Goal: Task Accomplishment & Management: Manage account settings

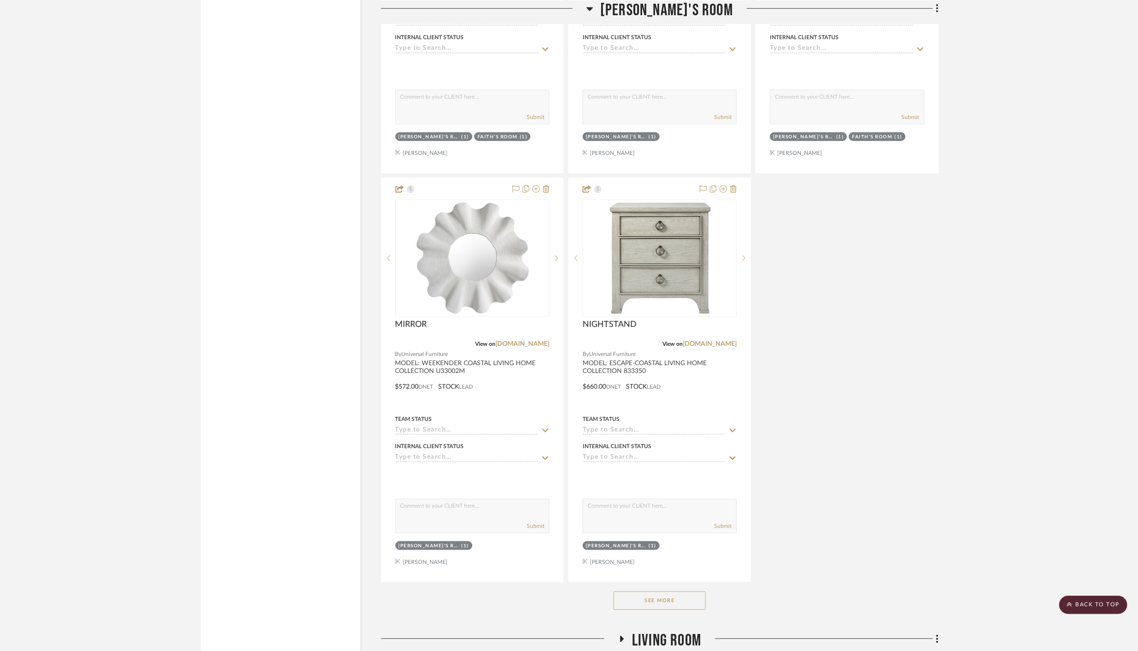
scroll to position [4301, 0]
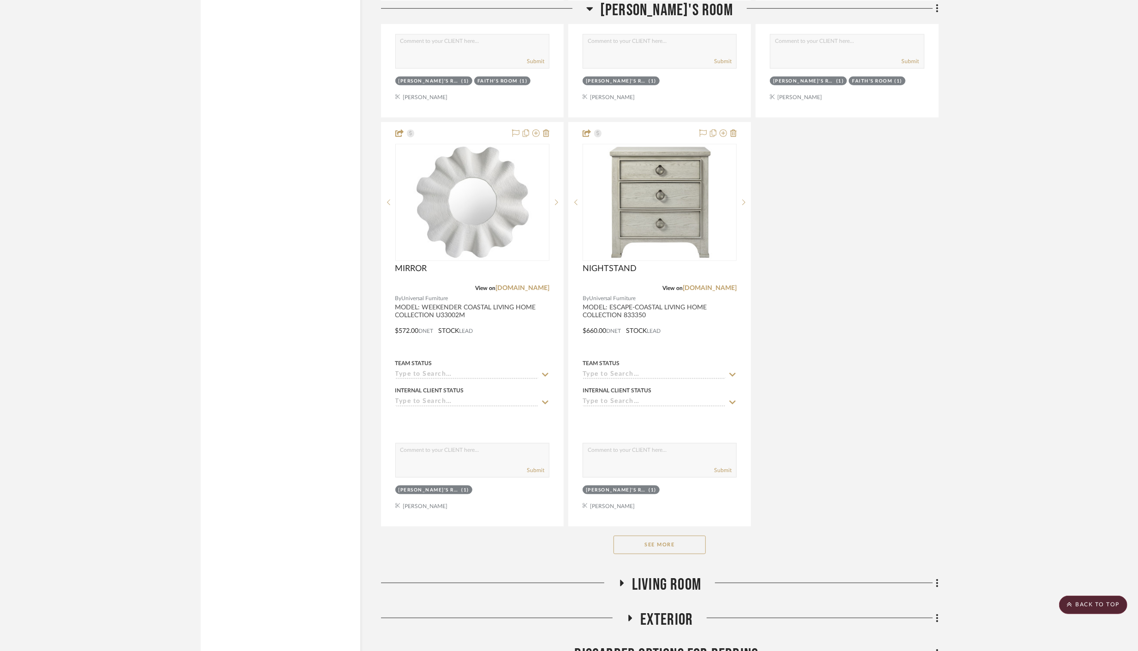
click at [643, 536] on button "See More" at bounding box center [660, 545] width 92 height 18
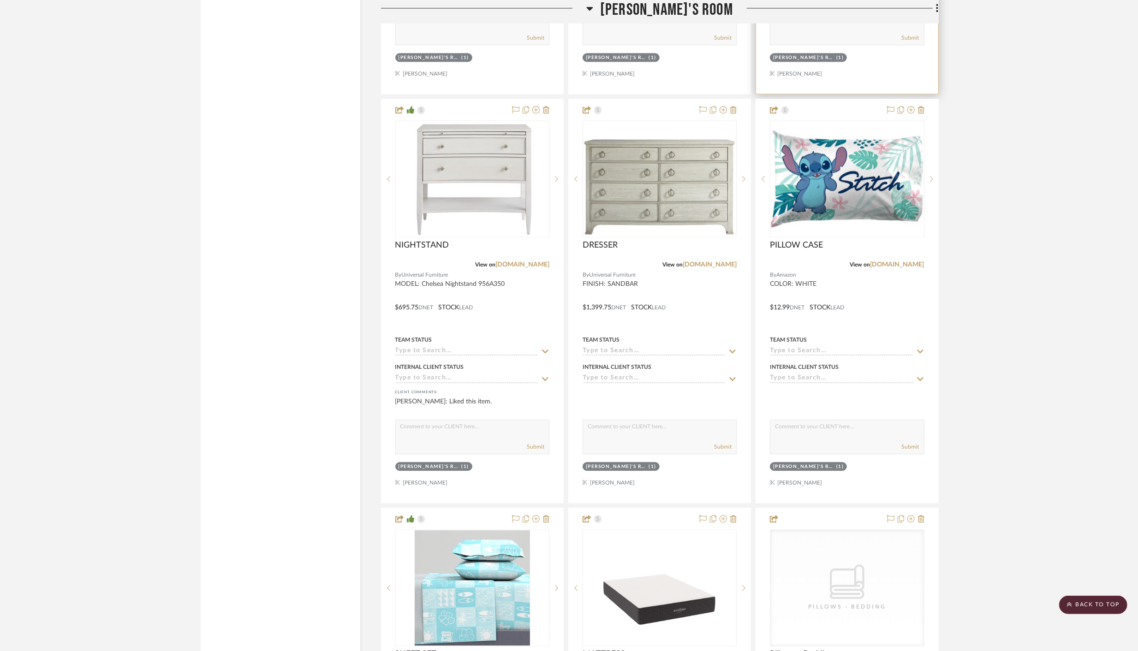
scroll to position [5553, 0]
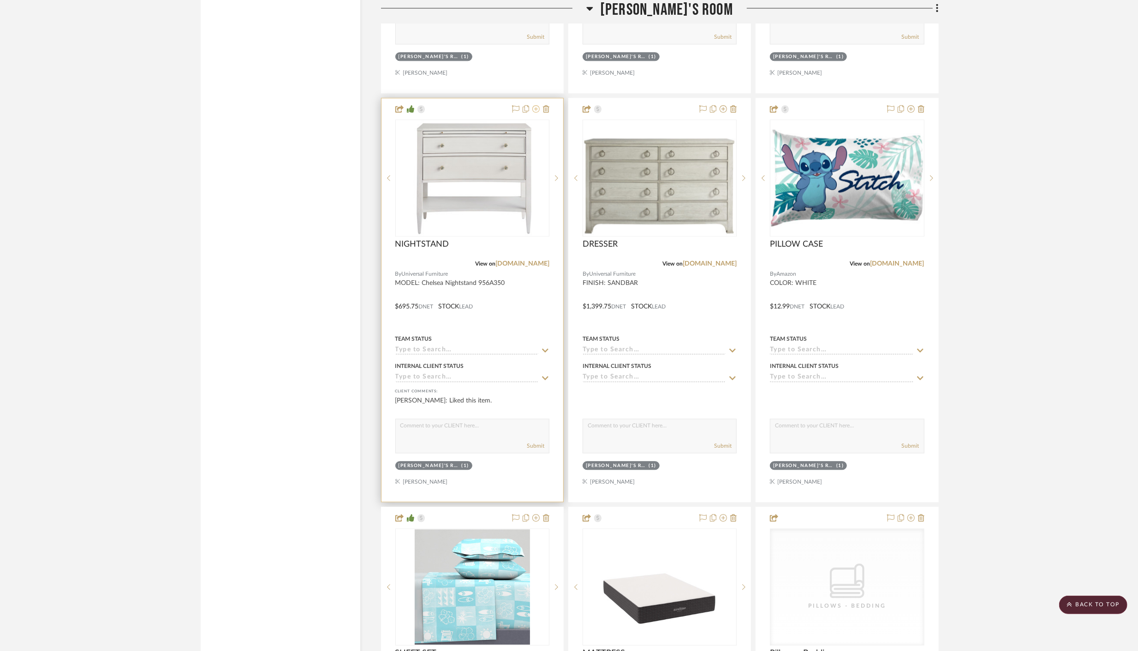
click at [537, 105] on icon at bounding box center [535, 108] width 7 height 7
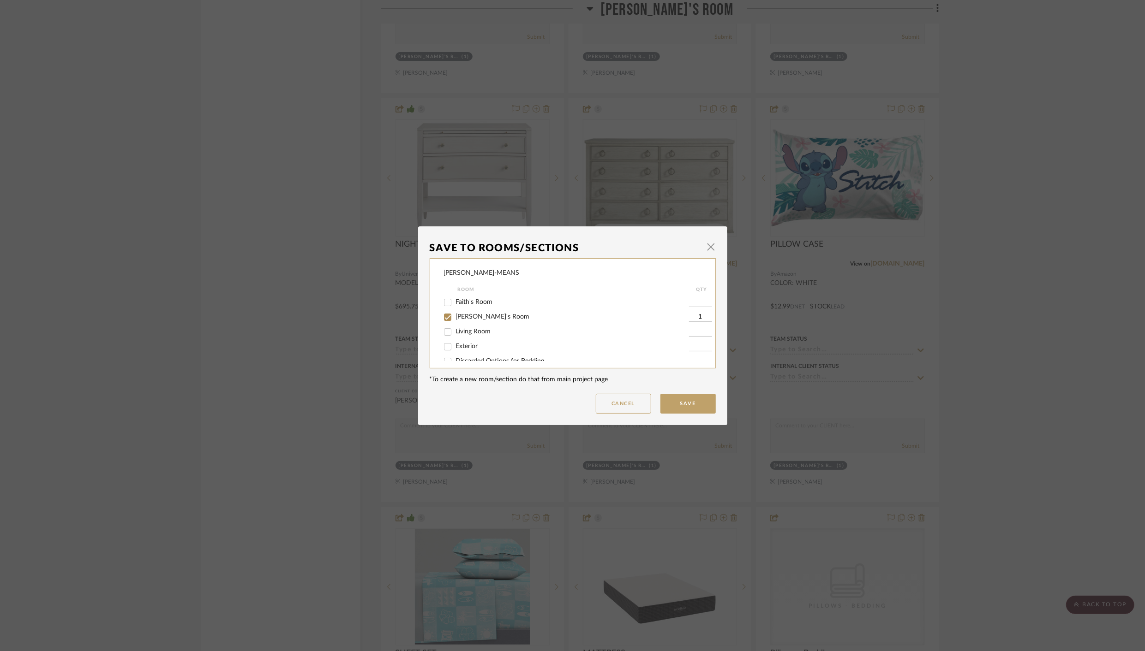
click at [446, 317] on input "[PERSON_NAME]'s Room" at bounding box center [447, 317] width 15 height 15
checkbox input "false"
click at [444, 346] on input "Discarded Options for Girls Furniture" at bounding box center [447, 343] width 15 height 15
checkbox input "true"
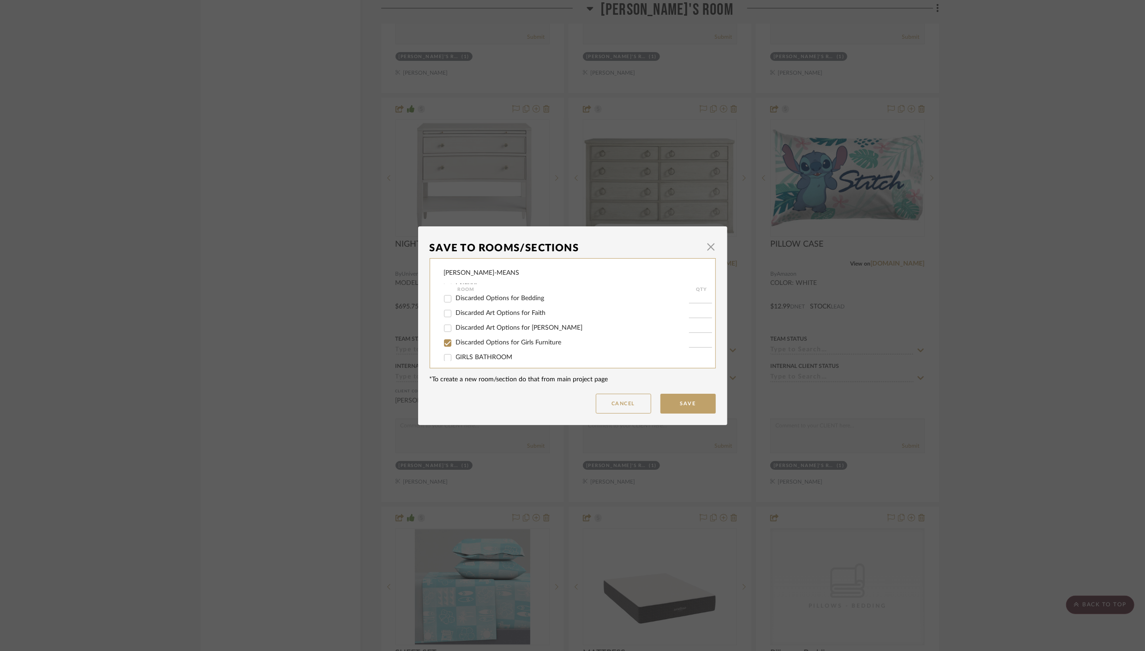
type input "1"
click at [687, 403] on button "Save" at bounding box center [687, 404] width 55 height 20
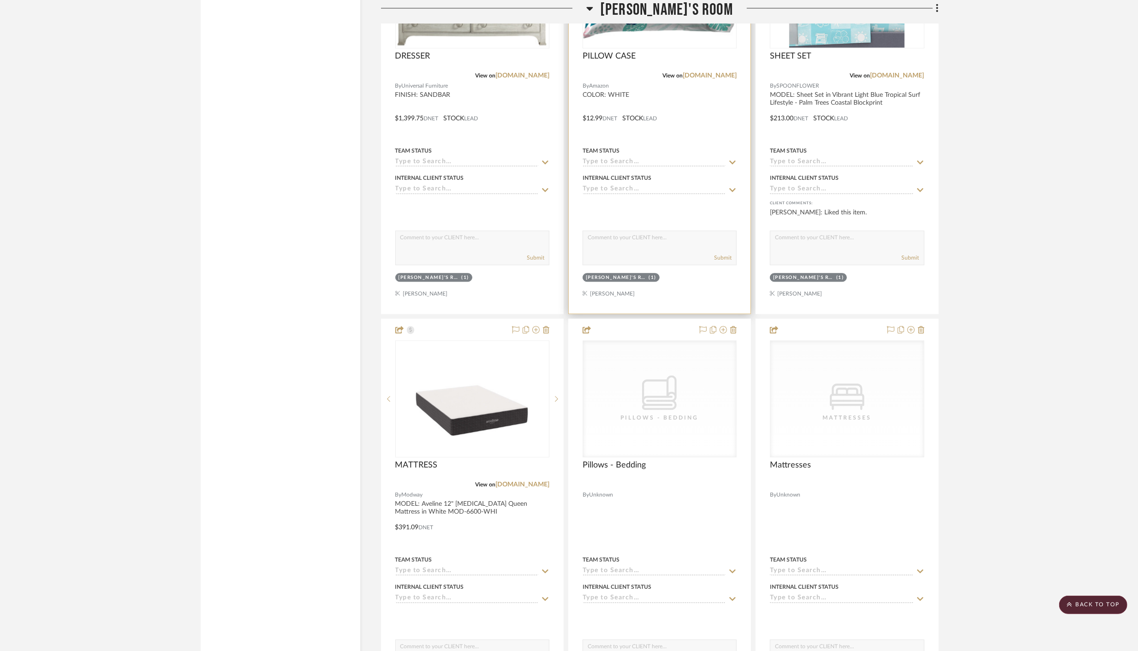
scroll to position [5743, 0]
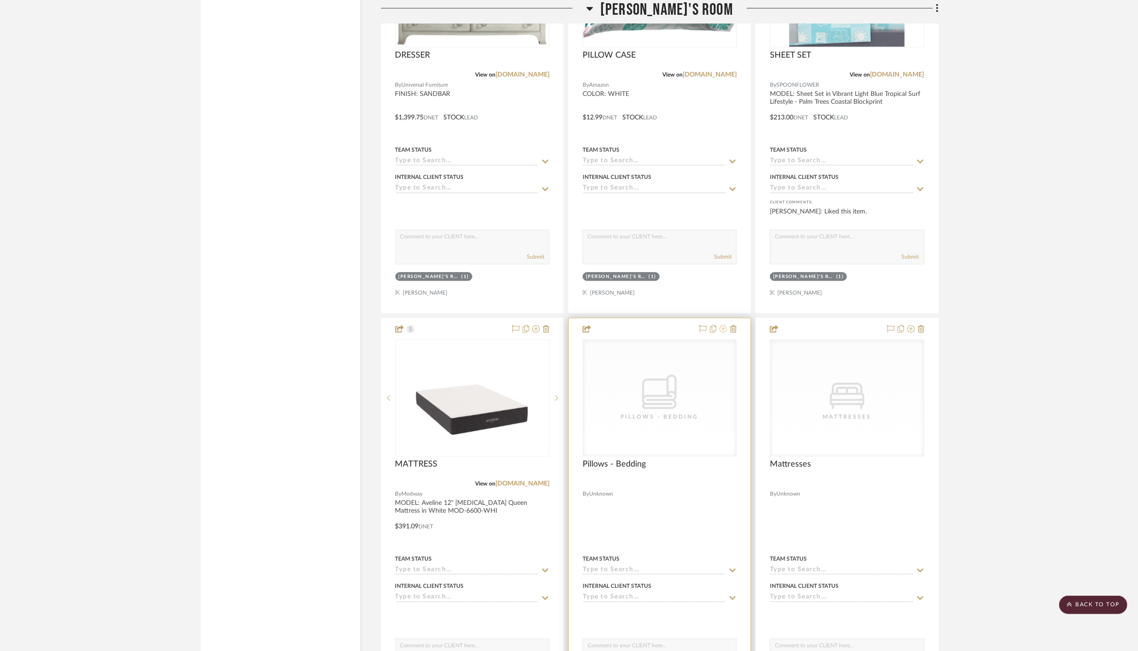
click at [723, 325] on icon at bounding box center [723, 328] width 7 height 7
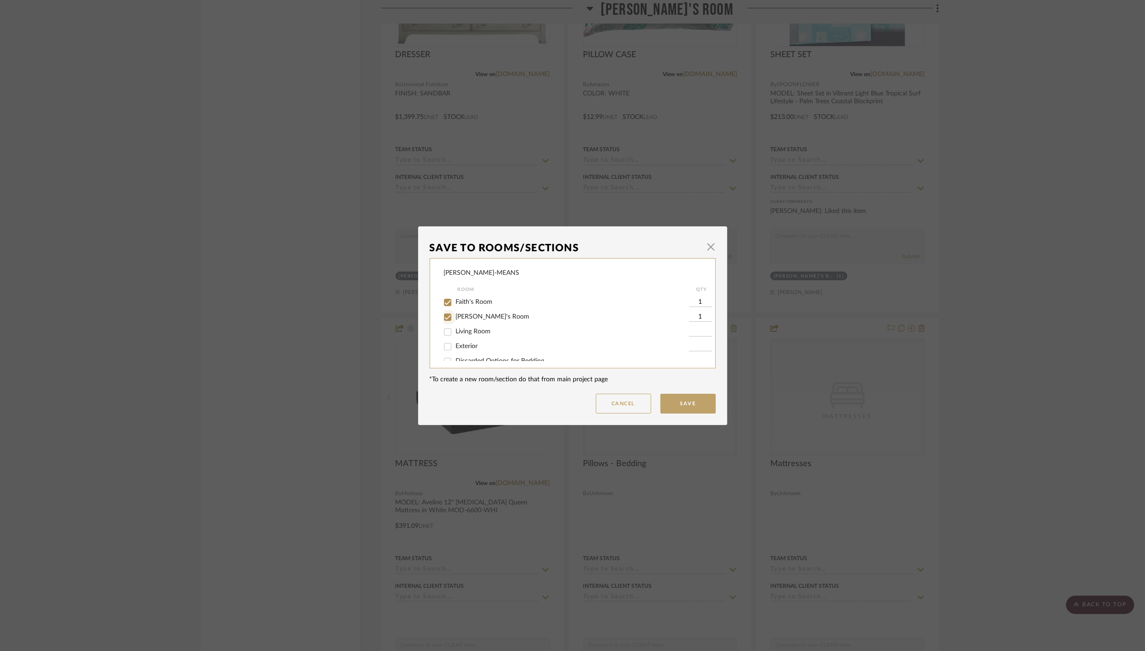
click at [445, 318] on input "[PERSON_NAME]'s Room" at bounding box center [447, 317] width 15 height 15
checkbox input "false"
click at [442, 306] on input "Faith's Room" at bounding box center [447, 302] width 15 height 15
checkbox input "false"
click at [672, 405] on button "Save" at bounding box center [687, 404] width 55 height 20
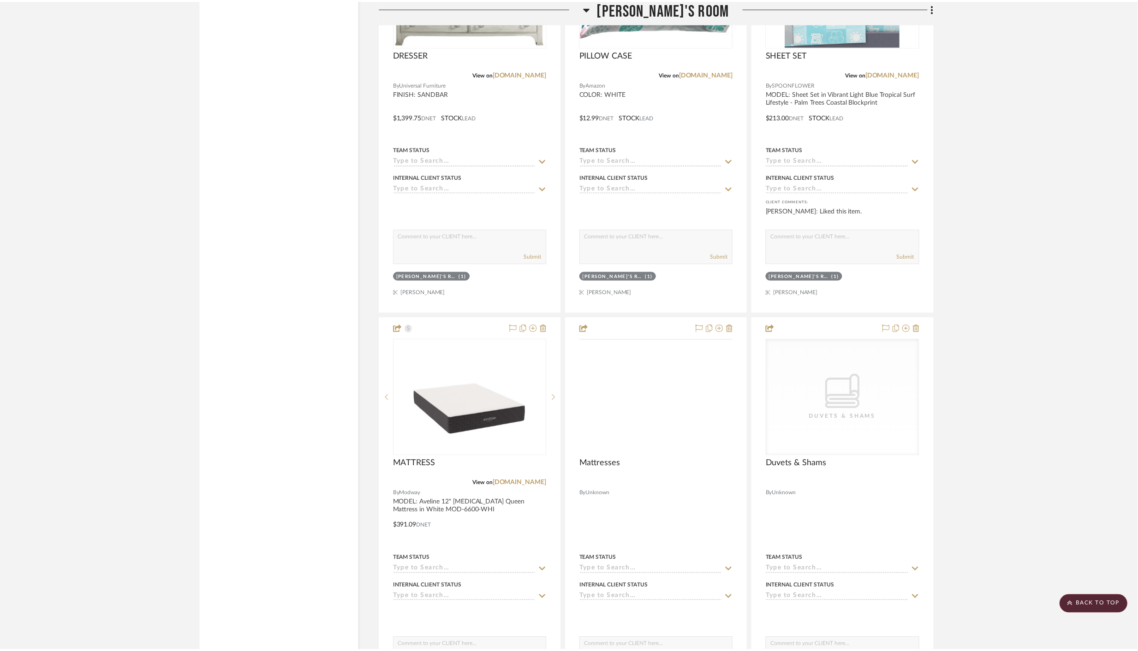
scroll to position [5743, 0]
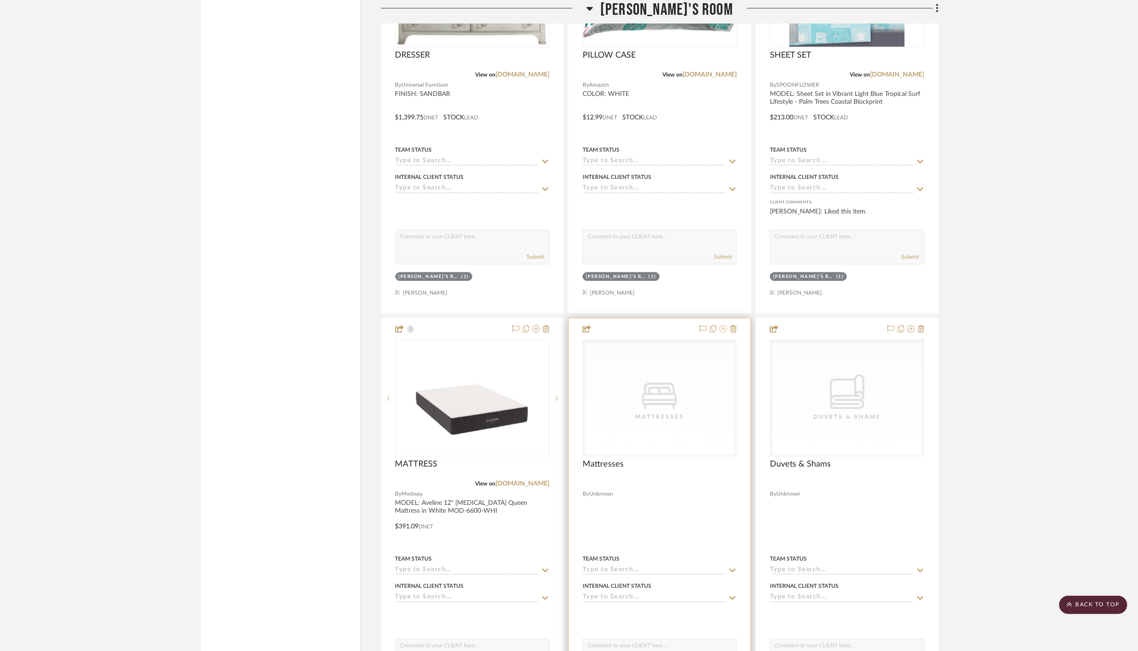
click at [723, 325] on icon at bounding box center [723, 328] width 7 height 7
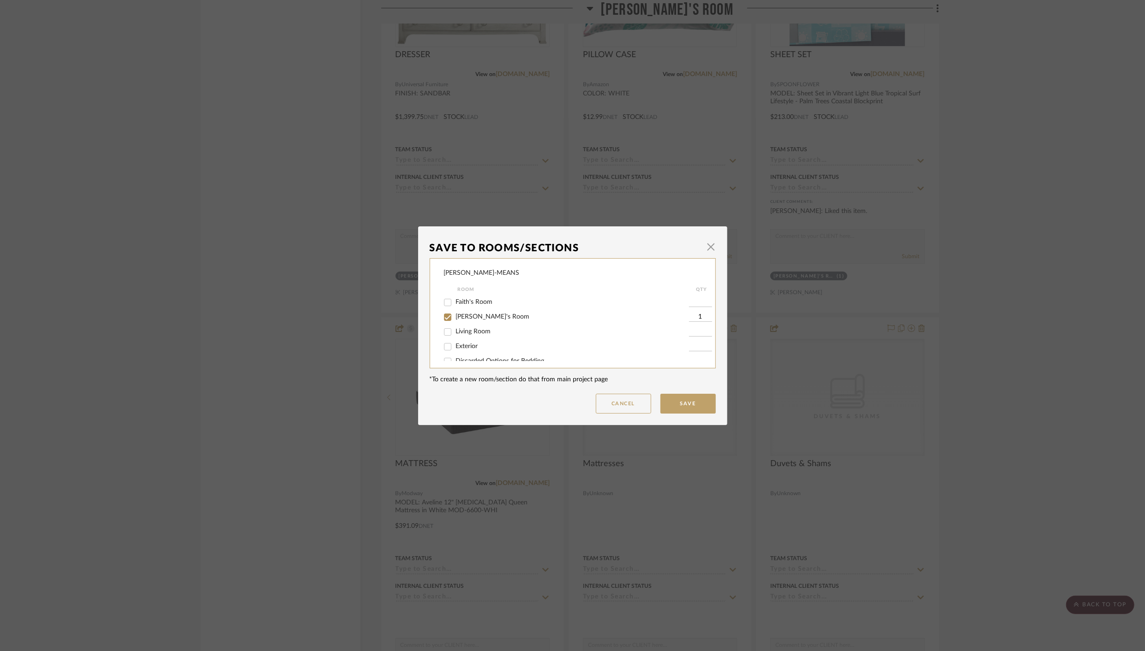
click at [443, 318] on input "[PERSON_NAME]'s Room" at bounding box center [447, 317] width 15 height 15
checkbox input "false"
click at [682, 403] on button "Save" at bounding box center [687, 404] width 55 height 20
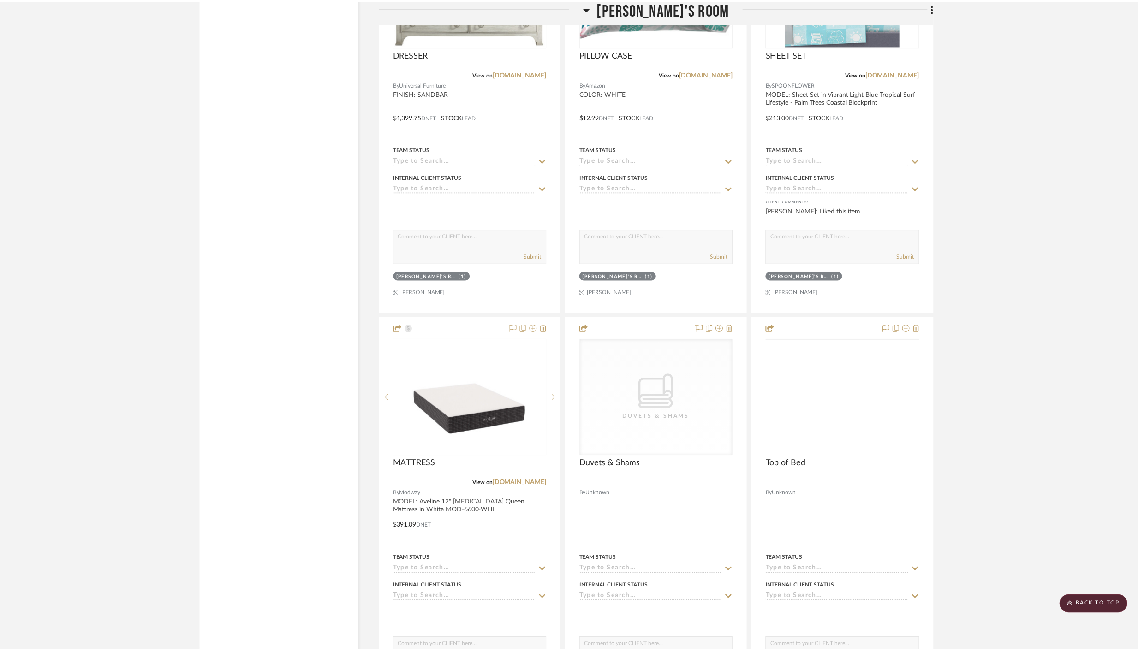
scroll to position [5743, 0]
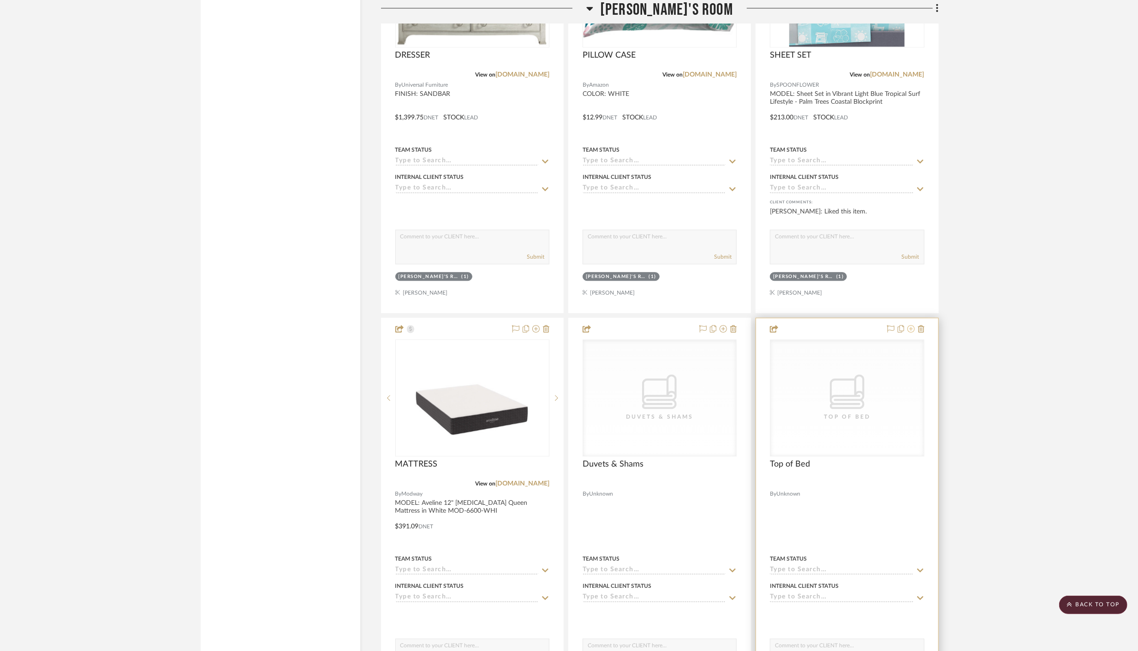
click at [911, 325] on icon at bounding box center [911, 328] width 7 height 7
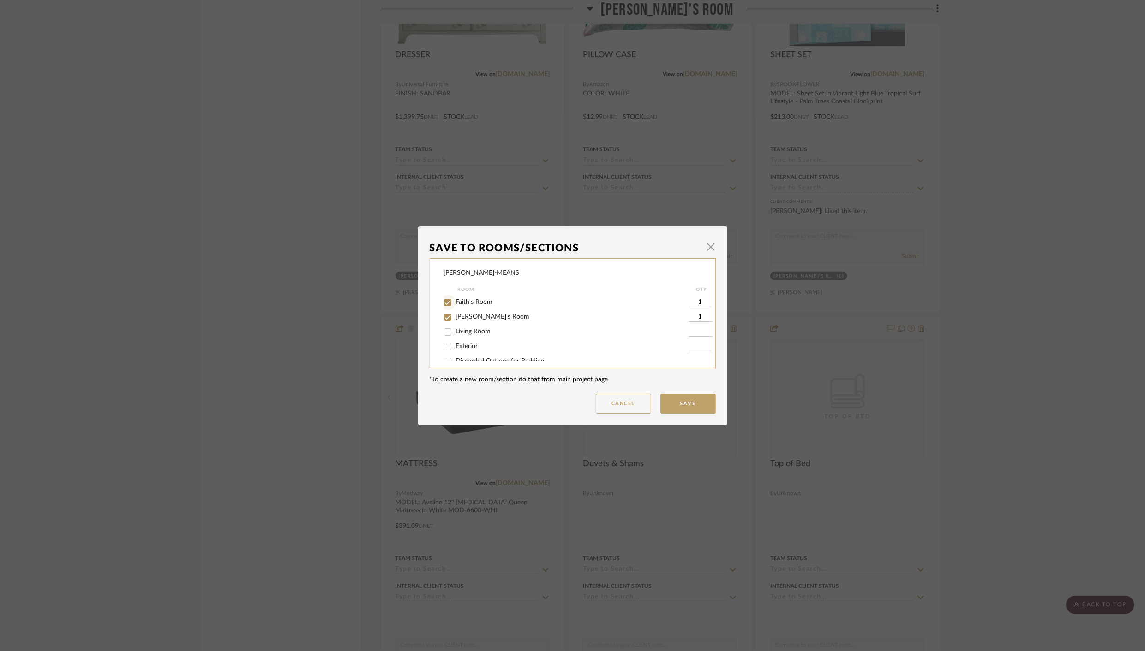
click at [445, 304] on input "Faith's Room" at bounding box center [447, 302] width 15 height 15
checkbox input "false"
click at [442, 319] on input "[PERSON_NAME]'s Room" at bounding box center [447, 317] width 15 height 15
checkbox input "false"
click at [687, 406] on button "Save" at bounding box center [687, 404] width 55 height 20
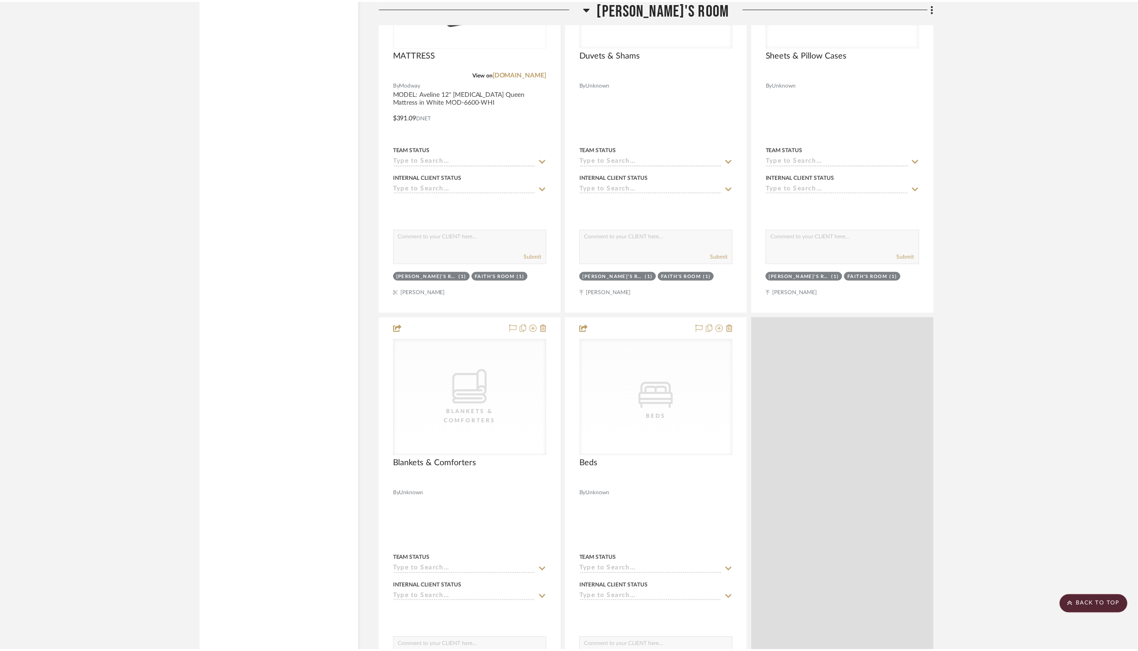
scroll to position [5743, 0]
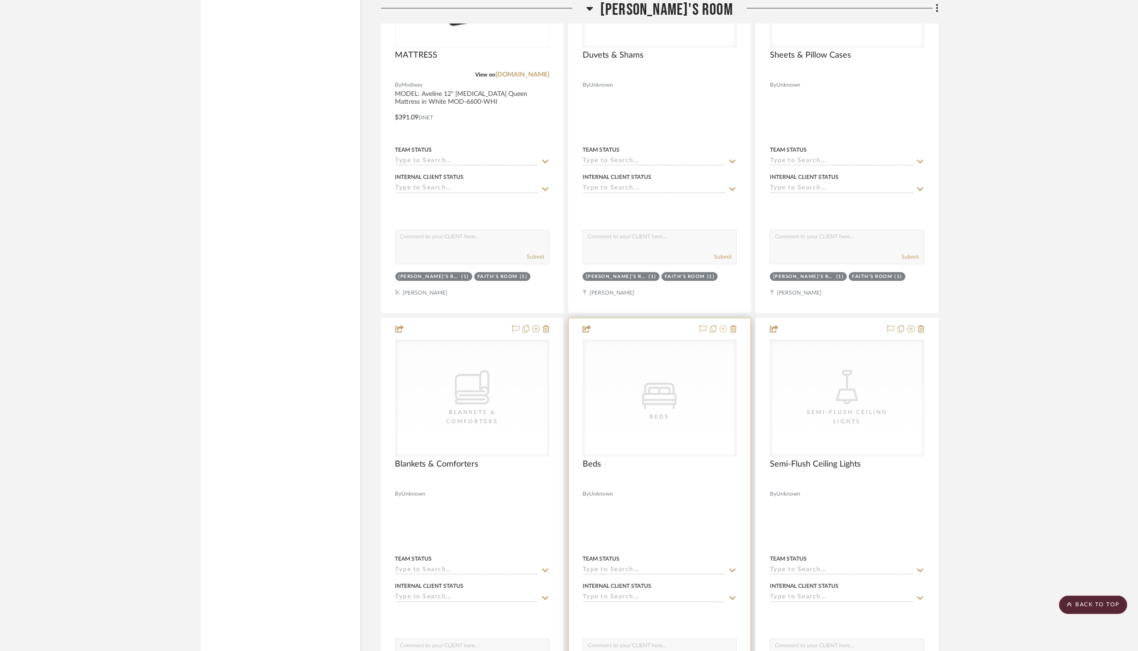
click at [723, 325] on icon at bounding box center [723, 328] width 7 height 7
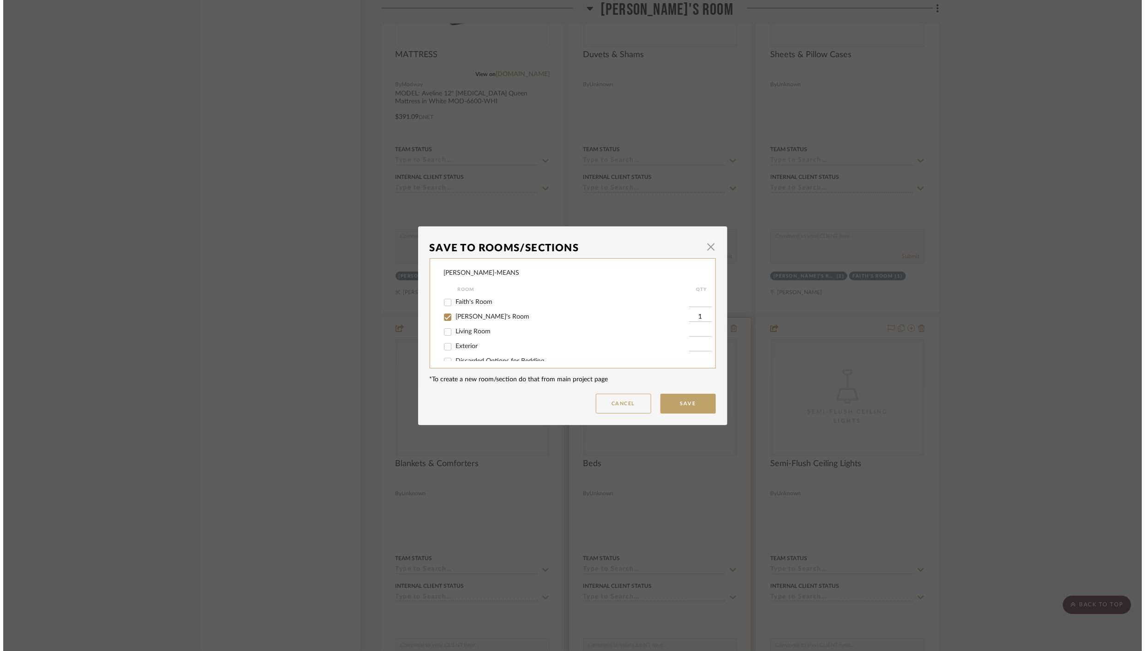
scroll to position [0, 0]
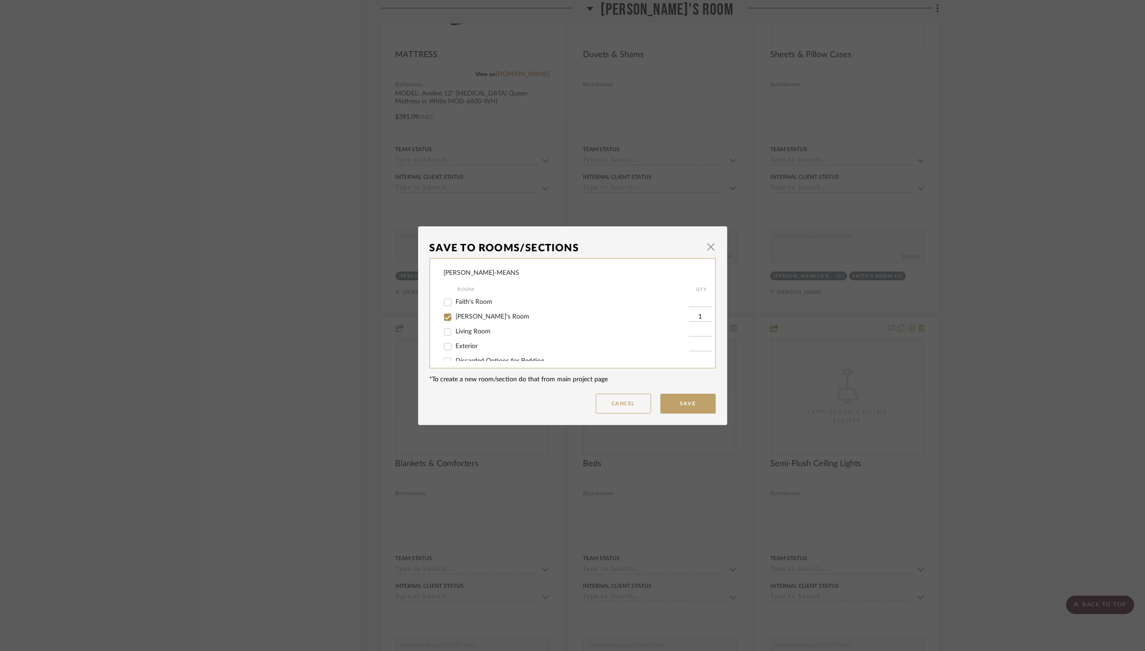
click at [443, 319] on input "[PERSON_NAME]'s Room" at bounding box center [447, 317] width 15 height 15
checkbox input "false"
click at [667, 406] on button "Save" at bounding box center [687, 404] width 55 height 20
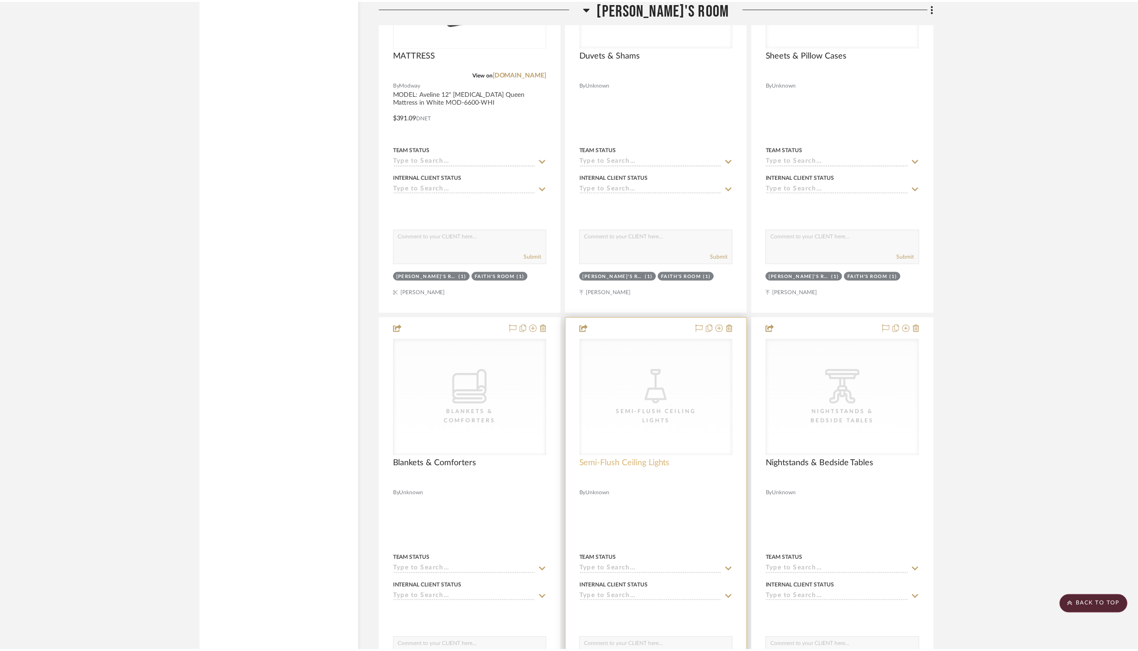
scroll to position [5743, 0]
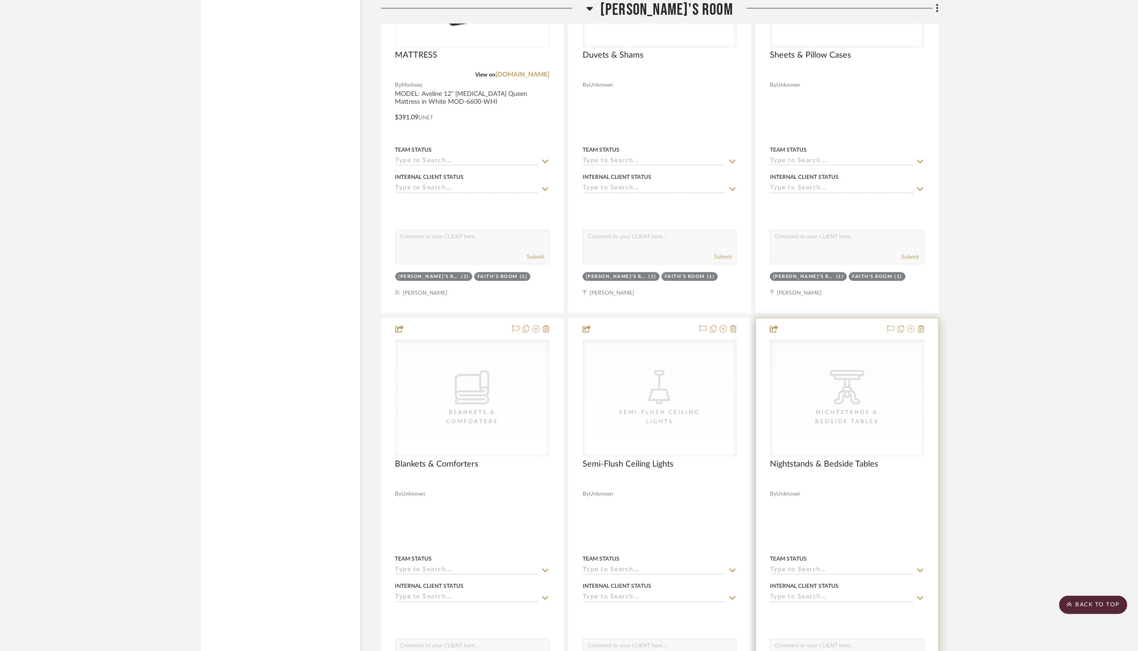
click at [909, 325] on icon at bounding box center [911, 328] width 7 height 7
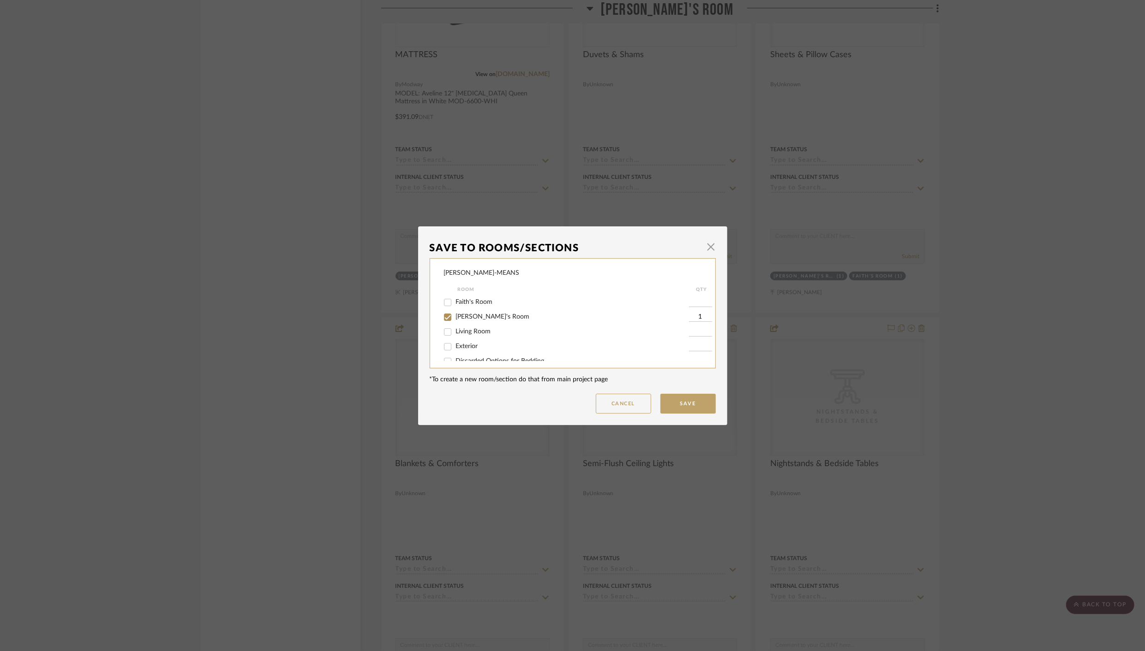
click at [445, 317] on input "[PERSON_NAME]'s Room" at bounding box center [447, 317] width 15 height 15
checkbox input "false"
click at [681, 403] on button "Save" at bounding box center [687, 404] width 55 height 20
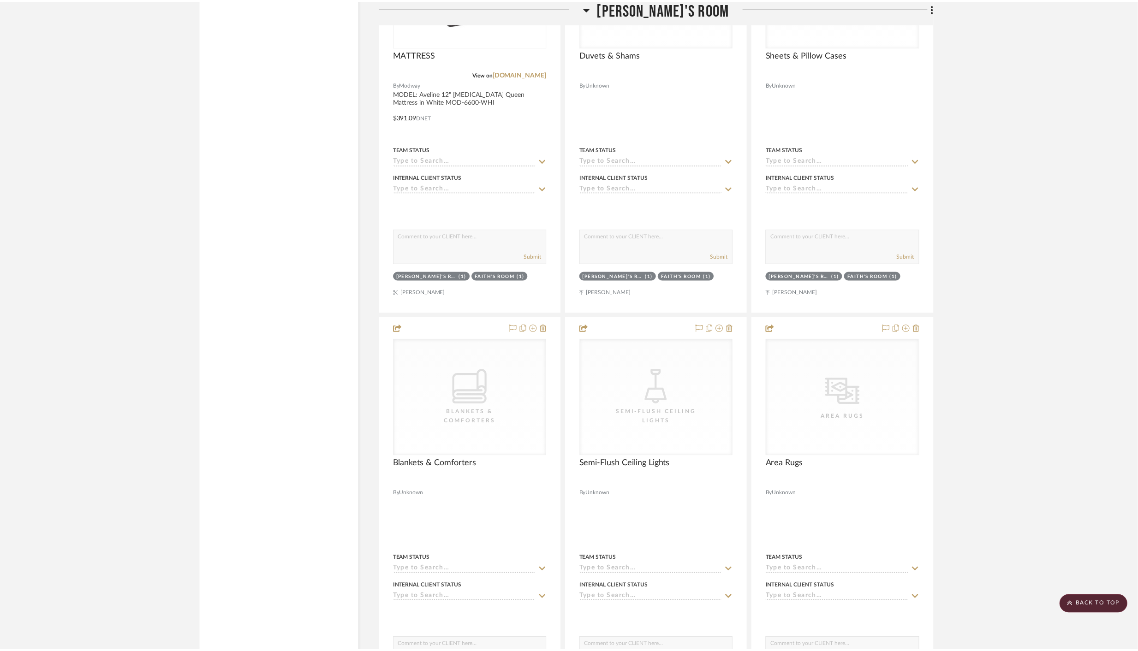
scroll to position [5743, 0]
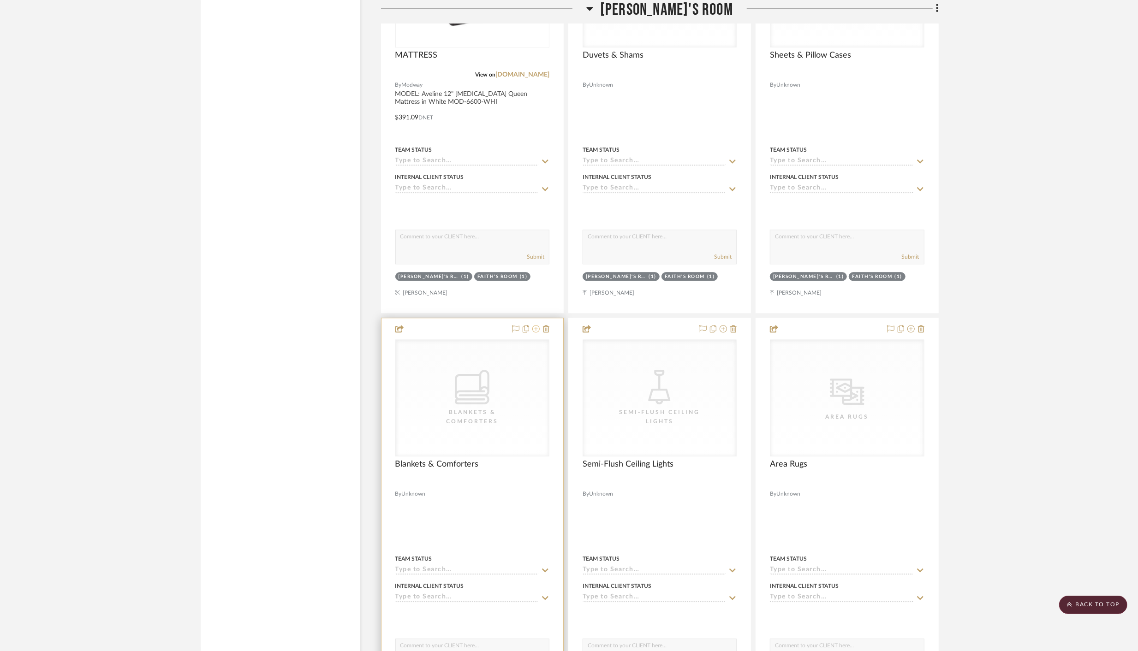
click at [536, 325] on icon at bounding box center [535, 328] width 7 height 7
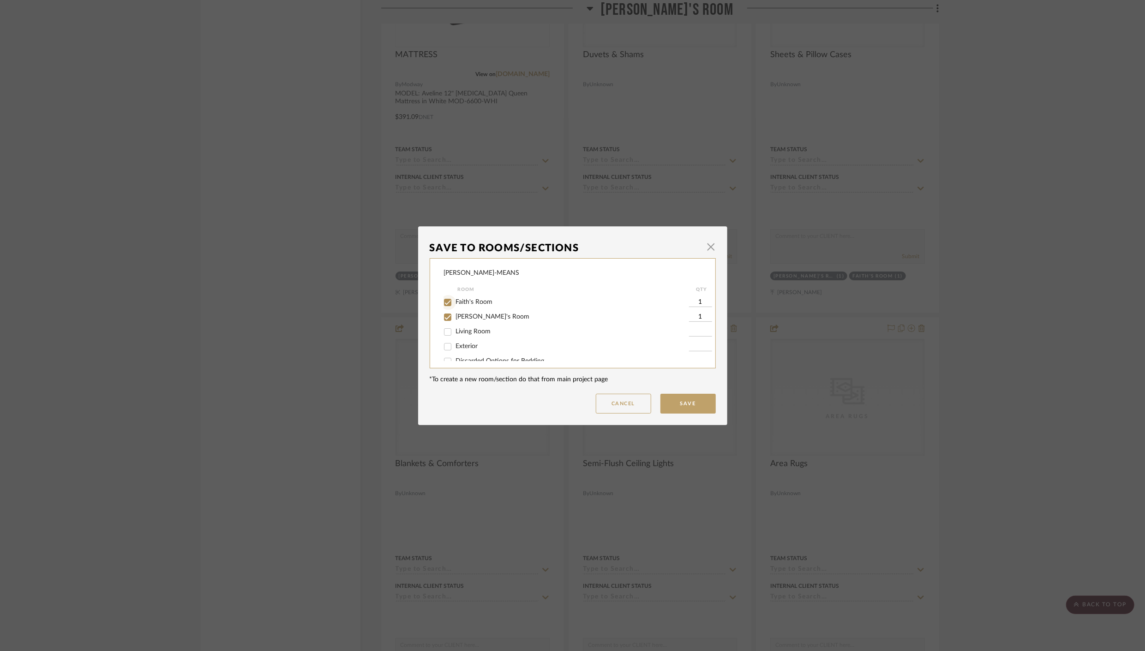
click at [443, 304] on input "Faith's Room" at bounding box center [447, 302] width 15 height 15
checkbox input "false"
click at [444, 318] on input "[PERSON_NAME]'s Room" at bounding box center [447, 317] width 15 height 15
checkbox input "false"
click at [687, 402] on button "Save" at bounding box center [687, 404] width 55 height 20
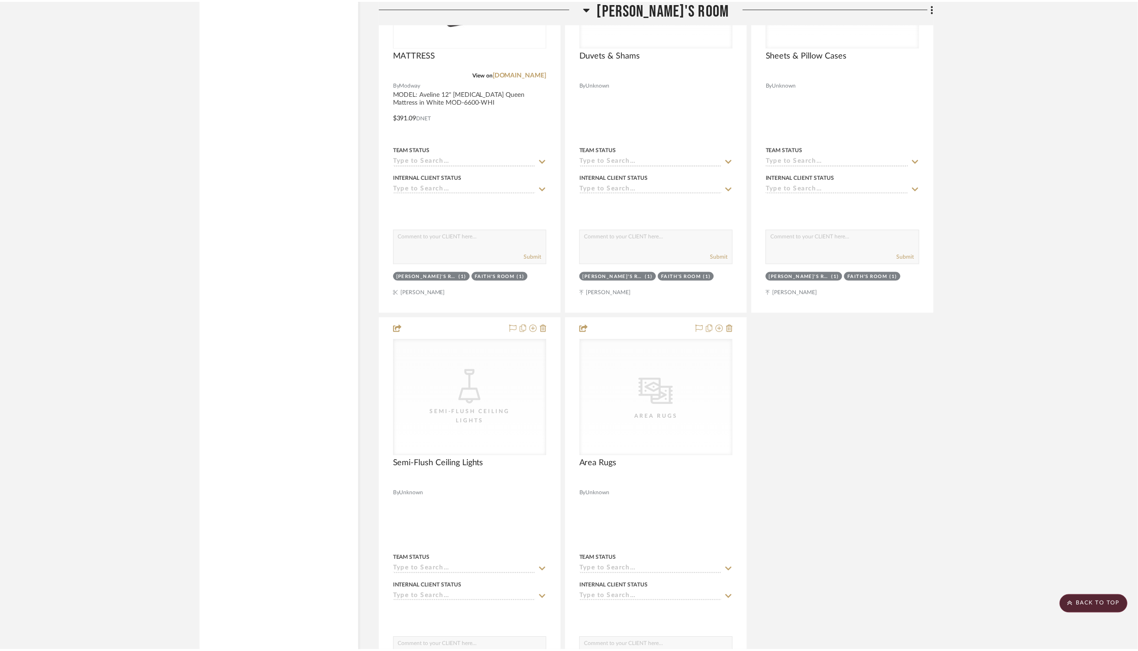
scroll to position [5743, 0]
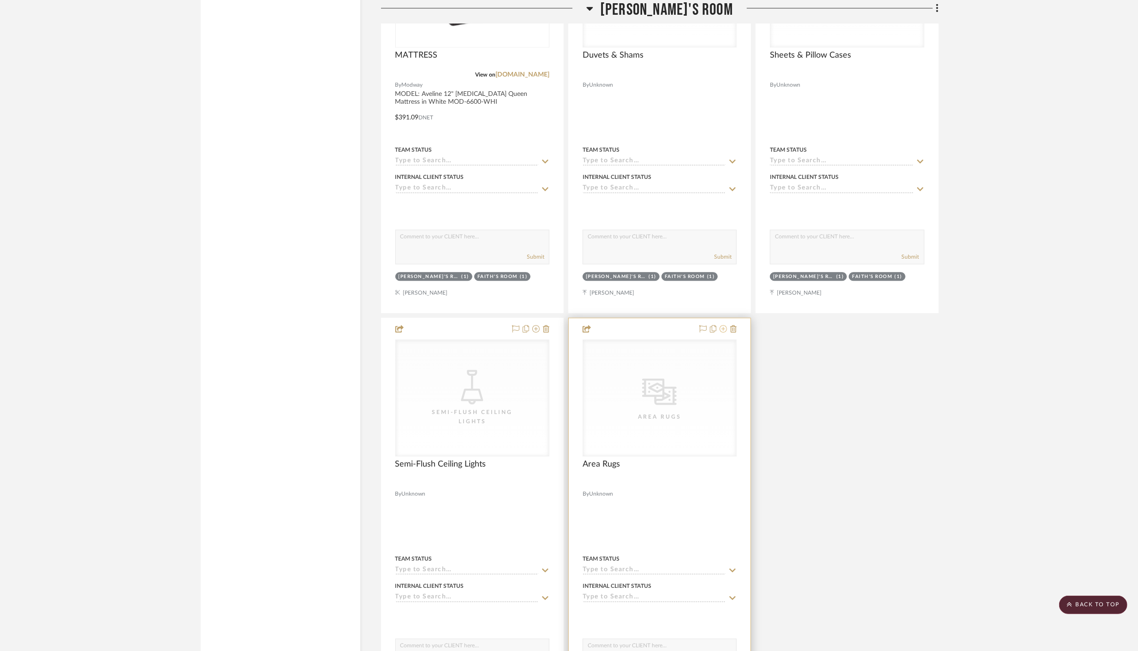
click at [724, 325] on icon at bounding box center [723, 328] width 7 height 7
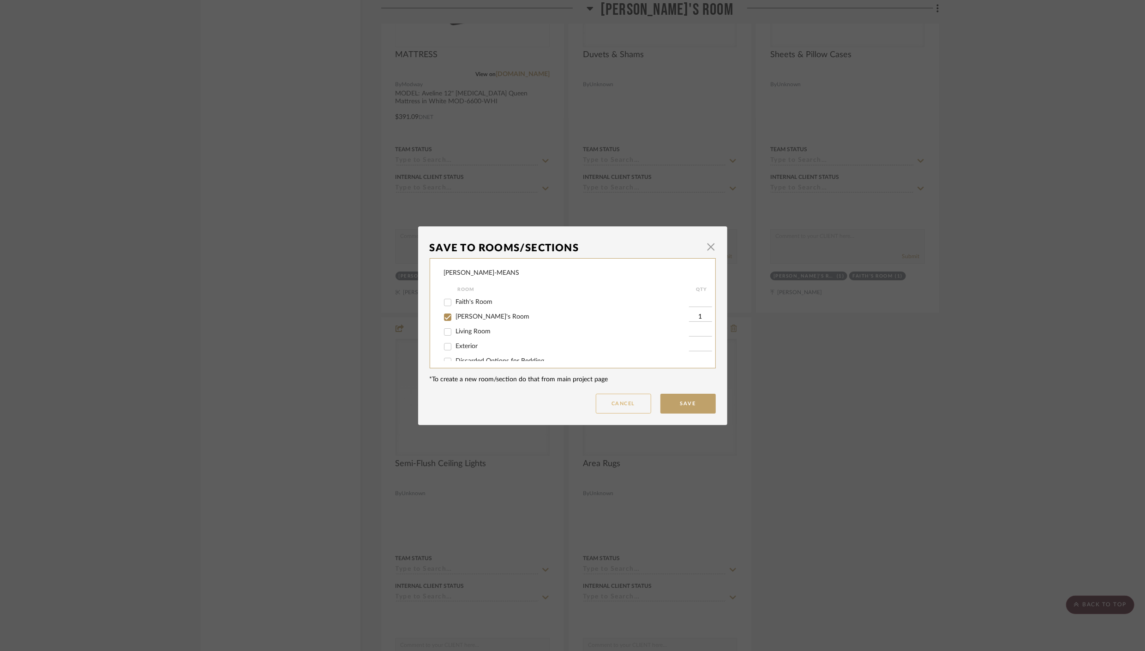
click at [628, 406] on button "Cancel" at bounding box center [623, 404] width 55 height 20
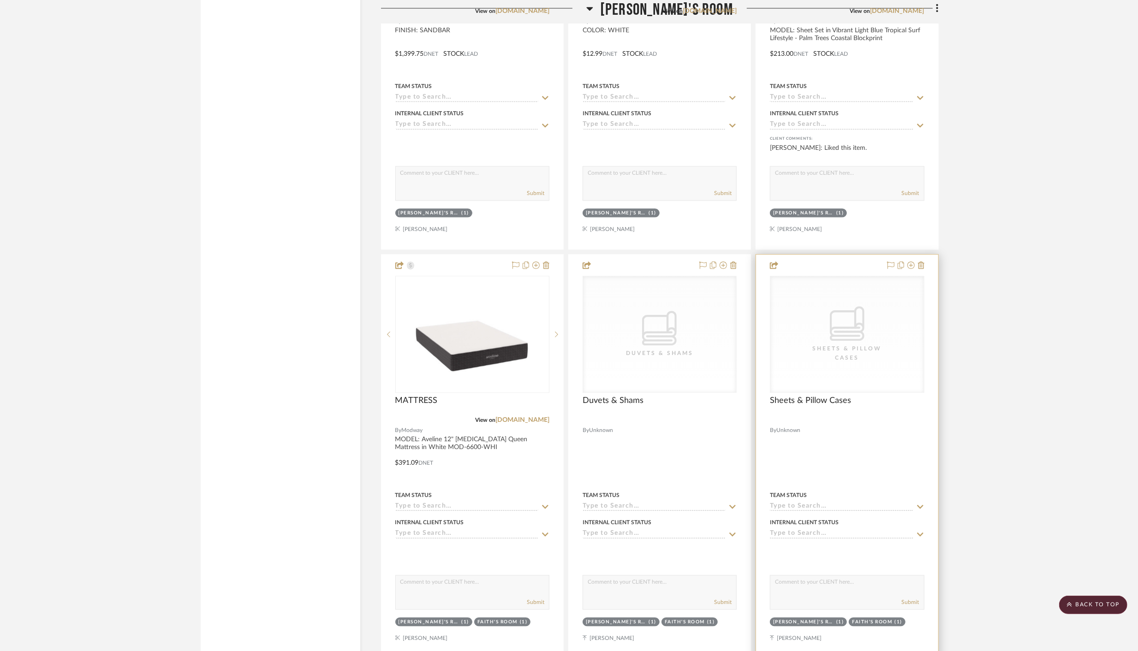
scroll to position [5398, 0]
click at [912, 260] on icon at bounding box center [911, 263] width 7 height 7
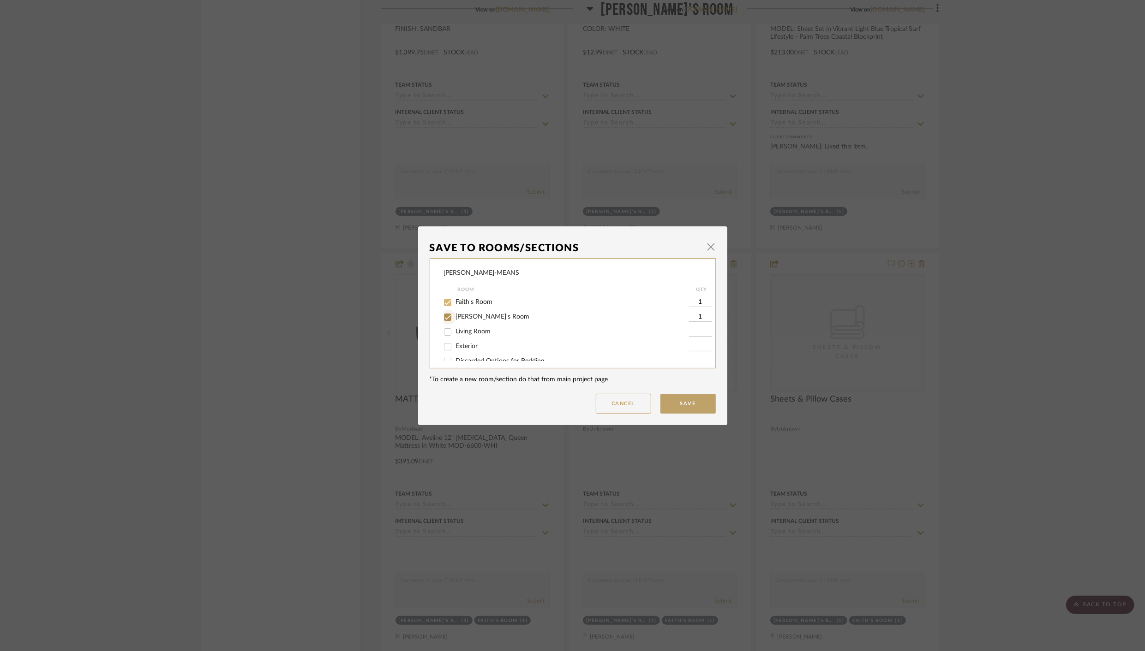
drag, startPoint x: 446, startPoint y: 319, endPoint x: 446, endPoint y: 300, distance: 18.9
click at [446, 316] on input "[PERSON_NAME]'s Room" at bounding box center [447, 317] width 15 height 15
checkbox input "false"
click at [444, 302] on input "Faith's Room" at bounding box center [447, 302] width 15 height 15
checkbox input "false"
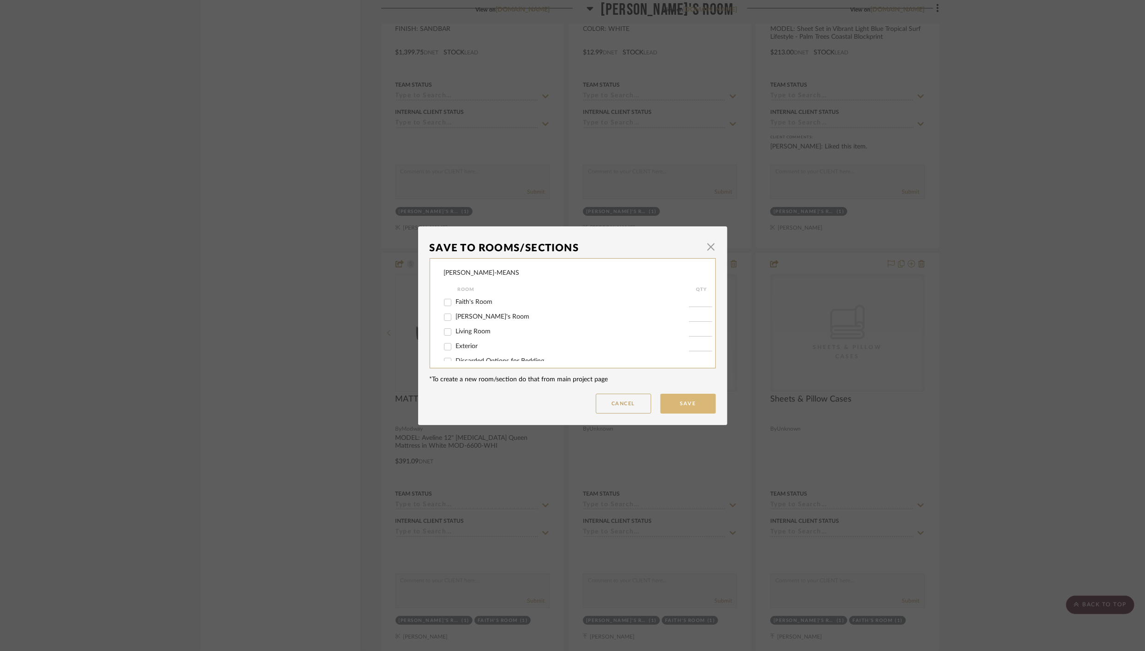
click at [685, 403] on button "Save" at bounding box center [687, 404] width 55 height 20
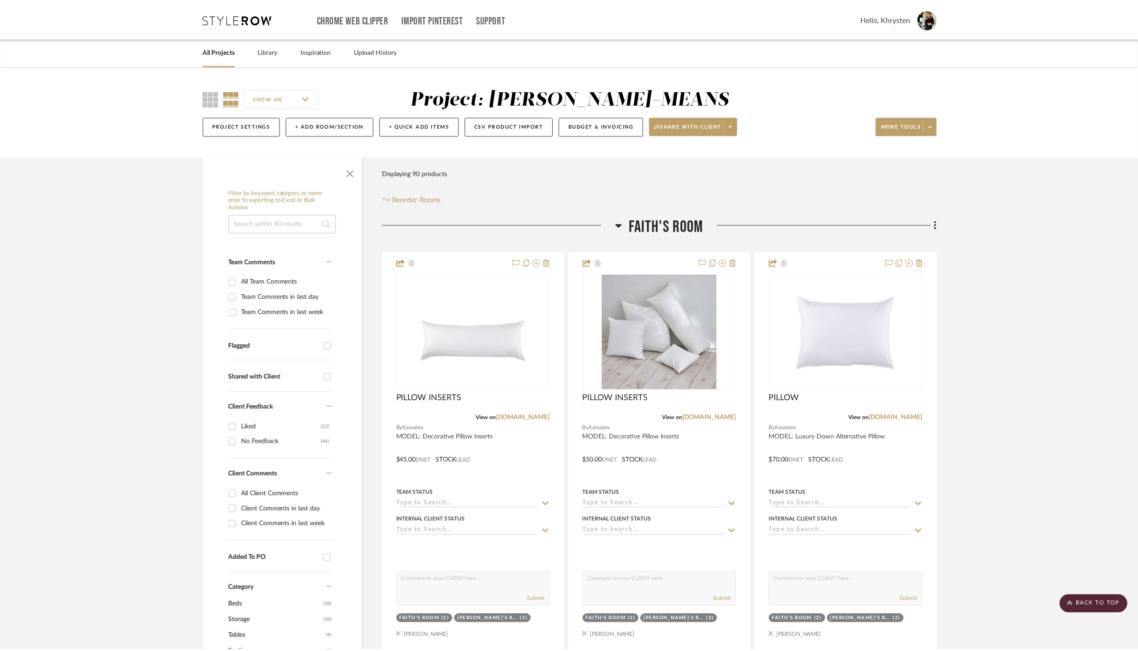
scroll to position [5398, 0]
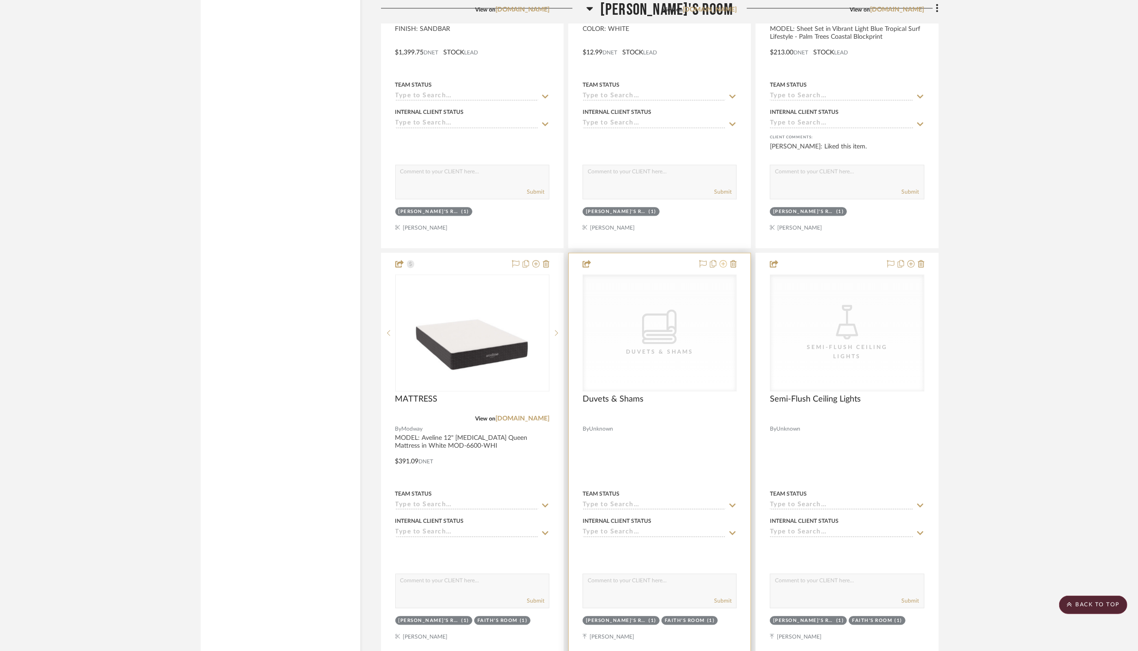
click at [724, 260] on icon at bounding box center [723, 263] width 7 height 7
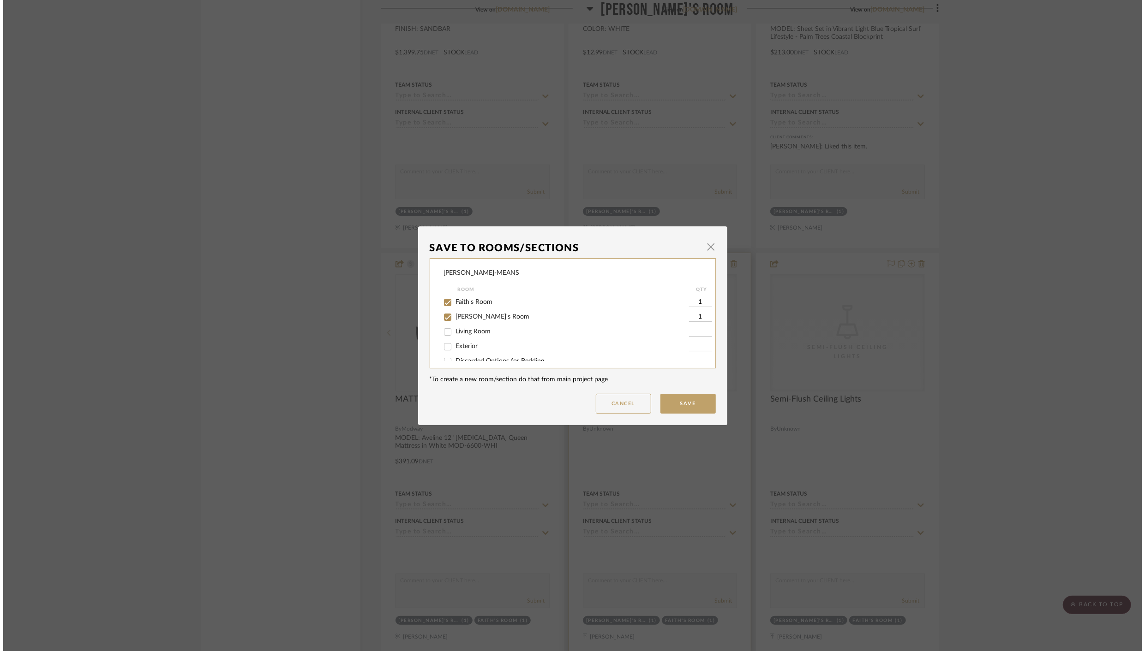
scroll to position [0, 0]
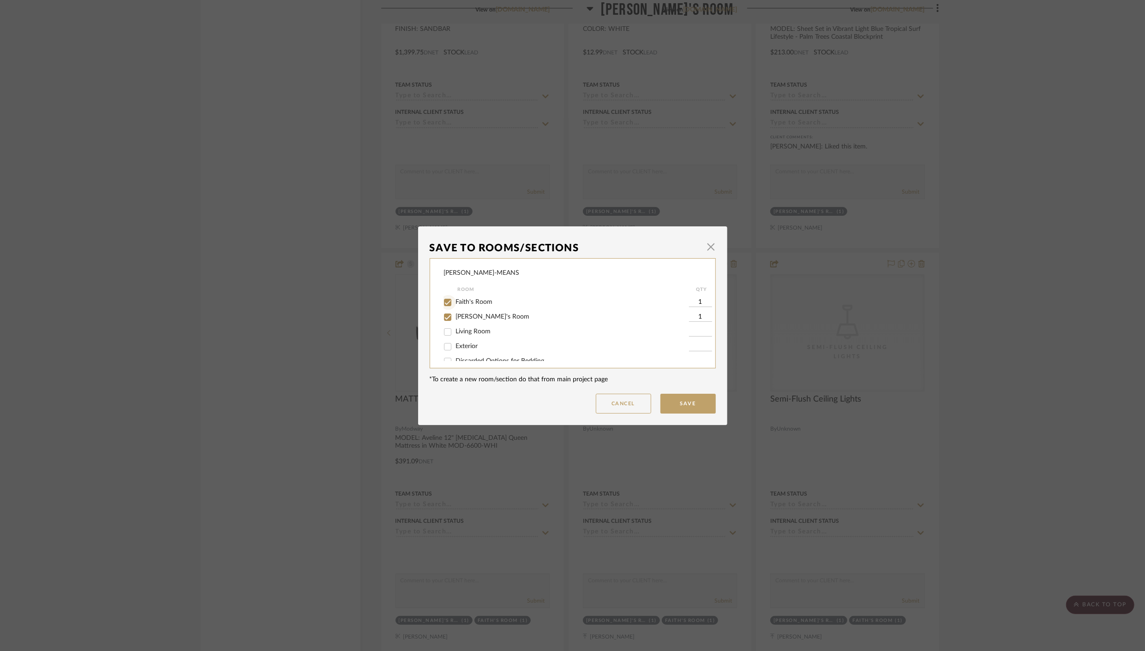
click at [445, 301] on input "Faith's Room" at bounding box center [447, 302] width 15 height 15
checkbox input "false"
click at [442, 319] on input "[PERSON_NAME]'s Room" at bounding box center [447, 317] width 15 height 15
checkbox input "false"
click at [688, 406] on button "Save" at bounding box center [687, 404] width 55 height 20
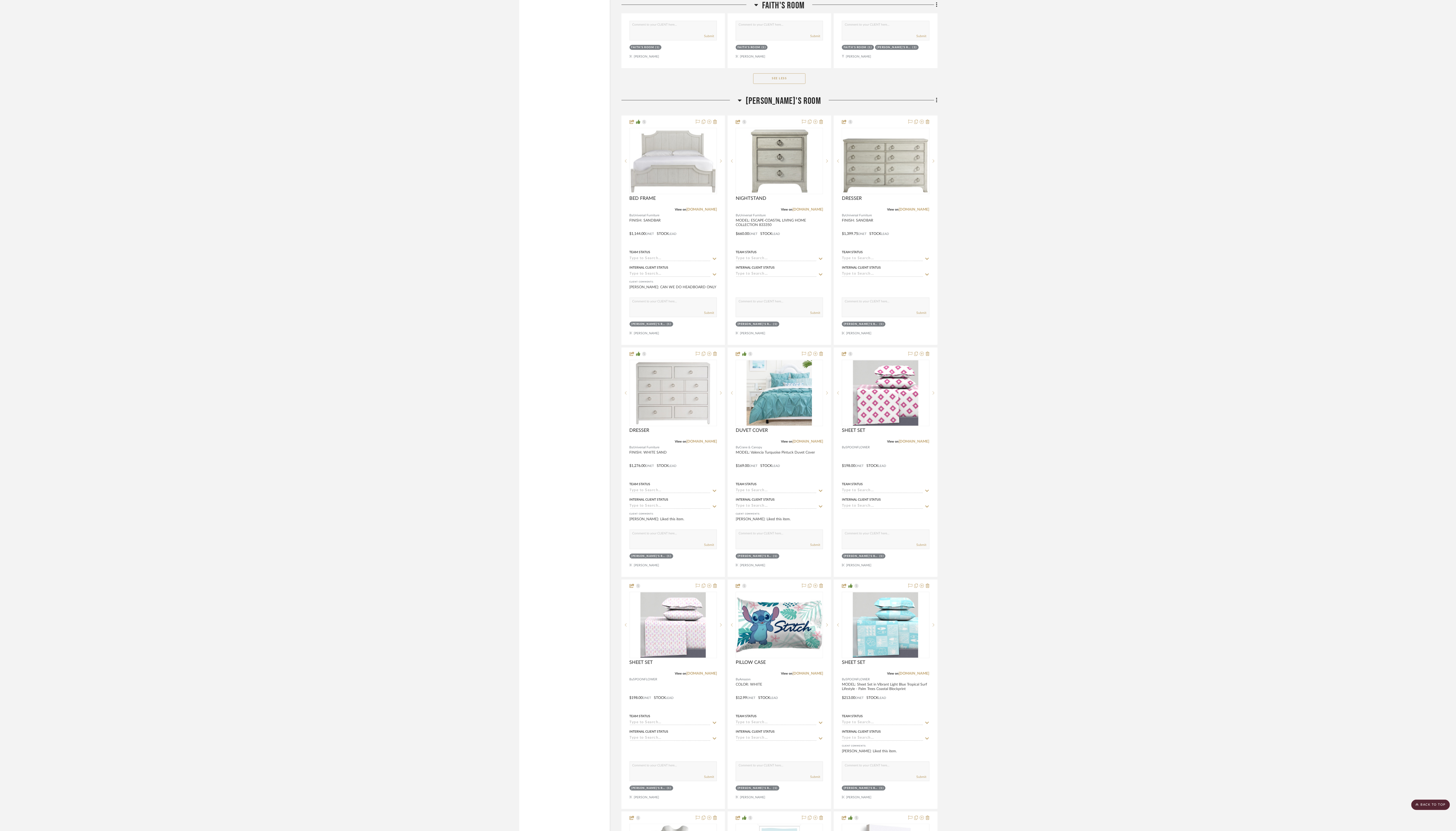
scroll to position [1452, 0]
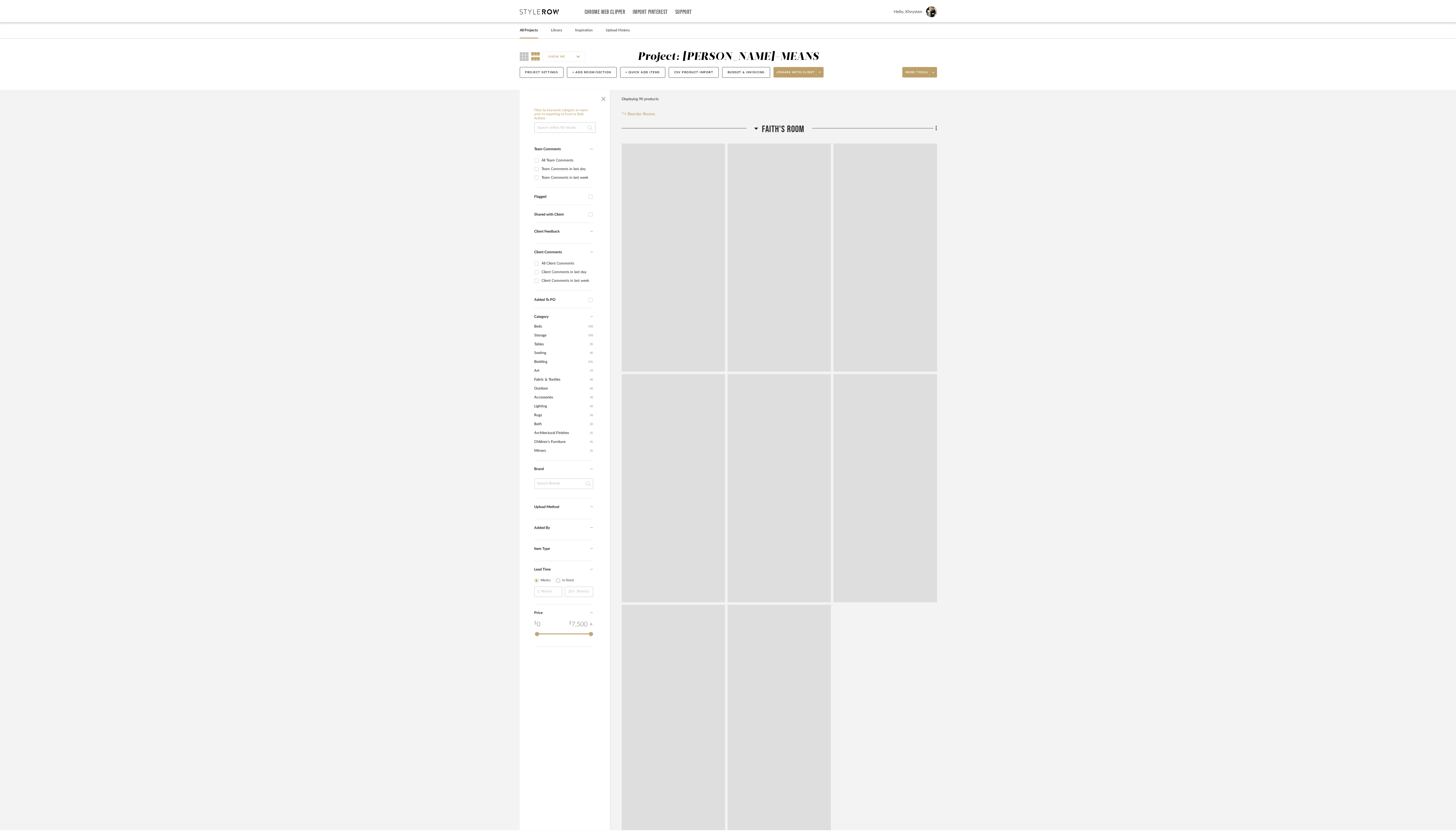
scroll to position [1452, 0]
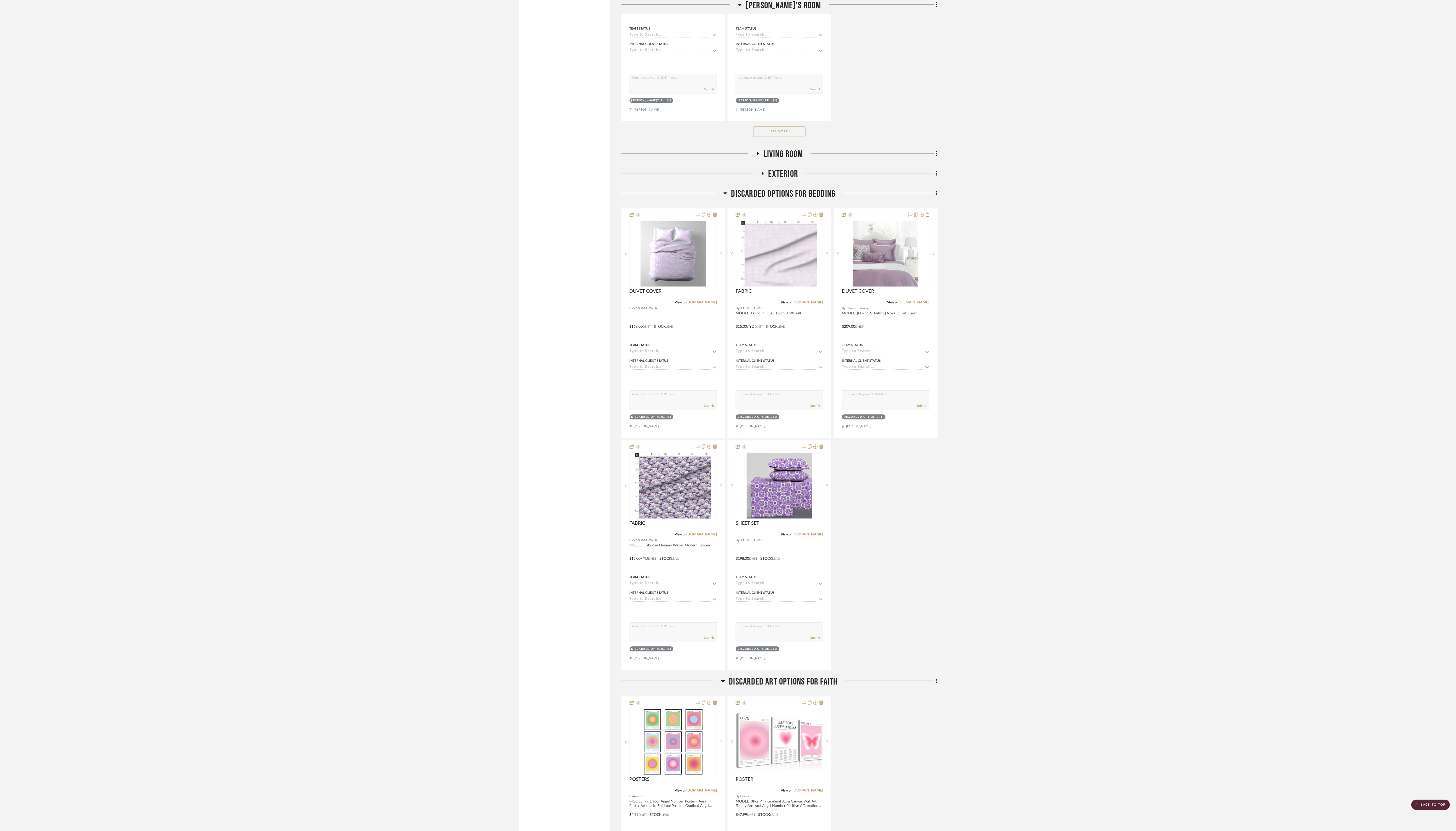
click at [728, 194] on h3 "Discarded Options for Bedding" at bounding box center [780, 194] width 112 height 11
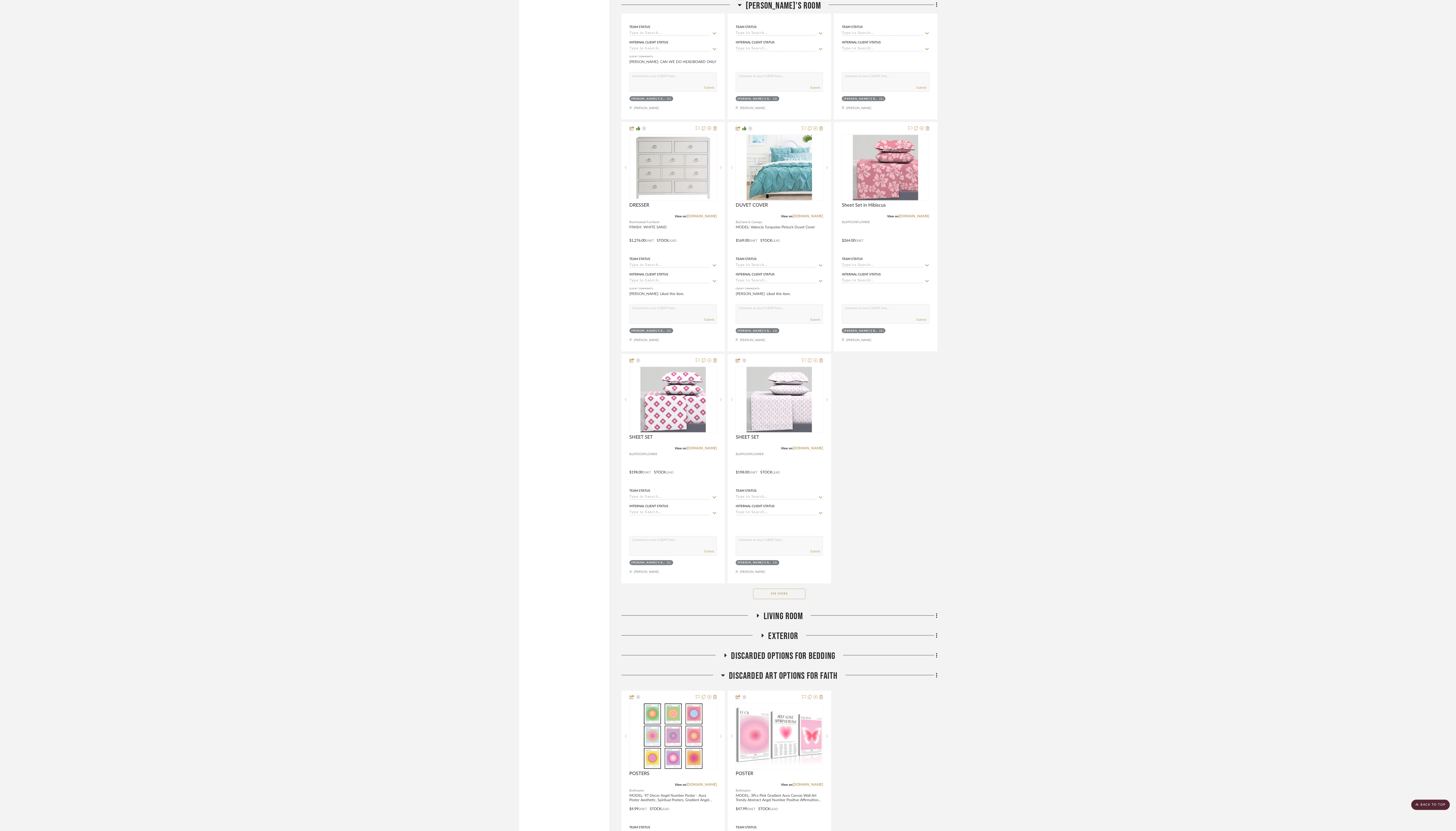
scroll to position [1023, 0]
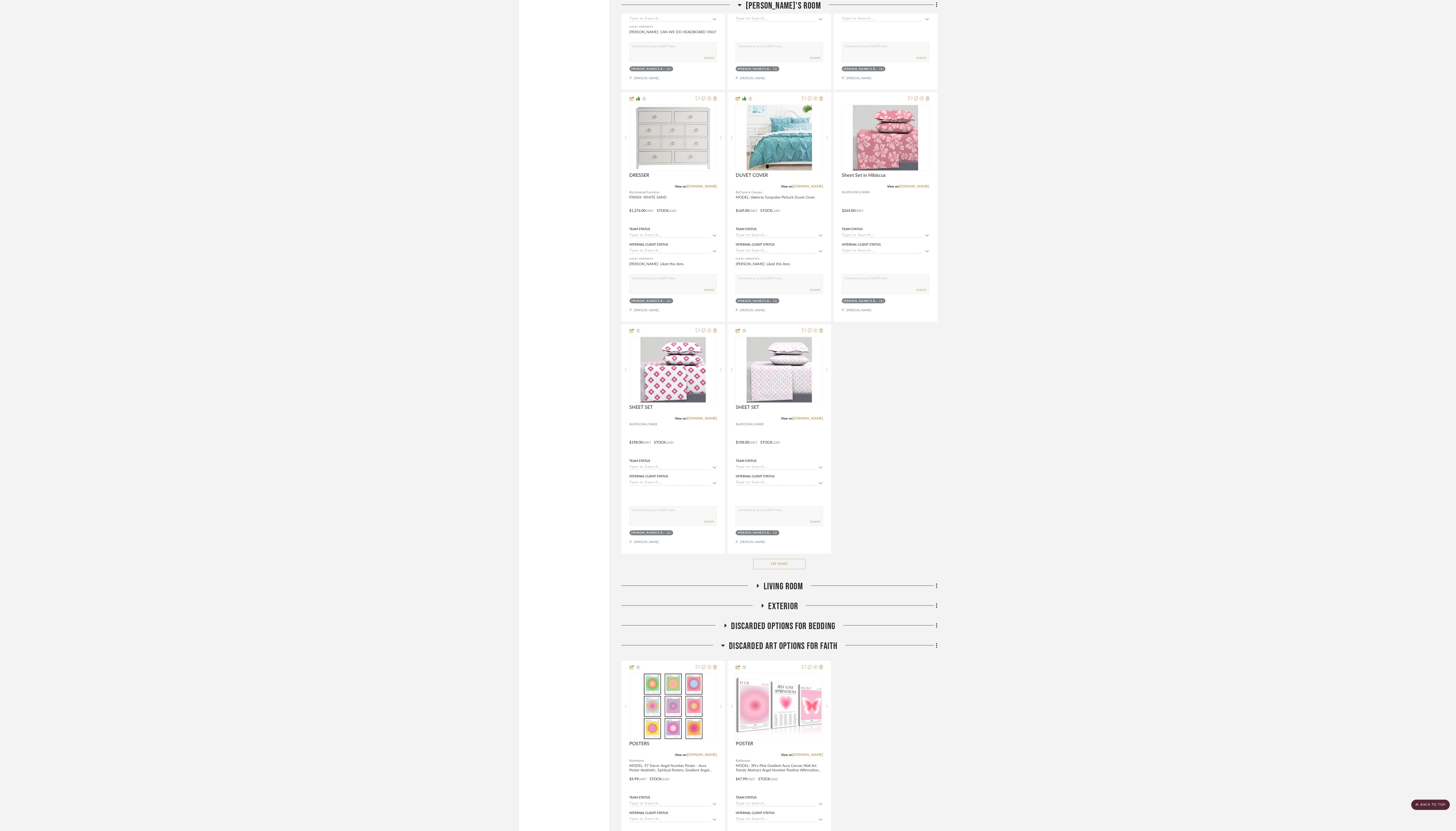
click at [768, 565] on button "See More" at bounding box center [779, 564] width 52 height 10
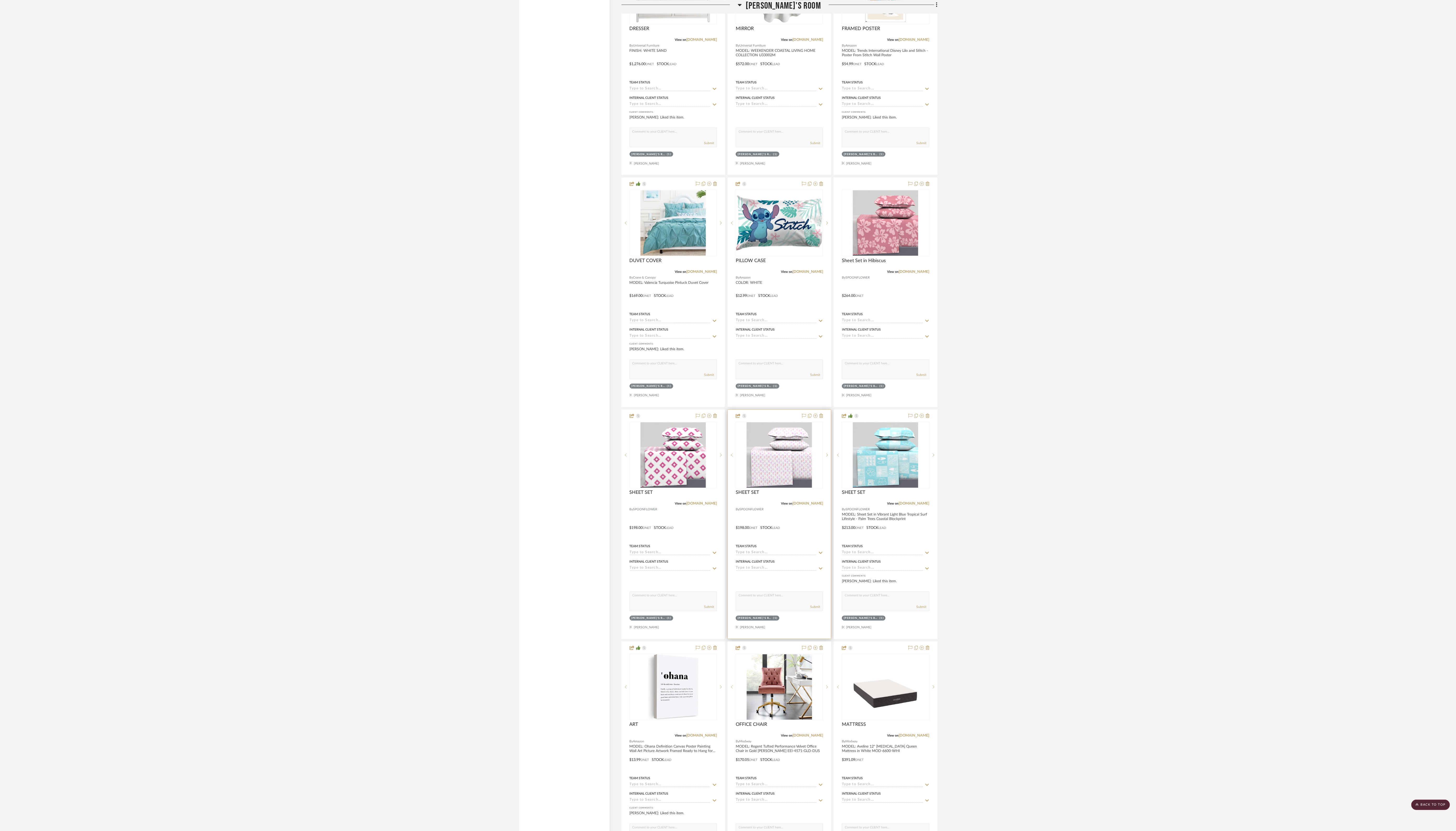
scroll to position [1174, 0]
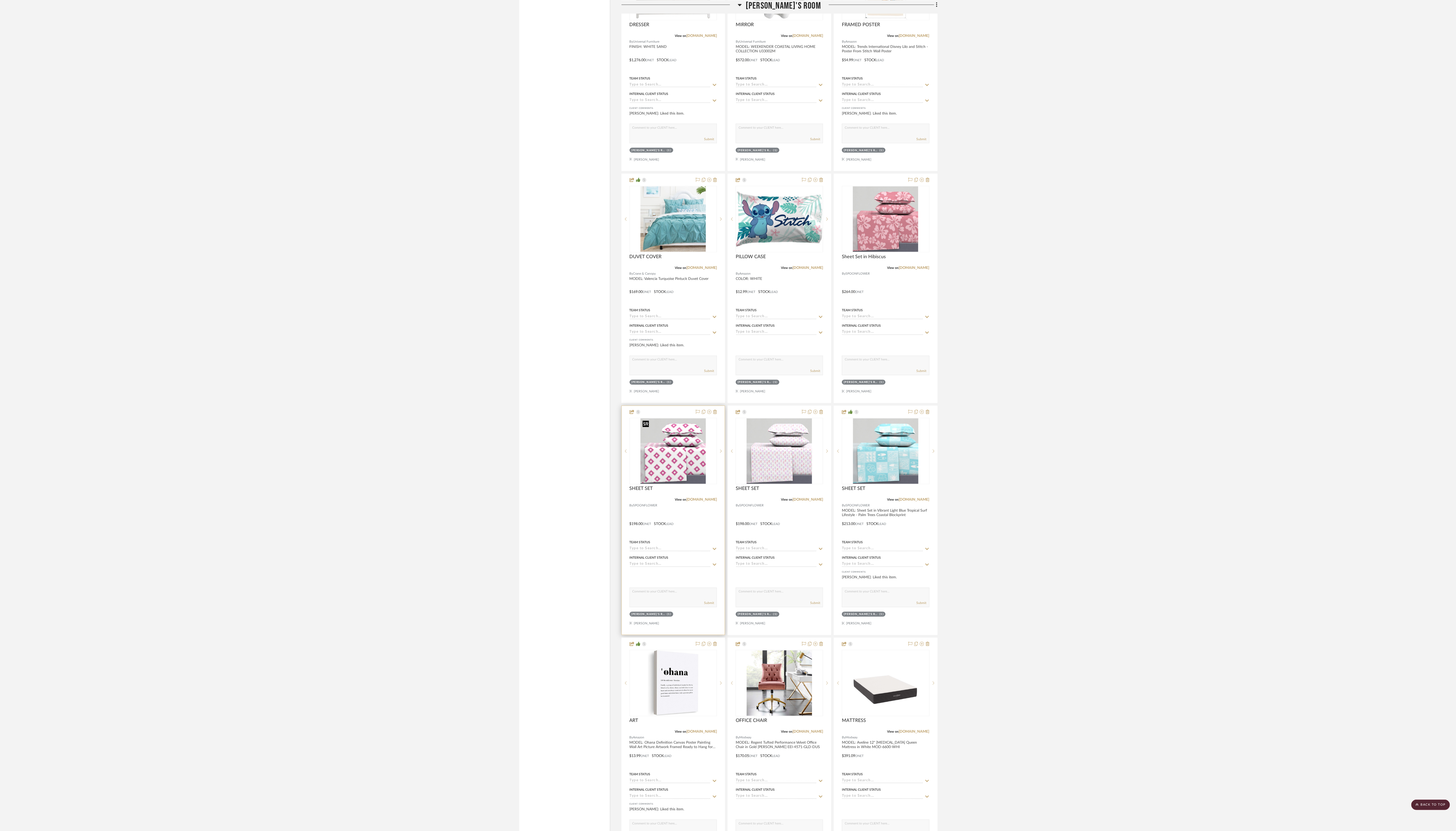
click at [673, 457] on img "0" at bounding box center [672, 451] width 65 height 65
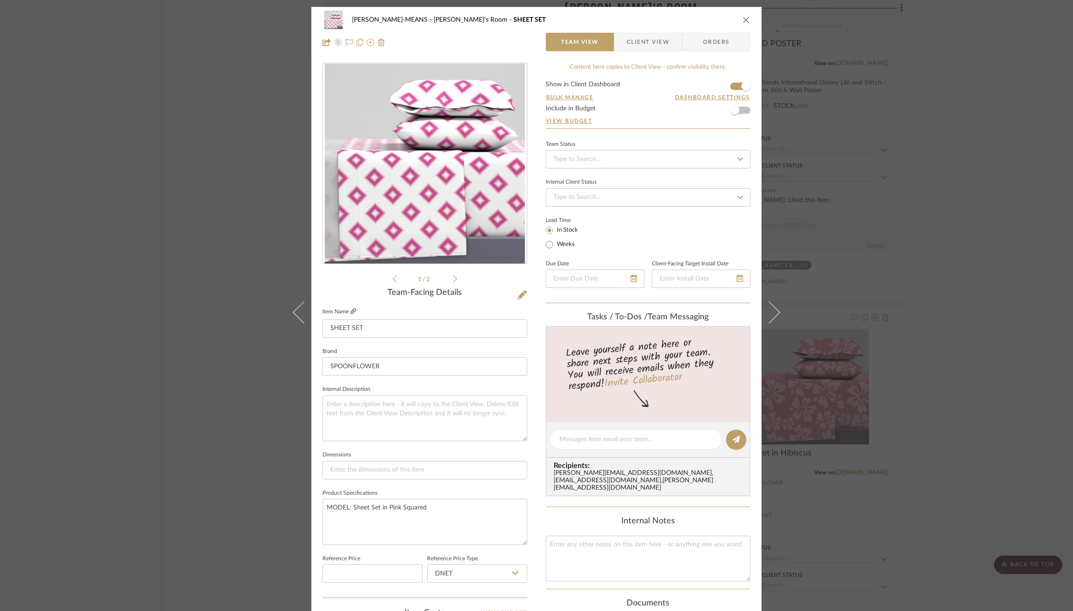
click at [351, 312] on icon at bounding box center [354, 311] width 6 height 6
click at [351, 311] on icon at bounding box center [354, 311] width 6 height 6
click at [743, 19] on icon "close" at bounding box center [746, 19] width 7 height 7
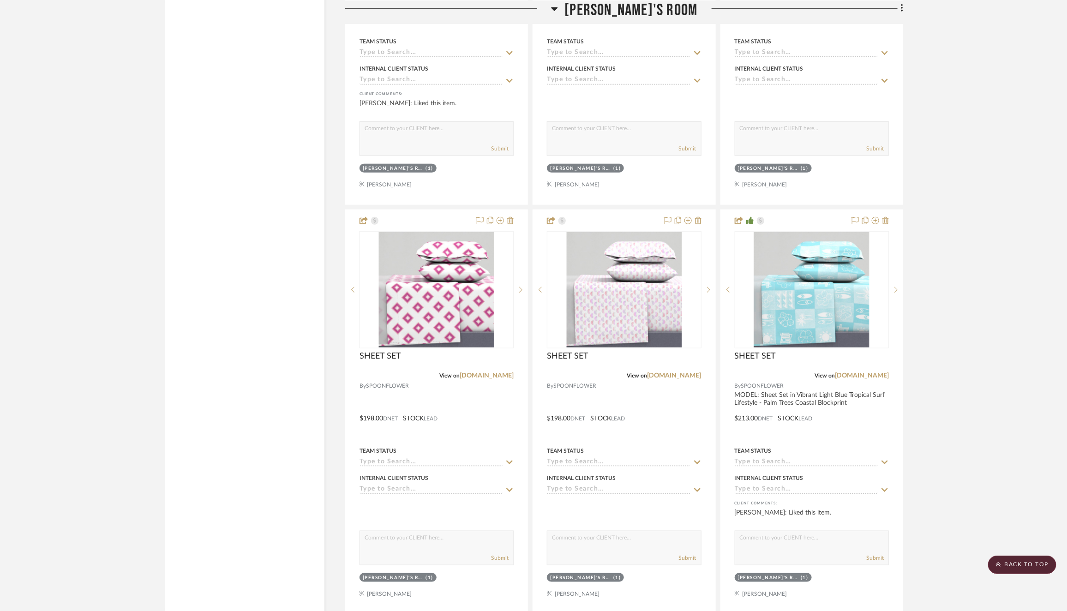
scroll to position [2653, 0]
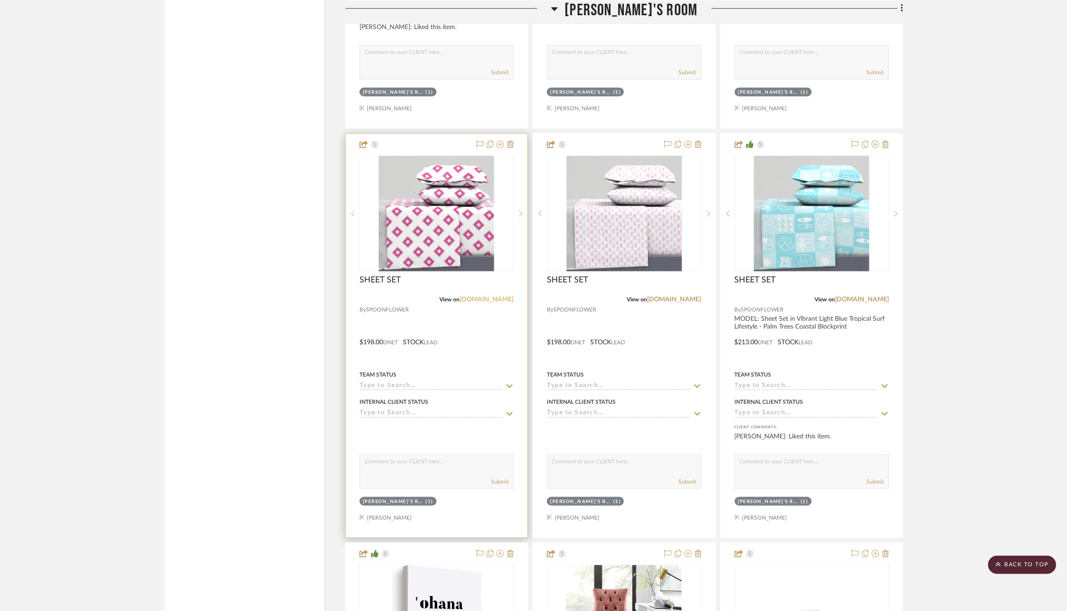
click at [486, 296] on link "[DOMAIN_NAME]" at bounding box center [487, 299] width 54 height 6
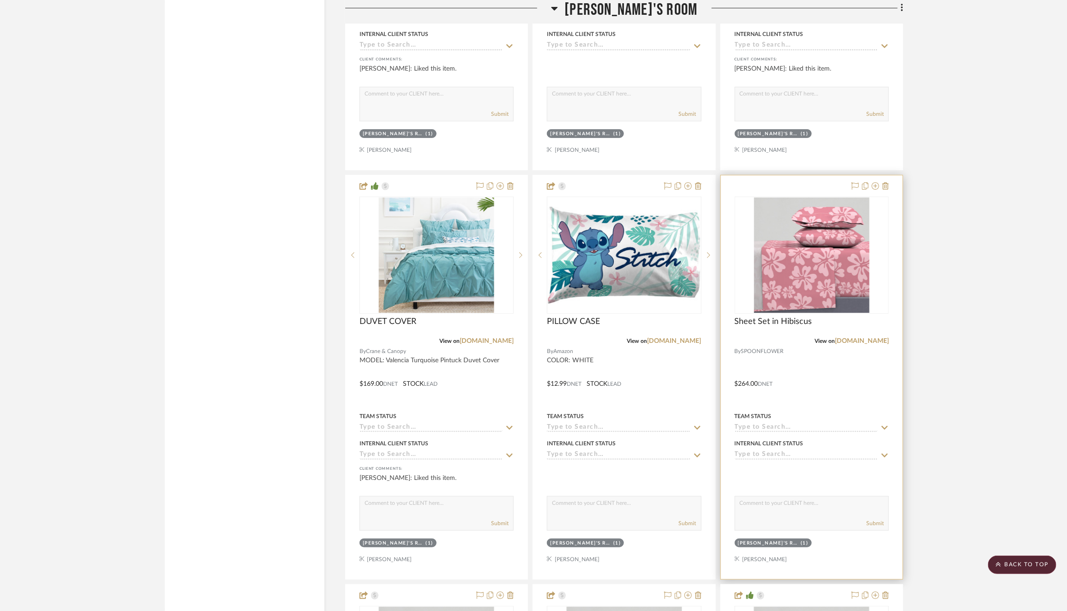
scroll to position [2207, 0]
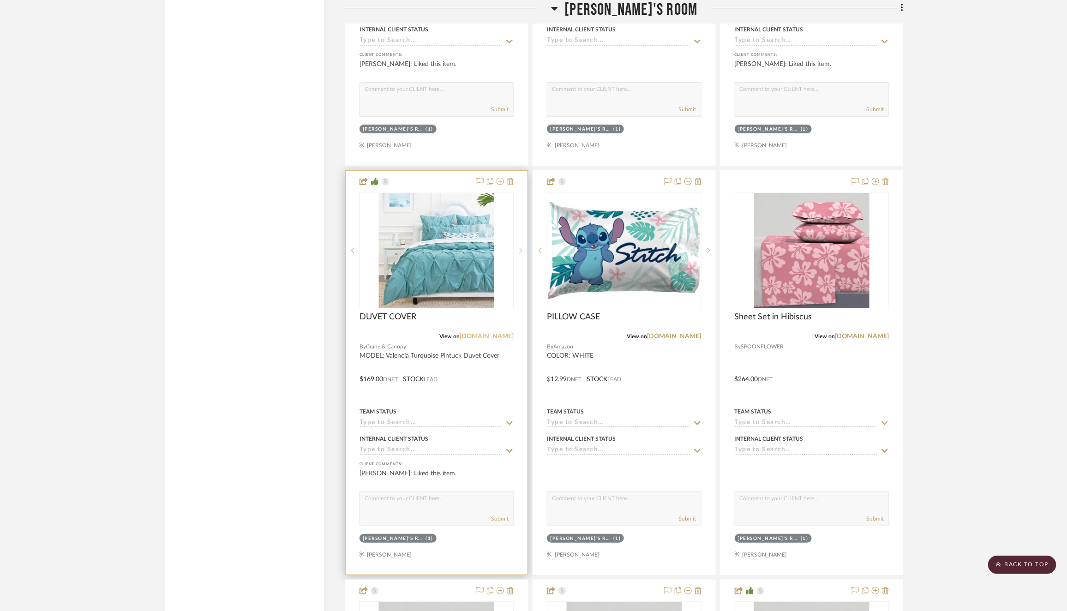
click at [465, 333] on link "[DOMAIN_NAME]" at bounding box center [487, 336] width 54 height 6
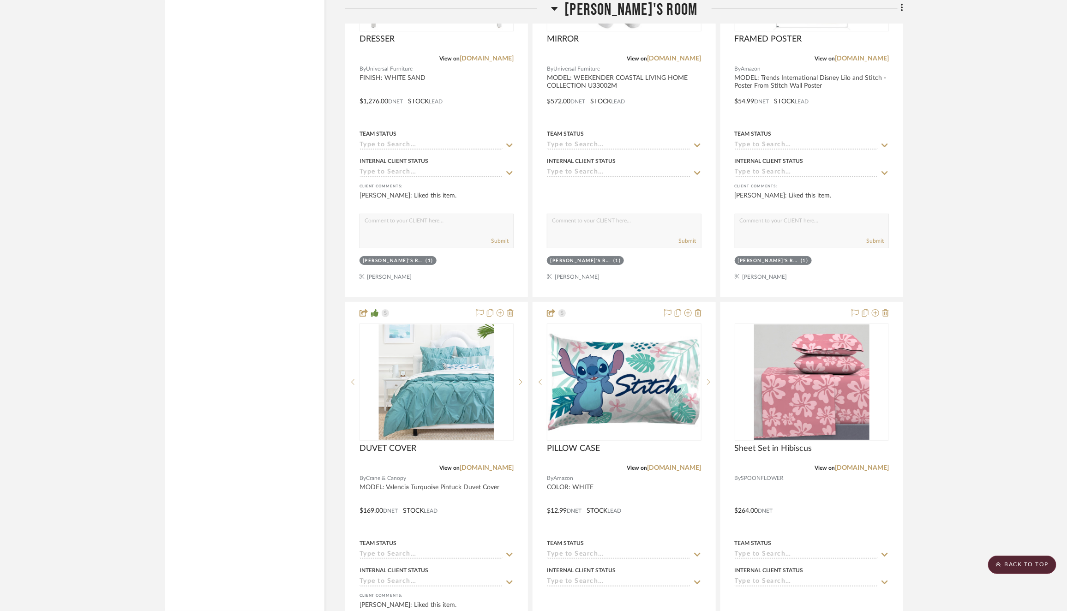
scroll to position [2063, 0]
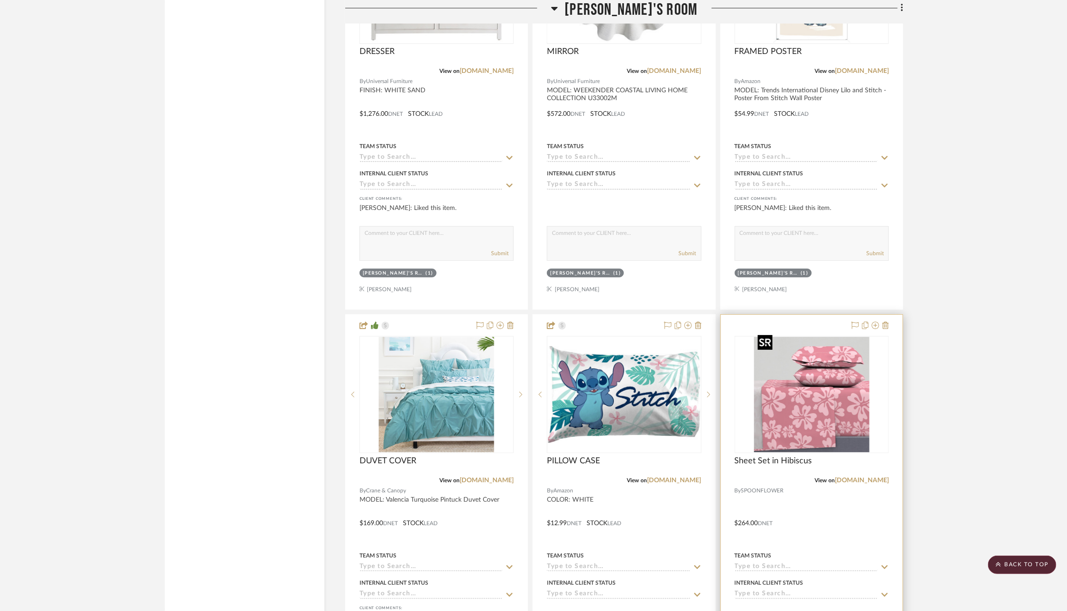
click at [821, 402] on img "0" at bounding box center [811, 394] width 115 height 115
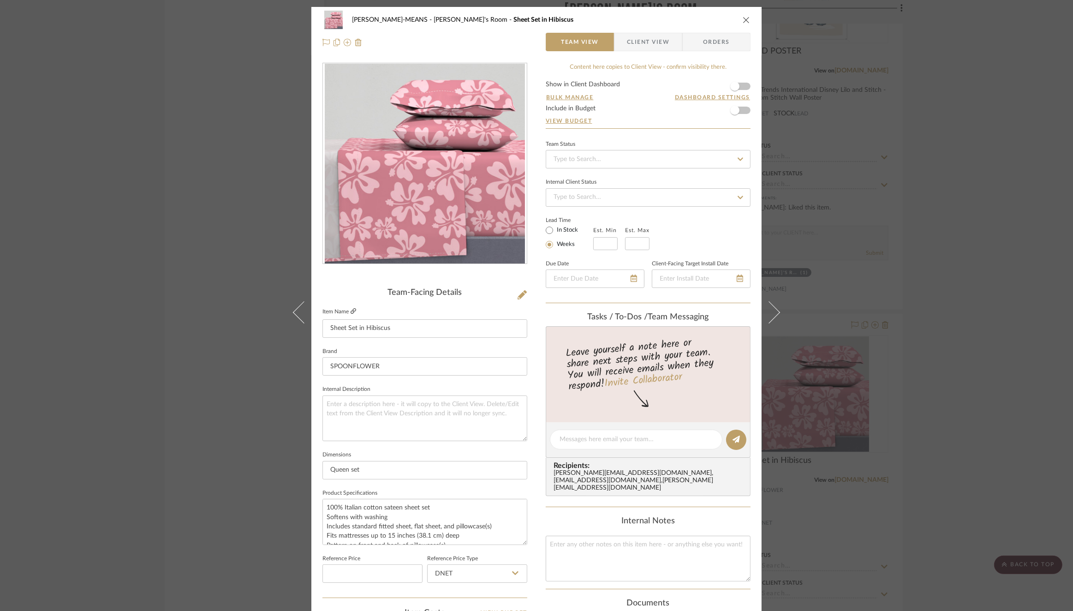
click at [351, 311] on icon at bounding box center [354, 311] width 6 height 6
click at [743, 18] on icon "close" at bounding box center [746, 19] width 7 height 7
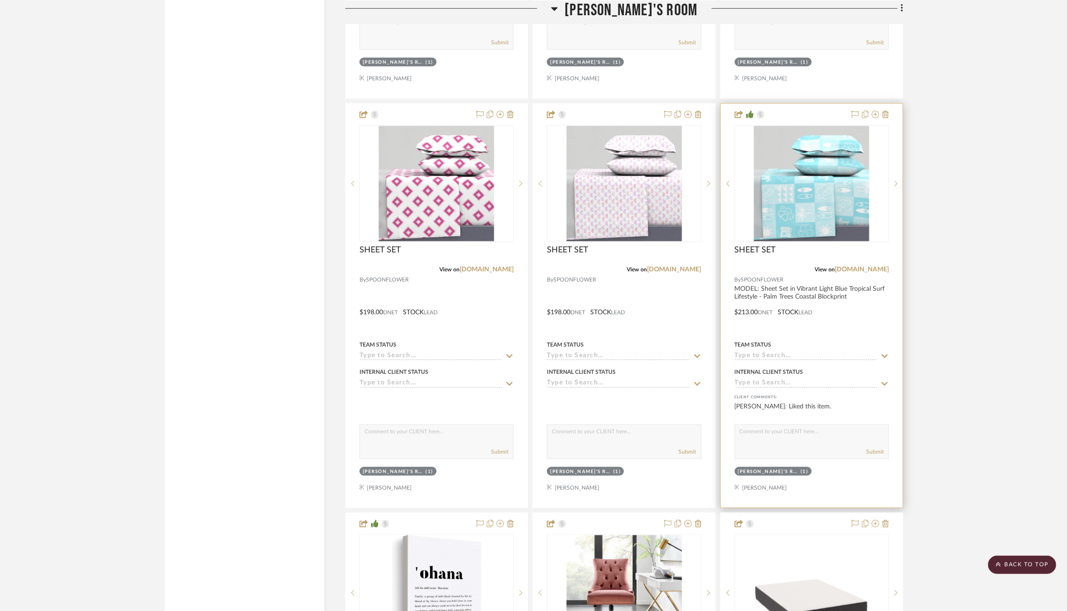
scroll to position [2685, 0]
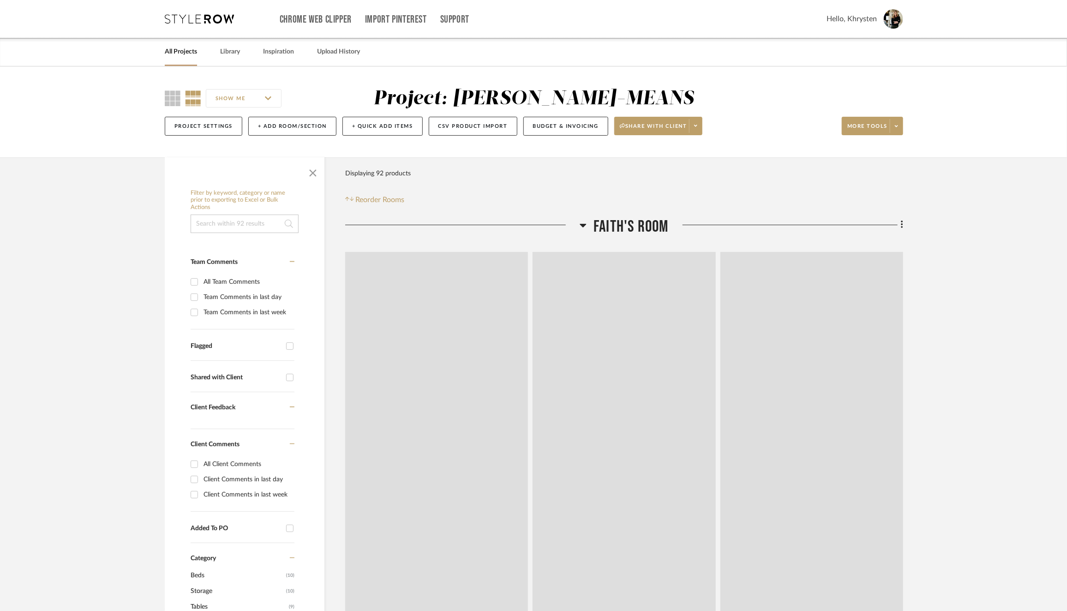
scroll to position [2685, 0]
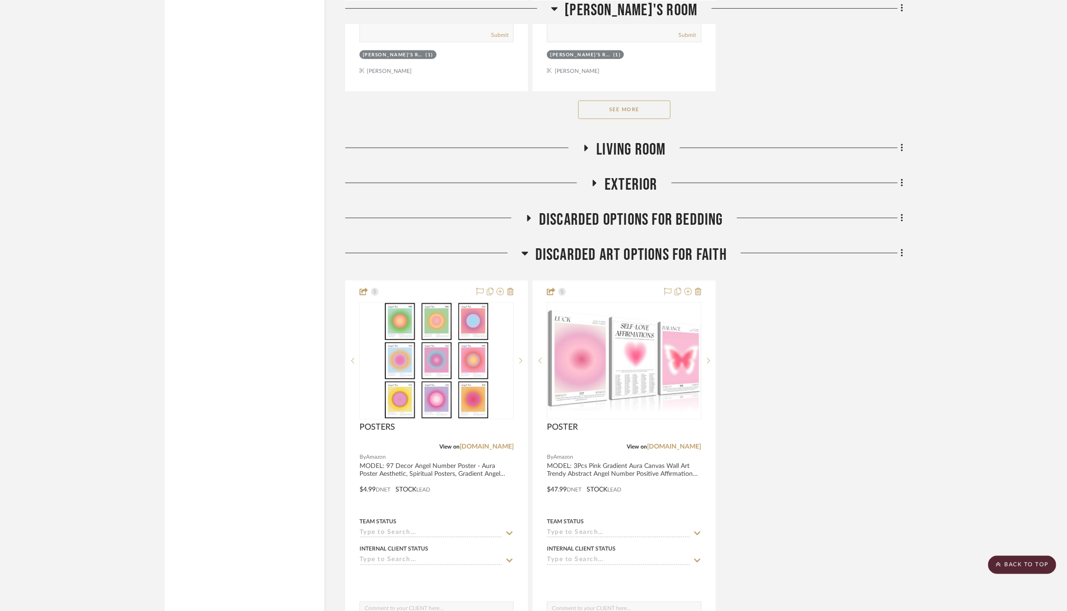
click at [523, 249] on icon at bounding box center [524, 253] width 7 height 11
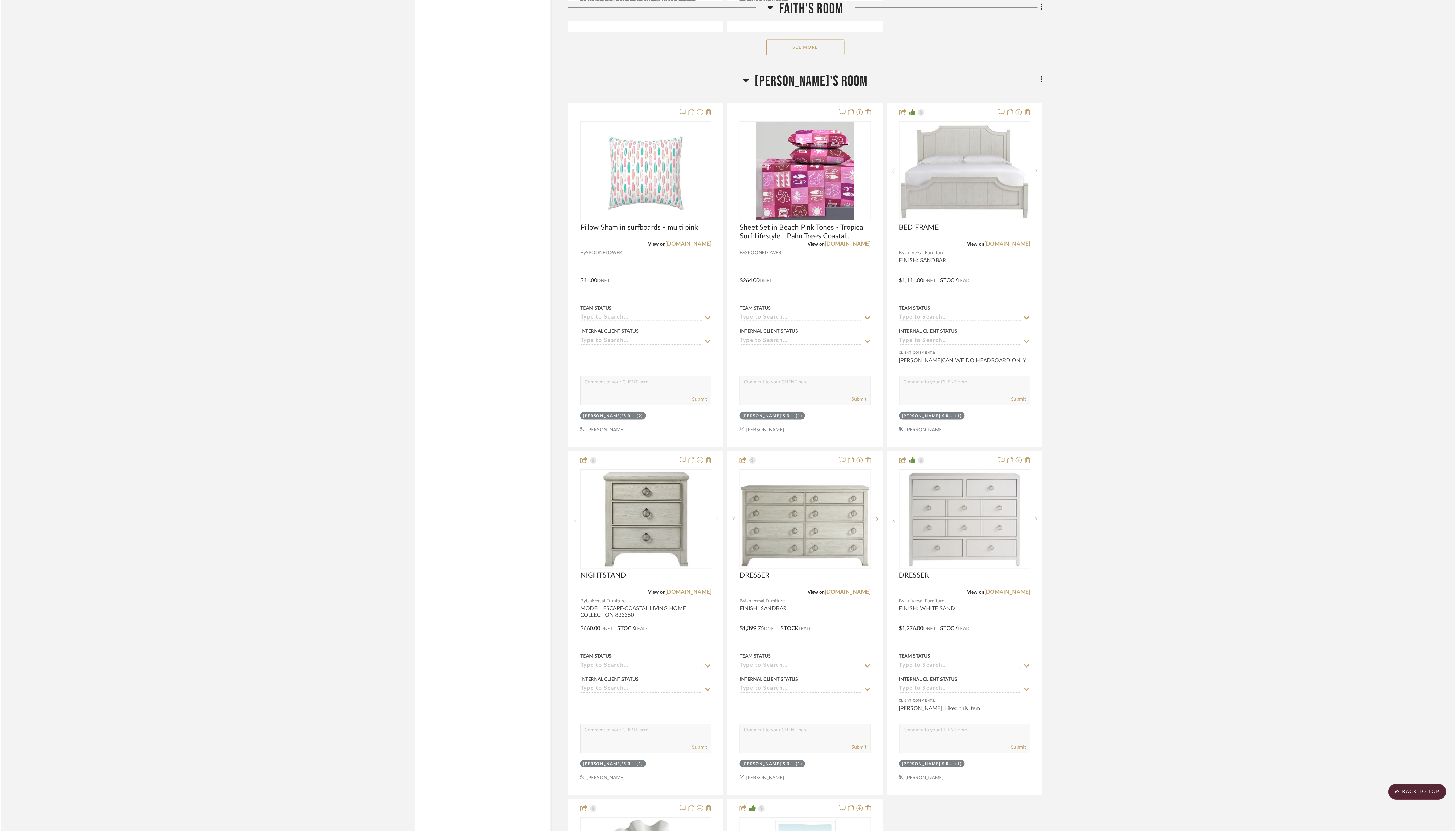
scroll to position [815, 0]
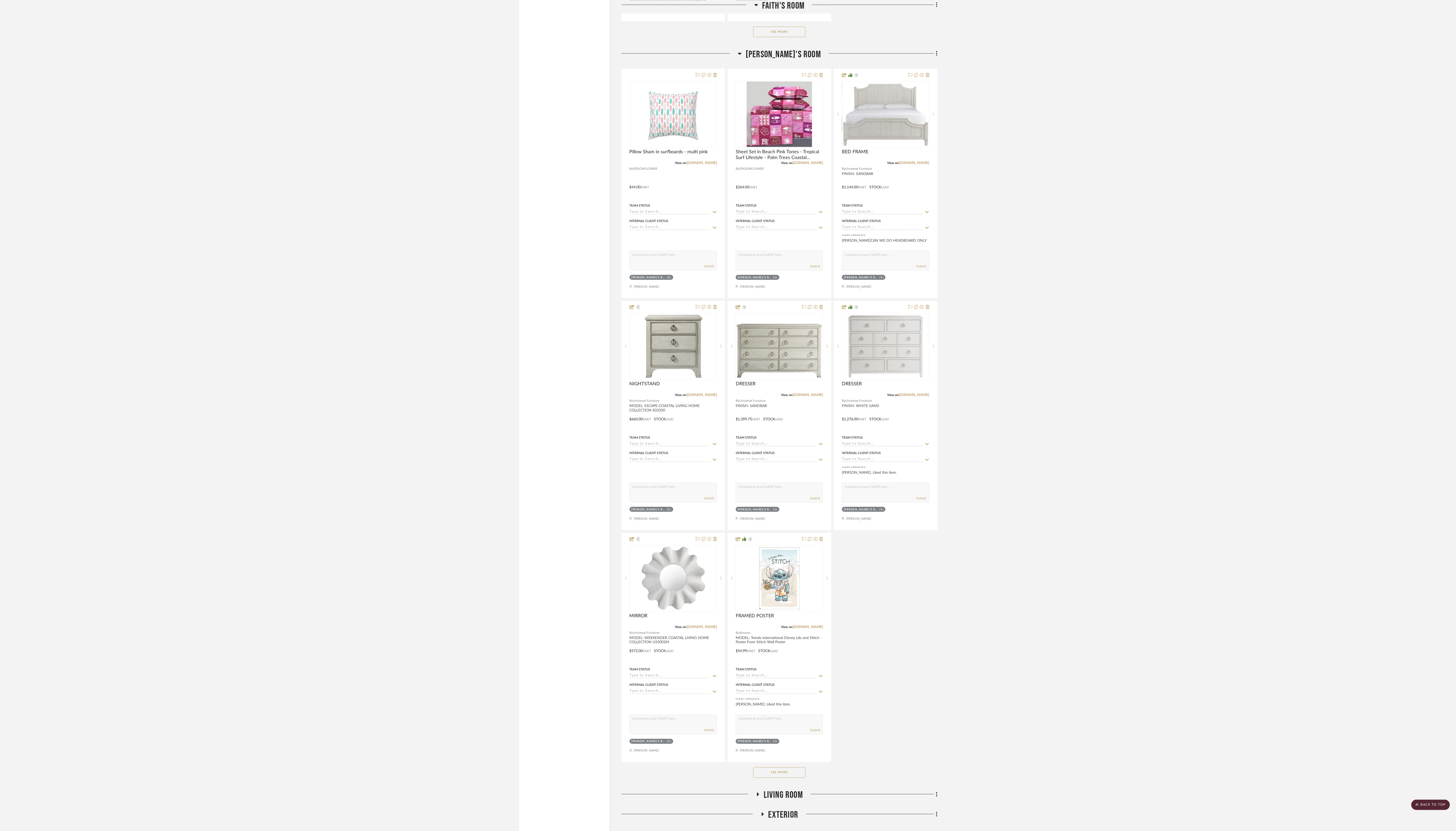
click at [608, 346] on button "See More" at bounding box center [779, 773] width 52 height 10
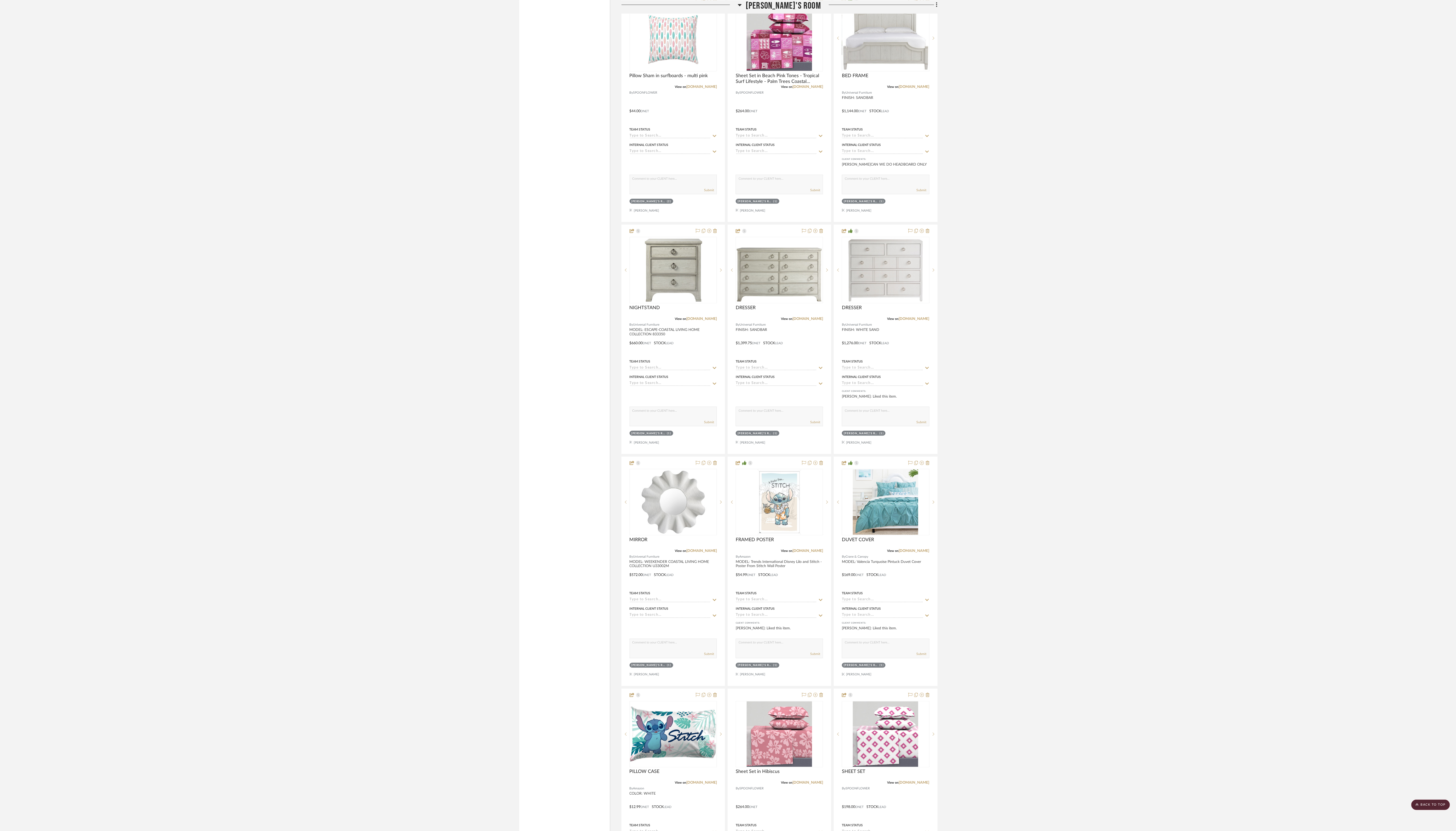
scroll to position [887, 0]
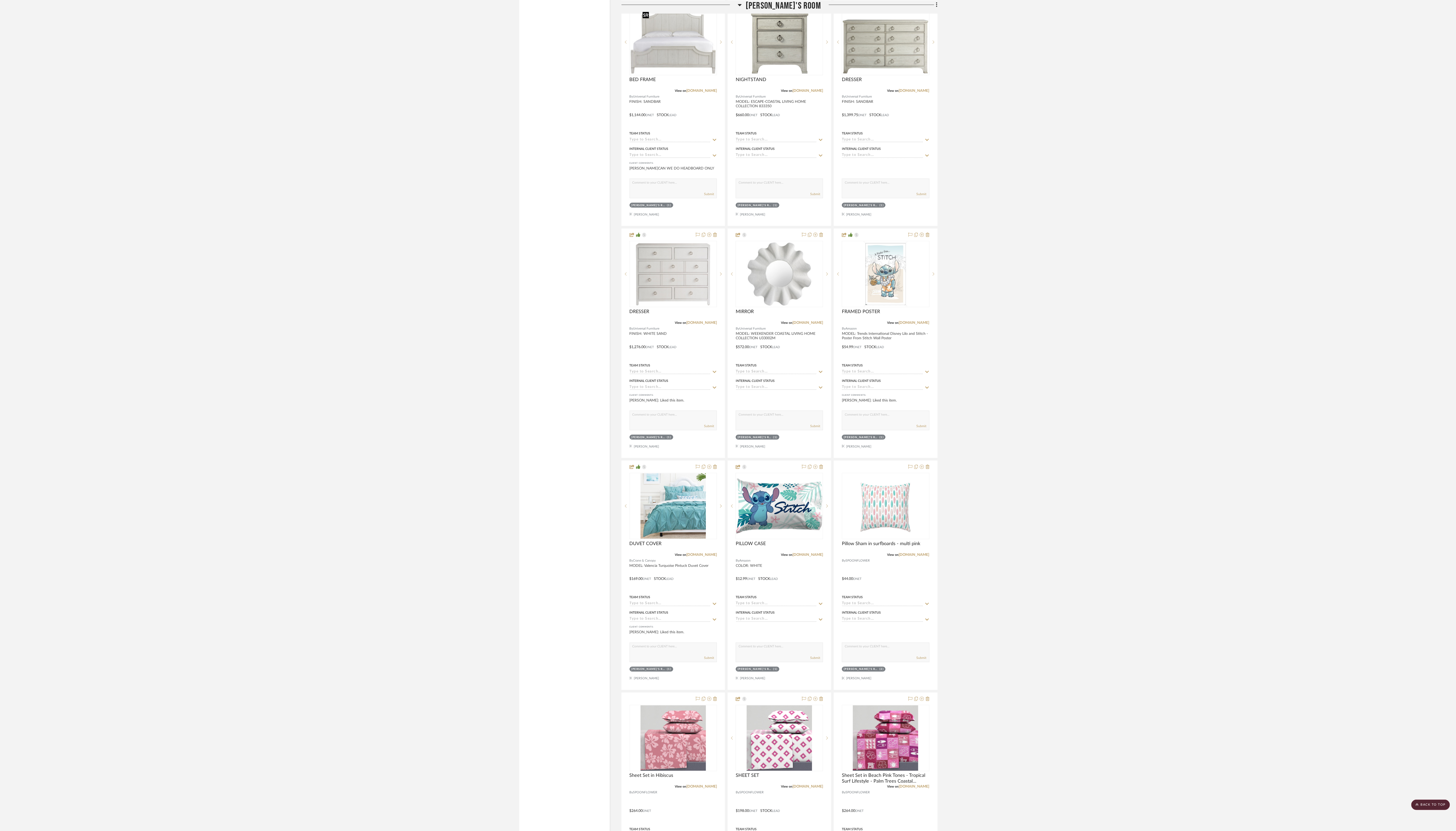
drag, startPoint x: 667, startPoint y: 47, endPoint x: 666, endPoint y: 50, distance: 3.2
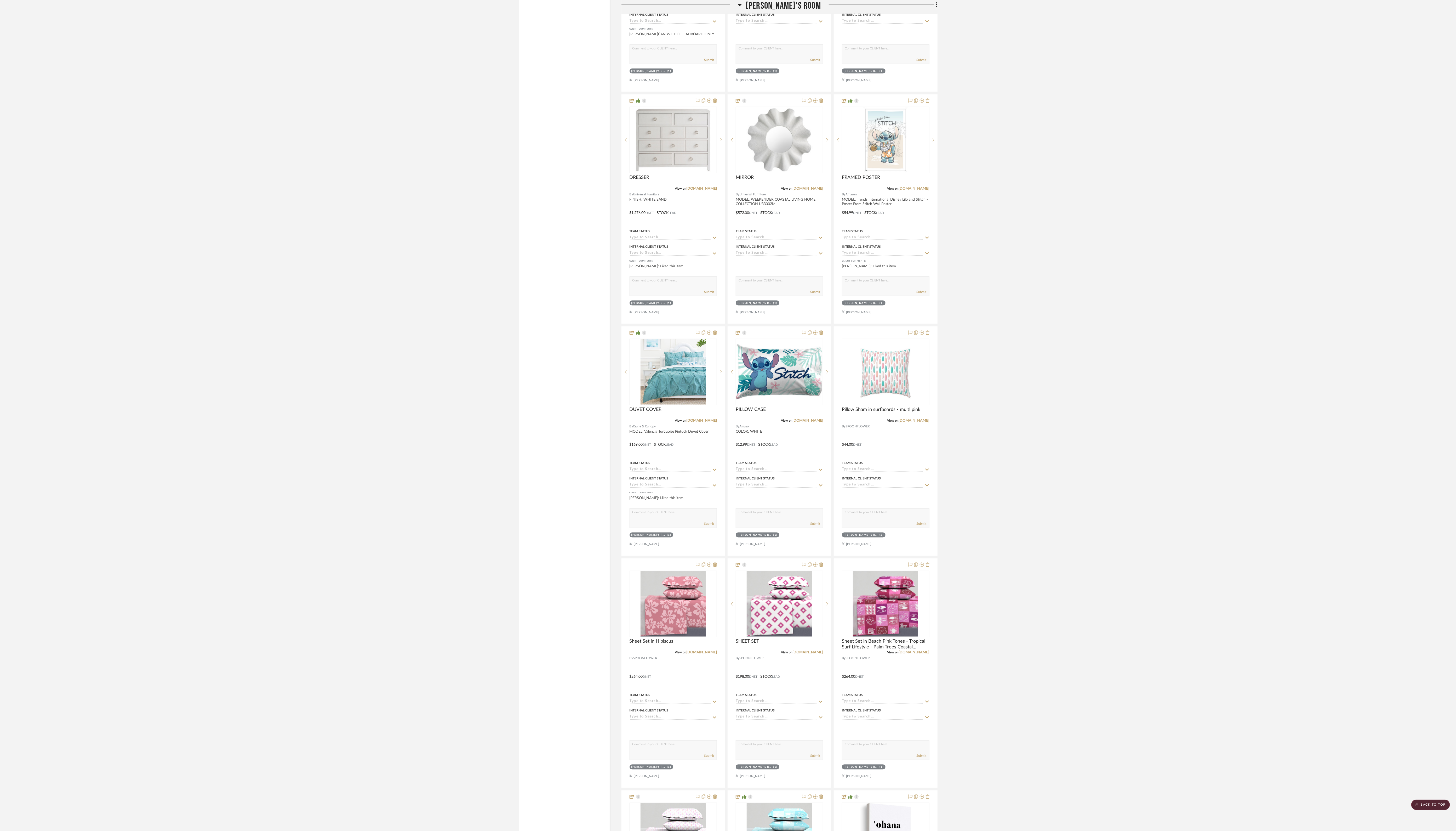
scroll to position [1068, 0]
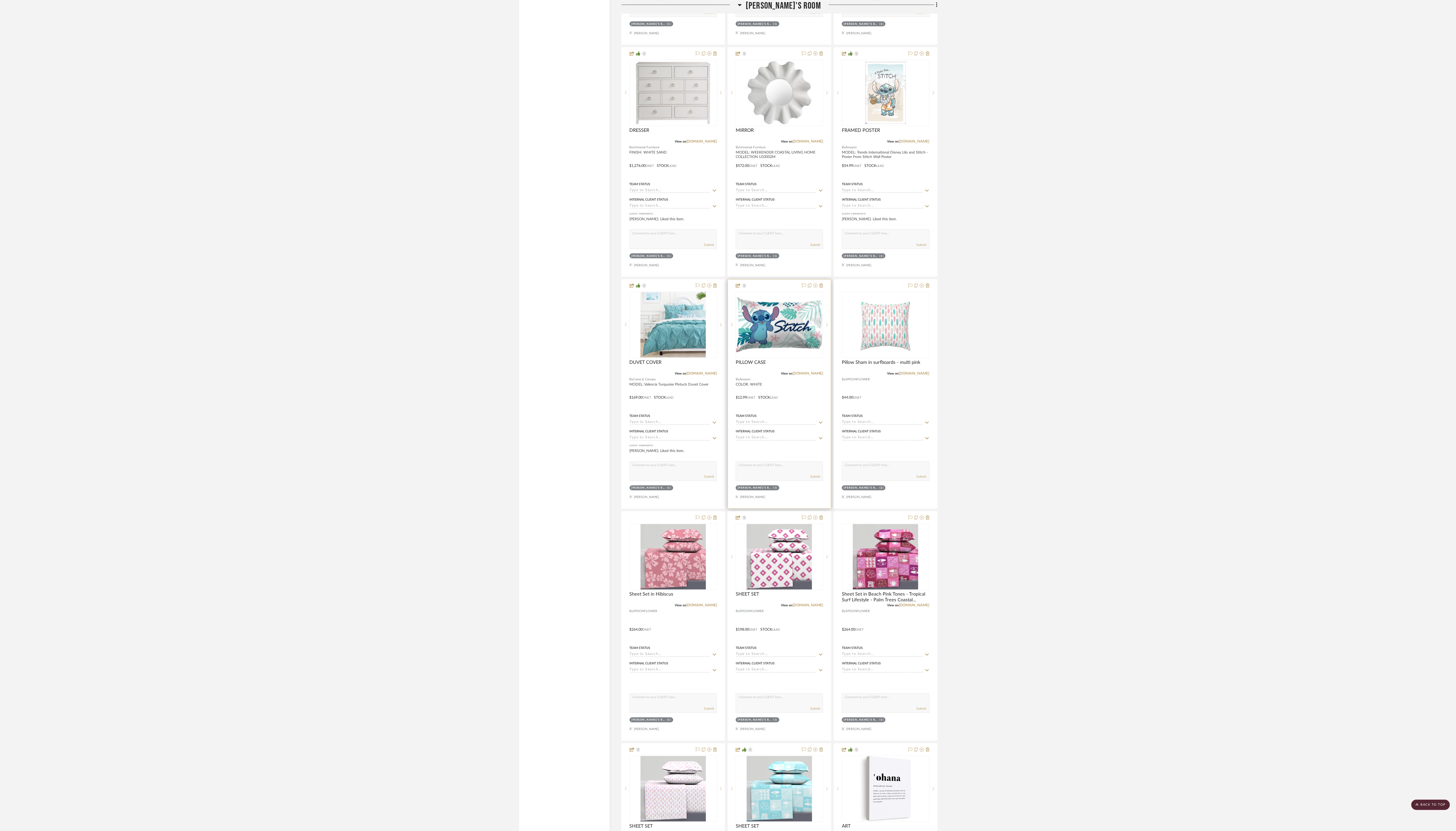
click at [608, 346] on div at bounding box center [780, 394] width 103 height 229
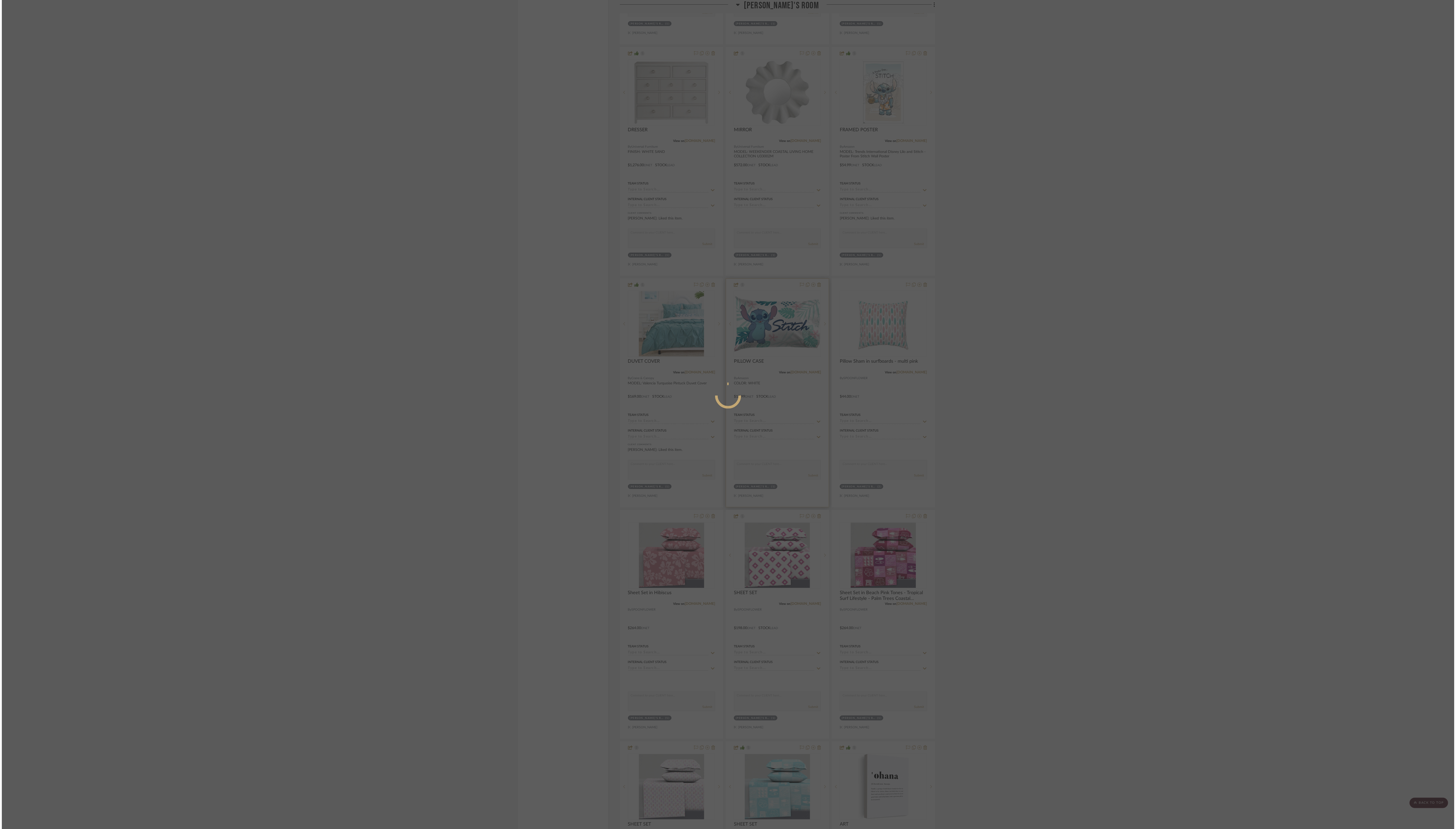
scroll to position [0, 0]
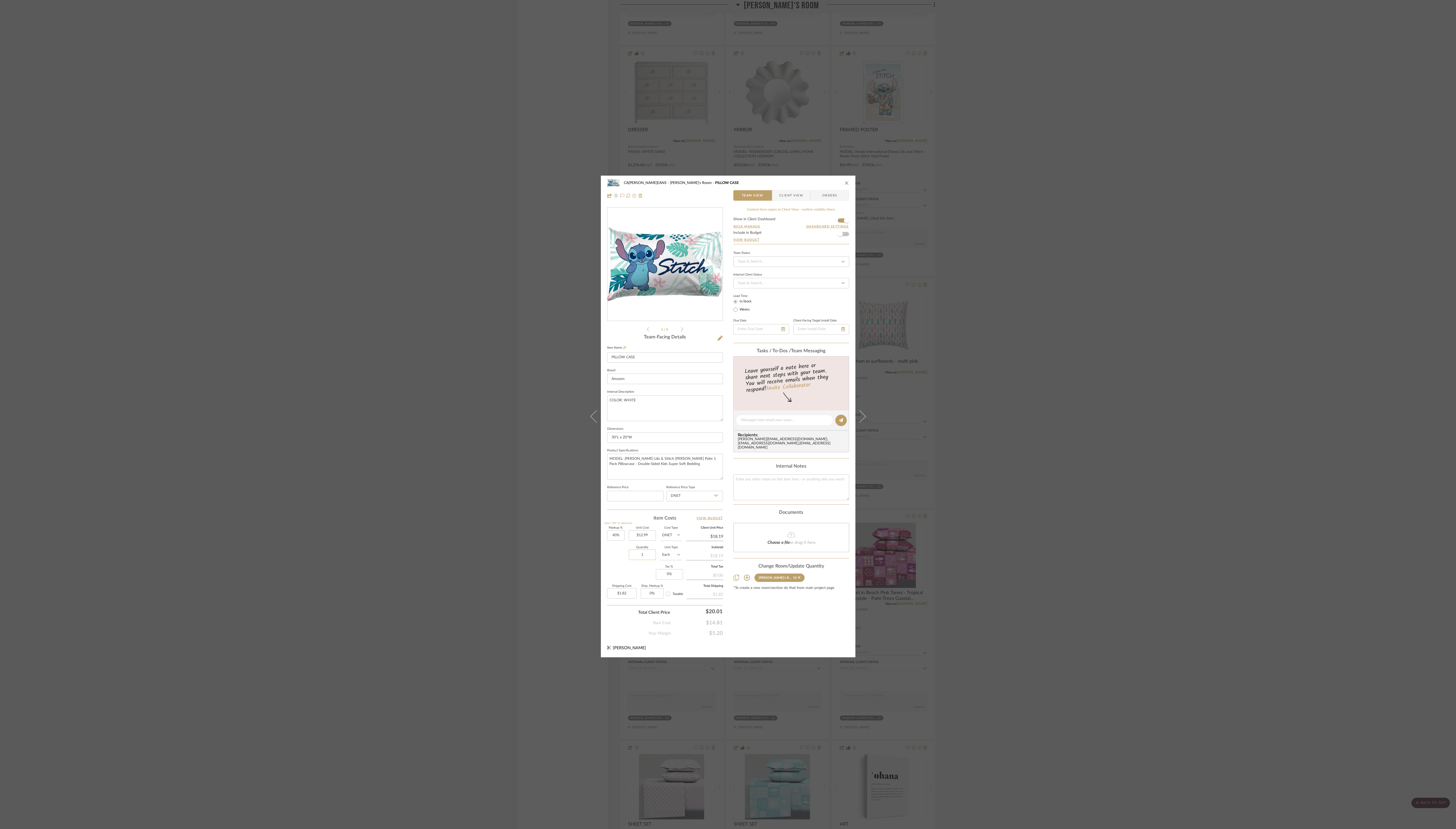
click at [606, 345] on input "1" at bounding box center [642, 555] width 27 height 10
type input "2"
click at [606, 345] on div "Content here copies to Client View - confirm visibility there. Show in Client D…" at bounding box center [791, 421] width 116 height 429
type input "$3.64"
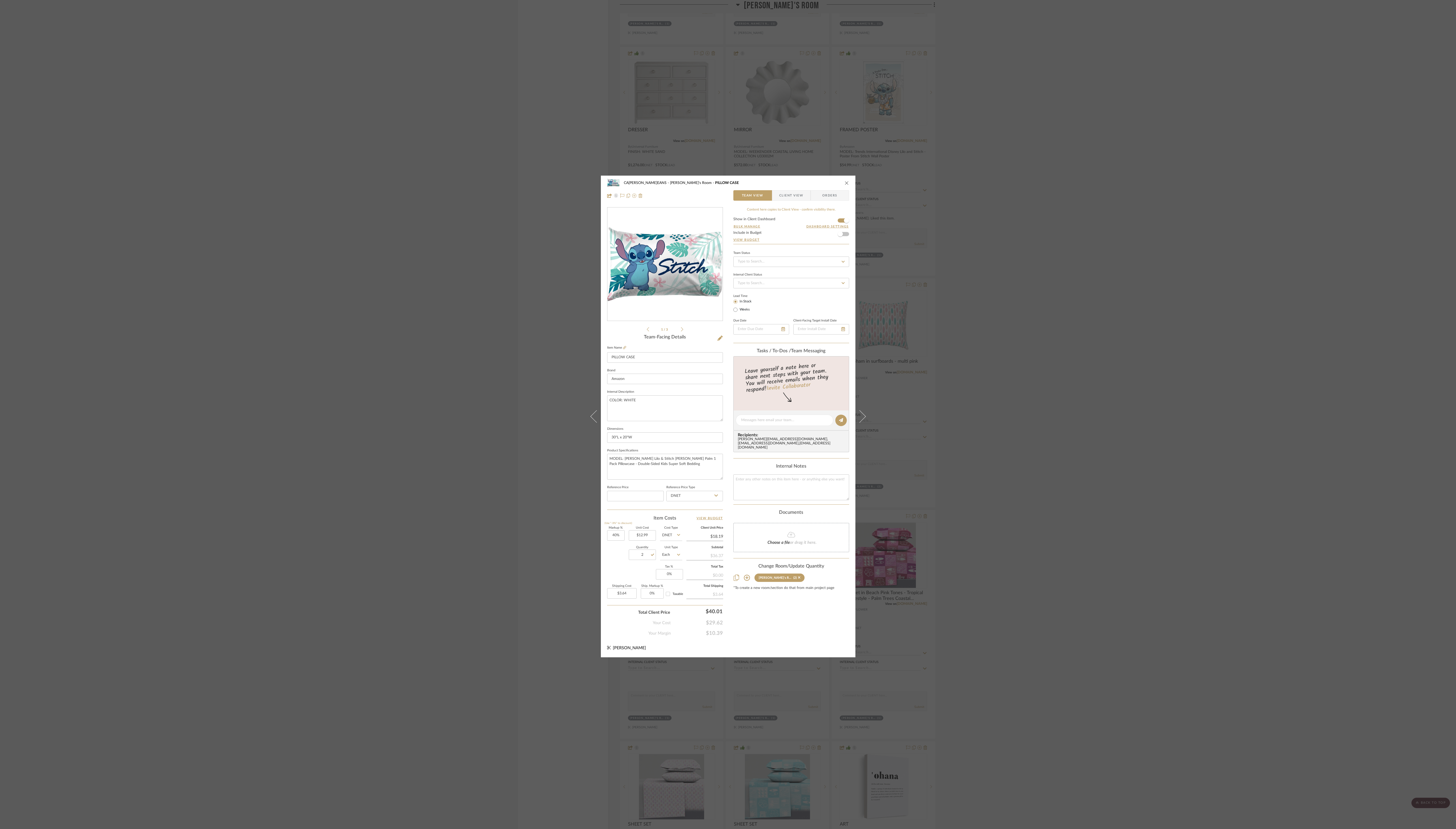
click at [606, 183] on div "CA[PERSON_NAME]EANS [PERSON_NAME]'s Room PILLOW CASE" at bounding box center [732, 183] width 216 height 3
click at [606, 182] on icon "close" at bounding box center [846, 183] width 4 height 4
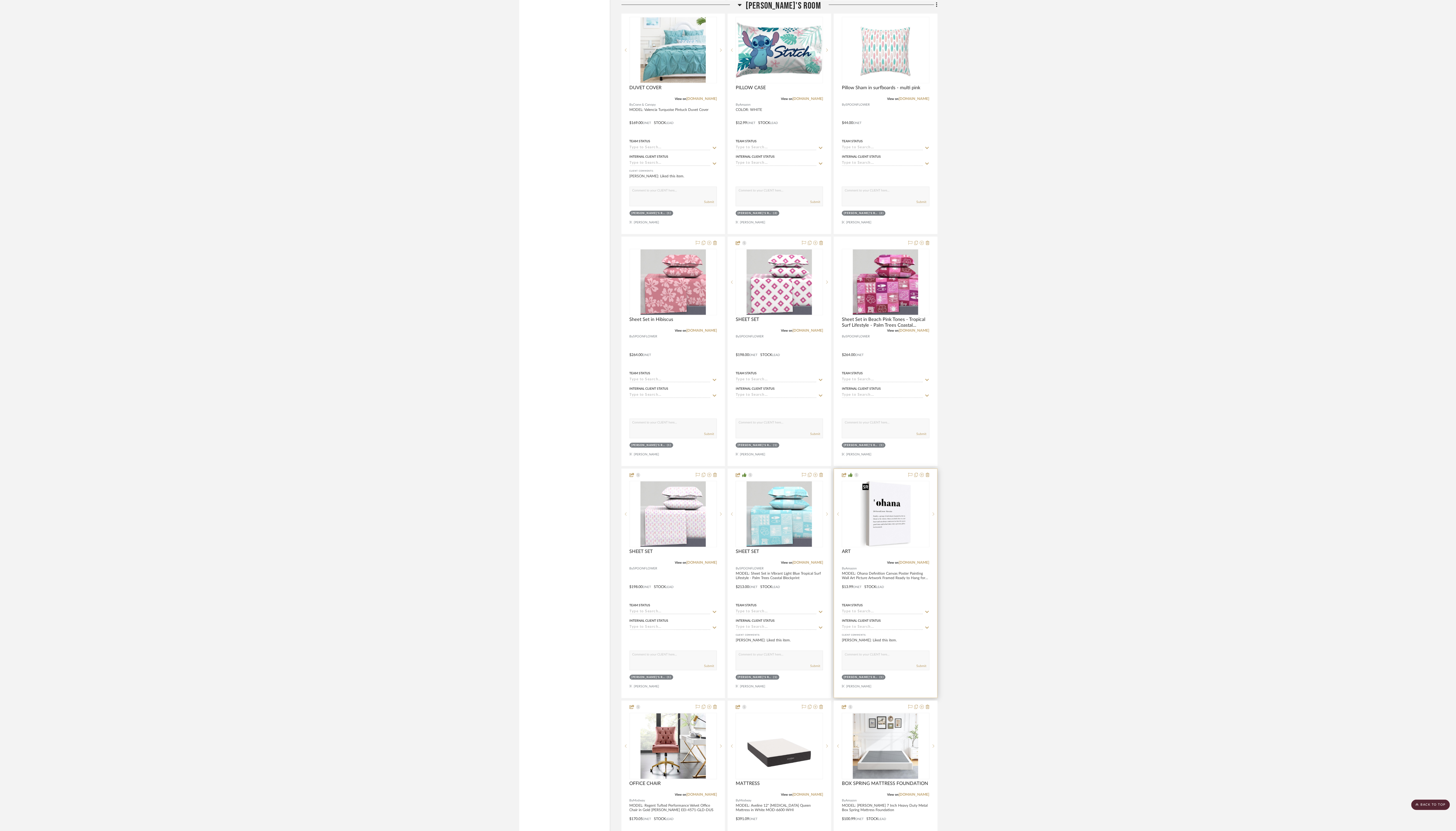
scroll to position [1343, 0]
click at [608, 243] on icon at bounding box center [815, 242] width 4 height 4
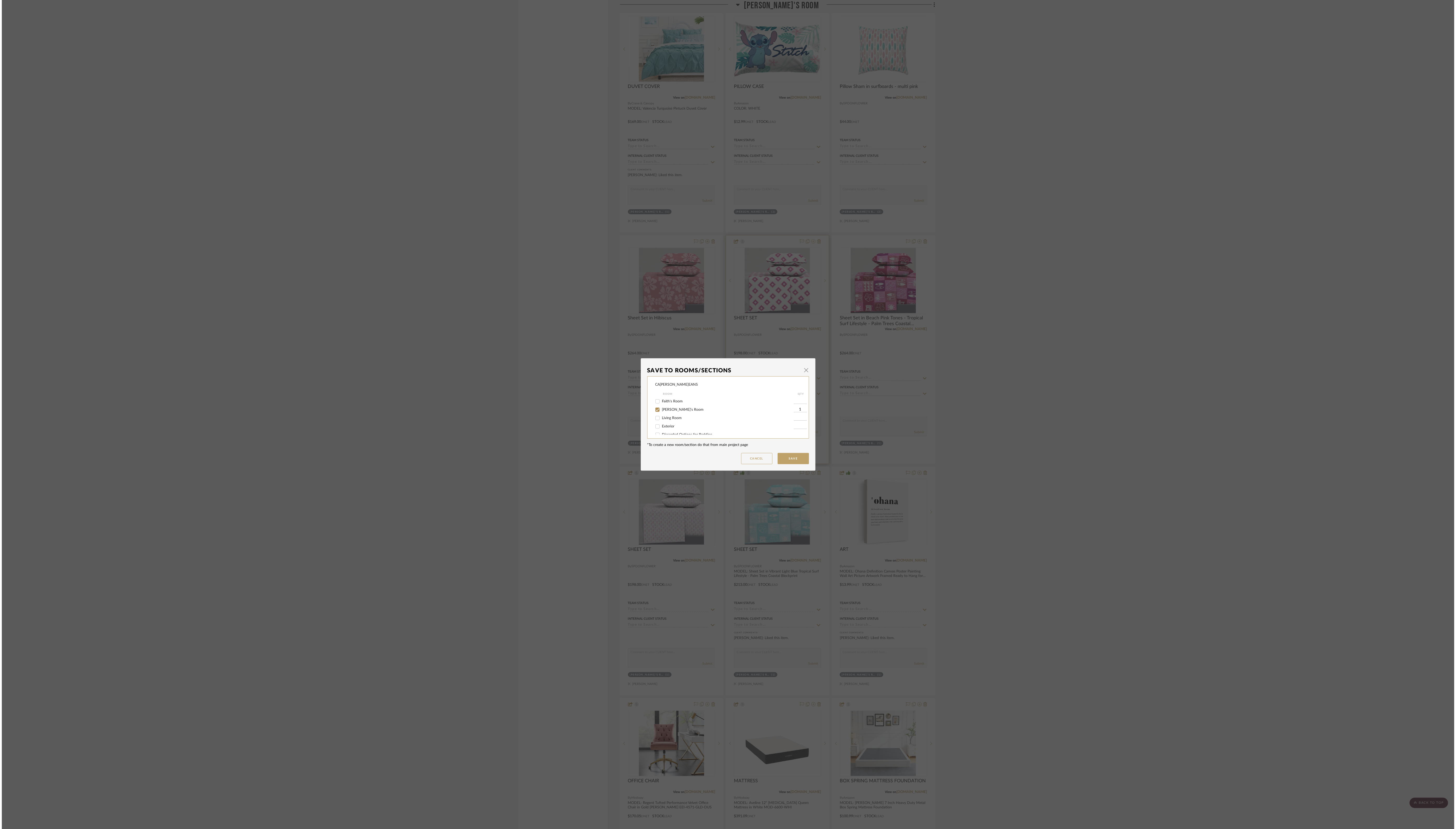
scroll to position [0, 0]
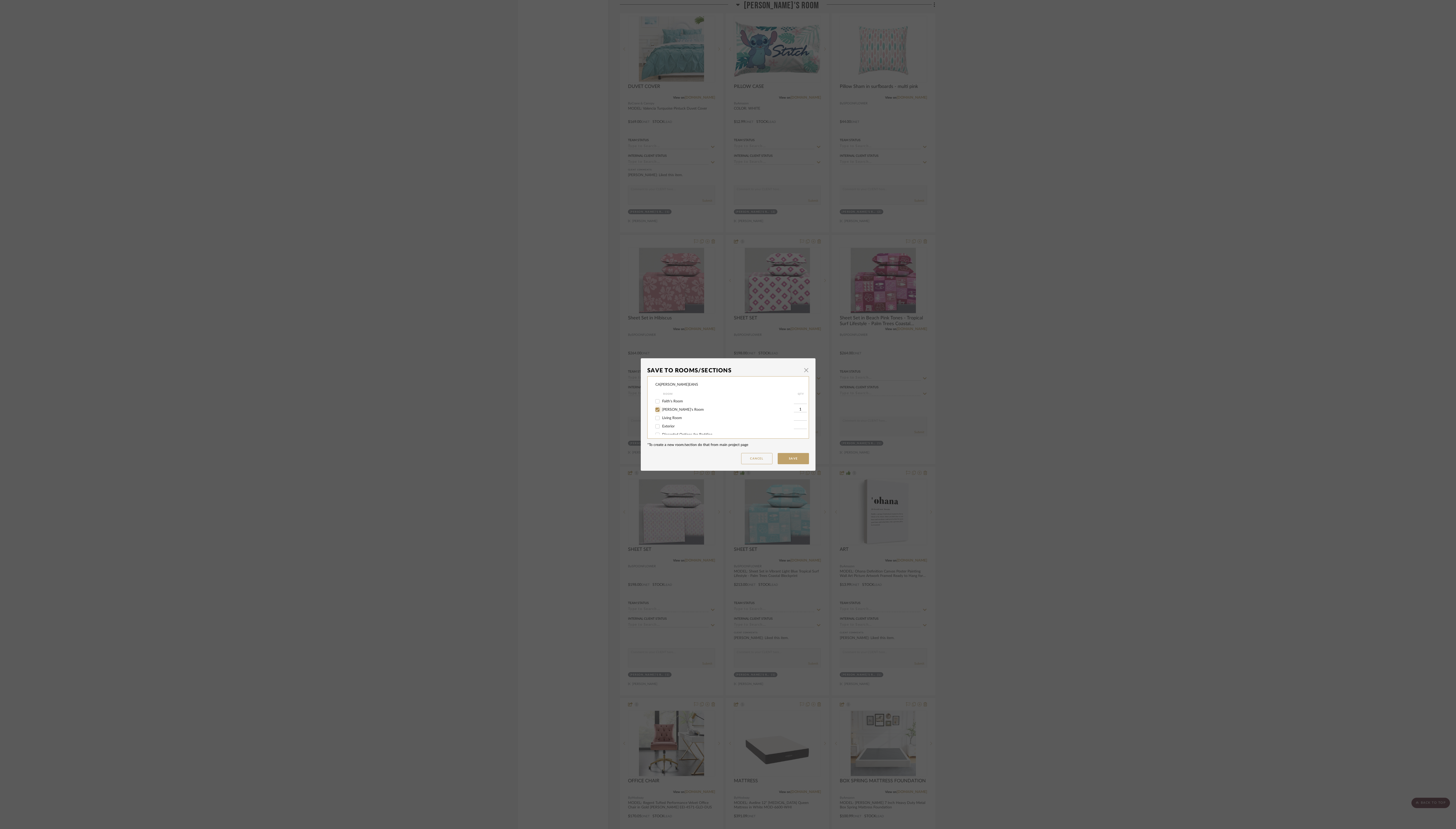
click at [606, 345] on input "[PERSON_NAME]'s Room" at bounding box center [657, 409] width 8 height 8
checkbox input "false"
click at [606, 345] on input "Discarded Options for Bedding" at bounding box center [657, 407] width 8 height 8
checkbox input "true"
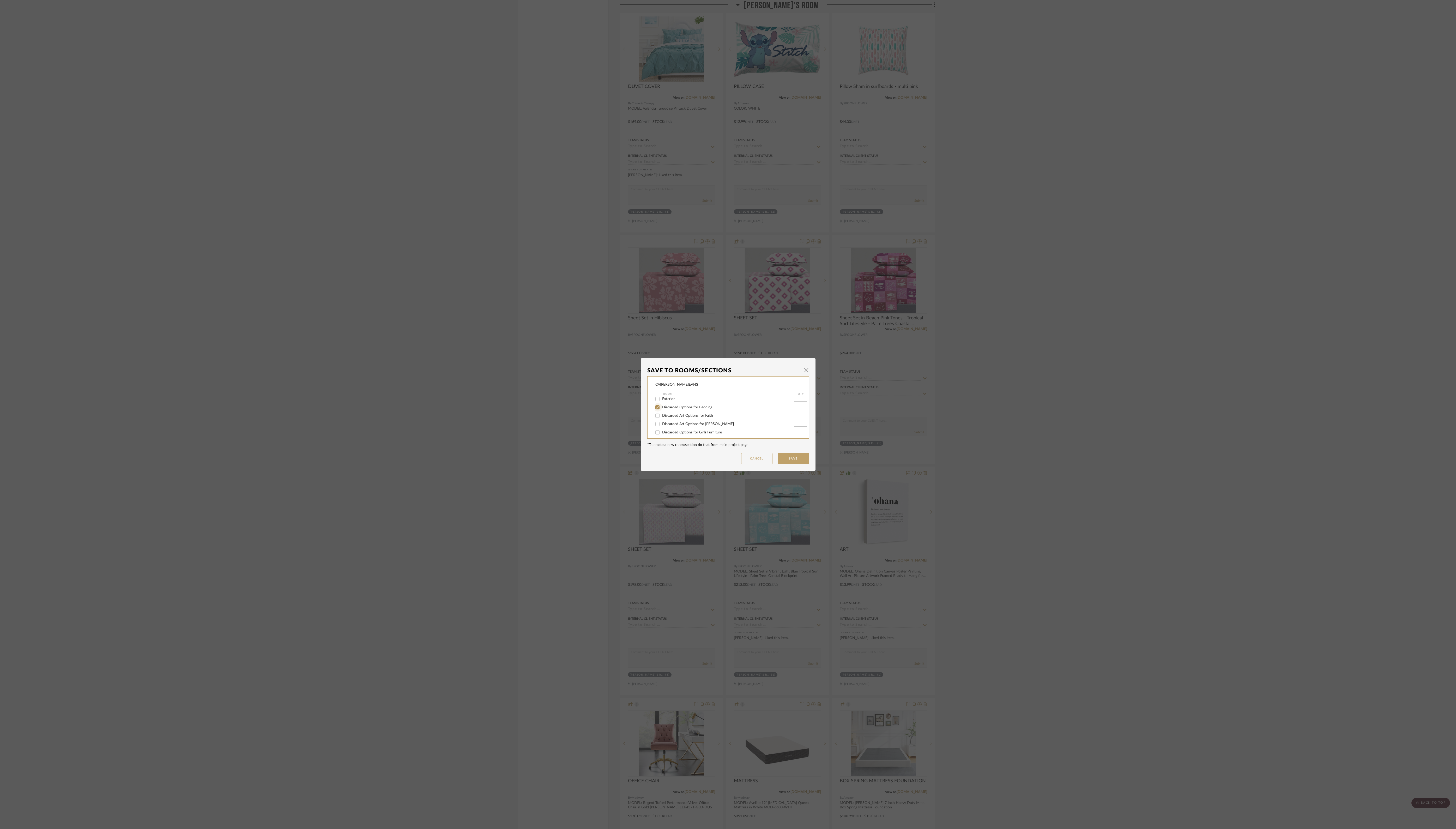
type input "1"
click at [606, 345] on button "Save" at bounding box center [793, 459] width 31 height 11
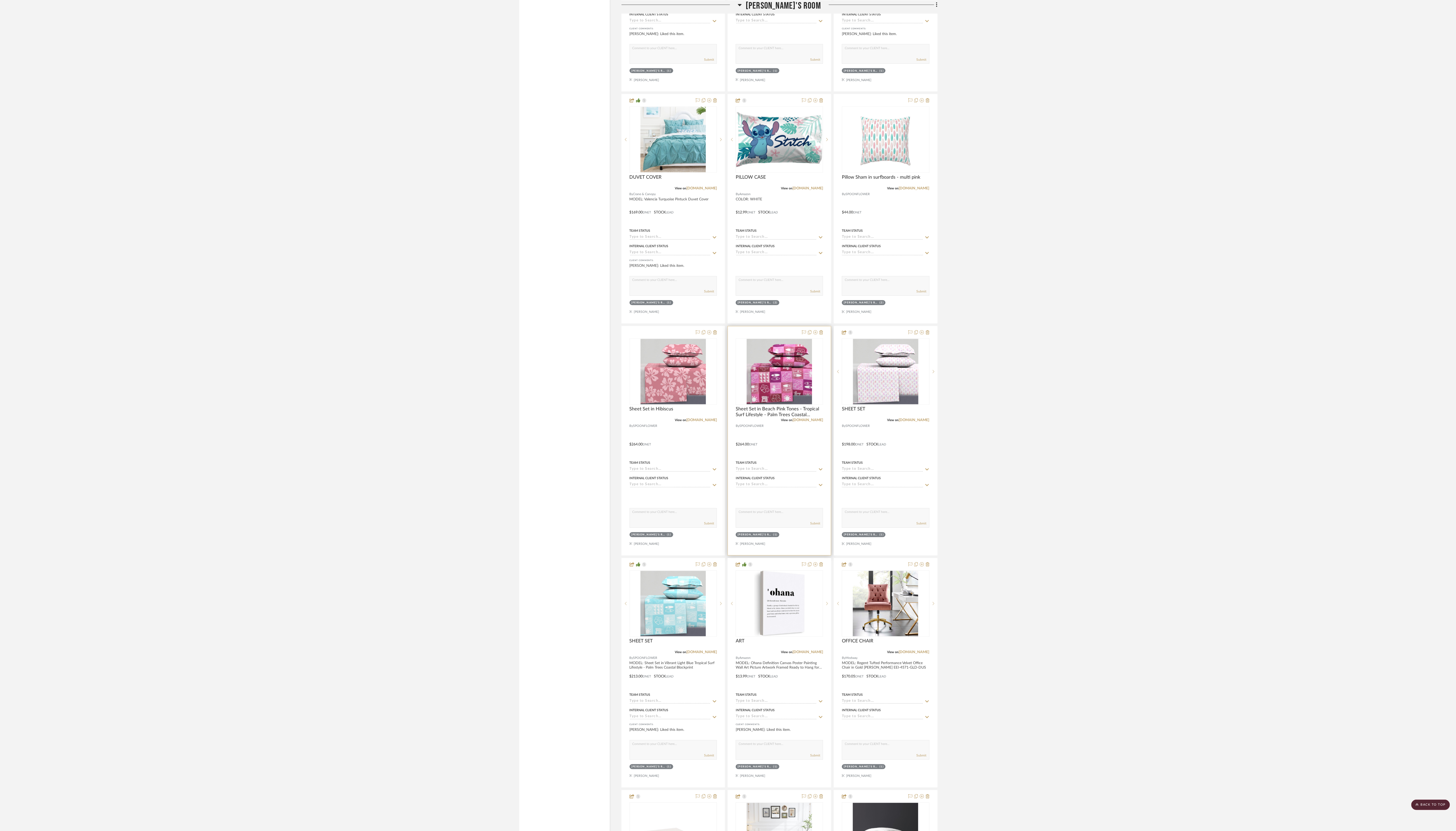
scroll to position [1253, 0]
click at [608, 333] on icon at bounding box center [921, 333] width 4 height 4
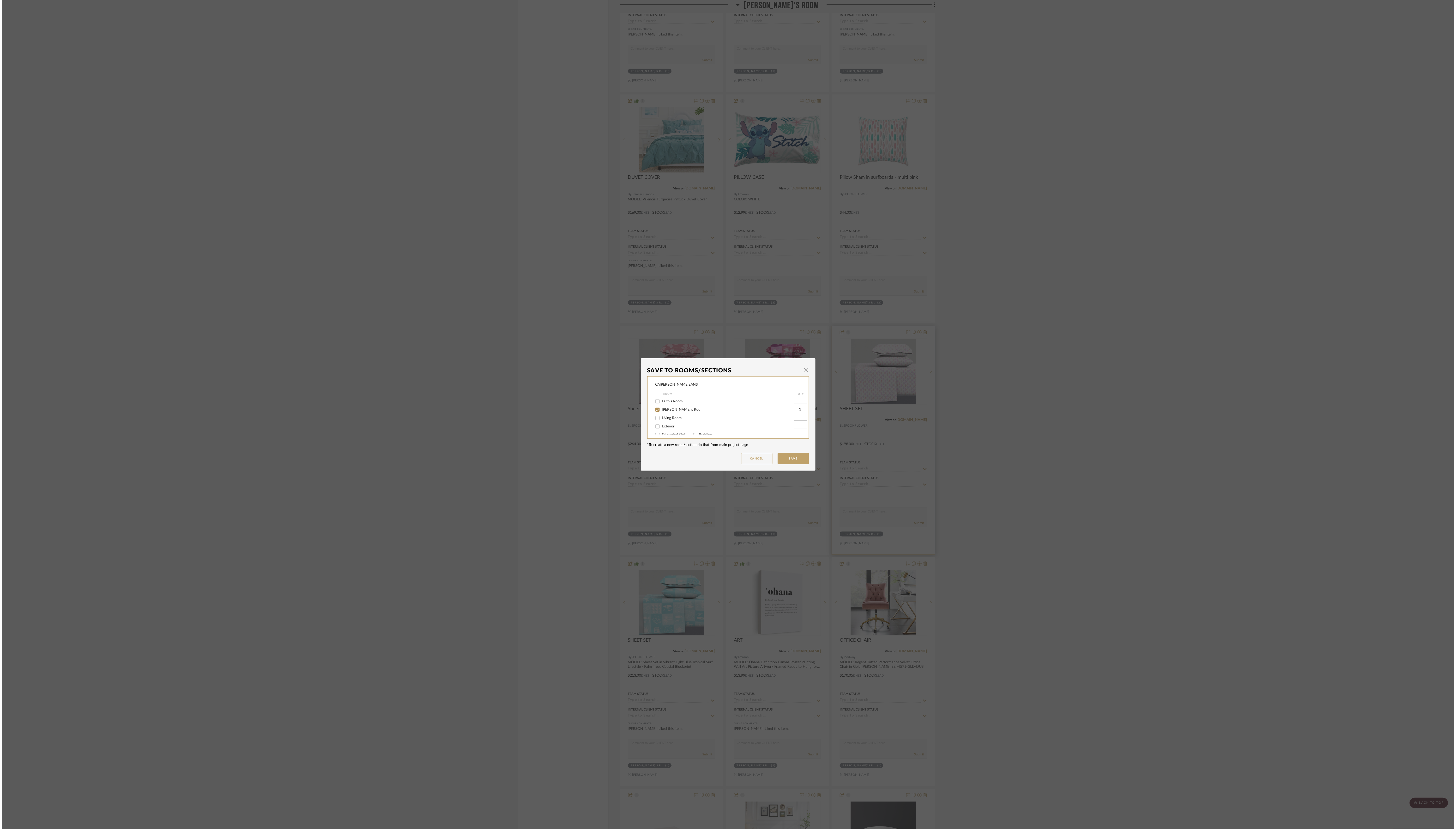
scroll to position [0, 0]
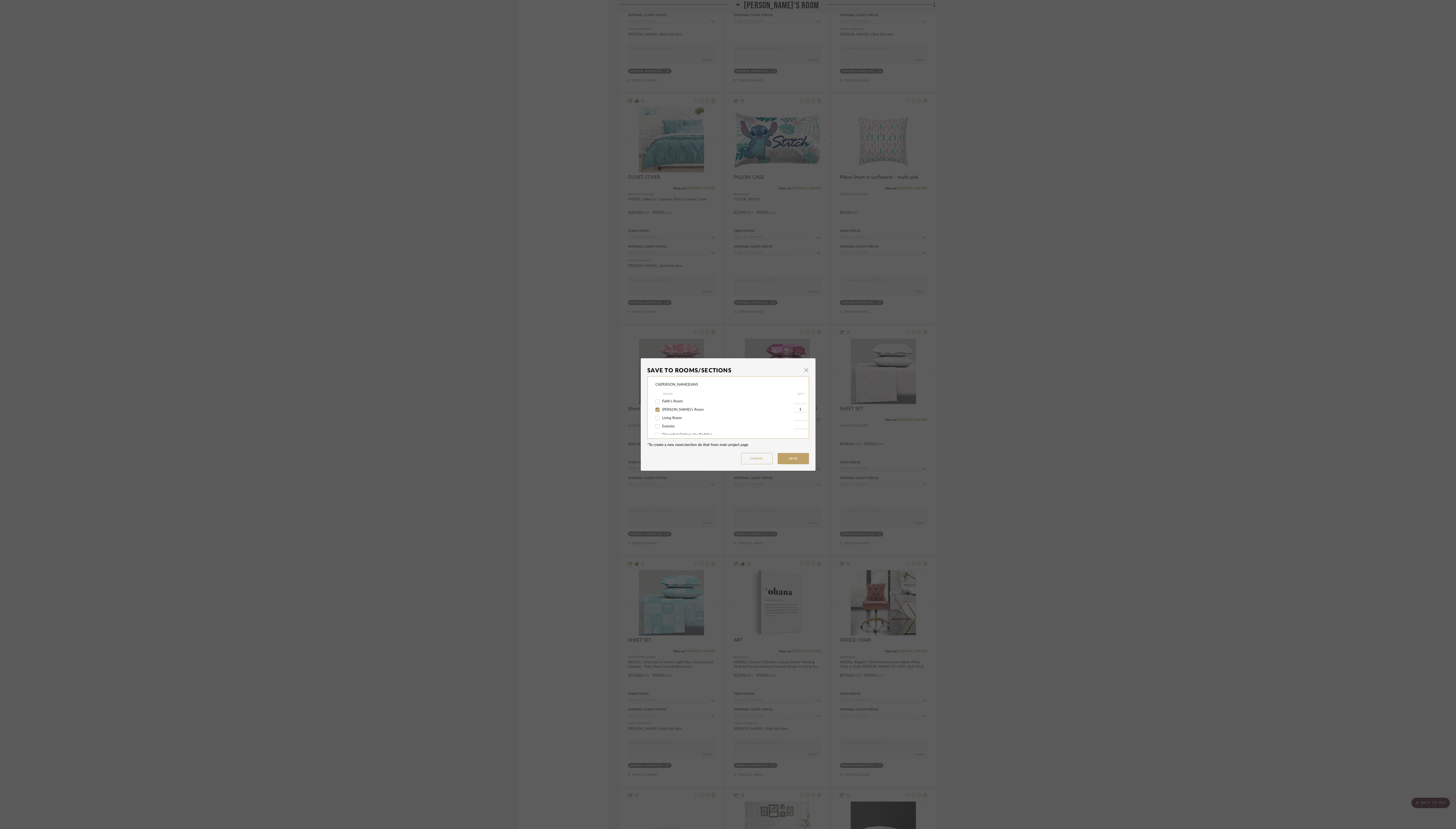
click at [606, 345] on input "[PERSON_NAME]'s Room" at bounding box center [657, 409] width 8 height 8
checkbox input "false"
click at [606, 345] on input "Discarded Options for Bedding" at bounding box center [657, 416] width 8 height 8
checkbox input "true"
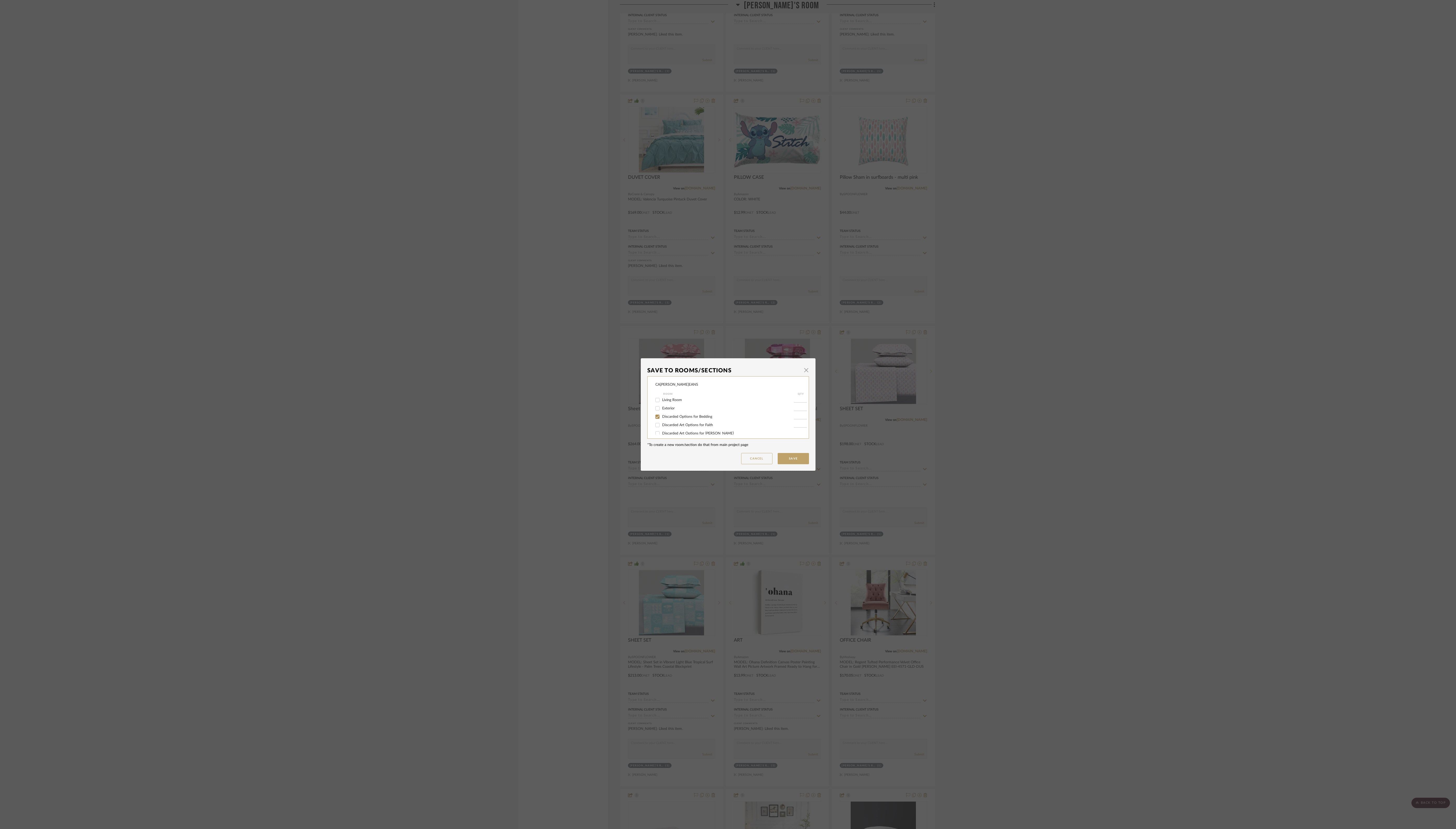
type input "1"
click at [606, 345] on button "Save" at bounding box center [793, 459] width 31 height 11
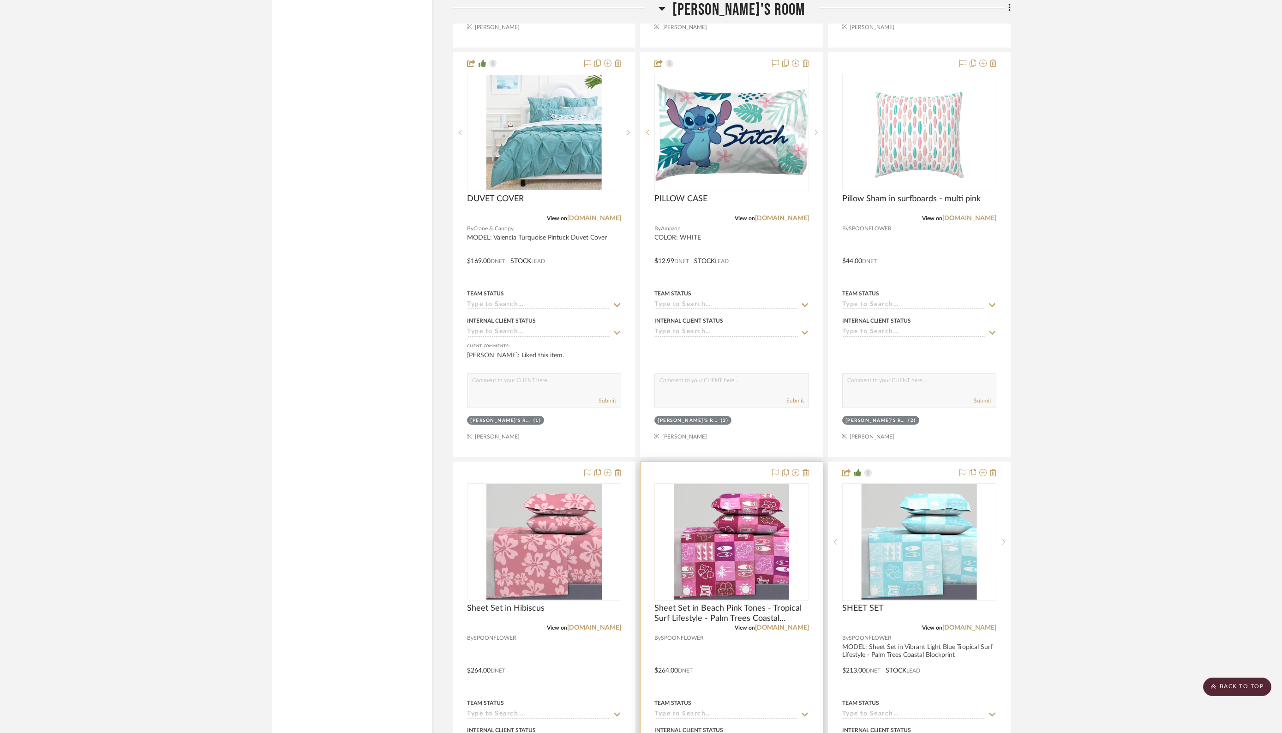
scroll to position [2337, 0]
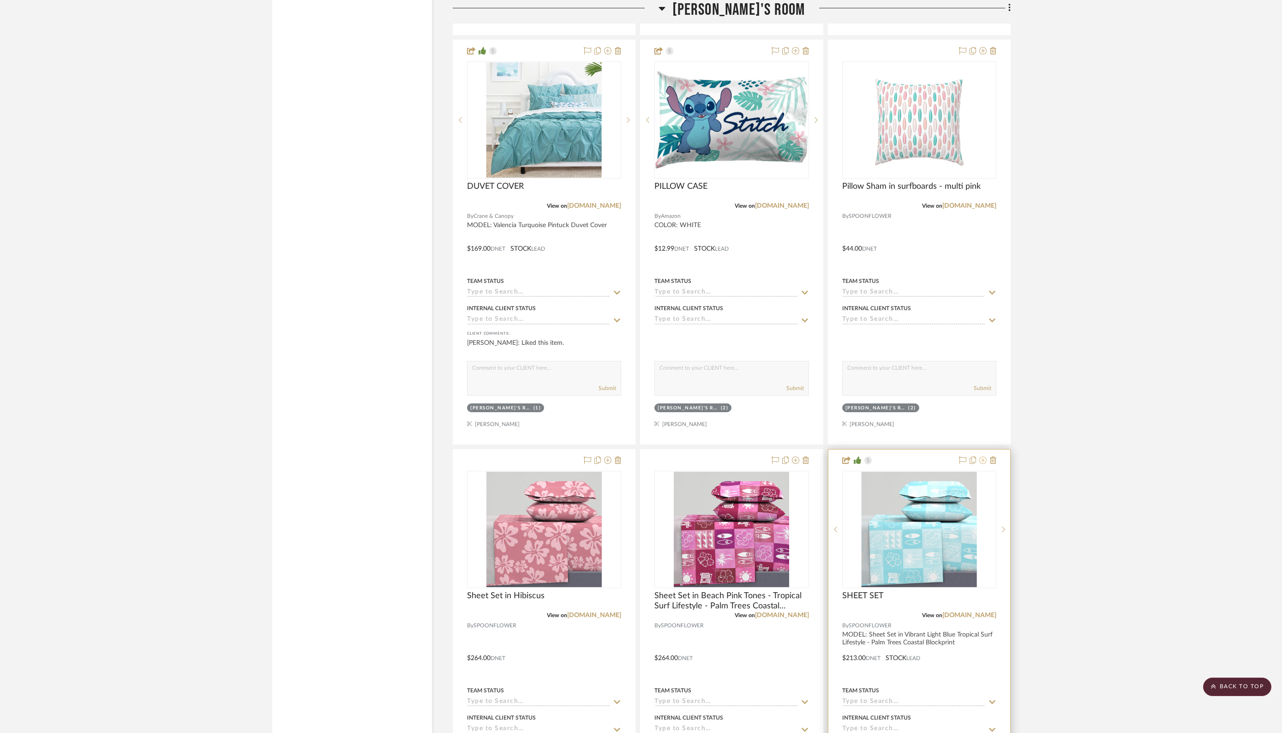
click at [981, 456] on icon at bounding box center [982, 459] width 7 height 7
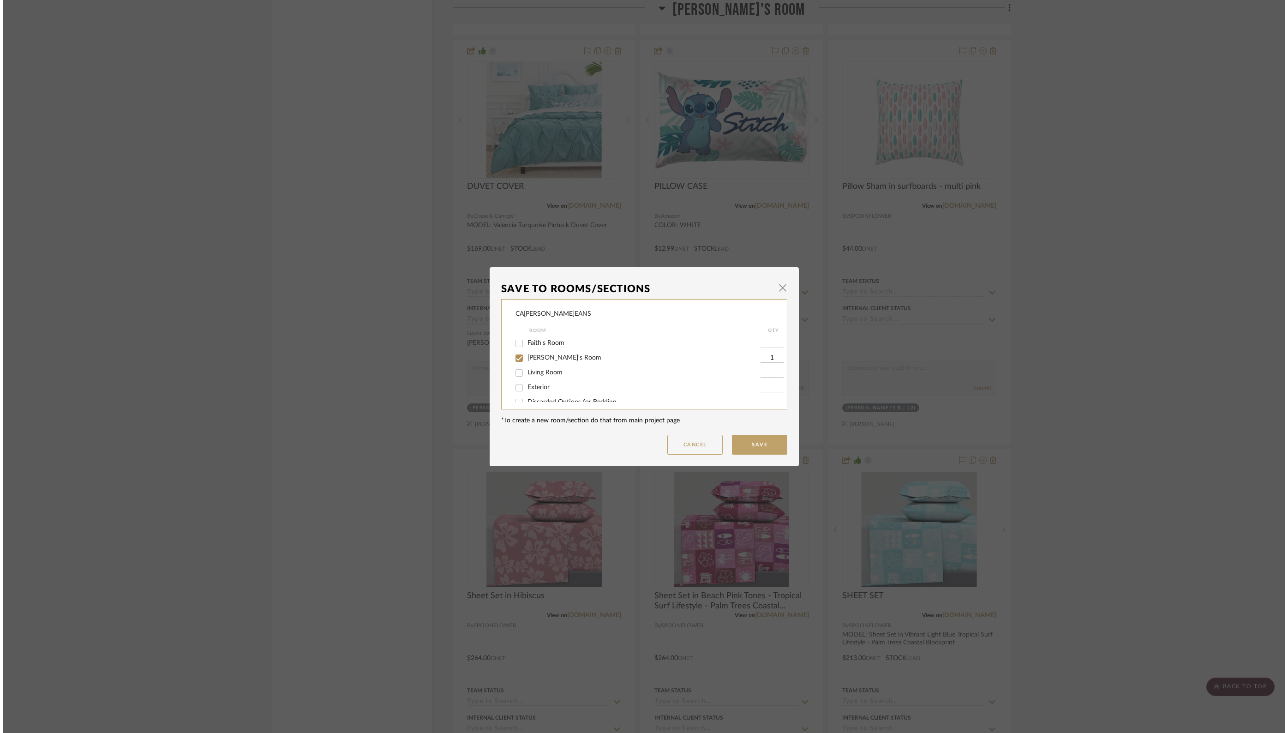
scroll to position [0, 0]
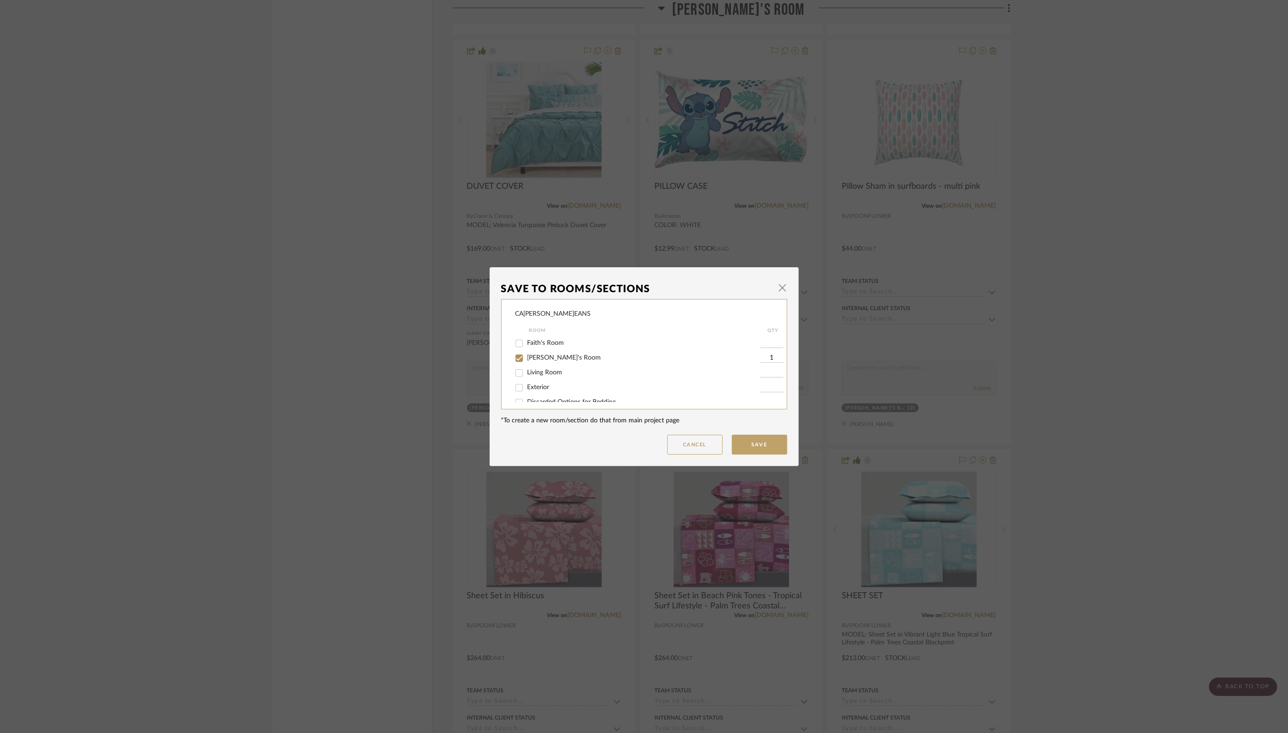
click at [518, 357] on input "[PERSON_NAME]'s Room" at bounding box center [519, 358] width 15 height 15
checkbox input "false"
click at [516, 363] on input "Discarded Options for Bedding" at bounding box center [519, 360] width 15 height 15
checkbox input "true"
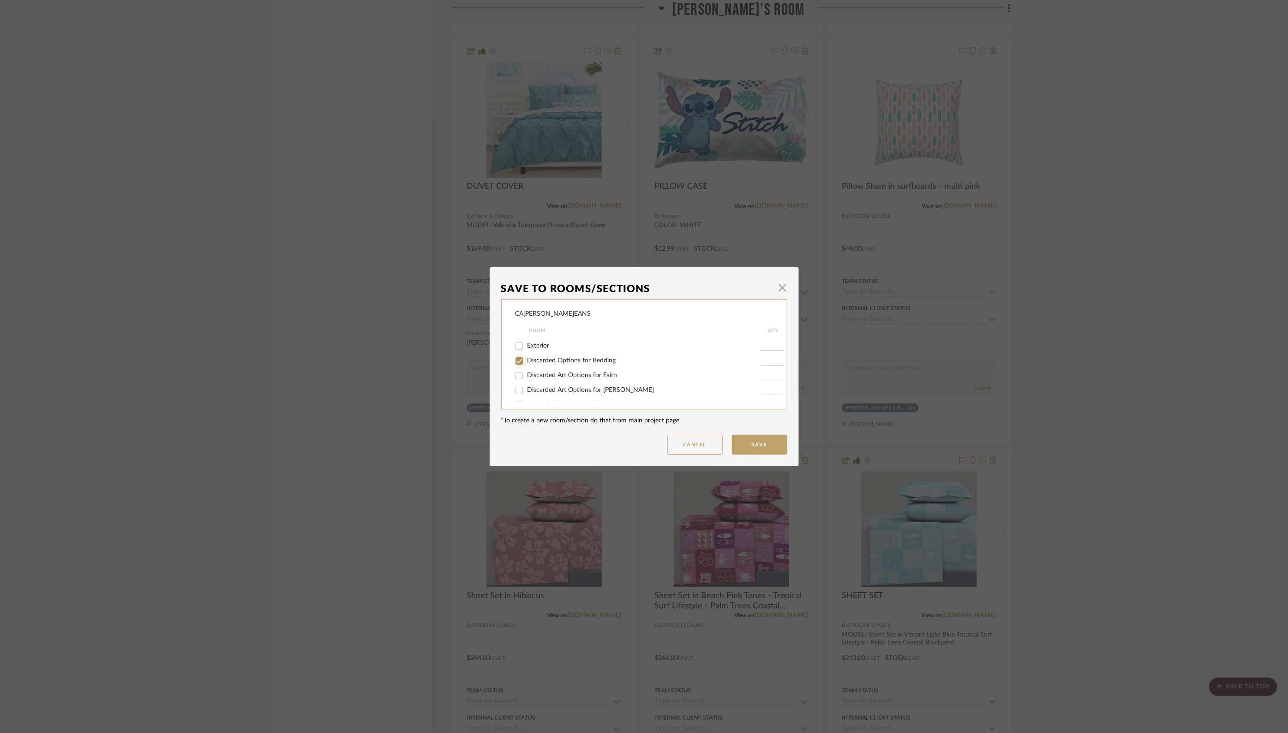
type input "1"
click at [768, 444] on button "Save" at bounding box center [759, 445] width 55 height 20
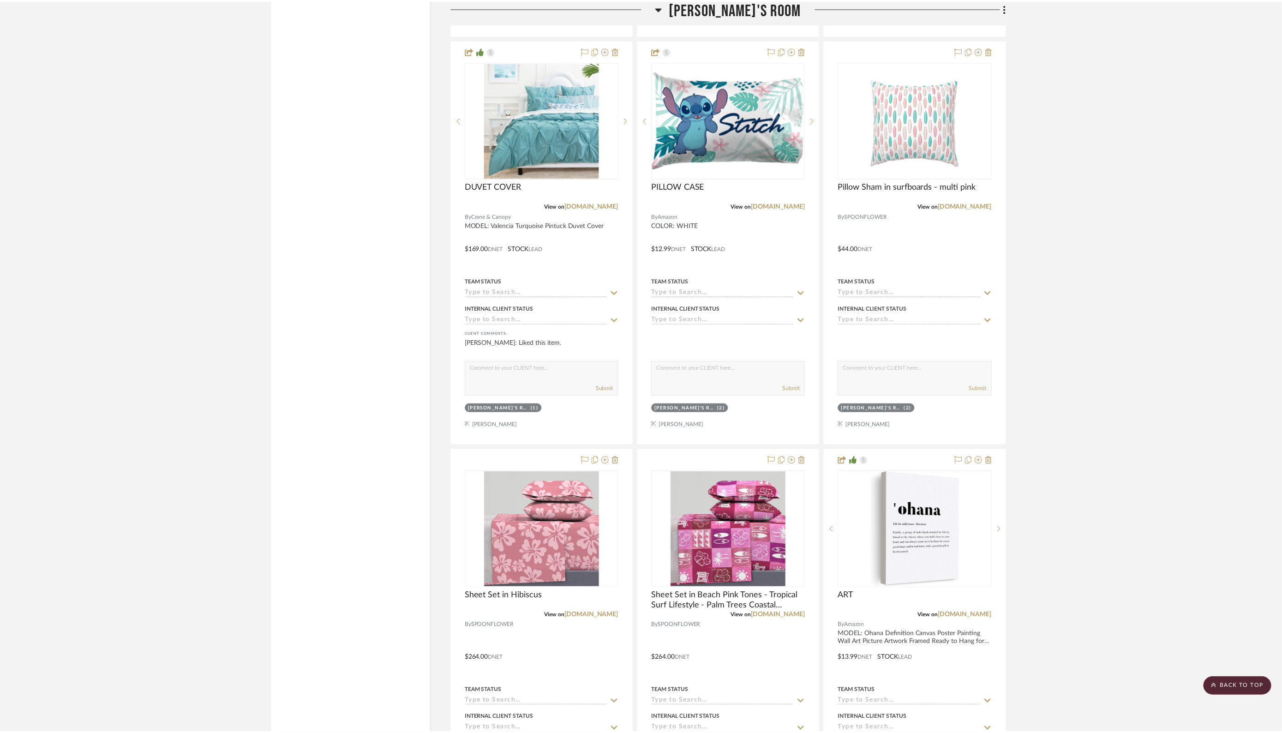
scroll to position [2337, 0]
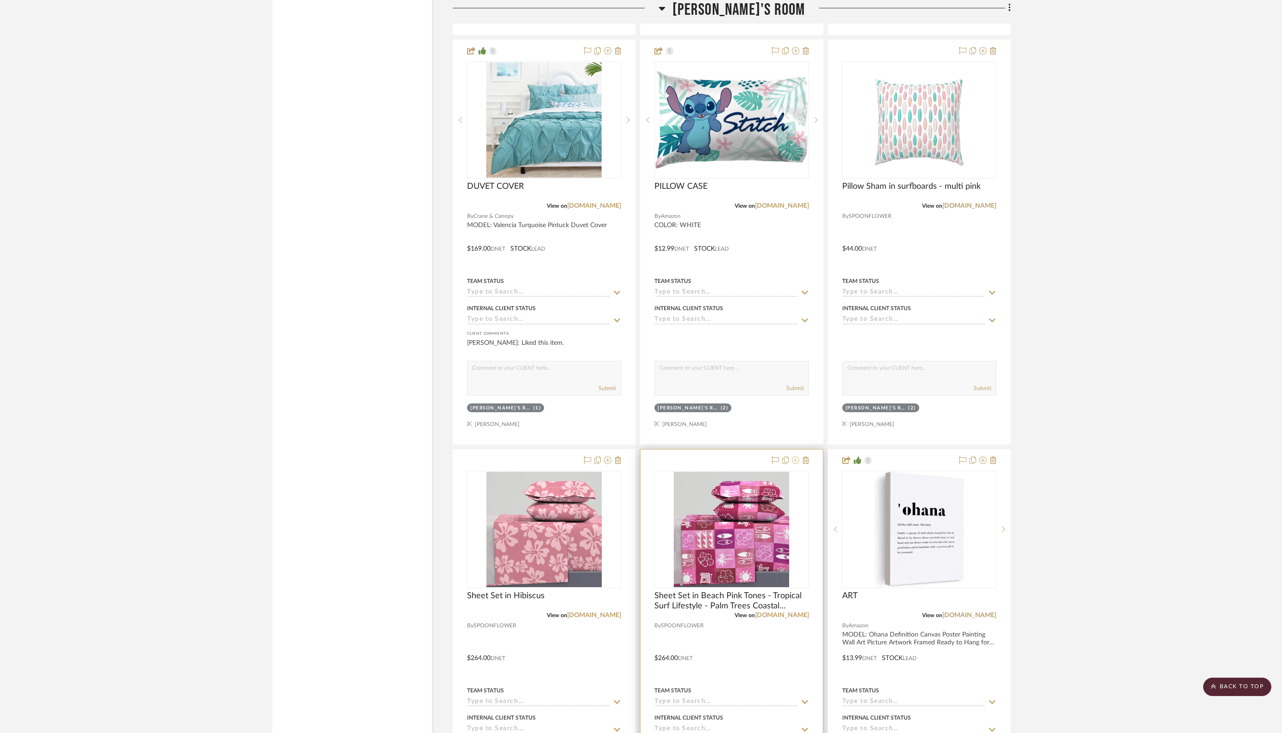
click at [796, 456] on icon at bounding box center [795, 459] width 7 height 7
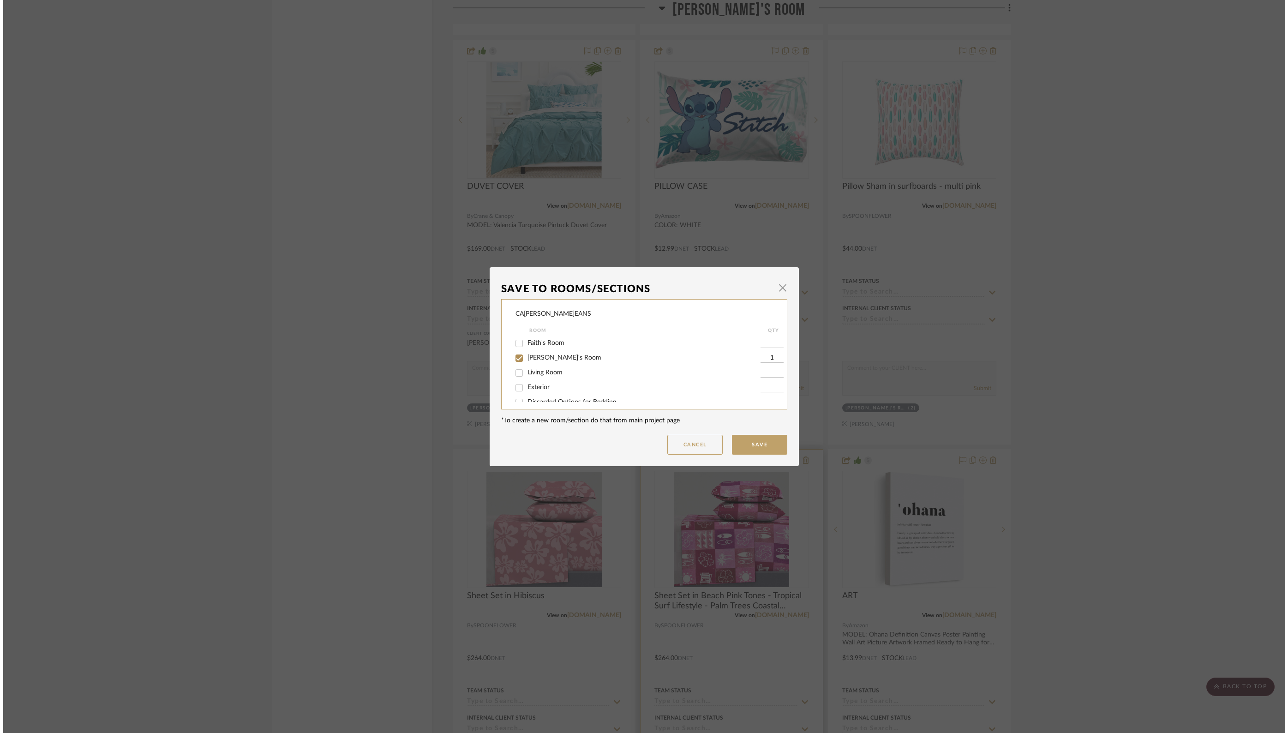
scroll to position [0, 0]
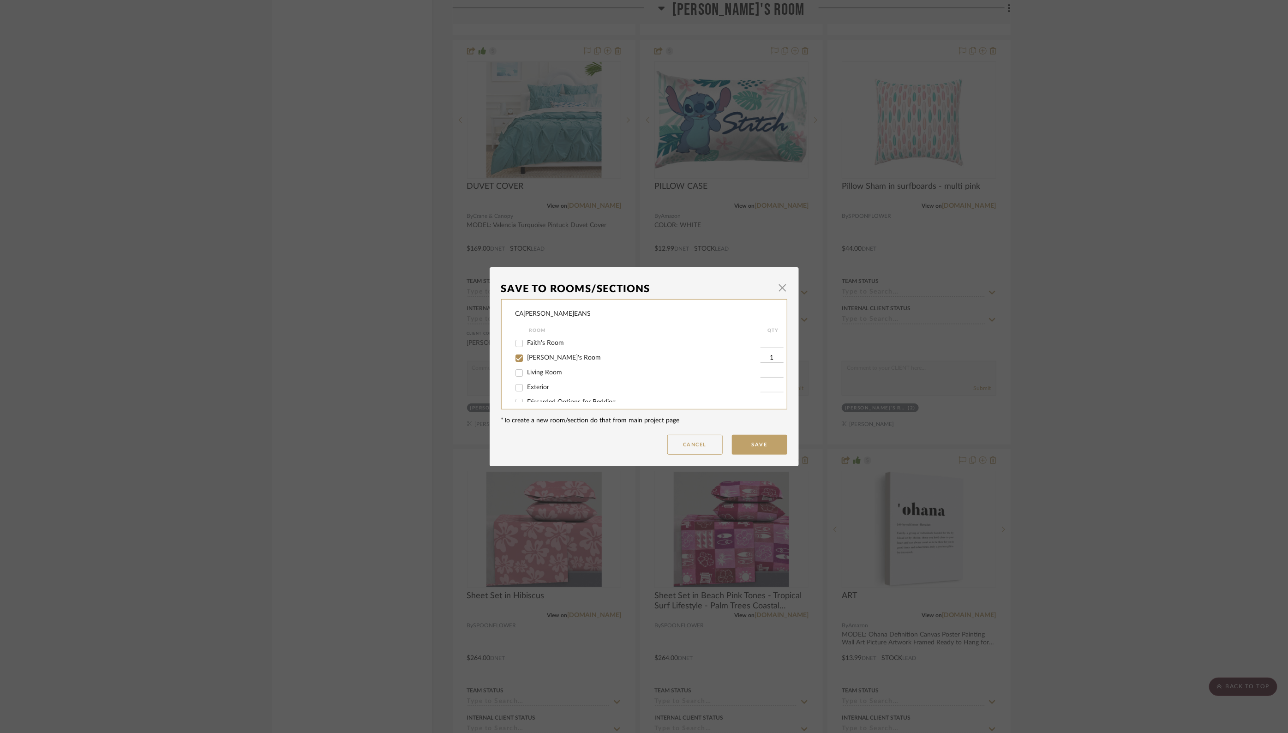
click at [516, 359] on input "[PERSON_NAME]'s Room" at bounding box center [519, 358] width 15 height 15
checkbox input "false"
click at [516, 384] on input "Discarded Options for Bedding" at bounding box center [519, 381] width 15 height 15
checkbox input "true"
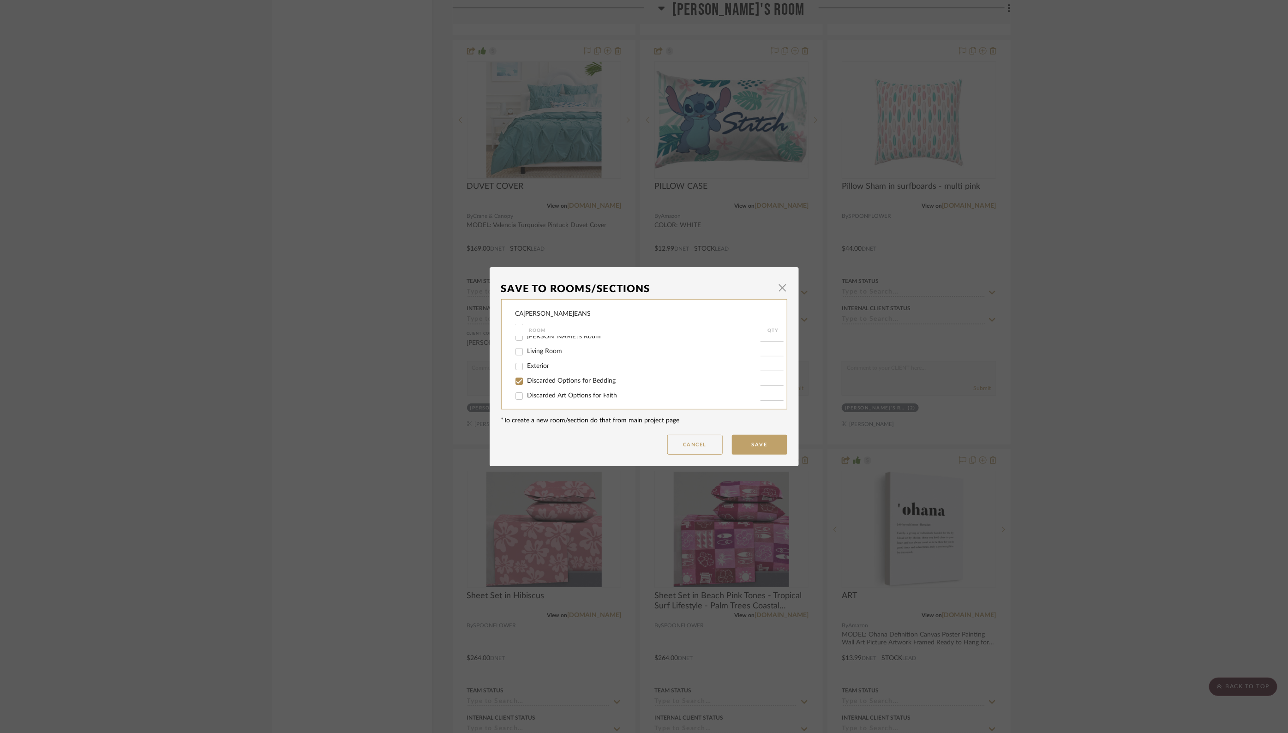
type input "1"
click at [750, 445] on button "Save" at bounding box center [759, 445] width 55 height 20
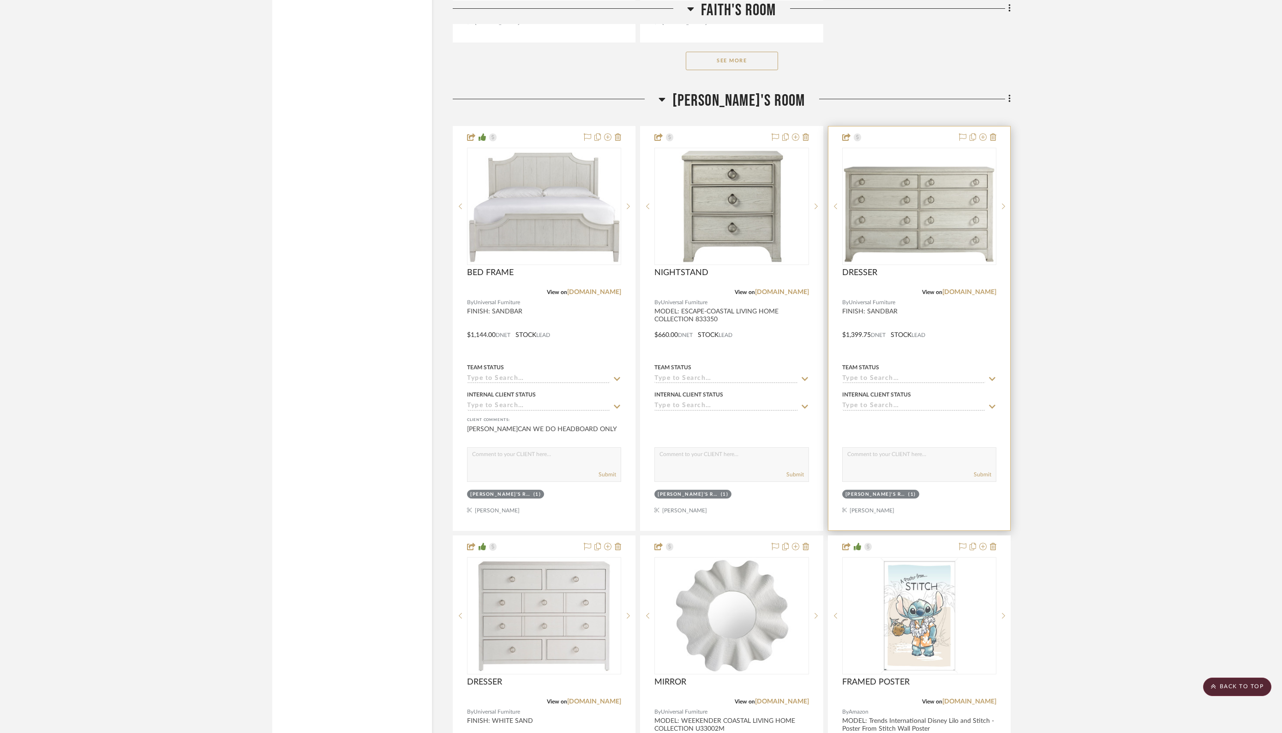
scroll to position [1428, 0]
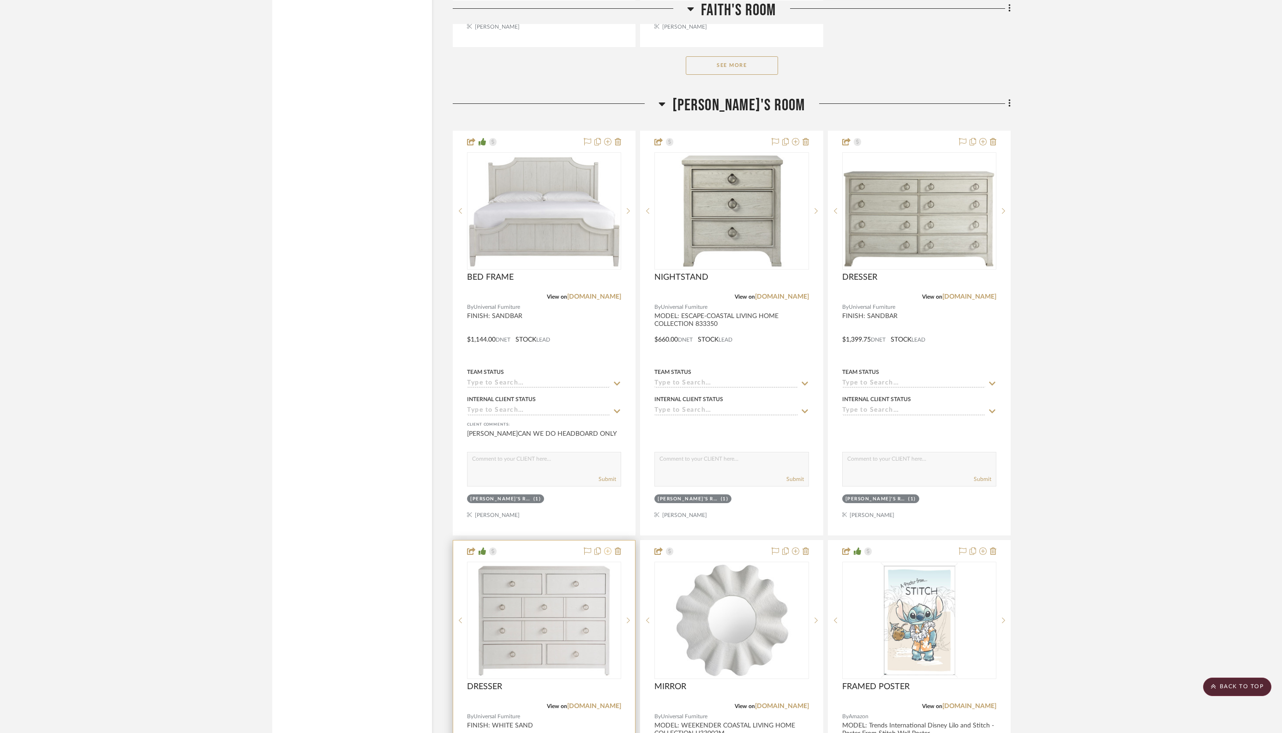
click at [609, 547] on icon at bounding box center [607, 550] width 7 height 7
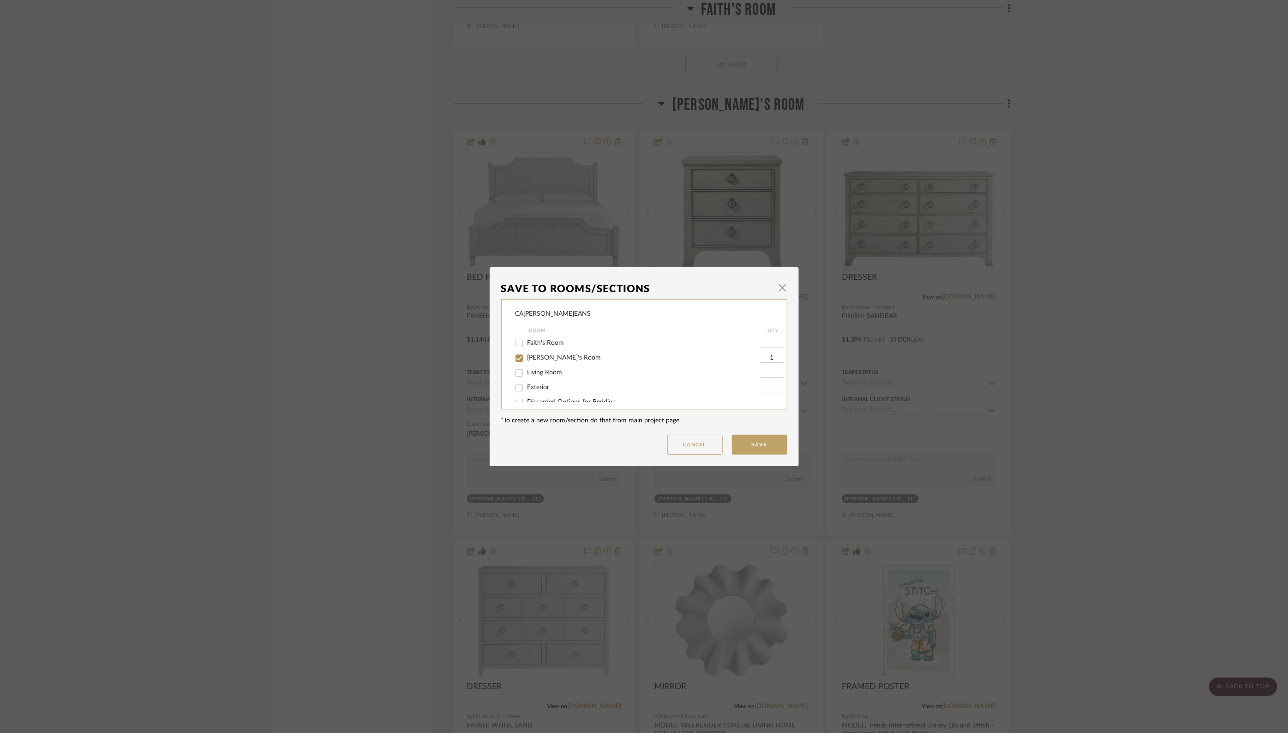
click at [514, 359] on input "[PERSON_NAME]'s Room" at bounding box center [519, 358] width 15 height 15
checkbox input "false"
click at [516, 390] on input "Discarded Options for Girls Furniture" at bounding box center [519, 388] width 15 height 15
checkbox input "true"
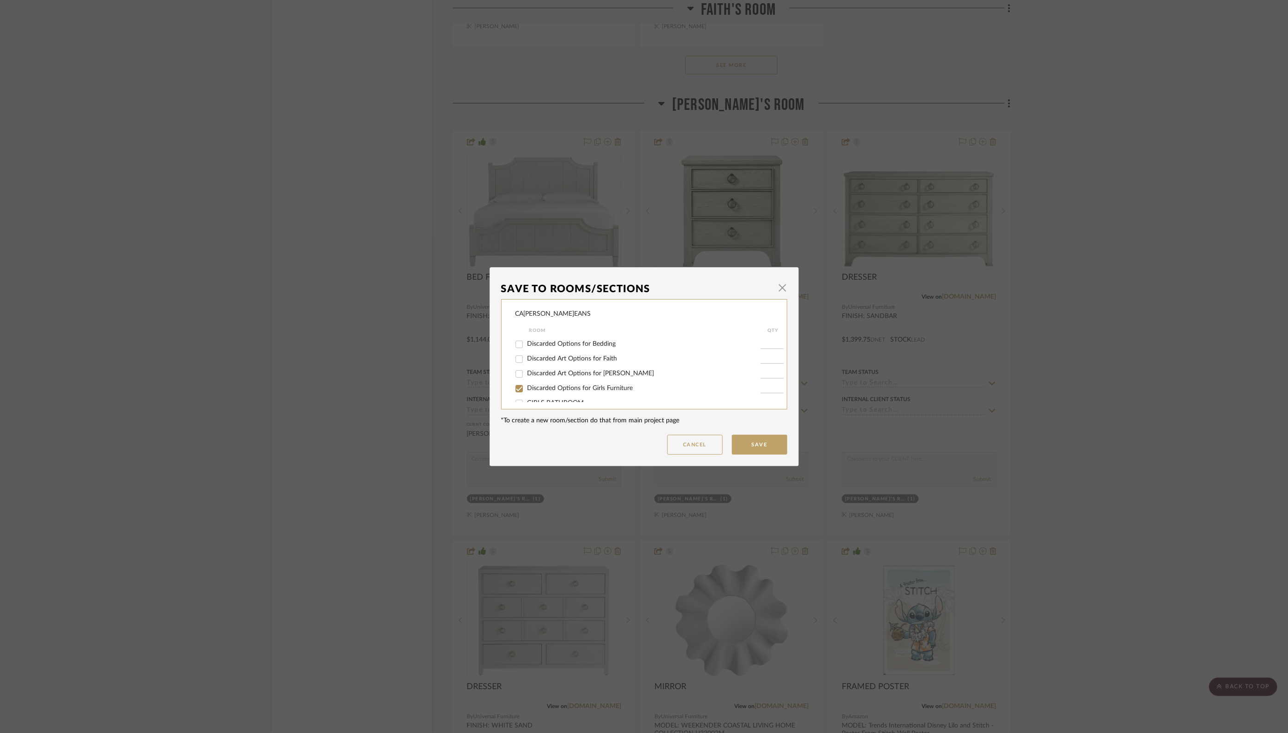
type input "1"
click at [763, 445] on button "Save" at bounding box center [759, 445] width 55 height 20
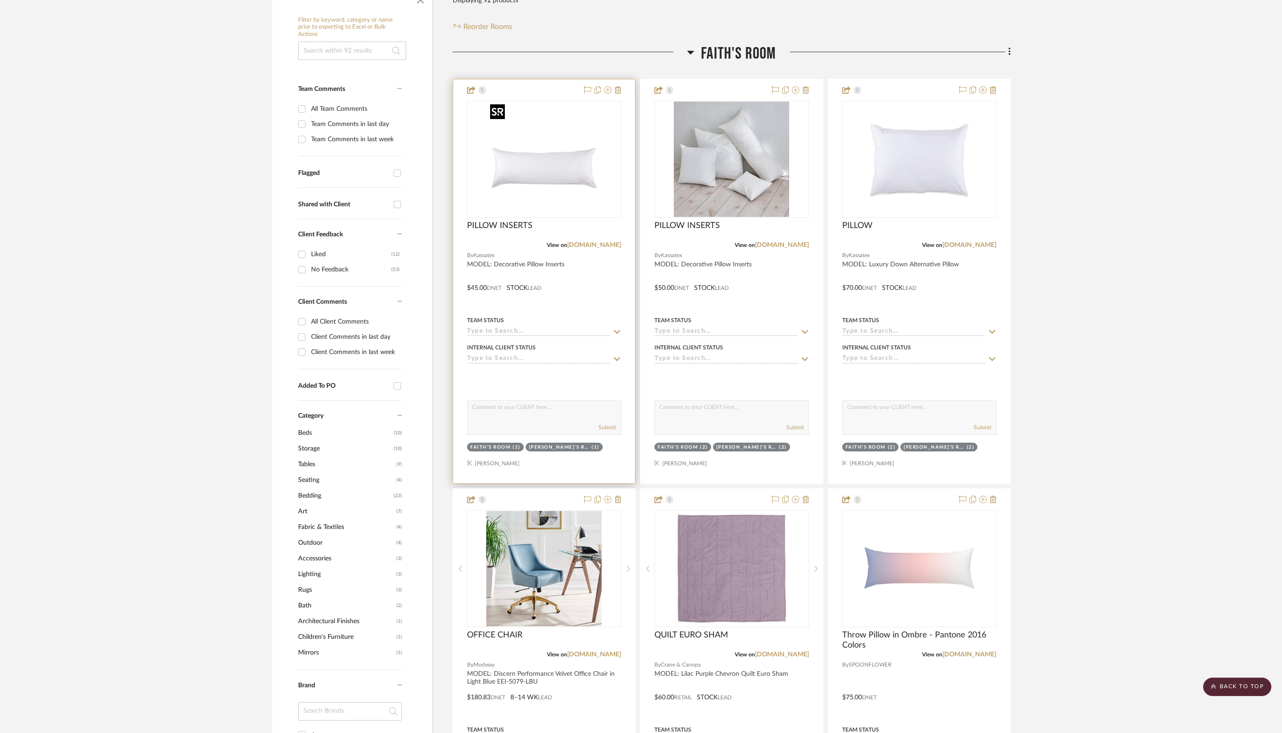
scroll to position [0, 0]
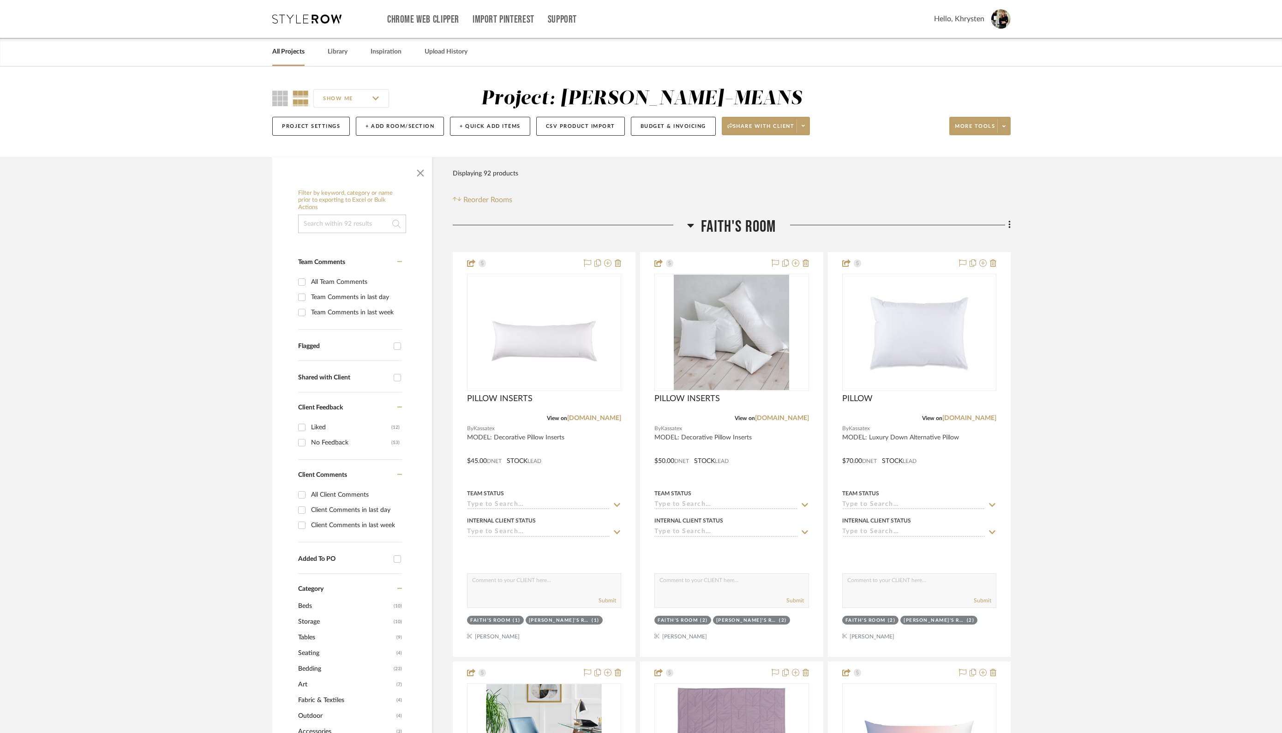
click at [288, 56] on link "All Projects" at bounding box center [288, 52] width 32 height 12
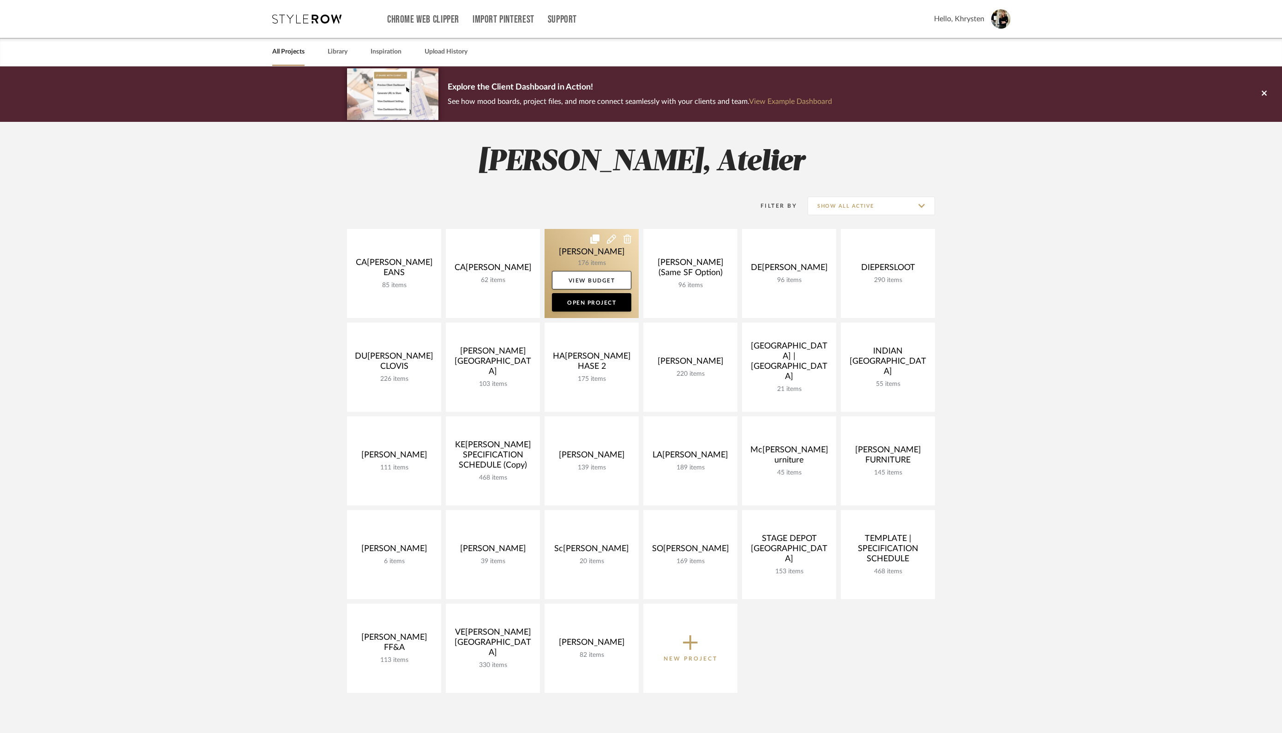
click at [603, 250] on link at bounding box center [591, 273] width 94 height 89
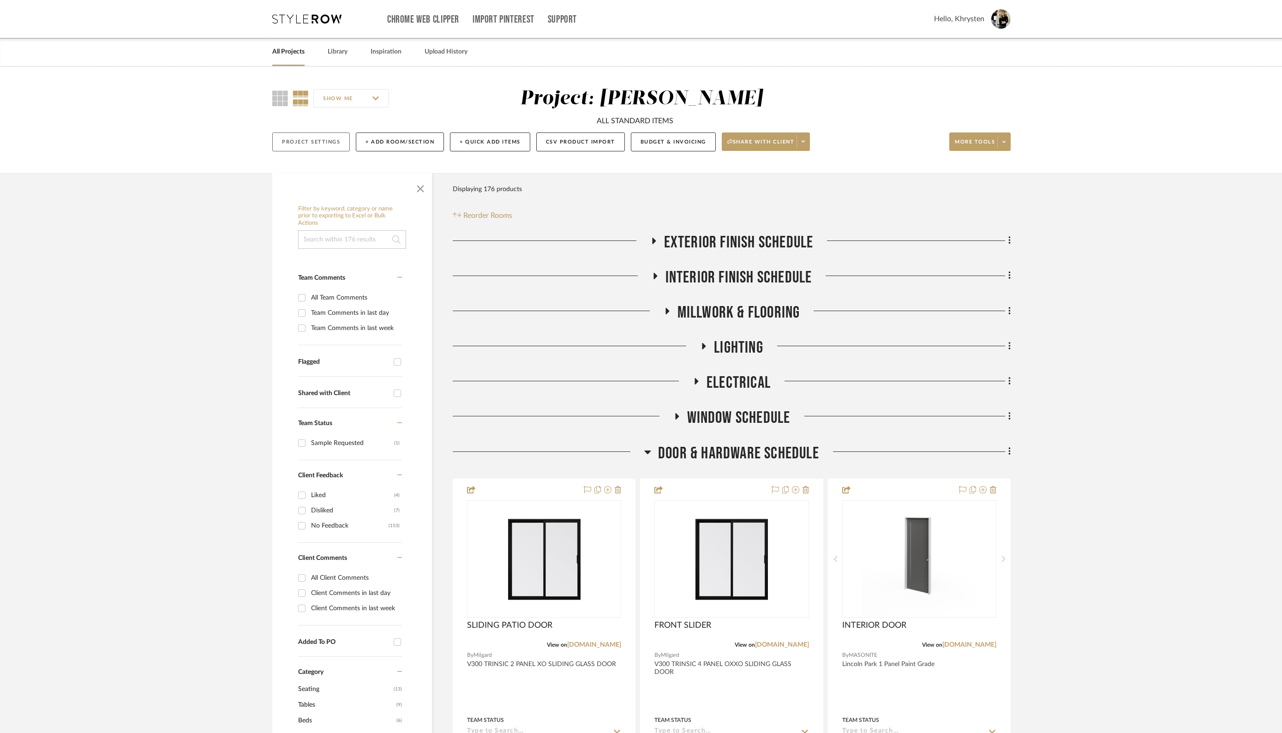
click at [307, 142] on button "Project Settings" at bounding box center [311, 141] width 78 height 19
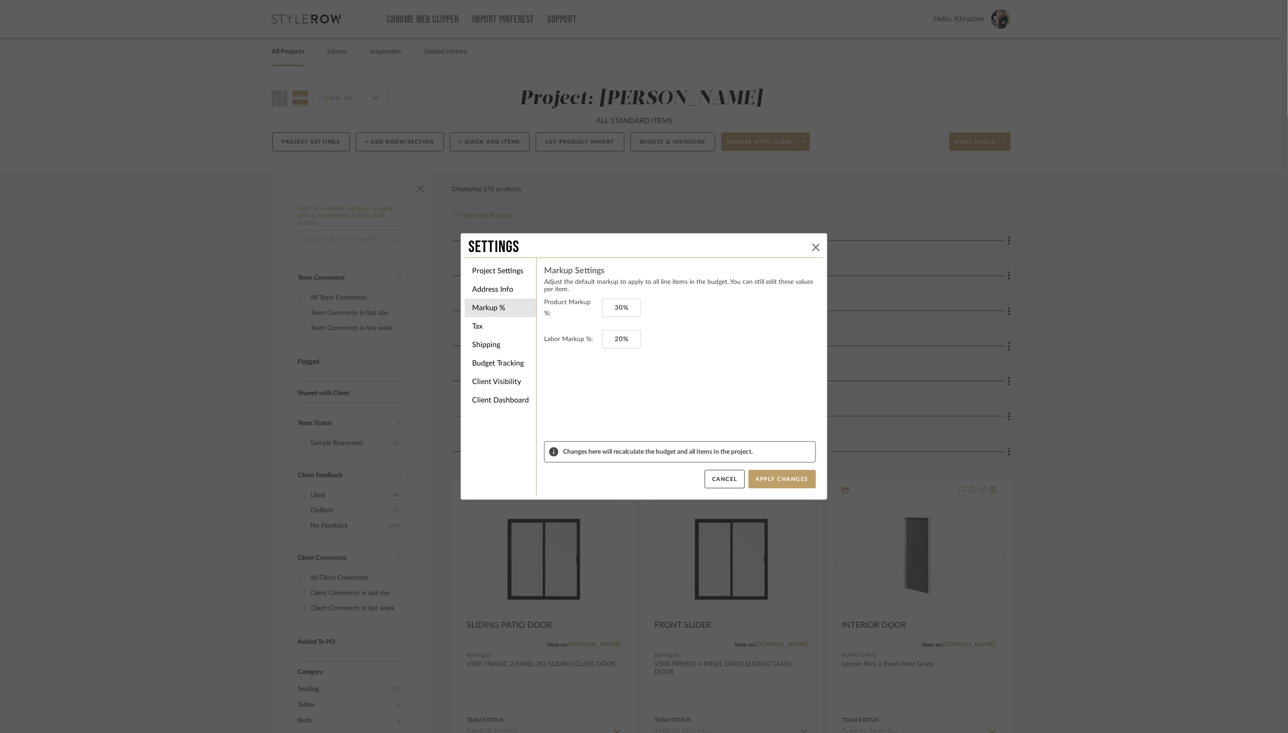
drag, startPoint x: 810, startPoint y: 246, endPoint x: 717, endPoint y: 216, distance: 98.3
click at [812, 246] on icon at bounding box center [815, 247] width 7 height 7
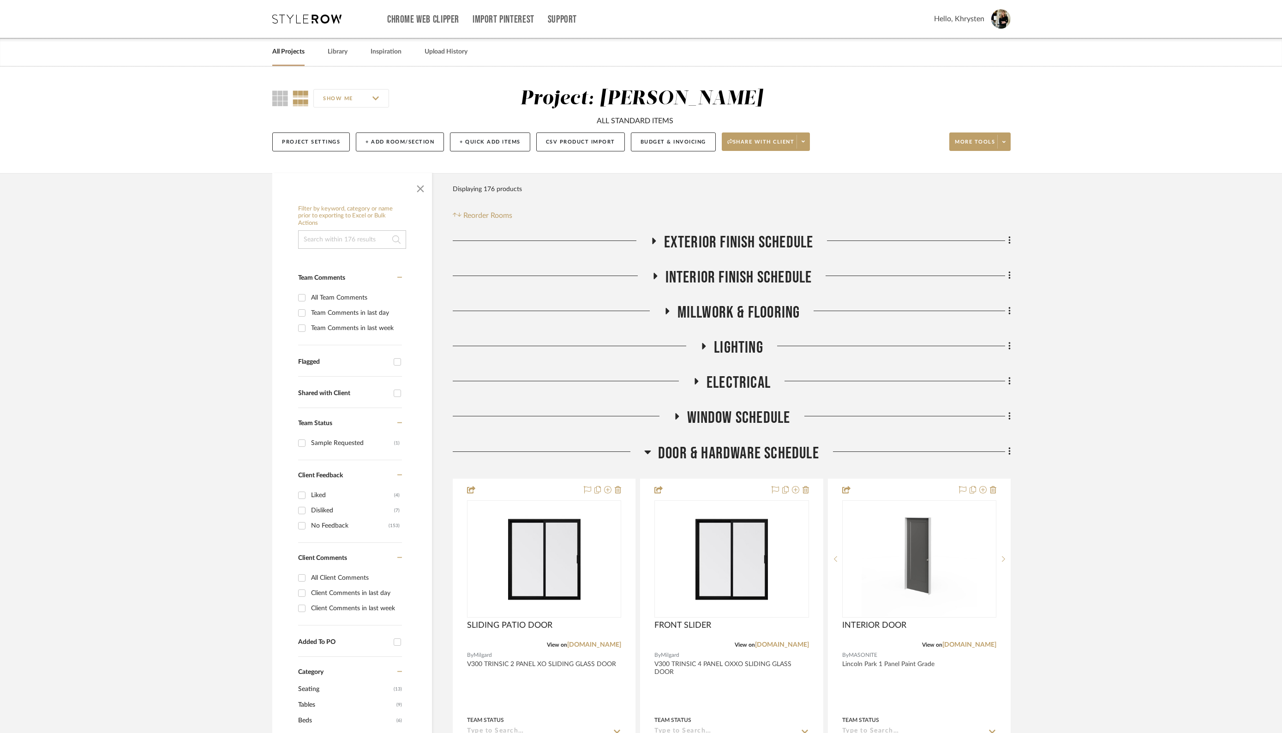
click at [285, 53] on link "All Projects" at bounding box center [288, 52] width 32 height 12
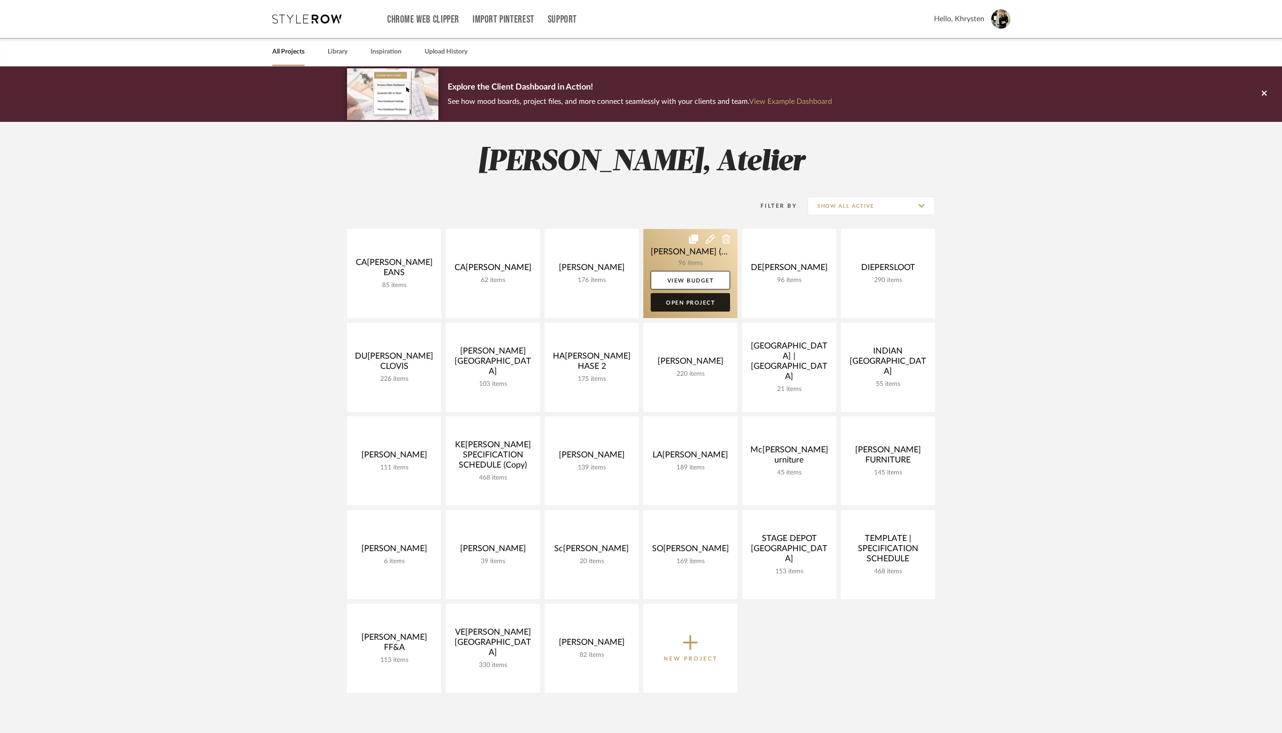
click at [683, 302] on link "Open Project" at bounding box center [690, 302] width 79 height 18
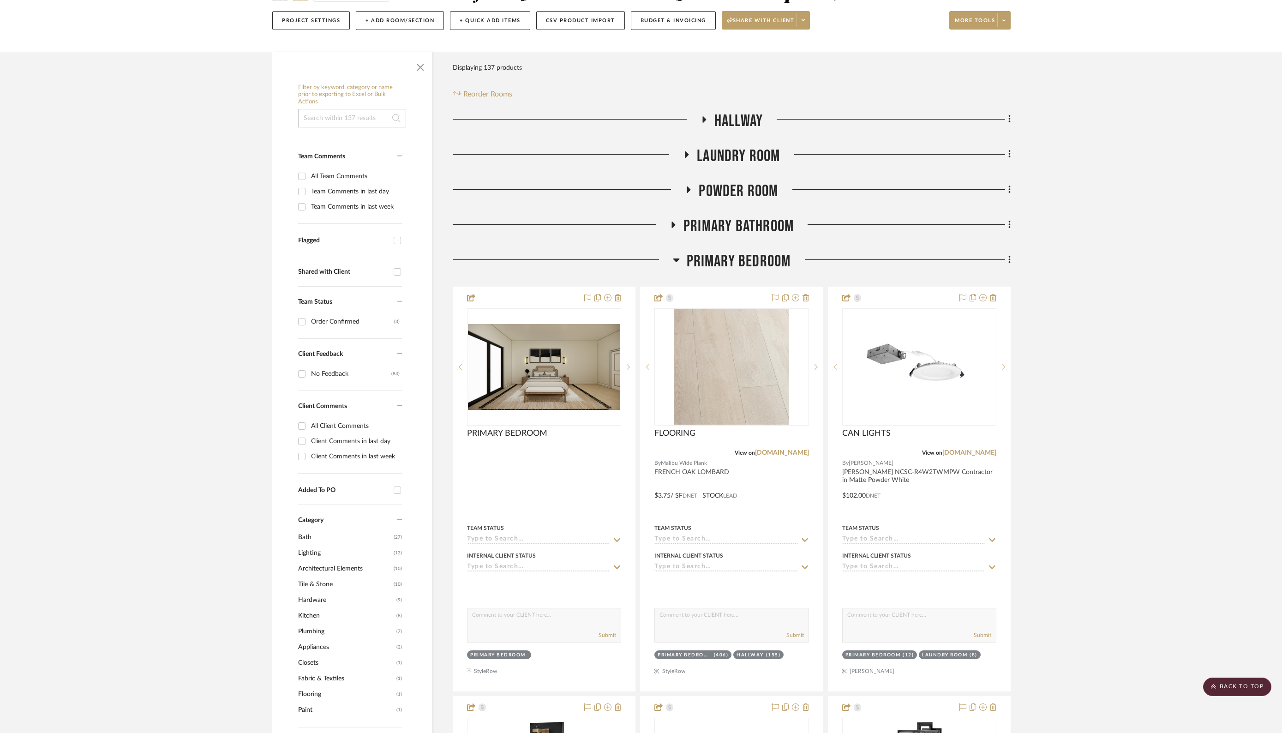
scroll to position [99, 0]
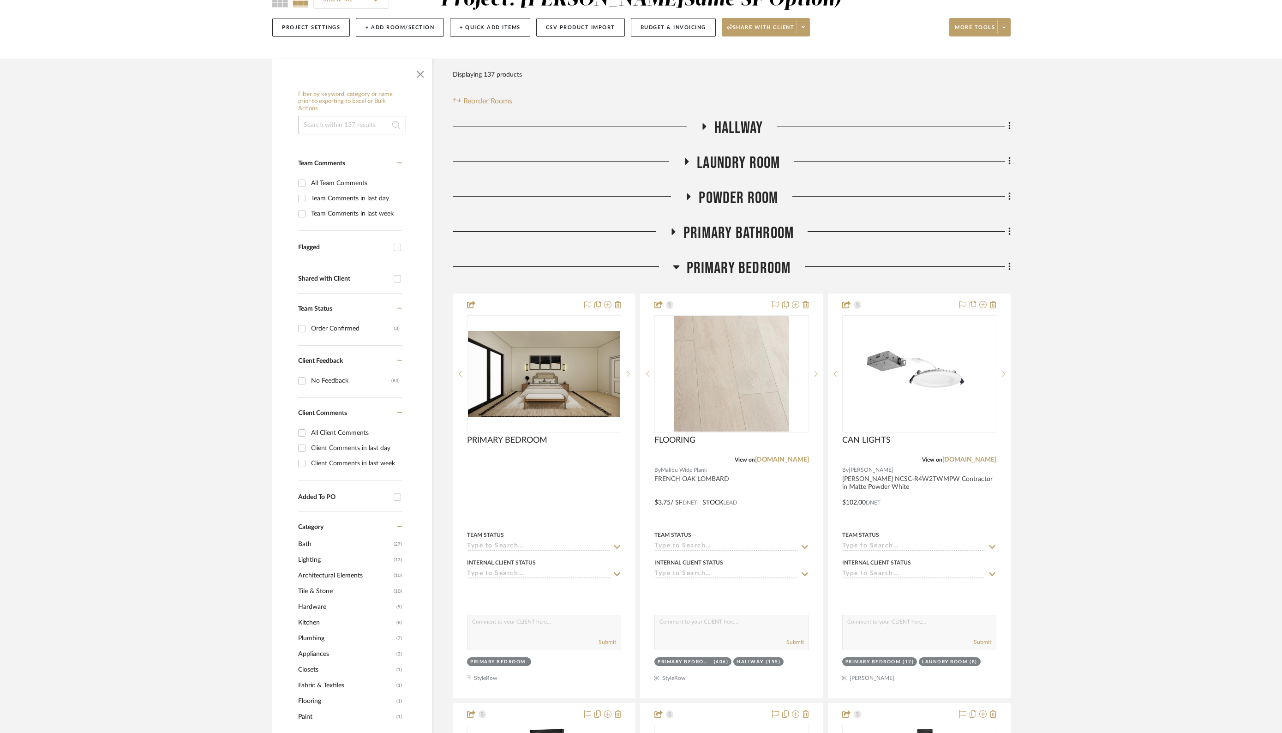
click at [705, 124] on icon at bounding box center [703, 126] width 11 height 7
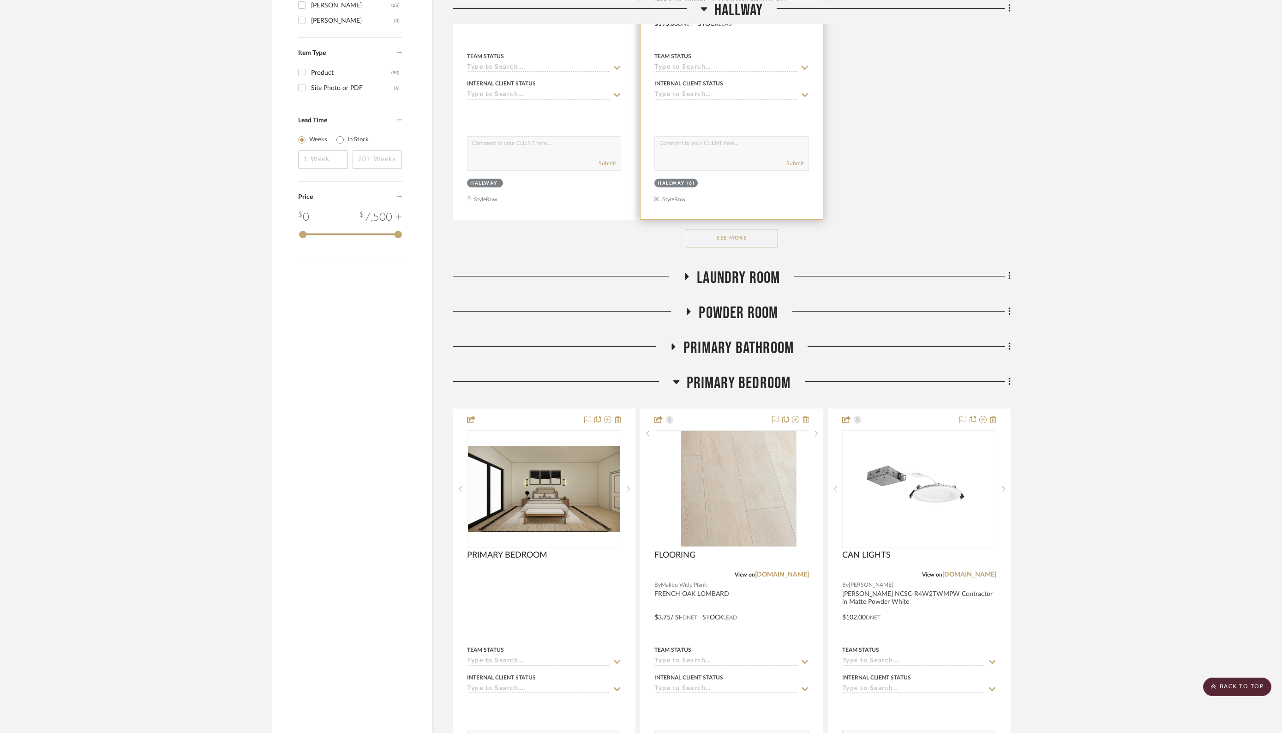
scroll to position [1272, 0]
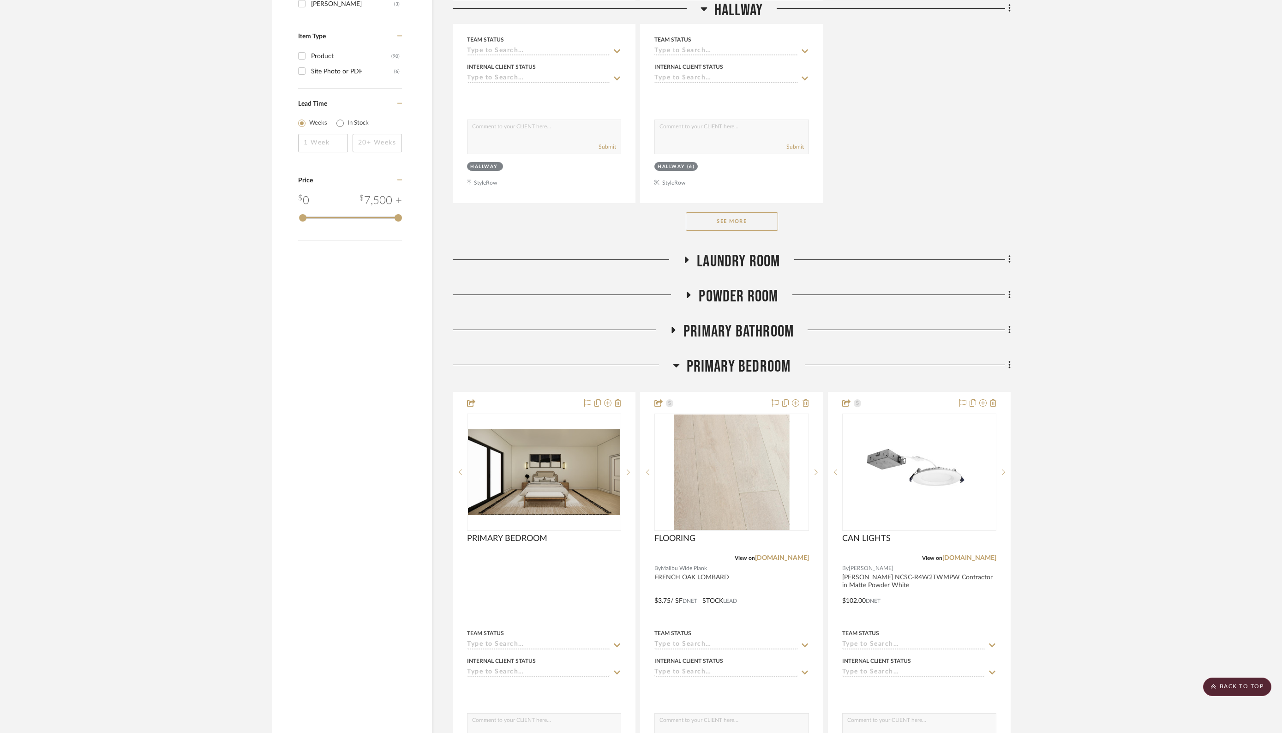
click at [685, 257] on icon at bounding box center [687, 260] width 4 height 6
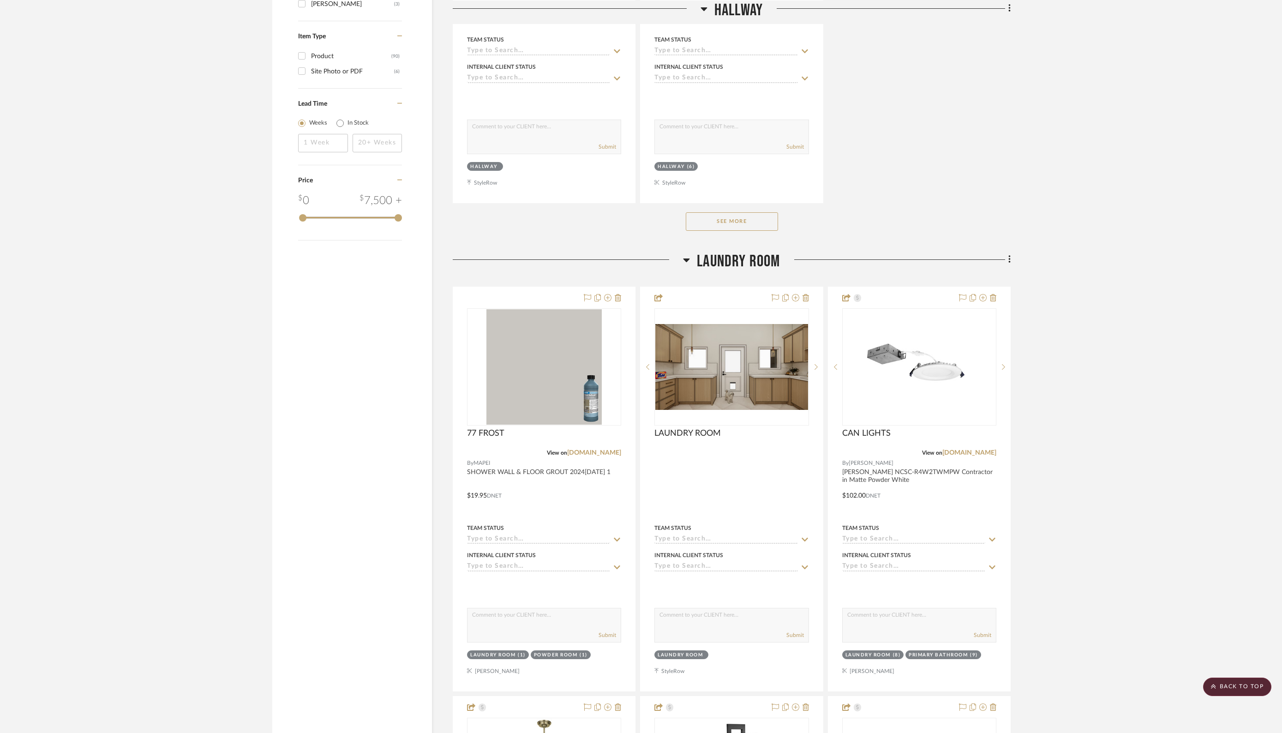
click at [685, 258] on icon at bounding box center [686, 260] width 6 height 4
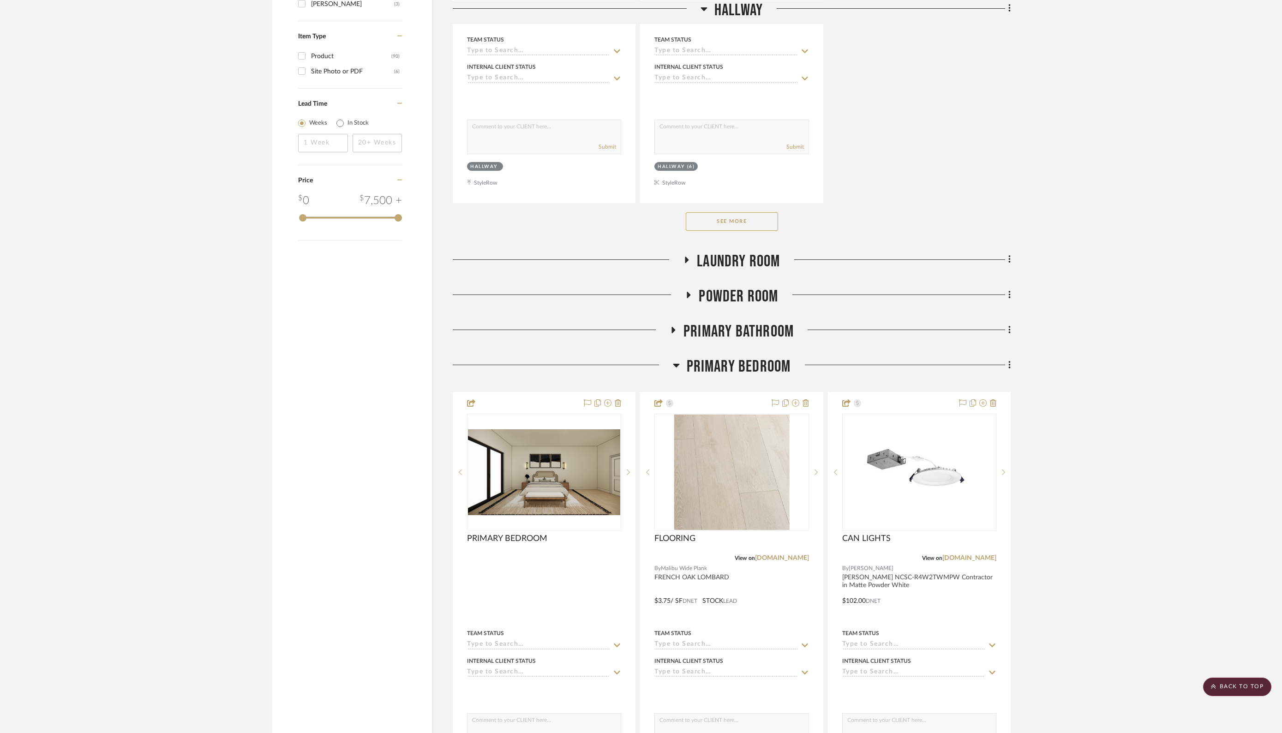
click at [677, 362] on icon at bounding box center [676, 364] width 7 height 11
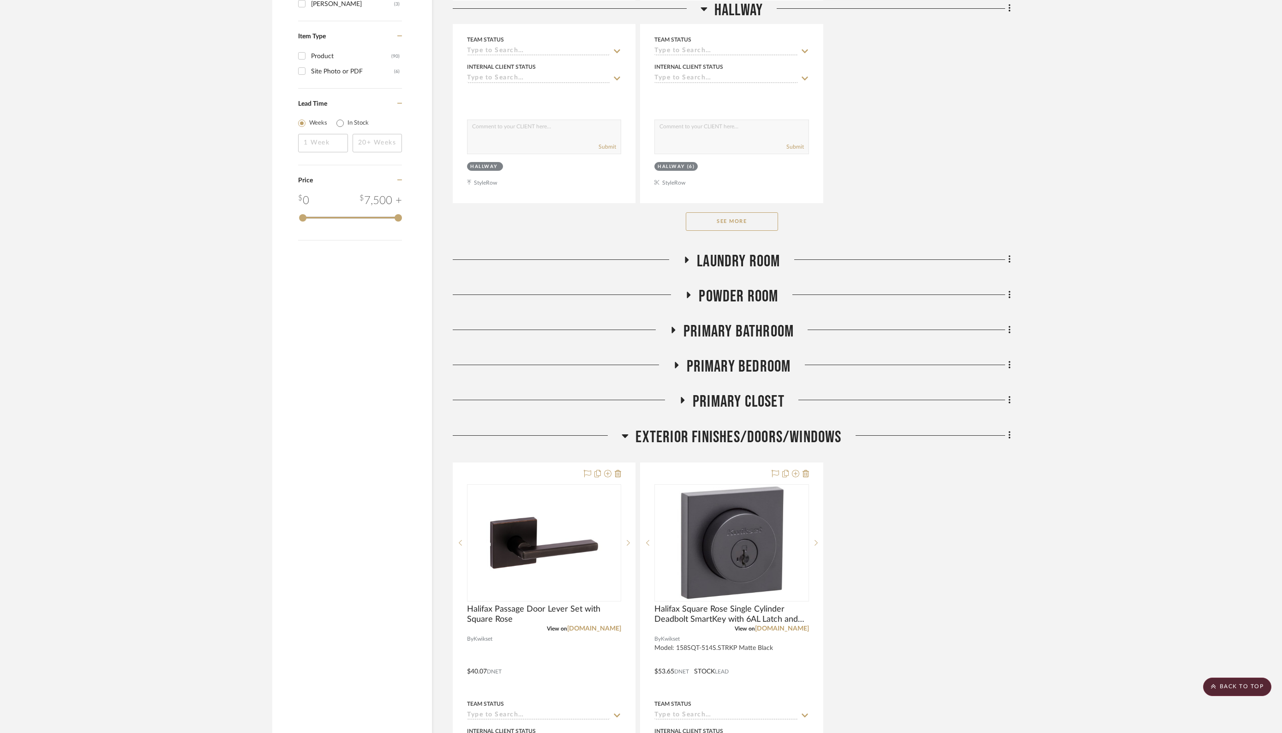
click at [682, 397] on icon at bounding box center [682, 400] width 11 height 7
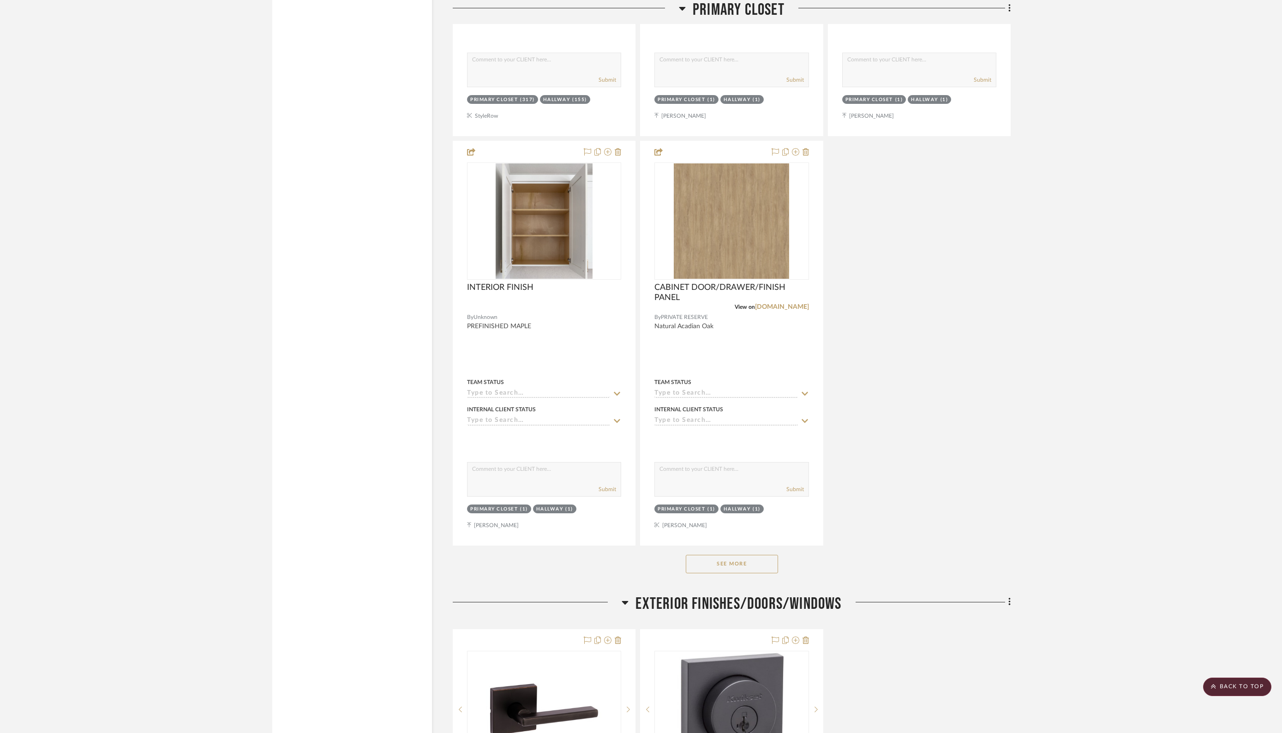
scroll to position [2379, 0]
click at [728, 558] on button "See More" at bounding box center [732, 562] width 92 height 18
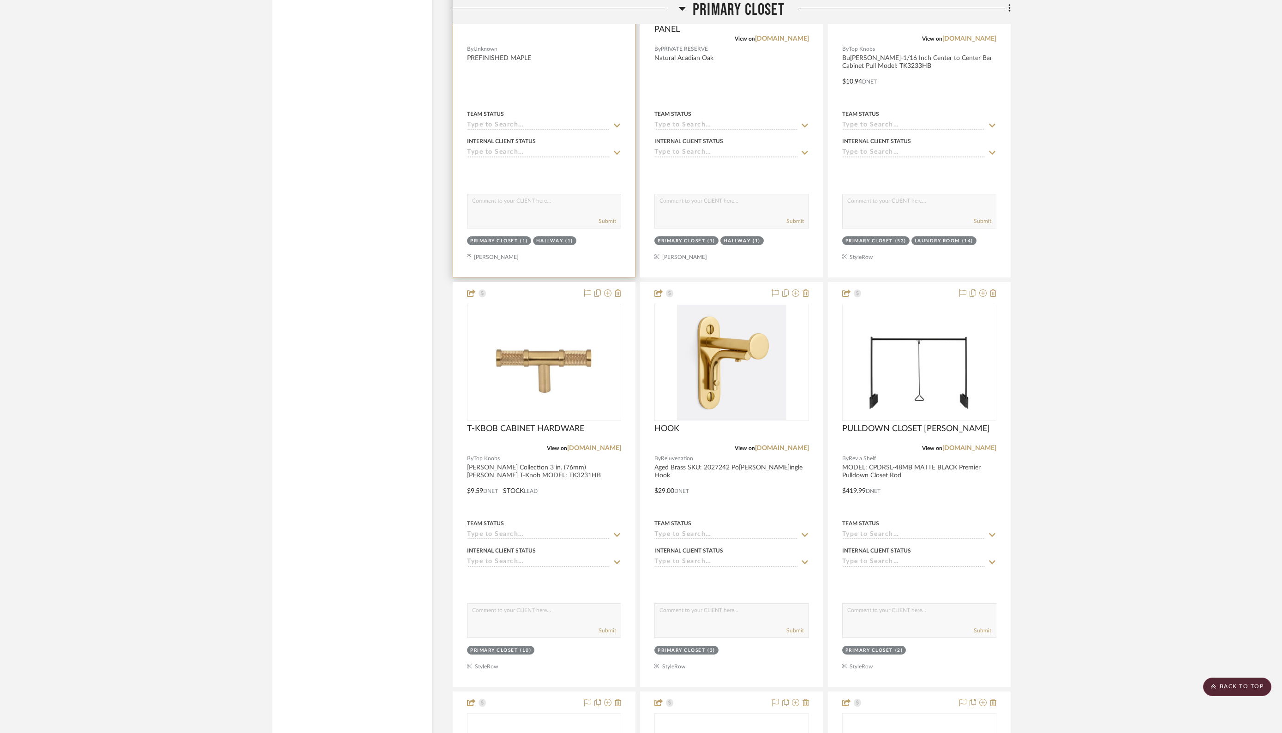
scroll to position [2659, 0]
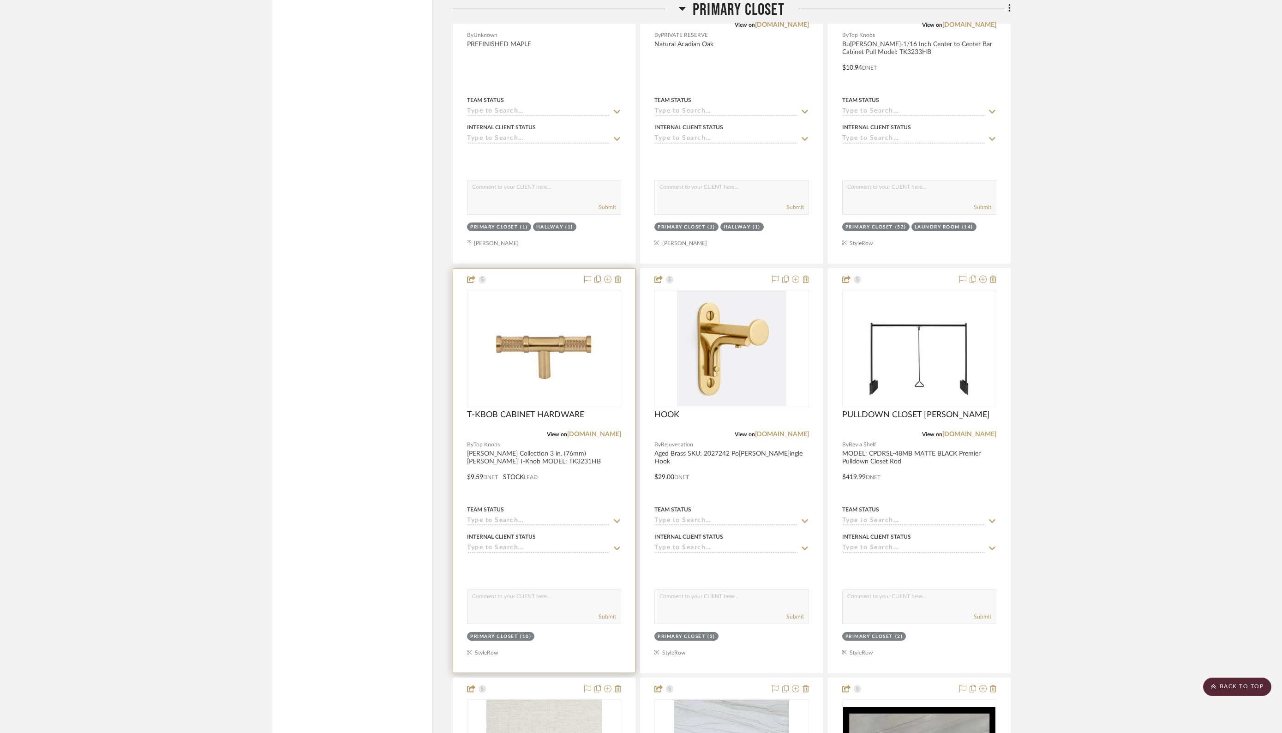
click at [516, 610] on div "Primary Closet" at bounding box center [494, 636] width 48 height 7
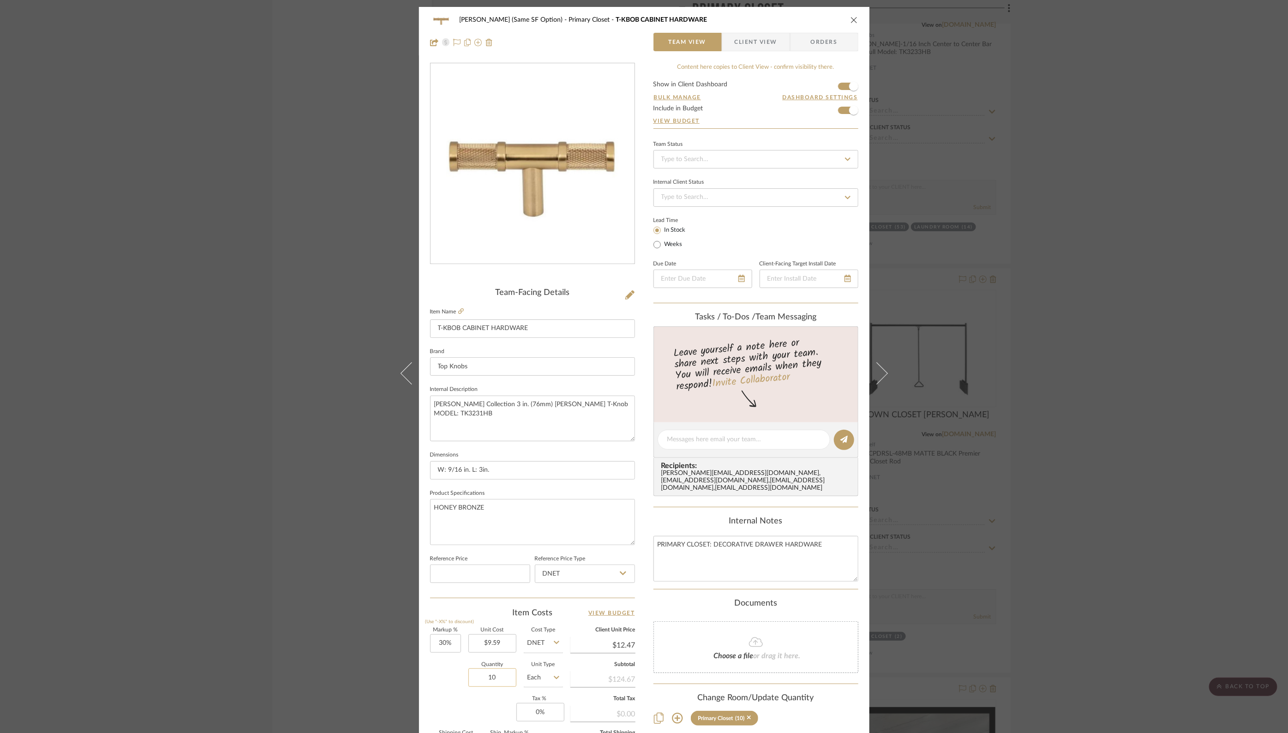
click at [500, 610] on input "10" at bounding box center [492, 677] width 48 height 18
click at [850, 20] on icon "close" at bounding box center [853, 19] width 7 height 7
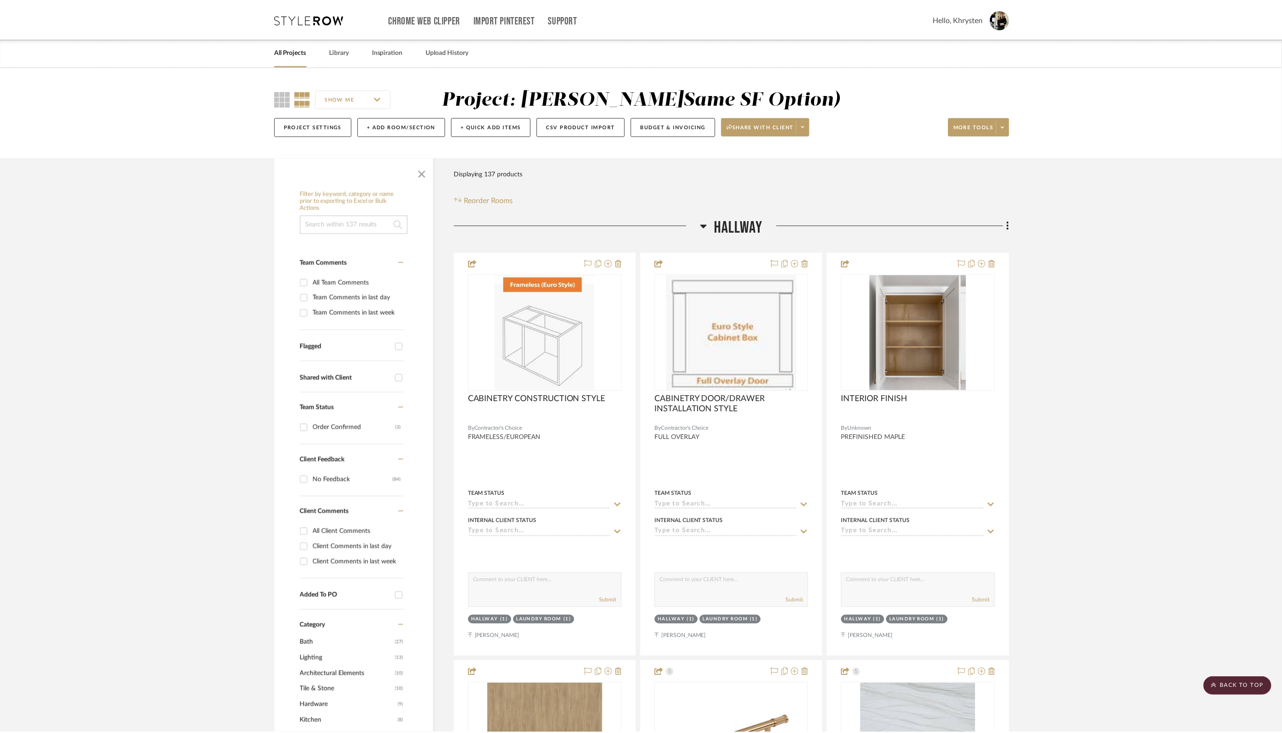
scroll to position [2659, 0]
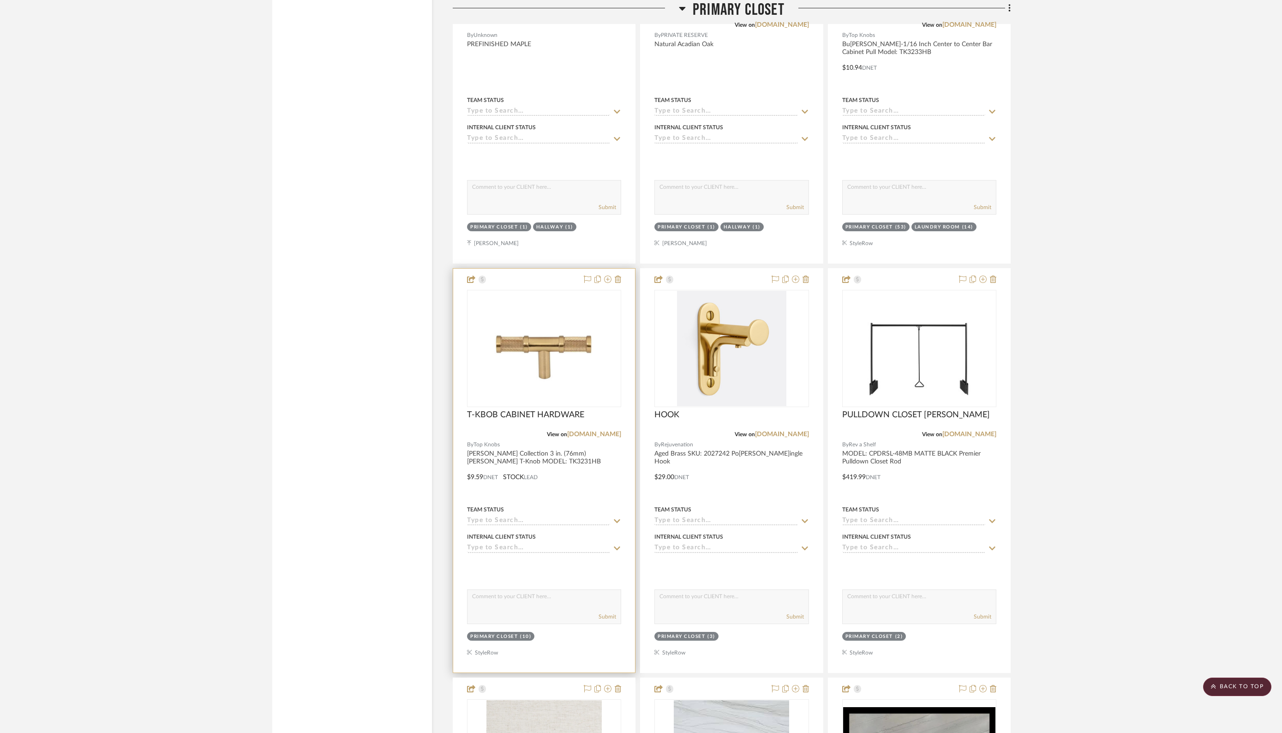
click at [539, 610] on div "Primary Closet (10)" at bounding box center [544, 637] width 156 height 13
click at [502, 610] on div "Primary Closet" at bounding box center [494, 636] width 48 height 7
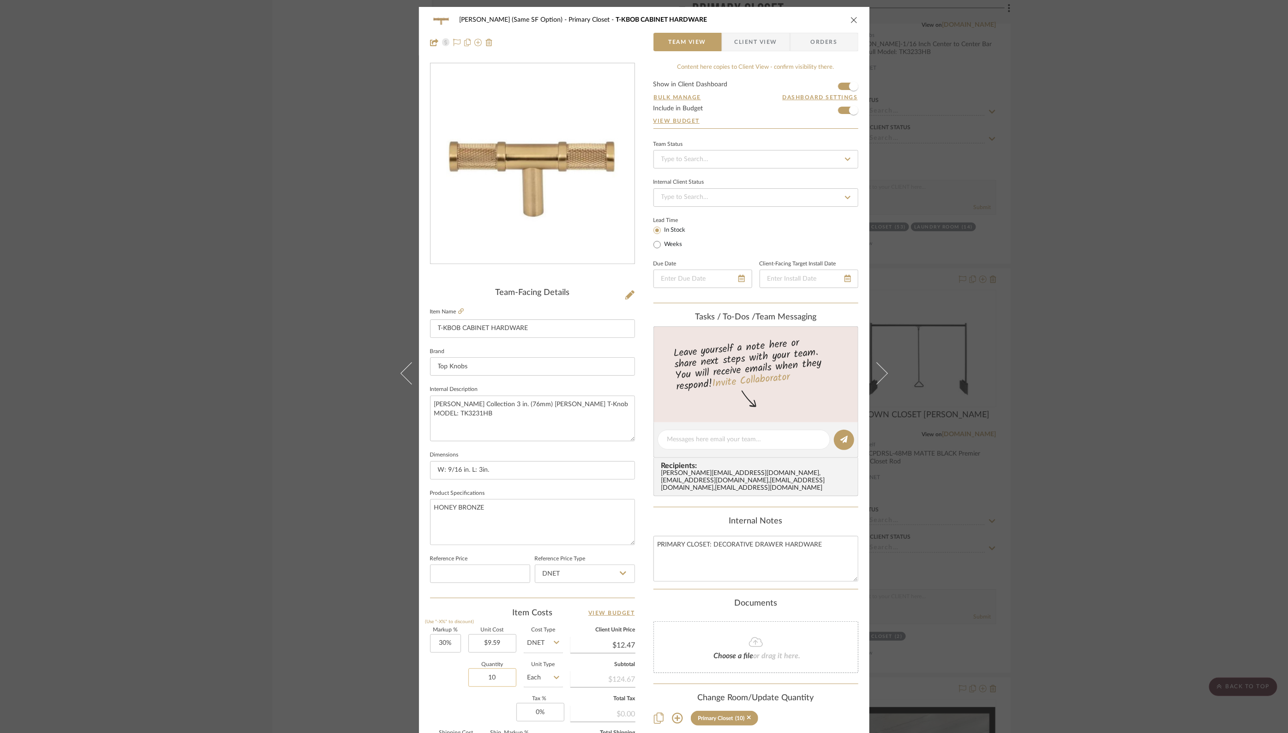
click at [476, 610] on input "10" at bounding box center [492, 677] width 48 height 18
type input "2"
click at [653, 573] on summary-project-notes "Internal Notes PRIMARY CLOSET: DECORATIVE DRAWER HARDWARE" at bounding box center [755, 552] width 205 height 73
click at [853, 17] on icon "close" at bounding box center [853, 19] width 7 height 7
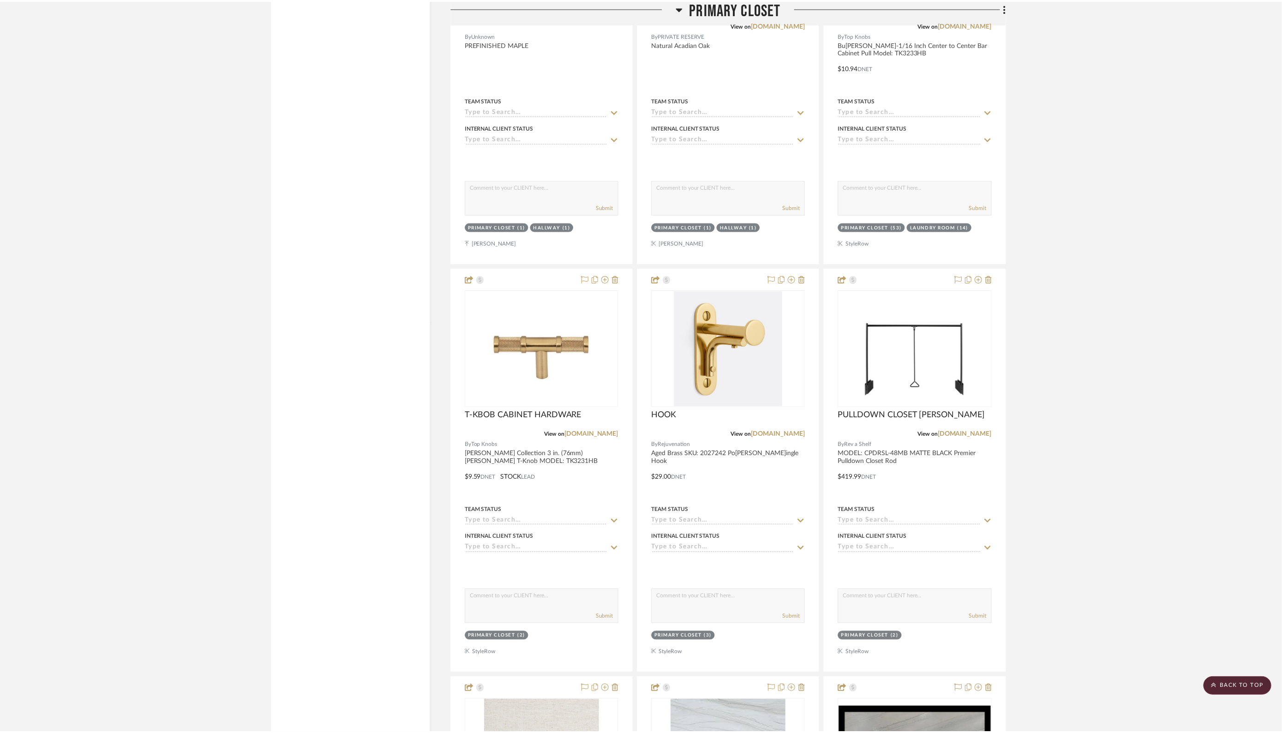
scroll to position [2659, 0]
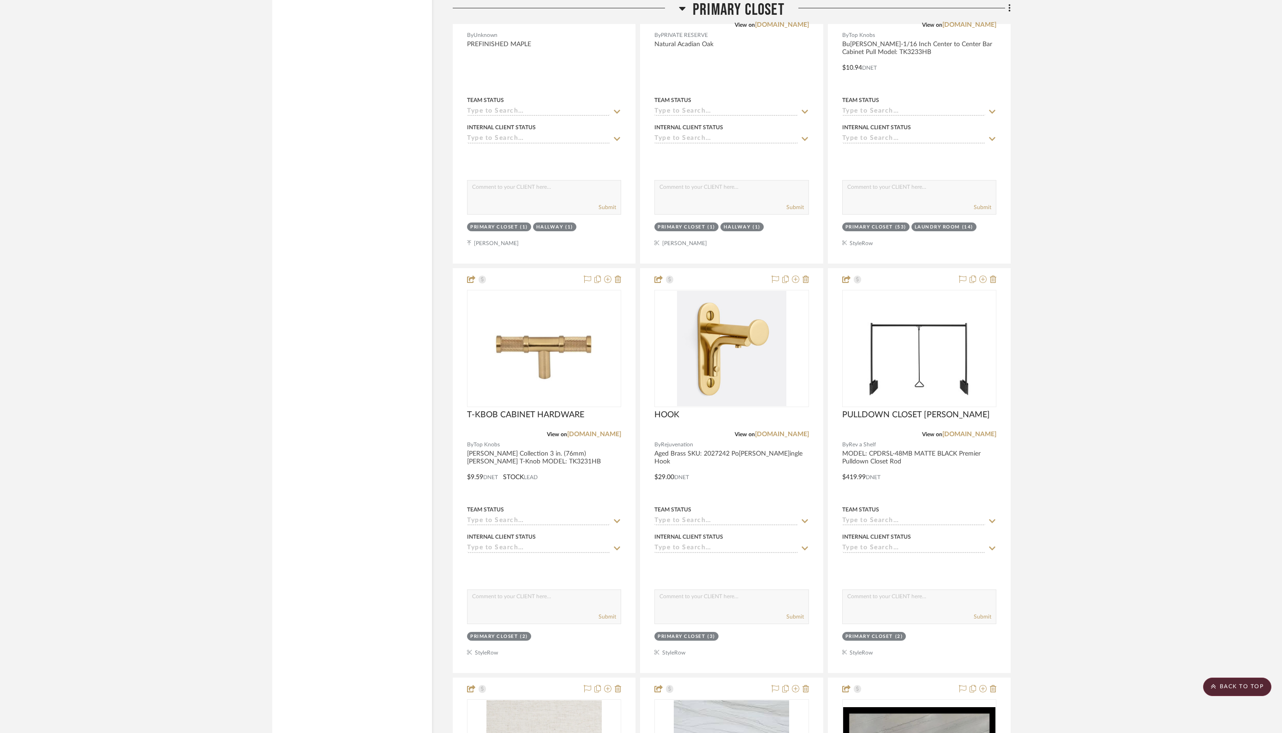
click at [680, 8] on icon at bounding box center [682, 9] width 6 height 4
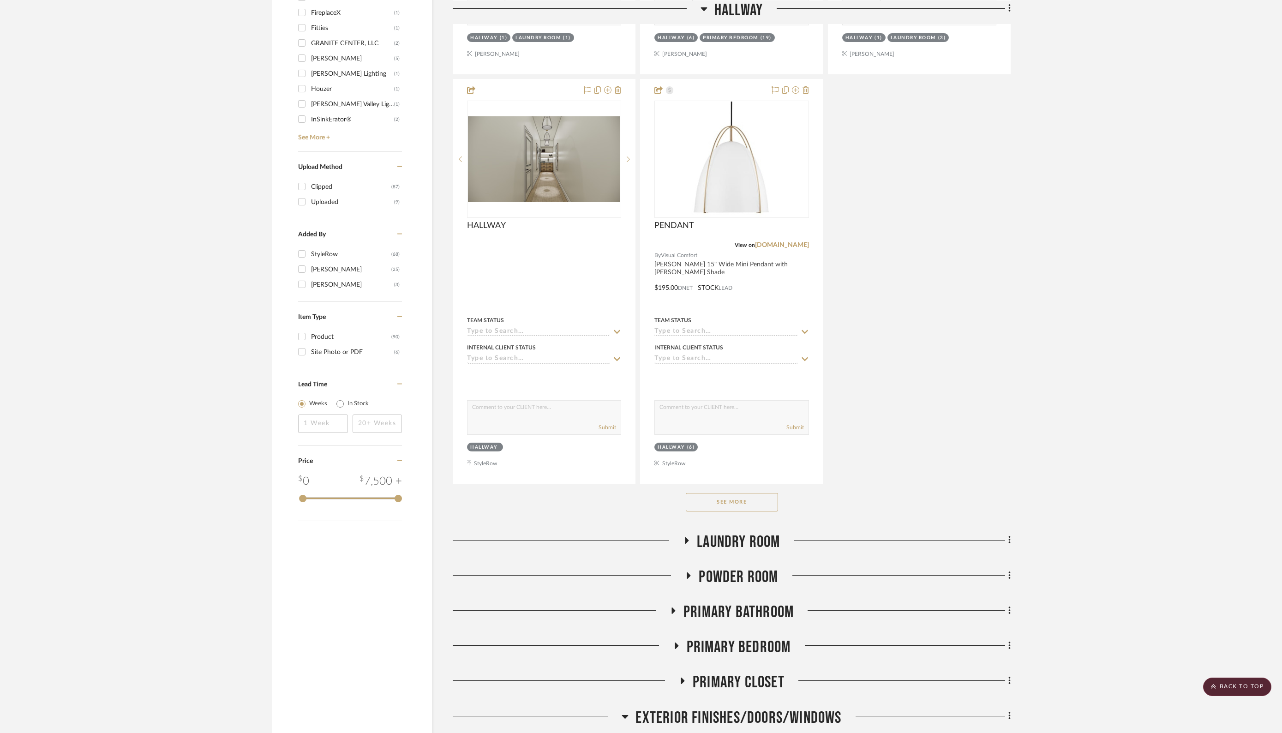
scroll to position [987, 0]
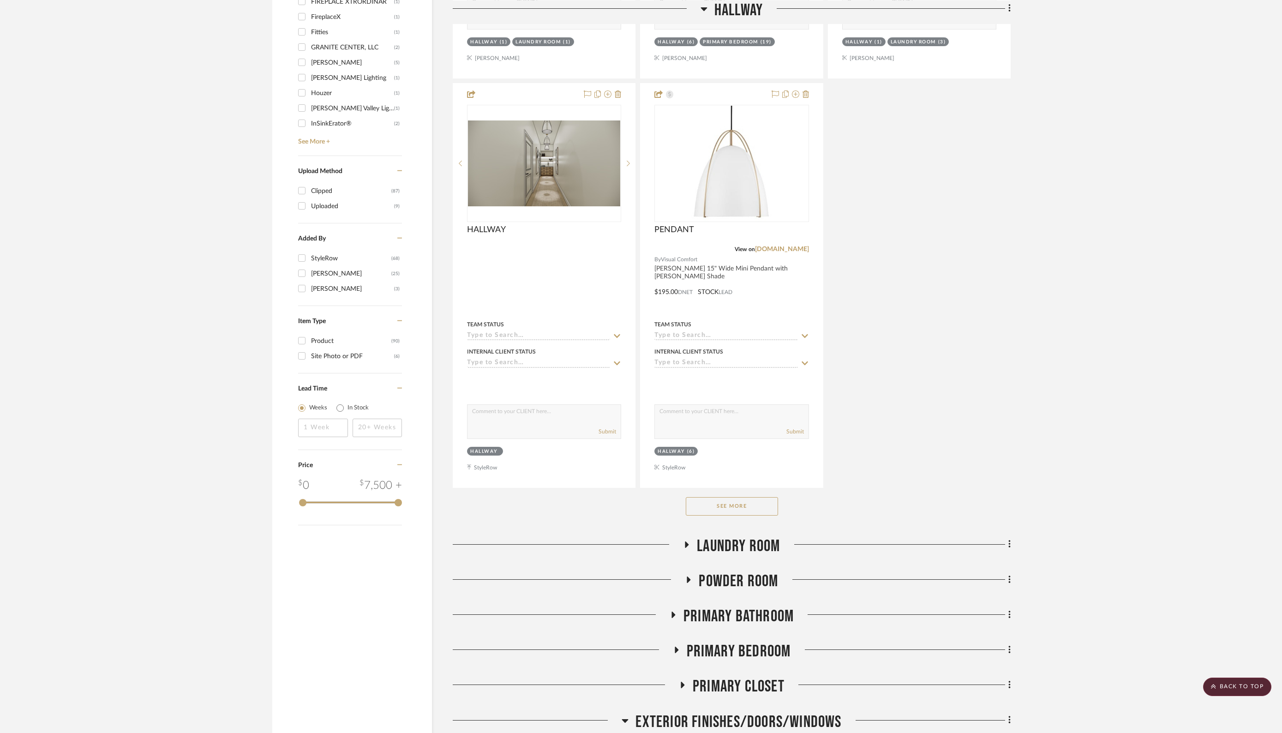
click at [690, 576] on icon at bounding box center [688, 579] width 11 height 7
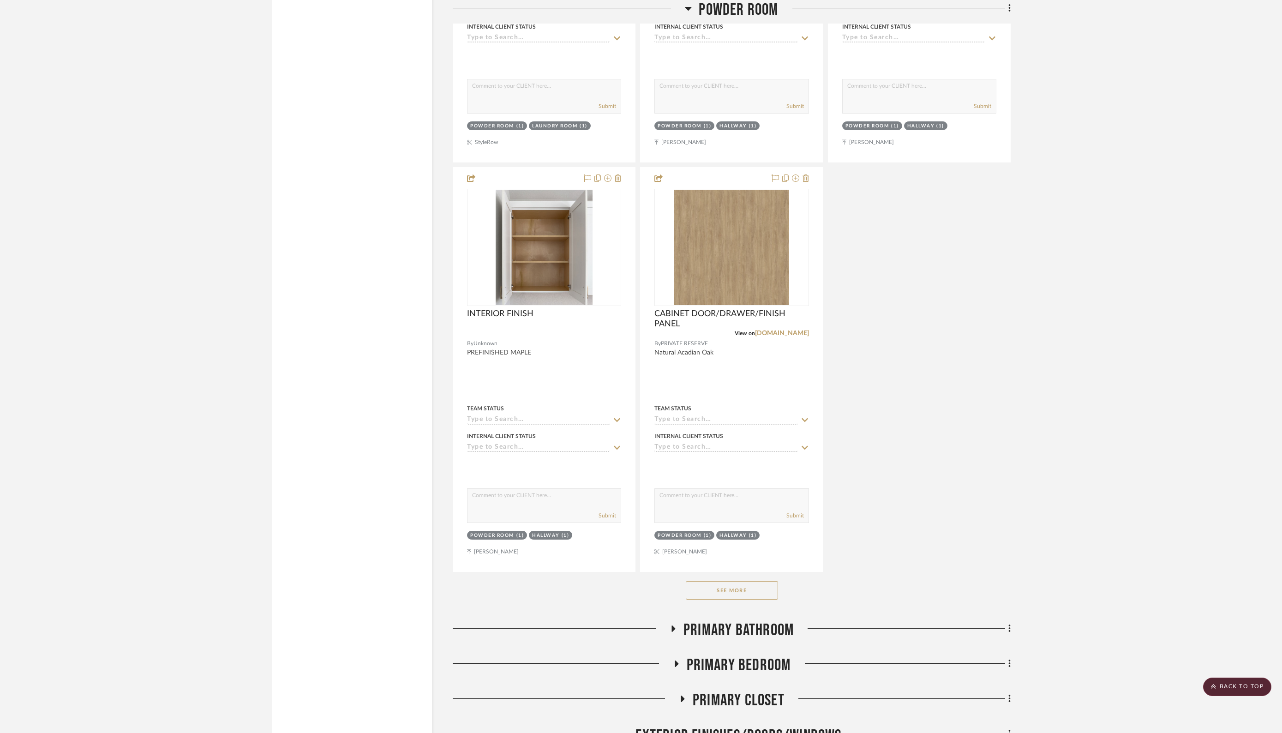
scroll to position [2244, 0]
click at [702, 583] on button "See More" at bounding box center [732, 591] width 92 height 18
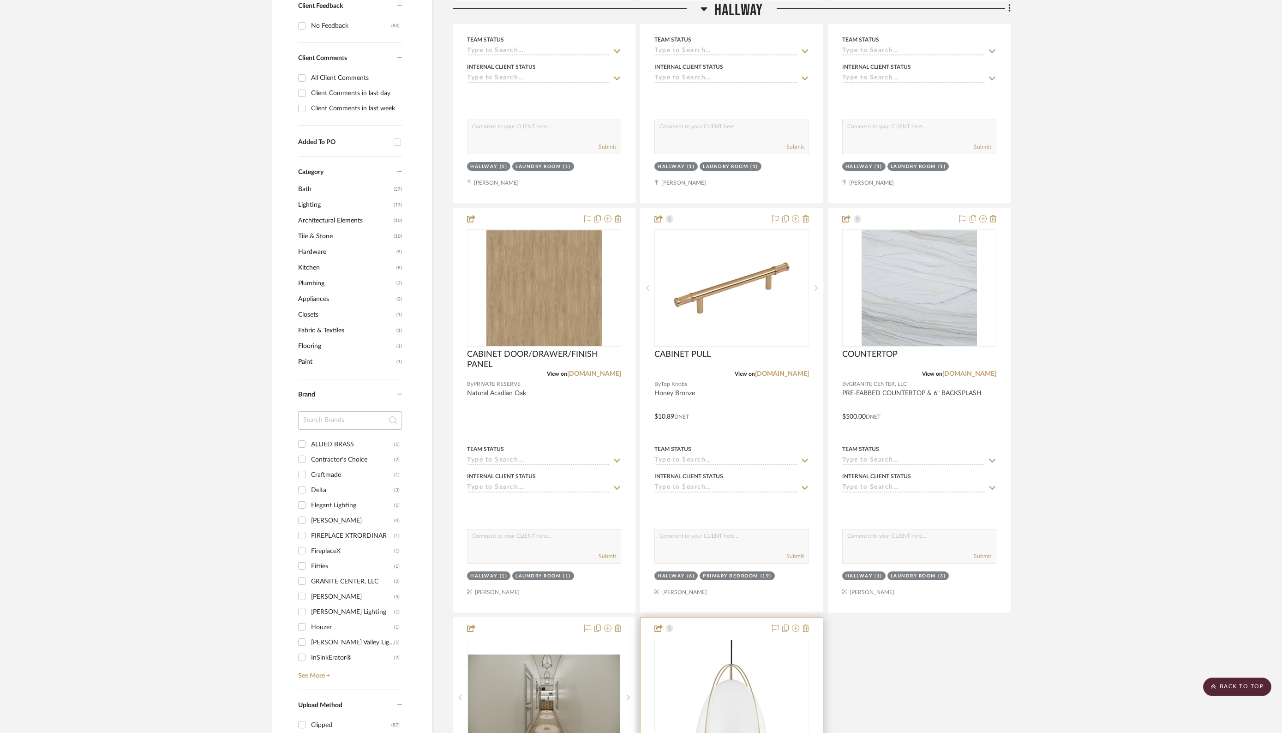
scroll to position [0, 0]
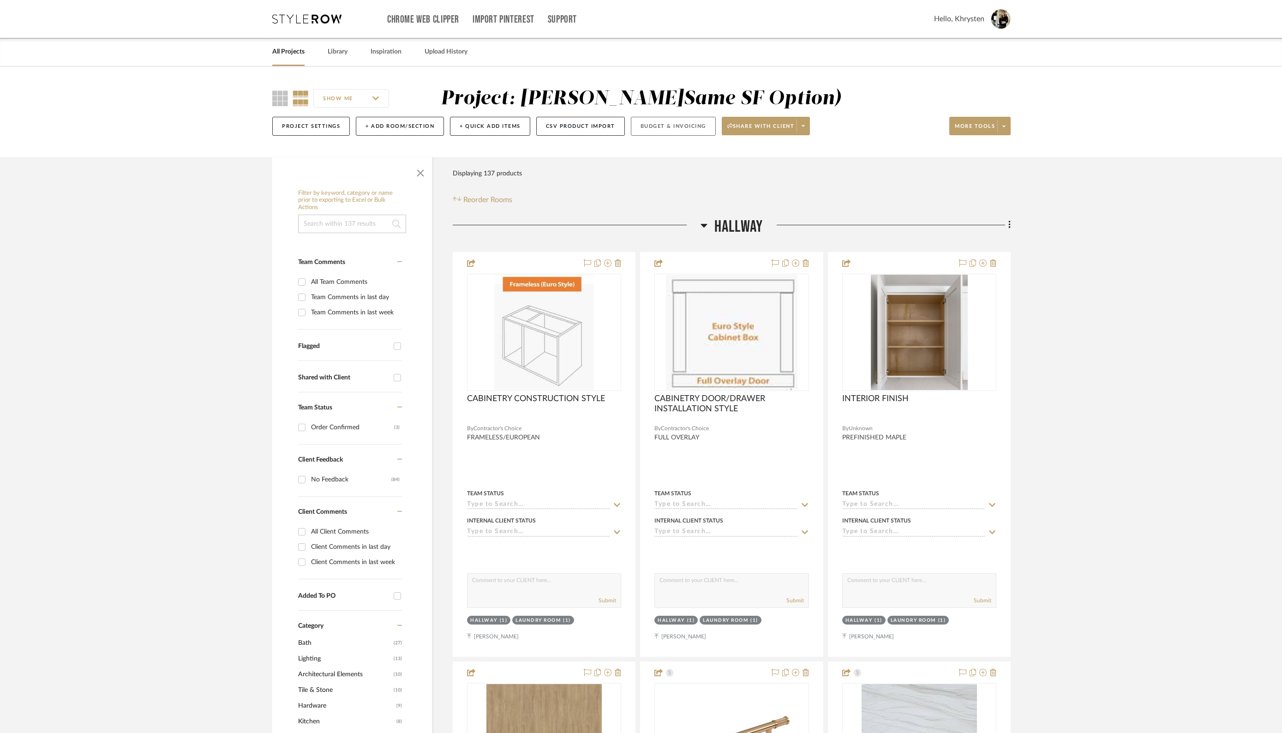
click at [654, 124] on button "Budget & Invoicing" at bounding box center [673, 126] width 85 height 19
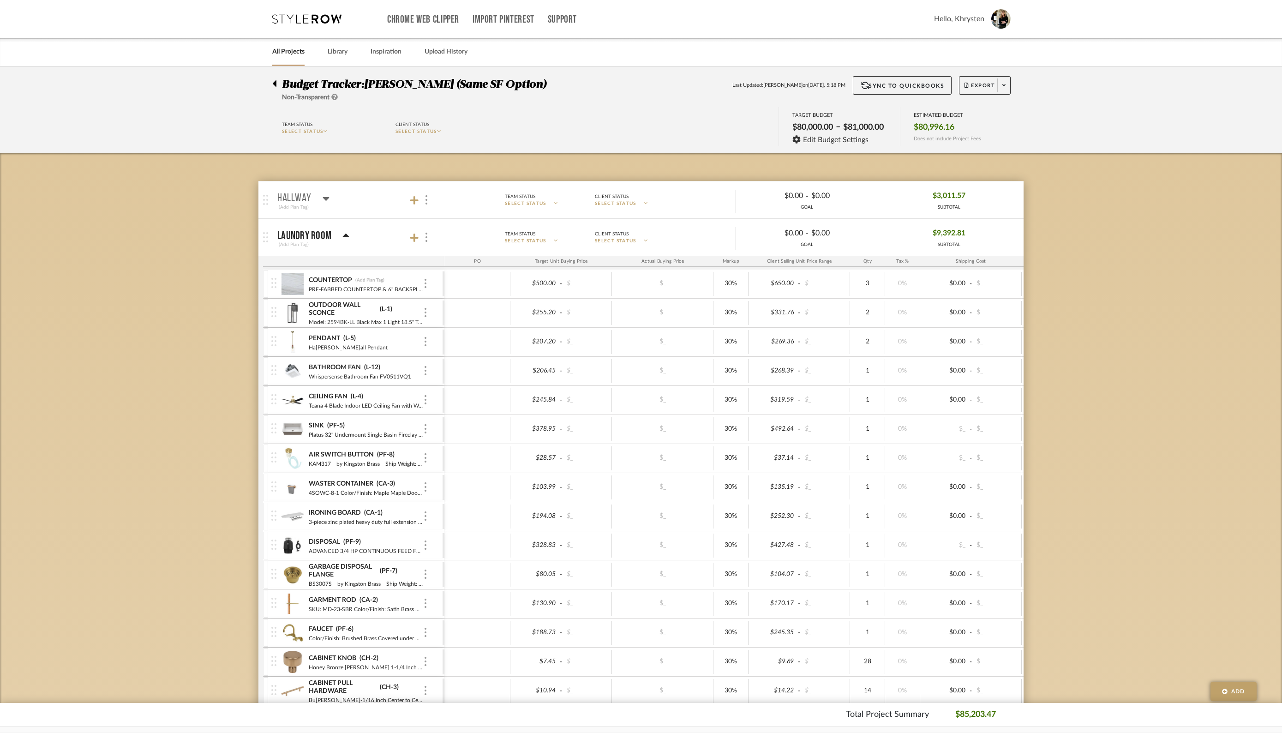
click at [344, 236] on icon at bounding box center [346, 235] width 6 height 4
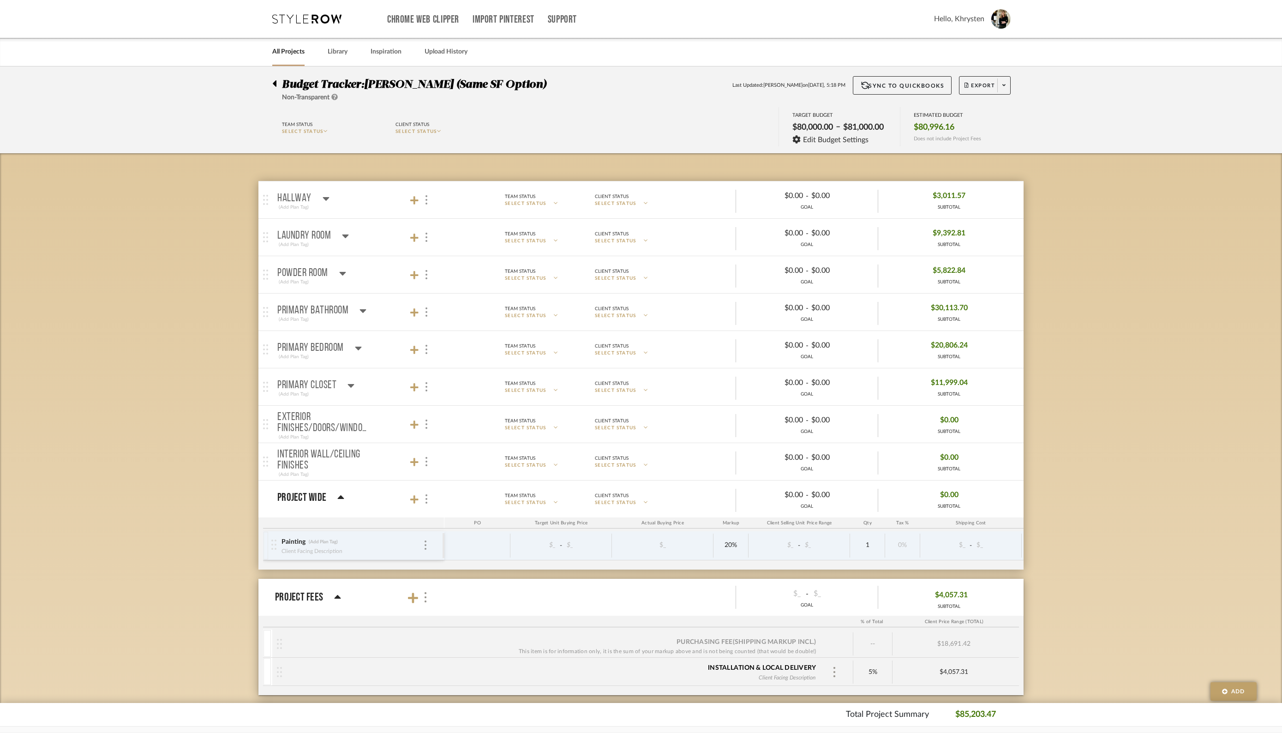
click at [344, 272] on icon at bounding box center [342, 274] width 6 height 4
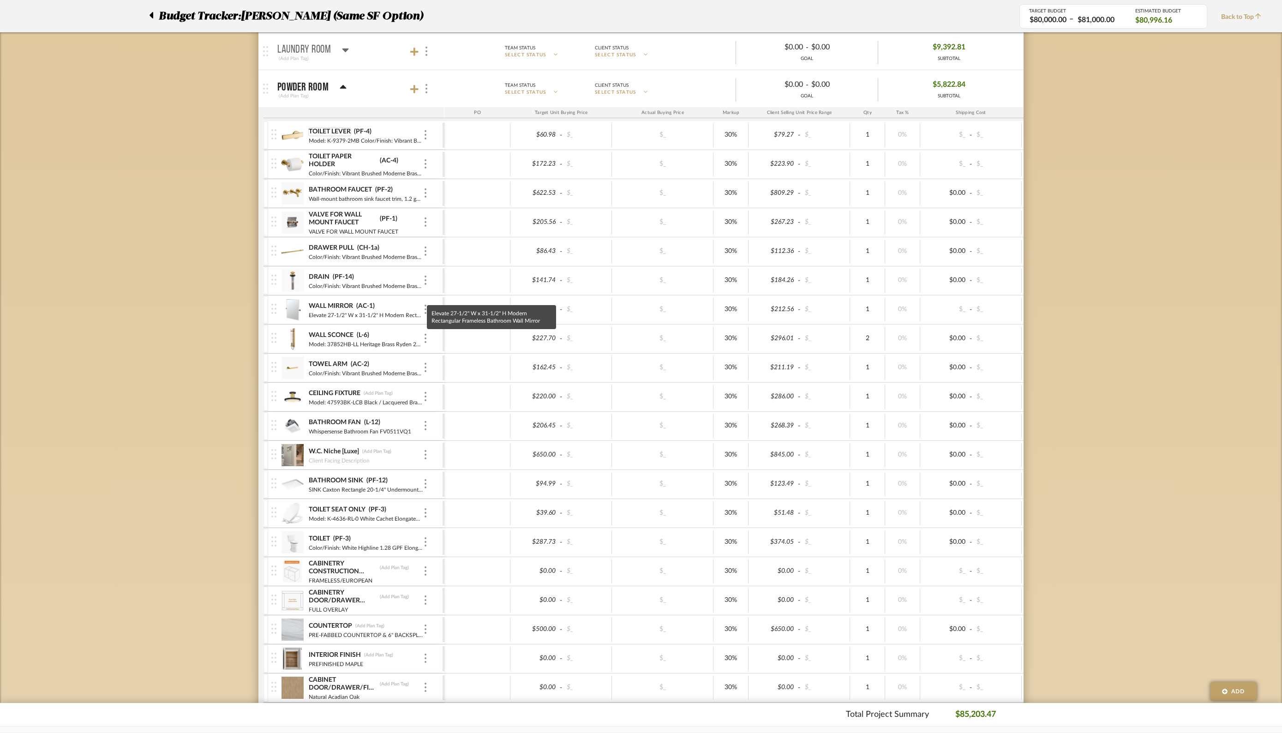
scroll to position [190, 0]
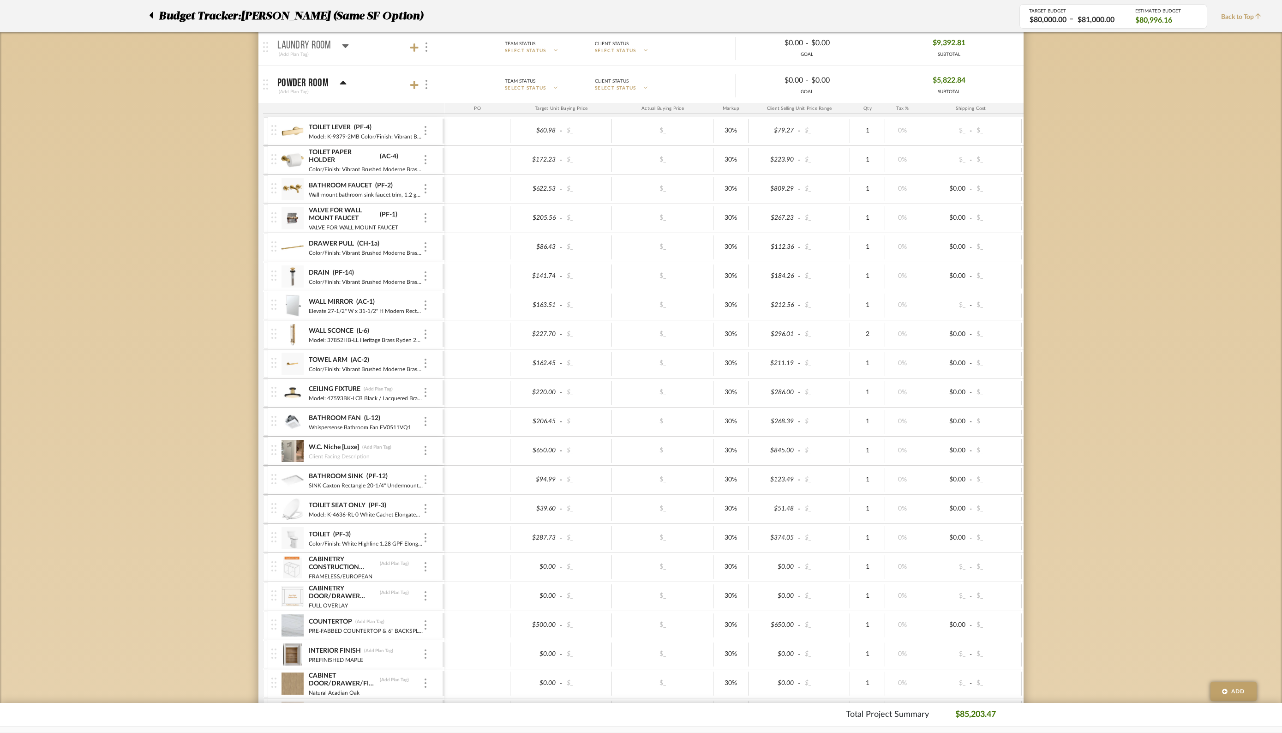
click at [427, 479] on div at bounding box center [425, 480] width 5 height 10
click at [425, 477] on div at bounding box center [641, 366] width 1282 height 733
click at [425, 478] on img at bounding box center [425, 479] width 2 height 9
click at [454, 499] on span "Manage Item" at bounding box center [470, 497] width 55 height 8
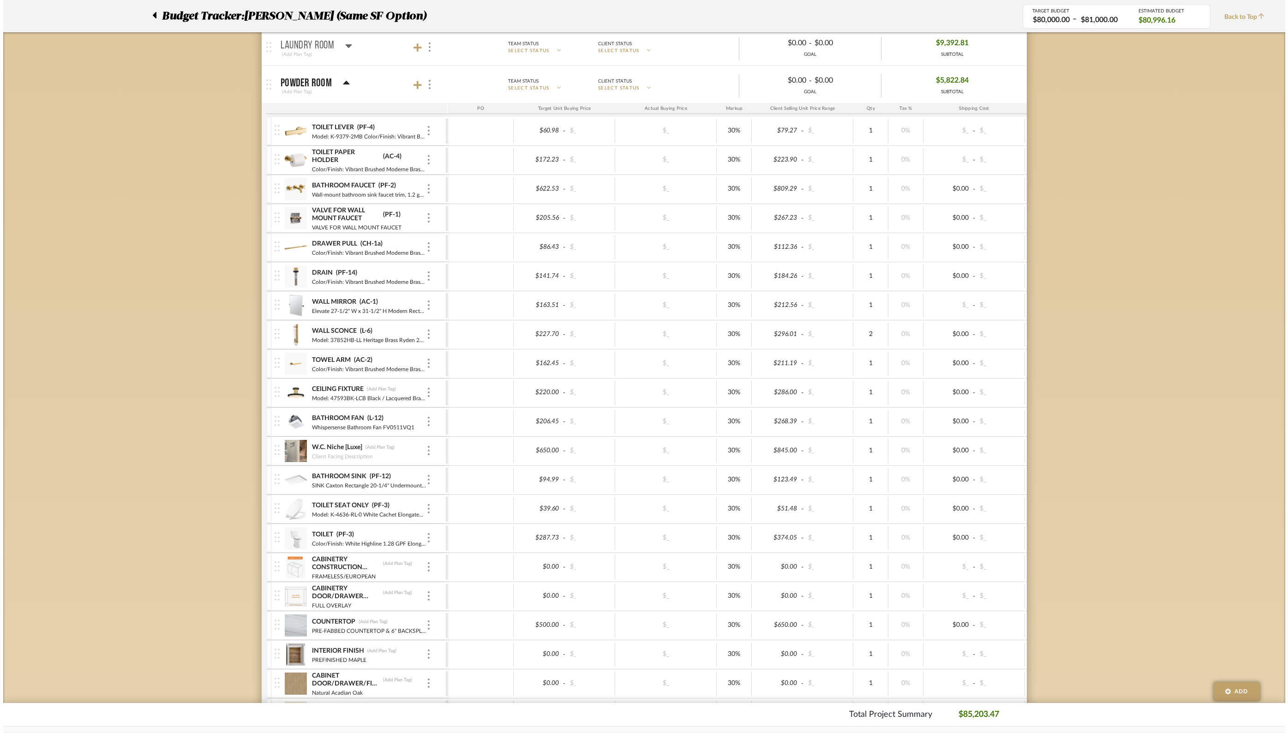
scroll to position [0, 0]
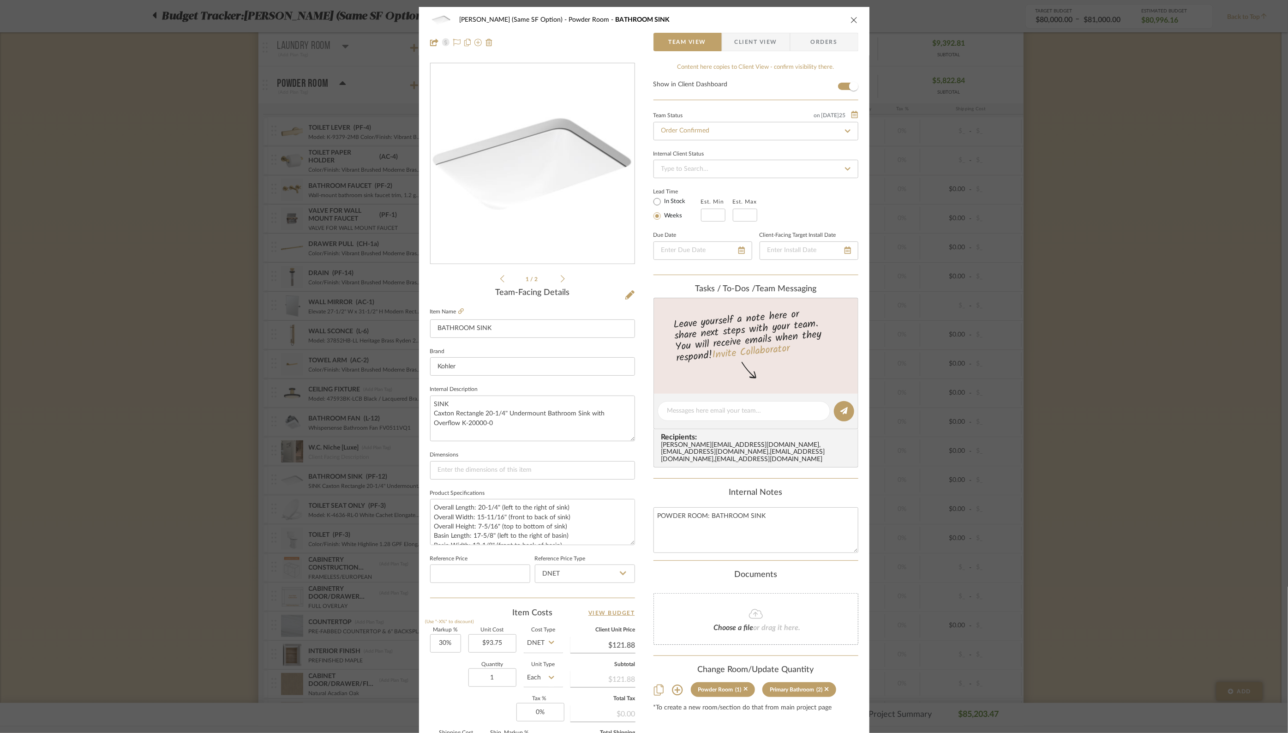
click at [814, 40] on span "Orders" at bounding box center [824, 42] width 47 height 18
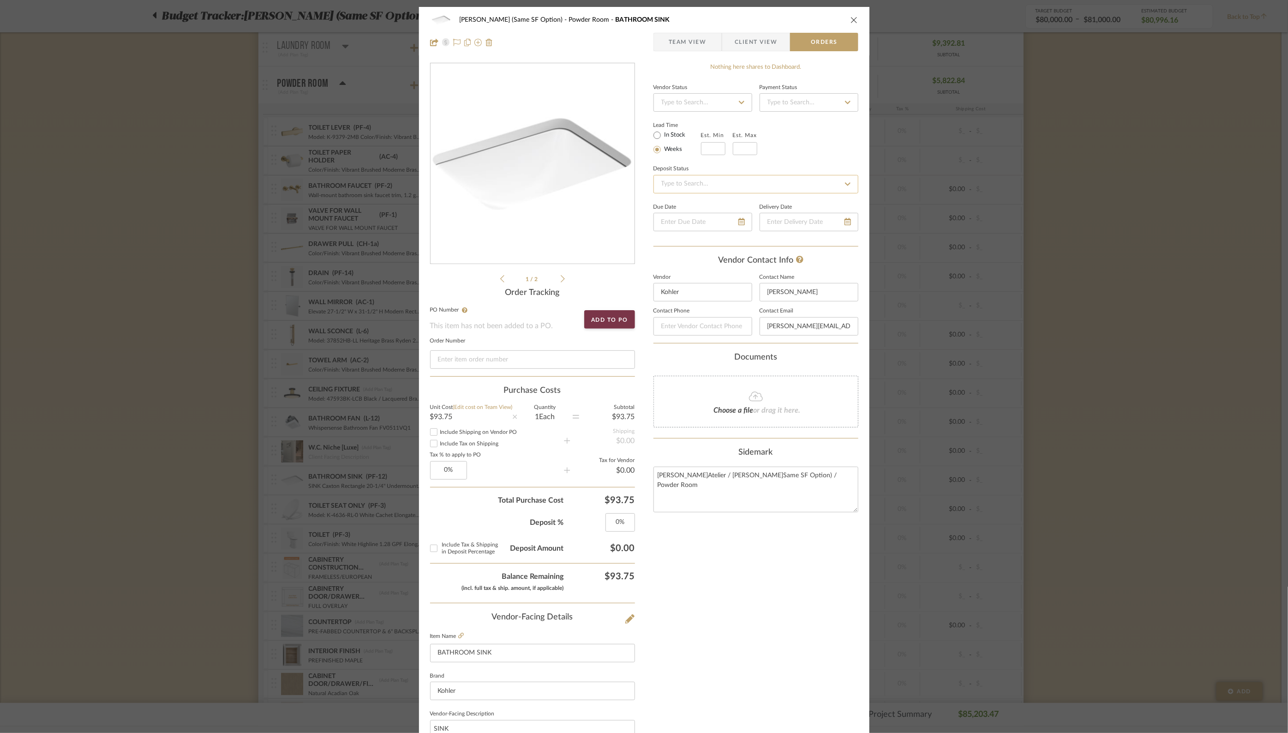
click at [695, 183] on input at bounding box center [755, 184] width 205 height 18
click at [787, 140] on div "Lead Time In Stock Weeks Est. Min Est. Max" at bounding box center [755, 137] width 205 height 36
click at [726, 106] on input at bounding box center [702, 102] width 99 height 18
click at [708, 157] on span "PO Submitted to Vendor" at bounding box center [695, 157] width 70 height 6
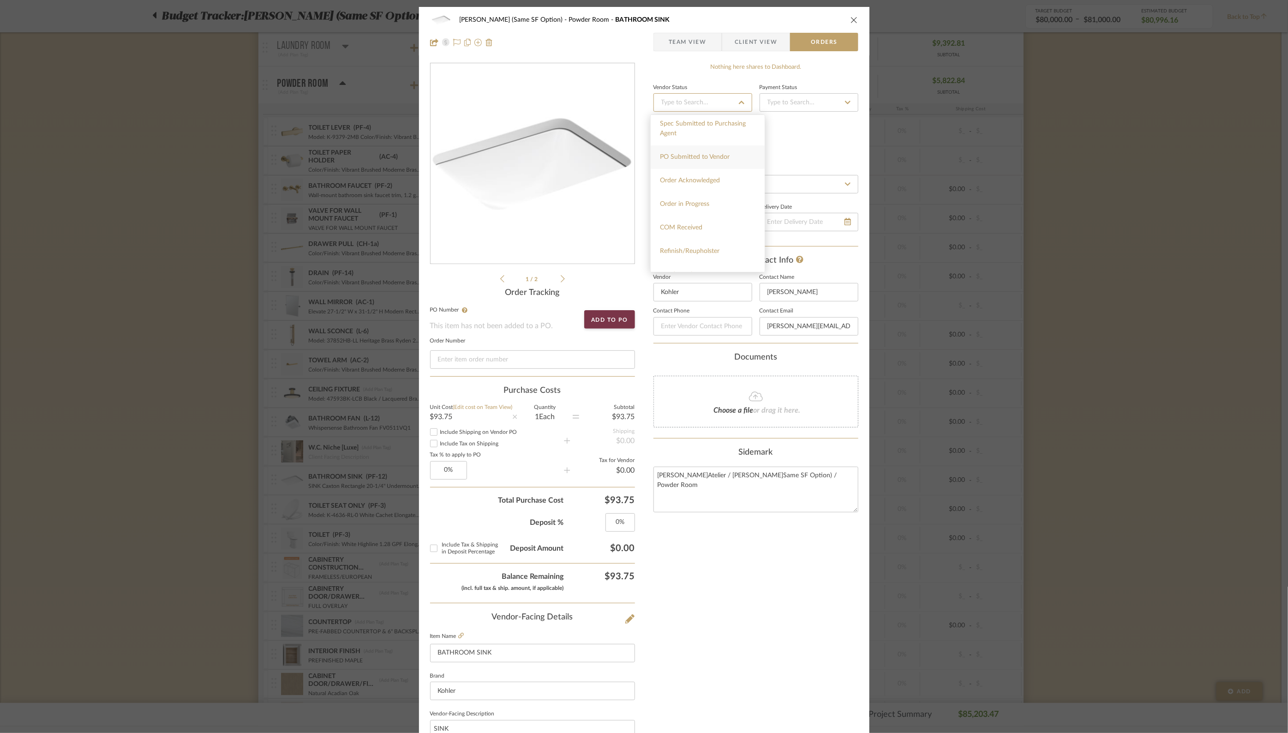
type input "[DATE]"
type input "PO Submitted to Vendor"
click at [797, 101] on input at bounding box center [808, 102] width 99 height 18
click at [816, 72] on div "Nothing here shares to Dashboard. Vendor Status on [DATE] [DATE] PO Submitted t…" at bounding box center [755, 504] width 205 height 882
click at [850, 20] on icon "close" at bounding box center [853, 19] width 7 height 7
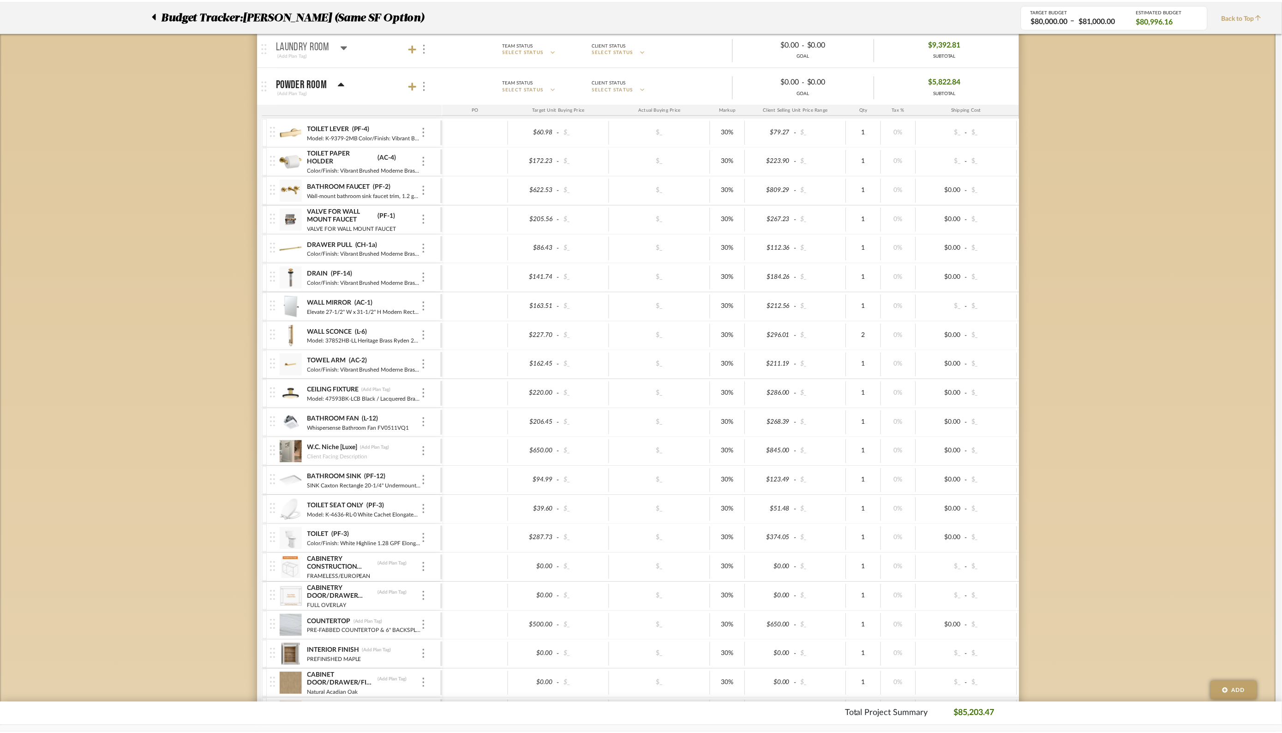
scroll to position [190, 0]
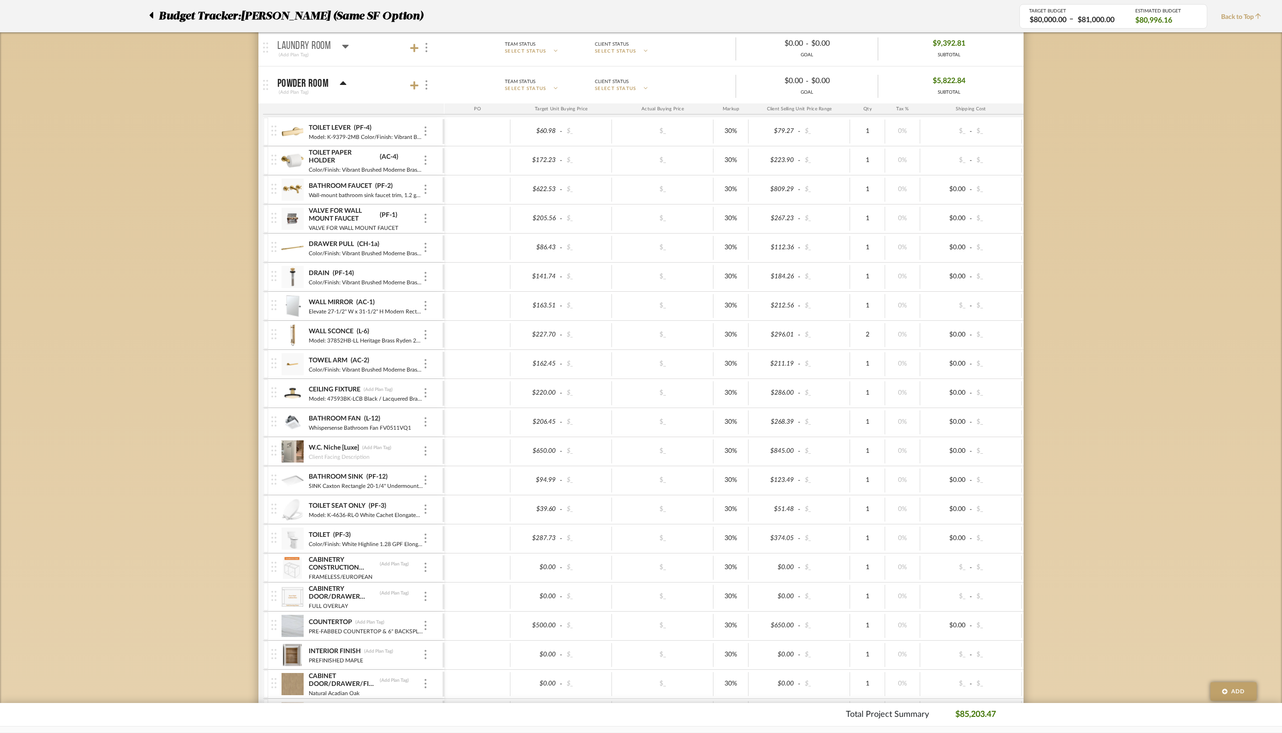
click at [468, 189] on div at bounding box center [477, 190] width 66 height 24
click at [428, 189] on div "BATHROOM FAUCET (PF-2) Wall-mount bathroom sink faucet trim, 1.2 gpm Castia™ by…" at bounding box center [356, 189] width 171 height 29
click at [426, 189] on img at bounding box center [425, 189] width 2 height 9
click at [457, 209] on body "Chrome Web Clipper Import Pinterest Support All Projects Library Inspiration Up…" at bounding box center [641, 176] width 1282 height 733
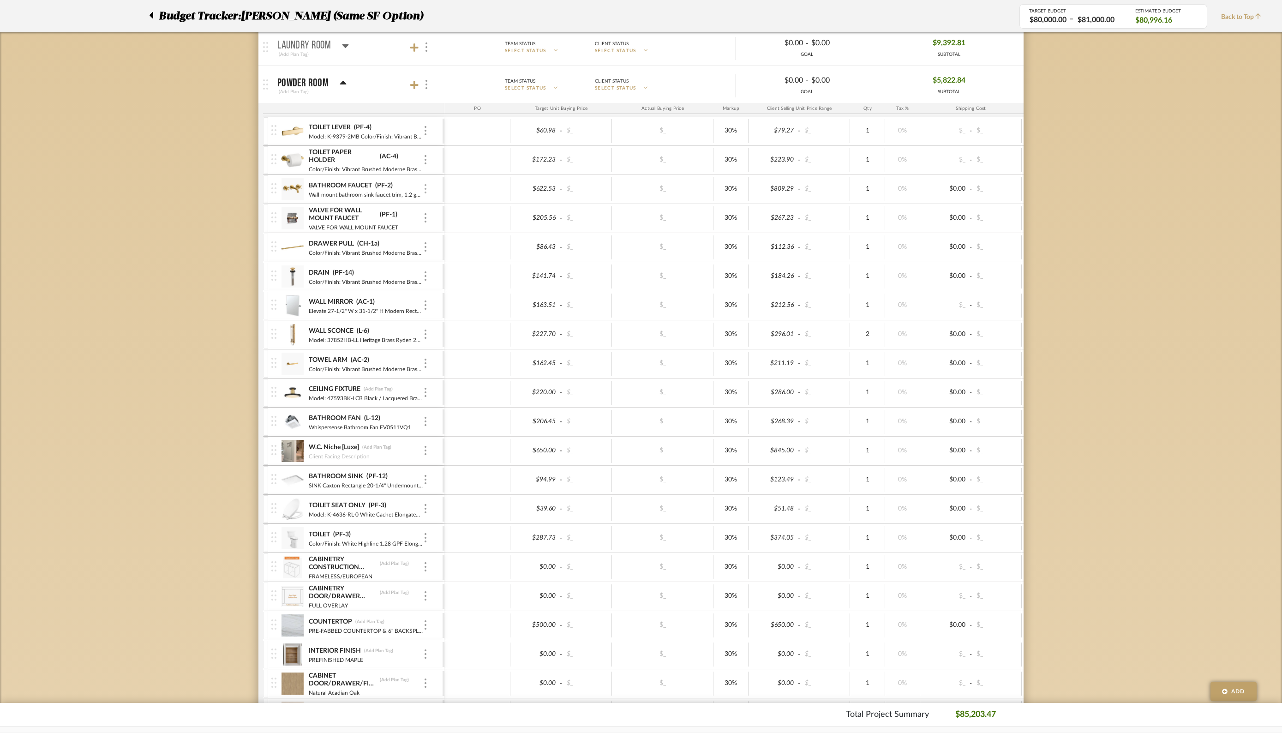
click at [424, 188] on img at bounding box center [425, 188] width 2 height 9
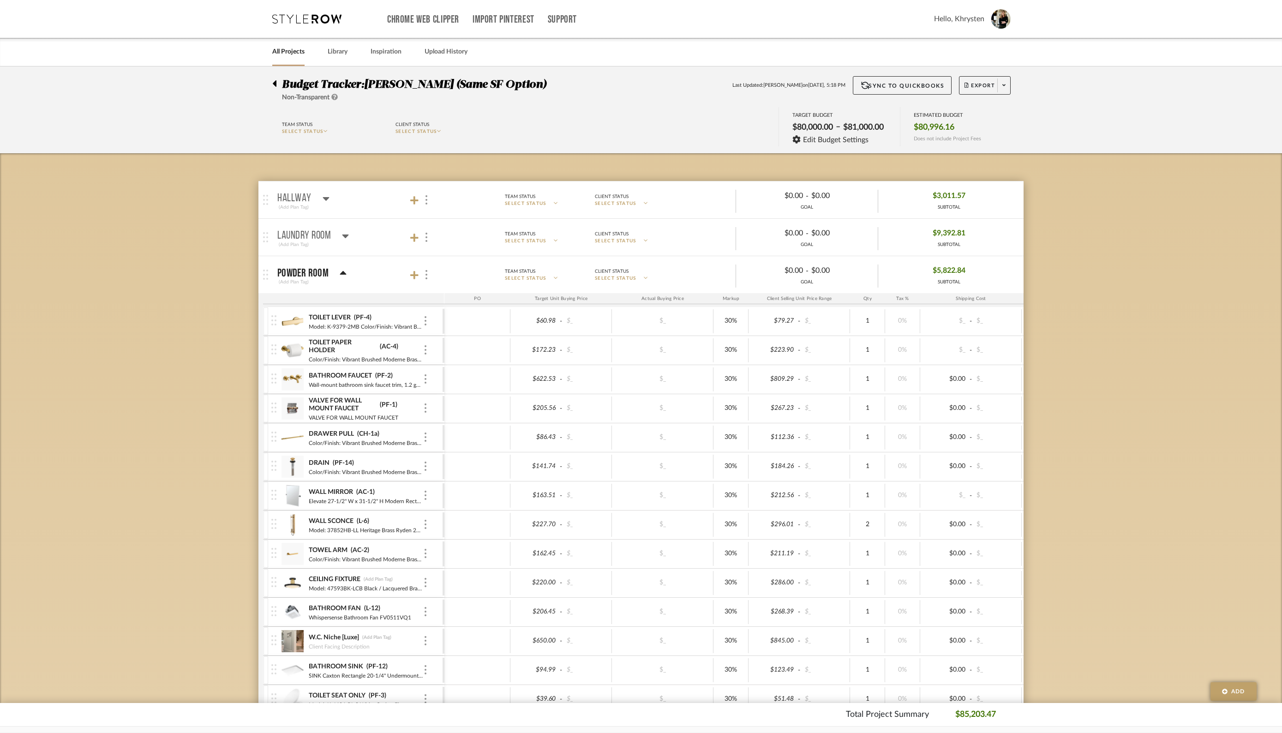
click at [279, 82] on div at bounding box center [277, 81] width 10 height 11
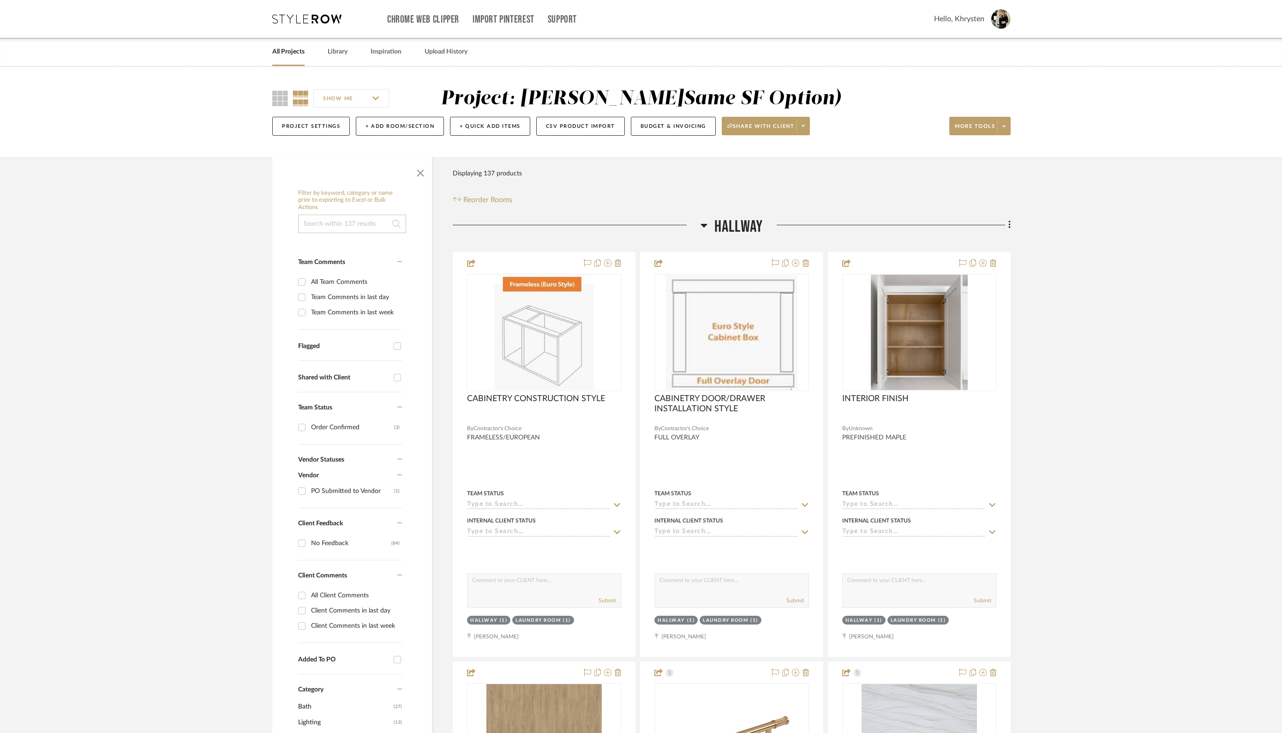
click at [702, 225] on icon at bounding box center [703, 226] width 6 height 4
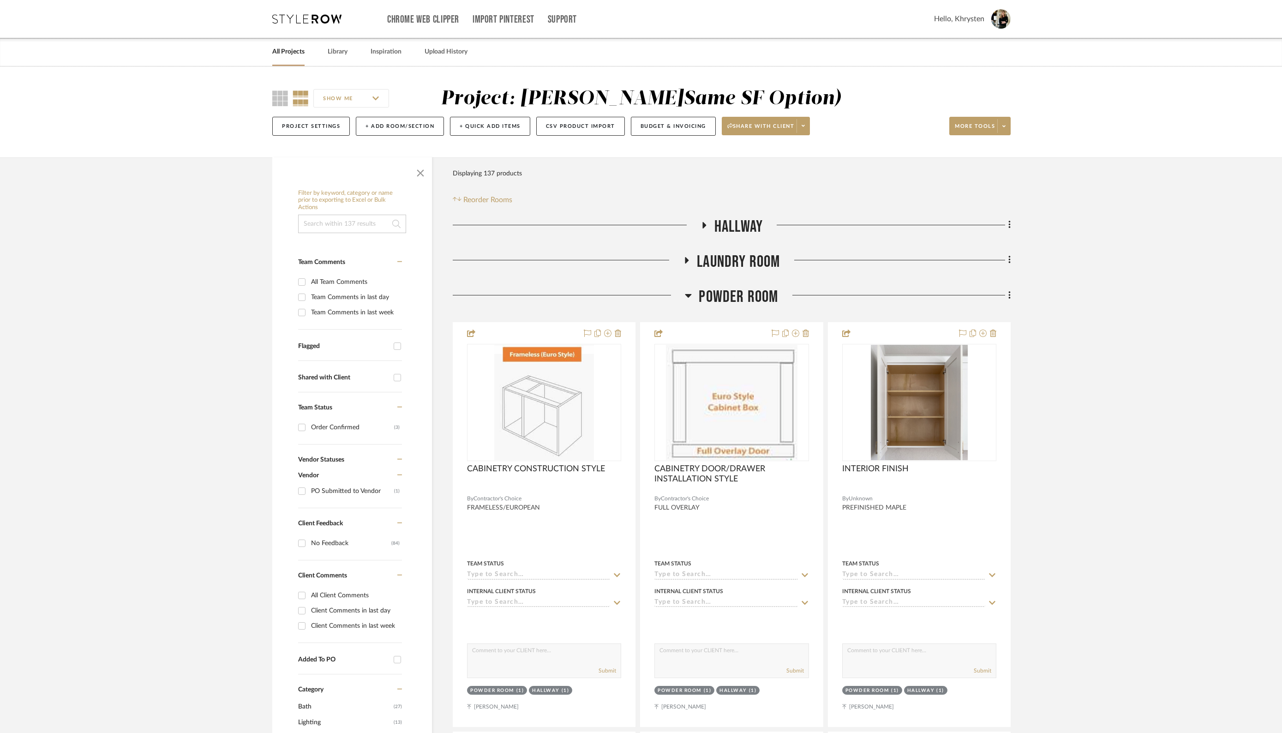
click at [702, 225] on icon at bounding box center [704, 225] width 4 height 6
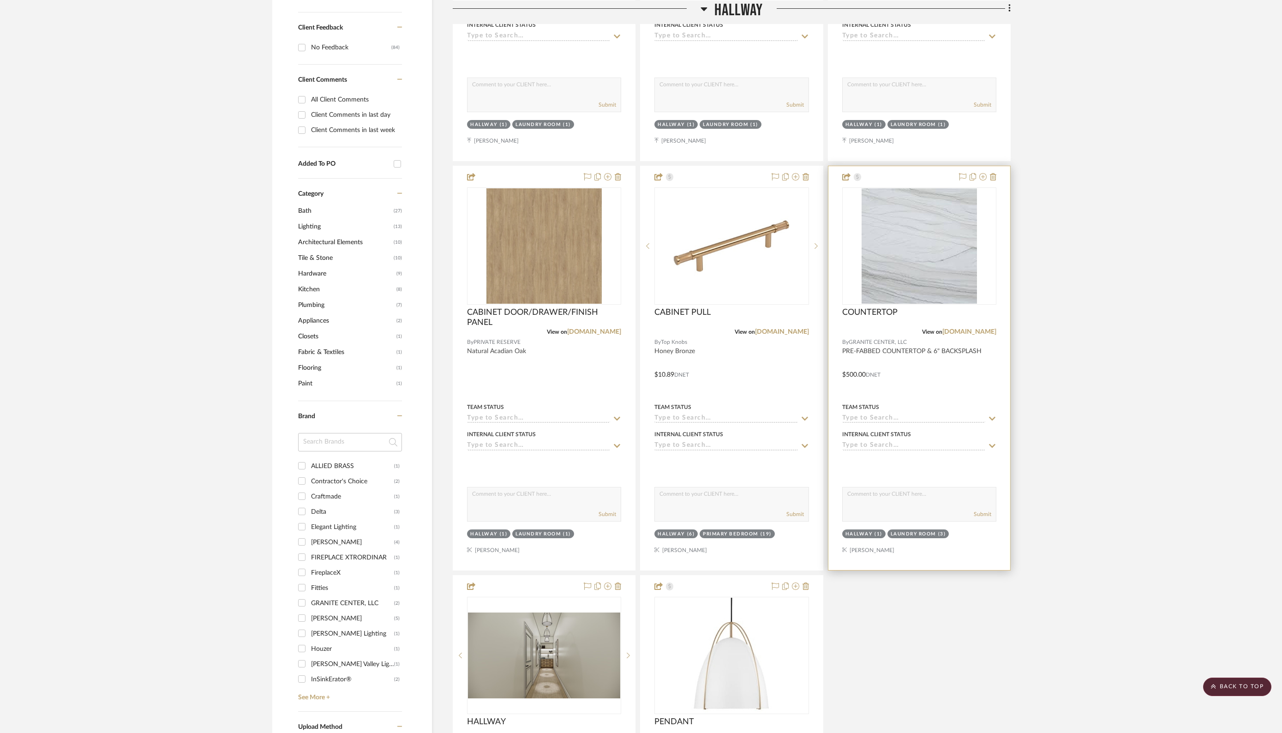
scroll to position [515, 0]
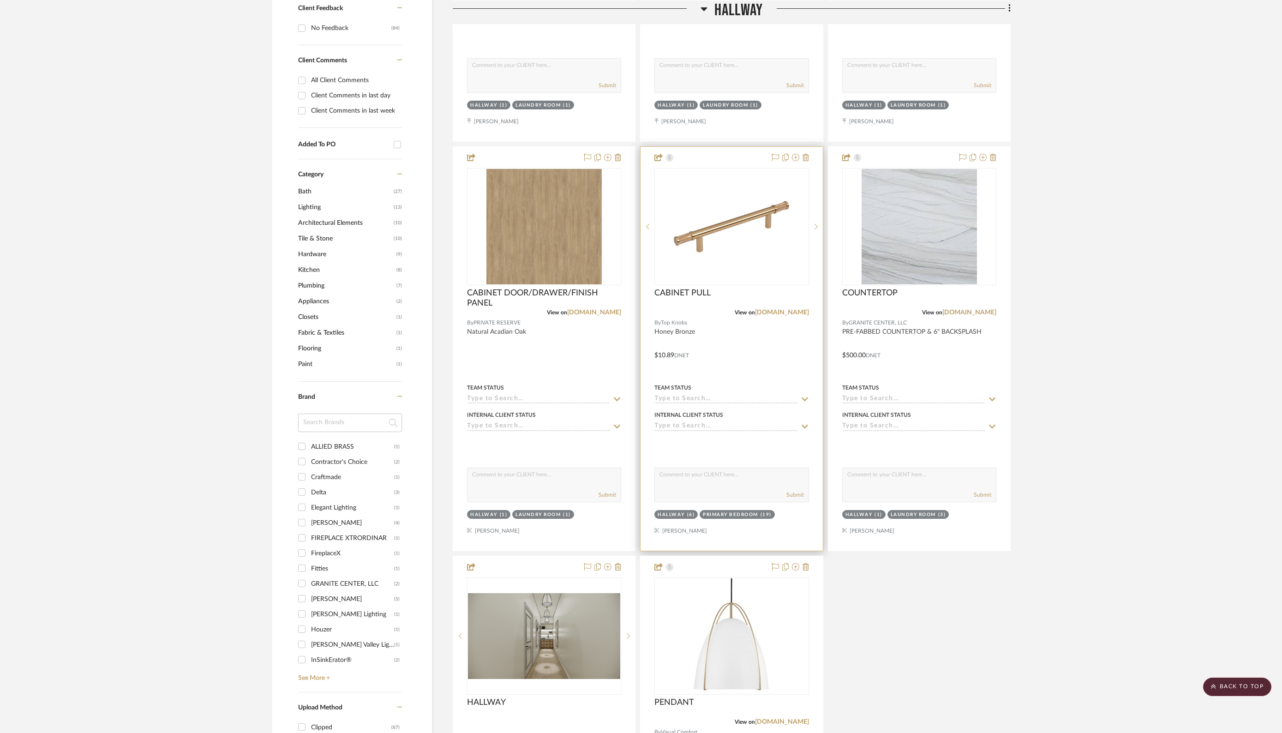
click at [757, 400] on input at bounding box center [725, 399] width 143 height 9
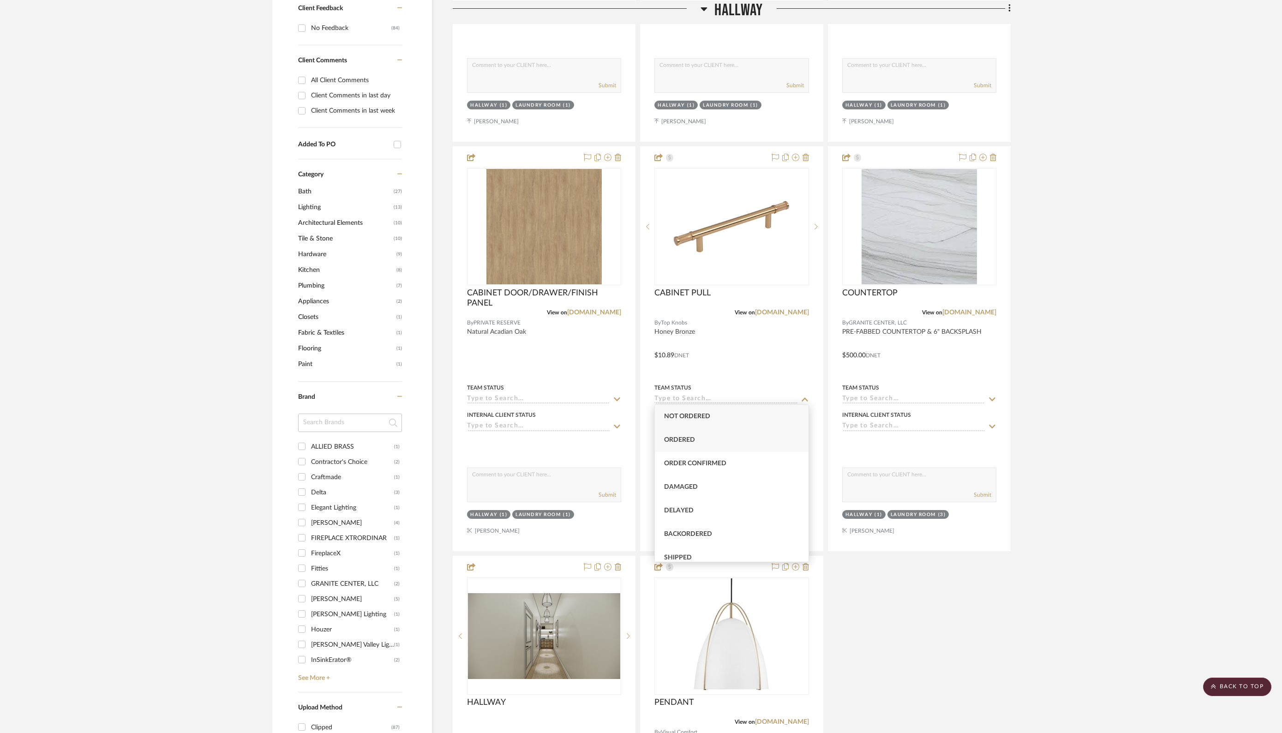
click at [687, 438] on span "Ordered" at bounding box center [679, 439] width 31 height 6
type input "[DATE]"
type input "Ordered"
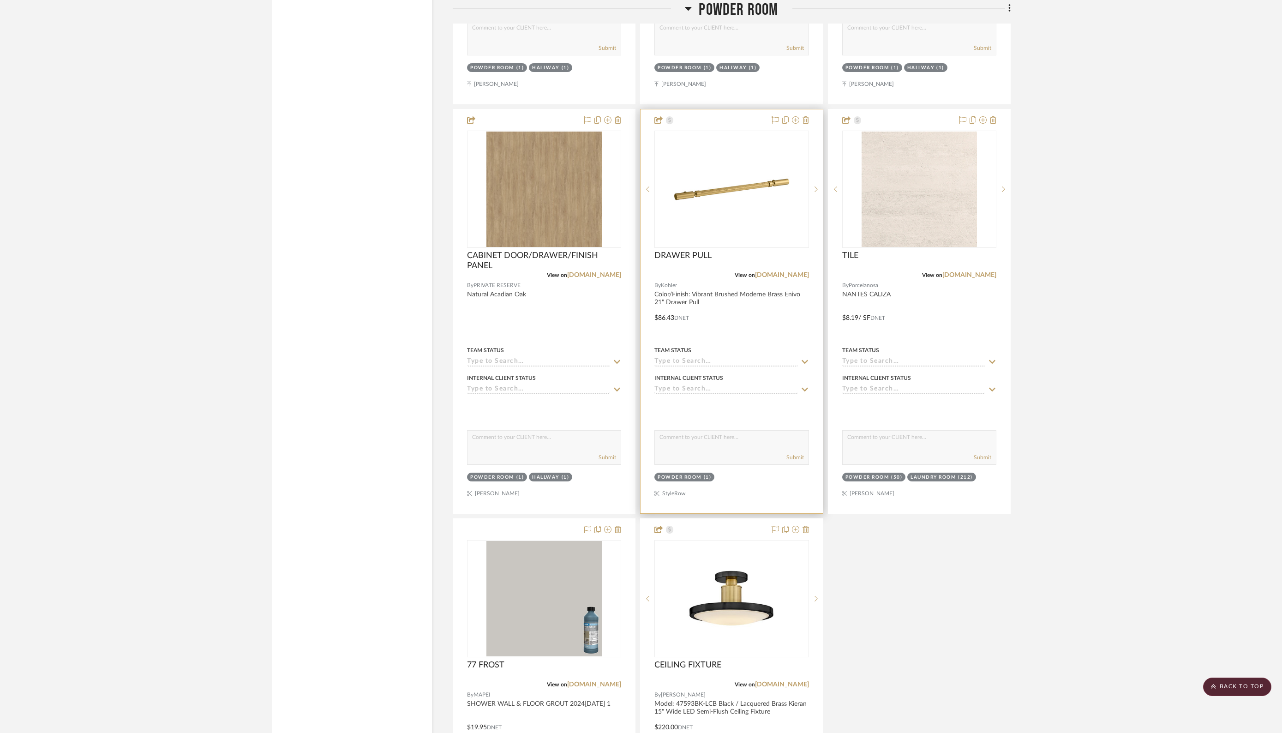
scroll to position [1896, 0]
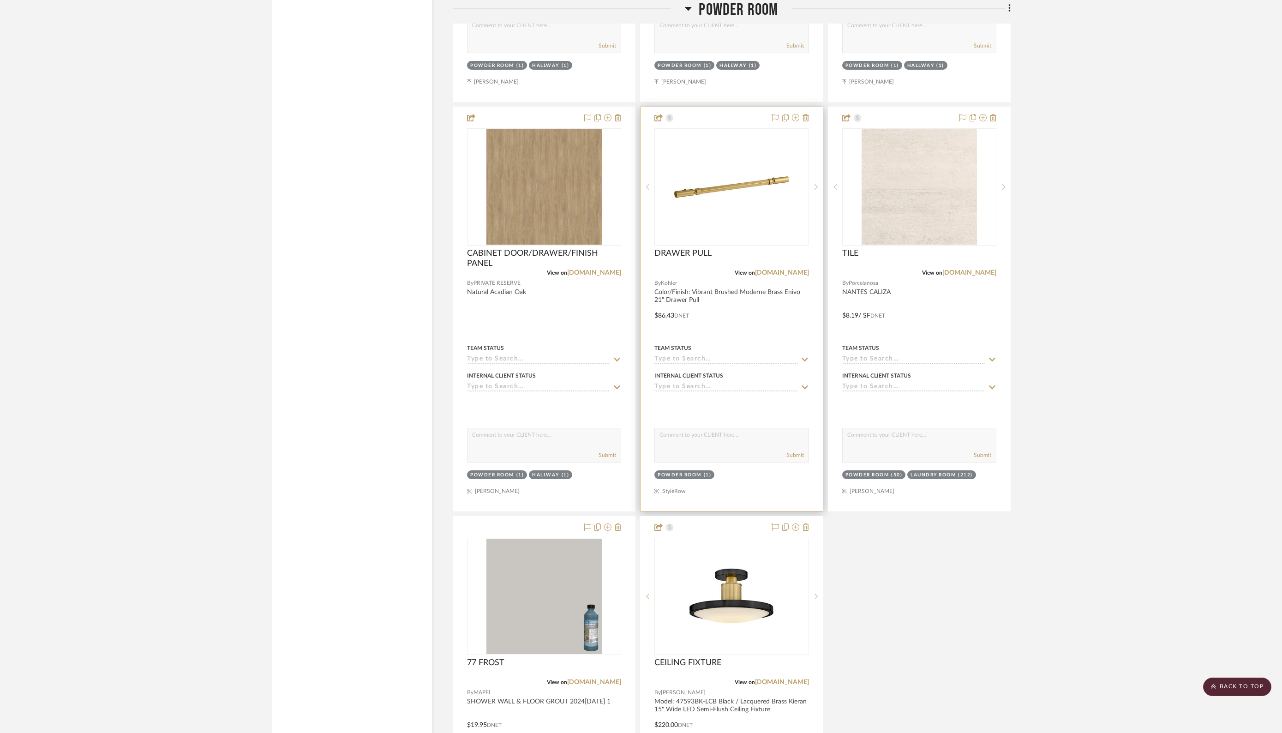
click at [729, 358] on div at bounding box center [731, 309] width 182 height 404
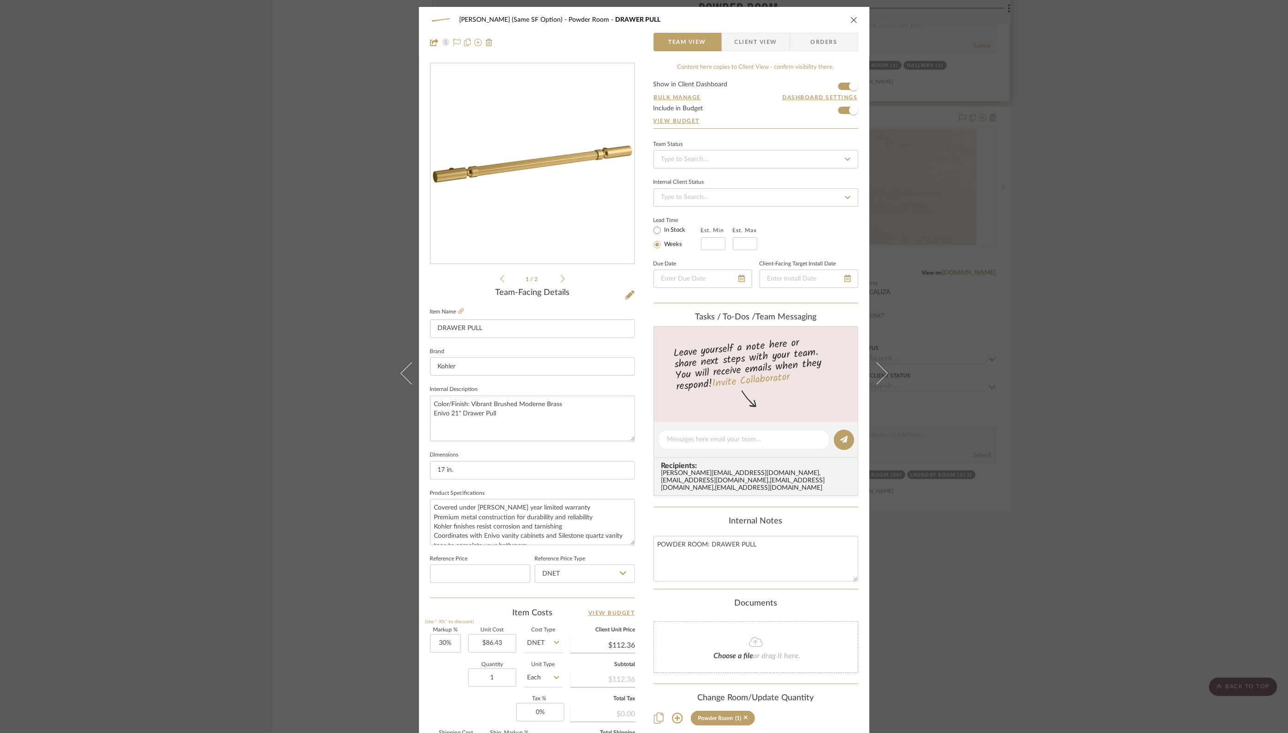
drag, startPoint x: 853, startPoint y: 20, endPoint x: 847, endPoint y: 25, distance: 7.9
click at [853, 20] on icon "close" at bounding box center [853, 19] width 7 height 7
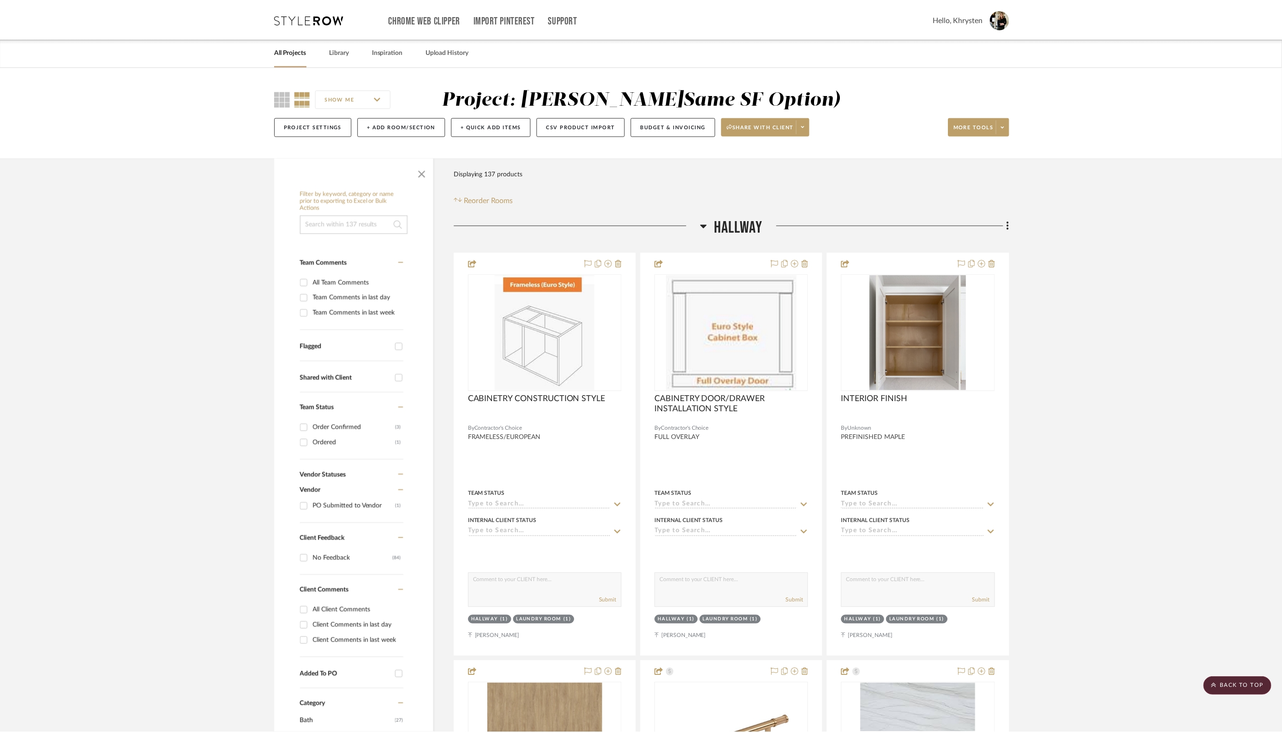
scroll to position [1896, 0]
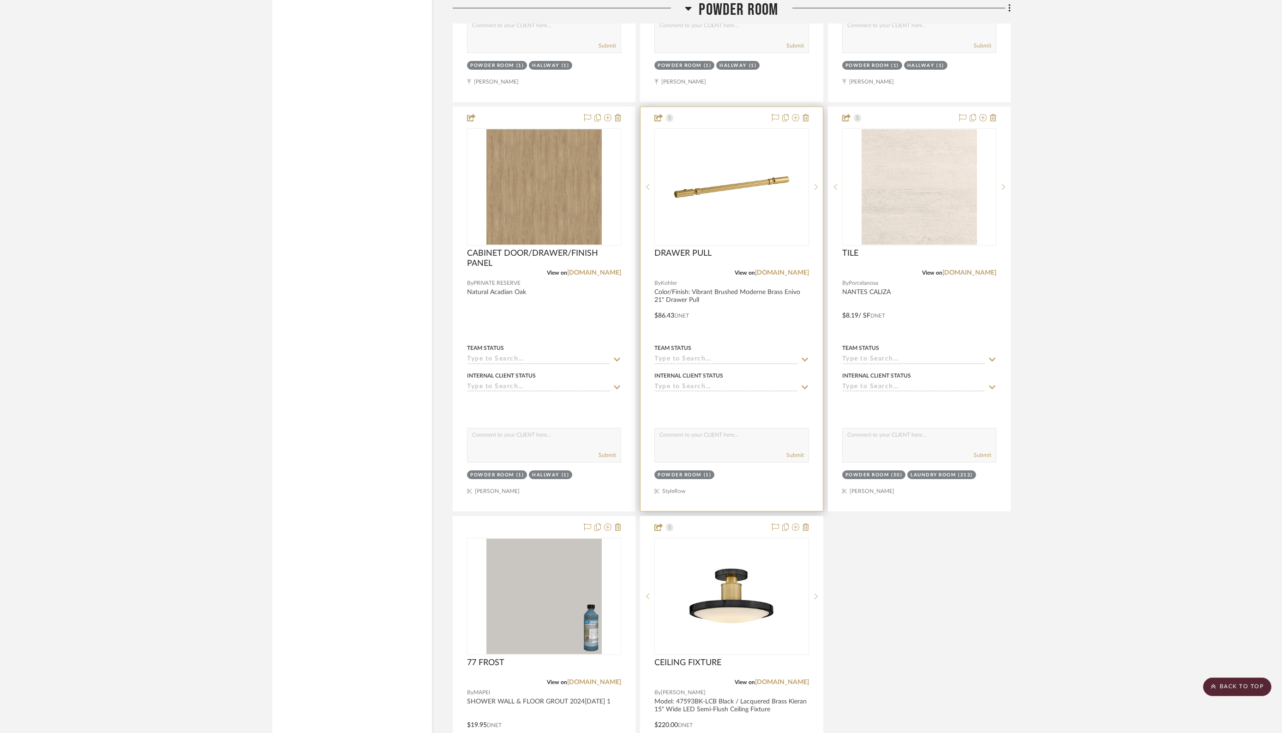
click at [804, 356] on icon at bounding box center [805, 359] width 8 height 7
click at [685, 394] on span "Ordered" at bounding box center [679, 396] width 31 height 6
type input "[DATE]"
type input "Ordered"
click at [992, 356] on icon at bounding box center [992, 359] width 8 height 7
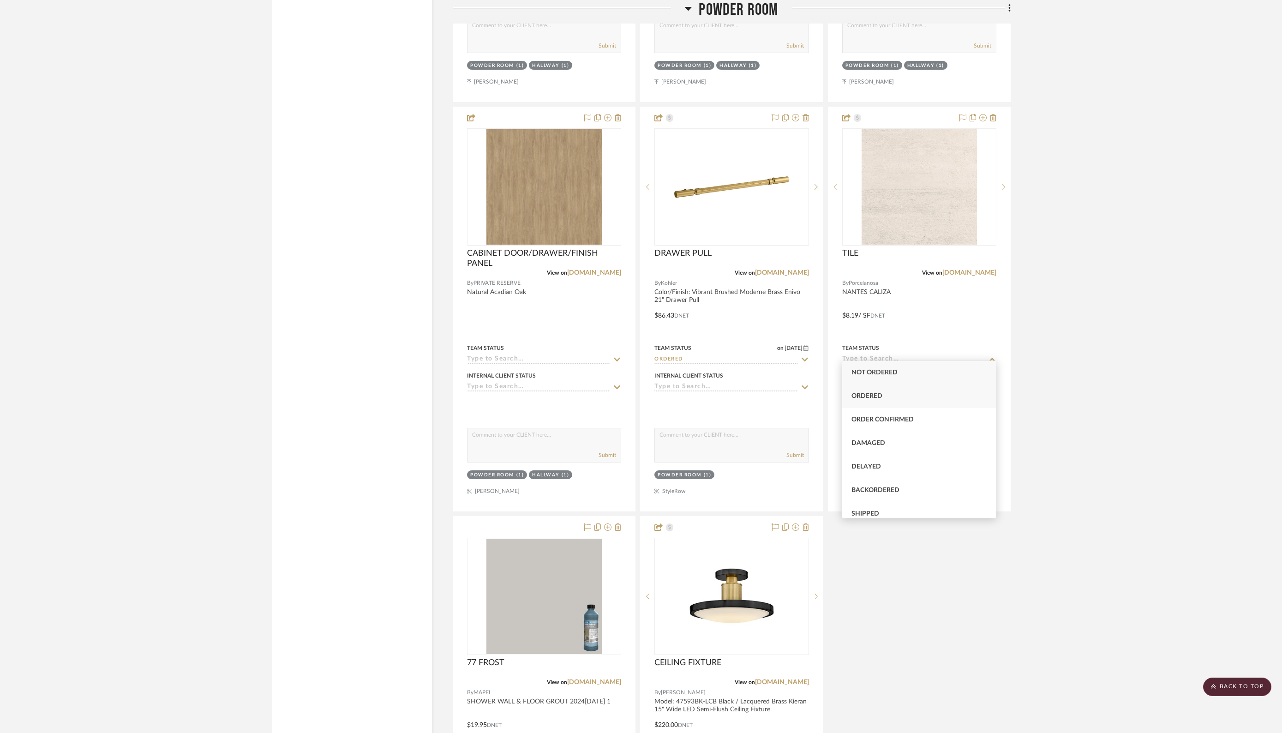
click at [868, 394] on span "Ordered" at bounding box center [866, 396] width 31 height 6
type input "[DATE]"
type input "Ordered"
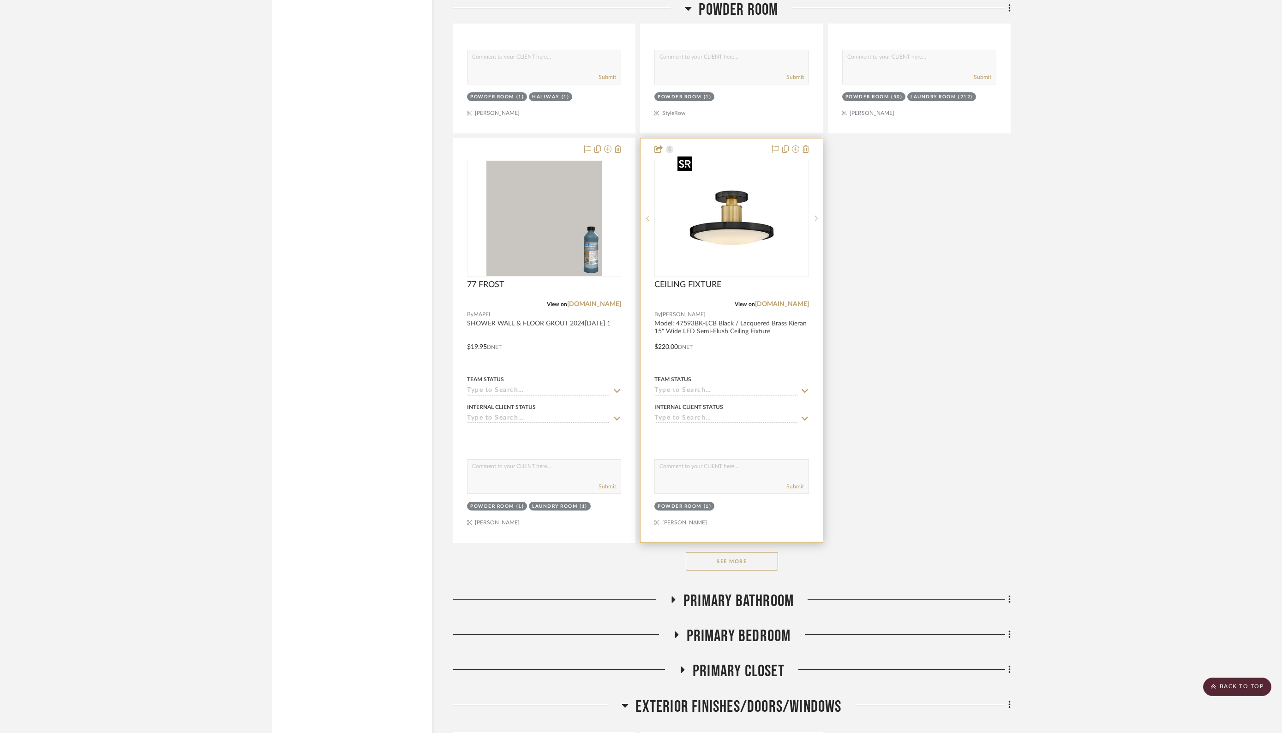
scroll to position [2289, 0]
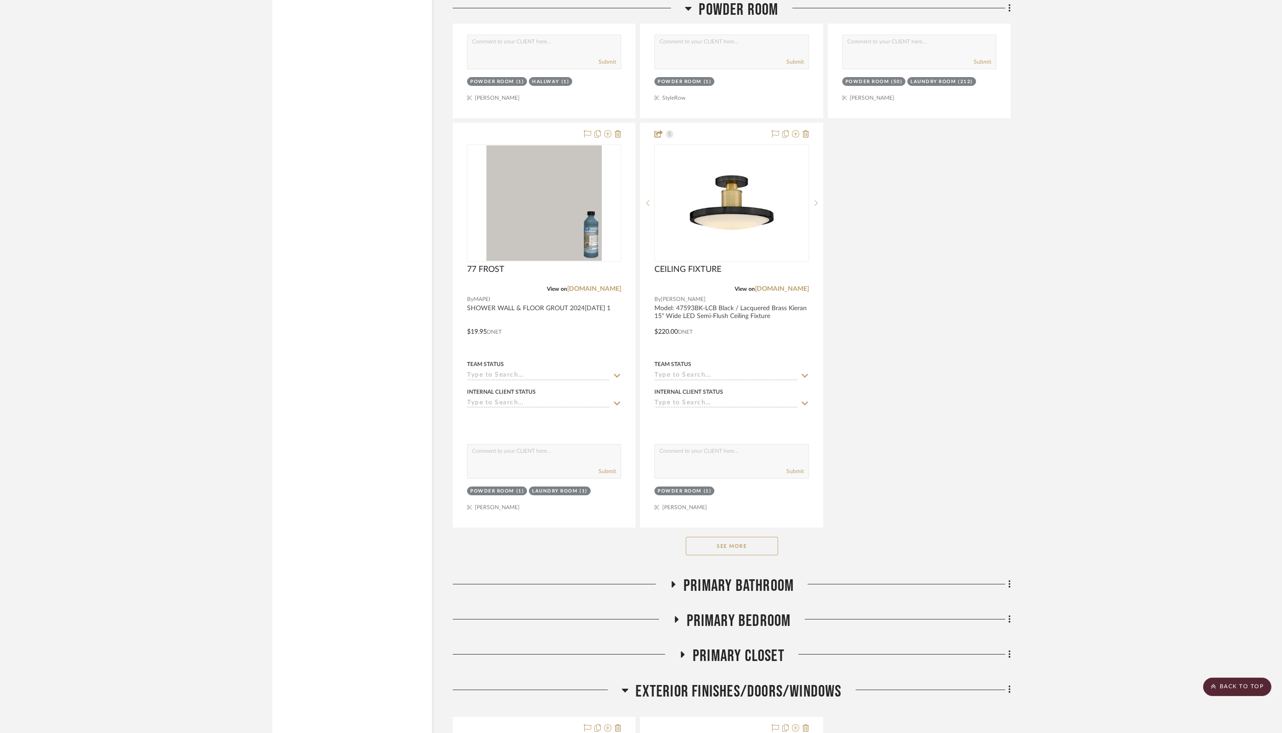
click at [713, 537] on button "See More" at bounding box center [732, 546] width 92 height 18
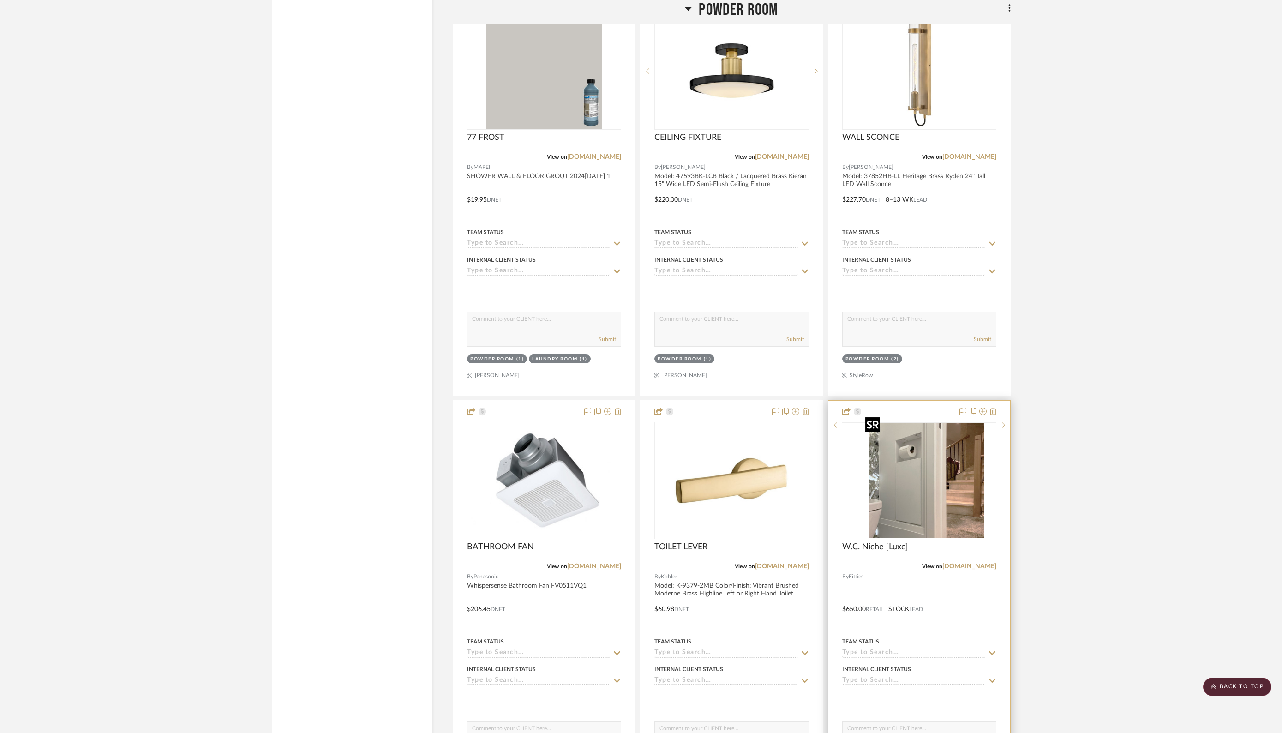
scroll to position [2523, 0]
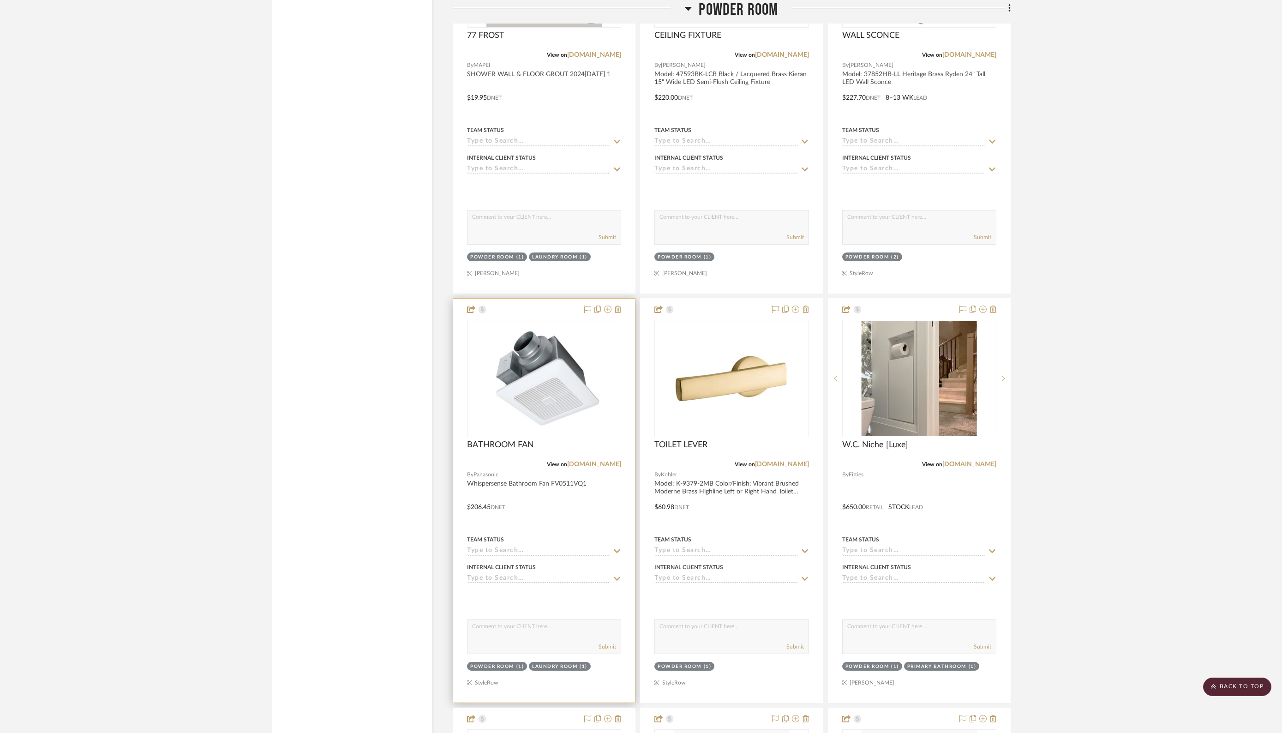
click at [555, 547] on input at bounding box center [538, 551] width 143 height 9
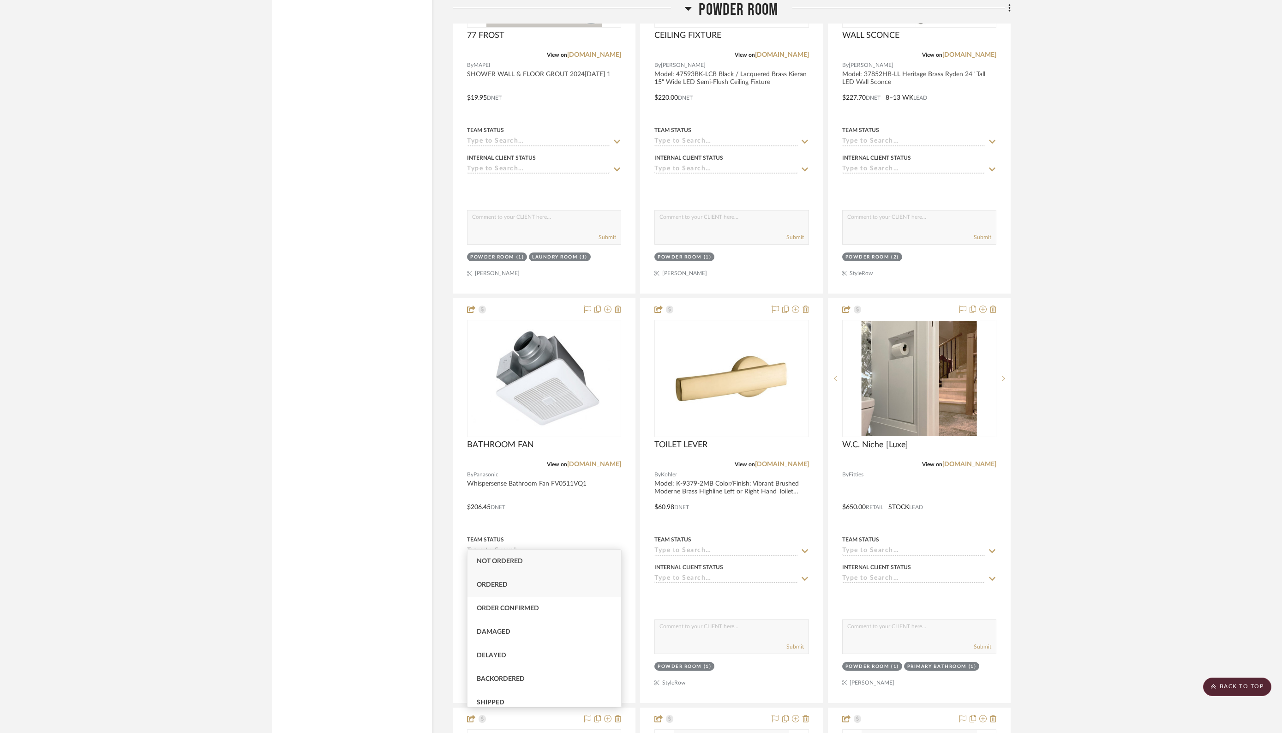
click at [493, 581] on span "Ordered" at bounding box center [492, 584] width 31 height 6
type input "[DATE]"
type input "Ordered"
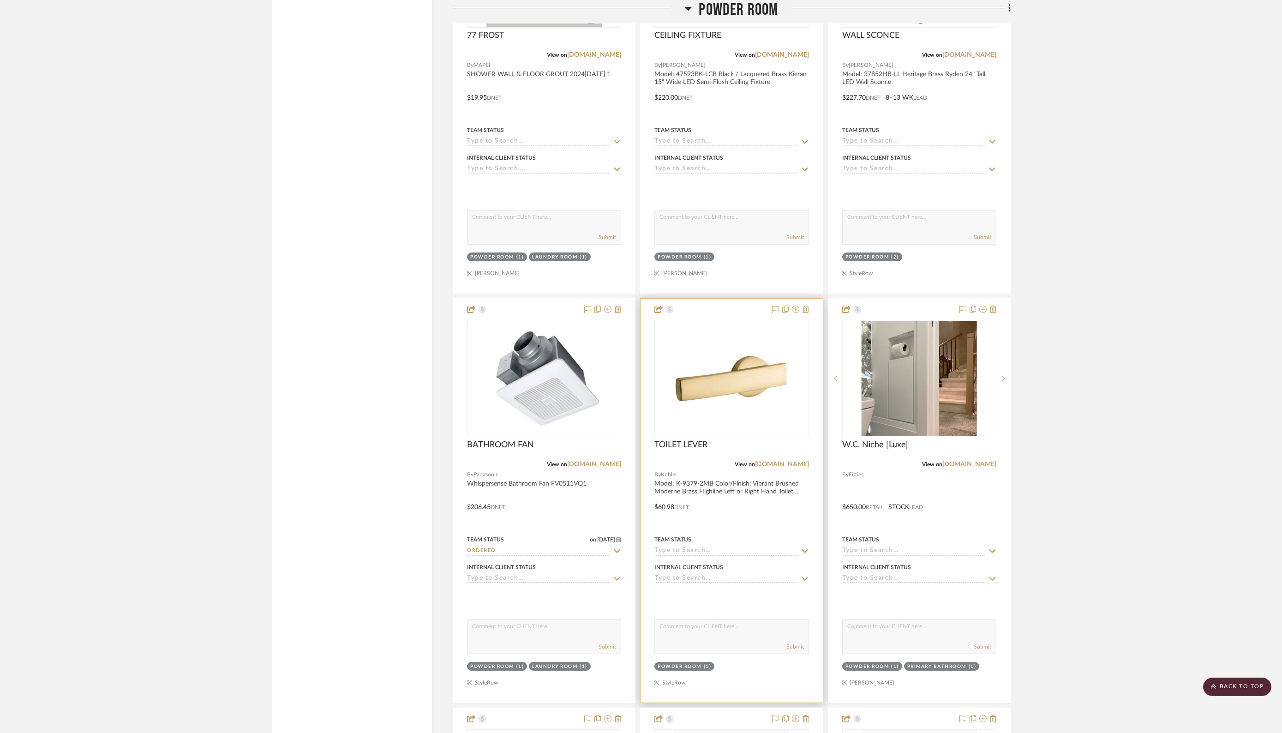
click at [730, 547] on input at bounding box center [725, 551] width 143 height 9
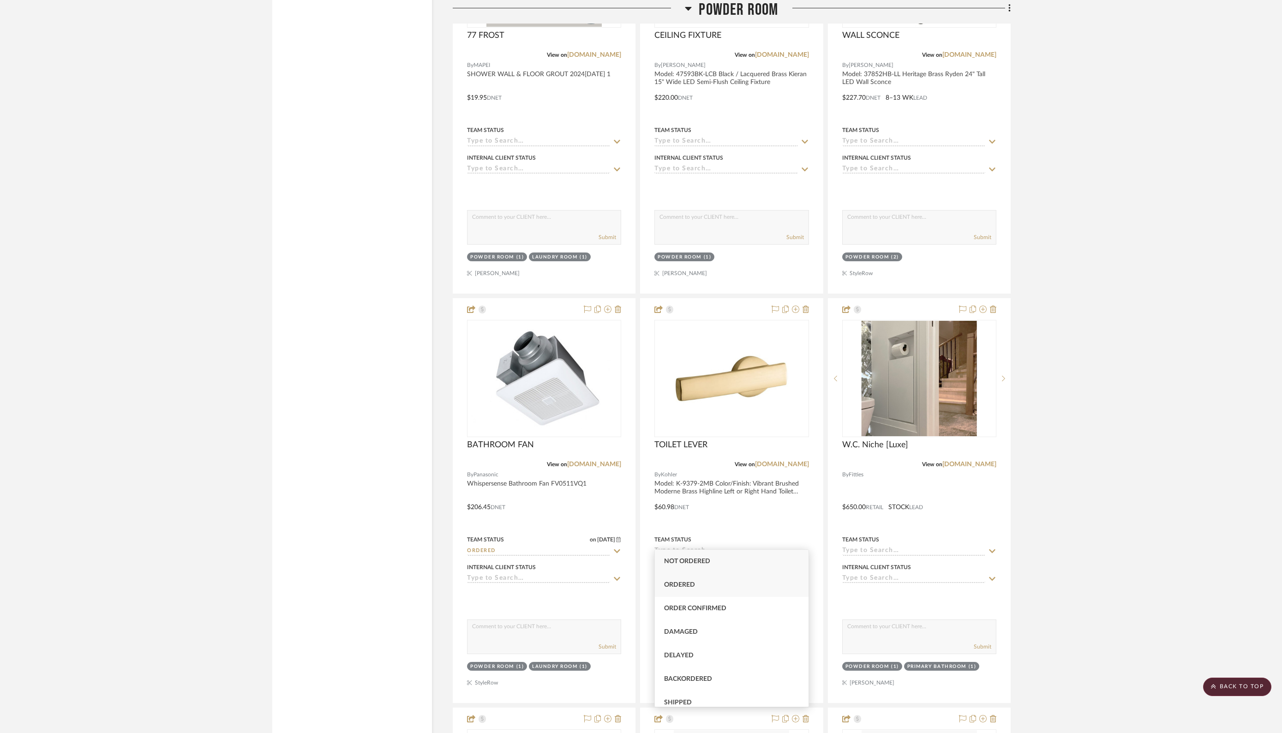
click at [687, 584] on span "Ordered" at bounding box center [679, 584] width 31 height 6
type input "[DATE]"
type input "Ordered"
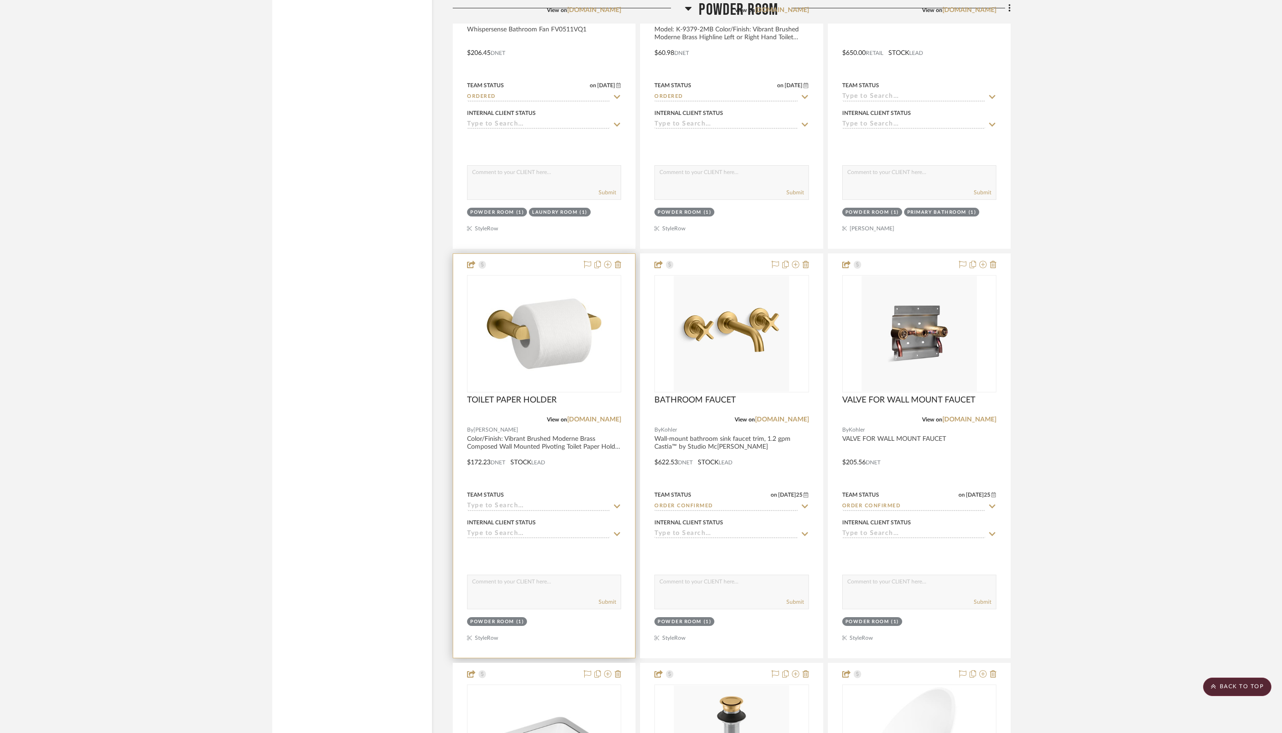
scroll to position [2979, 0]
click at [520, 500] on input at bounding box center [538, 504] width 143 height 9
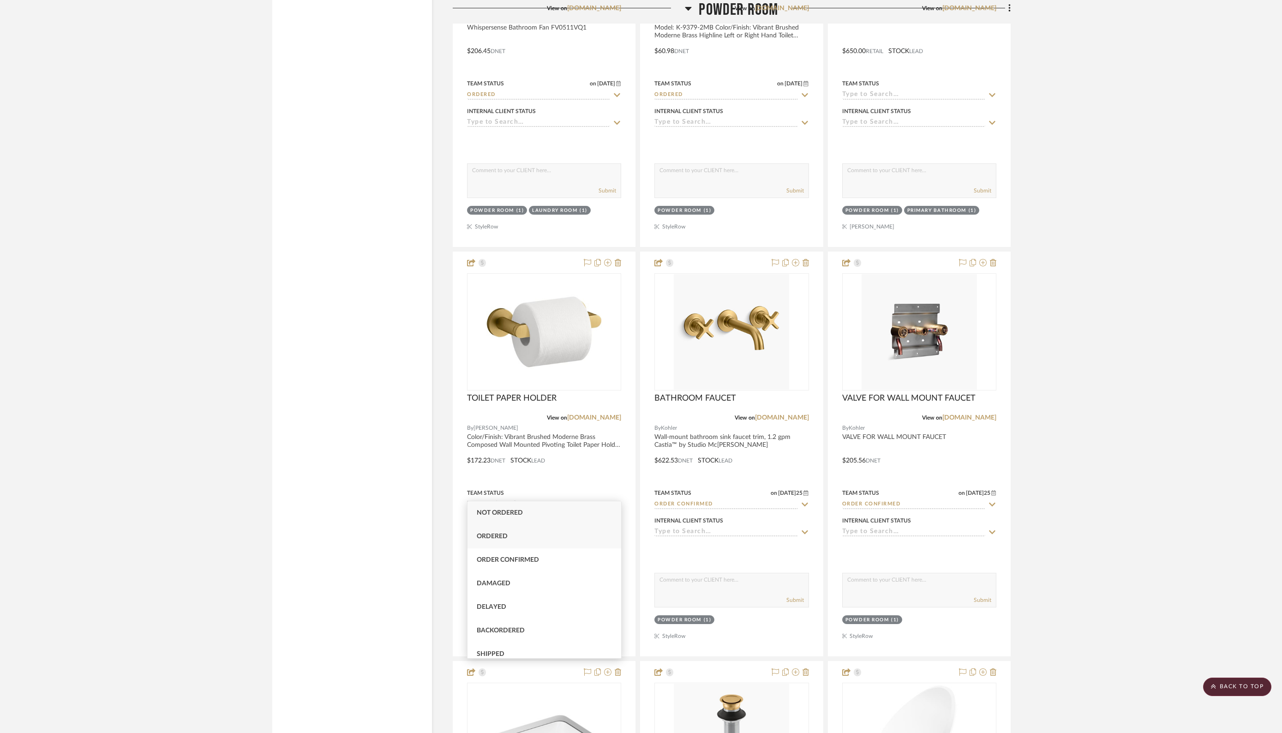
click at [503, 538] on span "Ordered" at bounding box center [492, 536] width 31 height 6
type input "[DATE]"
type input "Ordered"
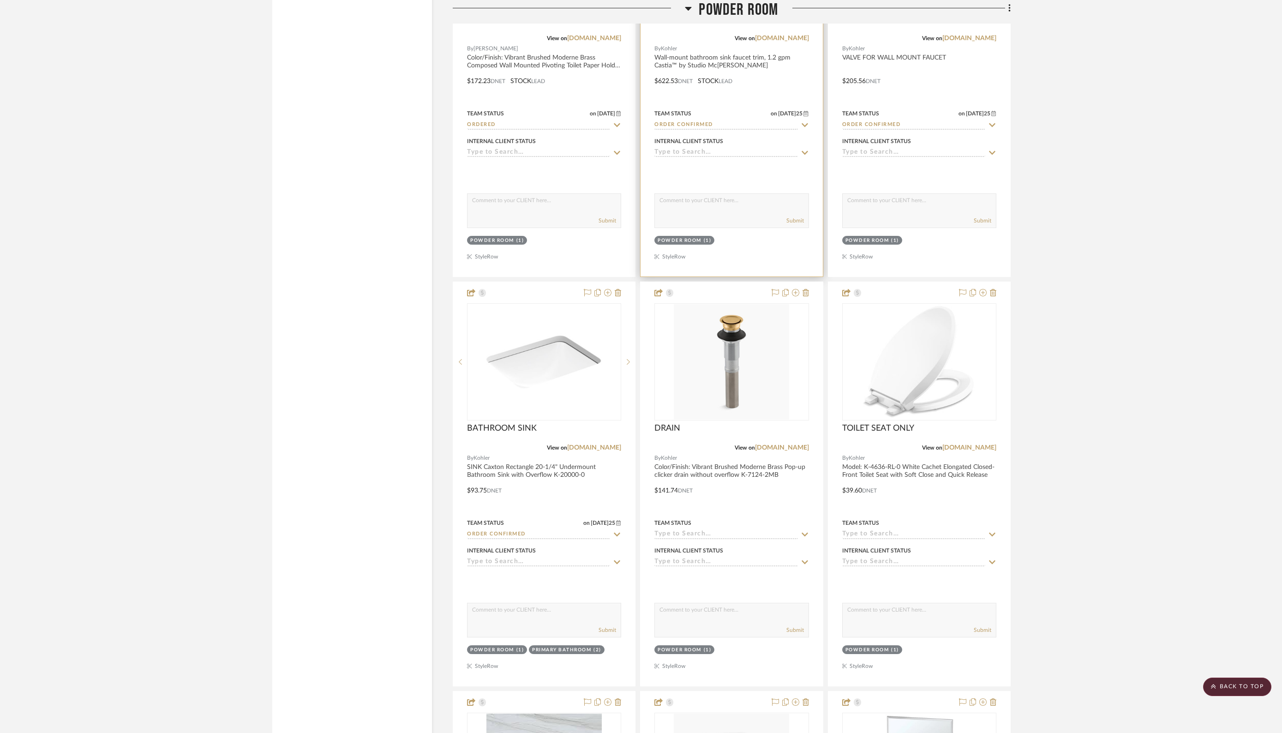
scroll to position [3359, 0]
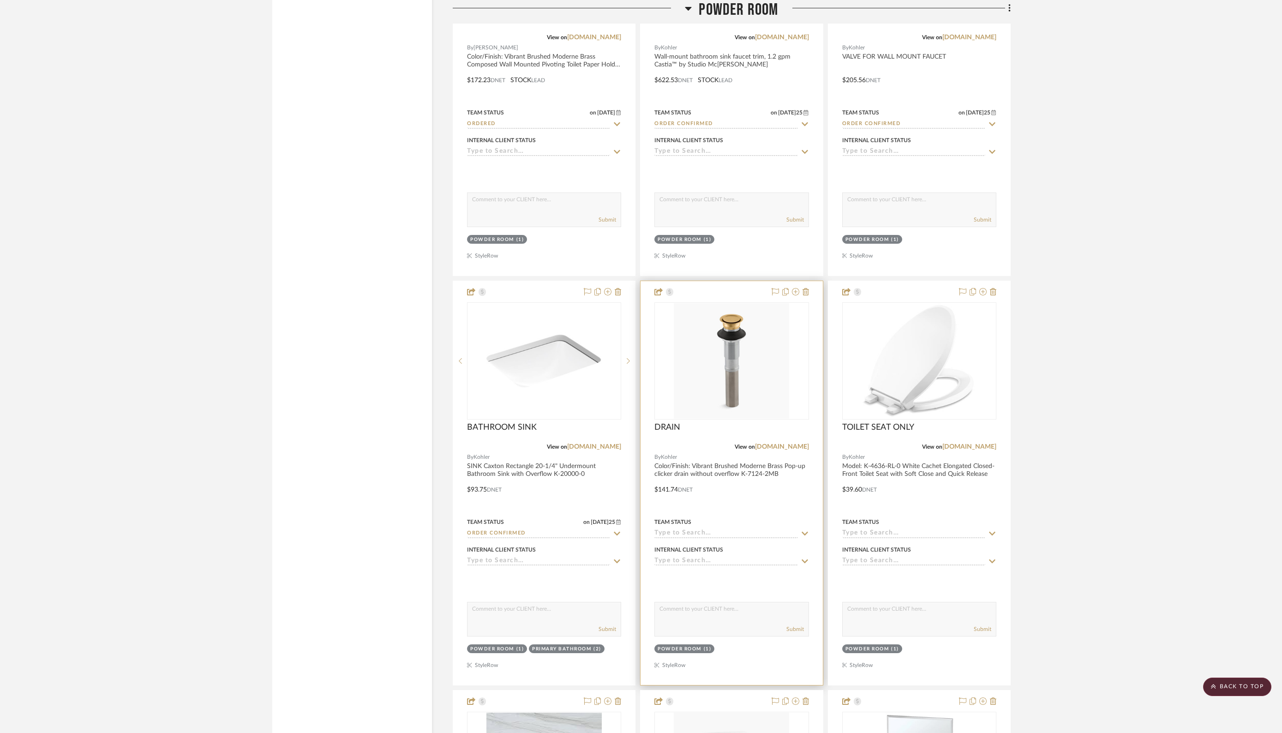
click at [730, 529] on input at bounding box center [725, 533] width 143 height 9
click at [706, 558] on div "Ordered" at bounding box center [732, 565] width 154 height 24
type input "[DATE]"
type input "Ordered"
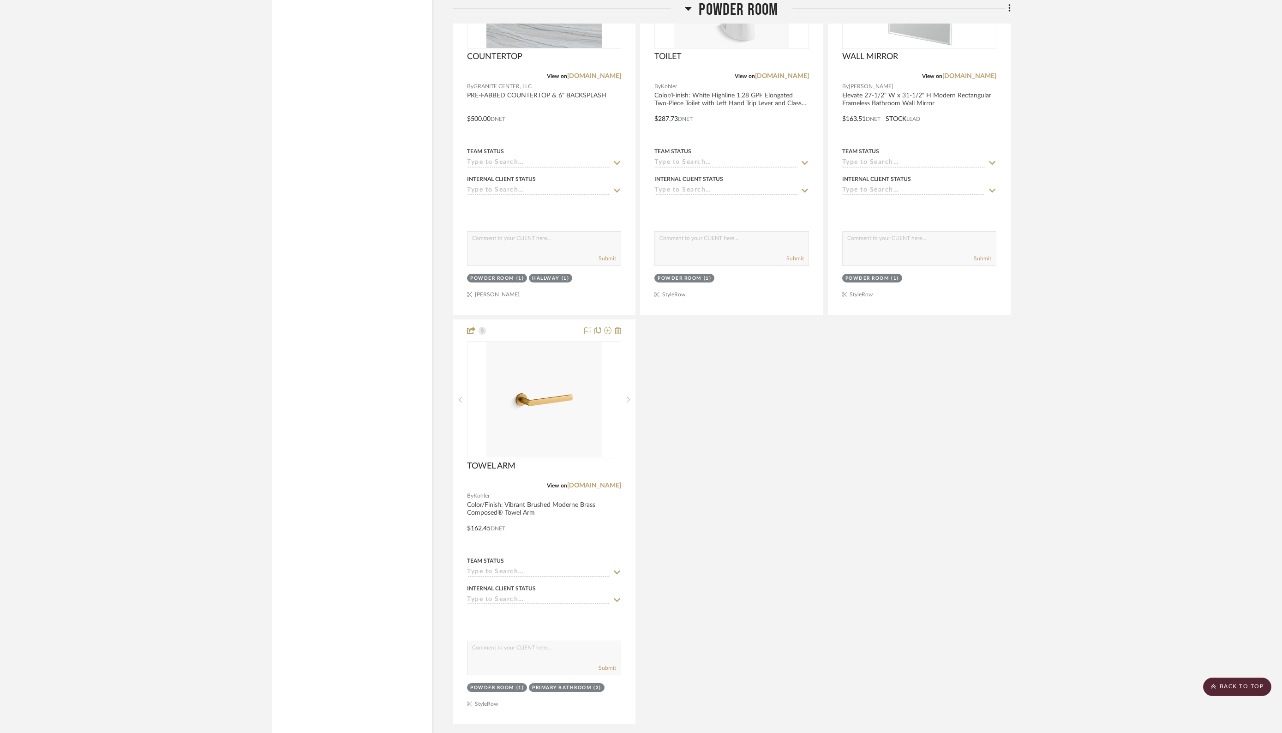
scroll to position [4152, 0]
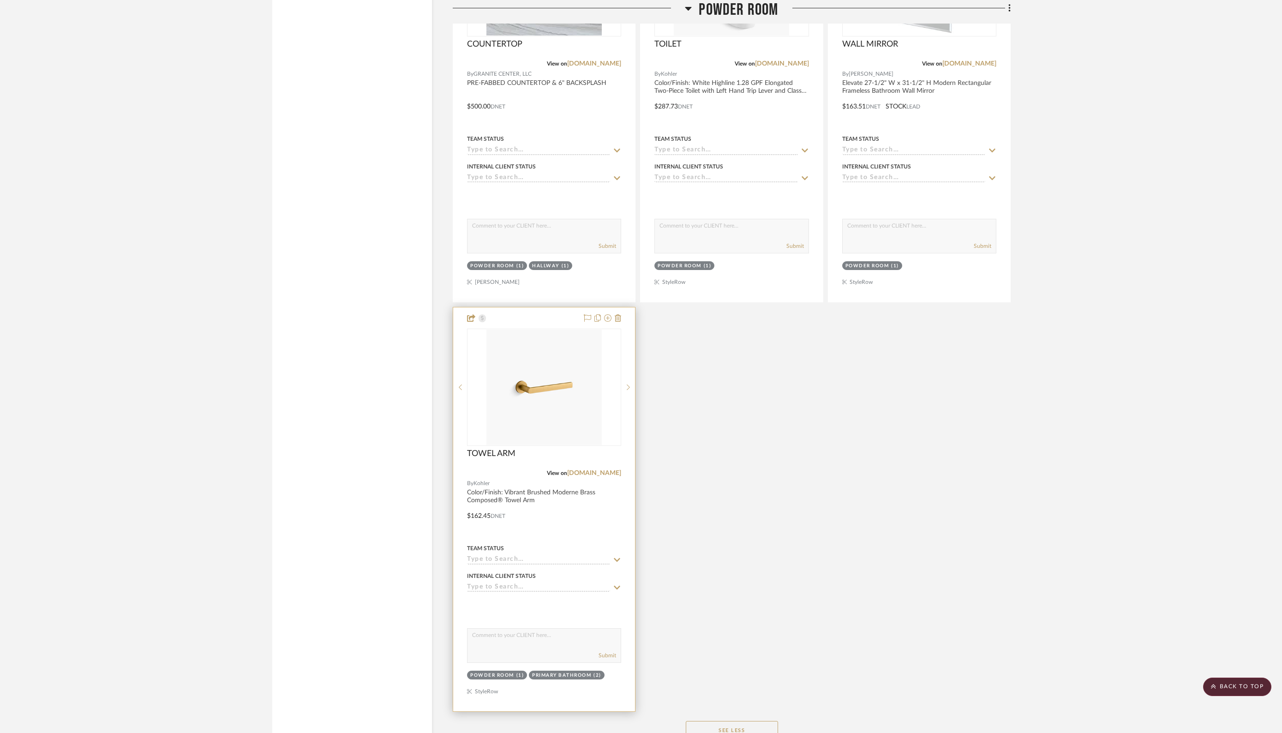
click at [515, 556] on input at bounding box center [538, 560] width 143 height 9
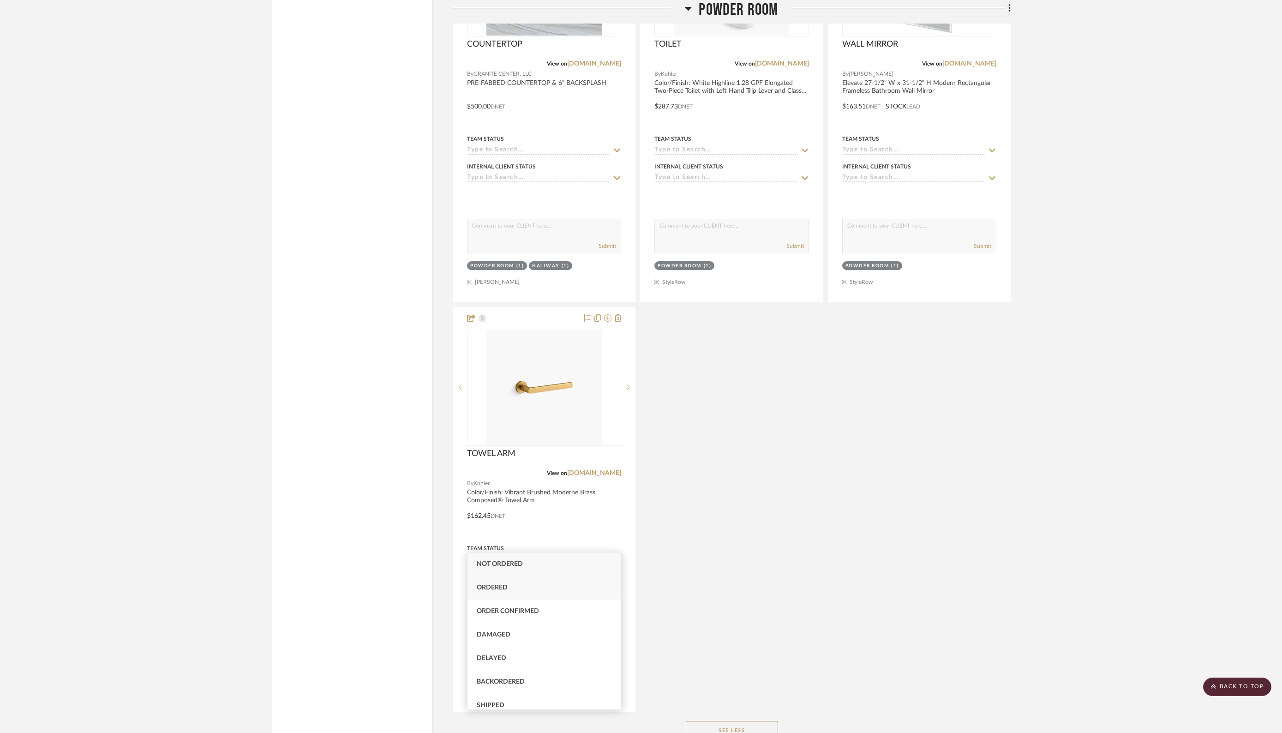
click at [494, 584] on span "Ordered" at bounding box center [492, 587] width 31 height 6
type input "[DATE]"
type input "Ordered"
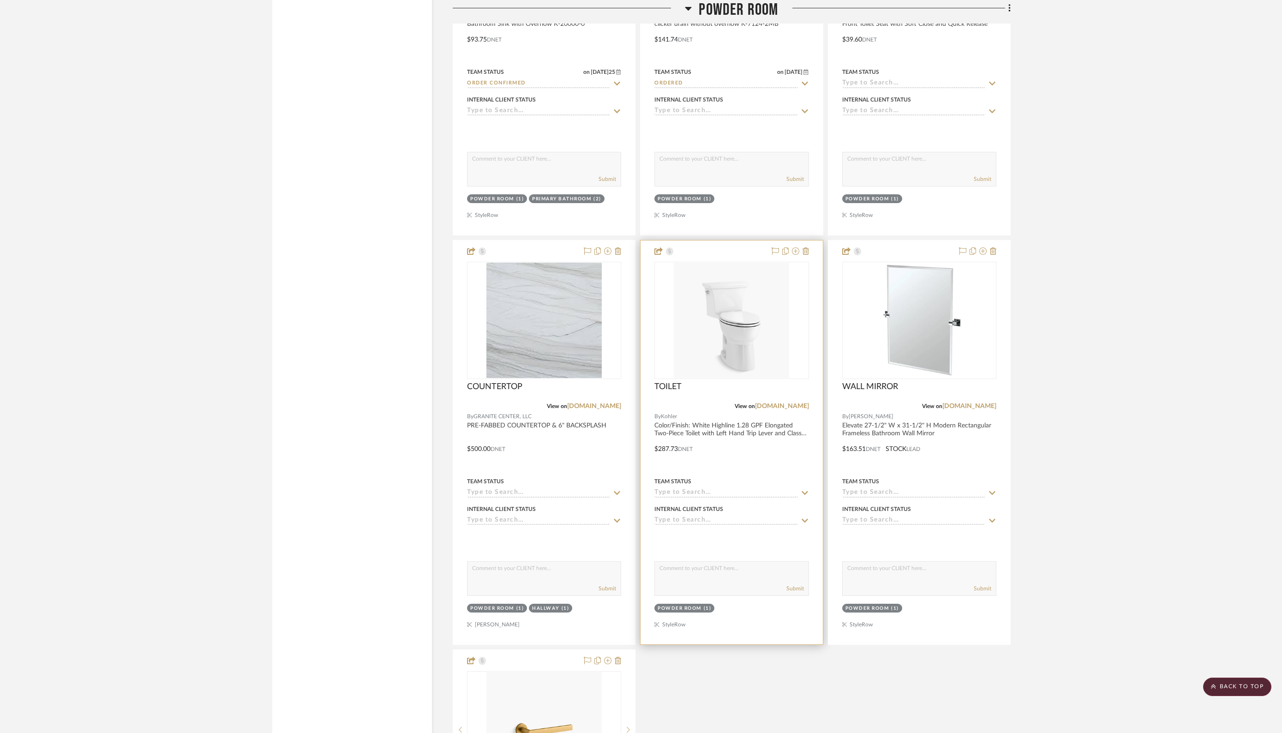
scroll to position [3813, 0]
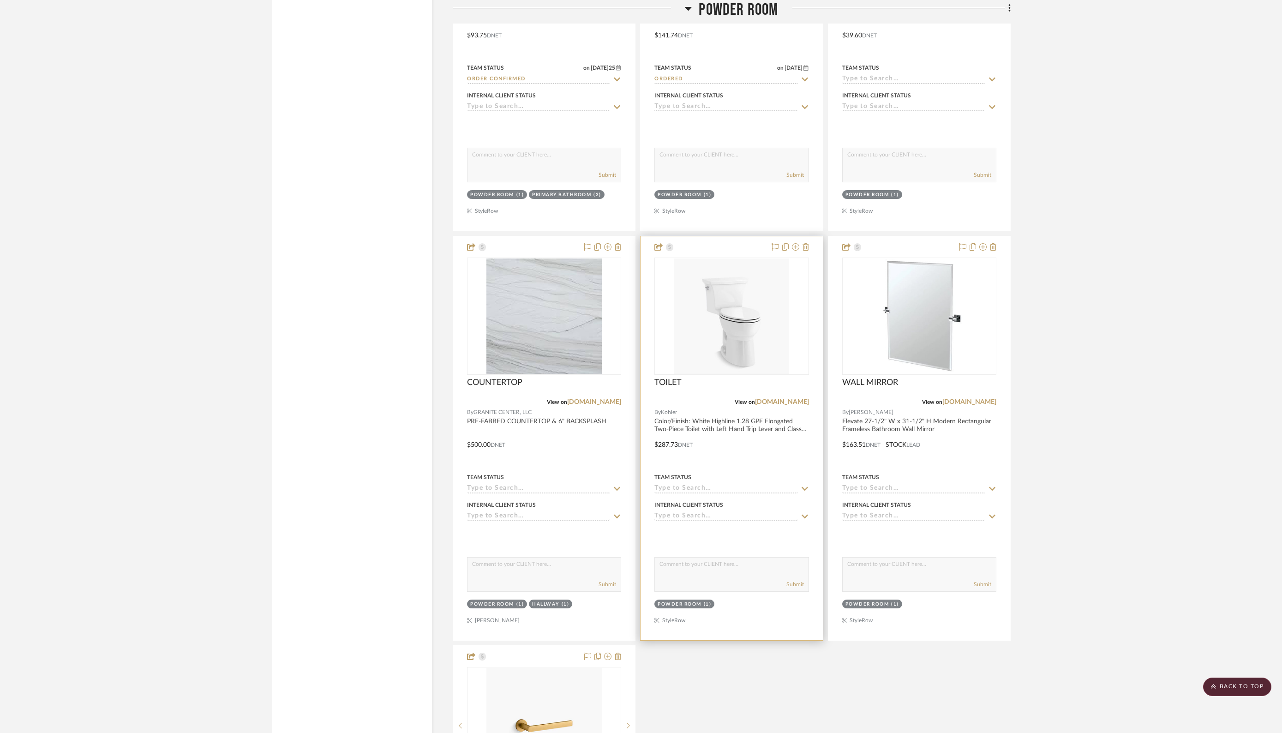
click at [702, 484] on input at bounding box center [725, 488] width 143 height 9
click at [688, 518] on span "Ordered" at bounding box center [679, 517] width 31 height 6
type input "[DATE]"
type input "Ordered"
click at [921, 471] on div "Team Status" at bounding box center [919, 482] width 154 height 22
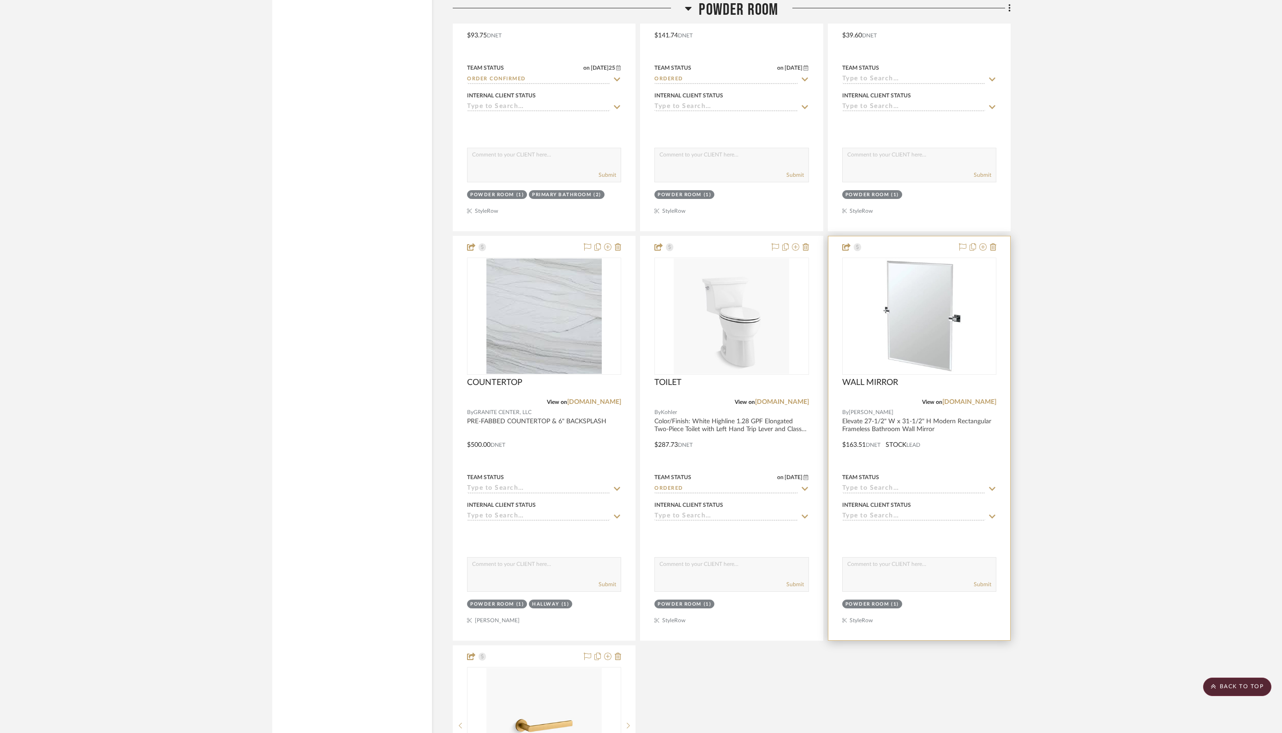
click at [879, 471] on div "Team Status" at bounding box center [919, 482] width 154 height 22
click at [878, 484] on input at bounding box center [913, 488] width 143 height 9
click at [867, 516] on span "Ordered" at bounding box center [866, 517] width 31 height 6
type input "[DATE]"
type input "Ordered"
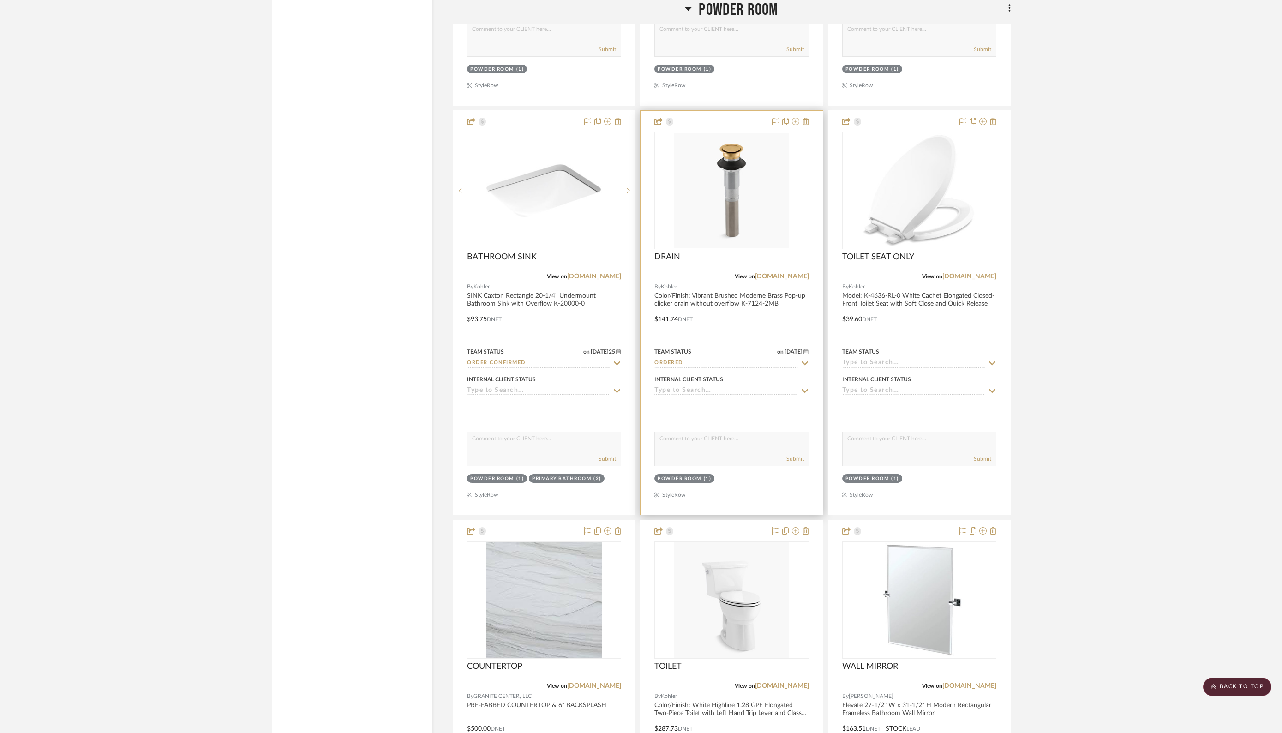
scroll to position [3530, 0]
click at [991, 359] on icon at bounding box center [992, 362] width 8 height 7
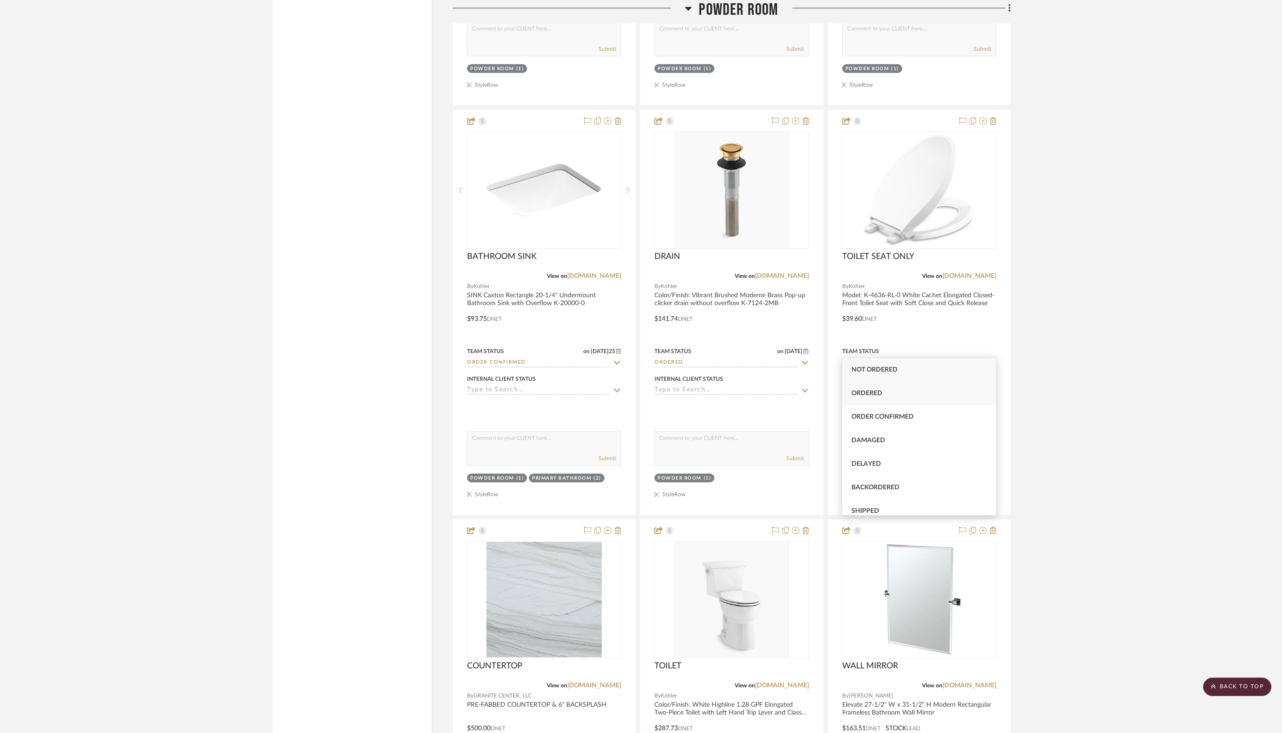
click at [862, 393] on span "Ordered" at bounding box center [866, 393] width 31 height 6
type input "[DATE]"
type input "Ordered"
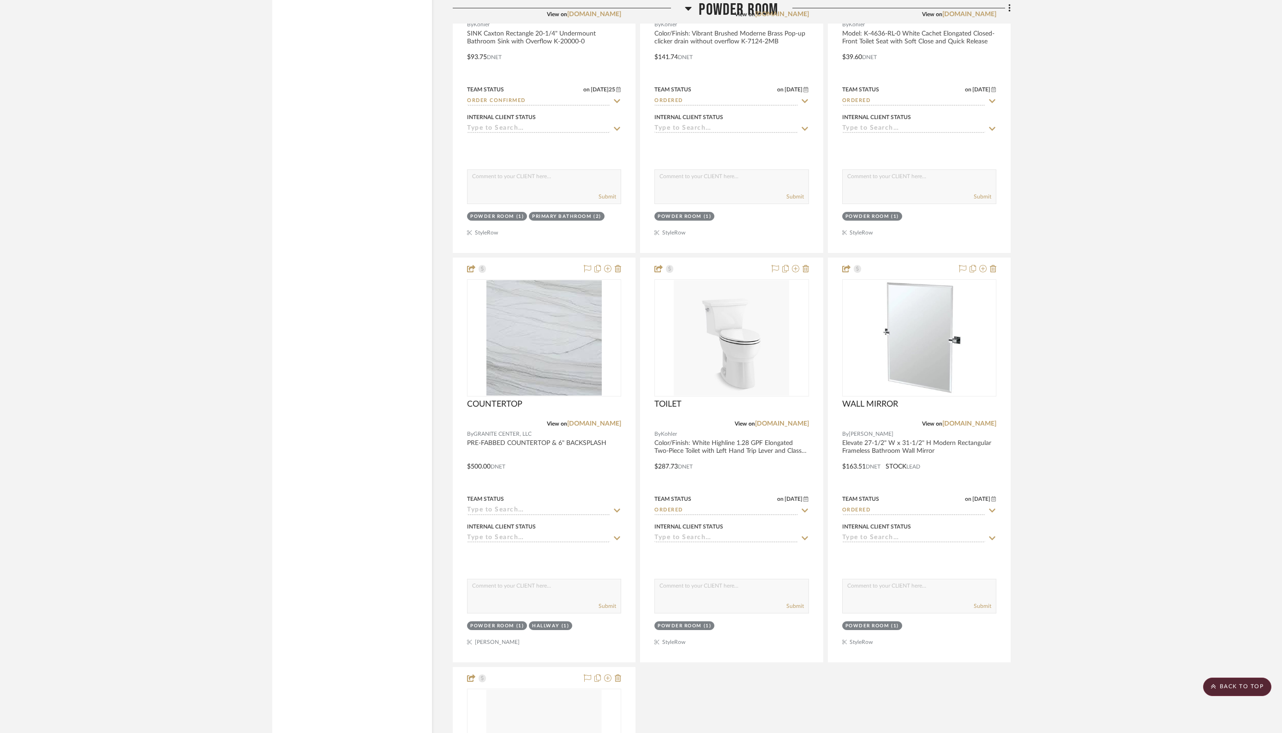
scroll to position [3796, 0]
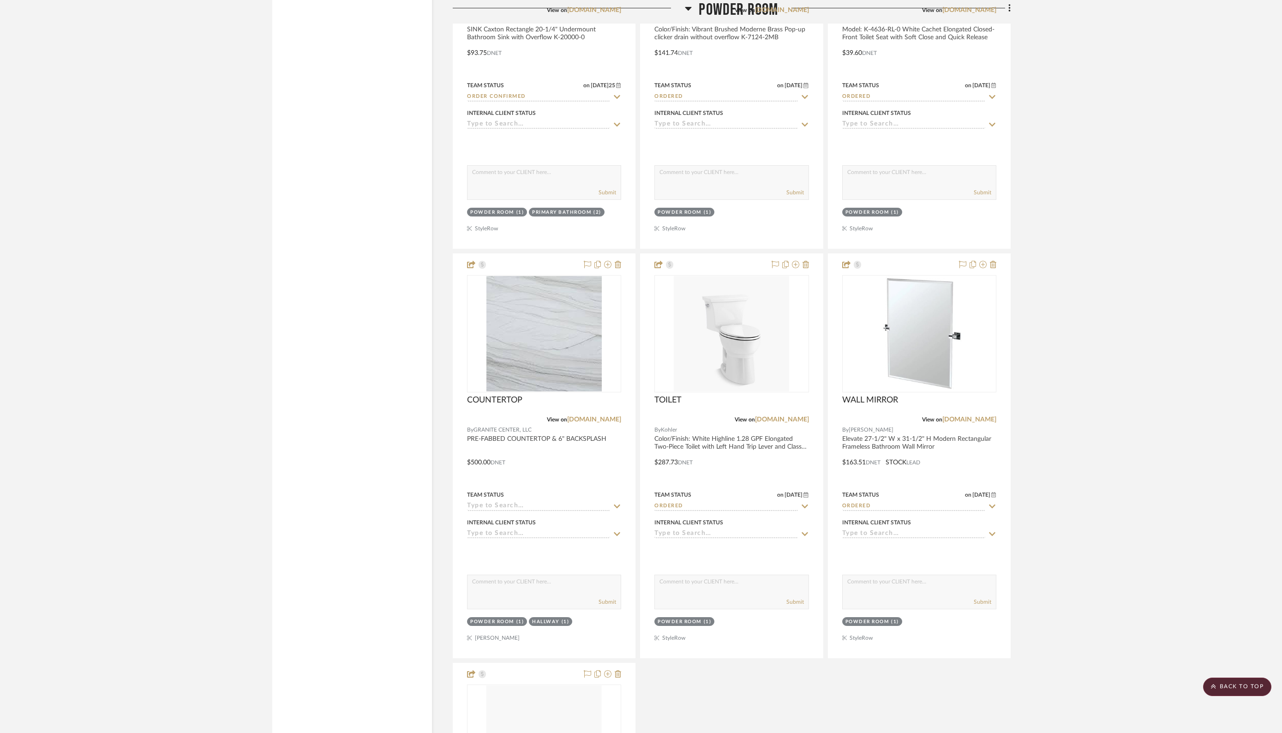
click at [687, 6] on icon at bounding box center [688, 8] width 7 height 11
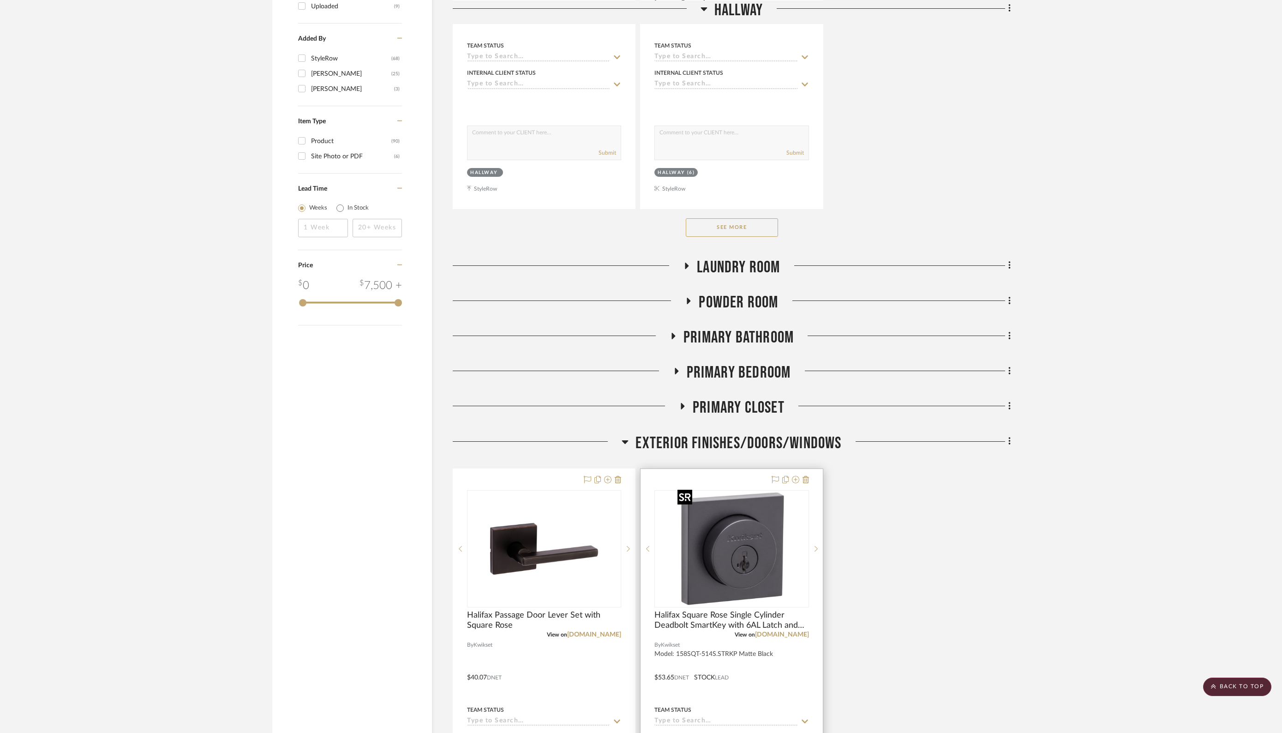
scroll to position [1245, 0]
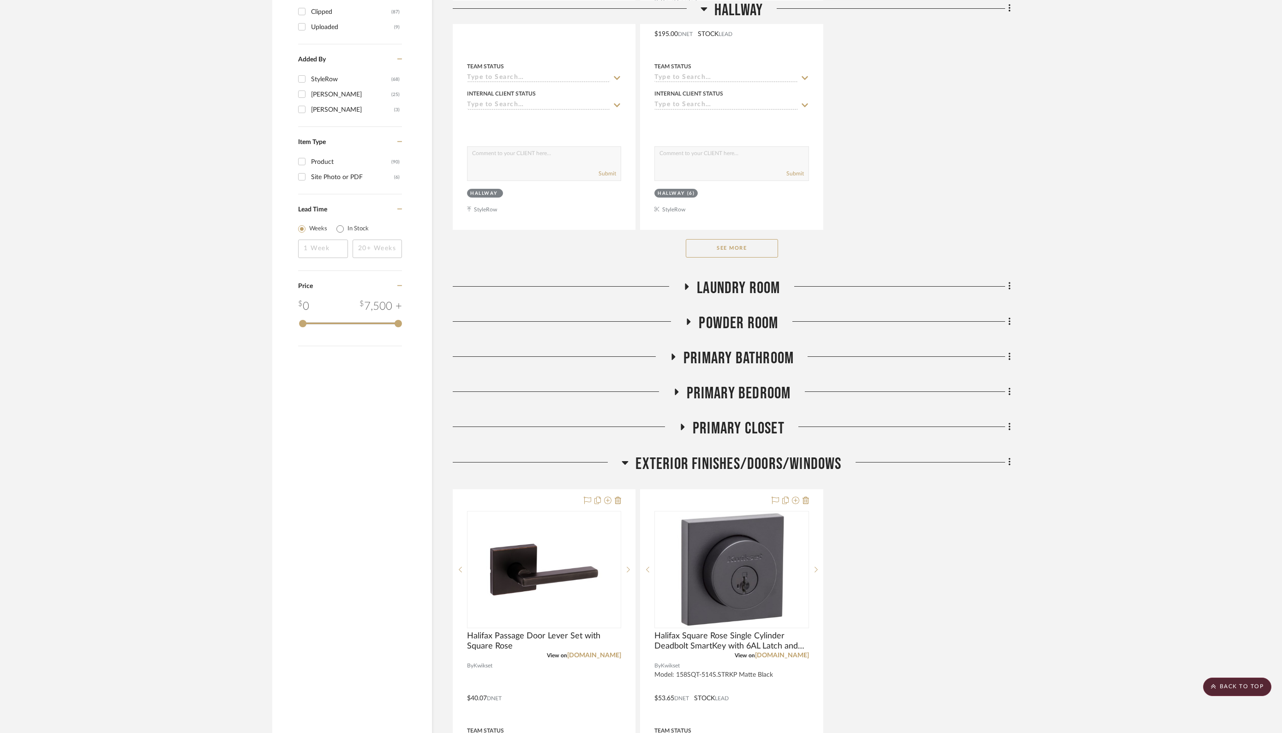
click at [670, 353] on icon at bounding box center [672, 356] width 11 height 7
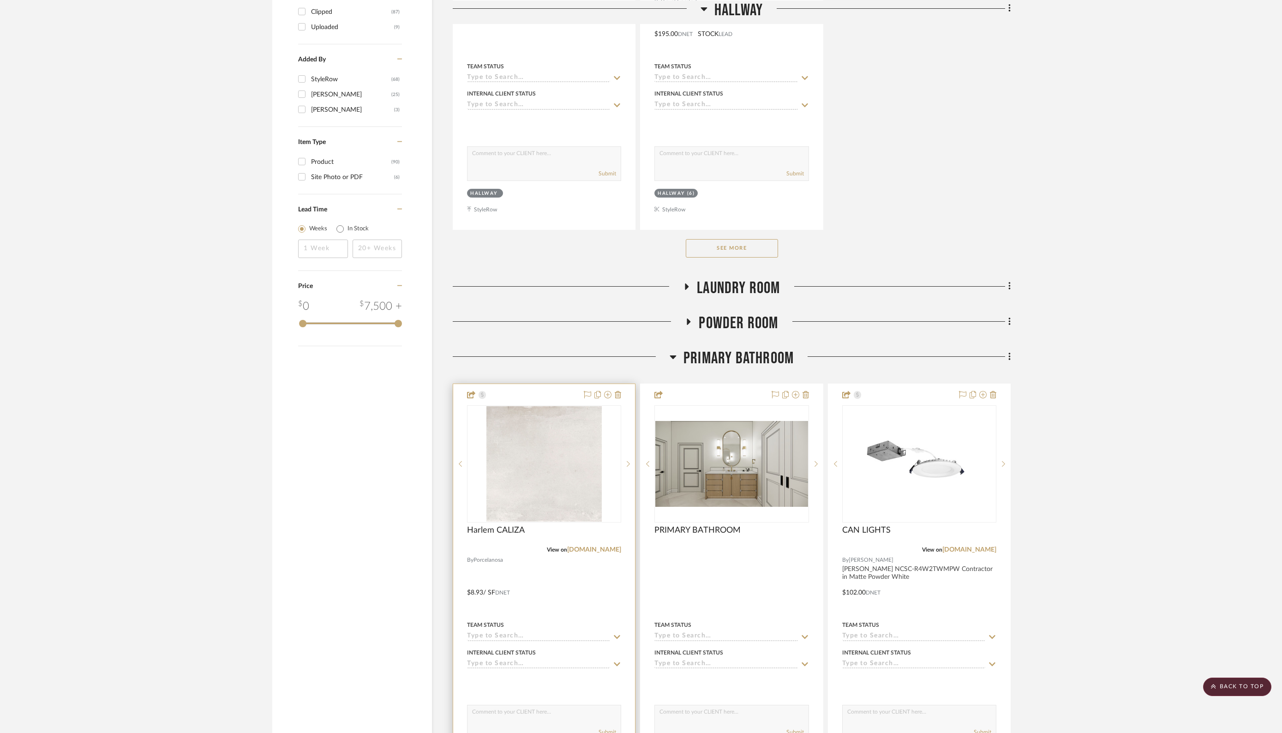
click at [544, 610] on input at bounding box center [538, 636] width 143 height 9
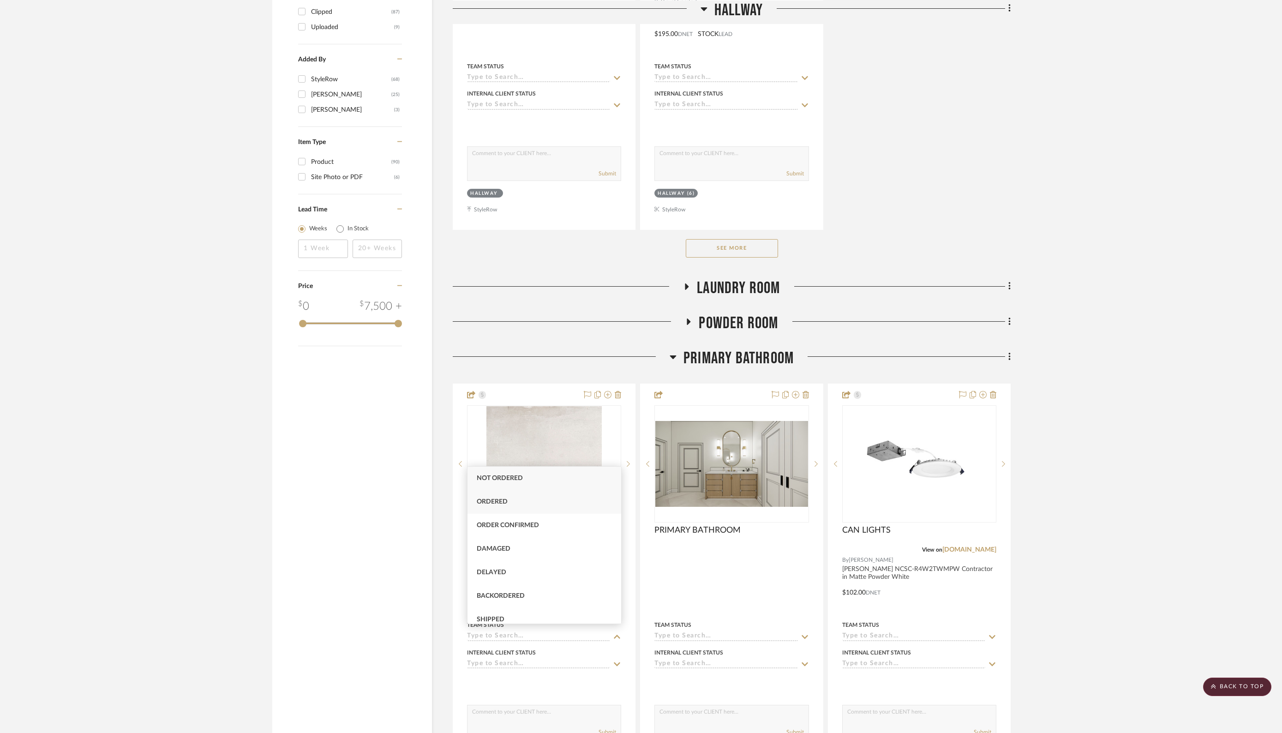
click at [499, 505] on span "Ordered" at bounding box center [492, 501] width 31 height 6
type input "[DATE]"
type input "Ordered"
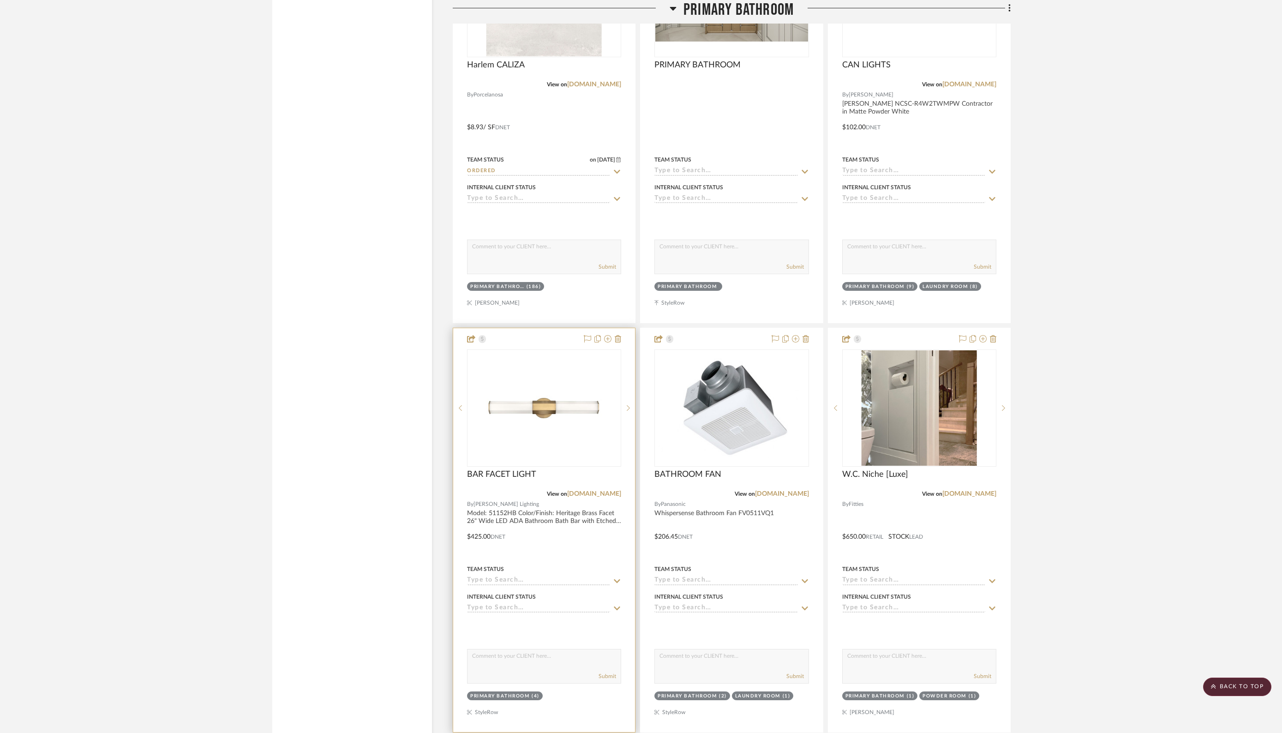
scroll to position [1714, 0]
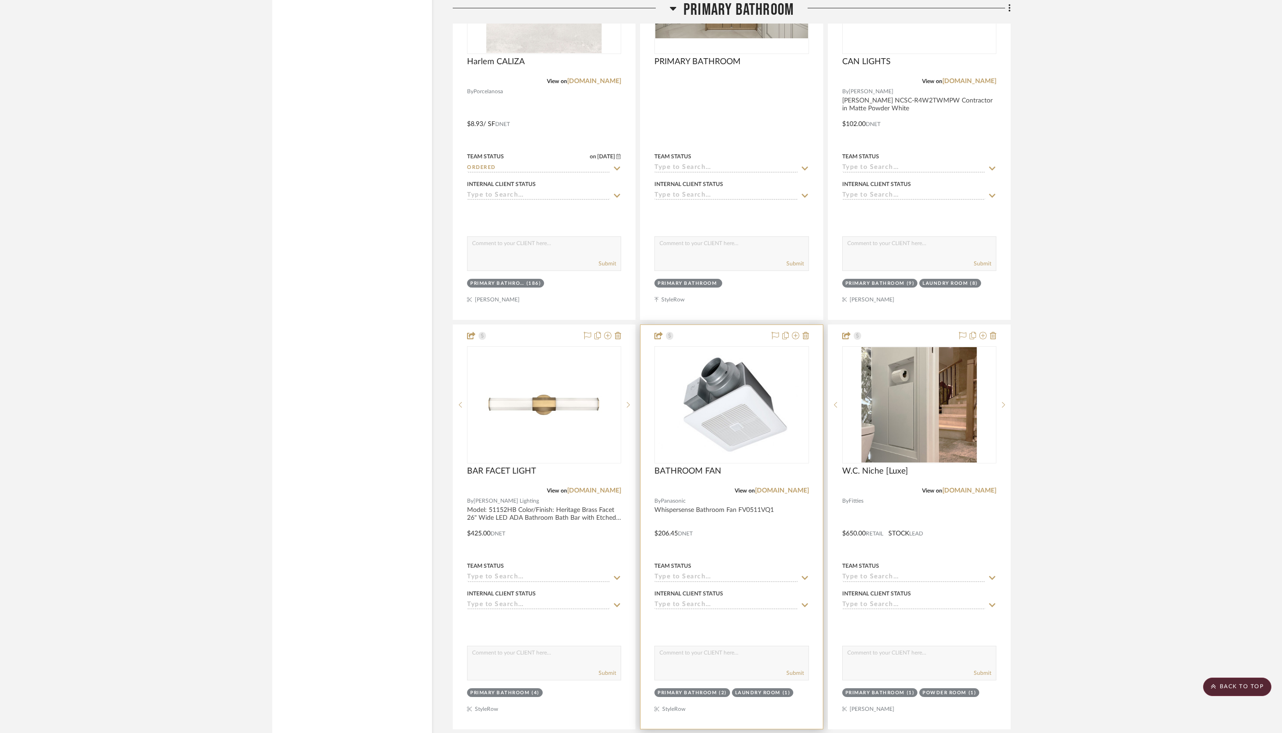
click at [710, 573] on input at bounding box center [725, 577] width 143 height 9
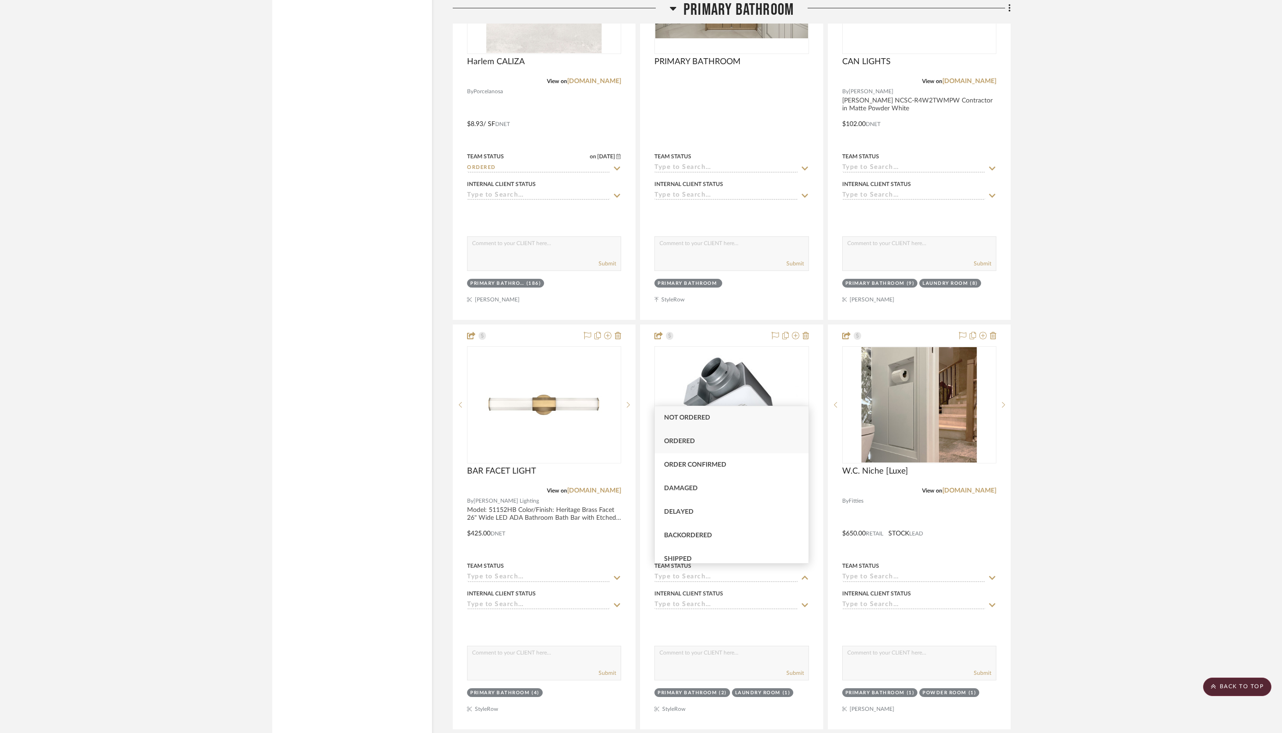
click at [670, 443] on span "Ordered" at bounding box center [679, 441] width 31 height 6
type input "[DATE]"
type input "Ordered"
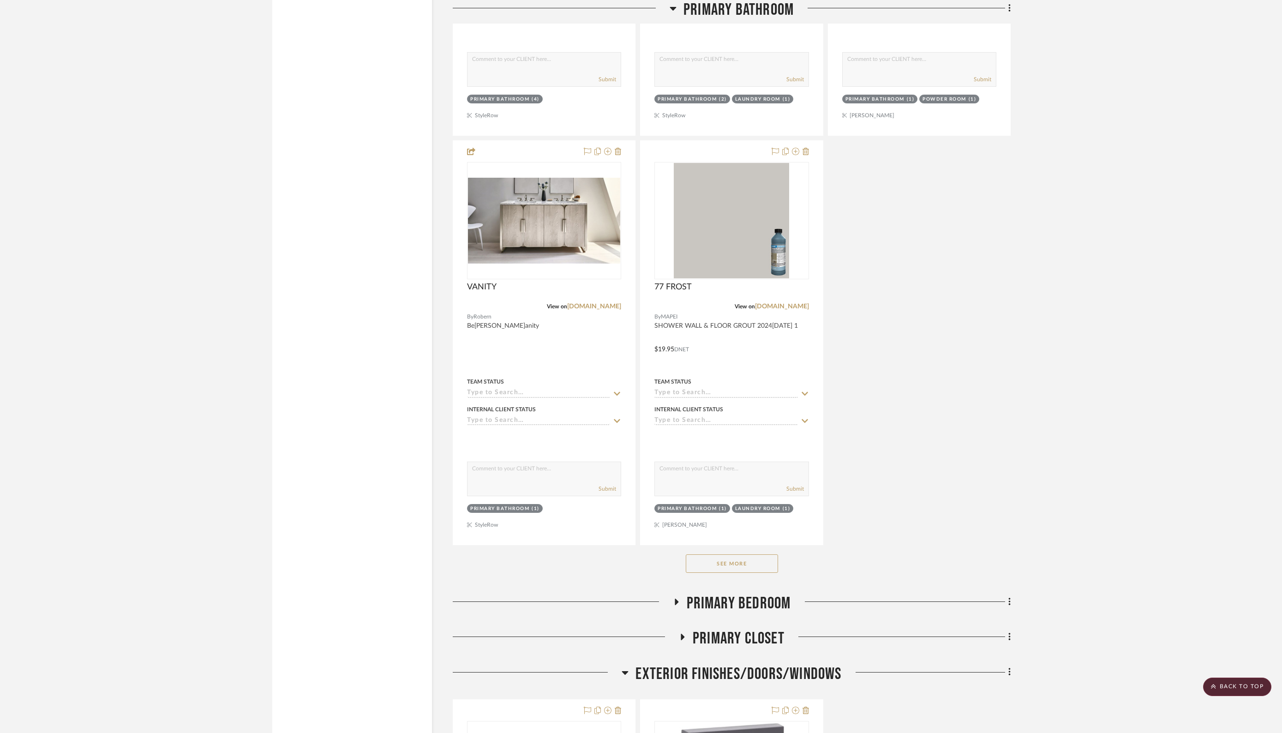
scroll to position [2308, 0]
click at [726, 553] on button "See More" at bounding box center [732, 562] width 92 height 18
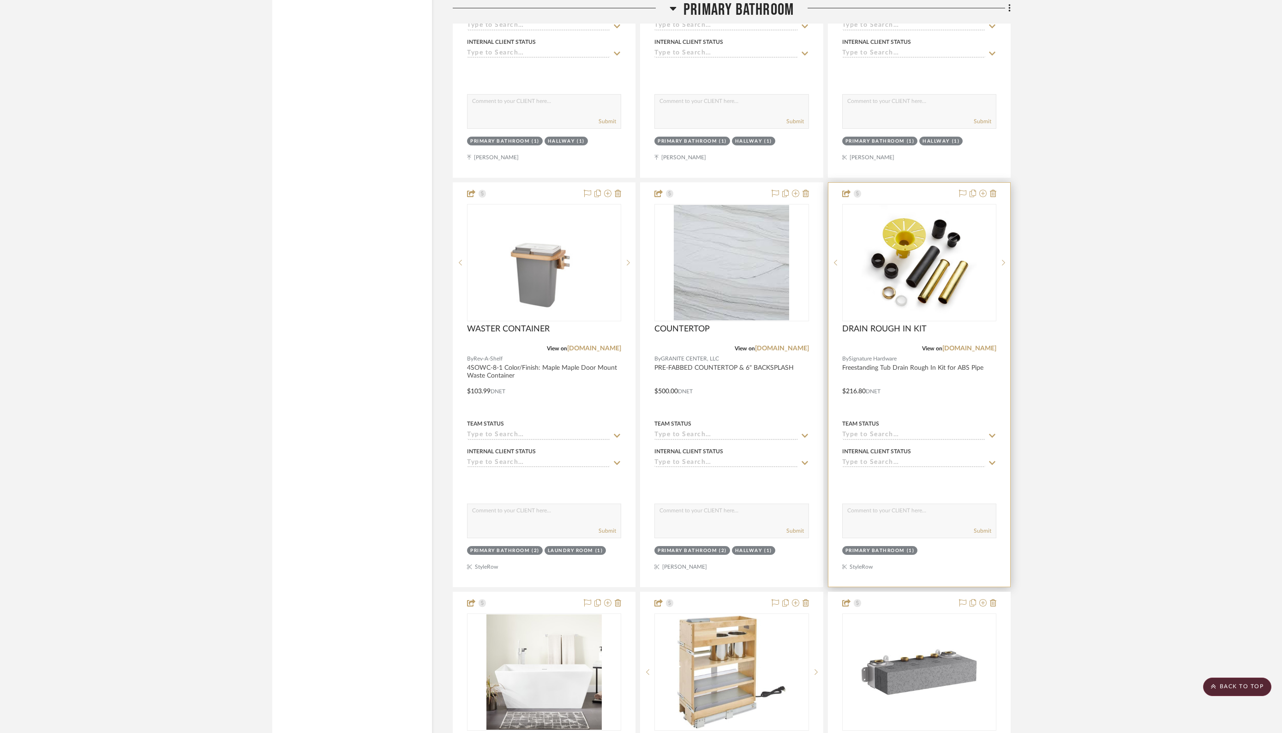
scroll to position [3086, 0]
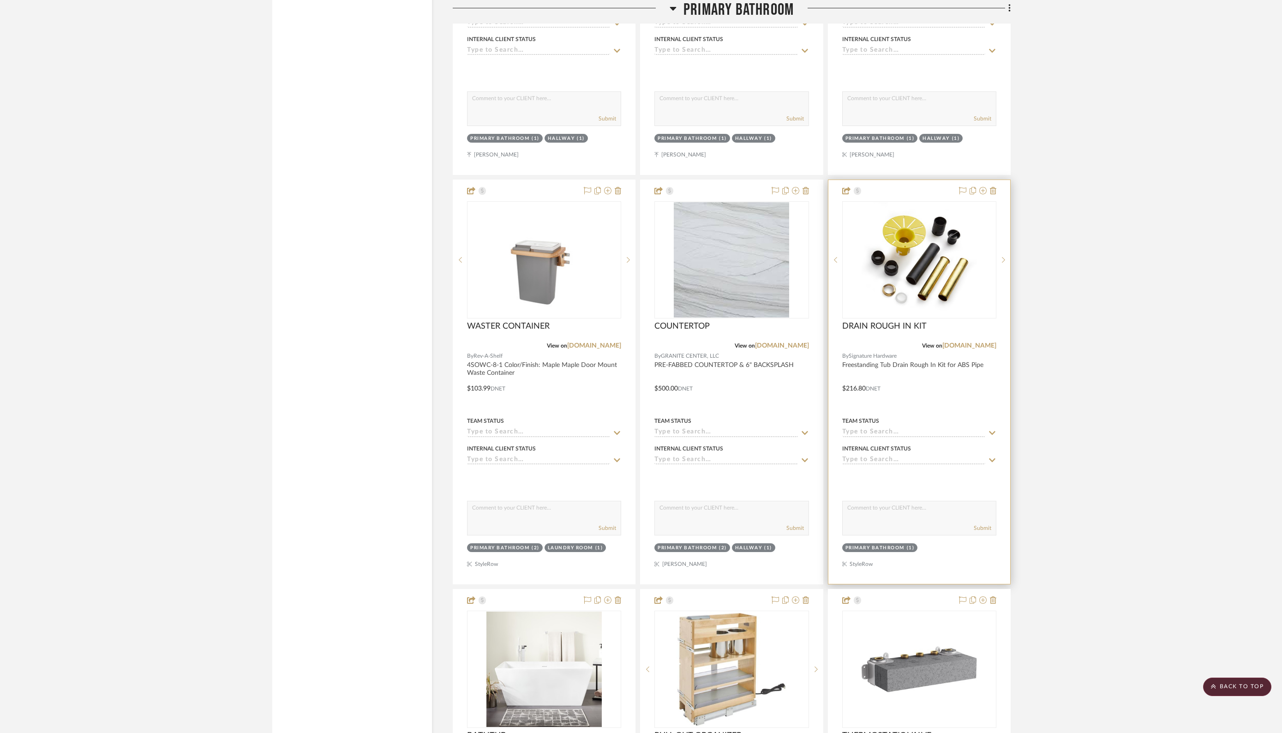
click at [862, 428] on input at bounding box center [913, 432] width 143 height 9
click at [865, 466] on span "Ordered" at bounding box center [866, 464] width 31 height 6
type input "[DATE]"
type input "Ordered"
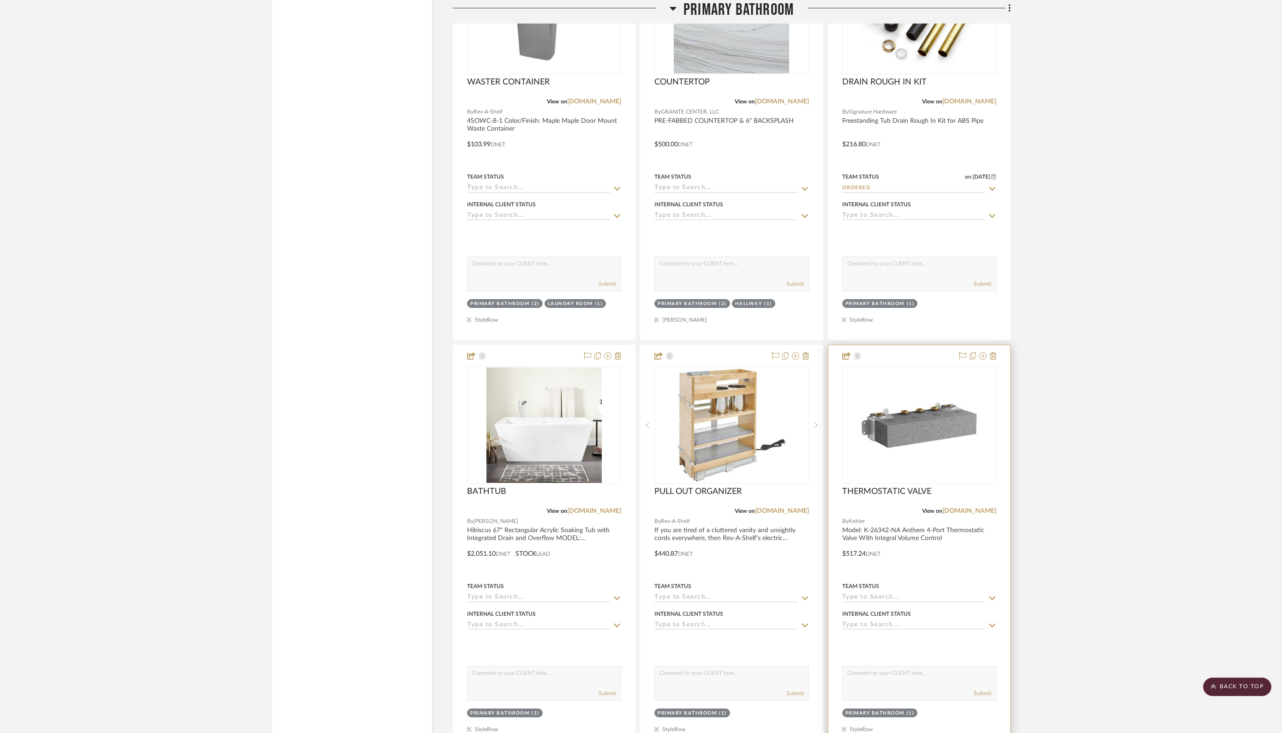
scroll to position [3341, 0]
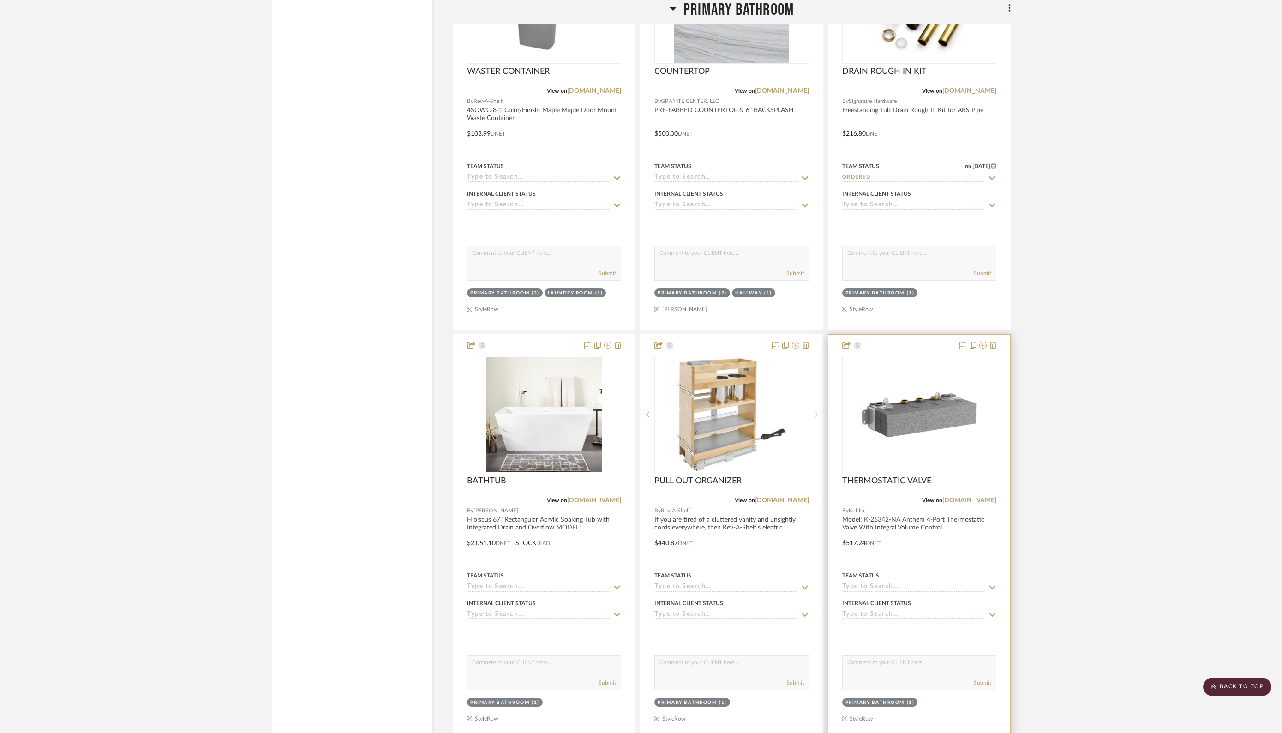
click at [900, 583] on input at bounding box center [913, 587] width 143 height 9
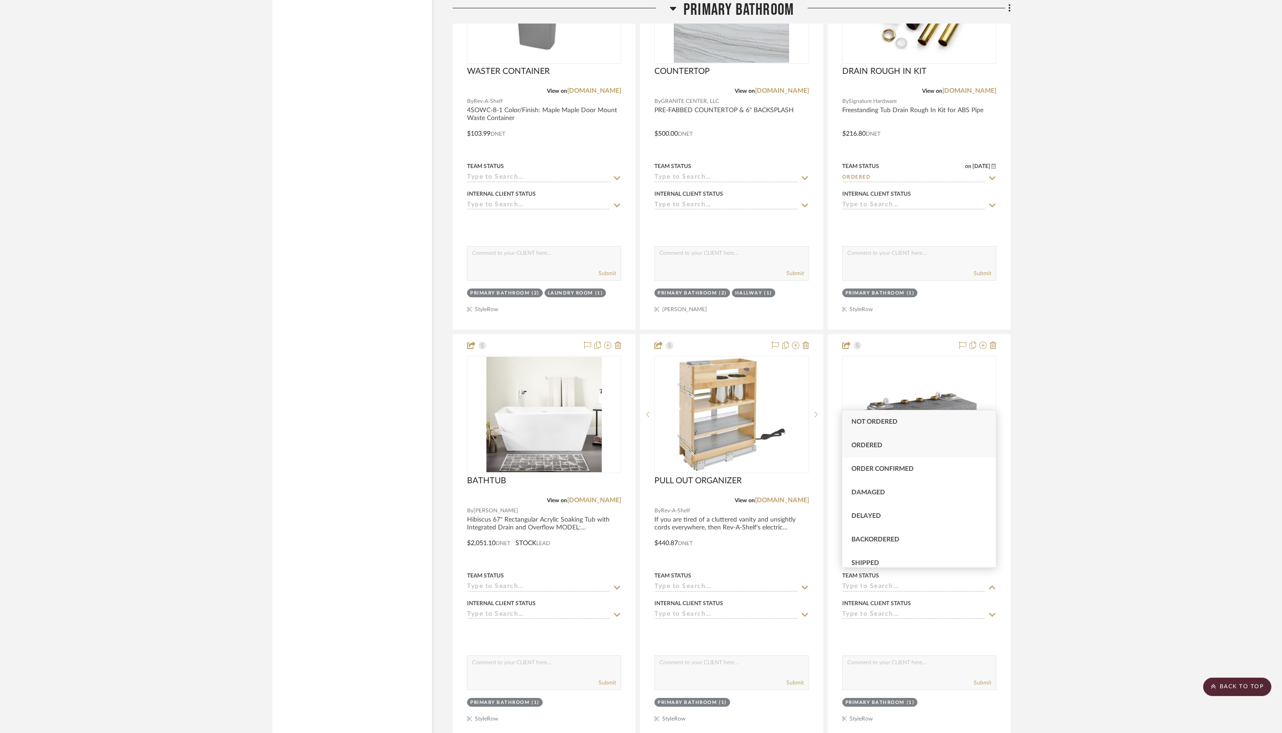
click at [869, 447] on span "Ordered" at bounding box center [866, 445] width 31 height 6
type input "[DATE]"
type input "Ordered"
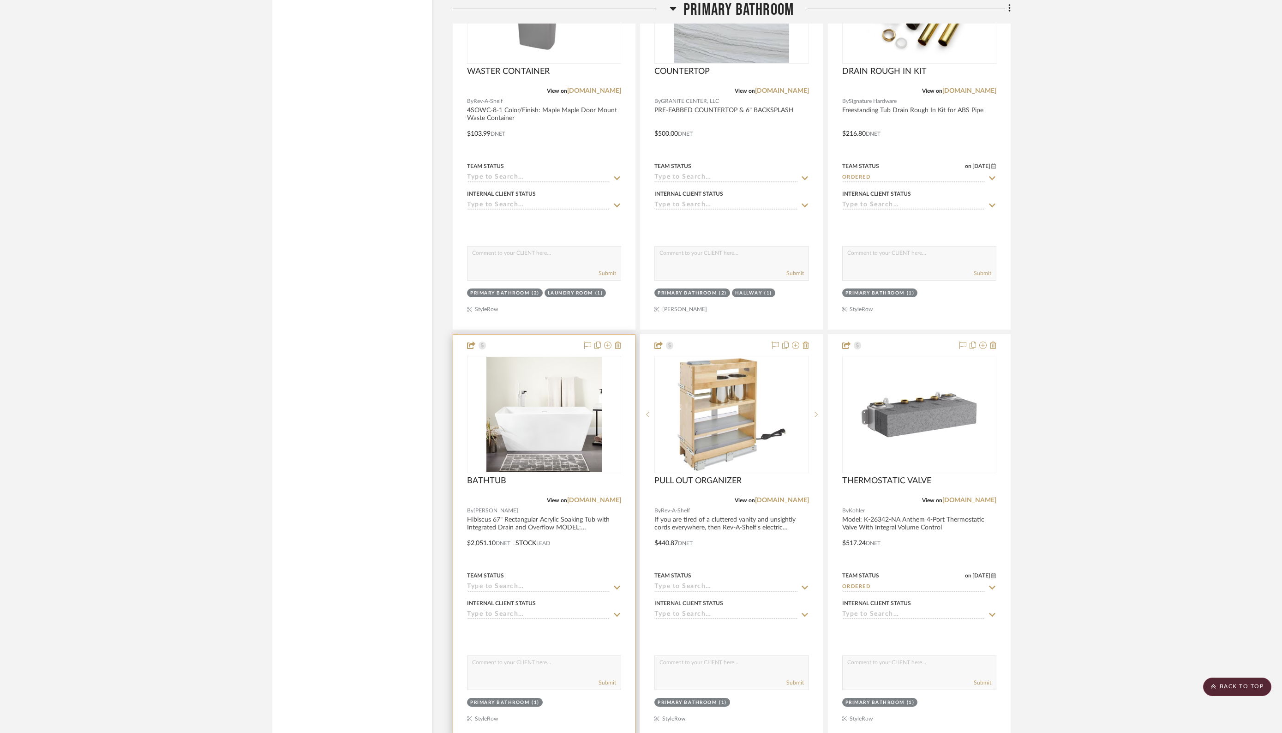
click at [569, 583] on input at bounding box center [538, 587] width 143 height 9
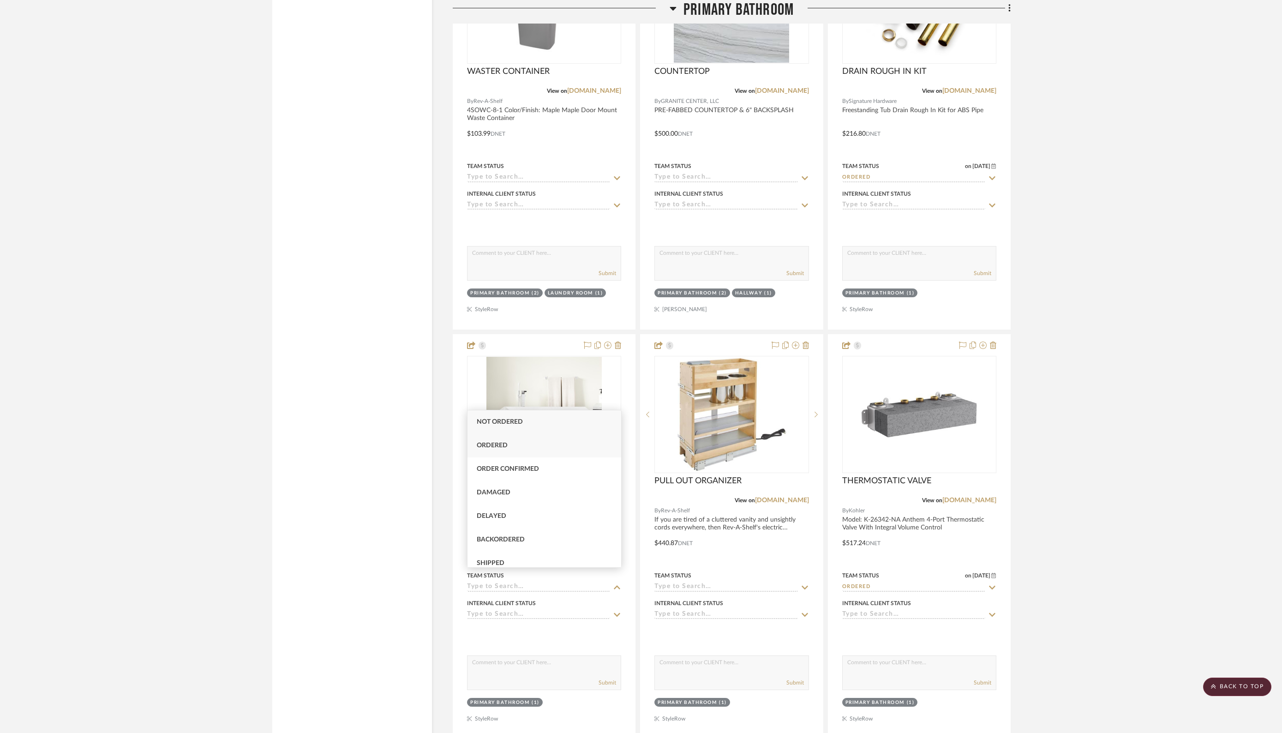
click at [511, 447] on div "Ordered" at bounding box center [544, 446] width 154 height 24
type input "[DATE]"
type input "Ordered"
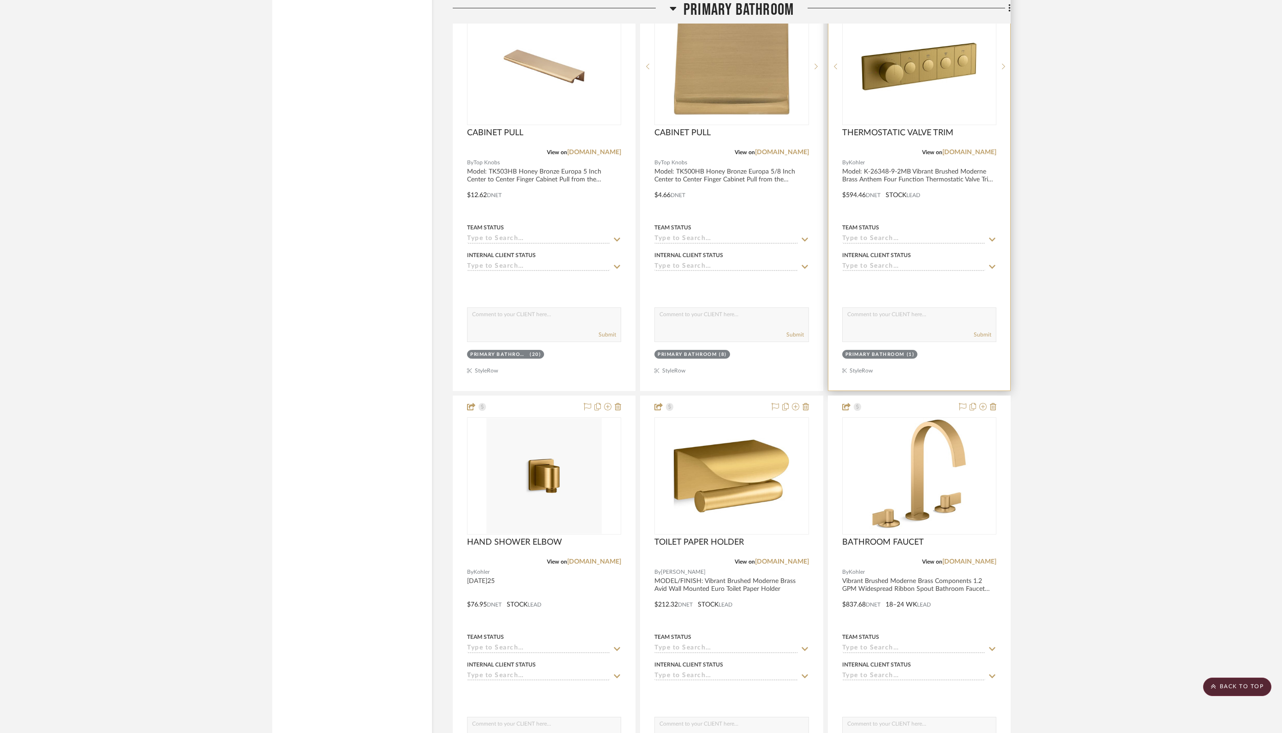
scroll to position [4097, 0]
click at [917, 236] on input at bounding box center [913, 240] width 143 height 9
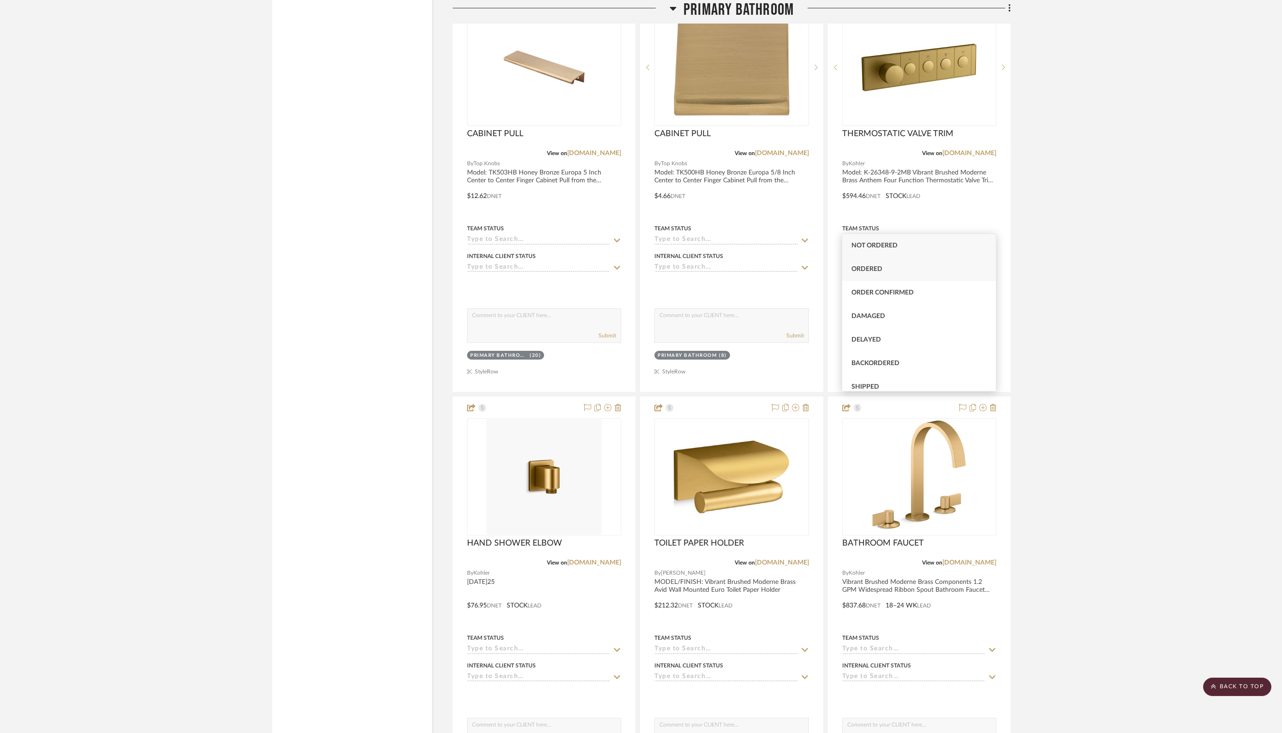
click at [865, 264] on div "Ordered" at bounding box center [919, 269] width 154 height 24
type input "[DATE]"
type input "Ordered"
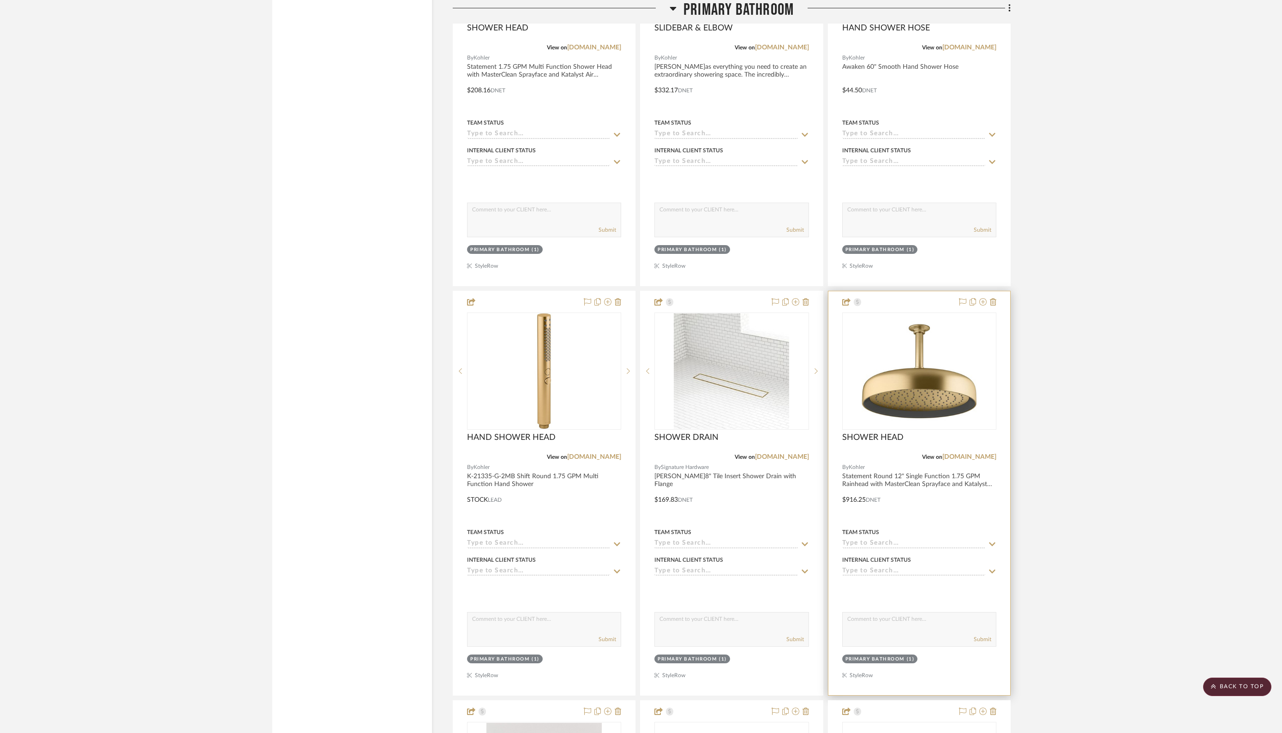
scroll to position [5844, 0]
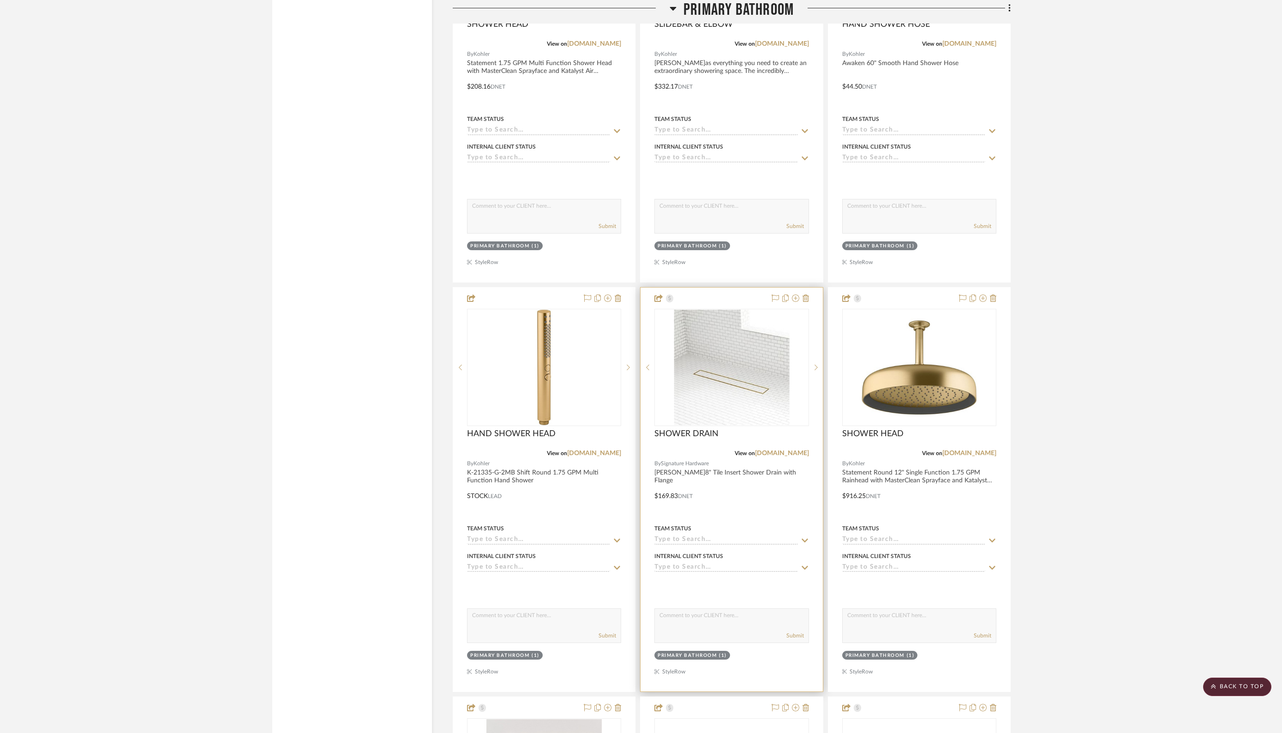
click at [716, 536] on input at bounding box center [725, 540] width 143 height 9
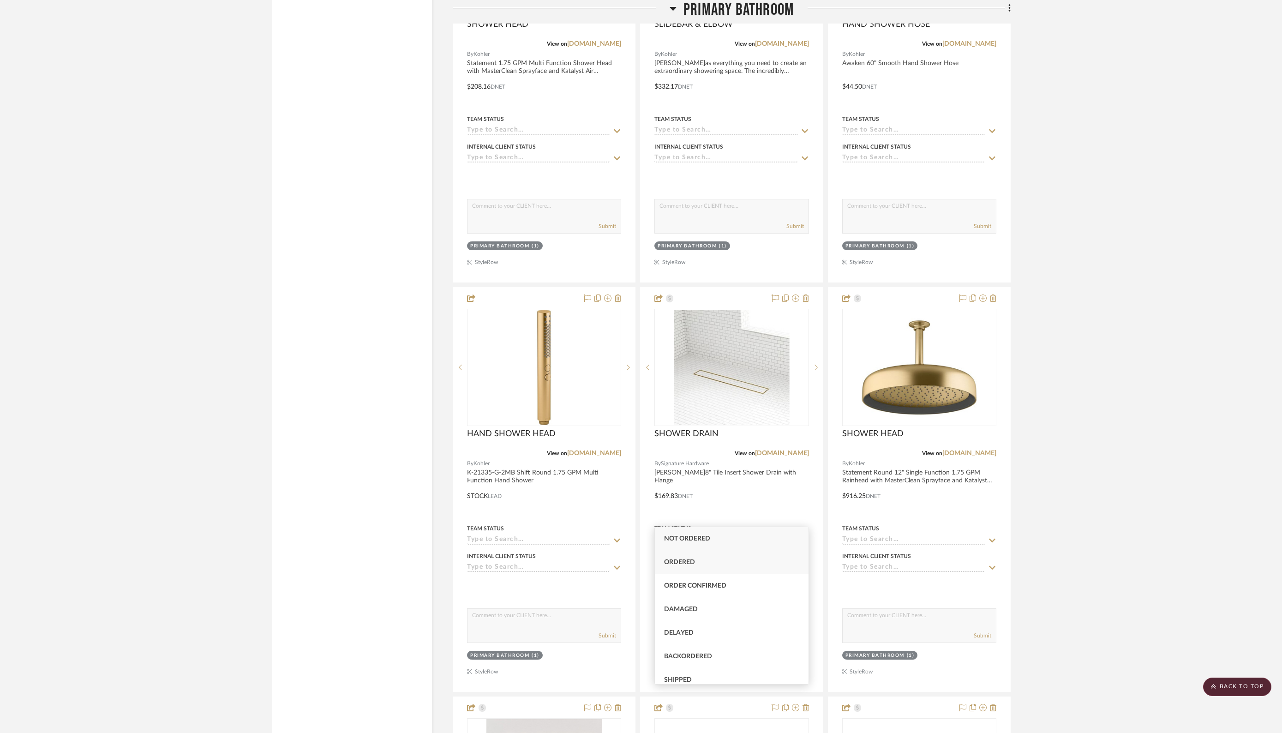
click at [680, 564] on span "Ordered" at bounding box center [679, 562] width 31 height 6
type input "[DATE]"
type input "Ordered"
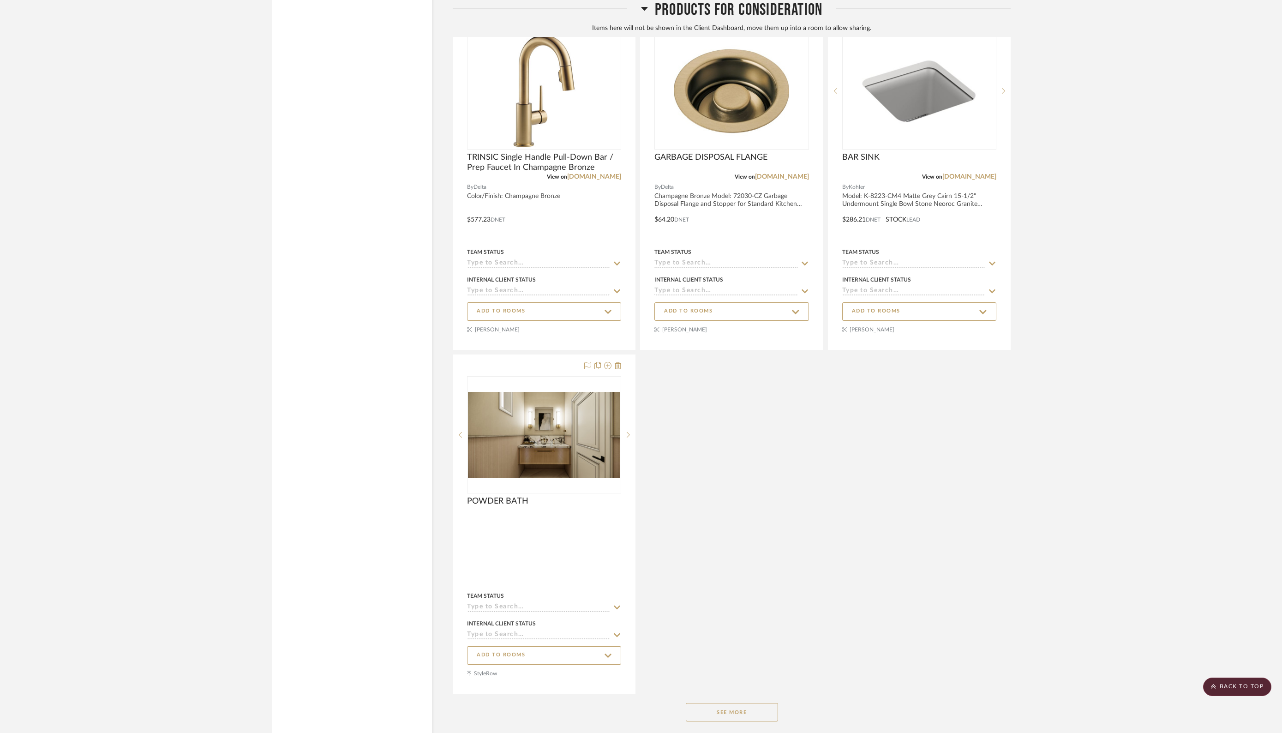
scroll to position [8426, 0]
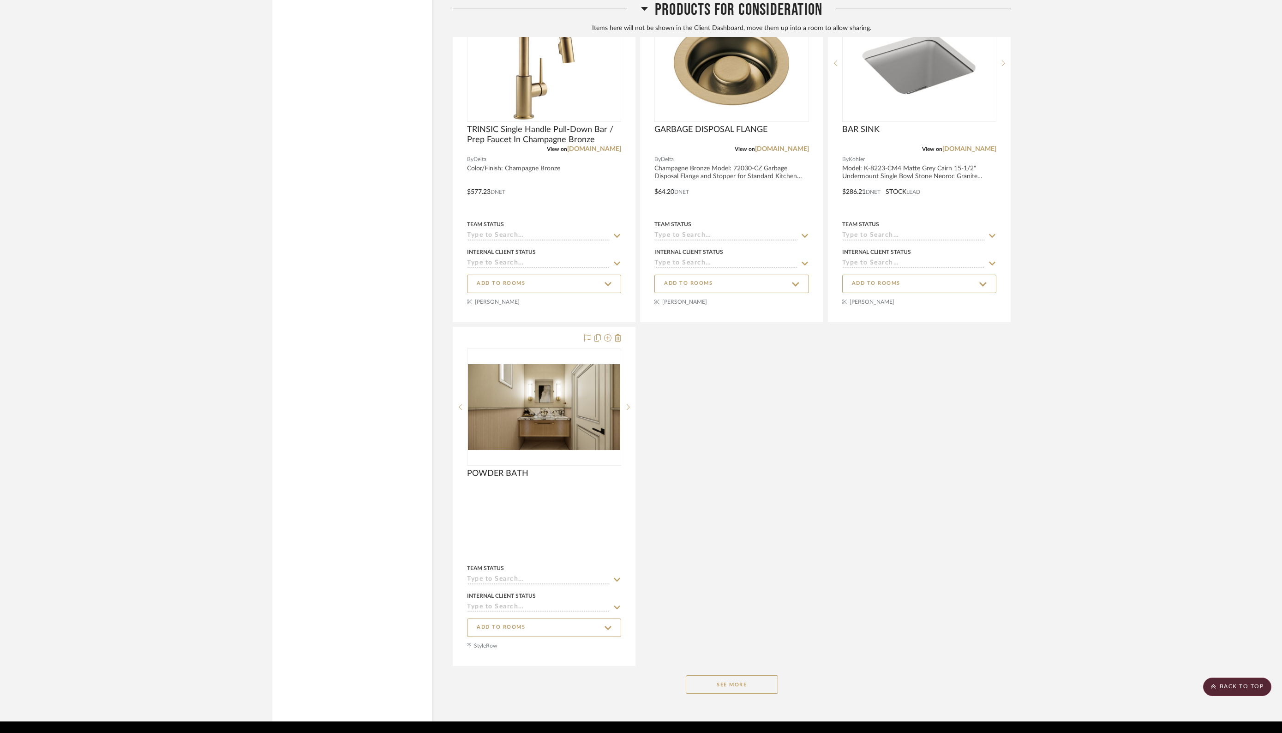
click at [730, 610] on button "See More" at bounding box center [732, 684] width 92 height 18
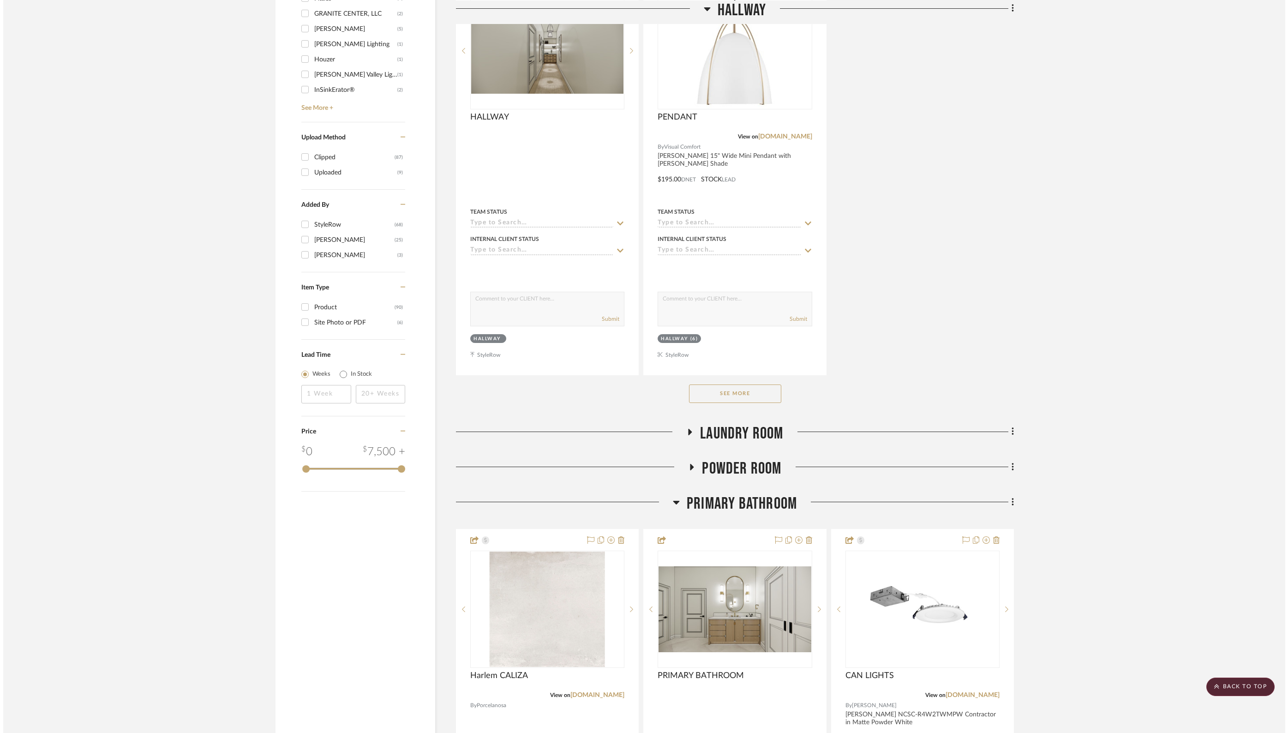
scroll to position [0, 0]
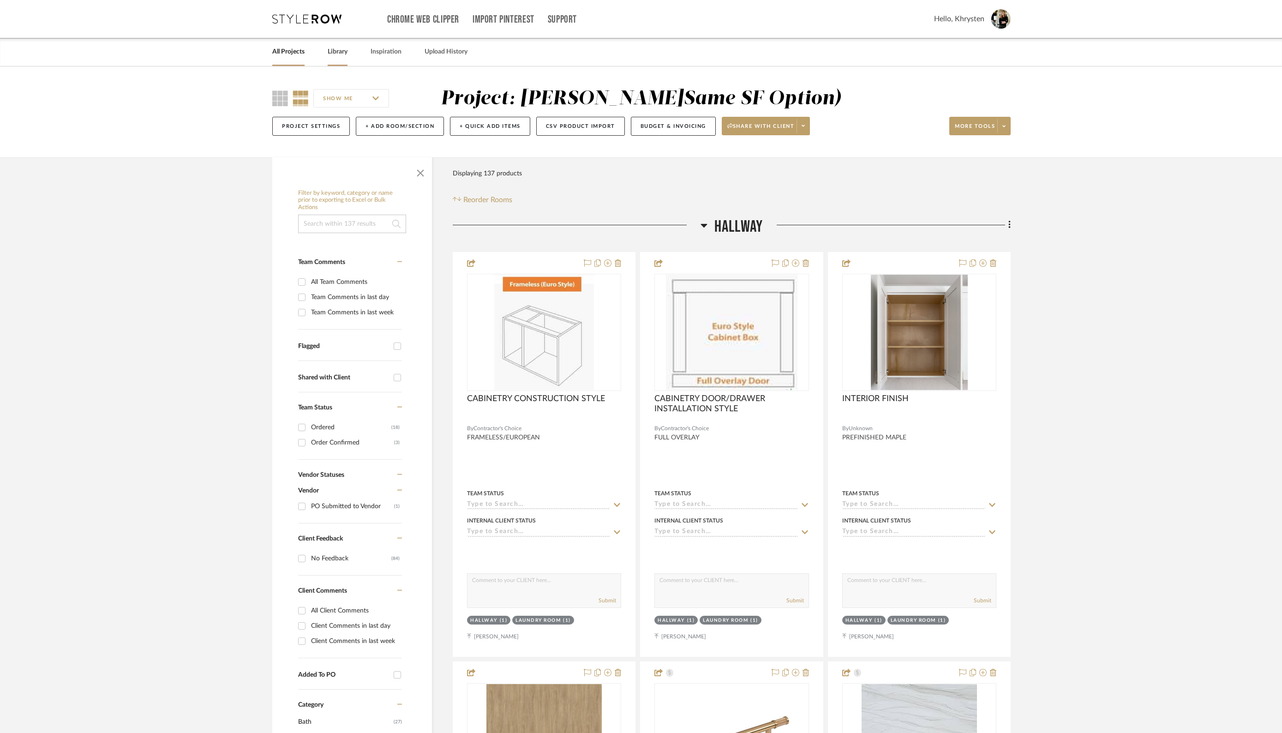
click at [341, 47] on link "Library" at bounding box center [338, 52] width 20 height 12
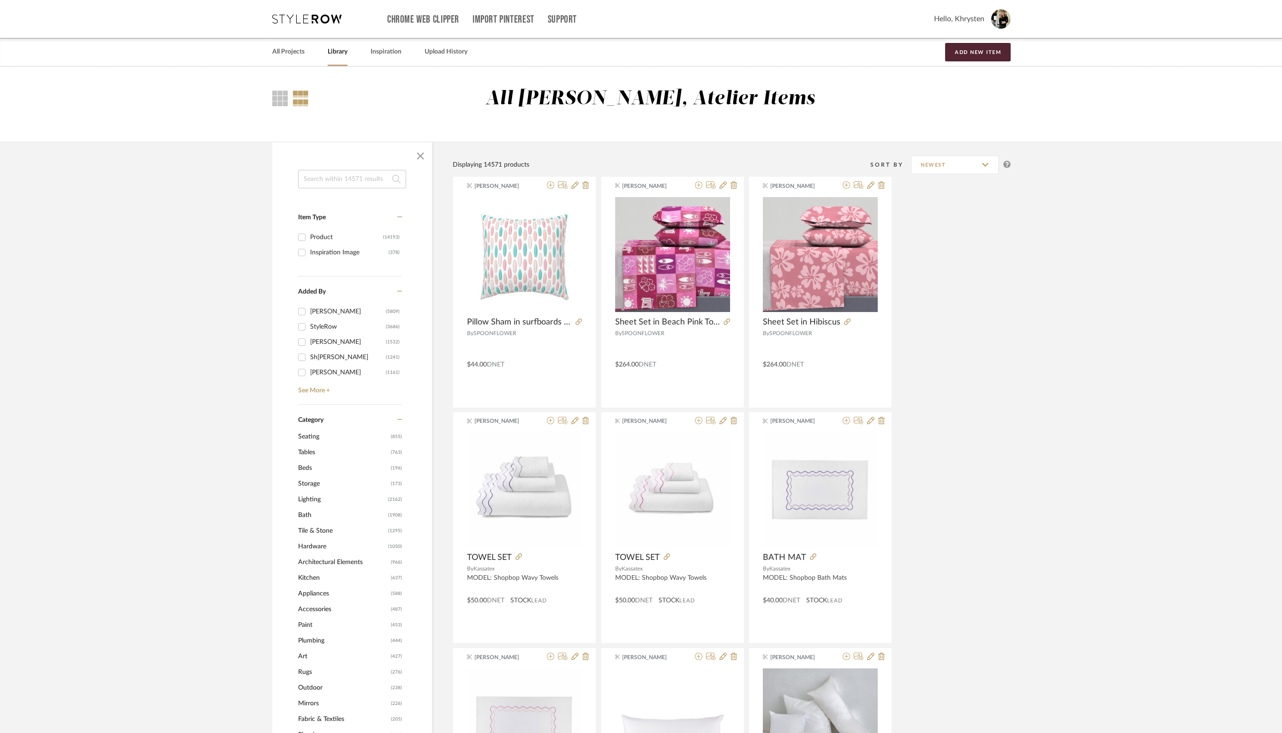
click at [343, 179] on input at bounding box center [352, 179] width 108 height 18
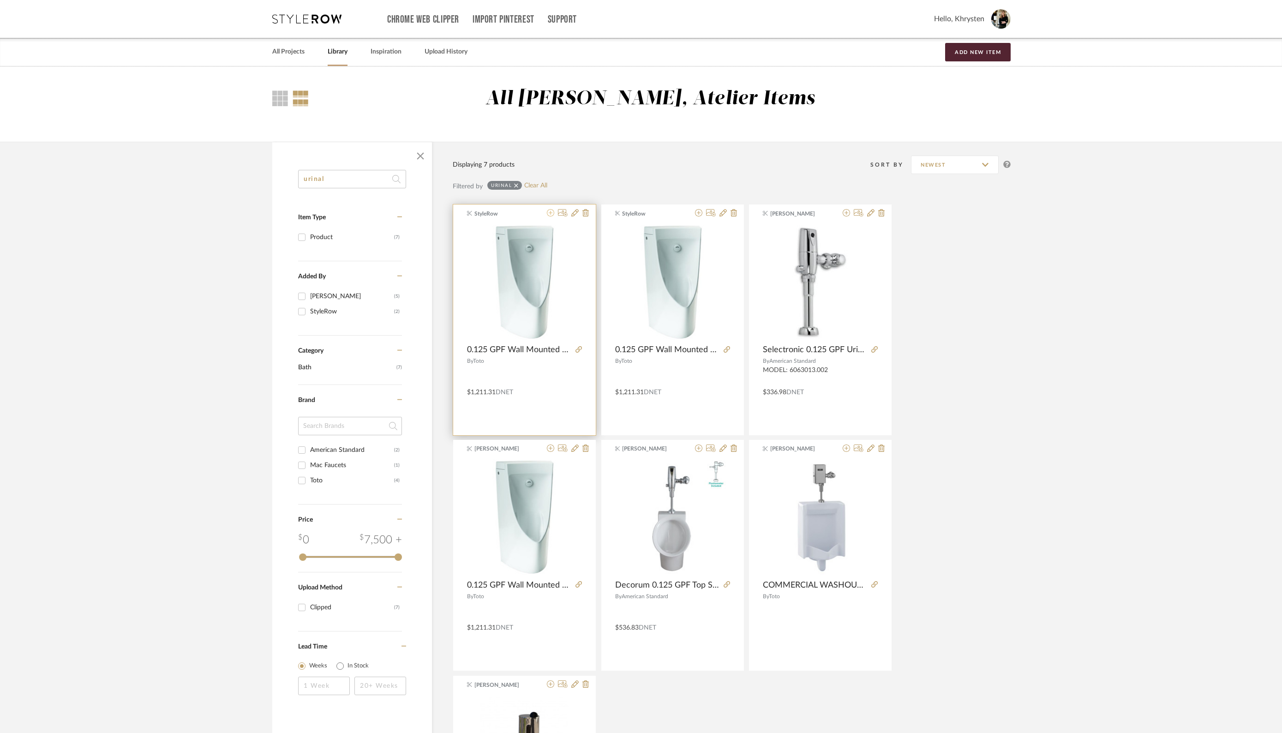
type input "urinal"
click at [551, 214] on icon at bounding box center [550, 212] width 7 height 7
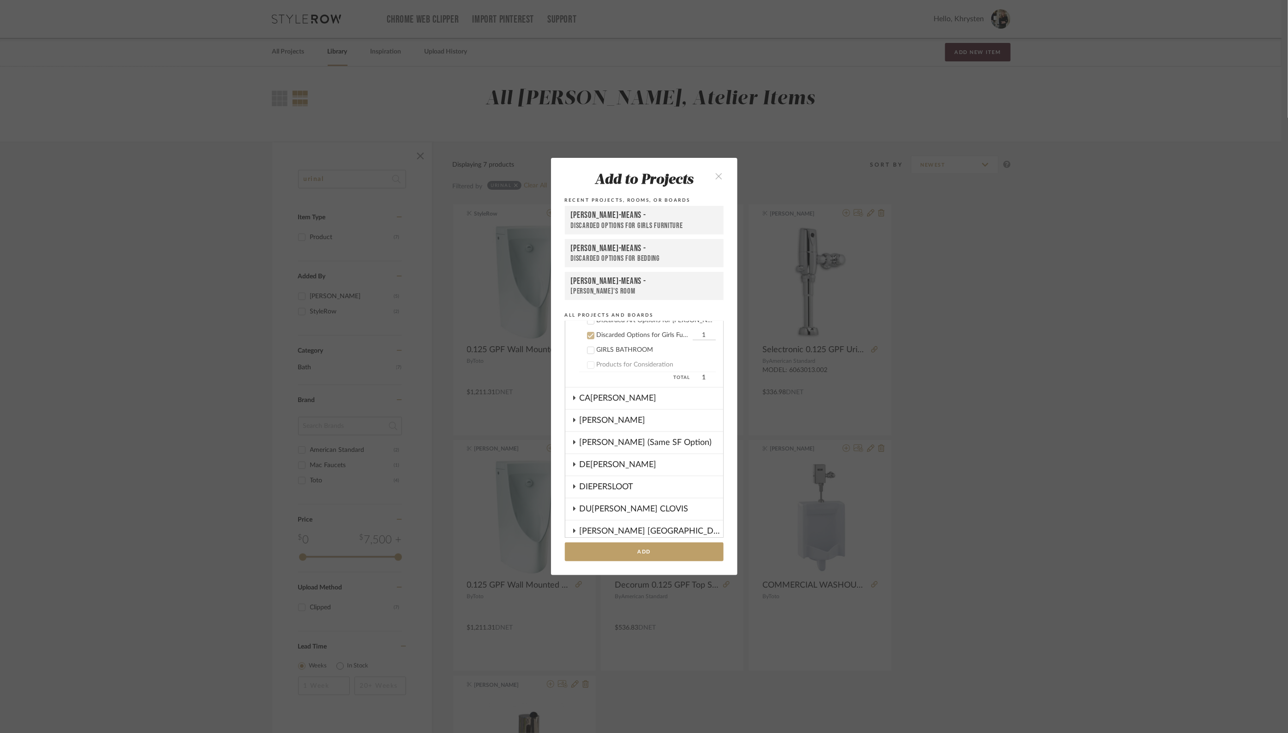
scroll to position [141, 0]
click at [587, 329] on icon at bounding box center [590, 329] width 6 height 6
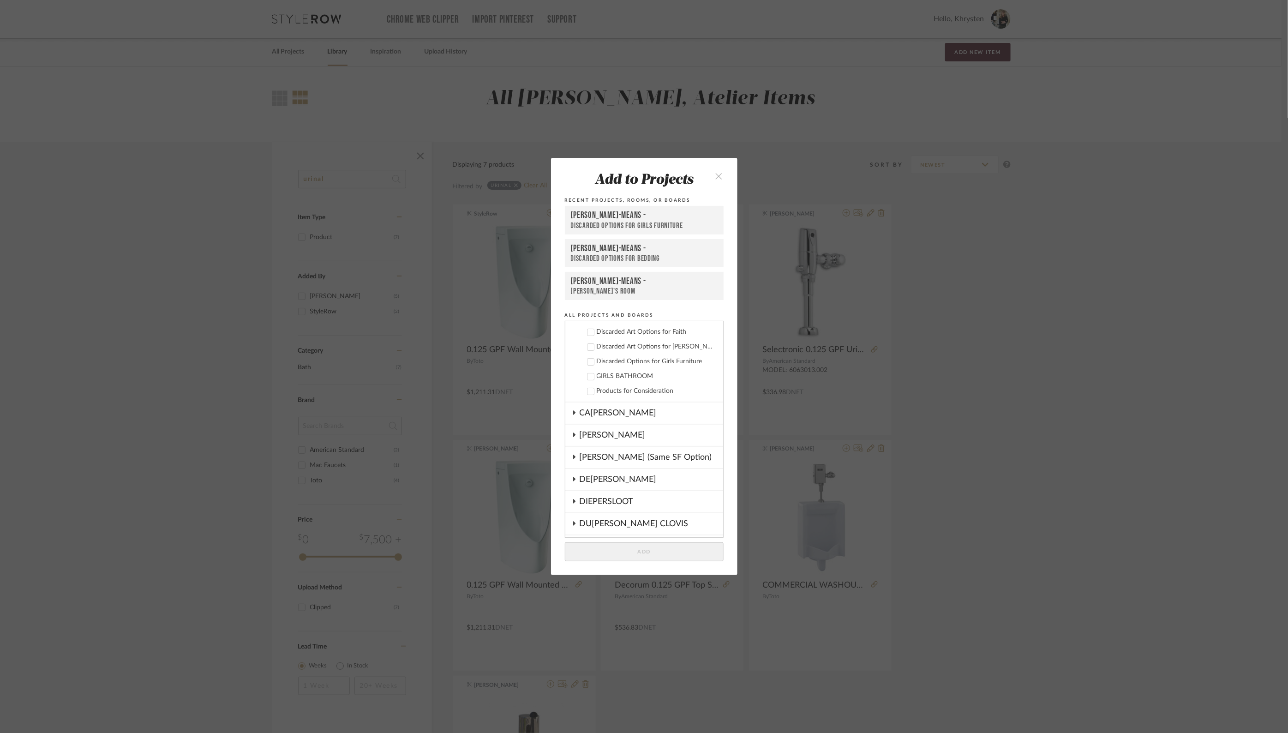
scroll to position [109, 0]
click at [571, 456] on icon at bounding box center [573, 454] width 7 height 5
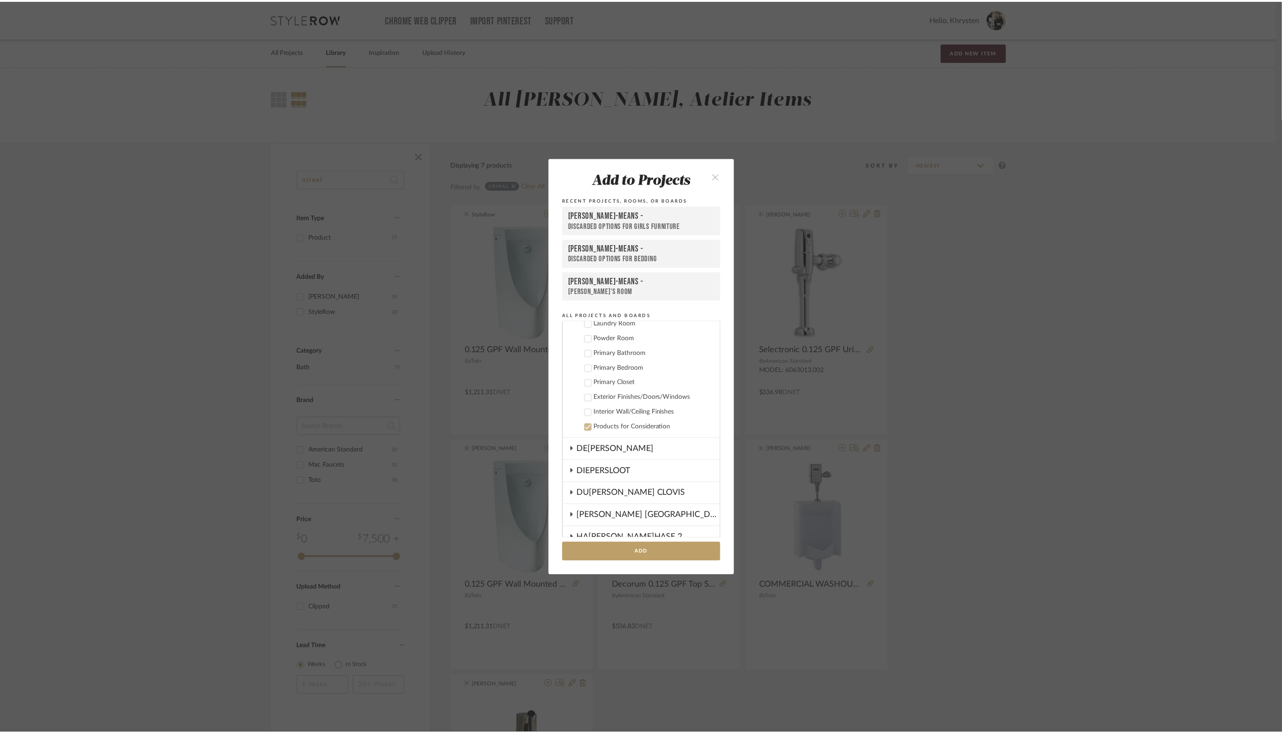
scroll to position [281, 0]
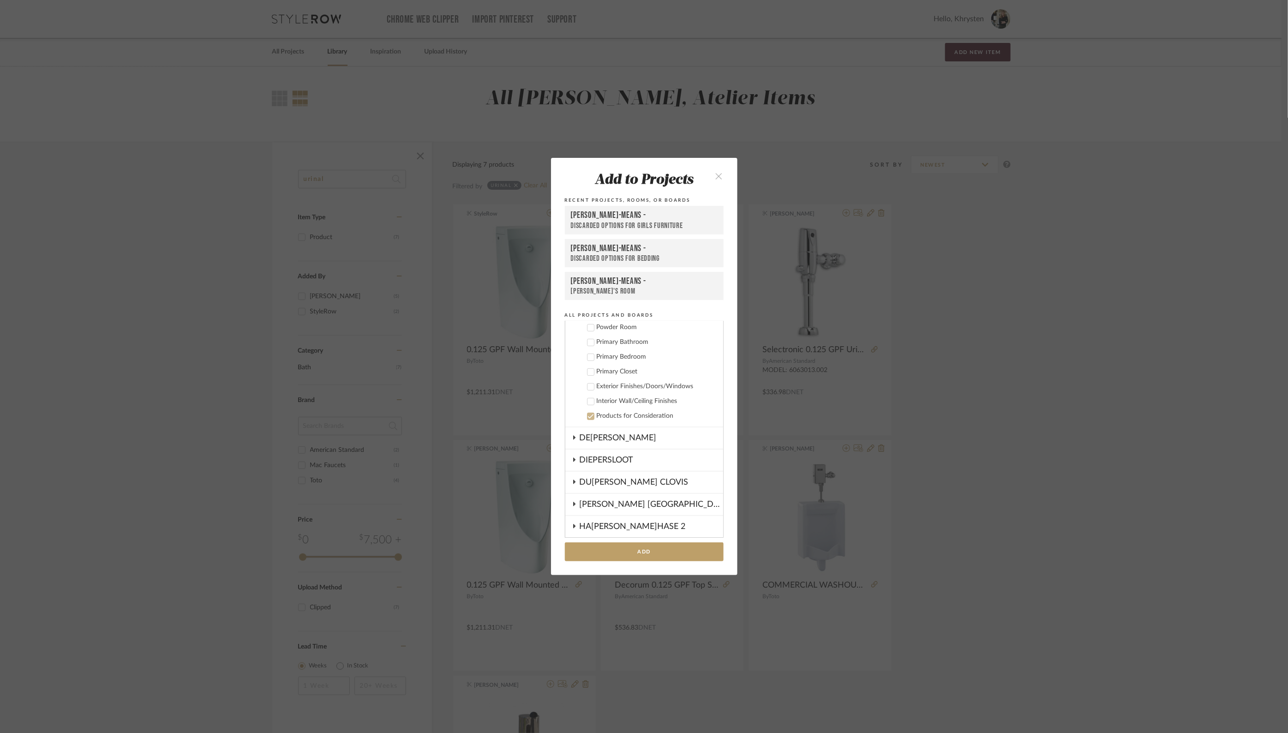
click at [589, 342] on icon at bounding box center [590, 342] width 6 height 6
click at [671, 556] on button "Add" at bounding box center [644, 551] width 159 height 19
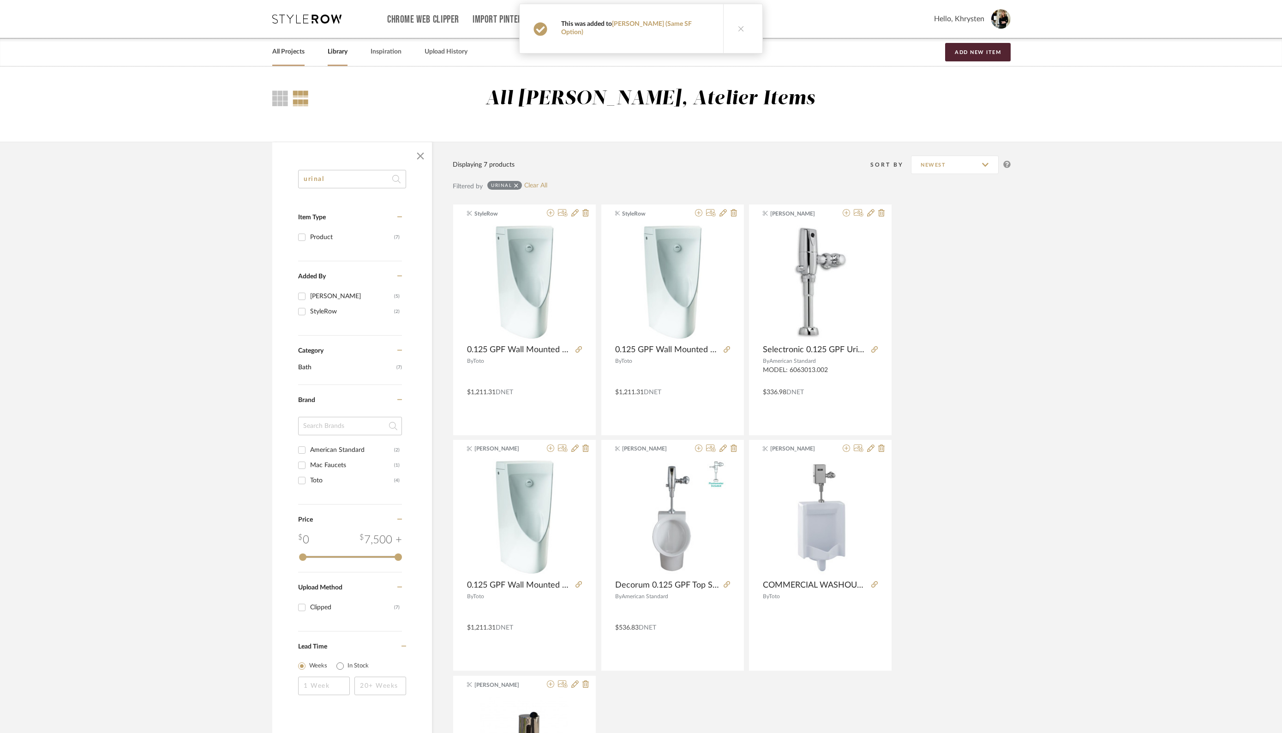
click at [277, 54] on link "All Projects" at bounding box center [288, 52] width 32 height 12
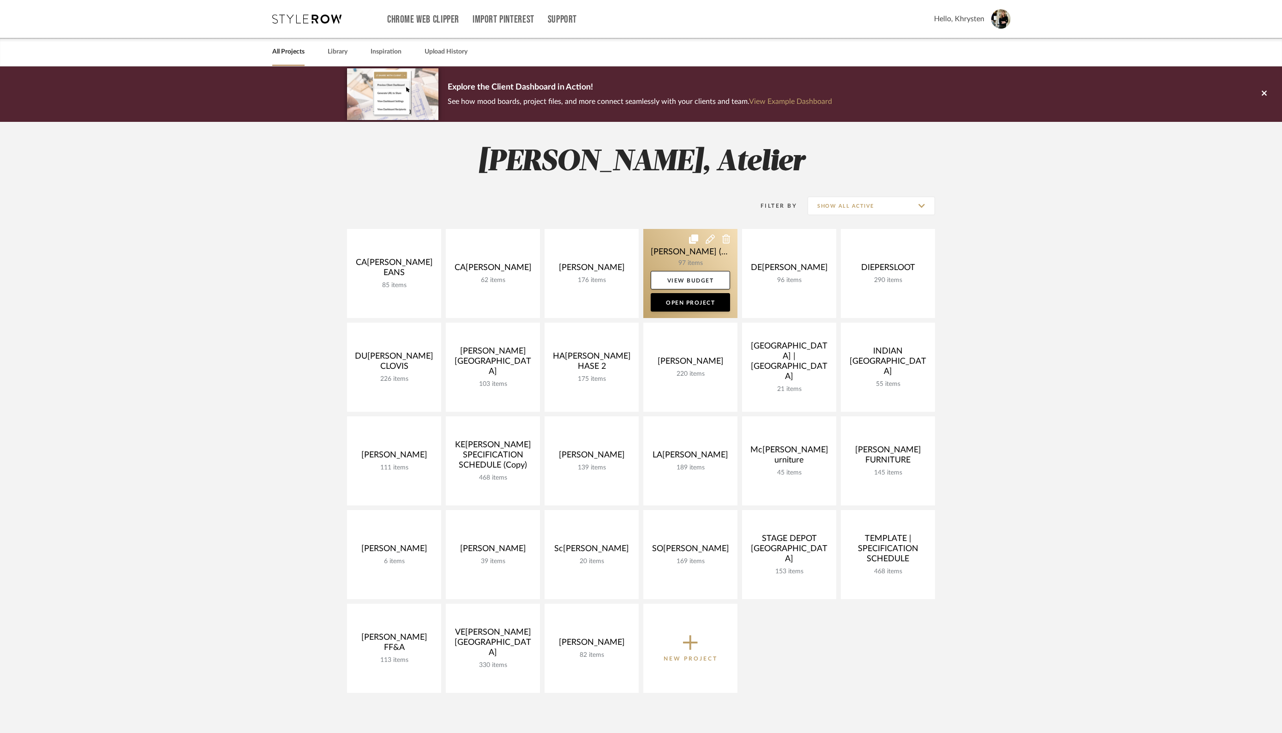
click at [688, 249] on link at bounding box center [690, 273] width 94 height 89
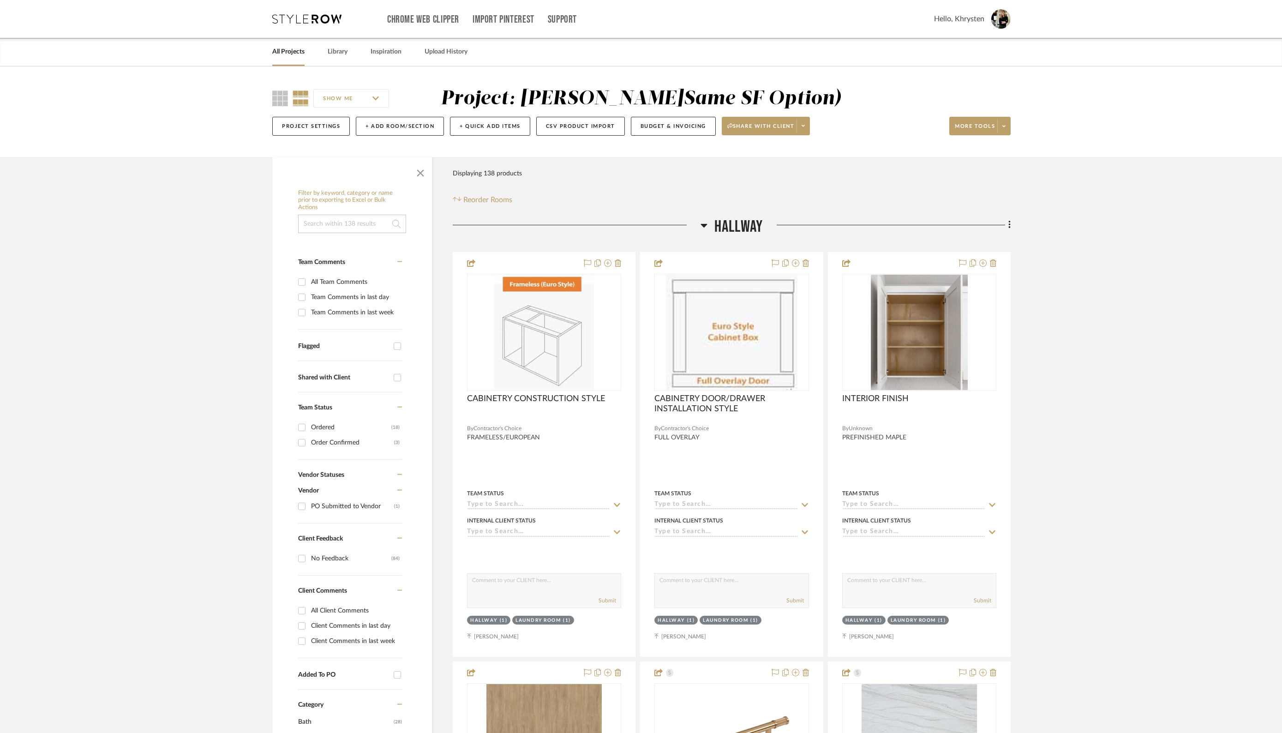
click at [703, 224] on icon at bounding box center [703, 226] width 6 height 4
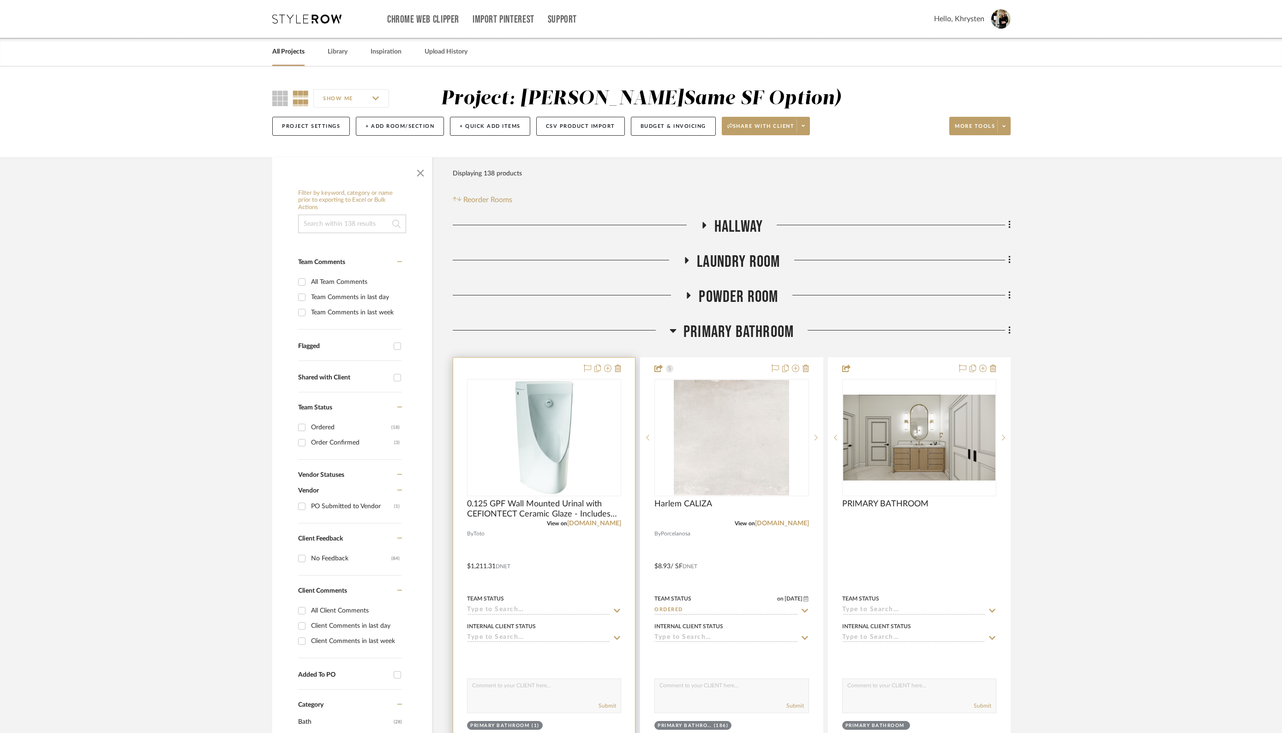
click at [553, 609] on input at bounding box center [538, 610] width 143 height 9
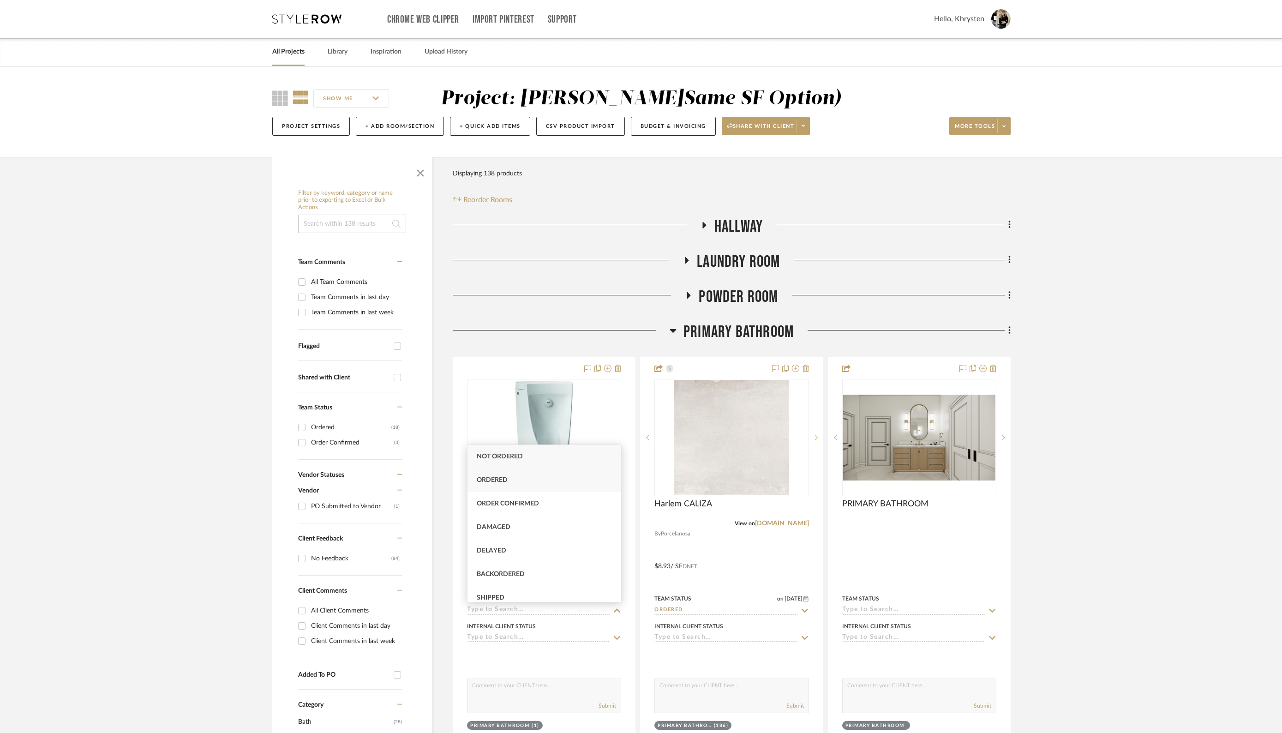
click at [502, 483] on span "Ordered" at bounding box center [492, 480] width 31 height 6
type input "[DATE]"
type input "Ordered"
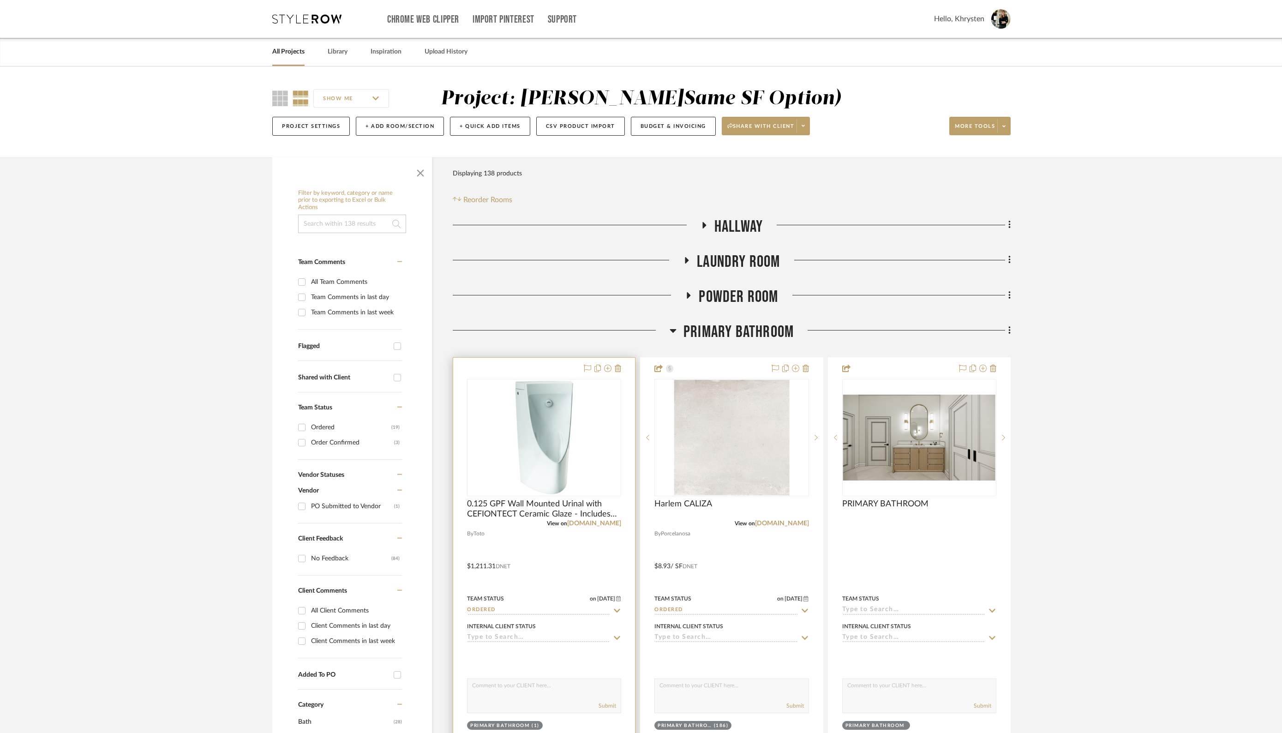
click at [545, 371] on div at bounding box center [544, 560] width 182 height 404
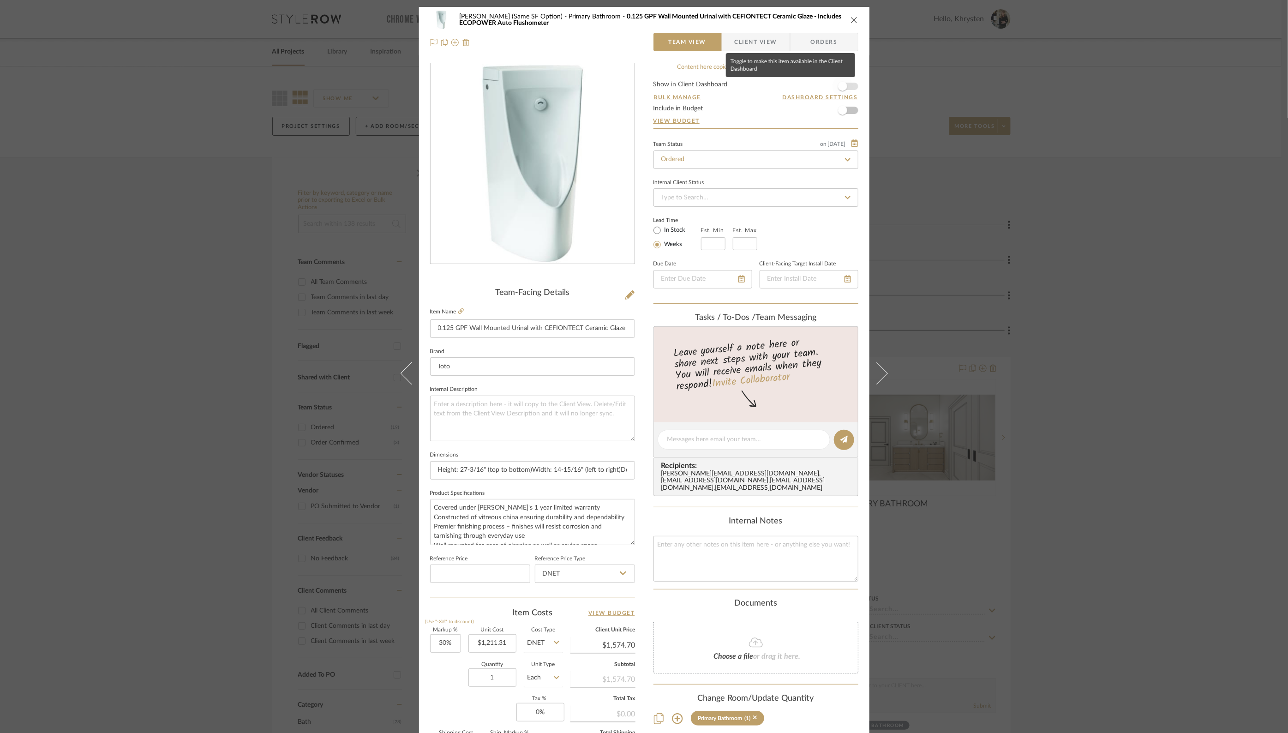
click at [838, 86] on span "button" at bounding box center [842, 86] width 9 height 9
click at [839, 110] on span "button" at bounding box center [842, 110] width 9 height 9
click at [854, 20] on icon "close" at bounding box center [853, 19] width 7 height 7
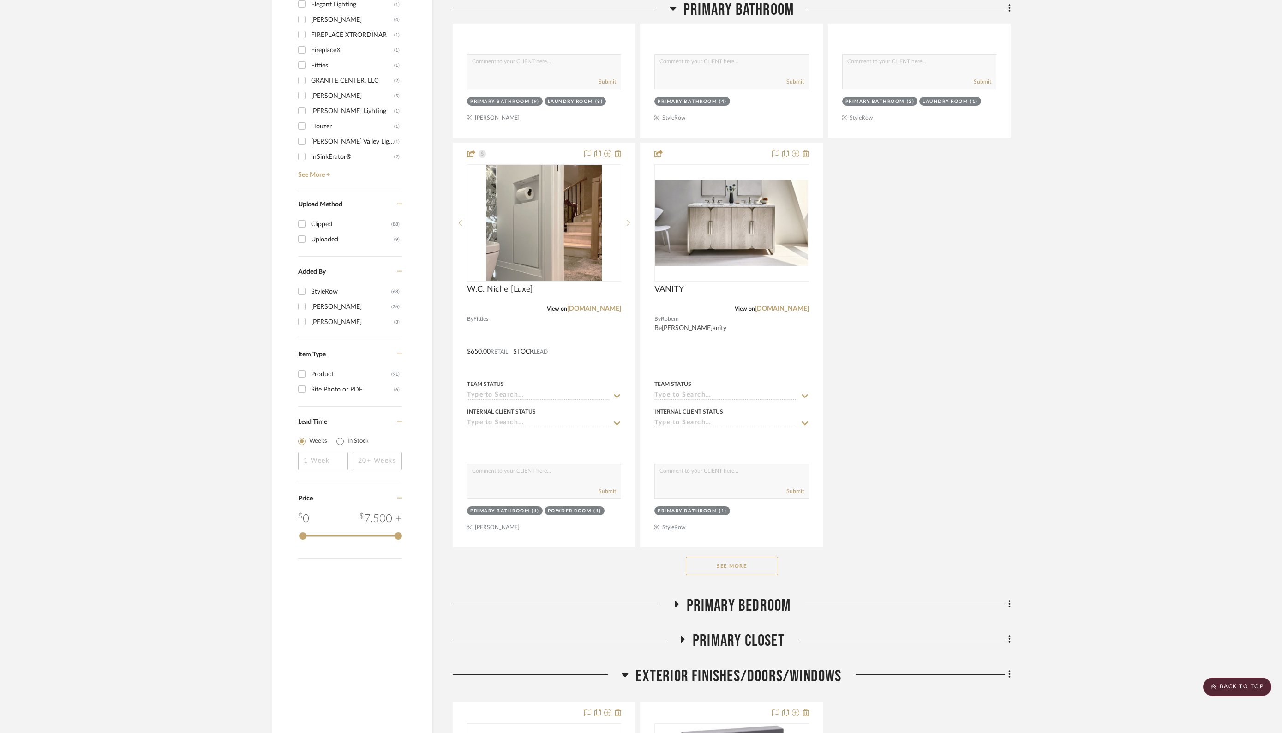
scroll to position [1106, 0]
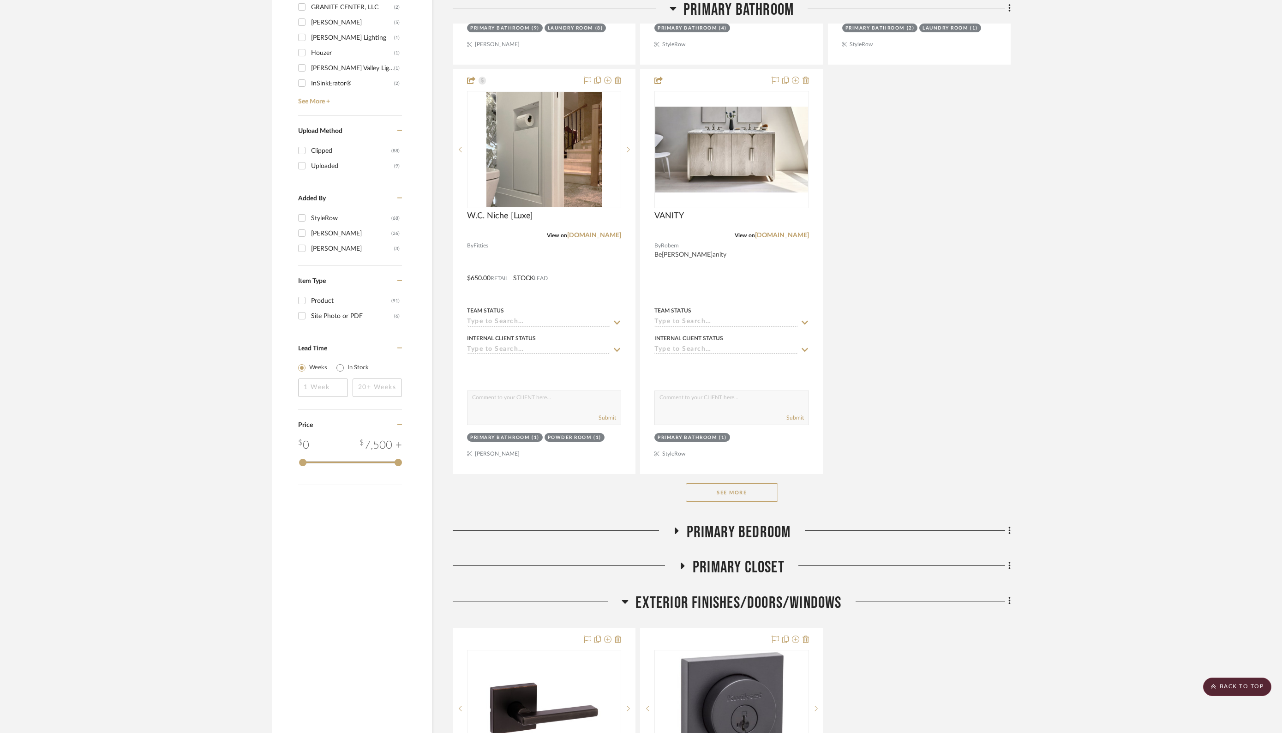
click at [711, 483] on button "See More" at bounding box center [732, 492] width 92 height 18
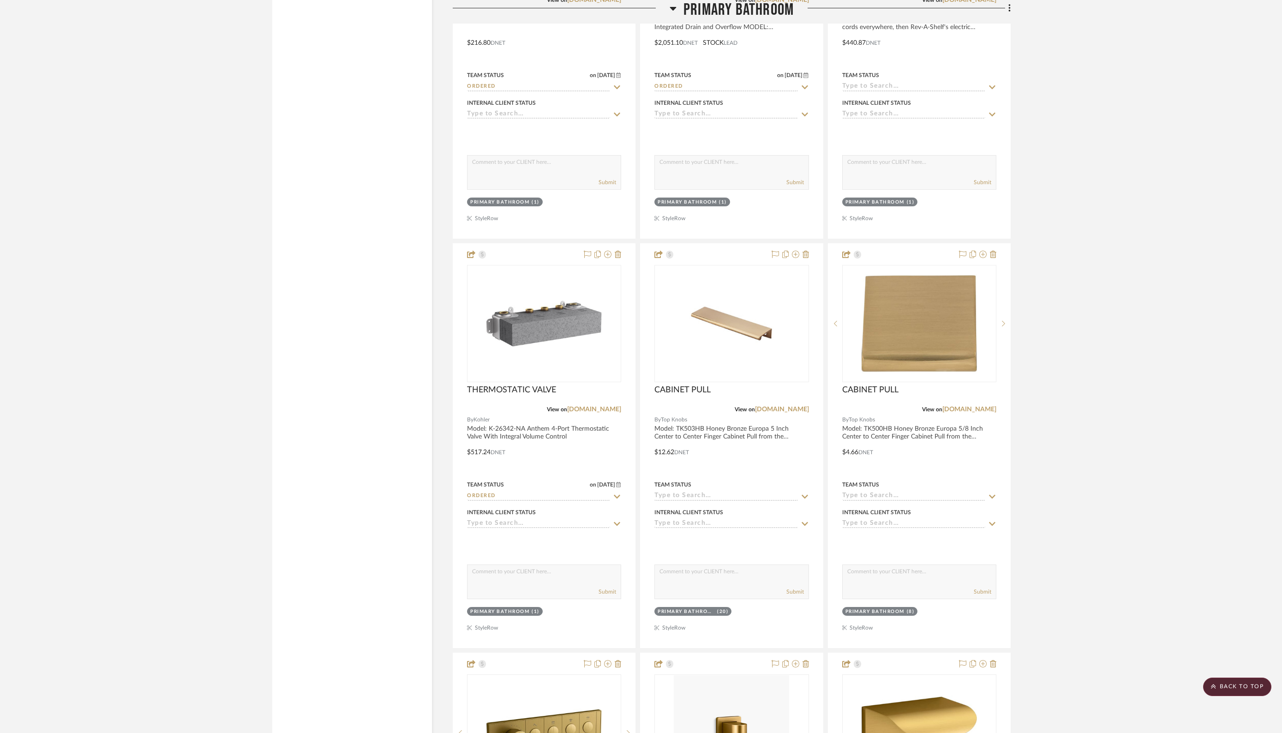
scroll to position [2636, 0]
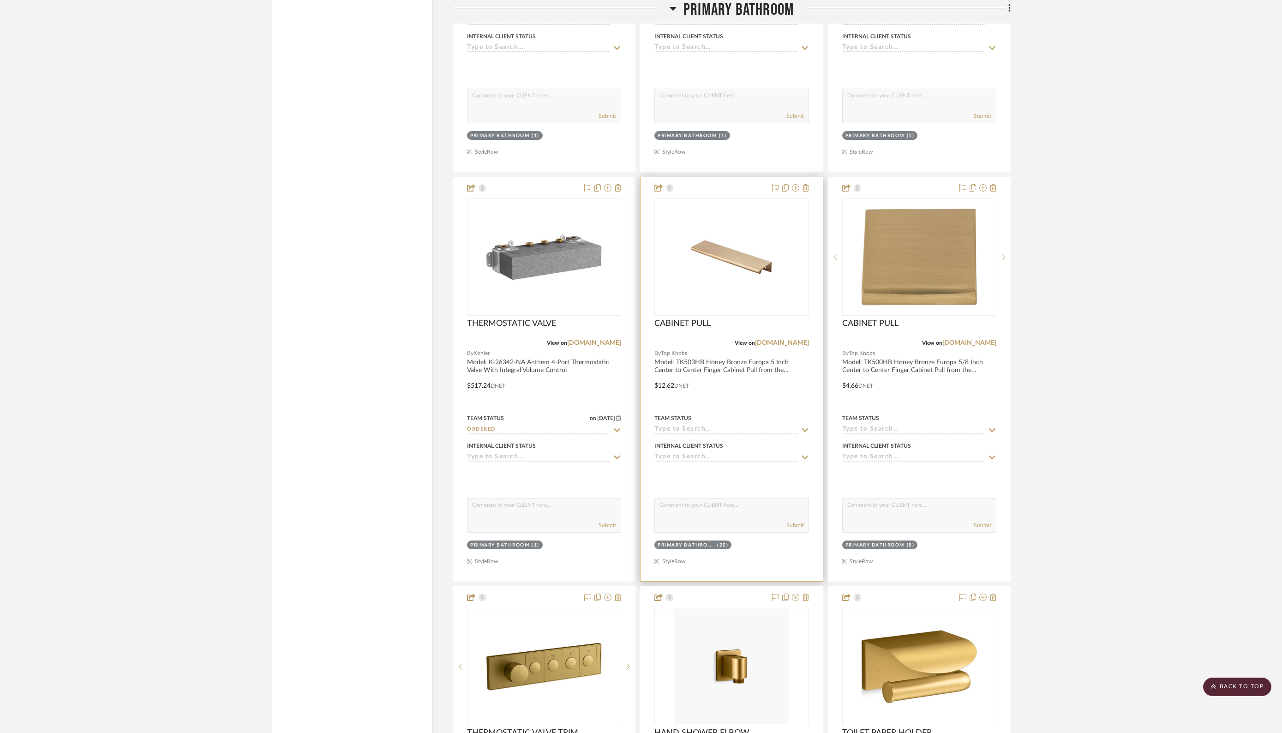
click at [736, 425] on input at bounding box center [725, 429] width 143 height 9
click at [686, 463] on span "Ordered" at bounding box center [679, 463] width 31 height 6
type input "[DATE]"
type input "Ordered"
click at [881, 425] on input at bounding box center [913, 429] width 143 height 9
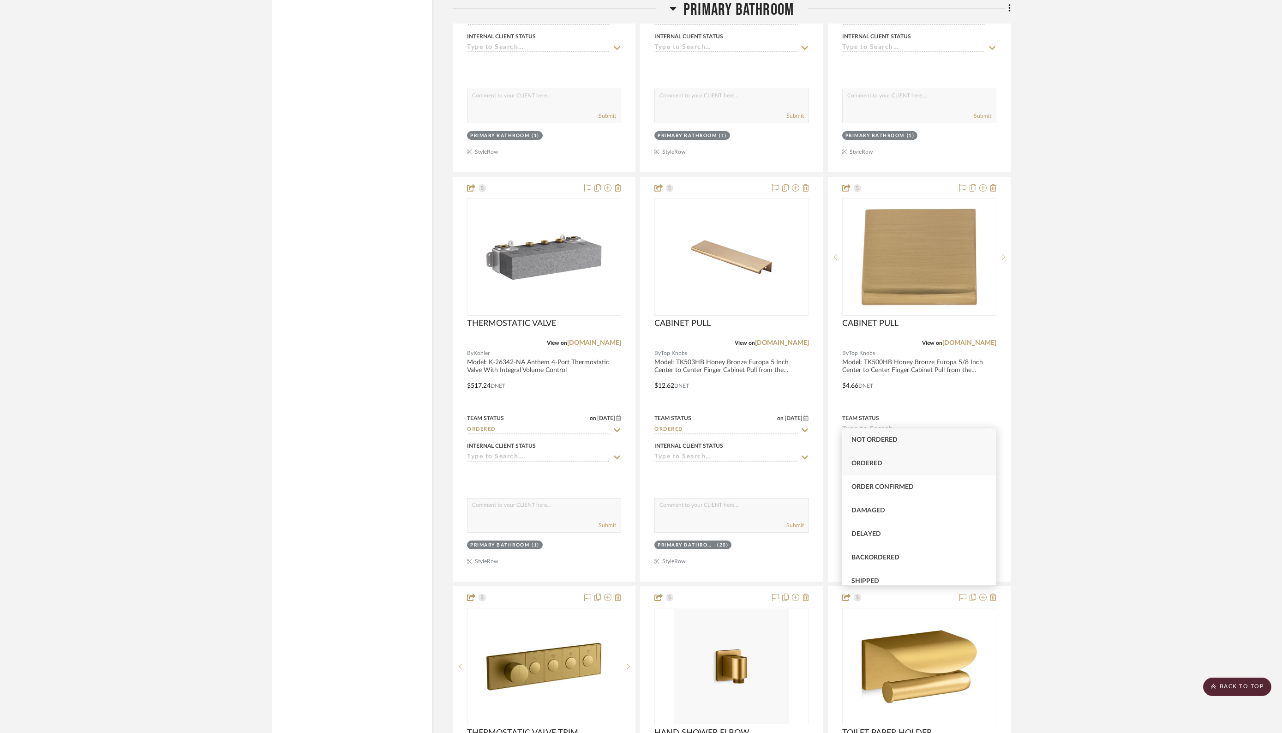
click at [867, 462] on span "Ordered" at bounding box center [866, 463] width 31 height 6
type input "[DATE]"
type input "Ordered"
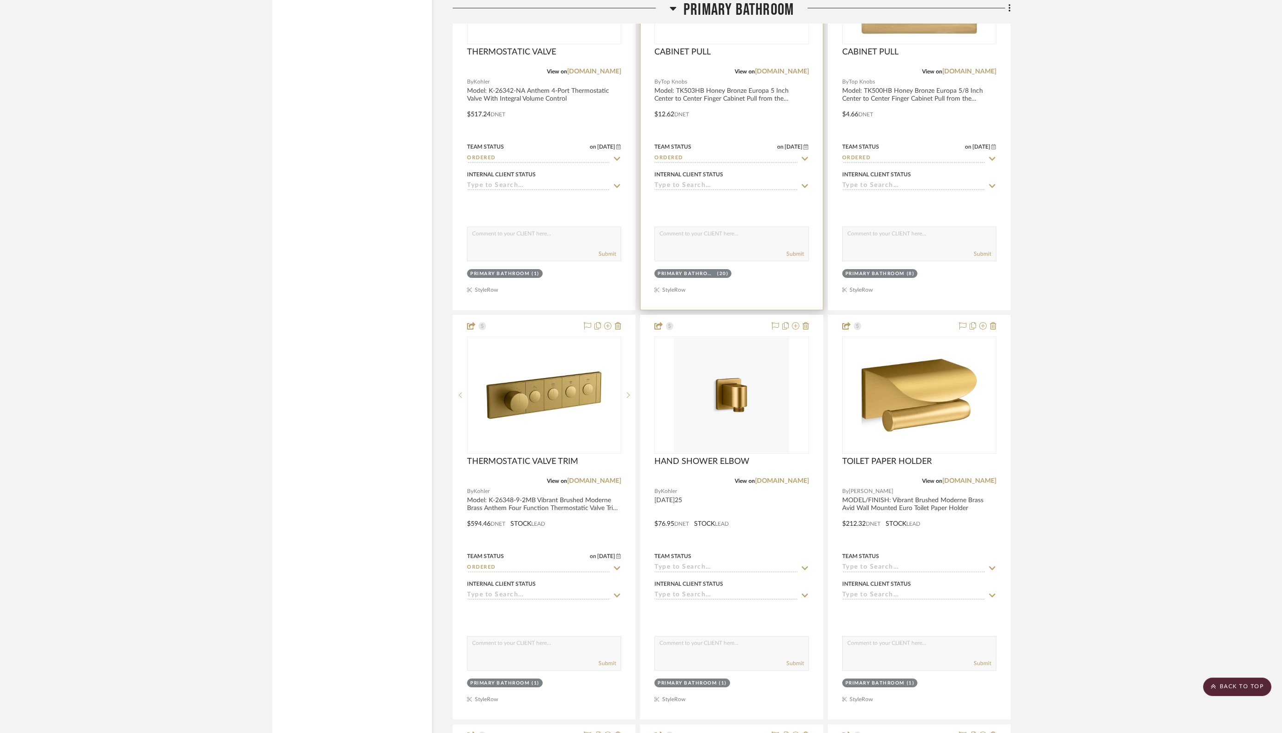
scroll to position [2909, 0]
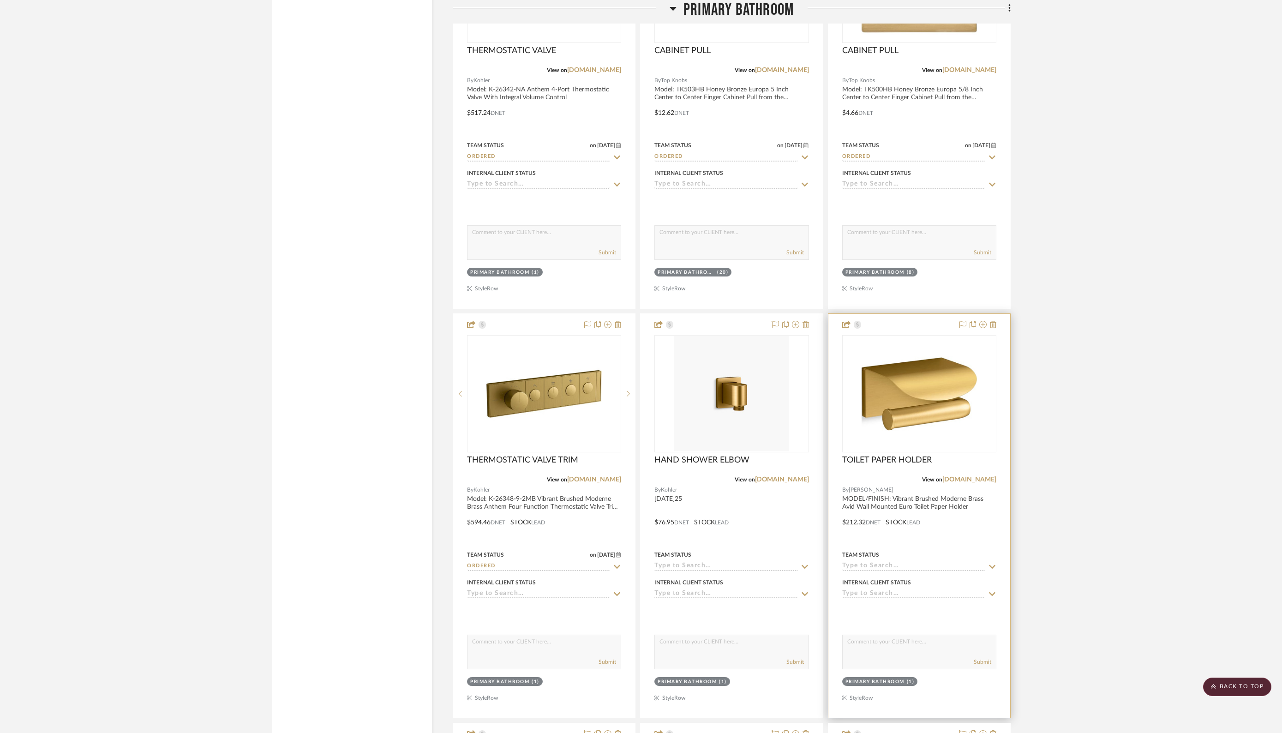
click at [915, 562] on input at bounding box center [913, 566] width 143 height 9
click at [883, 597] on div "Ordered" at bounding box center [919, 598] width 154 height 24
type input "[DATE]"
type input "Ordered"
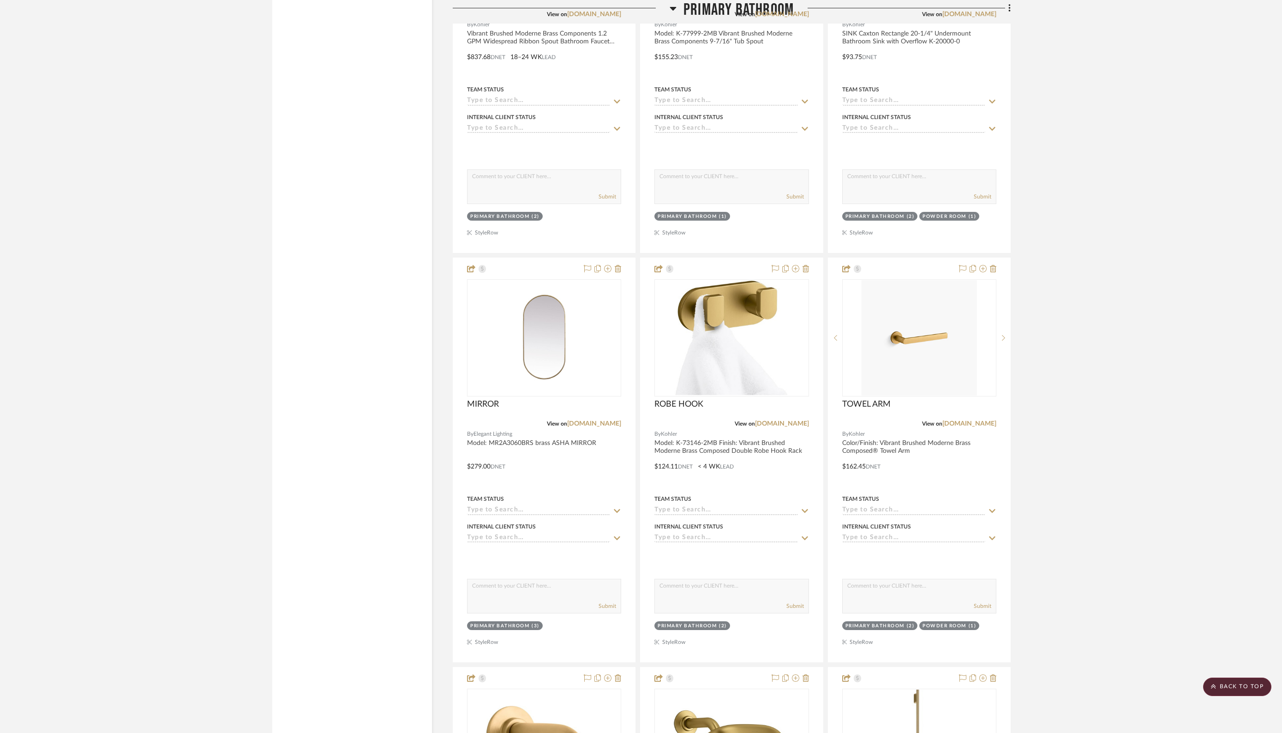
scroll to position [3803, 0]
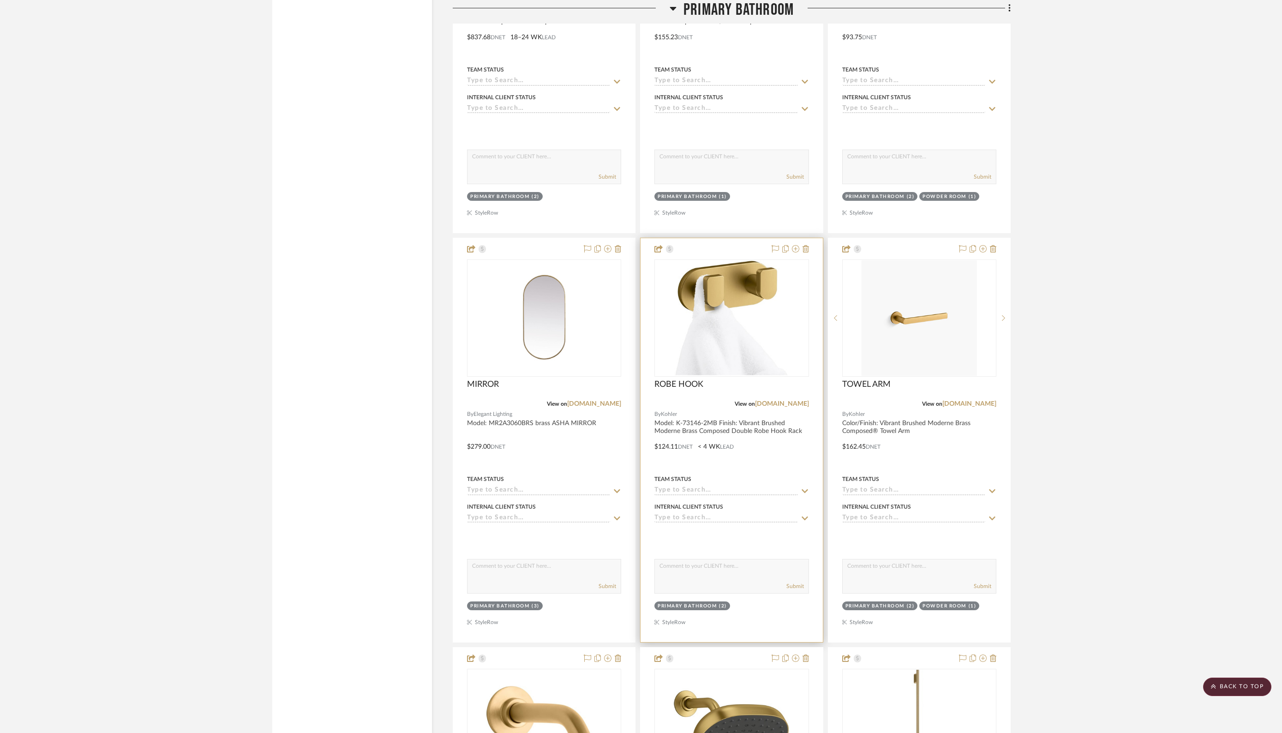
click at [746, 486] on input at bounding box center [725, 490] width 143 height 9
click at [685, 520] on span "Ordered" at bounding box center [679, 519] width 31 height 6
type input "[DATE]"
type input "Ordered"
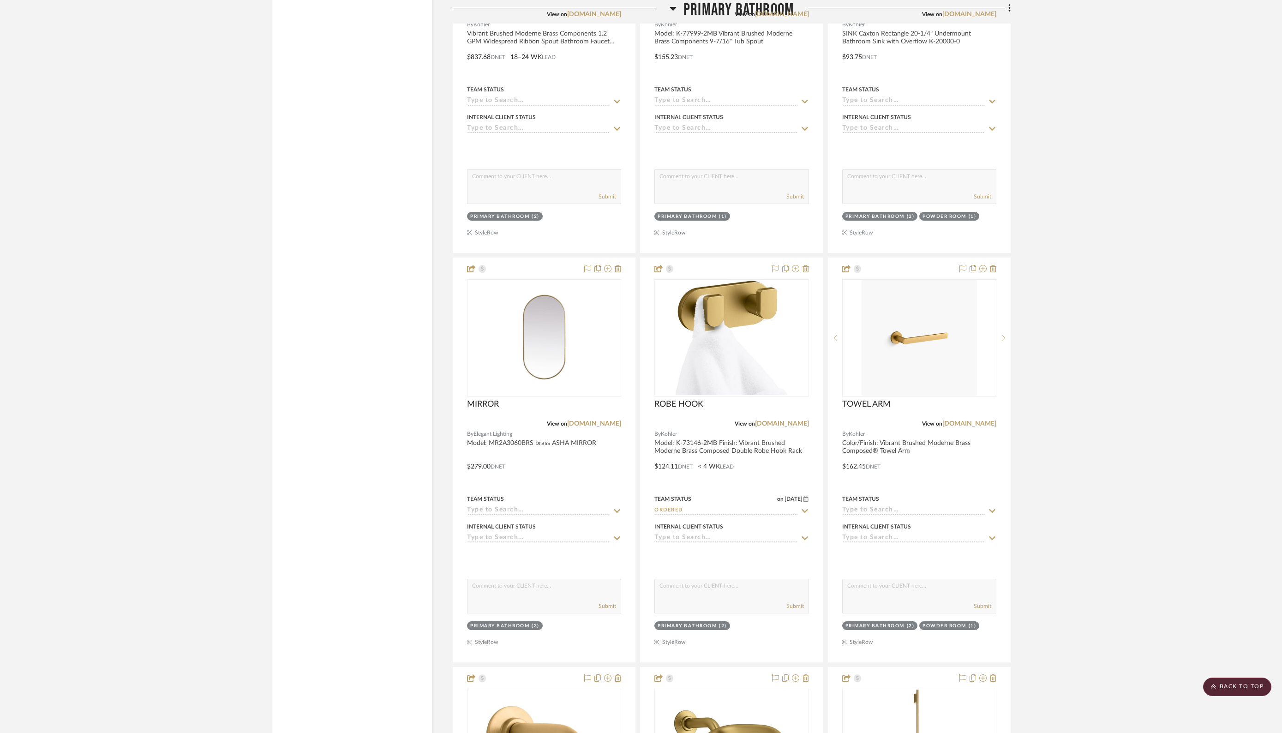
scroll to position [3789, 0]
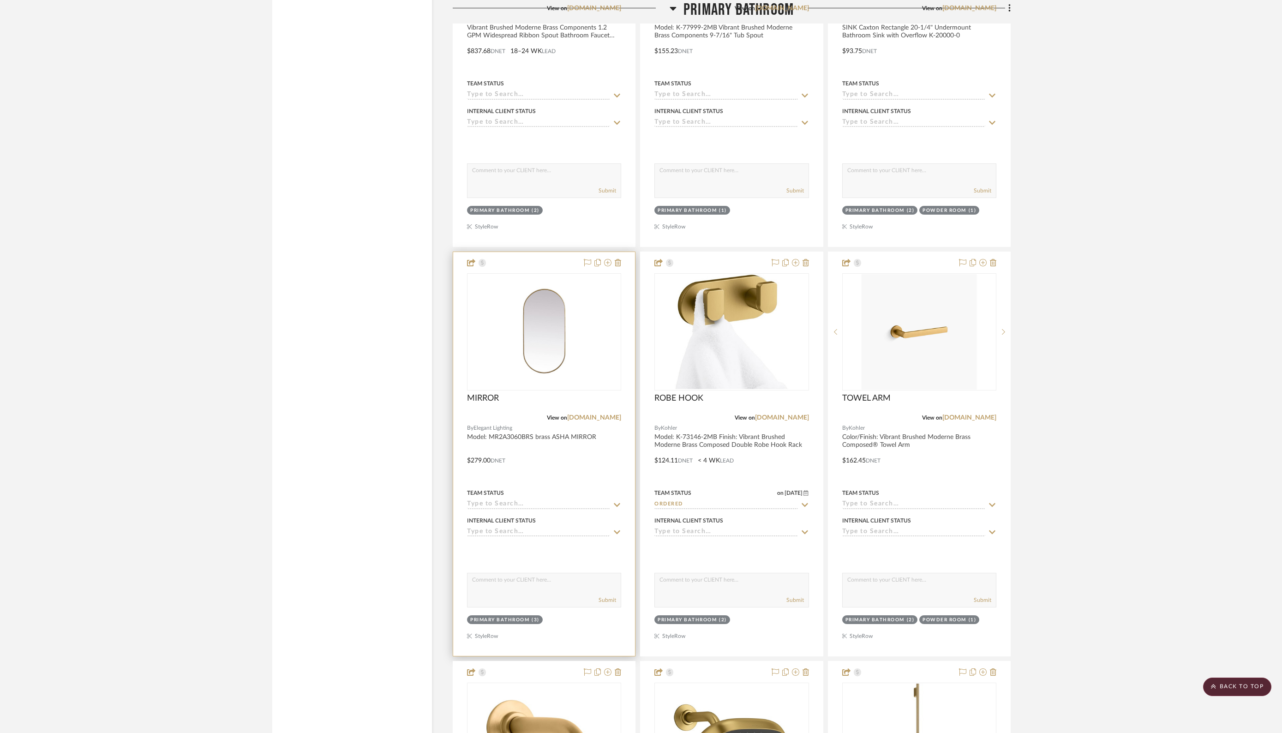
click at [548, 500] on input at bounding box center [538, 504] width 143 height 9
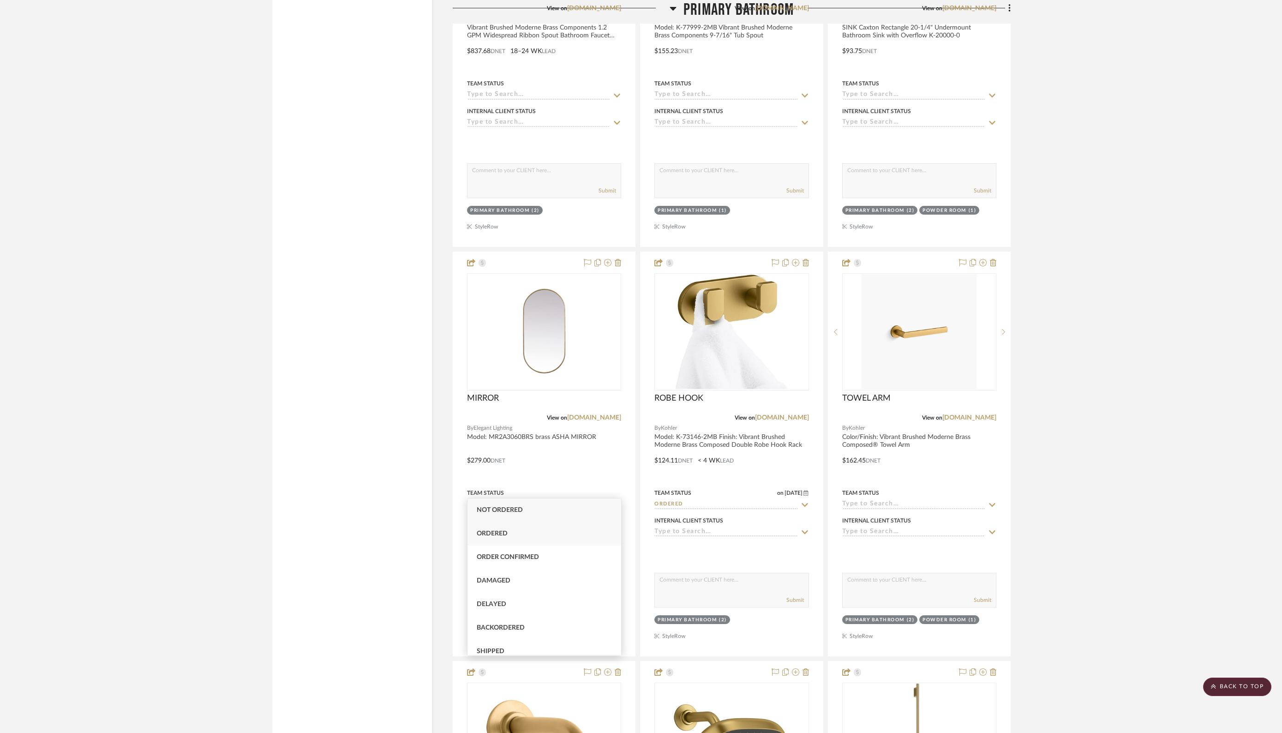
click at [504, 532] on span "Ordered" at bounding box center [492, 533] width 31 height 6
type input "[DATE]"
type input "Ordered"
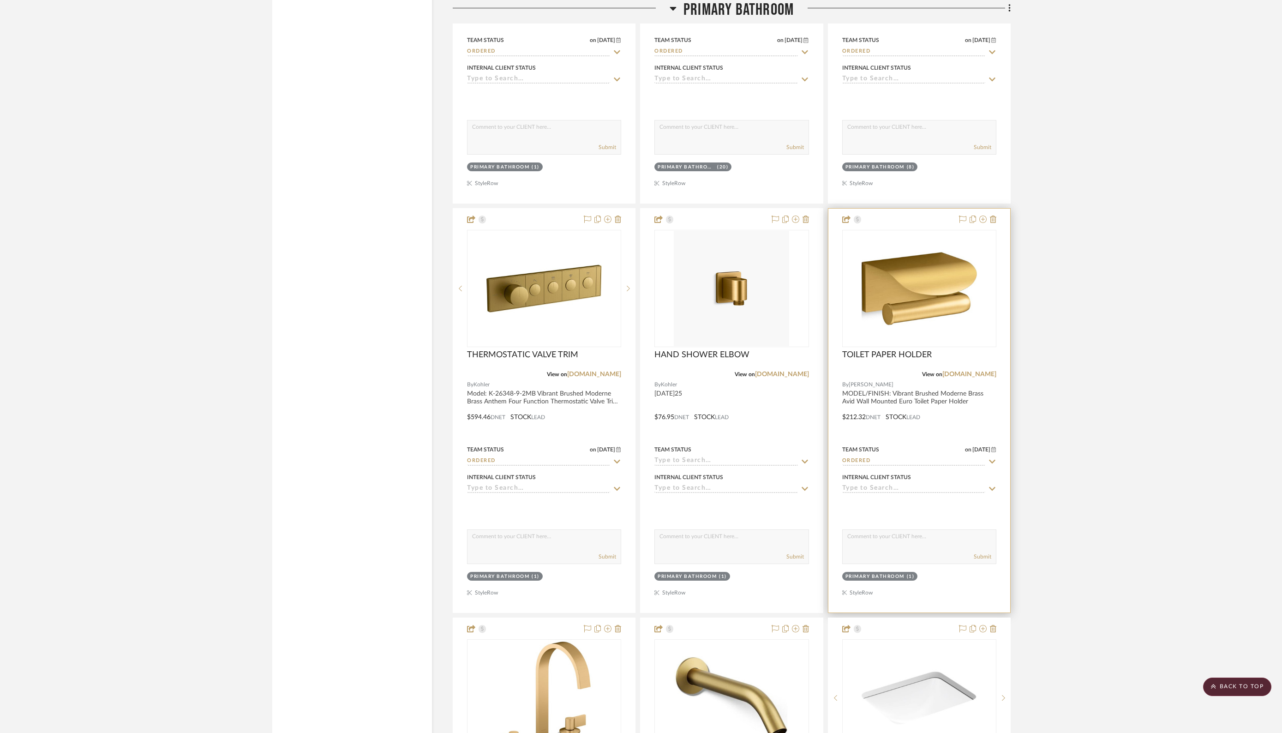
scroll to position [3019, 0]
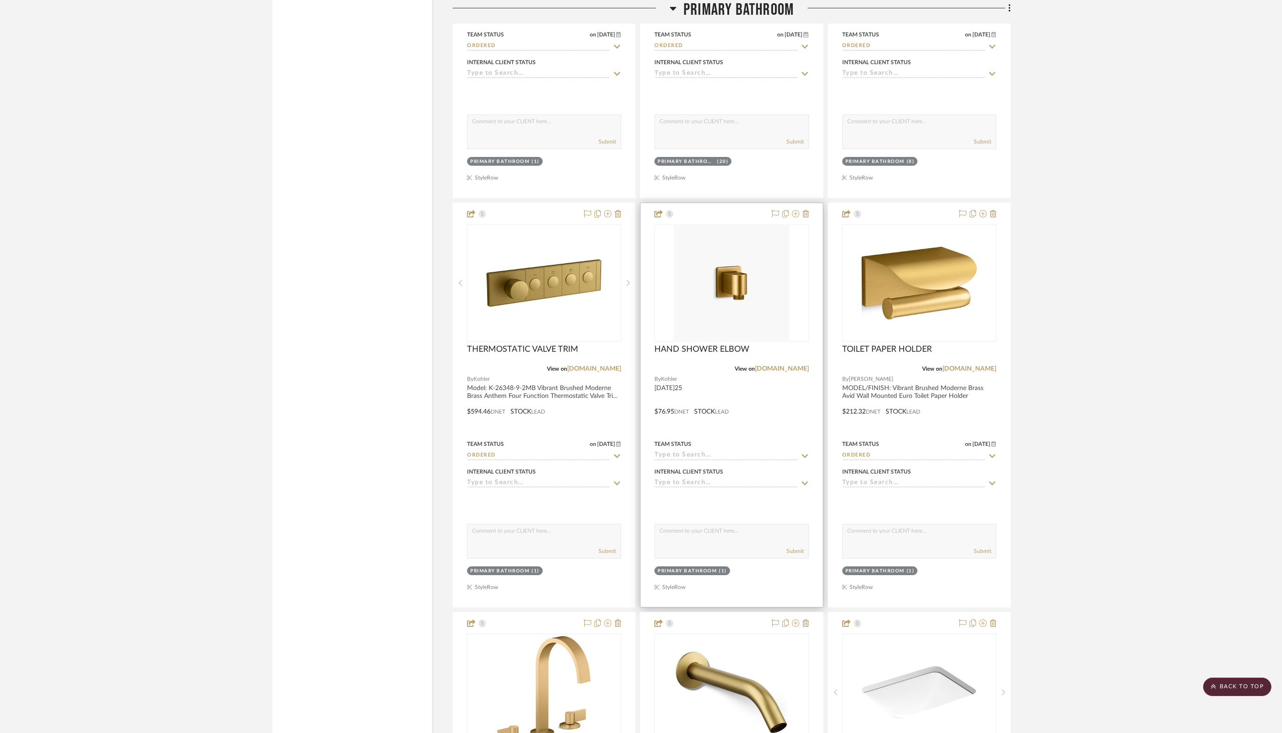
click at [725, 451] on input at bounding box center [725, 455] width 143 height 9
click at [699, 486] on div "Ordered" at bounding box center [732, 488] width 154 height 24
type input "[DATE]"
type input "Ordered"
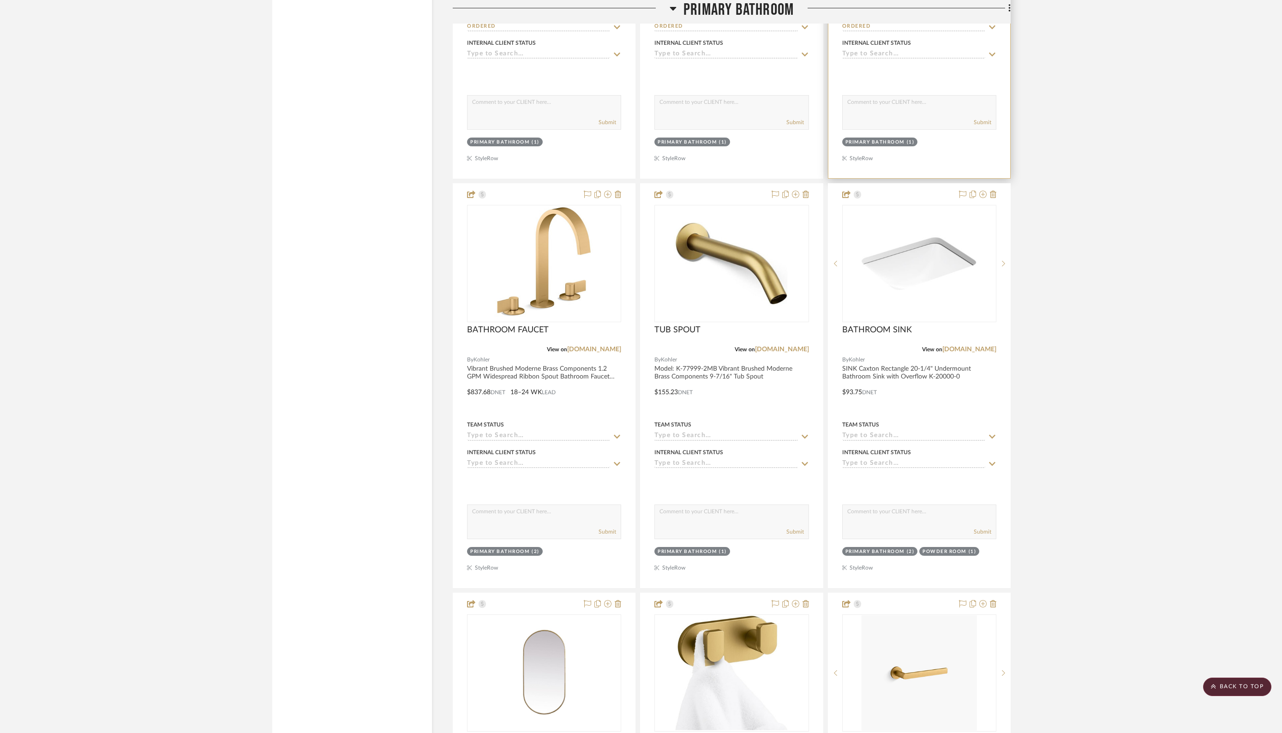
scroll to position [3465, 0]
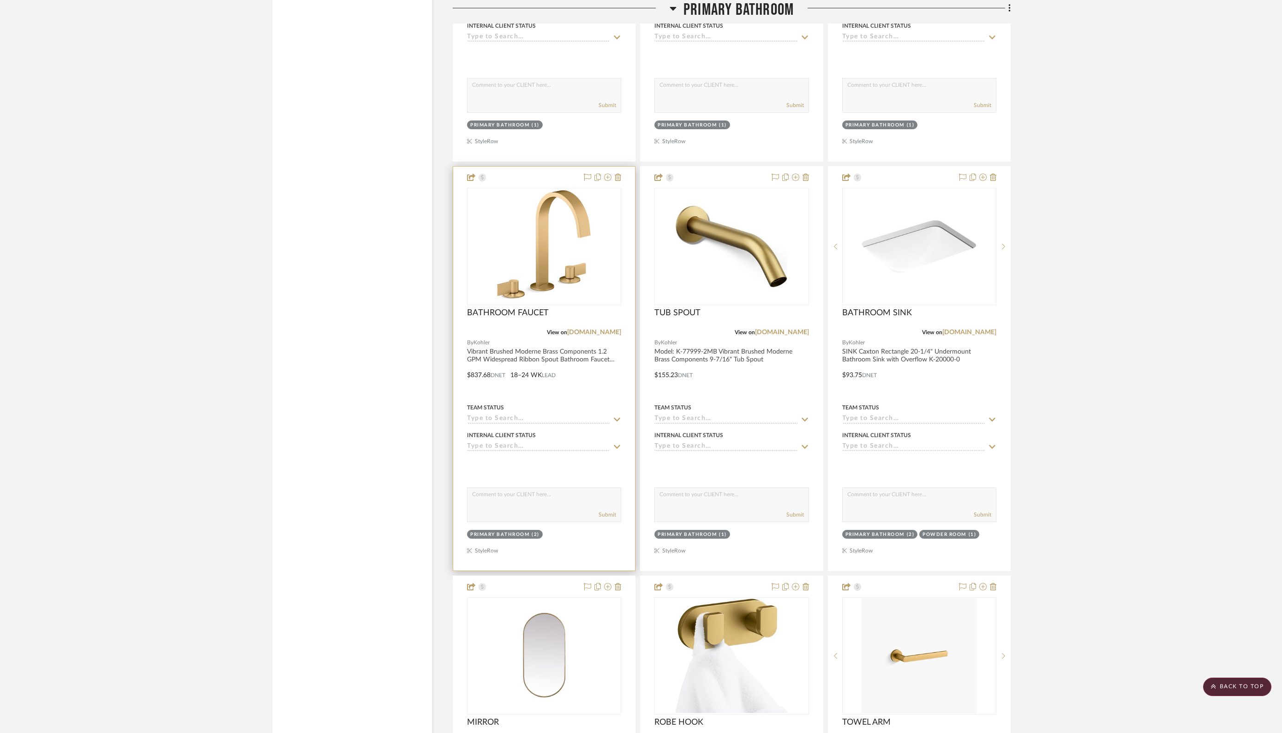
click at [619, 347] on div at bounding box center [544, 369] width 182 height 404
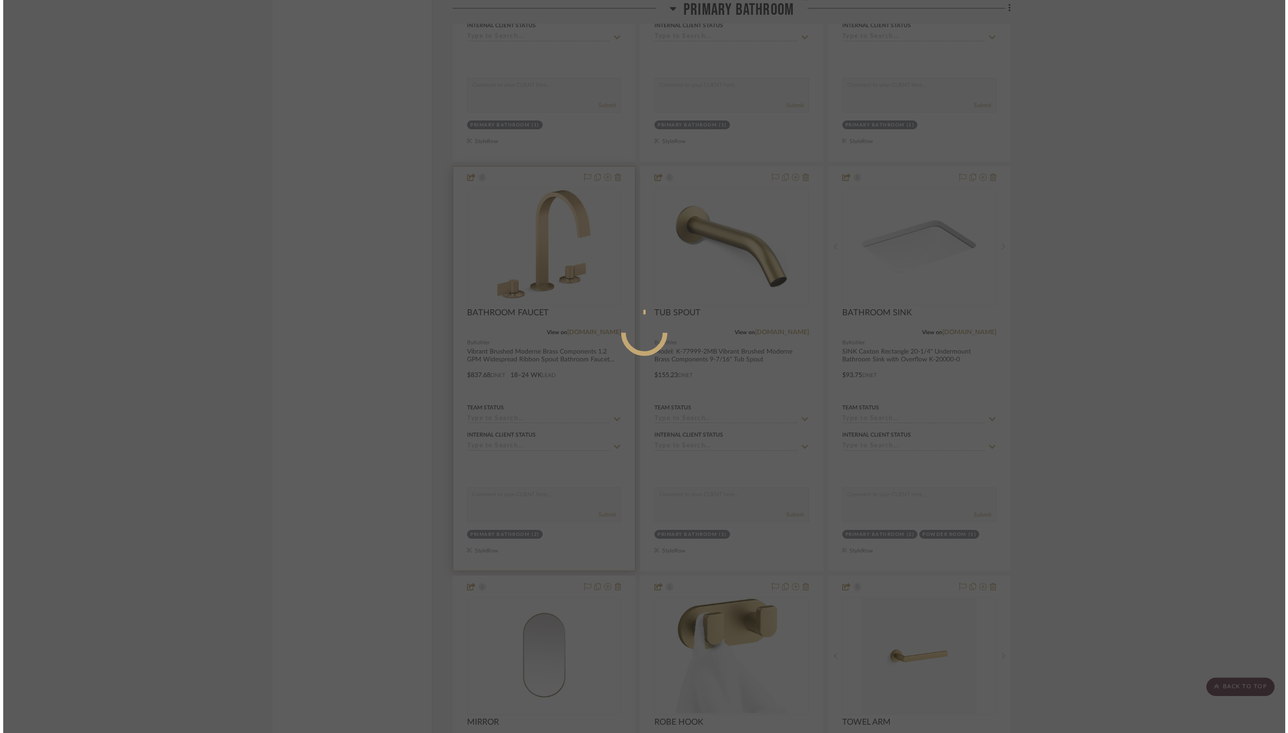
scroll to position [0, 0]
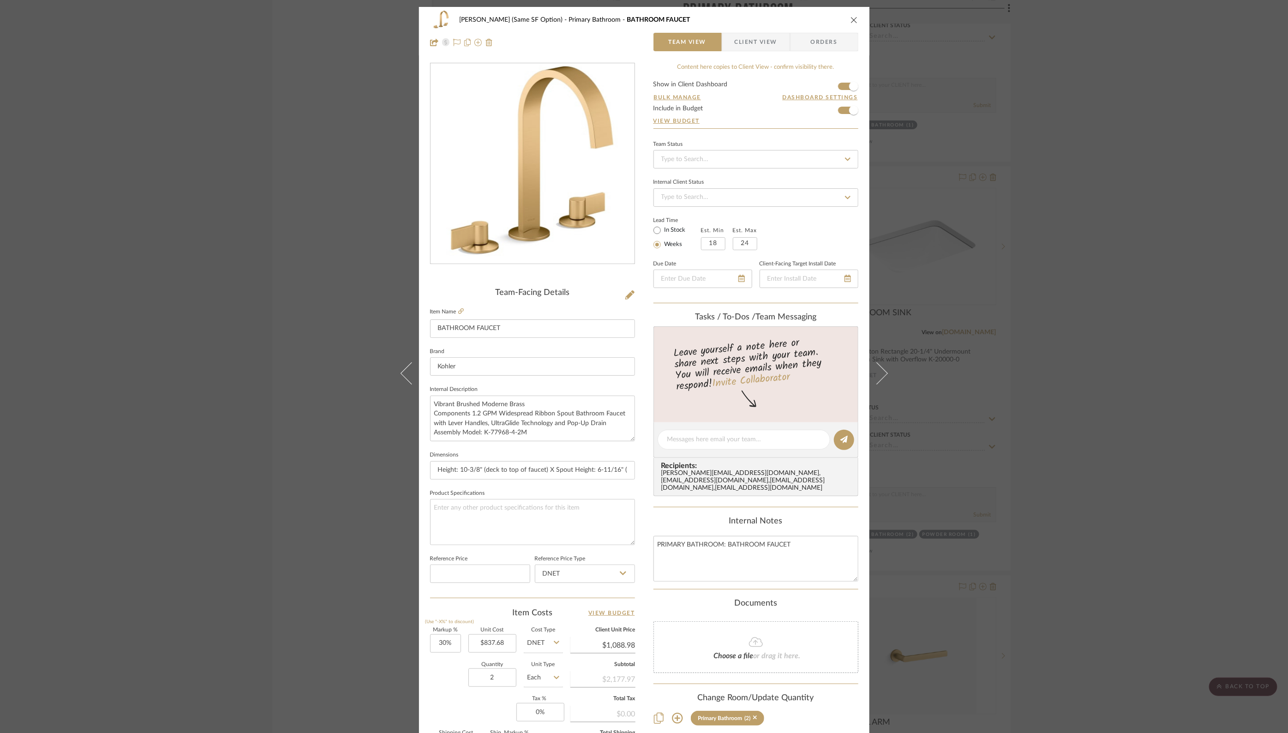
click at [852, 19] on icon "close" at bounding box center [853, 19] width 7 height 7
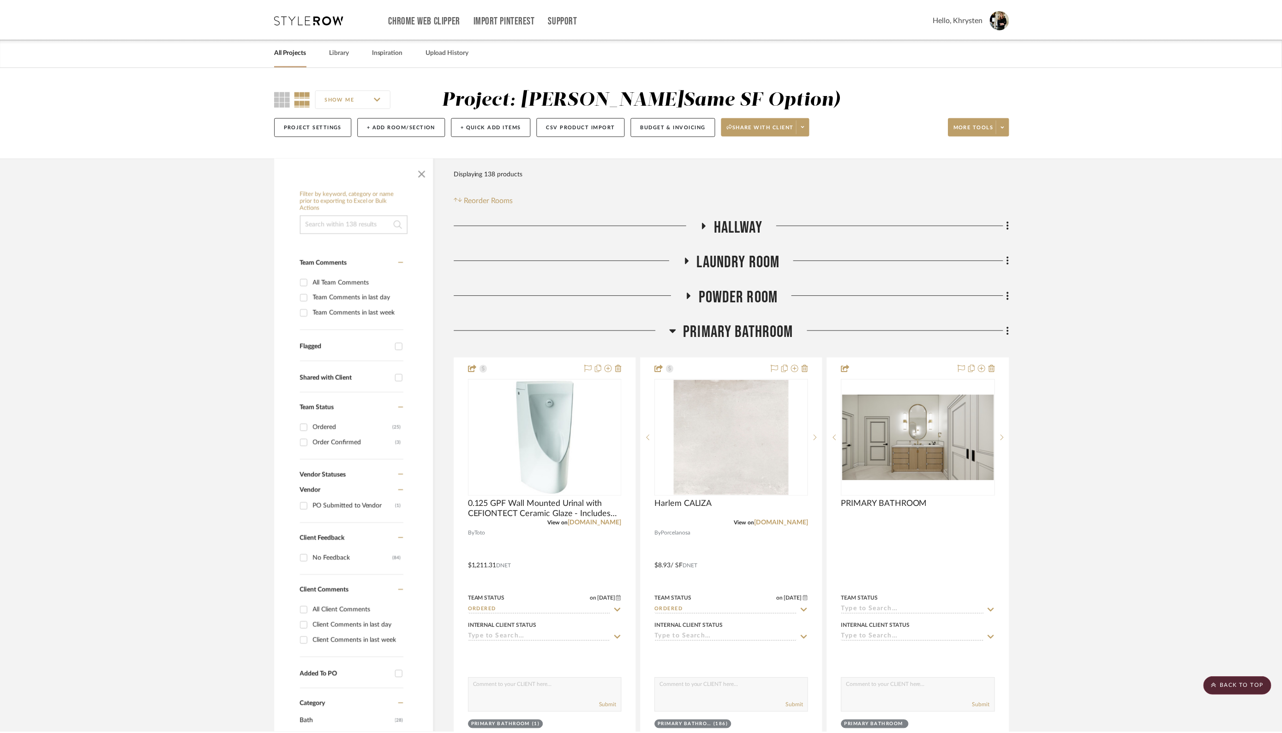
scroll to position [3465, 0]
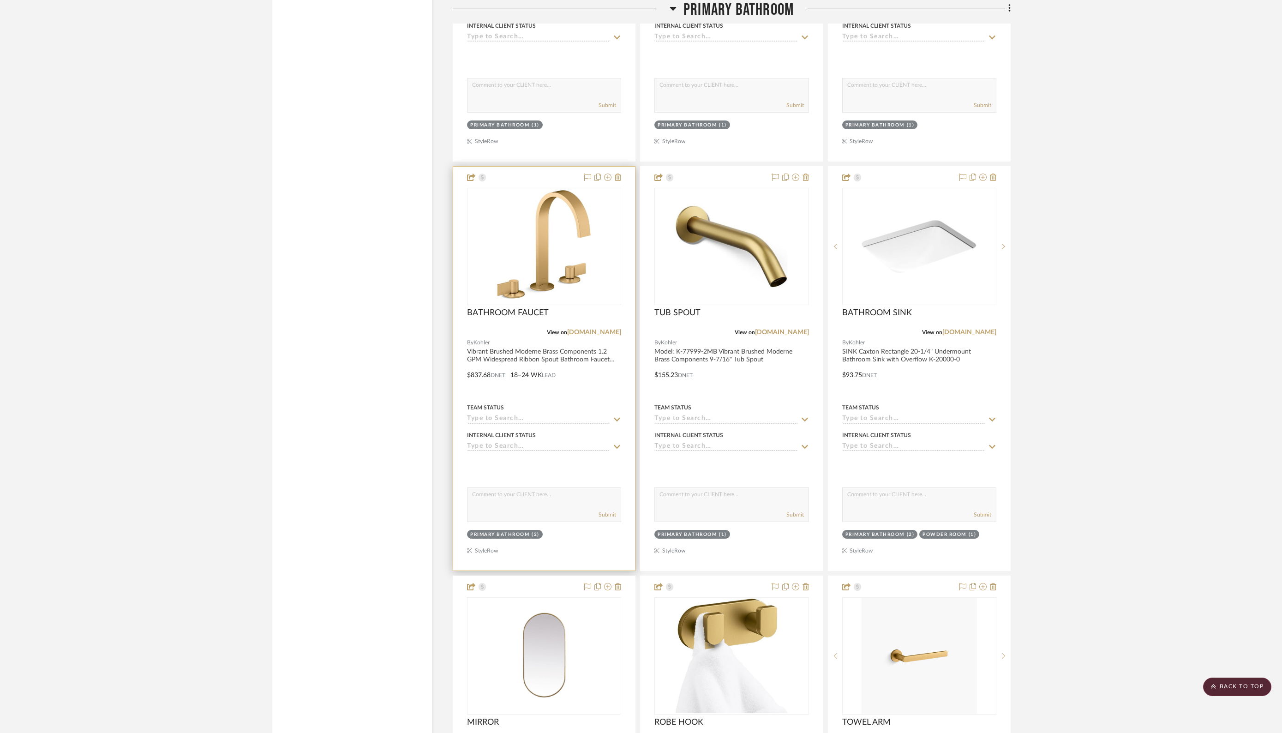
click at [567, 415] on input at bounding box center [538, 419] width 143 height 9
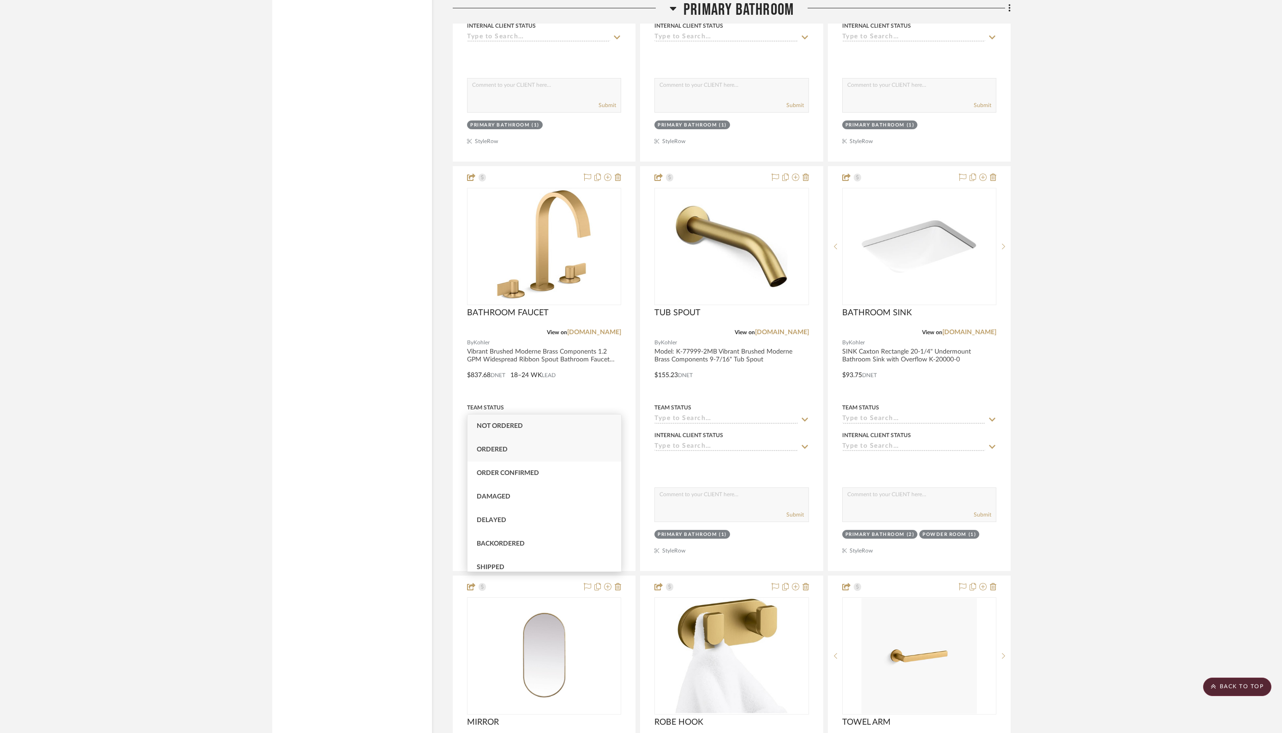
click at [514, 448] on div "Ordered" at bounding box center [544, 450] width 154 height 24
type input "[DATE]"
type input "Ordered"
click at [730, 415] on input at bounding box center [725, 419] width 143 height 9
click at [699, 449] on div "Ordered" at bounding box center [732, 450] width 154 height 24
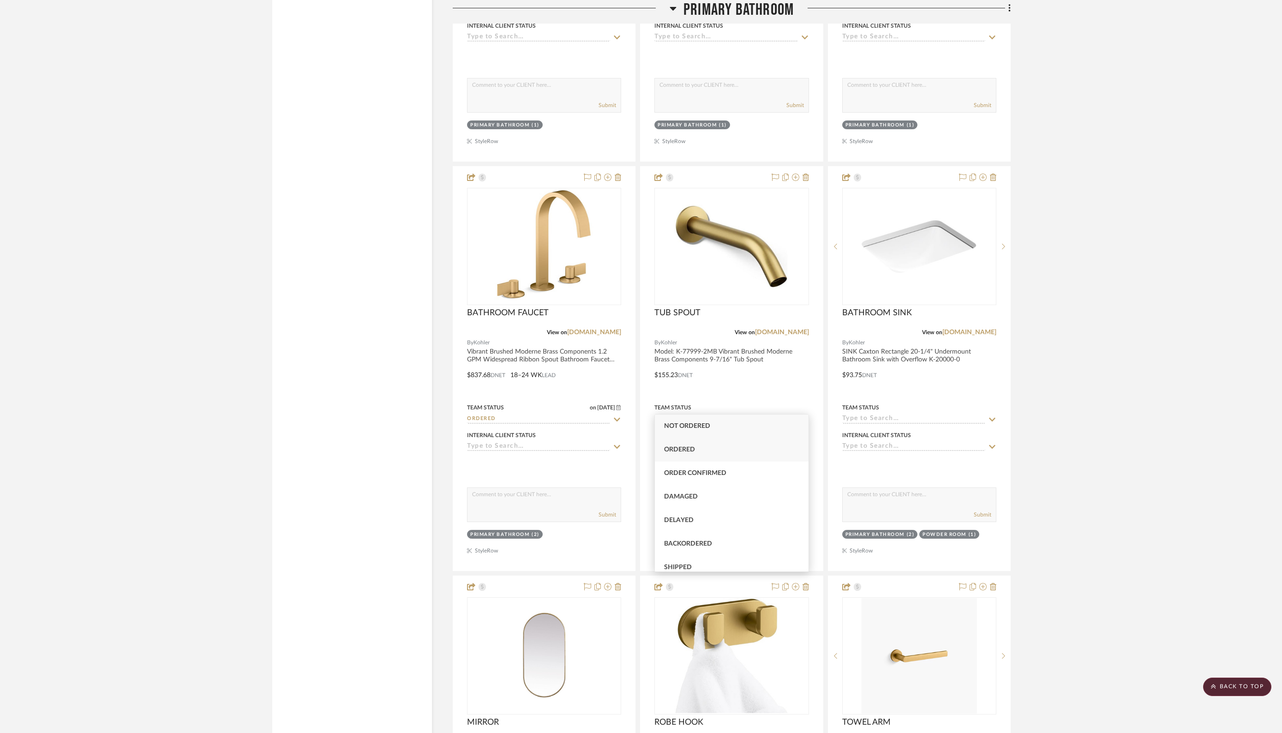
type input "[DATE]"
type input "Ordered"
click at [953, 415] on input at bounding box center [913, 419] width 143 height 9
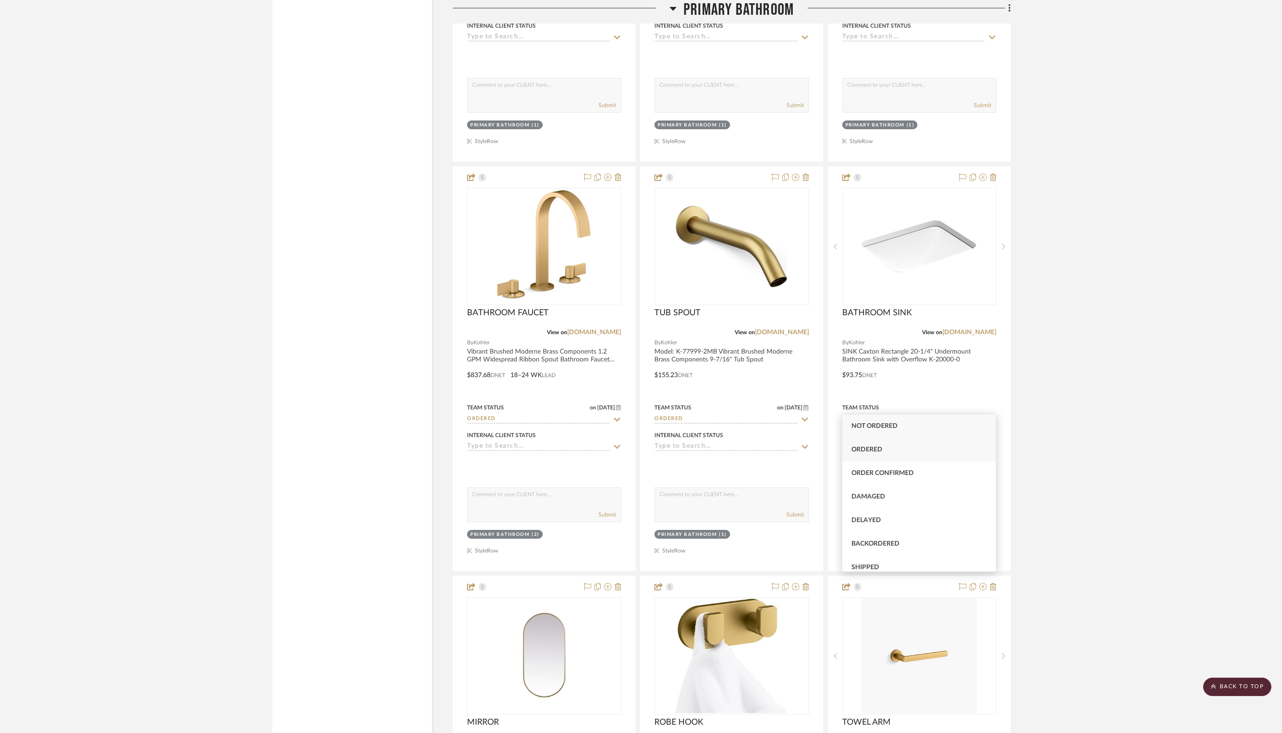
click at [898, 446] on div "Ordered" at bounding box center [919, 450] width 154 height 24
type input "[DATE]"
type input "Ordered"
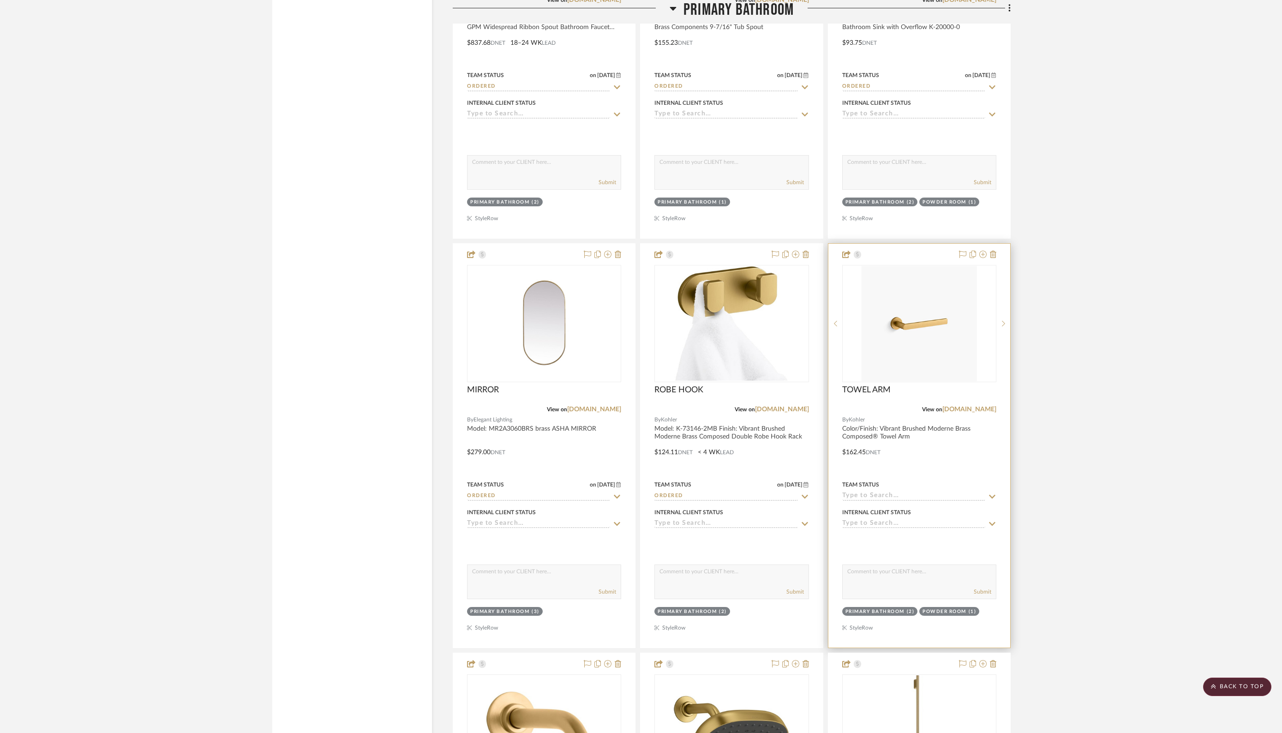
scroll to position [3812, 0]
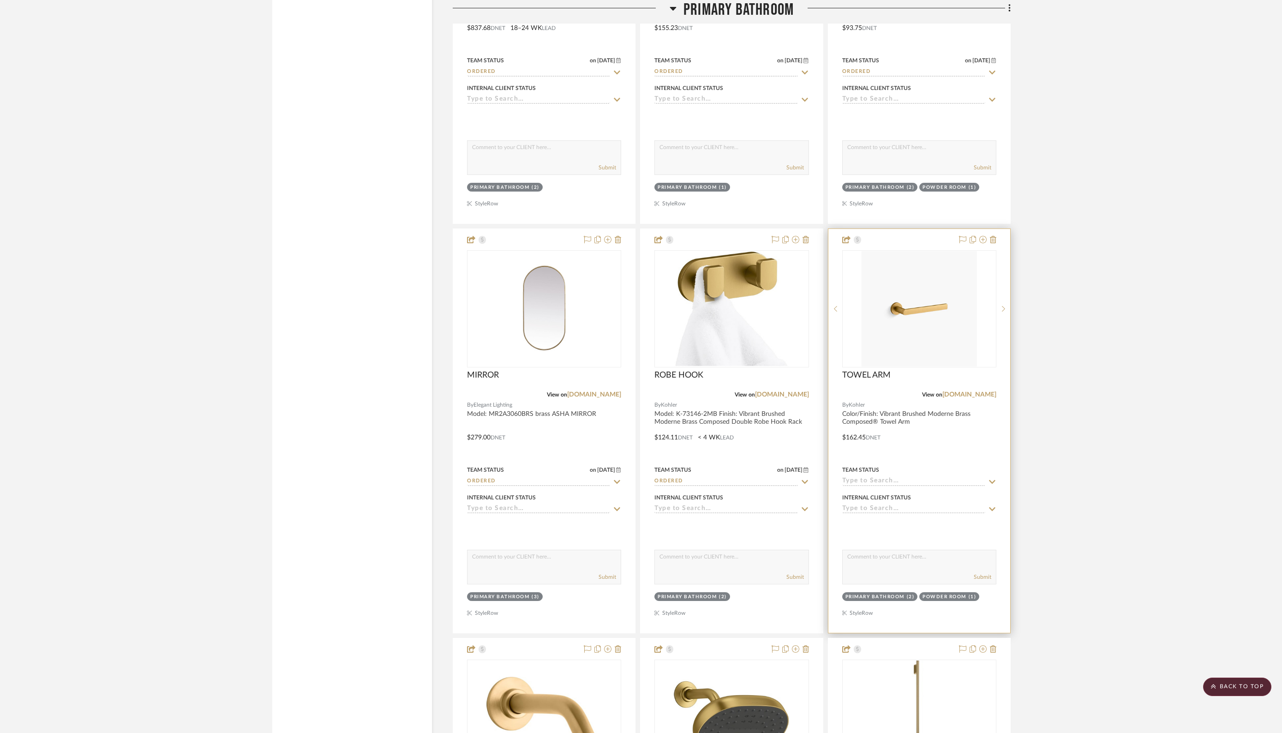
click at [944, 477] on input at bounding box center [913, 481] width 143 height 9
click at [881, 510] on span "Ordered" at bounding box center [866, 511] width 31 height 6
type input "[DATE]"
type input "Ordered"
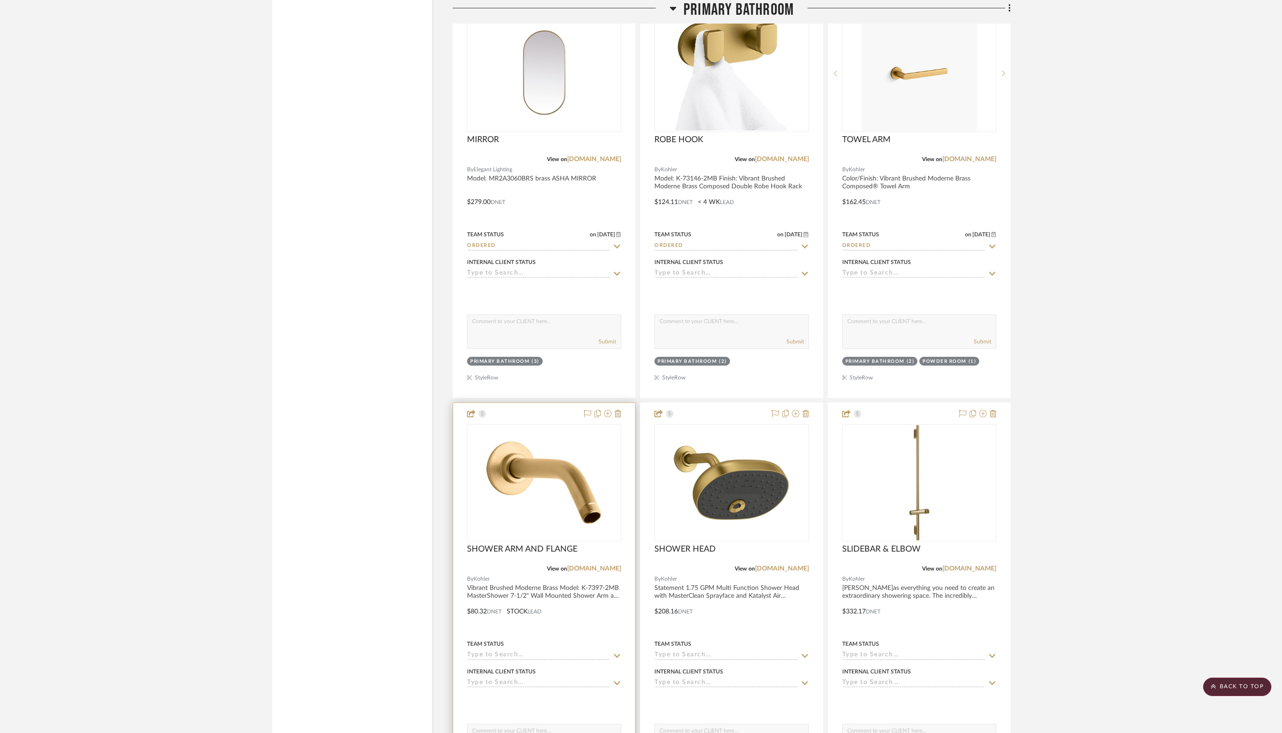
scroll to position [4051, 0]
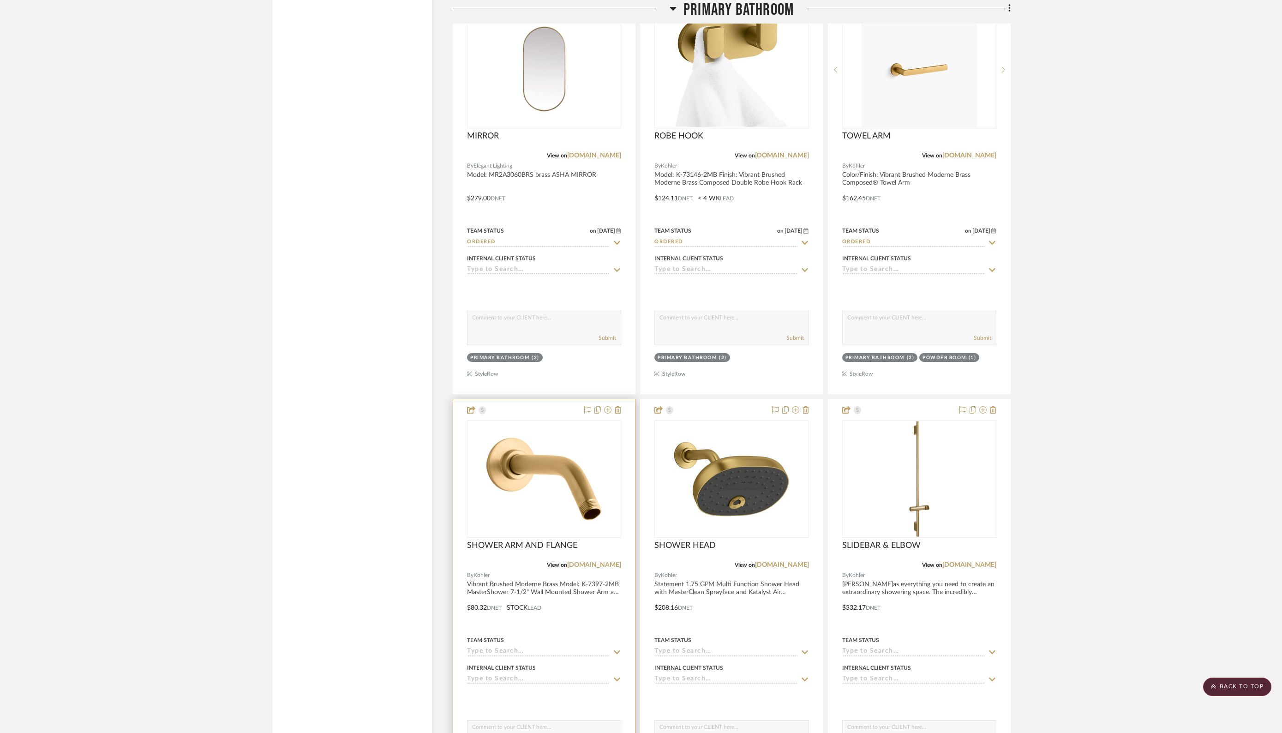
click at [561, 610] on project-item-tile "SHOWER ARM AND FLANGE View on [DOMAIN_NAME] By Kohler Vibrant Brushed Moderne B…" at bounding box center [544, 601] width 183 height 405
click at [566, 610] on input at bounding box center [538, 652] width 143 height 9
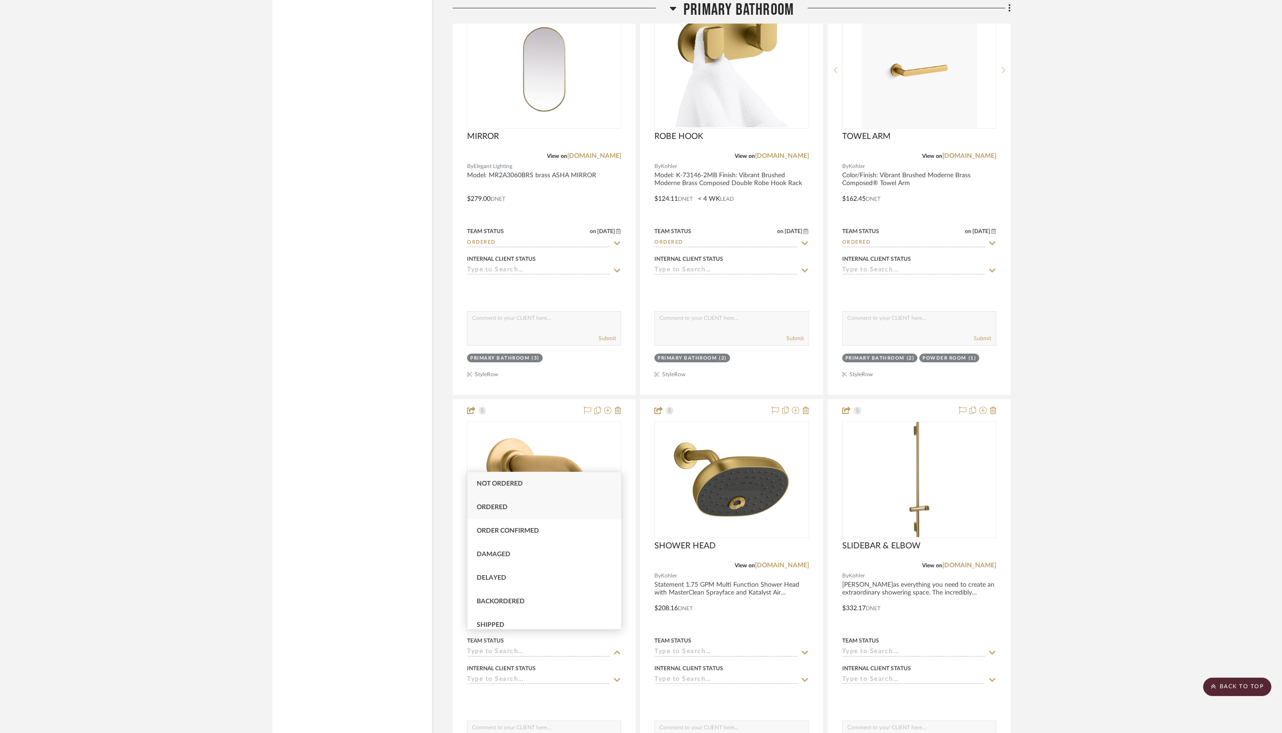
click at [487, 504] on span "Ordered" at bounding box center [492, 507] width 31 height 6
type input "[DATE]"
type input "Ordered"
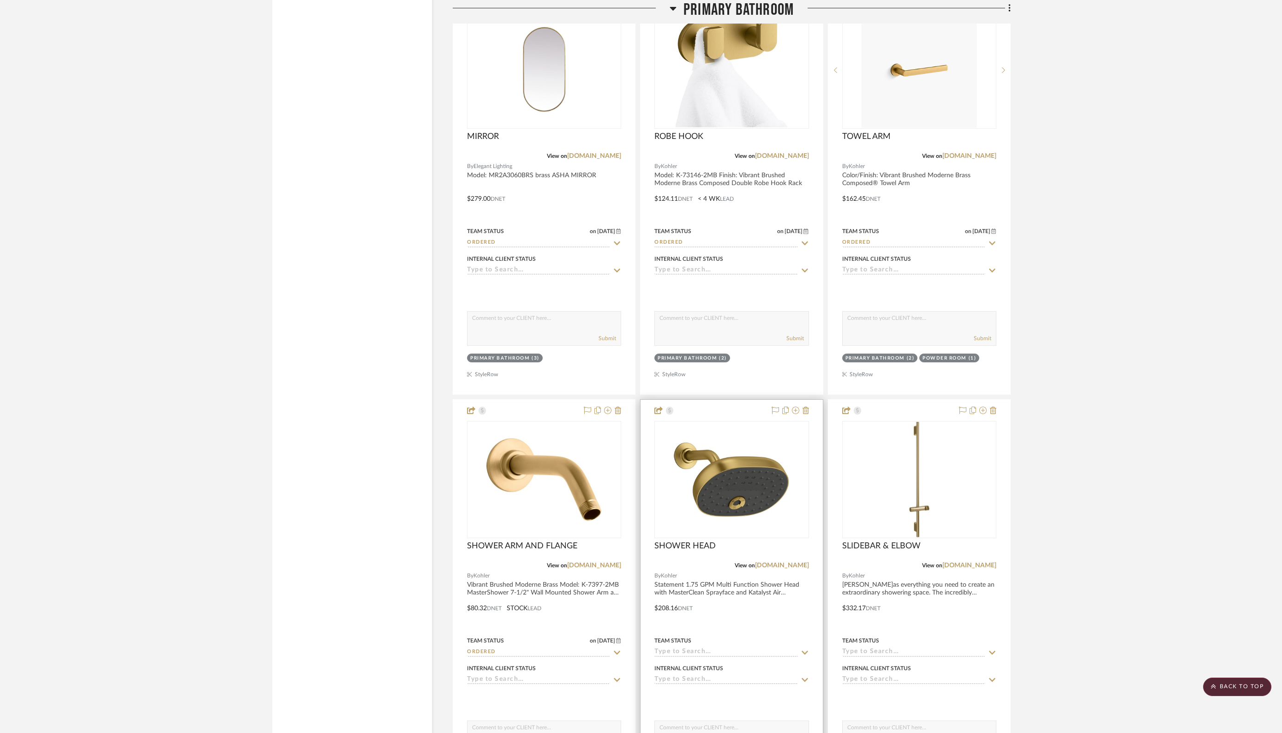
click at [700, 610] on input at bounding box center [725, 652] width 143 height 9
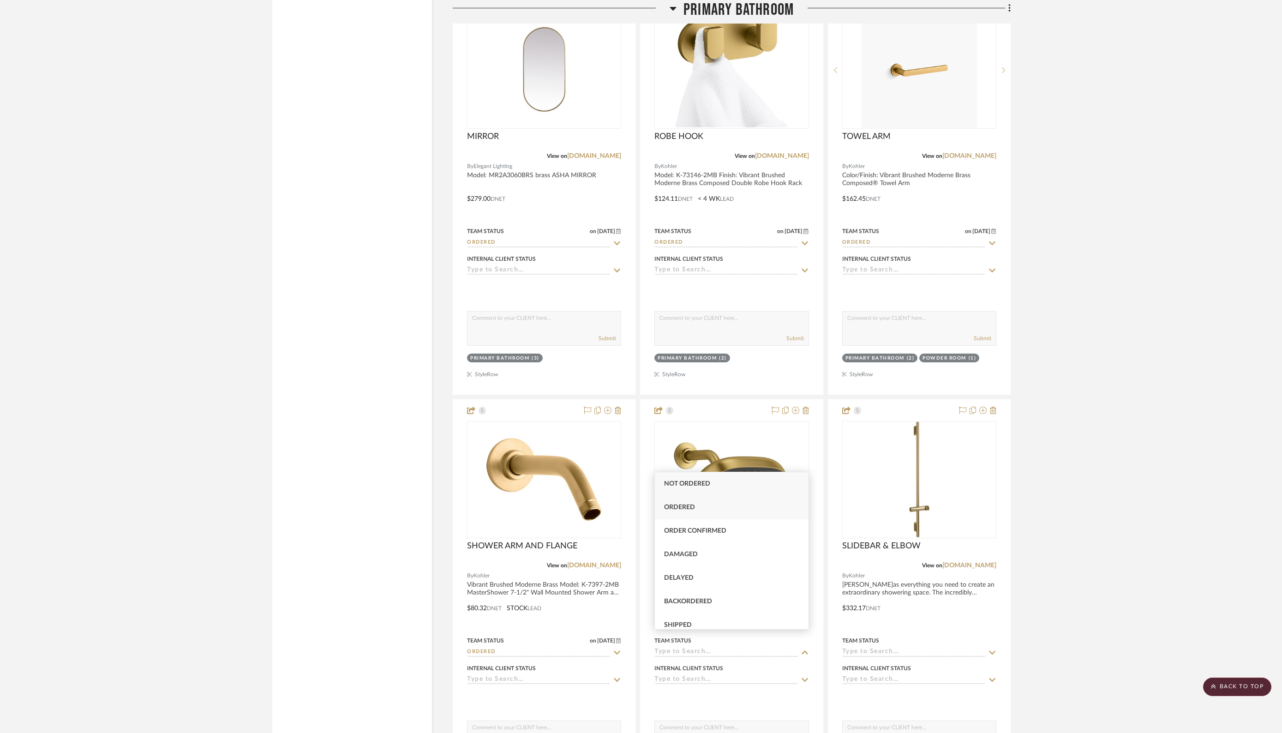
click at [686, 503] on div "Ordered" at bounding box center [732, 508] width 154 height 24
type input "[DATE]"
type input "Ordered"
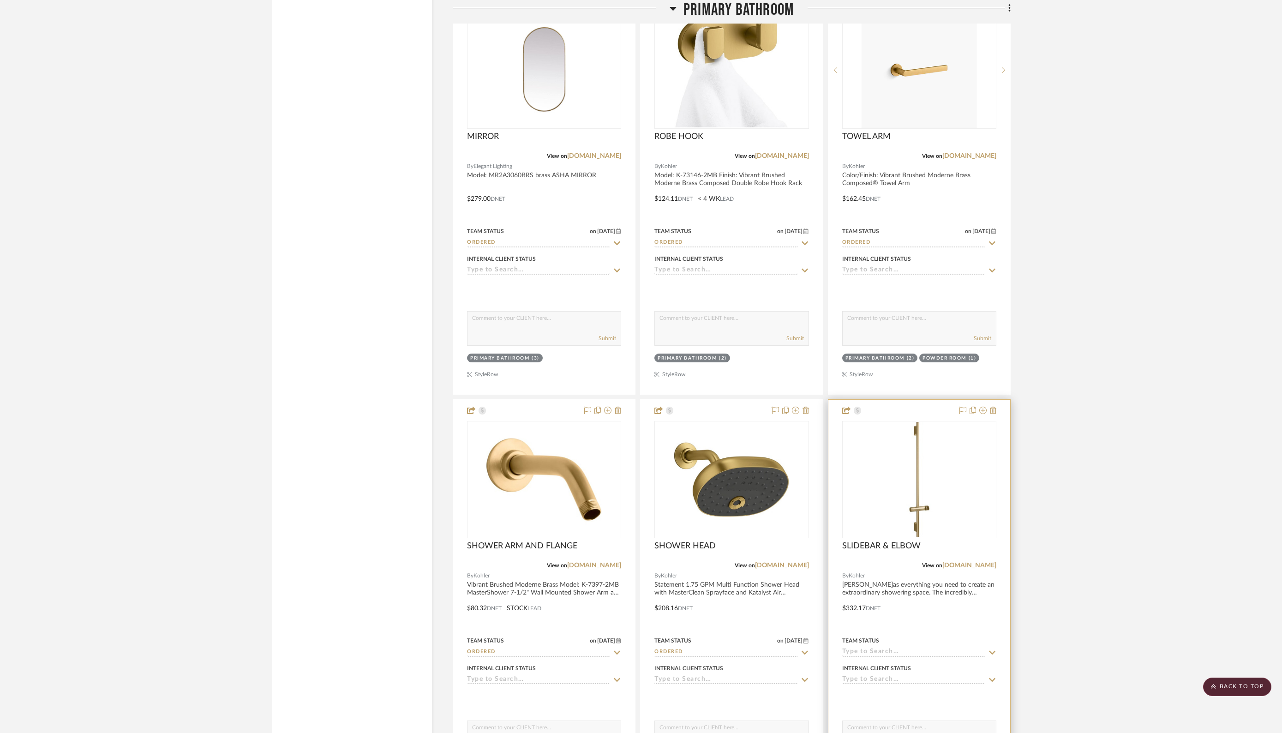
click at [885, 610] on input at bounding box center [913, 652] width 143 height 9
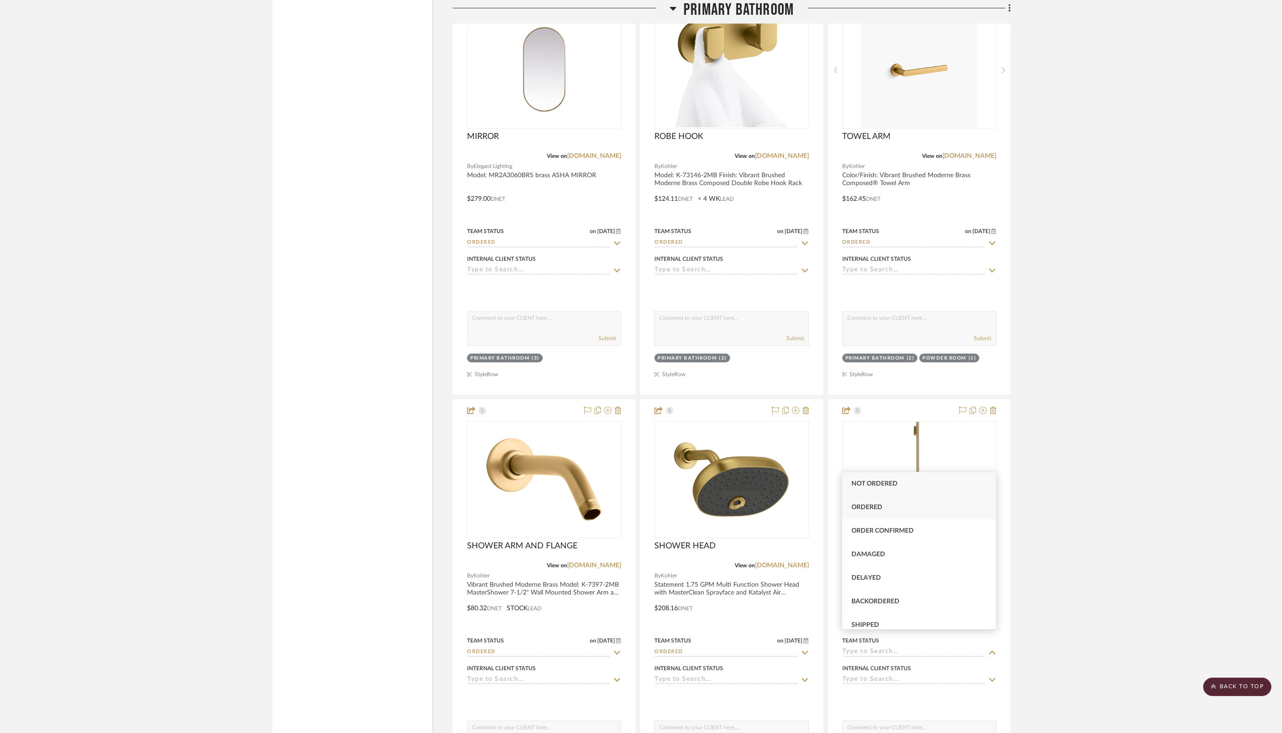
click at [869, 509] on span "Ordered" at bounding box center [866, 507] width 31 height 6
type input "[DATE]"
type input "Ordered"
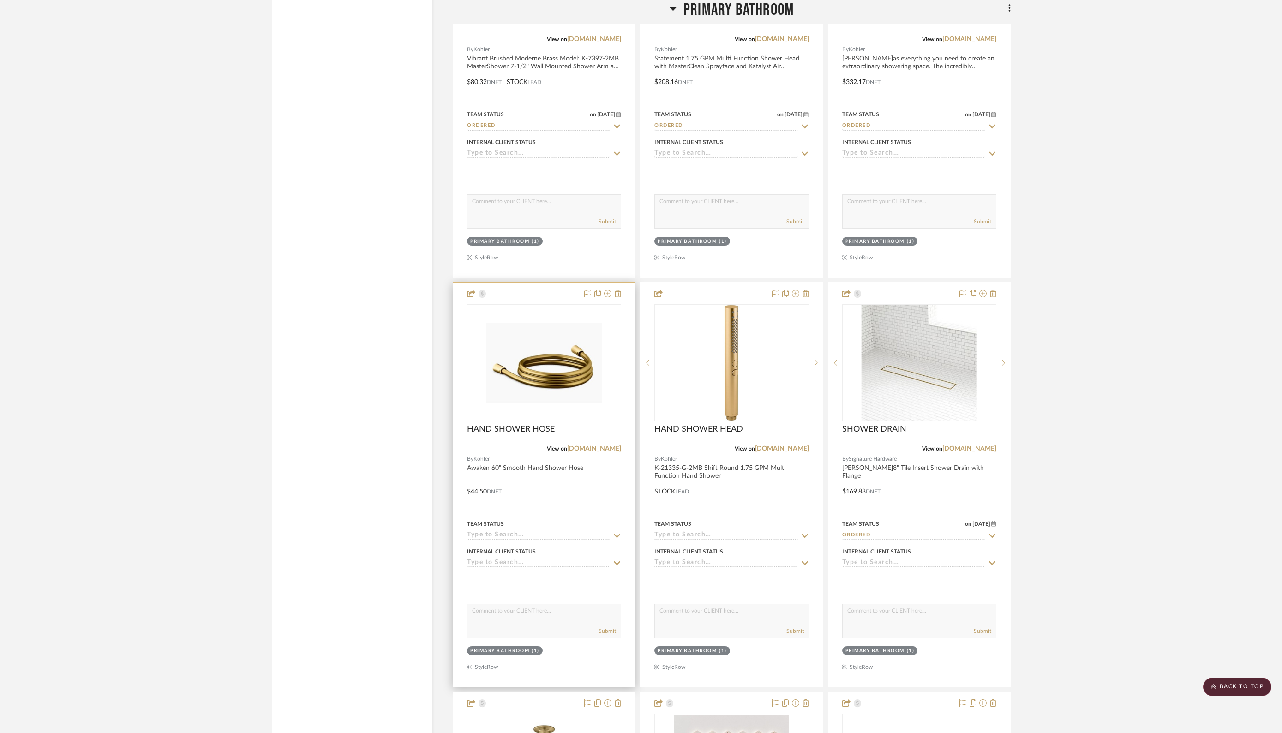
scroll to position [4578, 0]
click at [500, 530] on input at bounding box center [538, 534] width 143 height 9
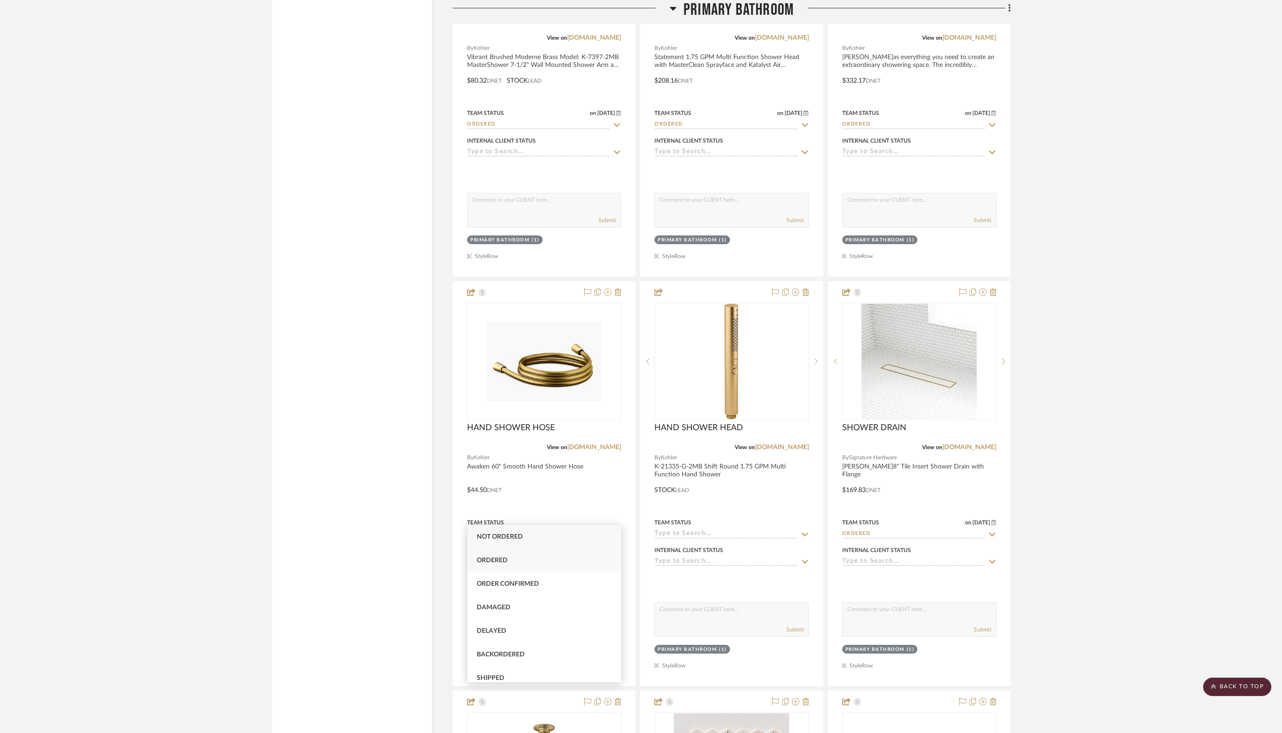
click at [496, 559] on span "Ordered" at bounding box center [492, 560] width 31 height 6
type input "[DATE]"
type input "Ordered"
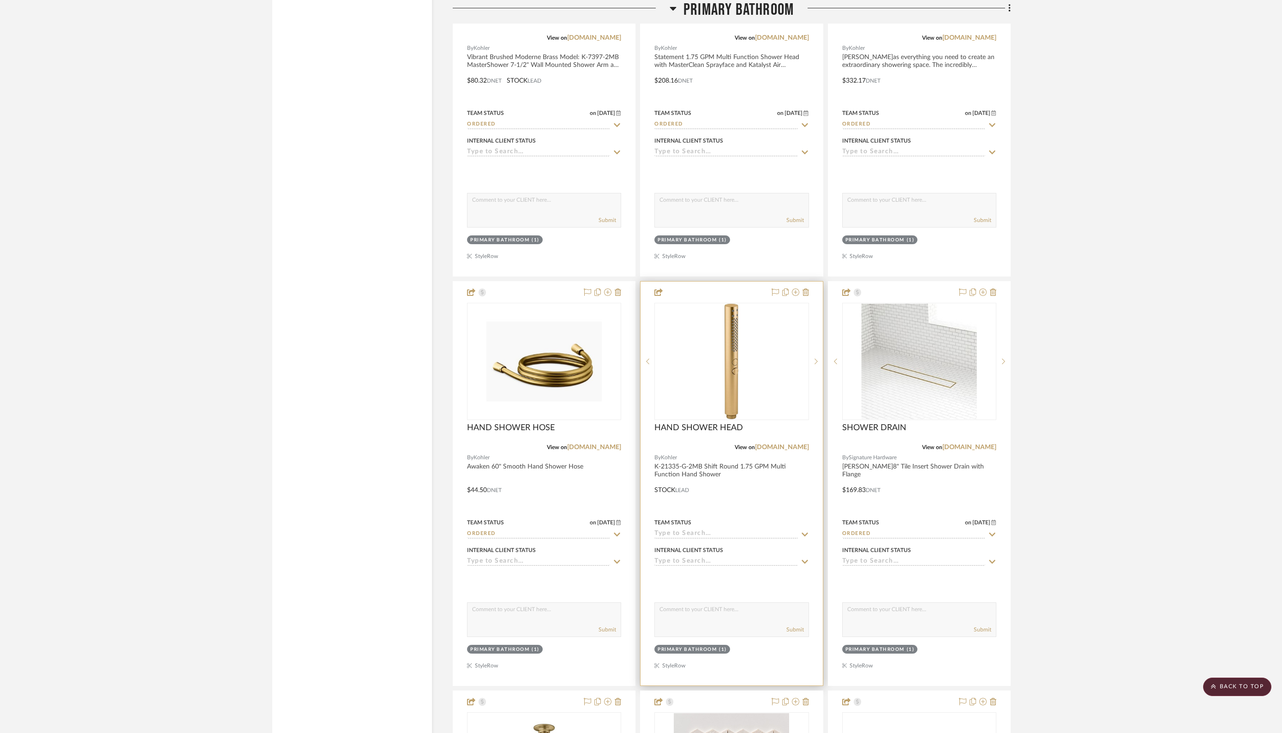
click at [705, 522] on div at bounding box center [731, 483] width 182 height 404
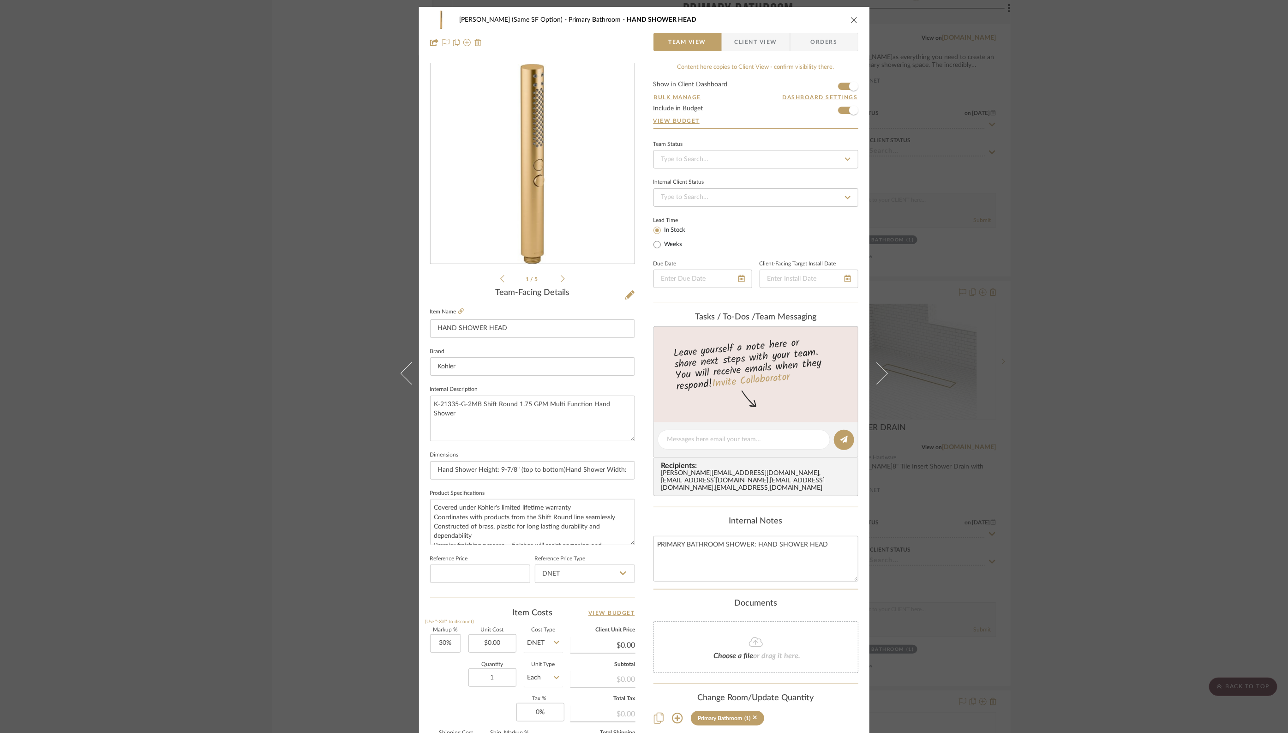
click at [850, 21] on icon "close" at bounding box center [853, 19] width 7 height 7
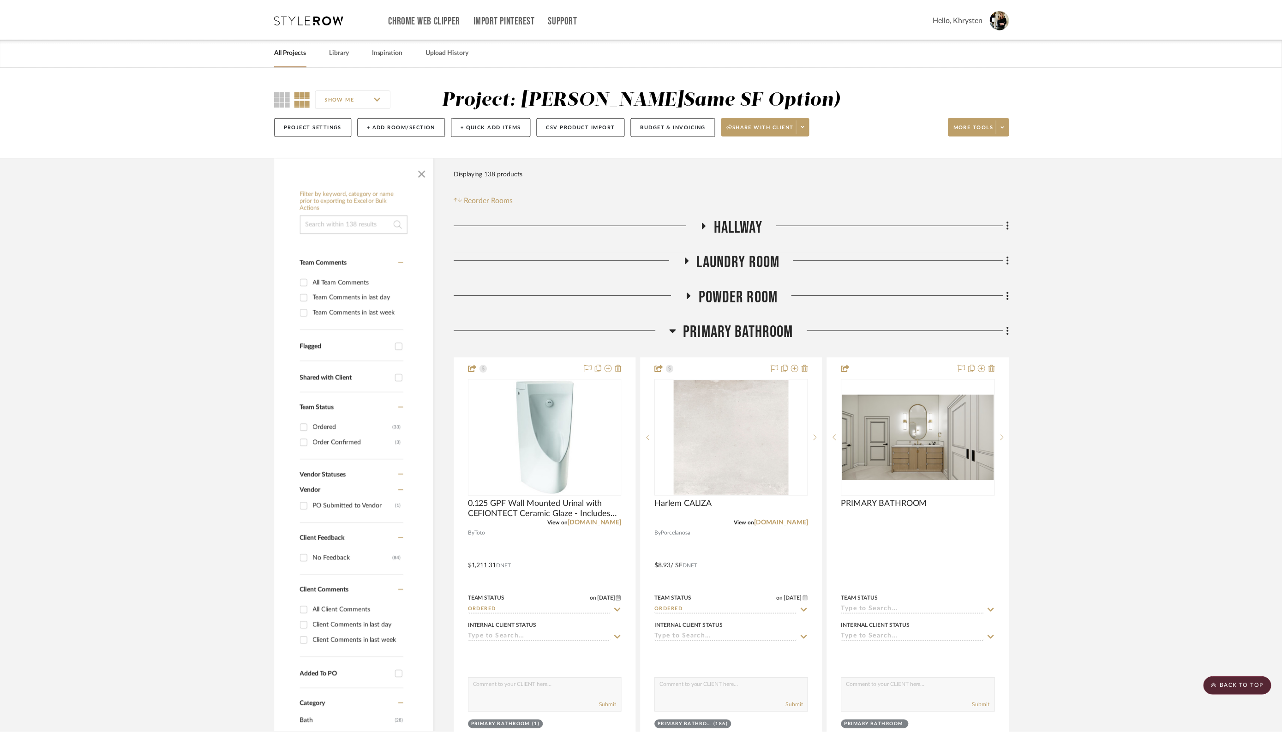
scroll to position [4578, 0]
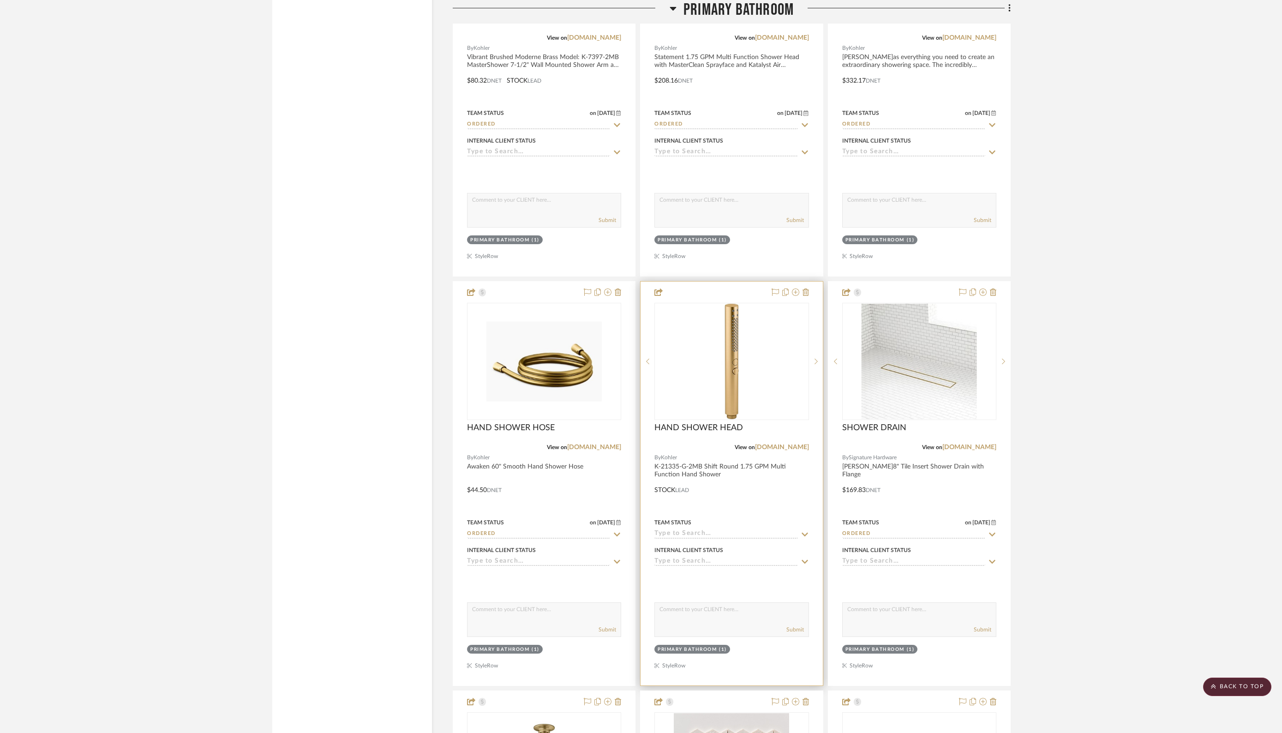
click at [703, 516] on div "Team Status" at bounding box center [731, 527] width 154 height 22
click at [702, 530] on input at bounding box center [725, 534] width 143 height 9
click at [688, 558] on span "Ordered" at bounding box center [679, 560] width 31 height 6
type input "[DATE]"
type input "Ordered"
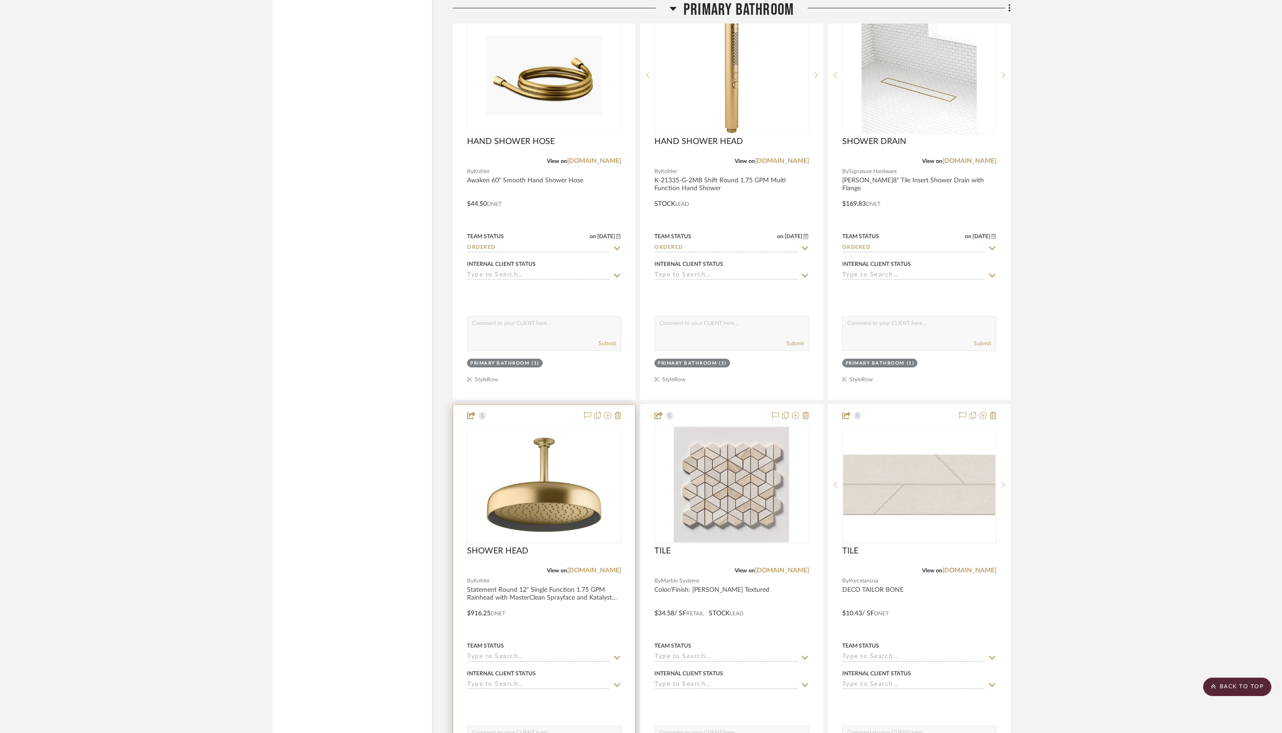
scroll to position [4865, 0]
click at [553, 572] on div at bounding box center [544, 605] width 182 height 404
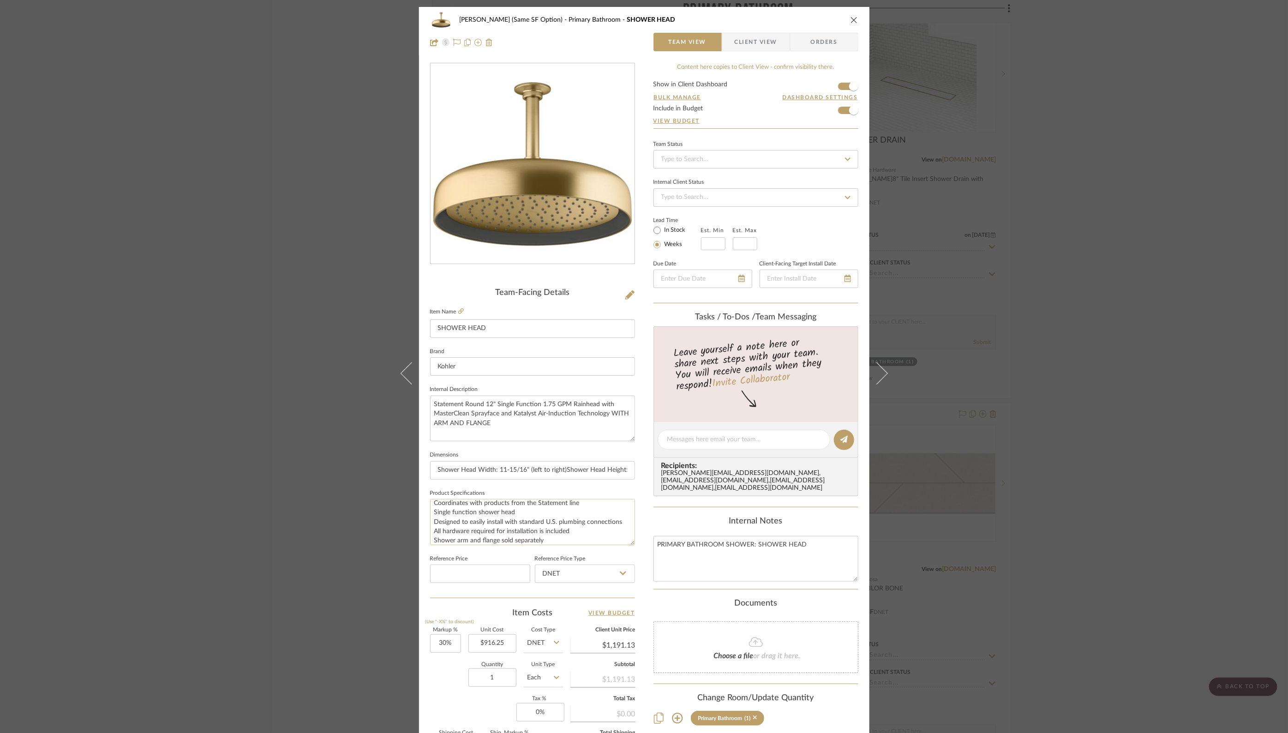
scroll to position [56, 0]
click at [475, 610] on input "916.25" at bounding box center [492, 643] width 48 height 18
type input "$916.25"
click at [854, 18] on icon "close" at bounding box center [853, 19] width 7 height 7
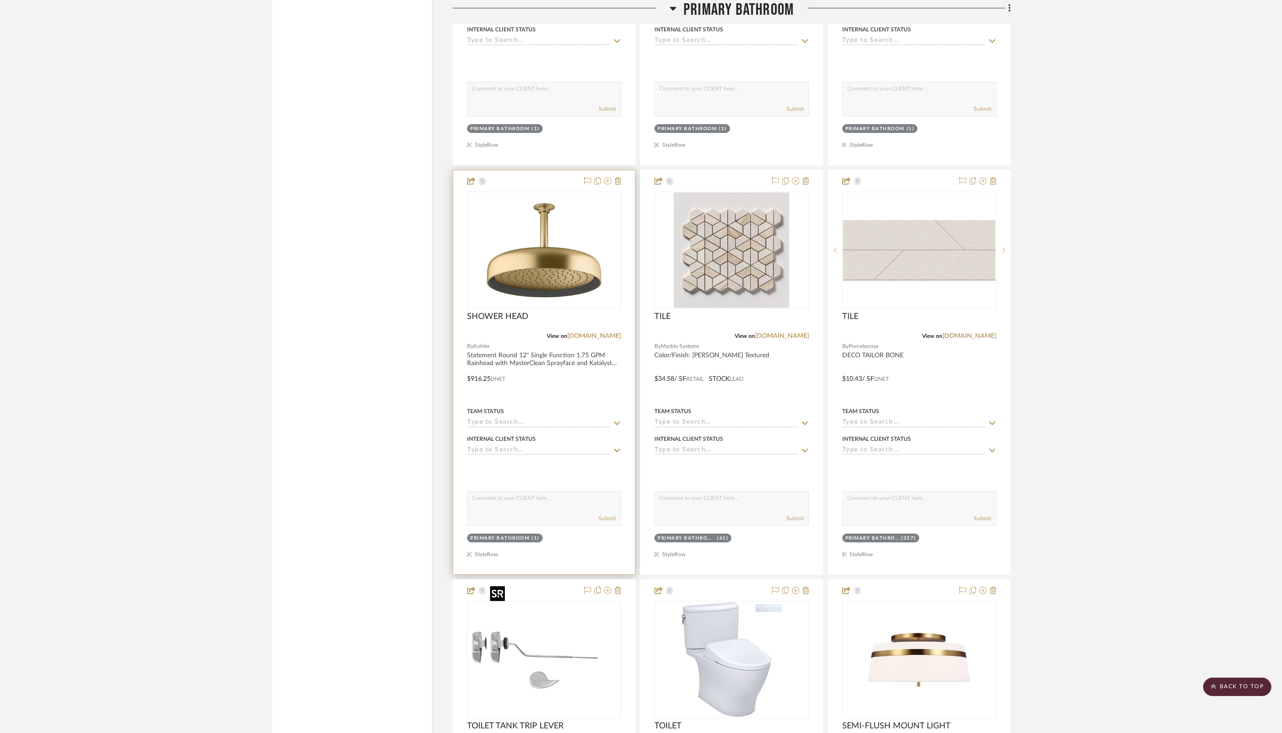
scroll to position [5095, 0]
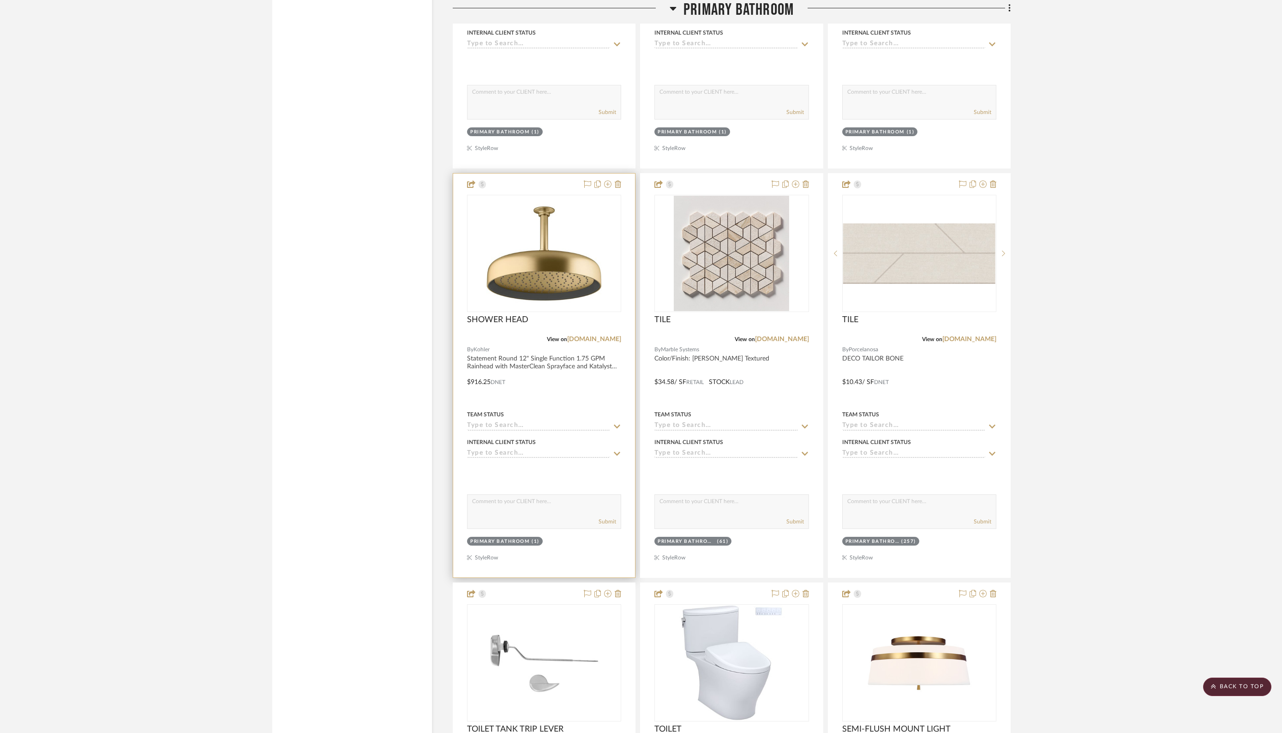
click at [505, 364] on div at bounding box center [544, 375] width 182 height 404
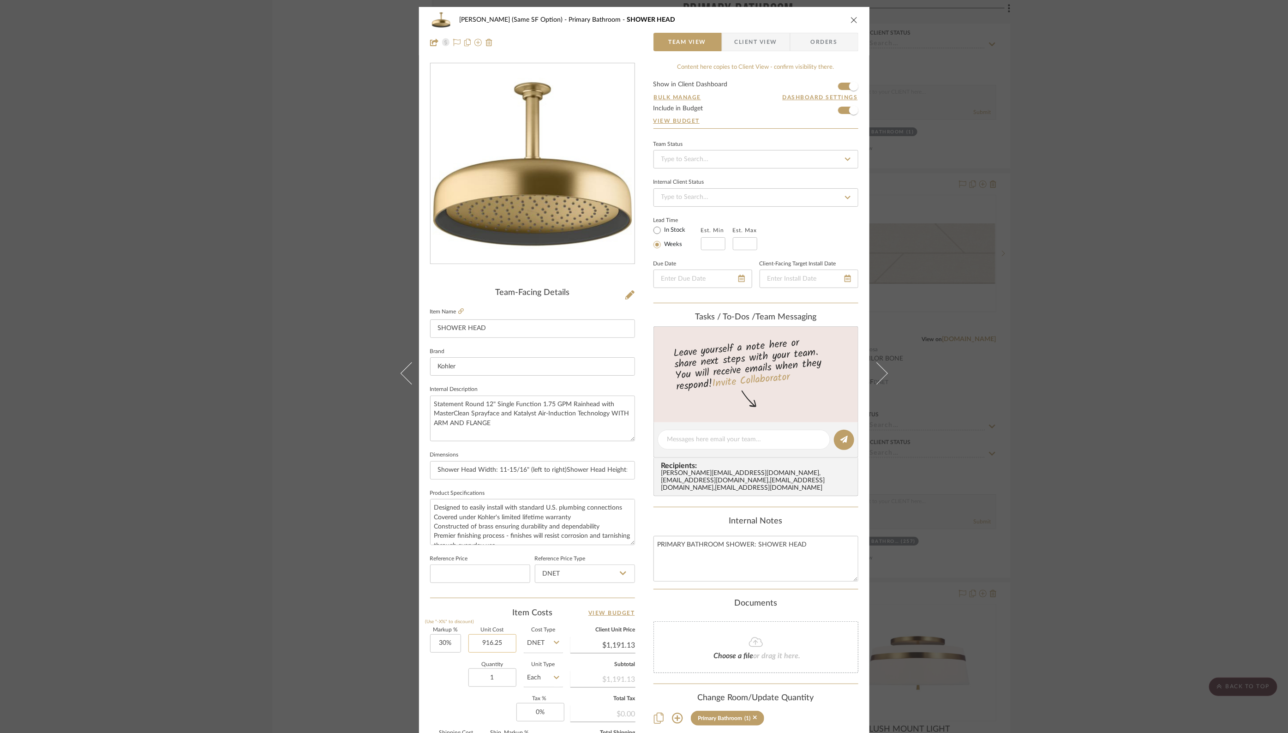
scroll to position [3, 0]
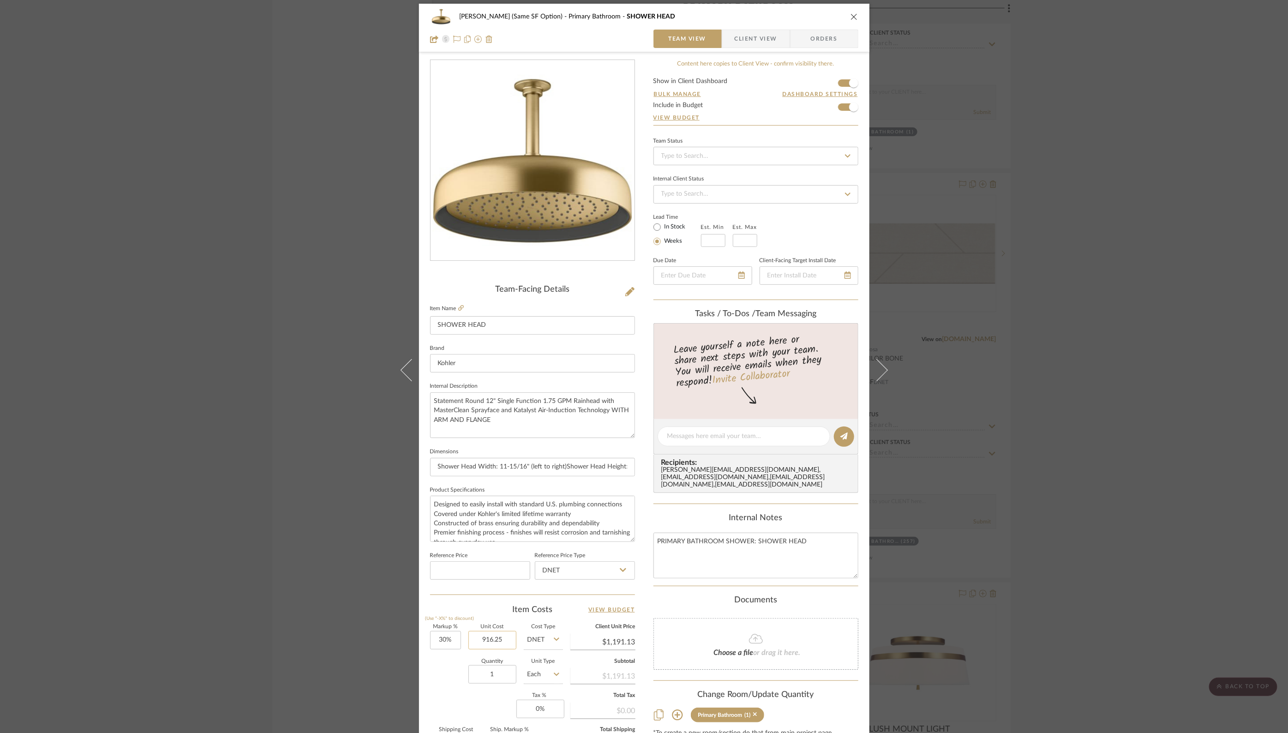
click at [487, 610] on input "916.25" at bounding box center [492, 640] width 48 height 18
type input "$825.63"
type input "$1,073.32"
click at [751, 154] on input at bounding box center [755, 156] width 205 height 18
click at [850, 16] on icon "close" at bounding box center [853, 16] width 7 height 7
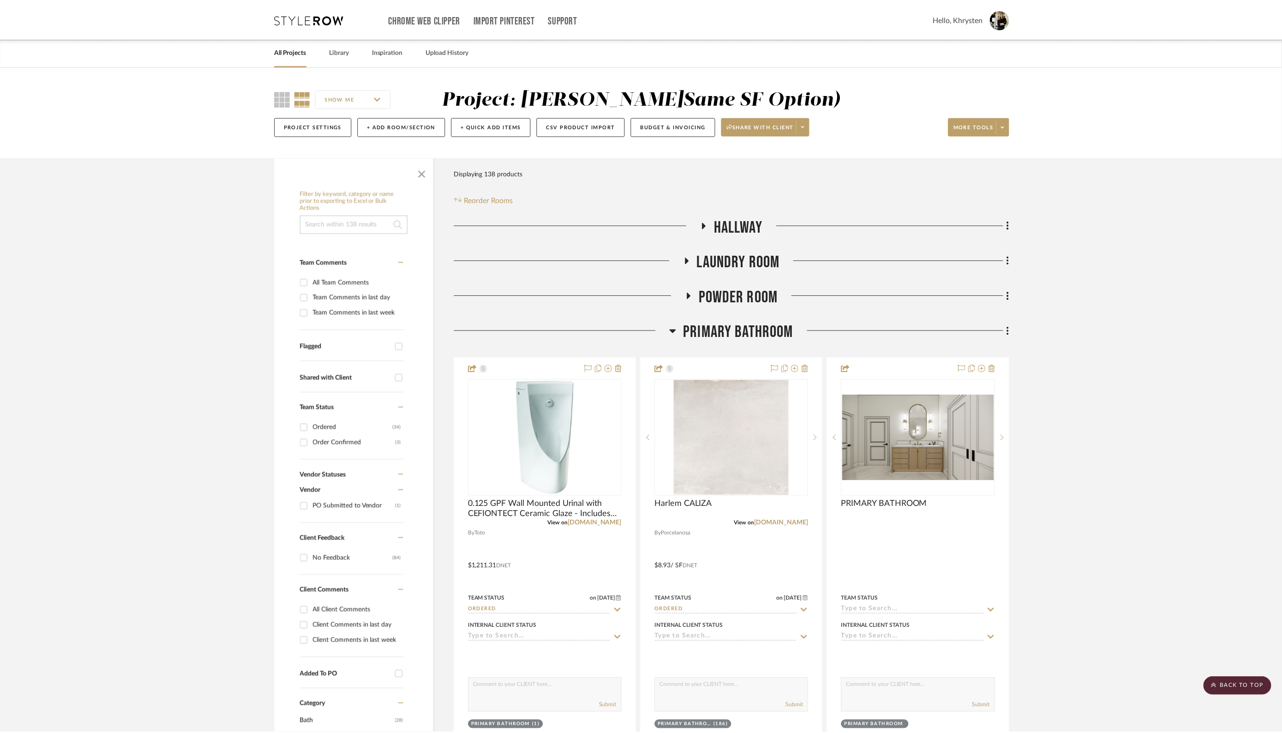
scroll to position [5095, 0]
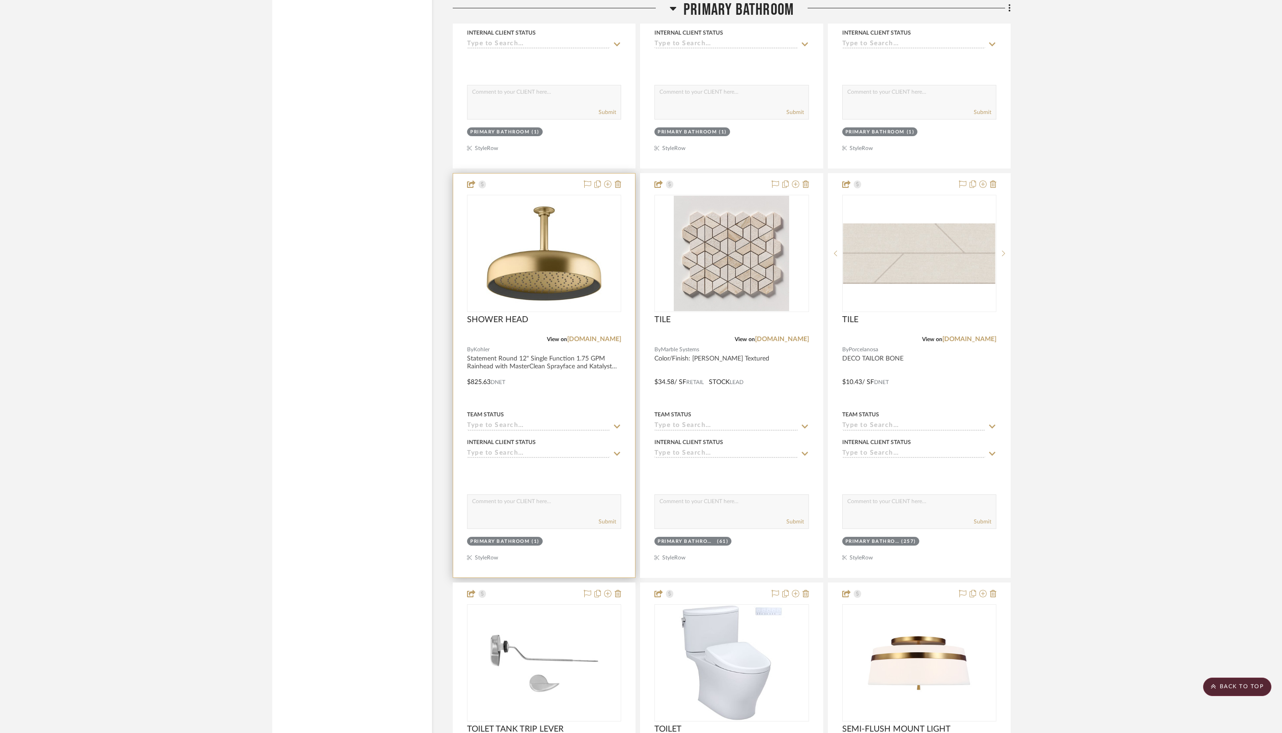
click at [546, 422] on input at bounding box center [538, 426] width 143 height 9
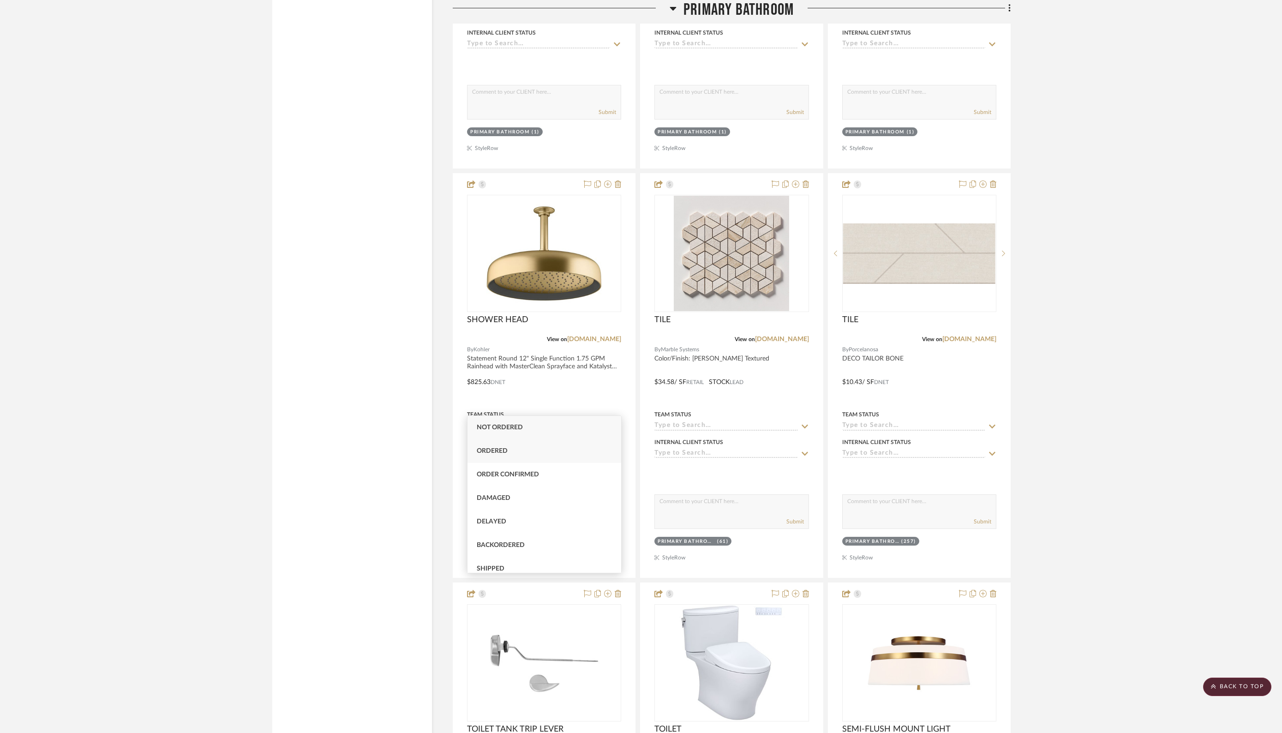
click at [497, 449] on span "Ordered" at bounding box center [492, 451] width 31 height 6
type input "[DATE]"
type input "Ordered"
click at [902, 422] on input at bounding box center [913, 426] width 143 height 9
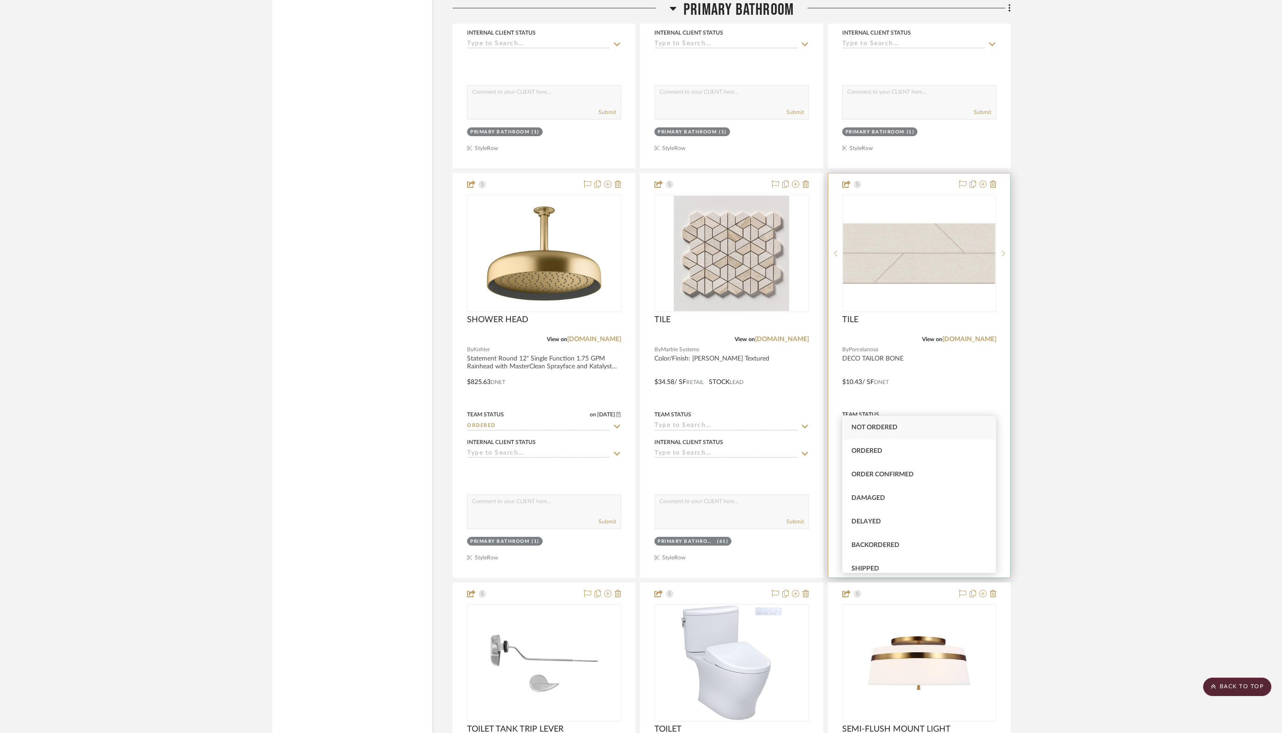
click at [944, 353] on div at bounding box center [919, 375] width 182 height 404
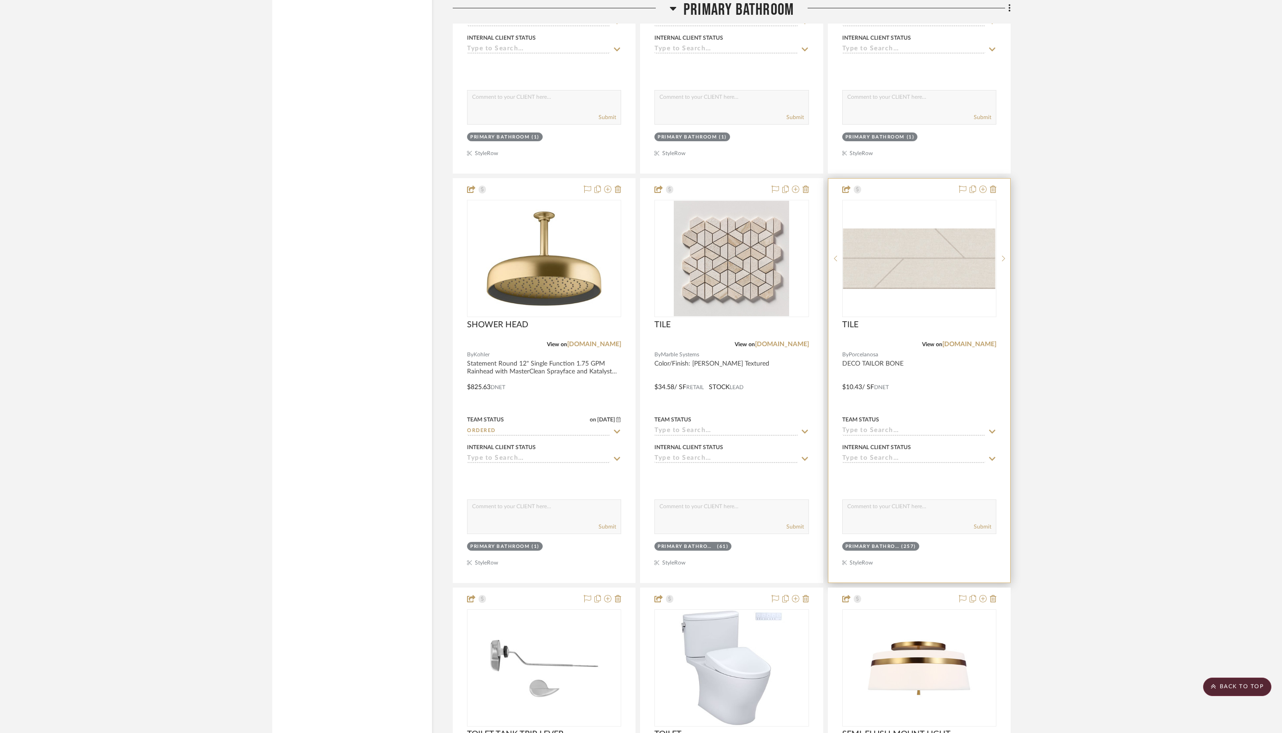
scroll to position [5092, 0]
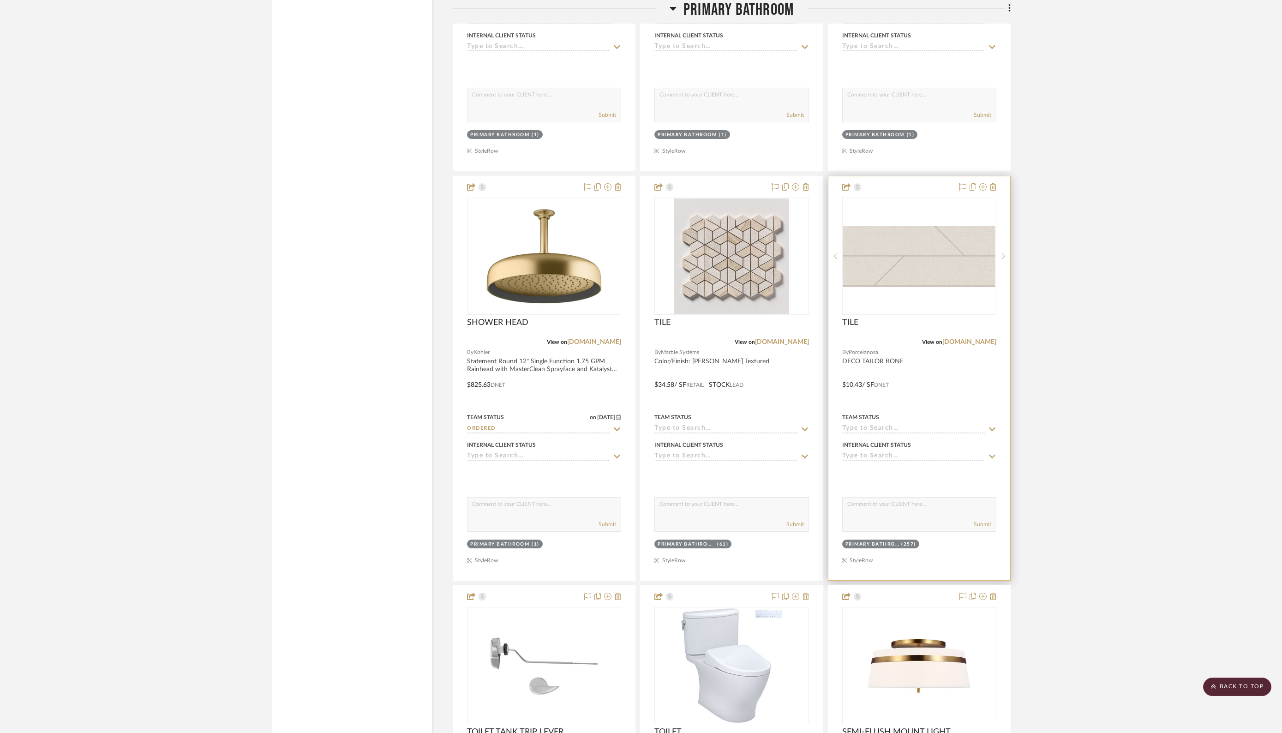
click at [944, 351] on div at bounding box center [919, 378] width 182 height 404
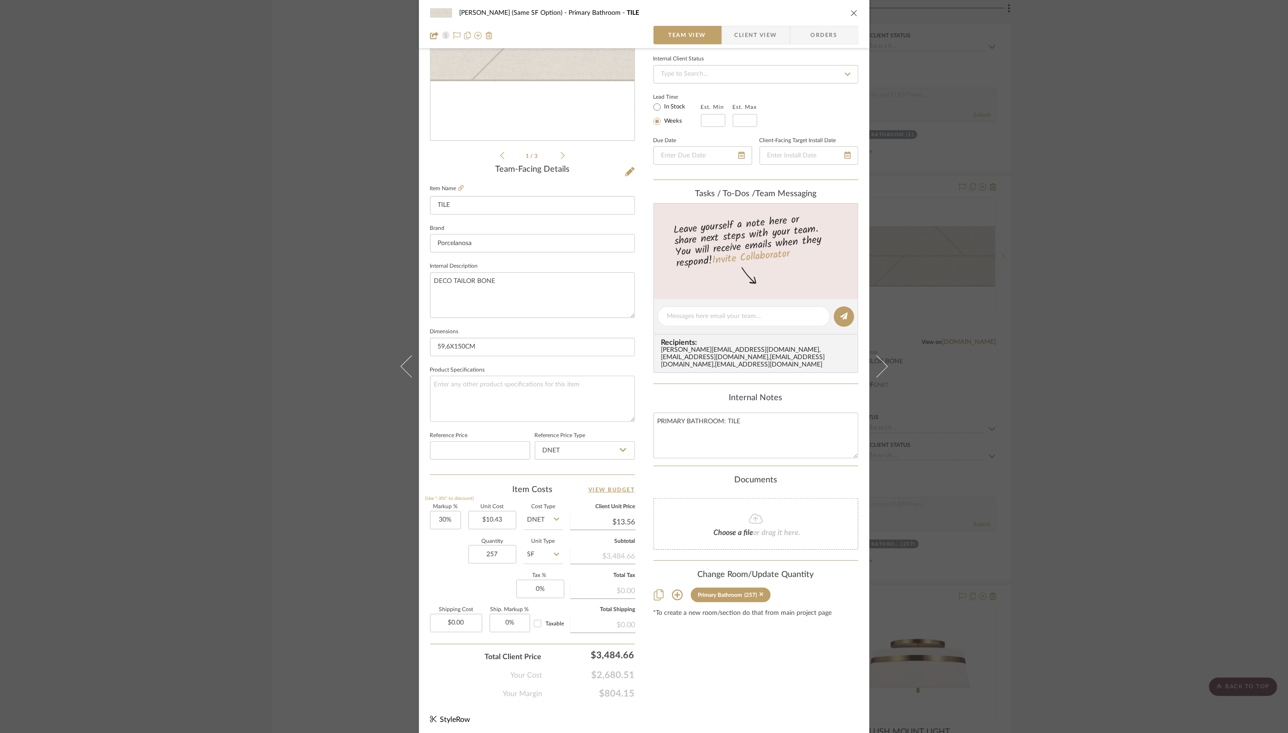
scroll to position [0, 0]
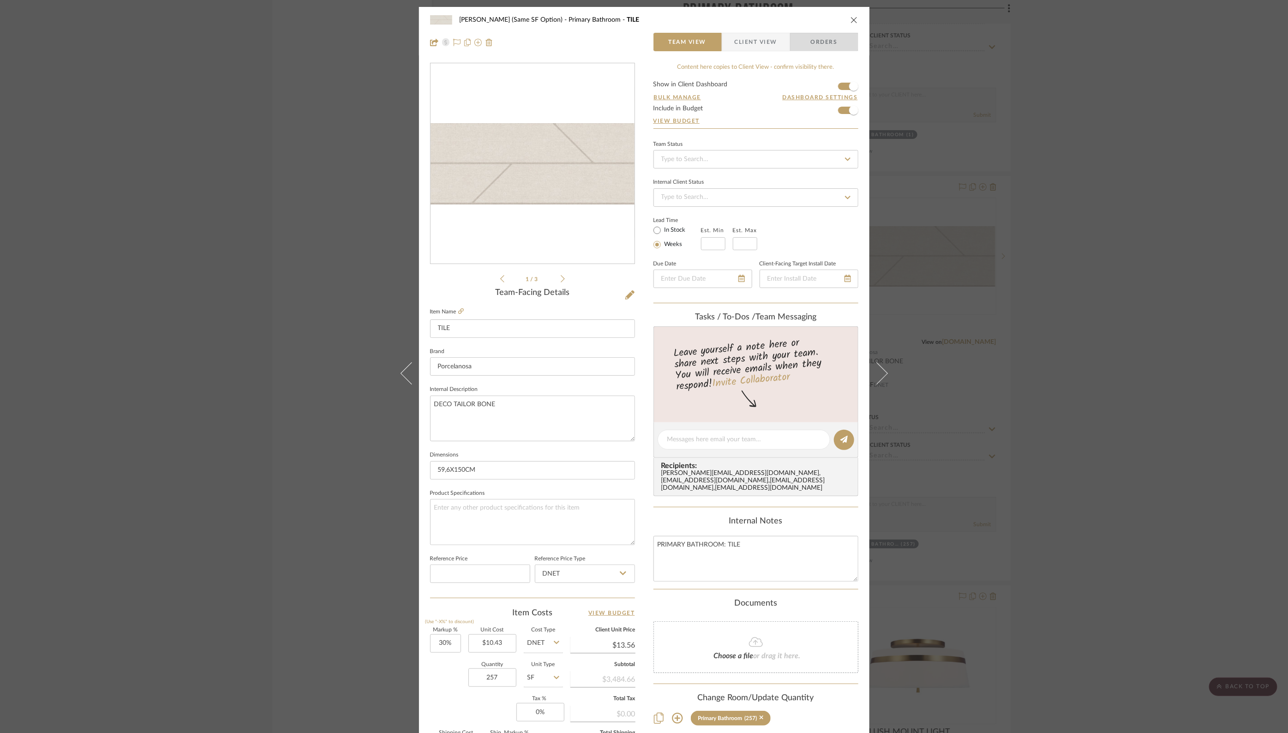
click at [819, 41] on span "Orders" at bounding box center [824, 42] width 47 height 18
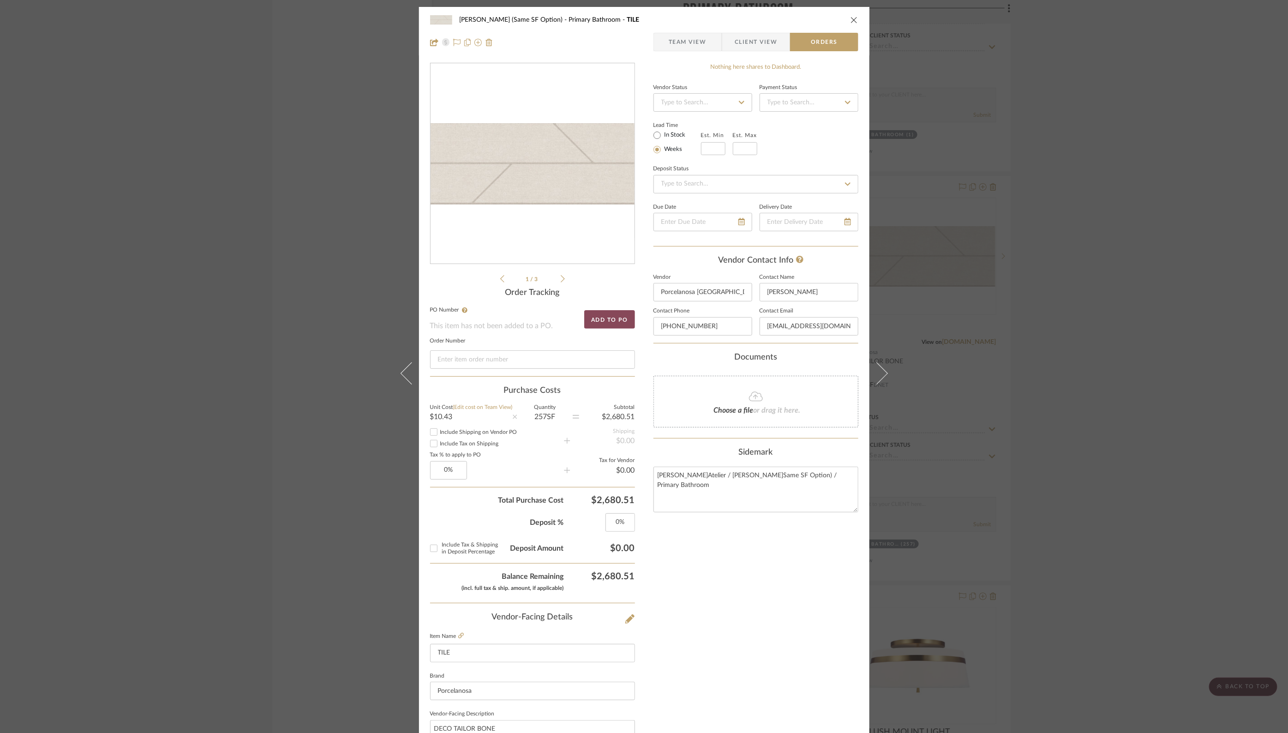
click at [601, 321] on button "Add to PO" at bounding box center [609, 319] width 51 height 18
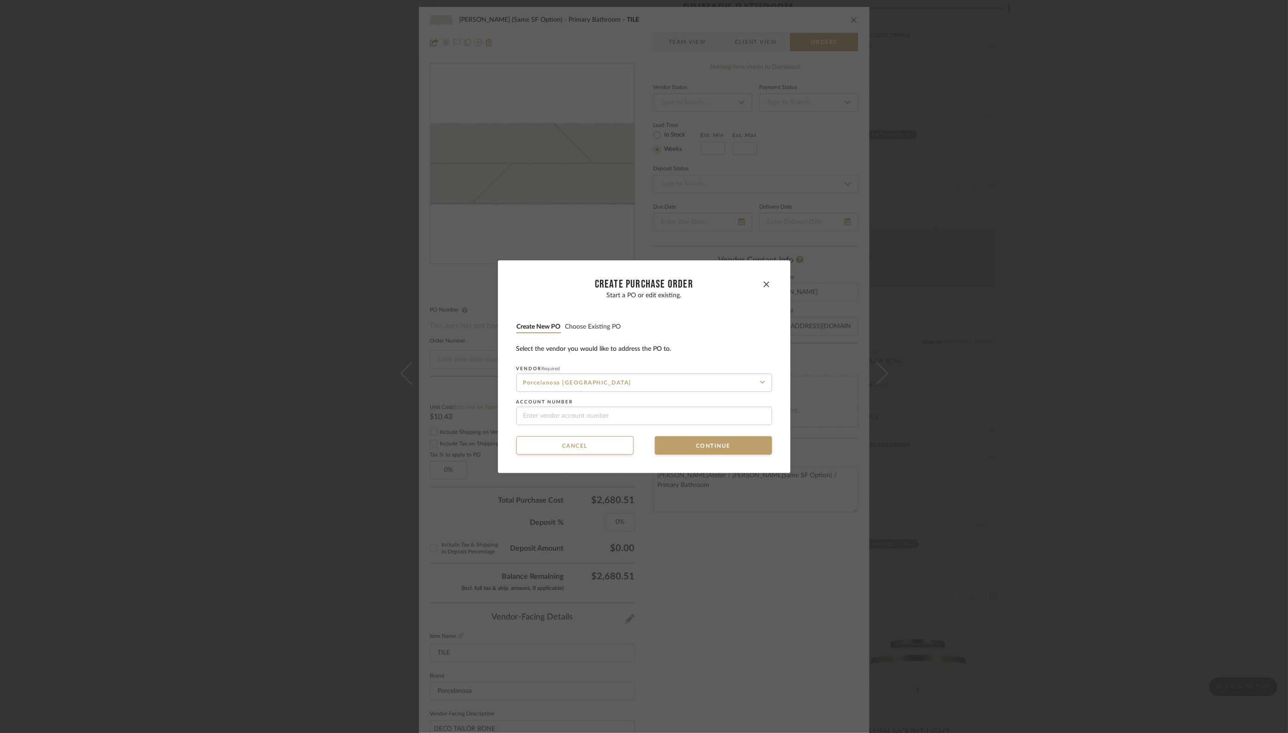
click at [589, 323] on button "Choose existing PO" at bounding box center [593, 327] width 57 height 9
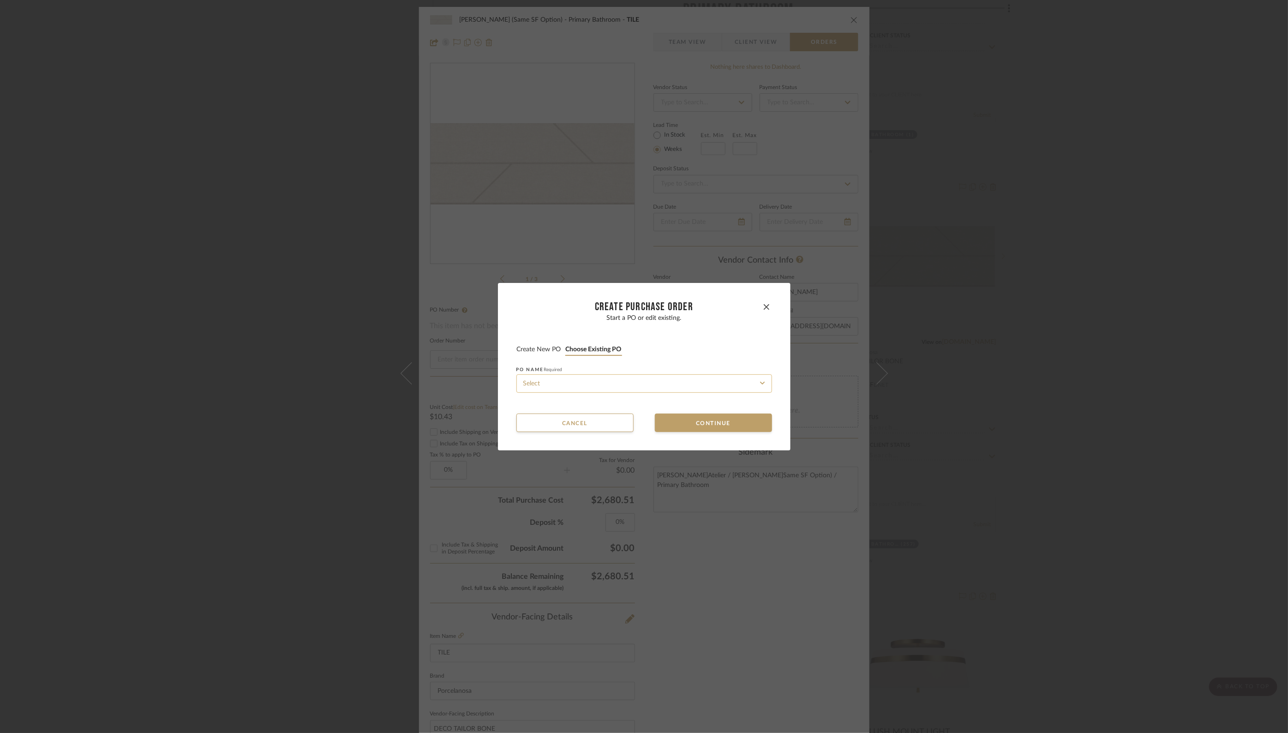
click at [567, 376] on input at bounding box center [644, 383] width 256 height 18
click at [560, 407] on span "[PERSON_NAME]-01" at bounding box center [547, 406] width 53 height 6
type input "[PERSON_NAME]-01"
click at [723, 422] on button "Continue" at bounding box center [713, 422] width 117 height 18
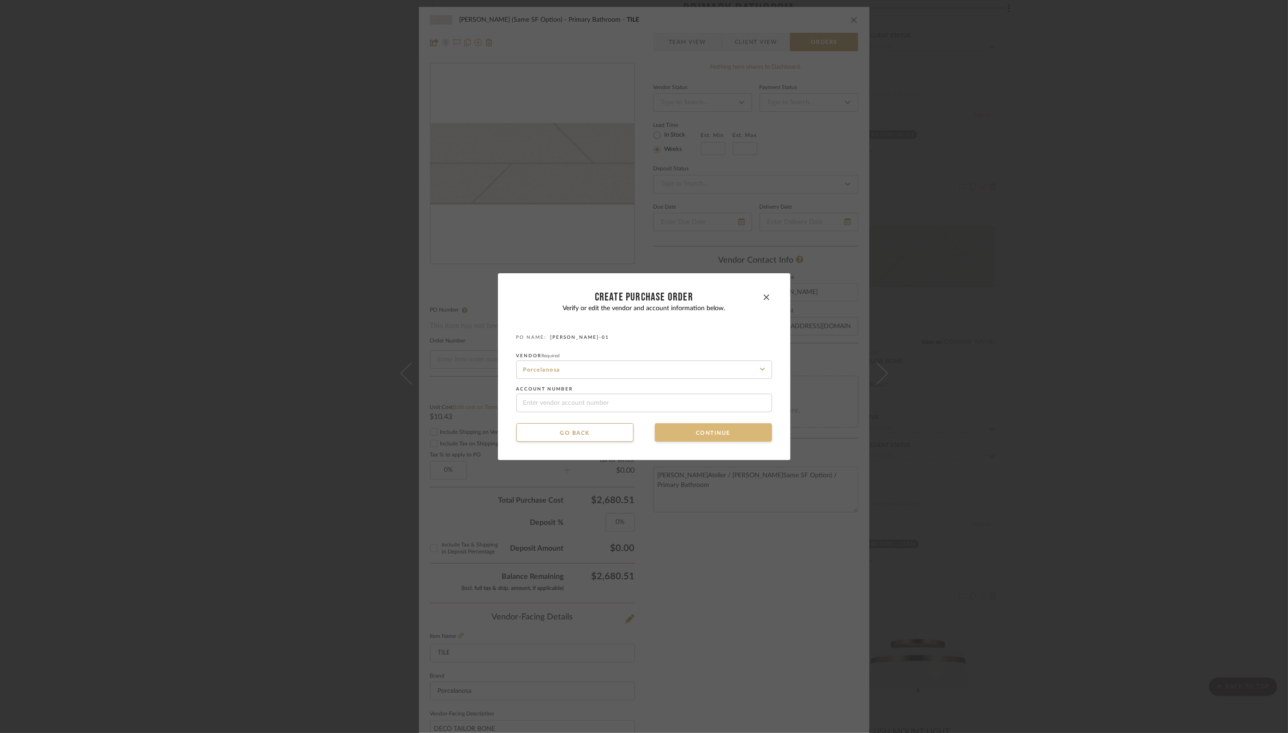
click at [690, 431] on button "Continue" at bounding box center [713, 432] width 117 height 18
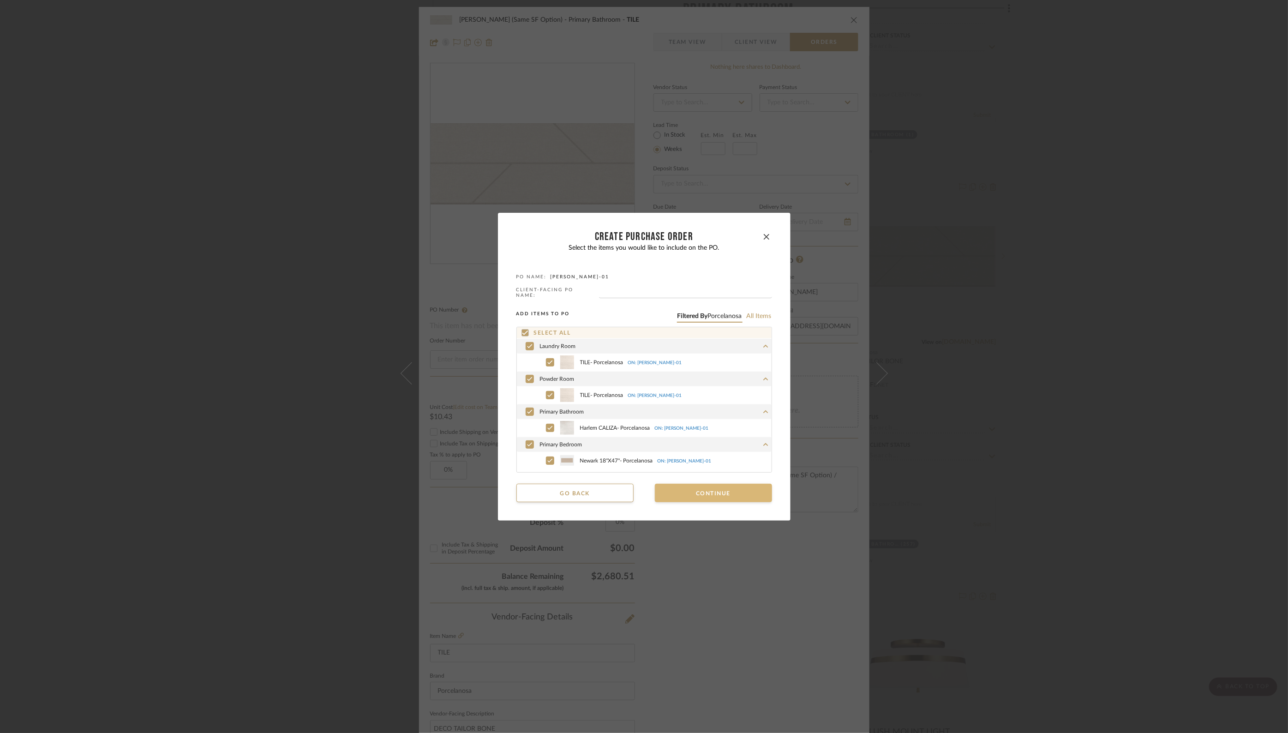
click at [686, 492] on button "Continue" at bounding box center [713, 493] width 117 height 18
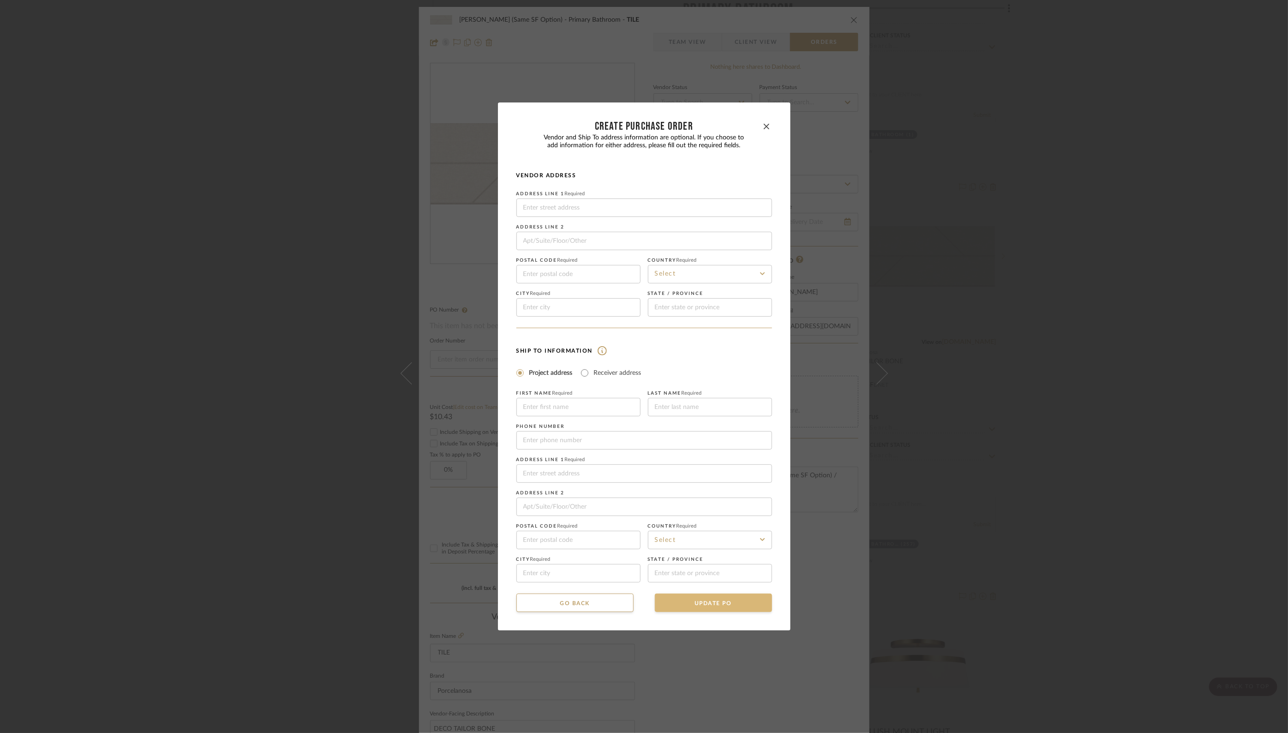
click at [718, 606] on button "UPDATE PO" at bounding box center [713, 602] width 117 height 18
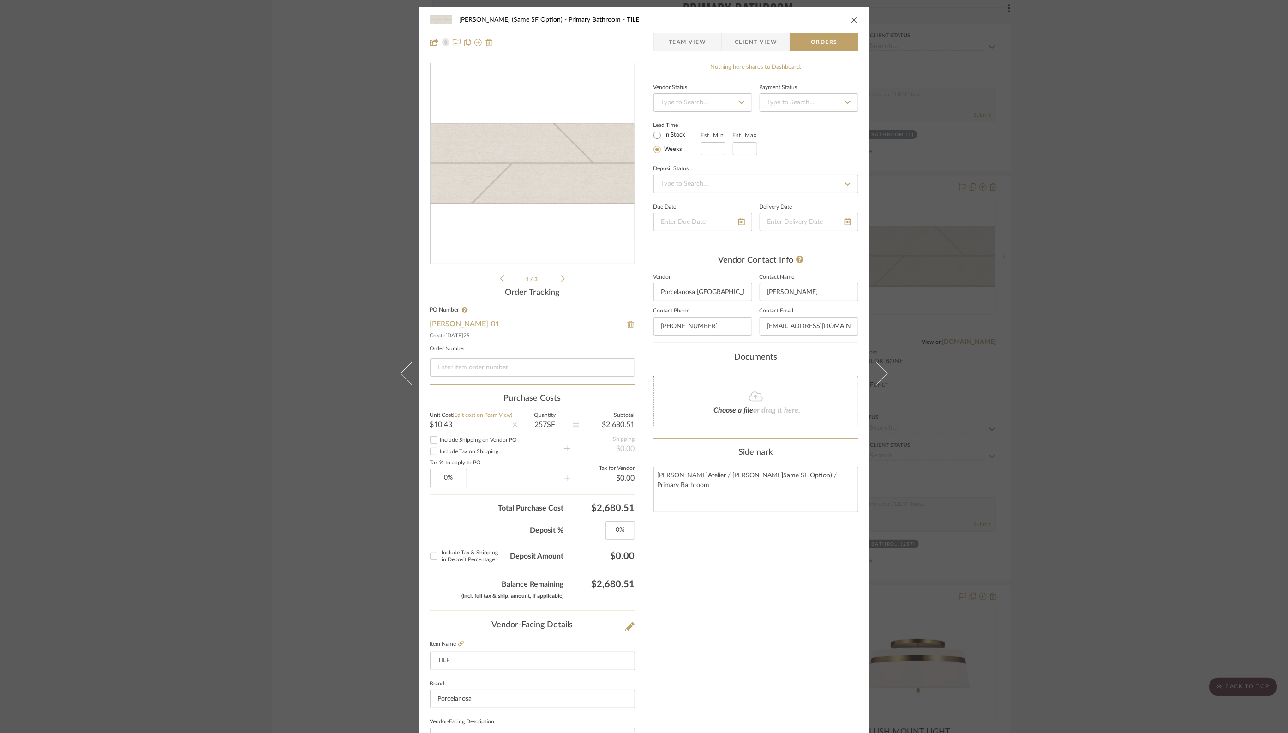
click at [855, 18] on div "[PERSON_NAME] (Same SF Option) Primary Bathroom TILE Team View Client View Orde…" at bounding box center [644, 31] width 450 height 48
click at [850, 19] on icon "close" at bounding box center [853, 19] width 7 height 7
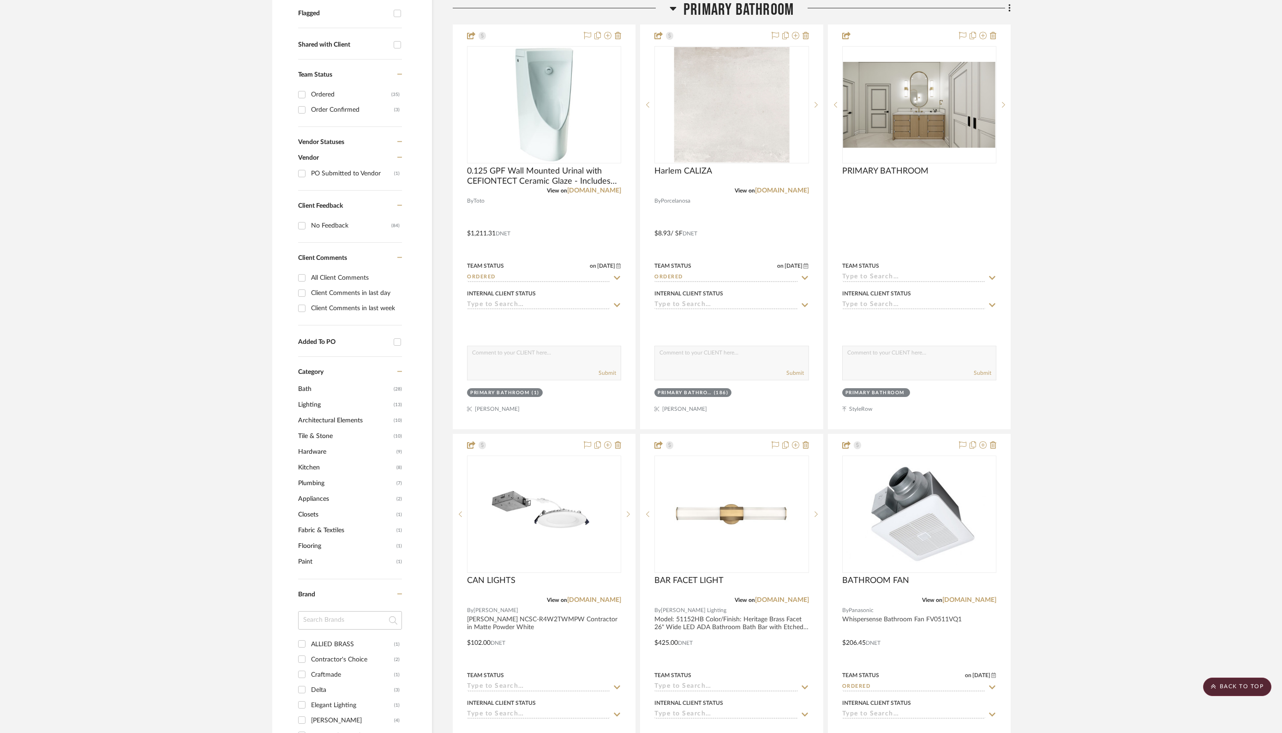
scroll to position [332, 0]
click at [309, 543] on span "Flooring" at bounding box center [346, 546] width 96 height 16
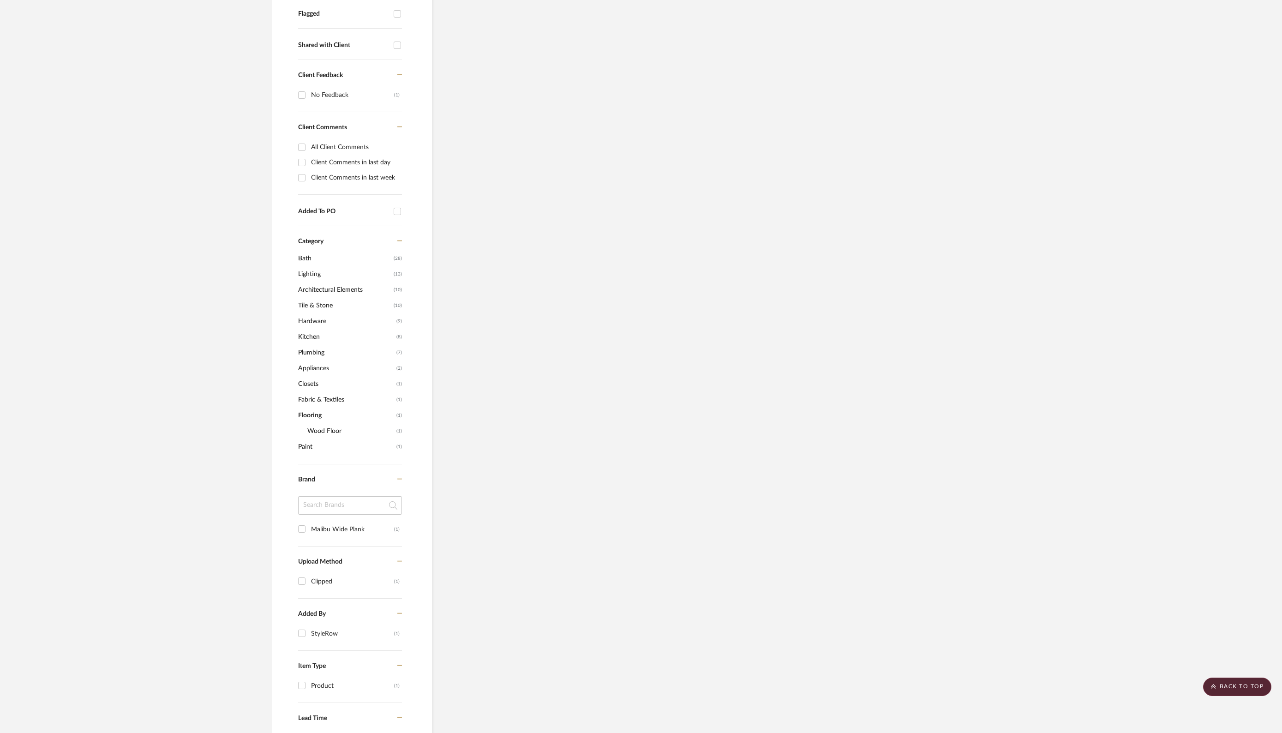
scroll to position [0, 0]
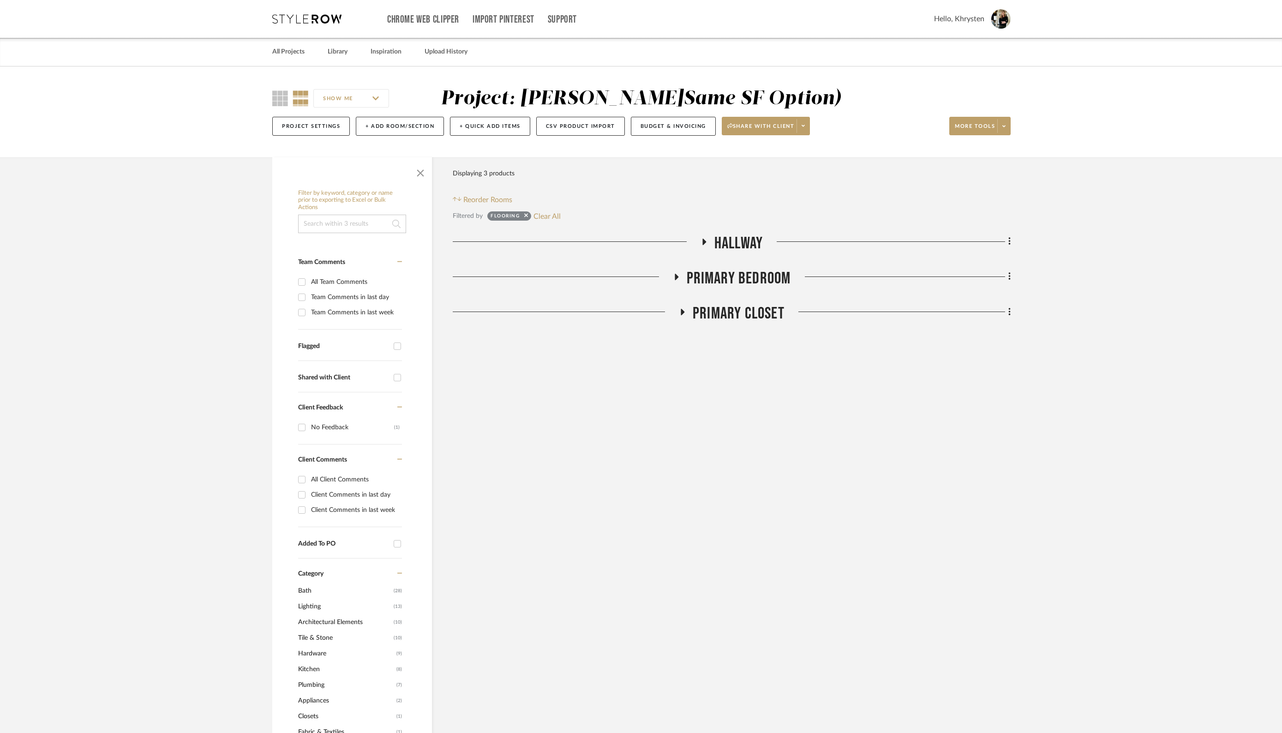
click at [703, 239] on icon at bounding box center [704, 242] width 4 height 6
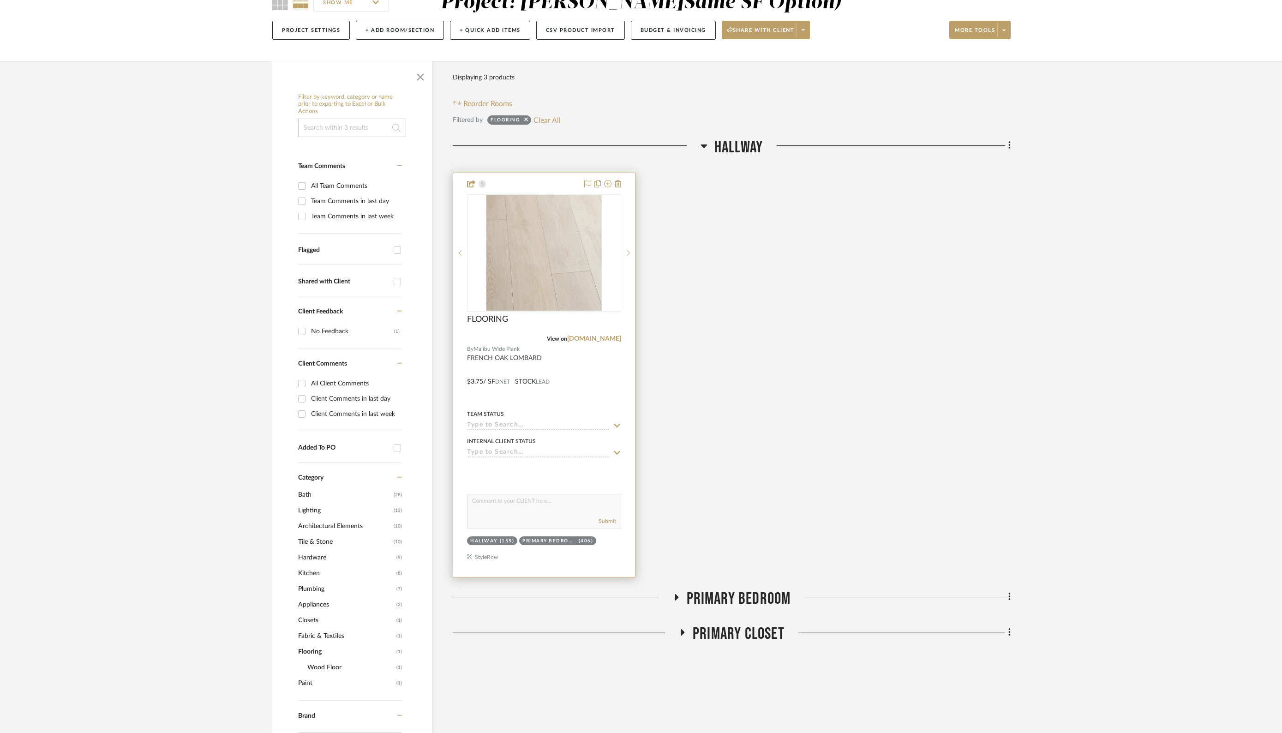
scroll to position [97, 0]
click at [683, 610] on fa-icon at bounding box center [682, 634] width 7 height 13
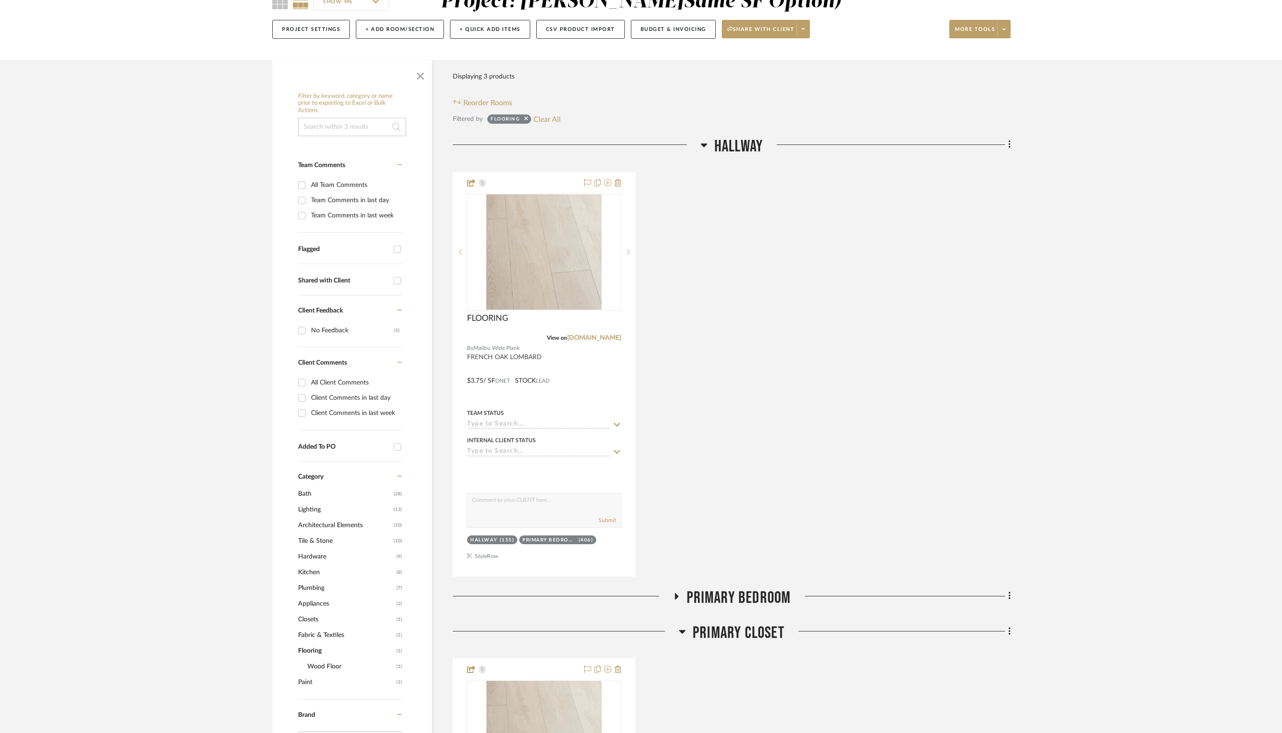
click at [676, 596] on icon at bounding box center [675, 595] width 11 height 7
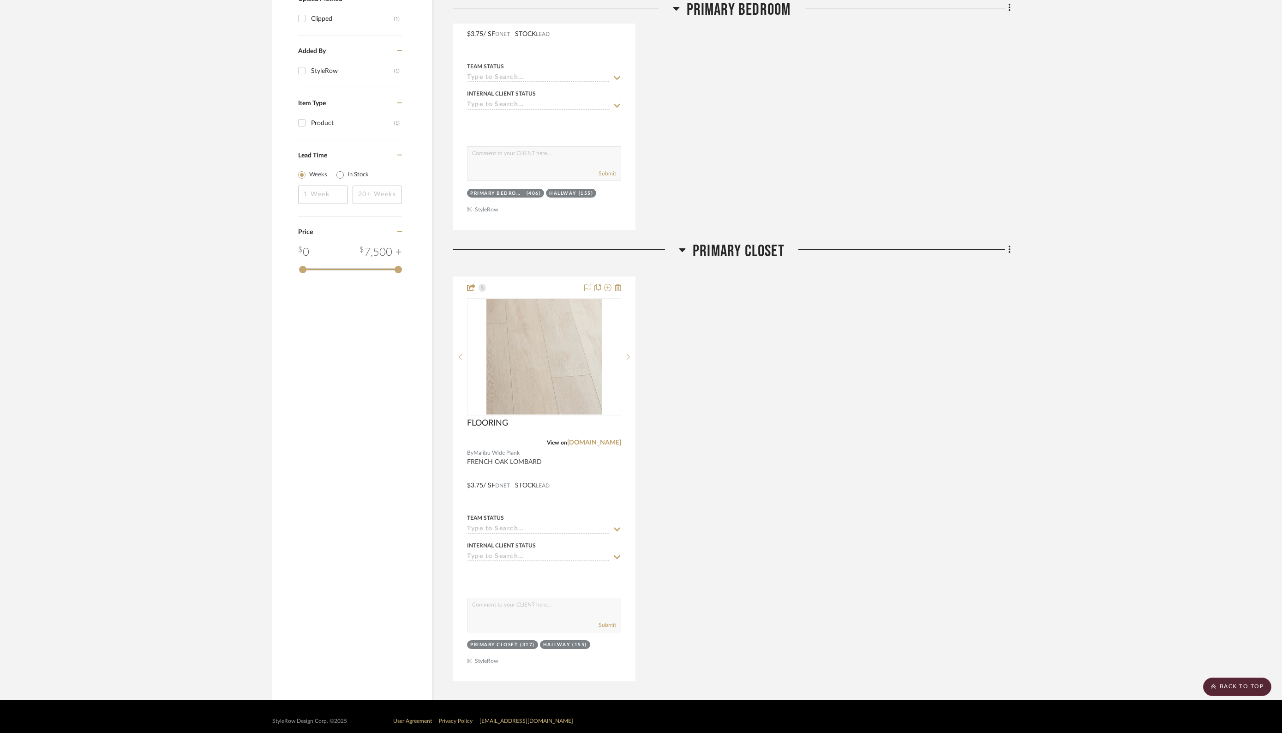
scroll to position [899, 0]
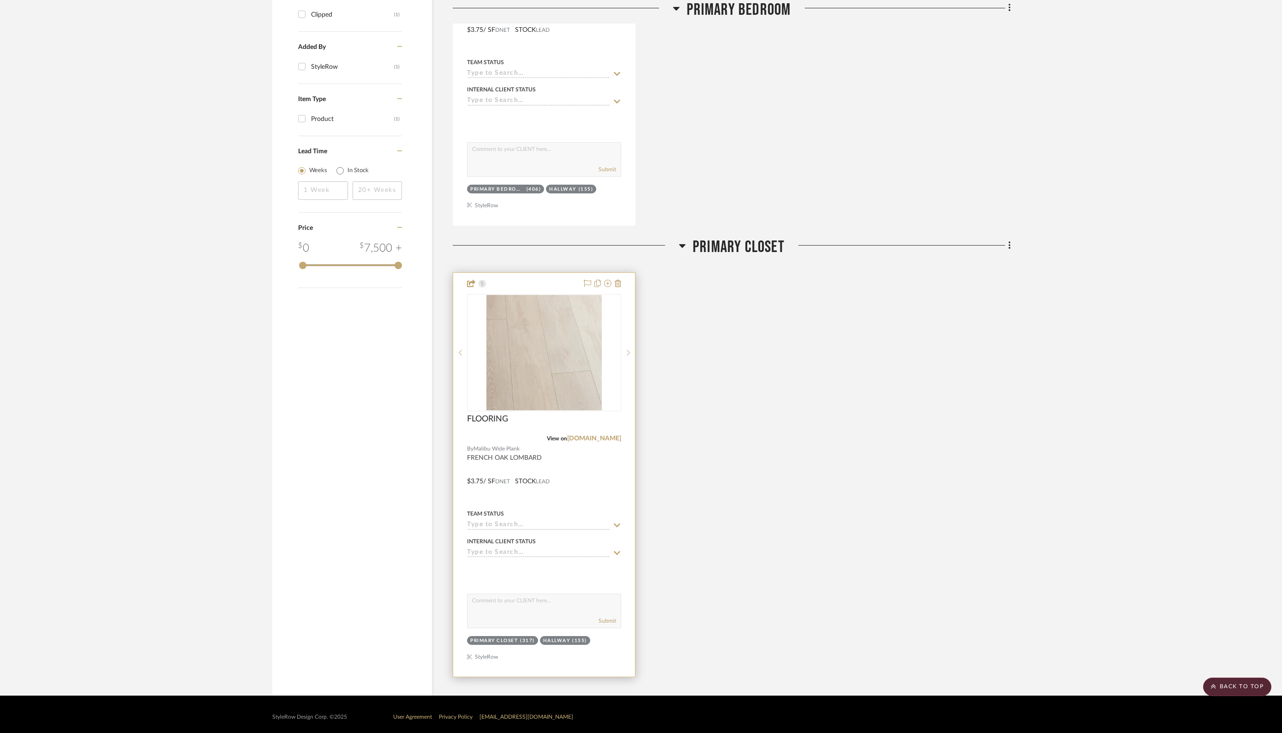
click at [572, 610] on div at bounding box center [544, 475] width 182 height 404
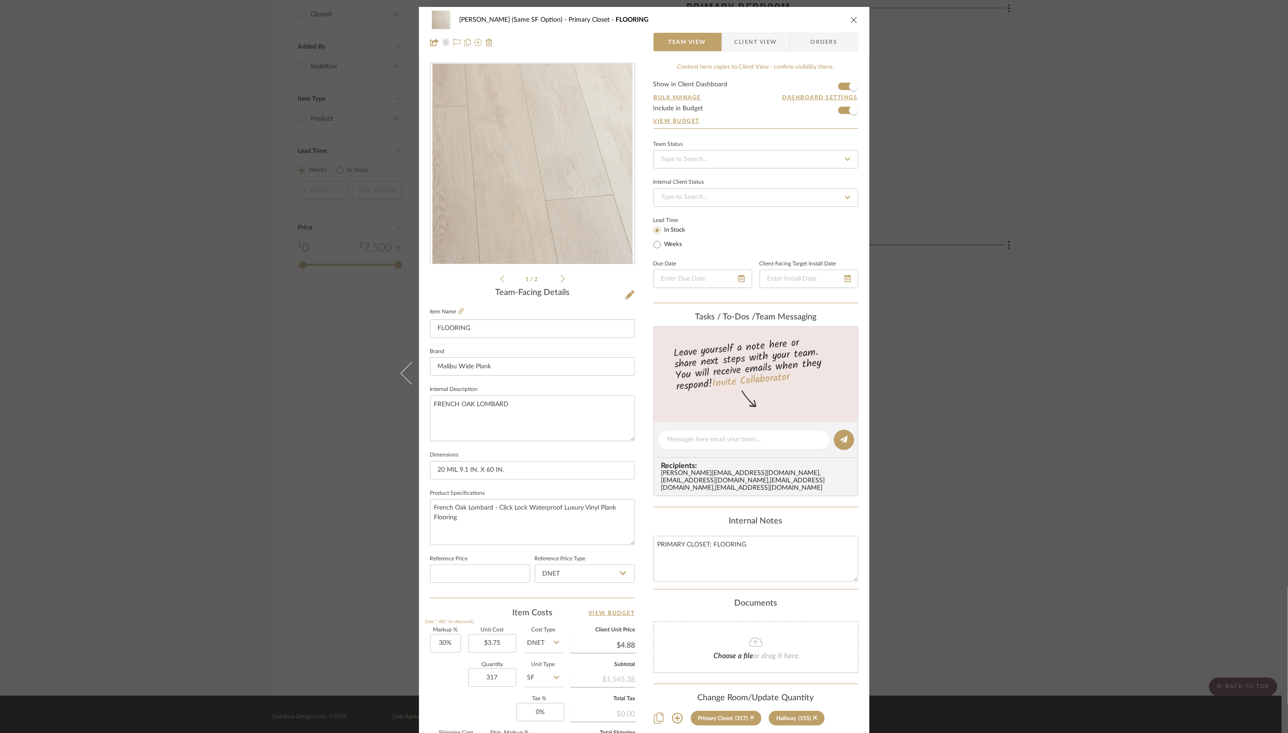
click at [855, 18] on div "[PERSON_NAME] (Same SF Option) Primary Closet FLOORING Team View Client View Or…" at bounding box center [644, 31] width 450 height 48
click at [852, 18] on icon "close" at bounding box center [853, 19] width 7 height 7
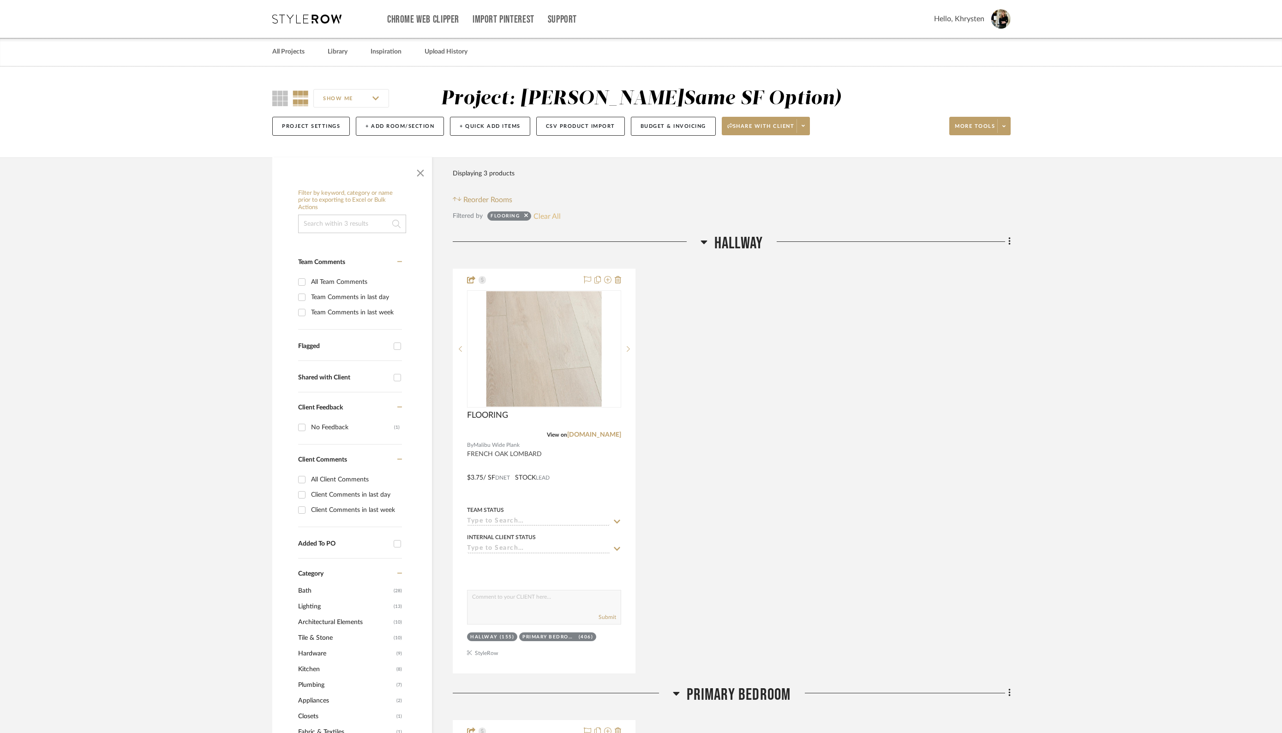
click at [547, 218] on button "Clear All" at bounding box center [546, 216] width 27 height 12
click at [707, 241] on h3 "Hallway" at bounding box center [731, 243] width 62 height 20
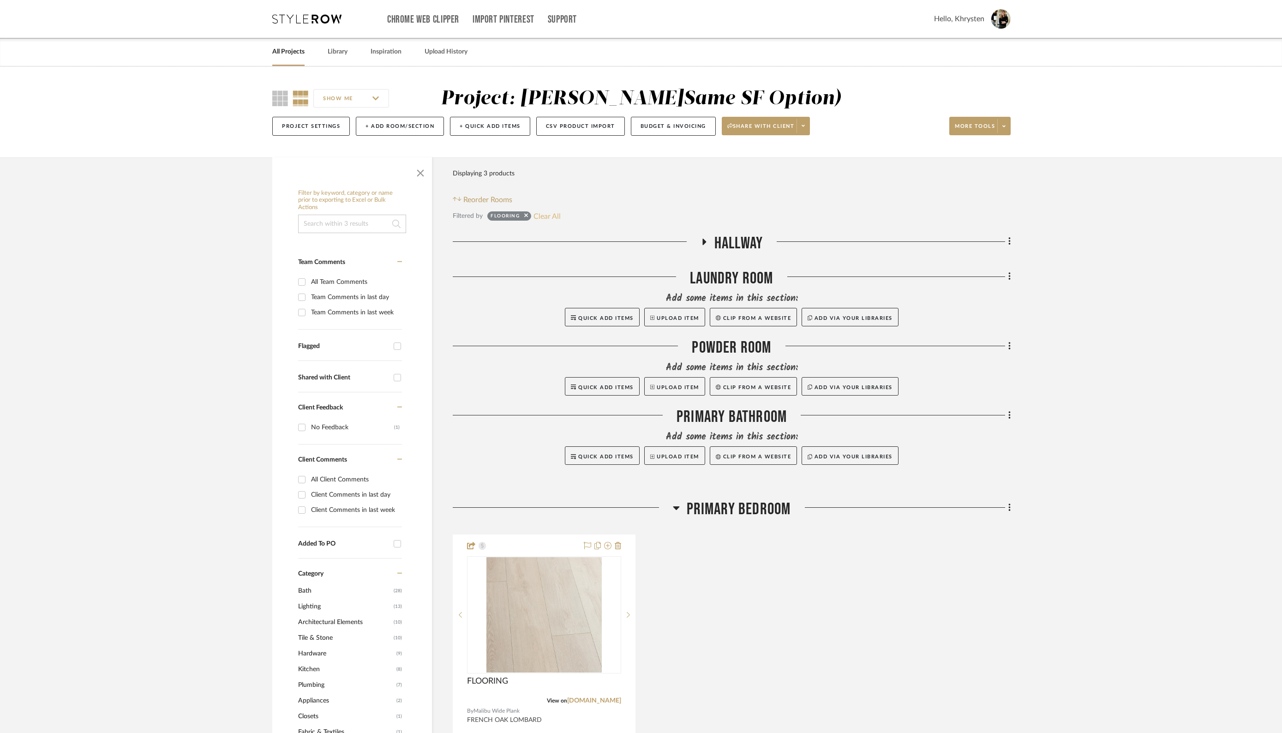
click at [543, 216] on button "Clear All" at bounding box center [546, 216] width 27 height 12
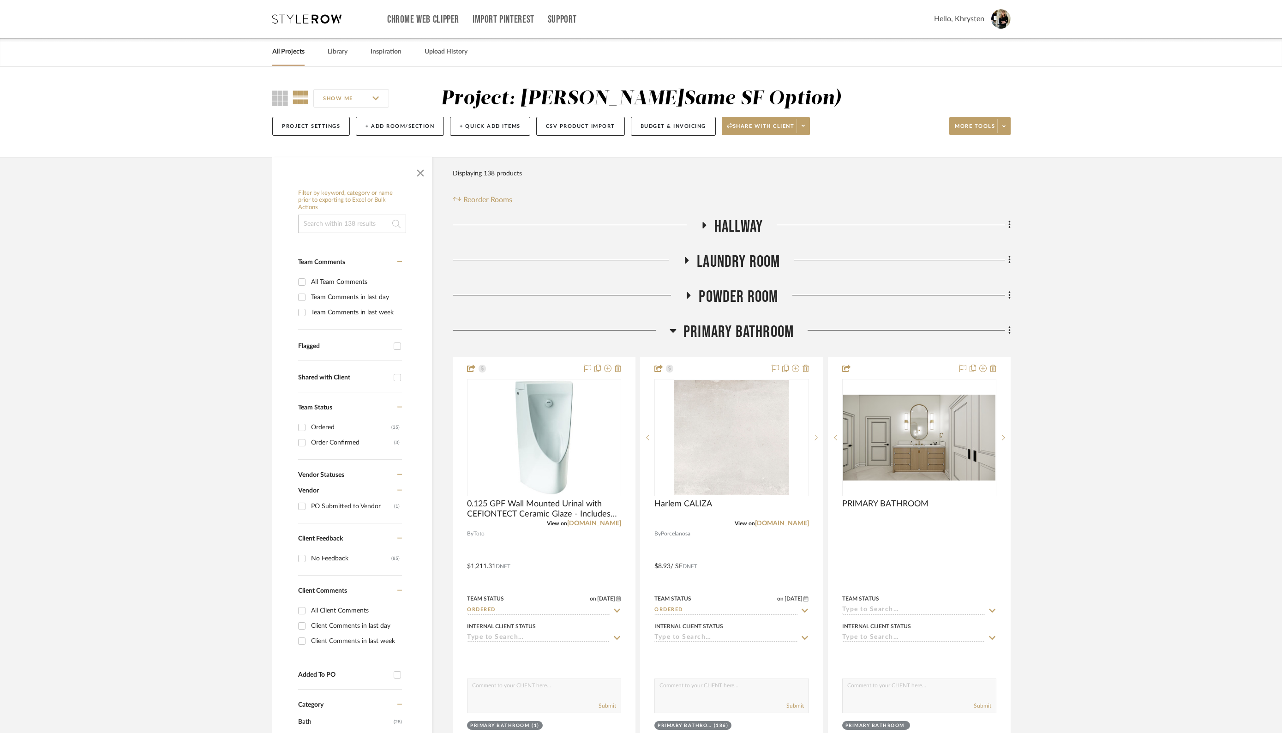
click at [674, 330] on icon at bounding box center [672, 331] width 6 height 4
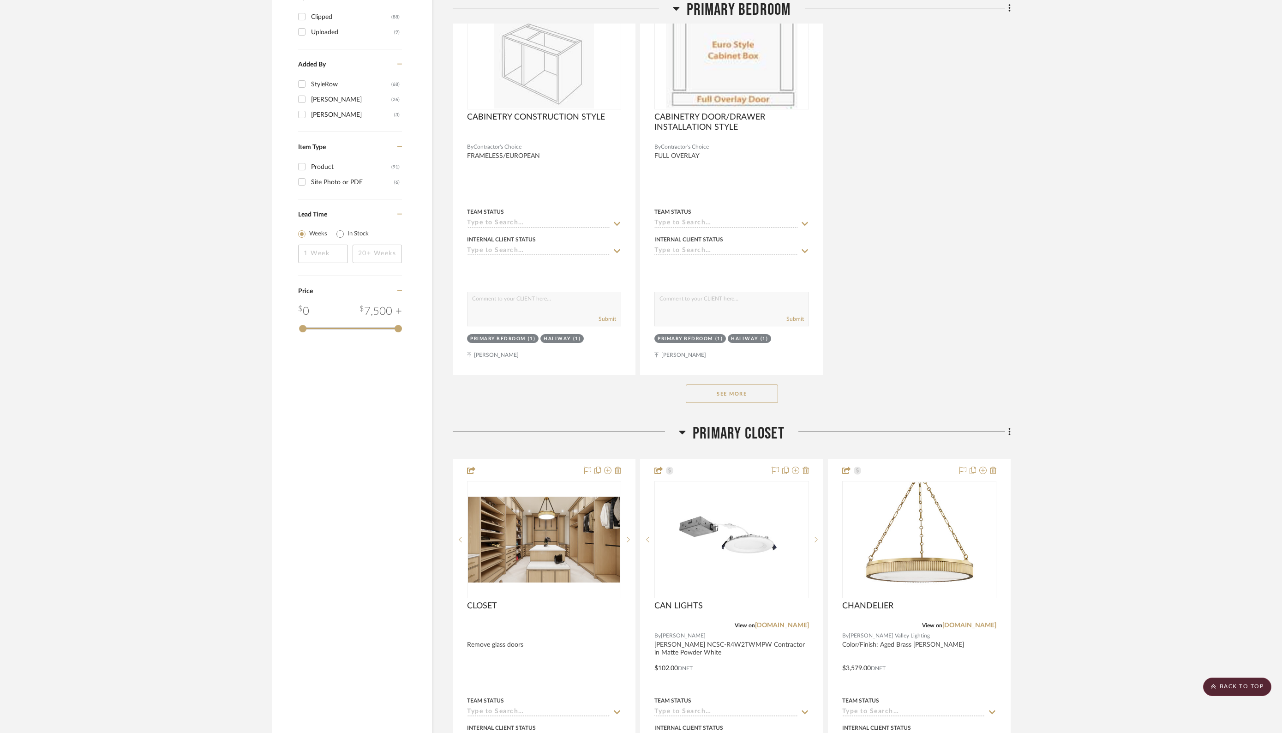
scroll to position [1242, 0]
click at [754, 390] on button "See More" at bounding box center [732, 392] width 92 height 18
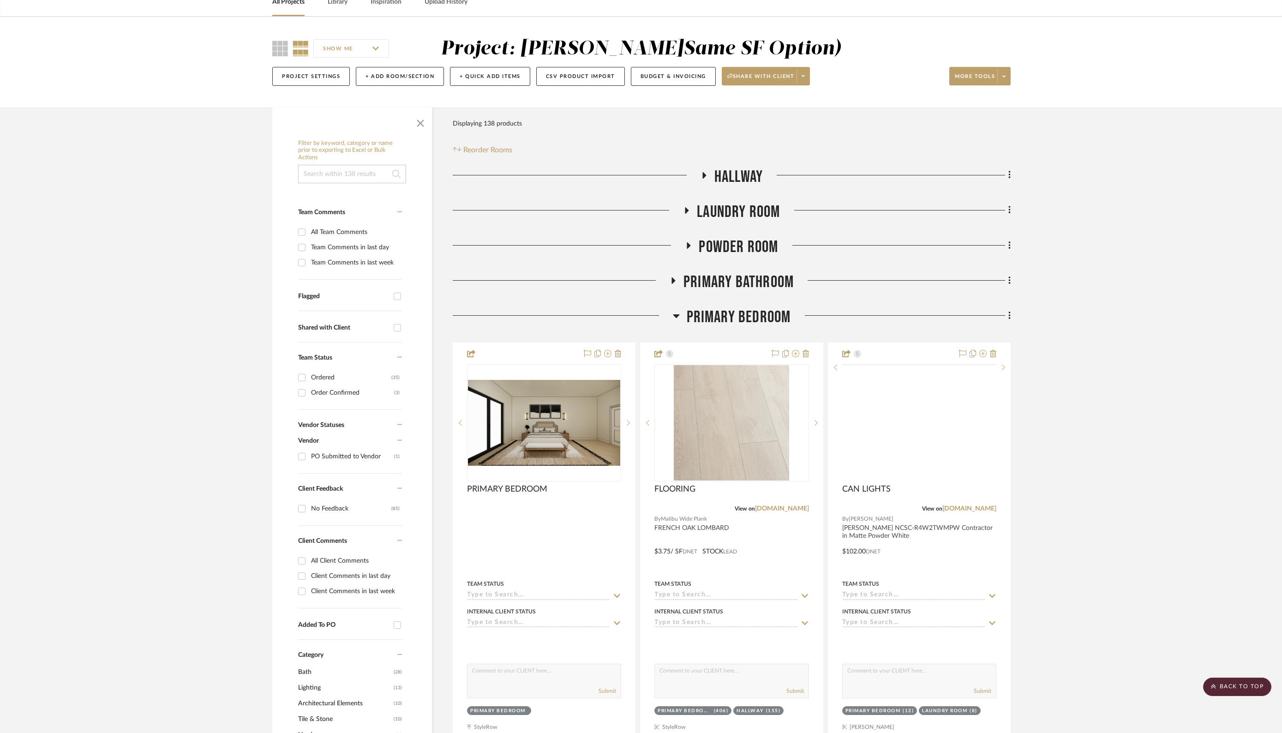
scroll to position [0, 0]
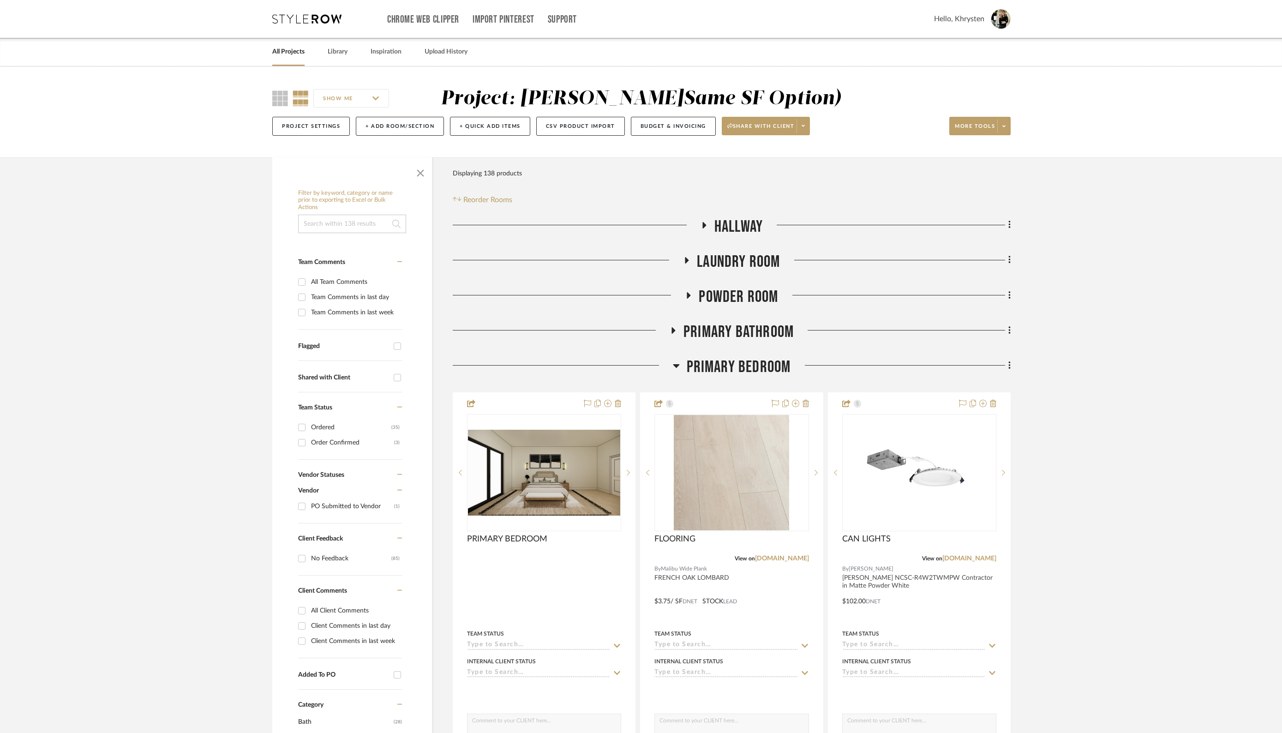
click at [673, 329] on icon at bounding box center [673, 330] width 4 height 6
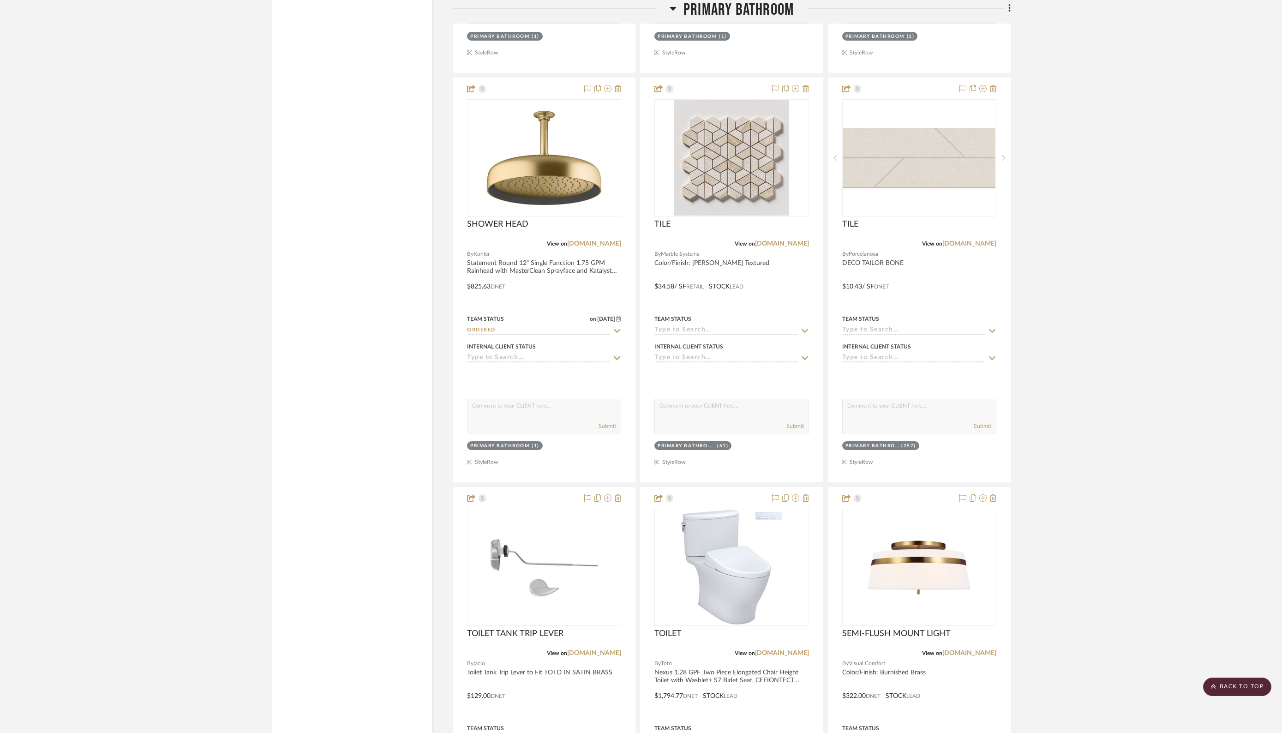
scroll to position [5195, 0]
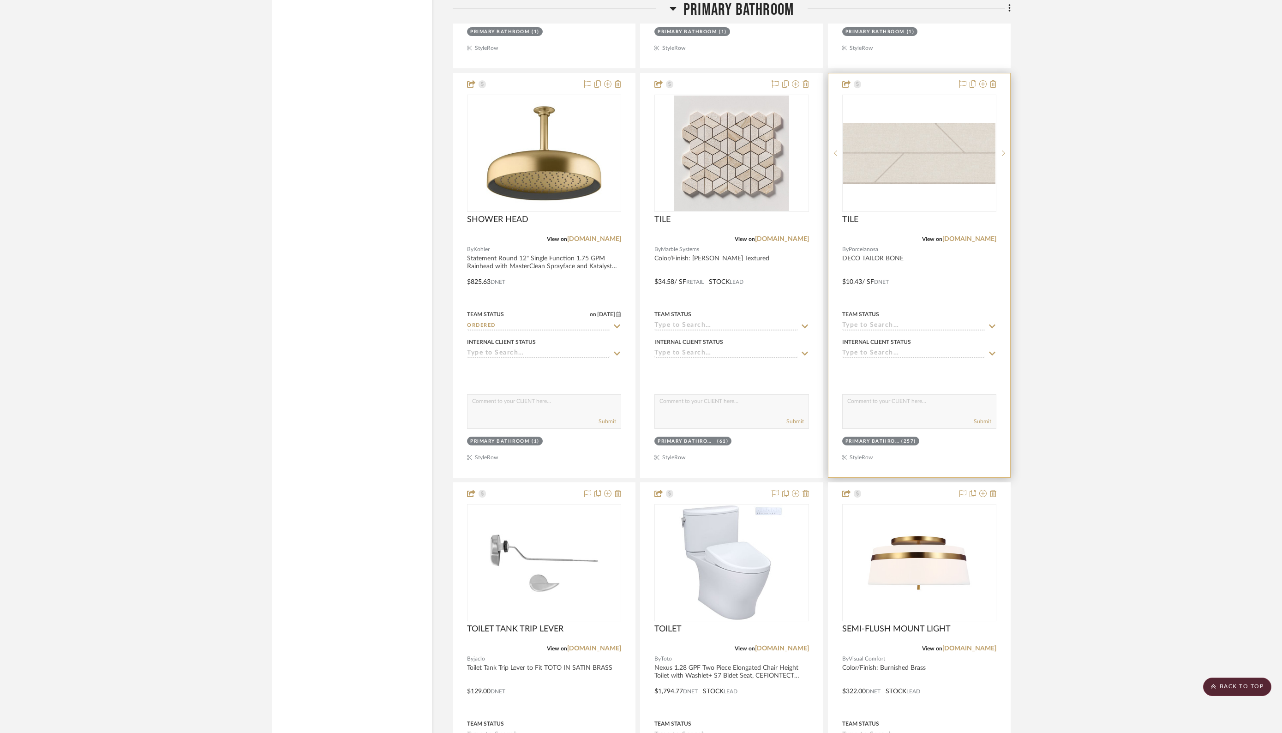
click at [900, 438] on div "Primary Bathroom (257)" at bounding box center [880, 441] width 71 height 7
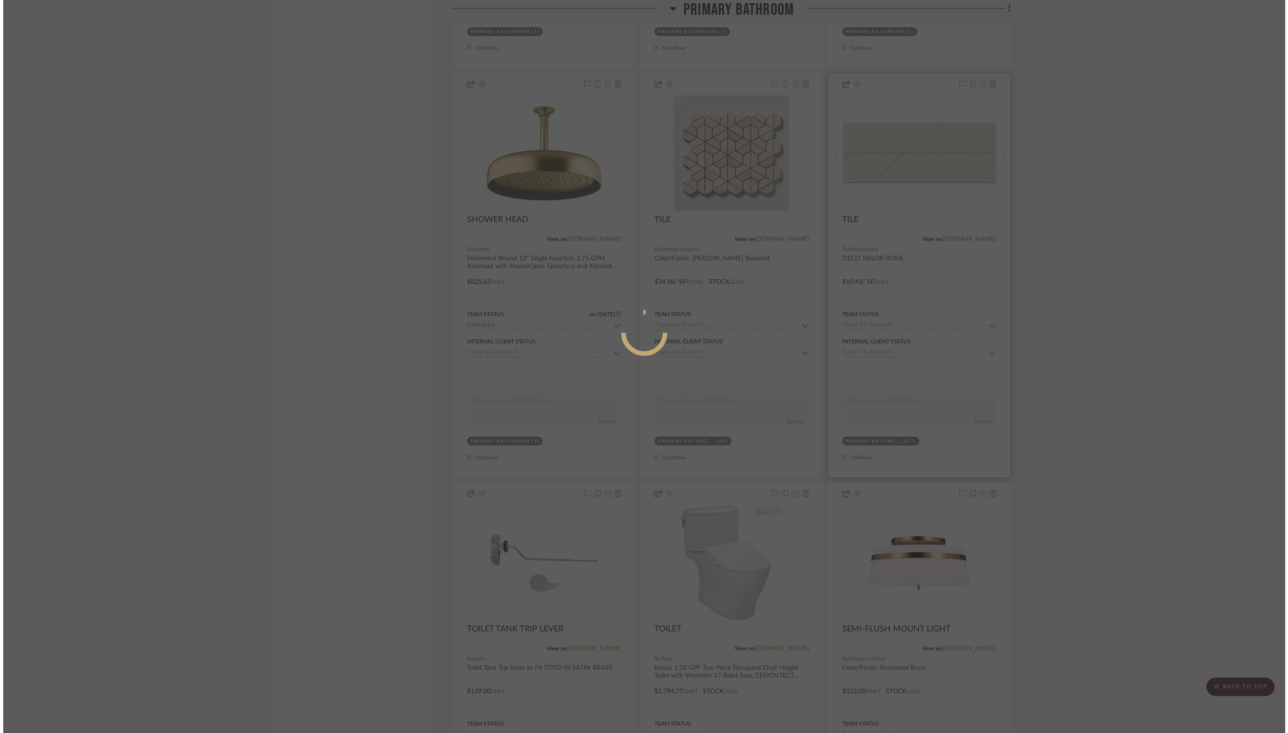
scroll to position [0, 0]
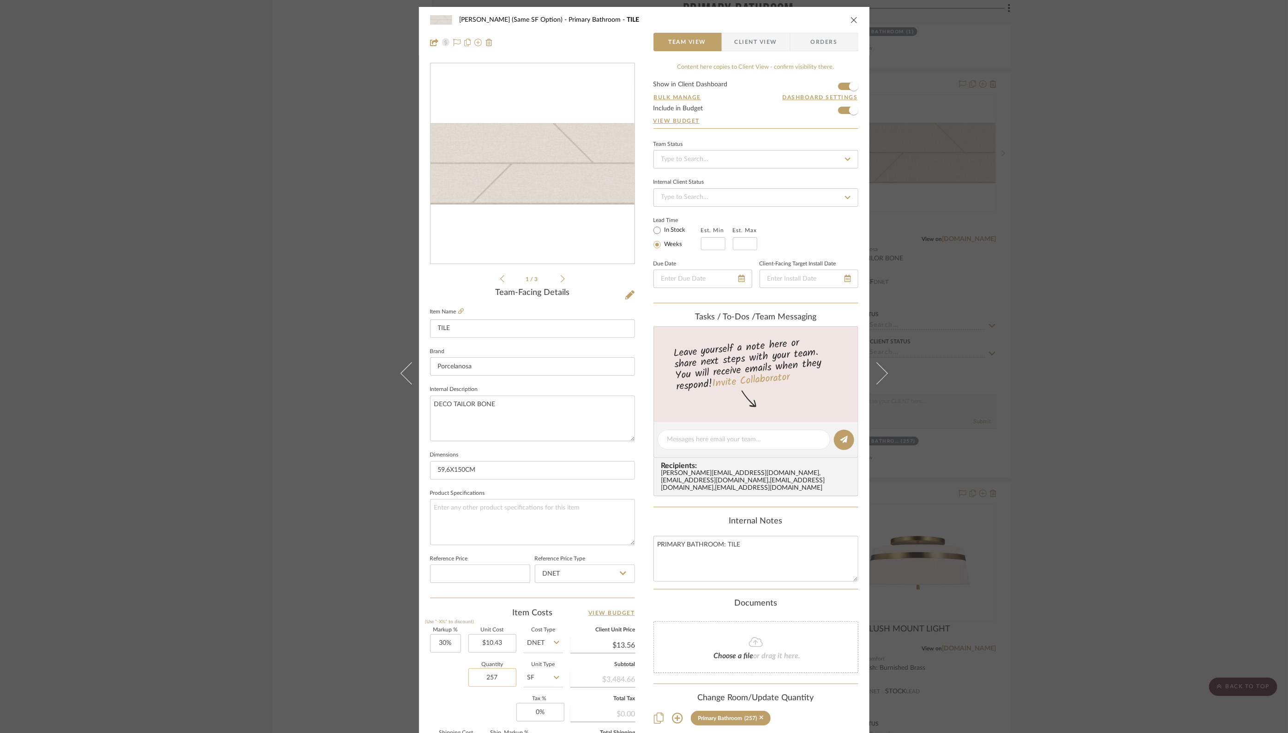
click at [488, 610] on input "257" at bounding box center [492, 677] width 48 height 18
type input "272"
click at [655, 598] on div "Documents" at bounding box center [755, 603] width 205 height 10
click at [851, 23] on icon "close" at bounding box center [853, 19] width 7 height 7
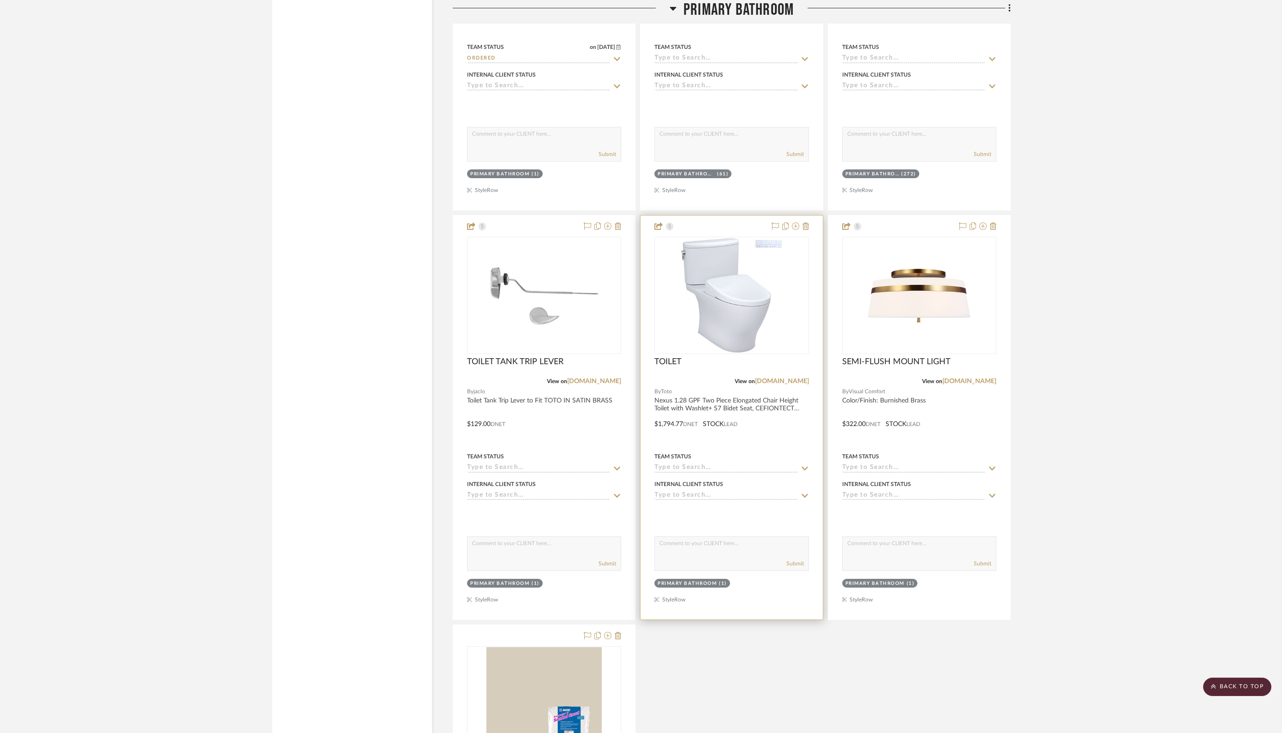
scroll to position [5465, 0]
click at [696, 461] on input at bounding box center [725, 465] width 143 height 9
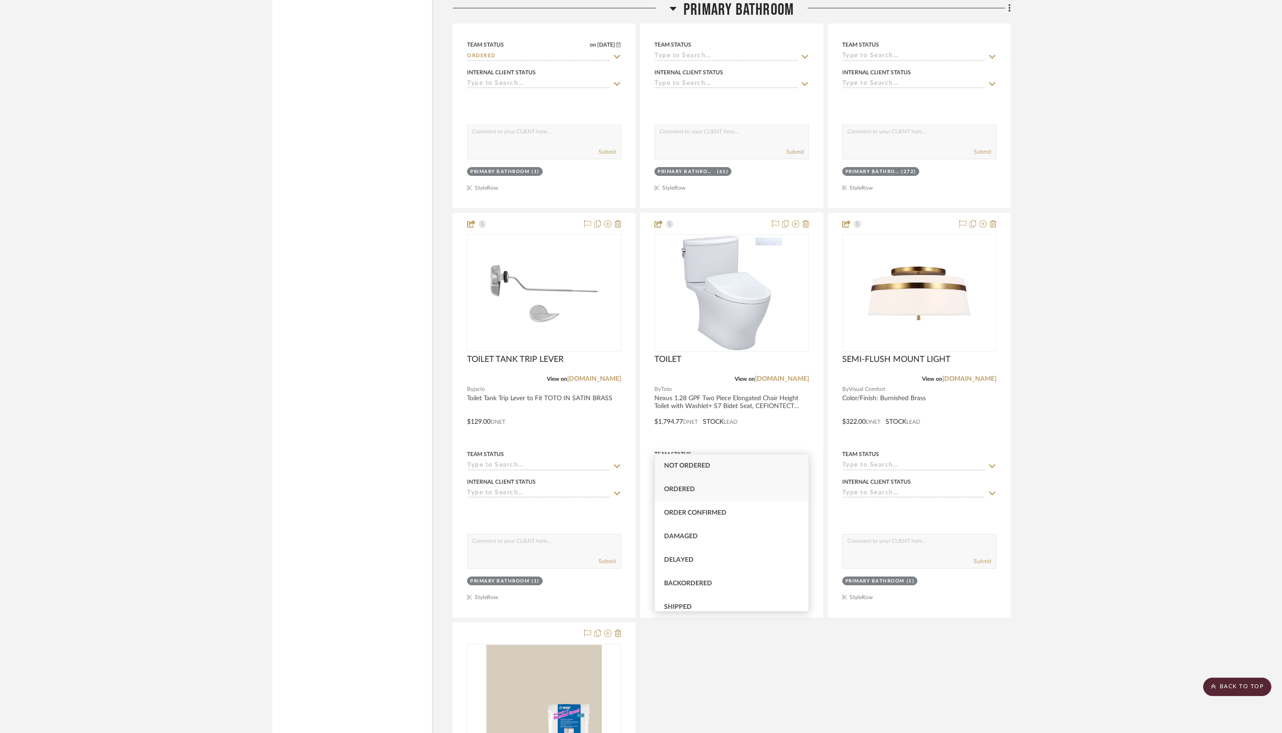
click at [683, 492] on span "Ordered" at bounding box center [679, 489] width 31 height 6
type input "[DATE]"
type input "Ordered"
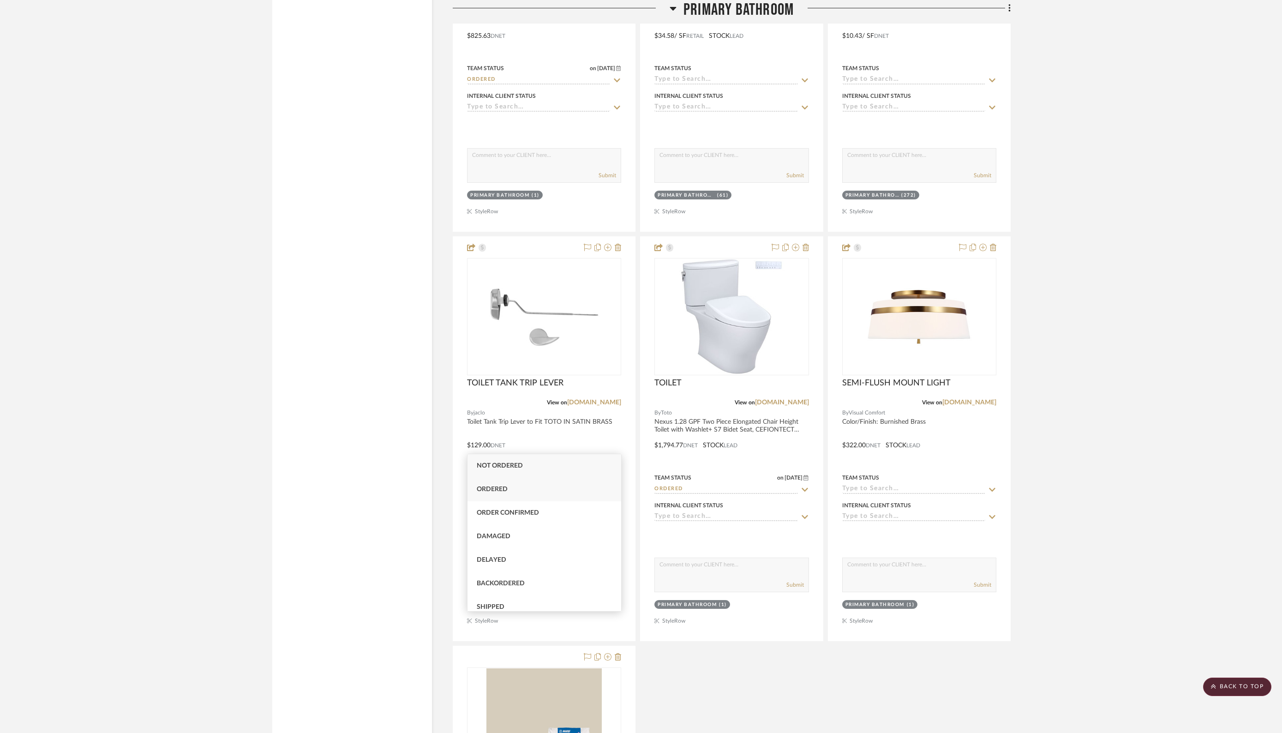
click at [520, 482] on div "Ordered" at bounding box center [544, 490] width 154 height 24
type input "[DATE]"
type input "Ordered"
click at [674, 9] on icon at bounding box center [672, 9] width 6 height 4
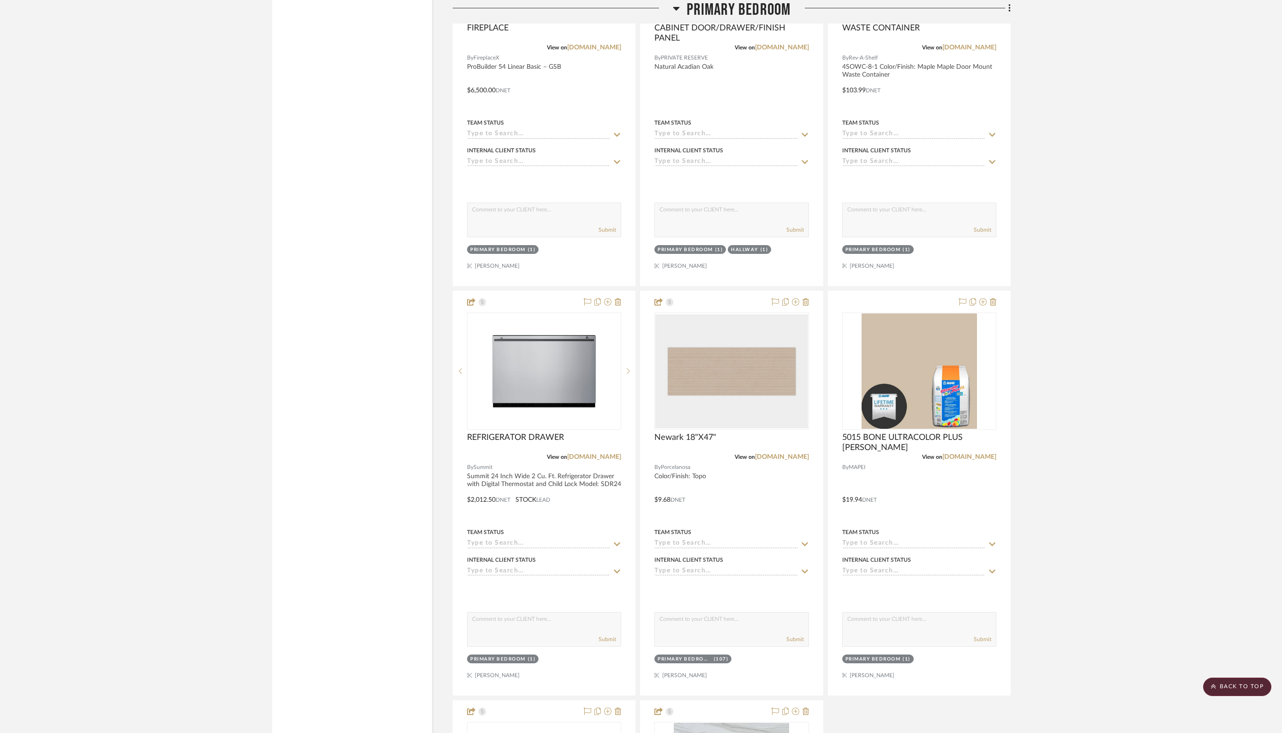
scroll to position [1685, 0]
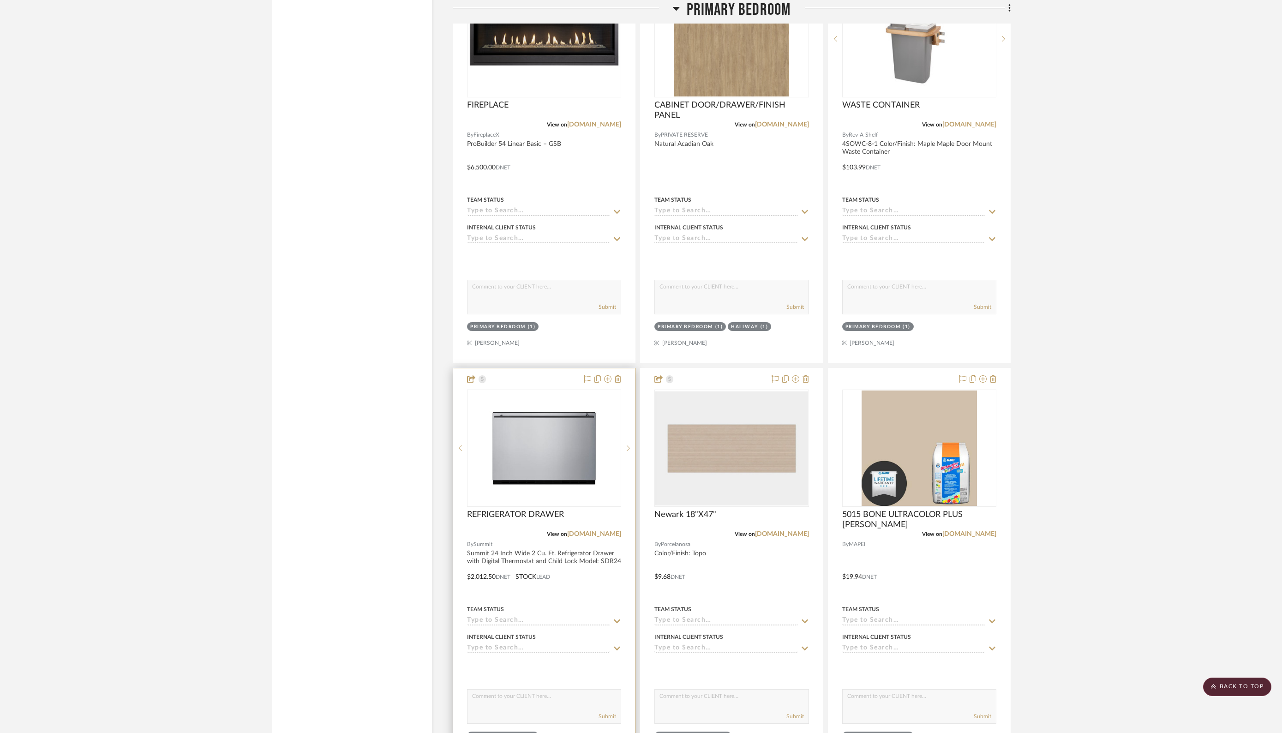
click at [538, 523] on div at bounding box center [544, 570] width 182 height 404
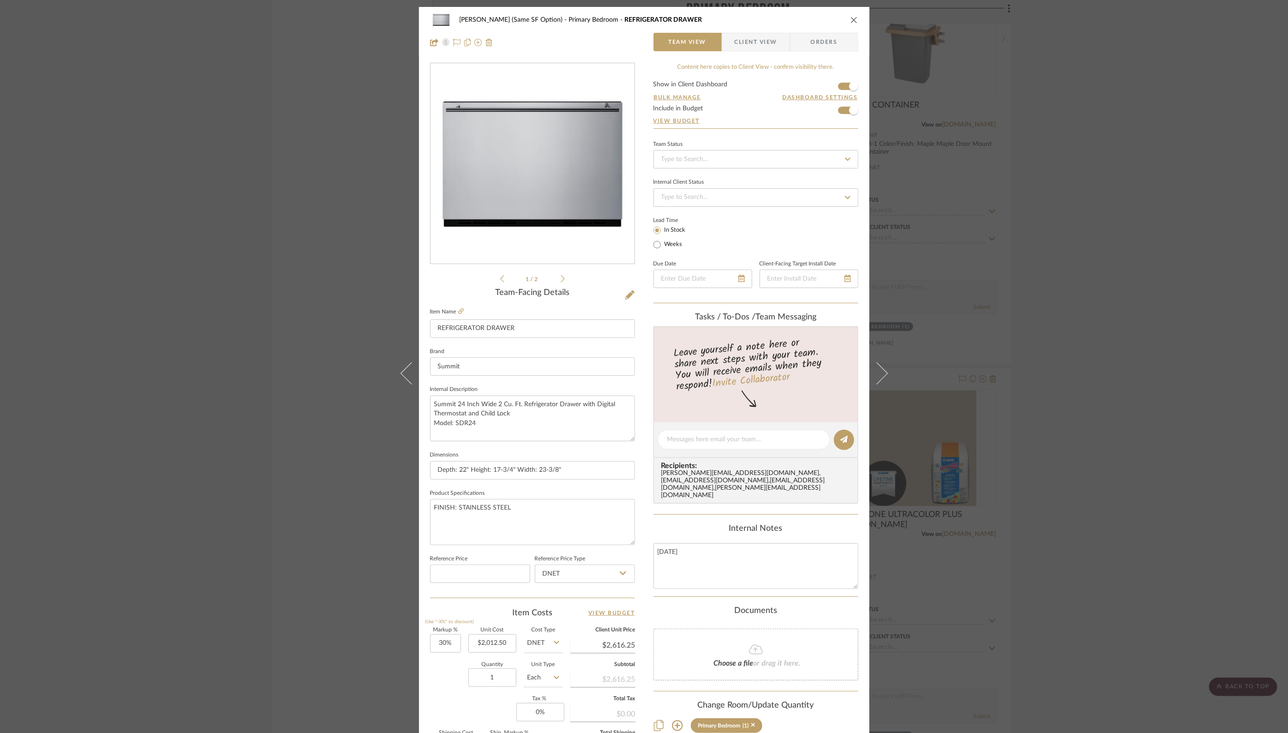
click at [853, 15] on div "CHRISTENSEN (Same SF Option) Primary Bedroom REFRIGERATOR DRAWER" at bounding box center [644, 20] width 428 height 18
click at [850, 22] on icon "close" at bounding box center [853, 19] width 7 height 7
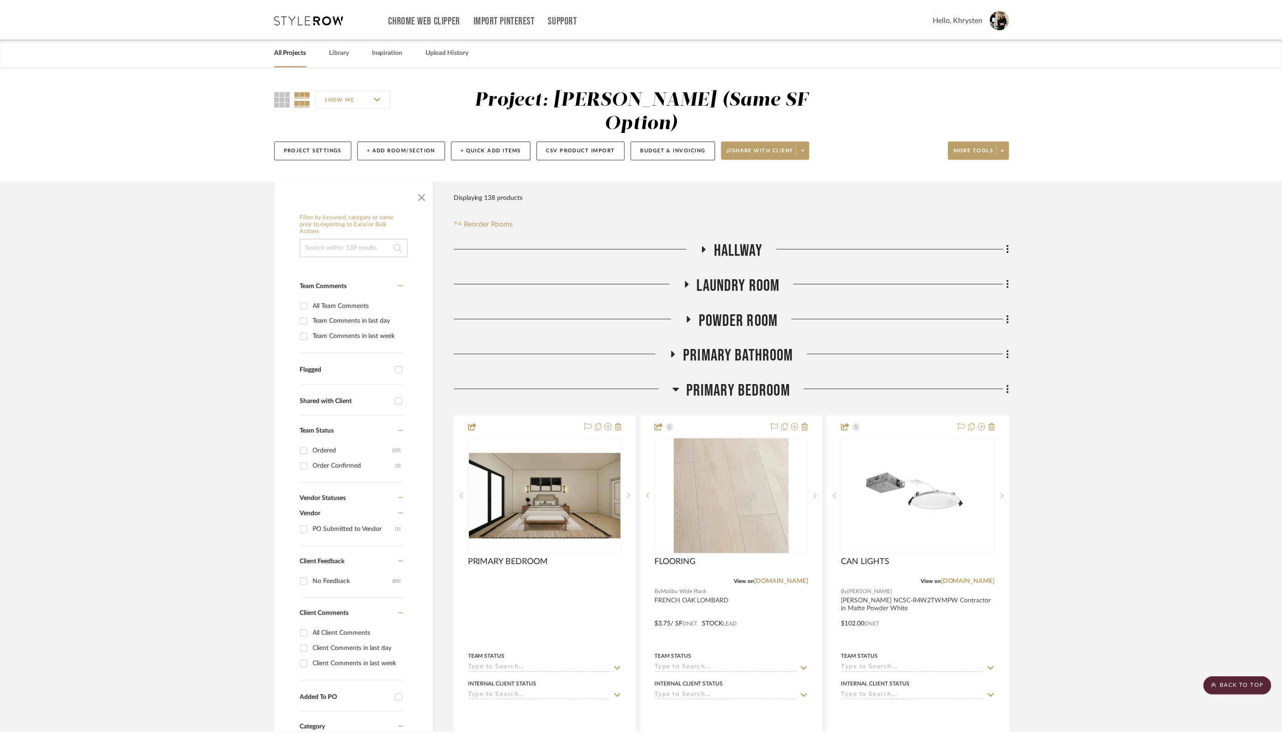
scroll to position [1685, 0]
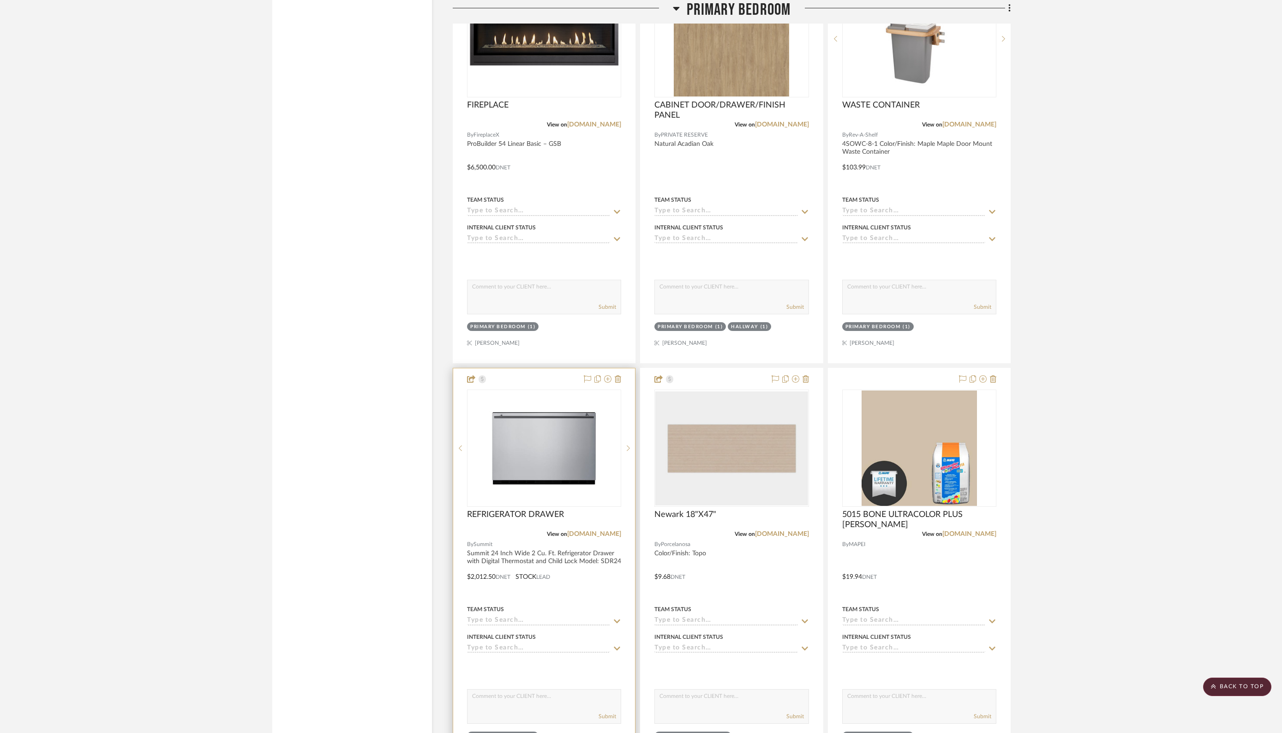
click at [560, 616] on input at bounding box center [538, 620] width 143 height 9
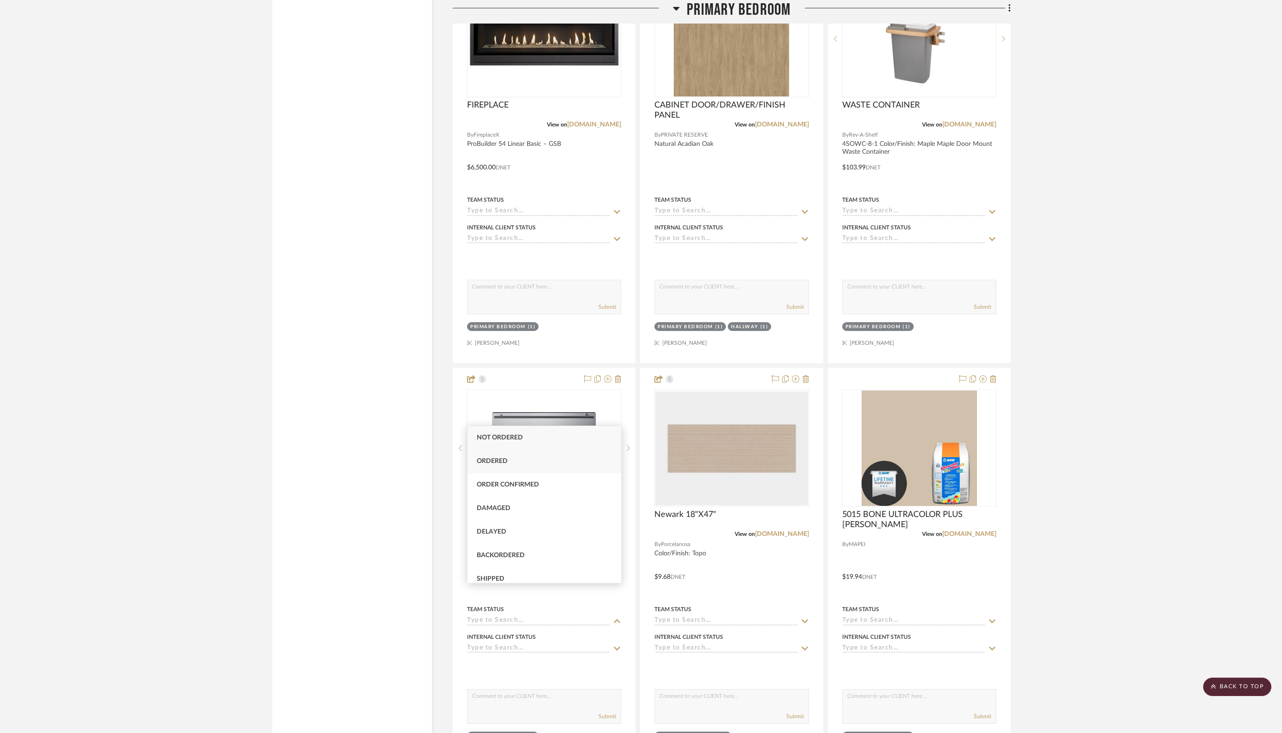
click at [497, 458] on span "Ordered" at bounding box center [492, 461] width 31 height 6
type input "[DATE]"
type input "Ordered"
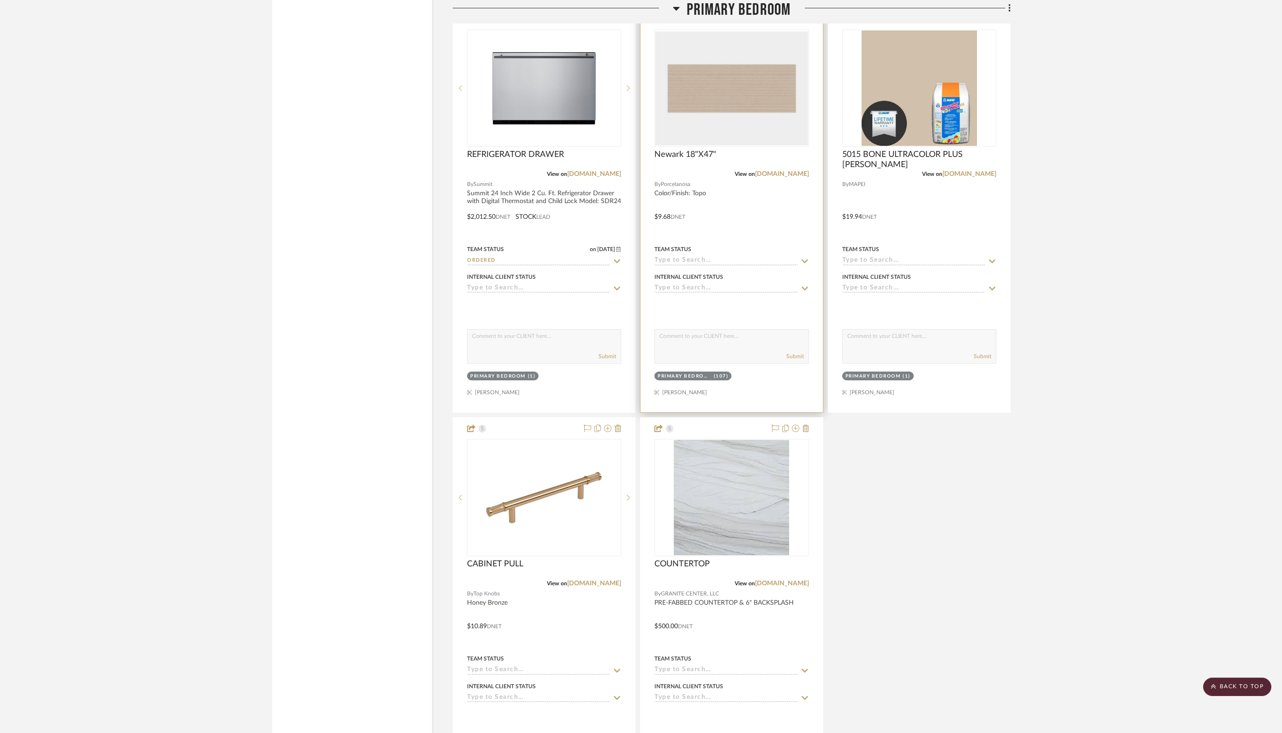
scroll to position [2078, 0]
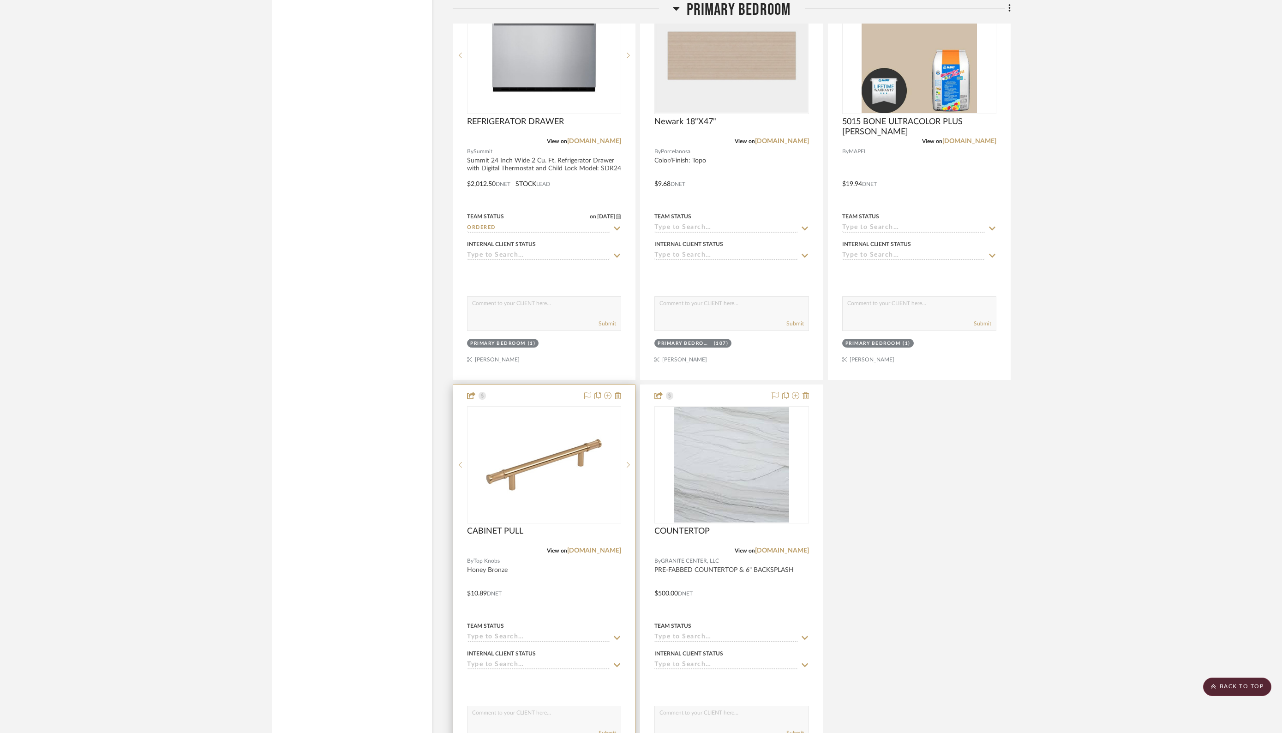
click at [544, 633] on input at bounding box center [538, 637] width 143 height 9
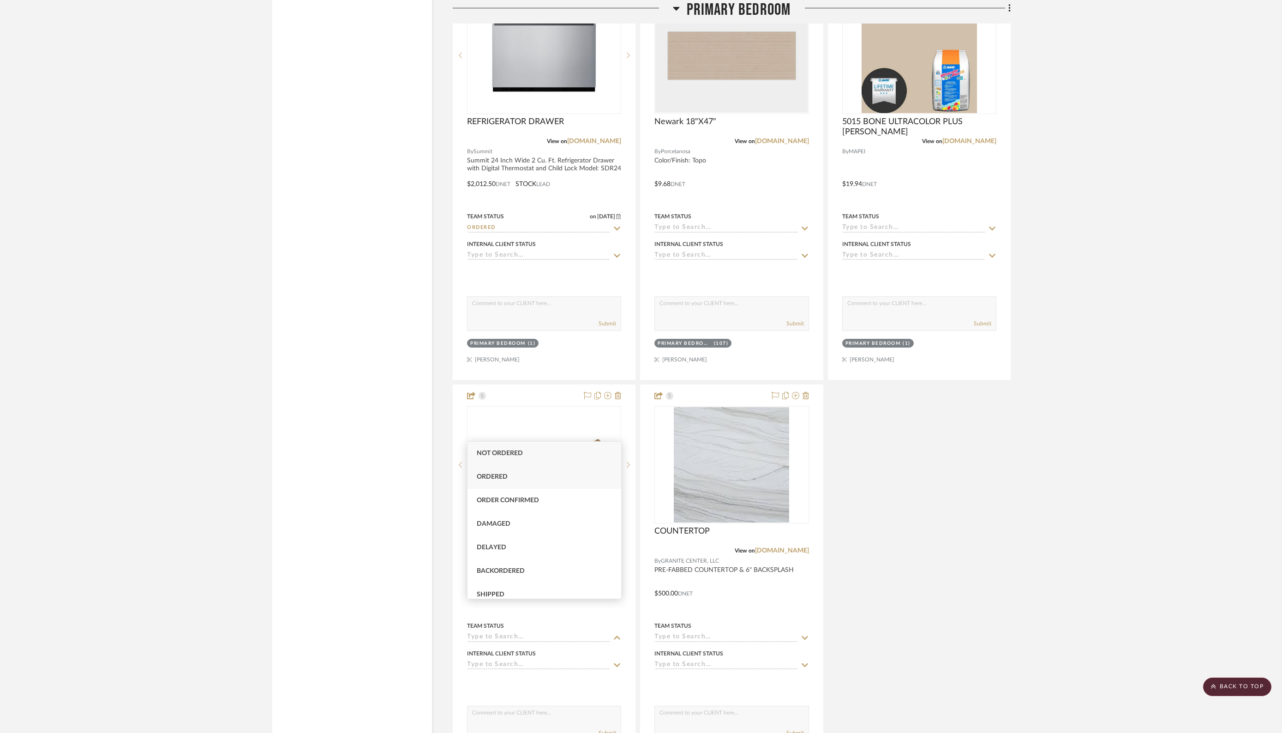
click at [518, 480] on div "Ordered" at bounding box center [544, 477] width 154 height 24
type input "[DATE]"
type input "Ordered"
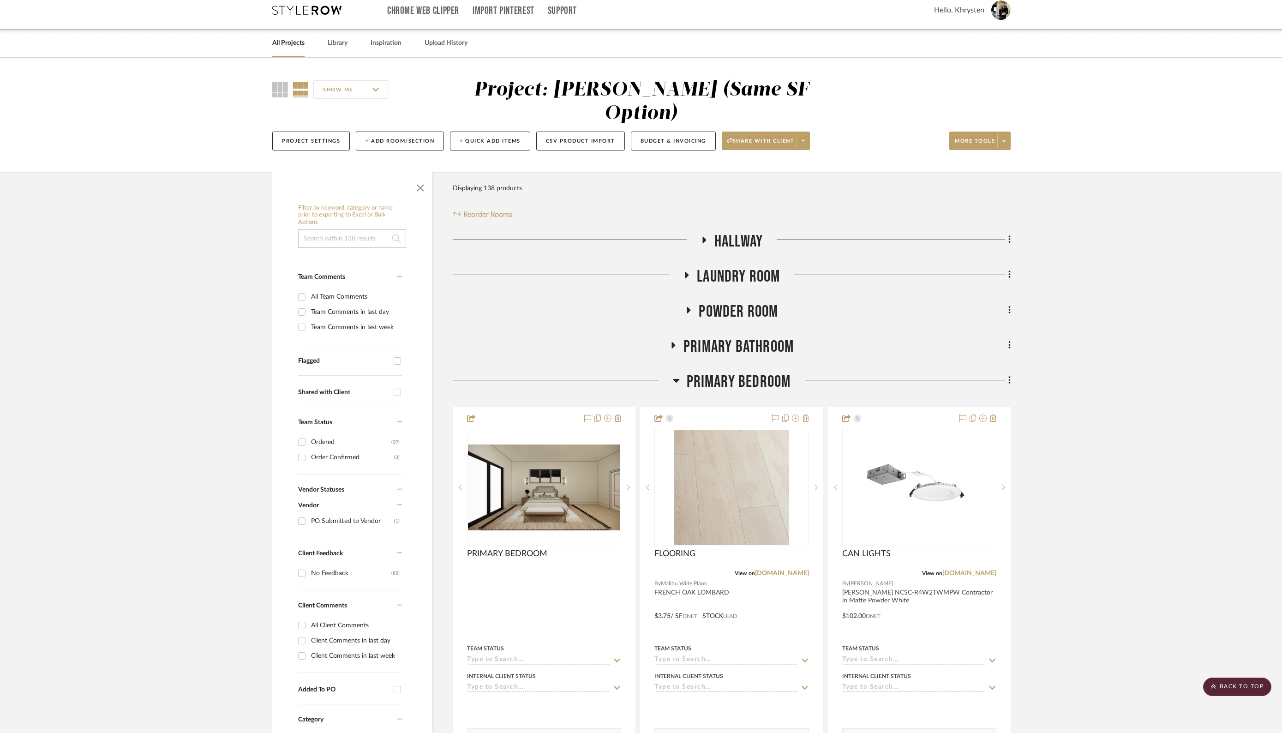
scroll to position [0, 0]
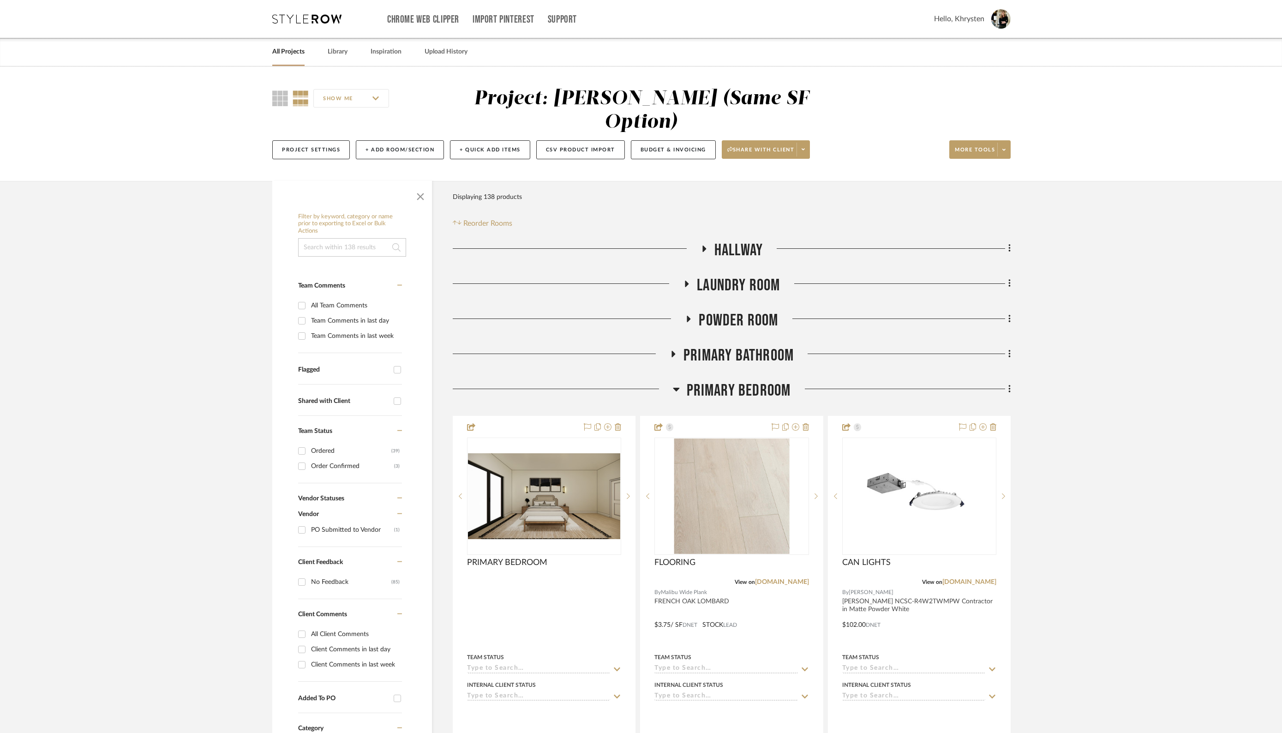
click at [674, 388] on icon at bounding box center [676, 390] width 6 height 4
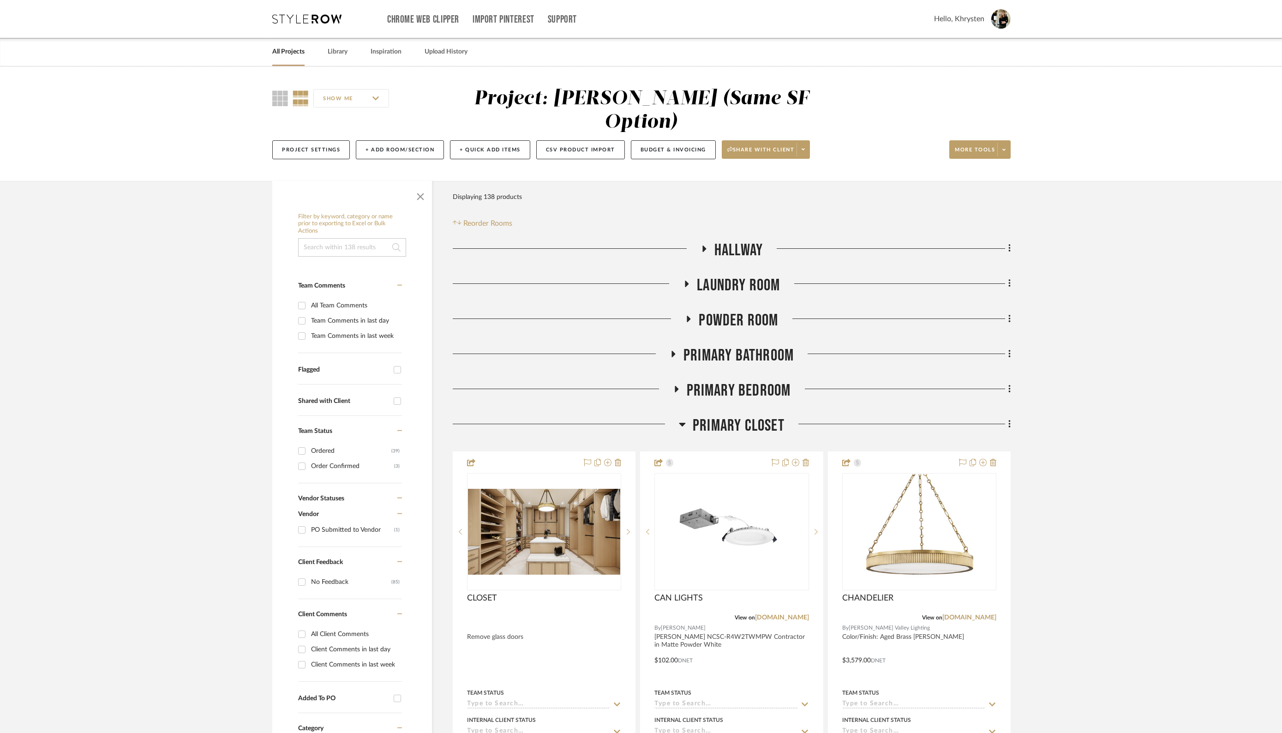
click at [687, 281] on icon at bounding box center [687, 284] width 4 height 6
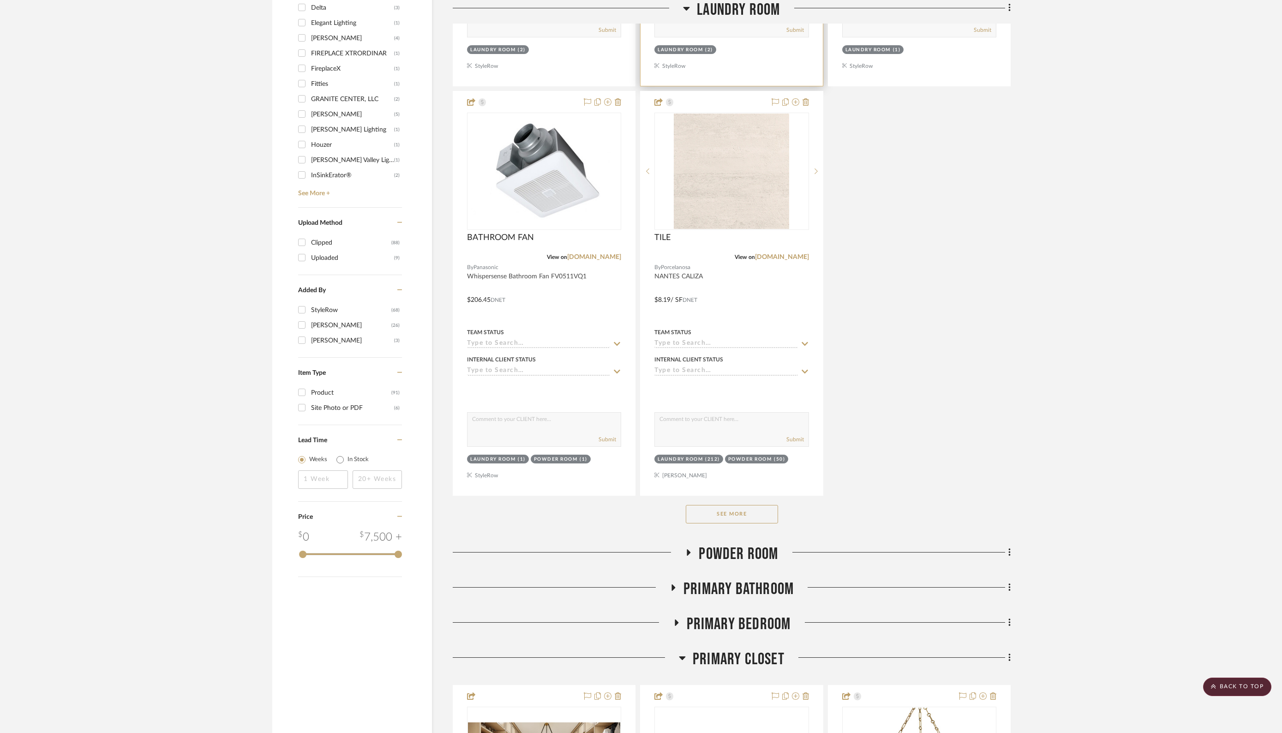
scroll to position [1077, 0]
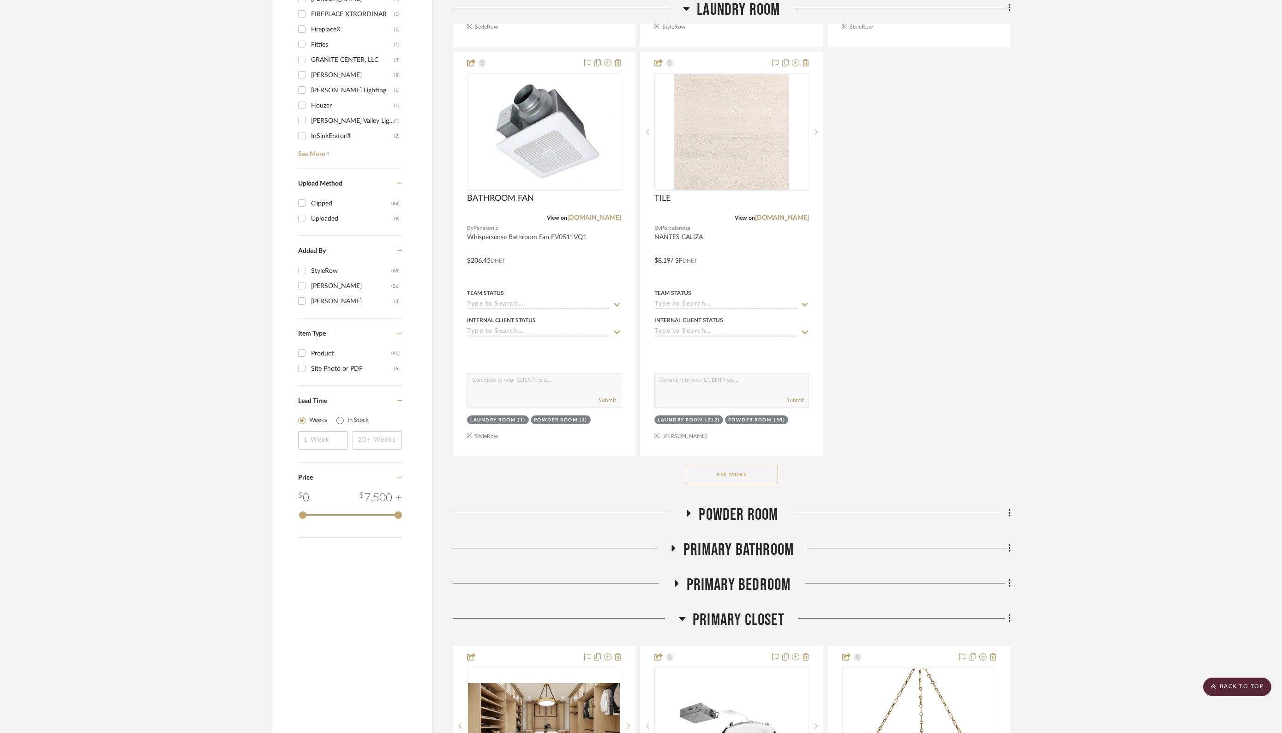
click at [735, 466] on button "See More" at bounding box center [732, 475] width 92 height 18
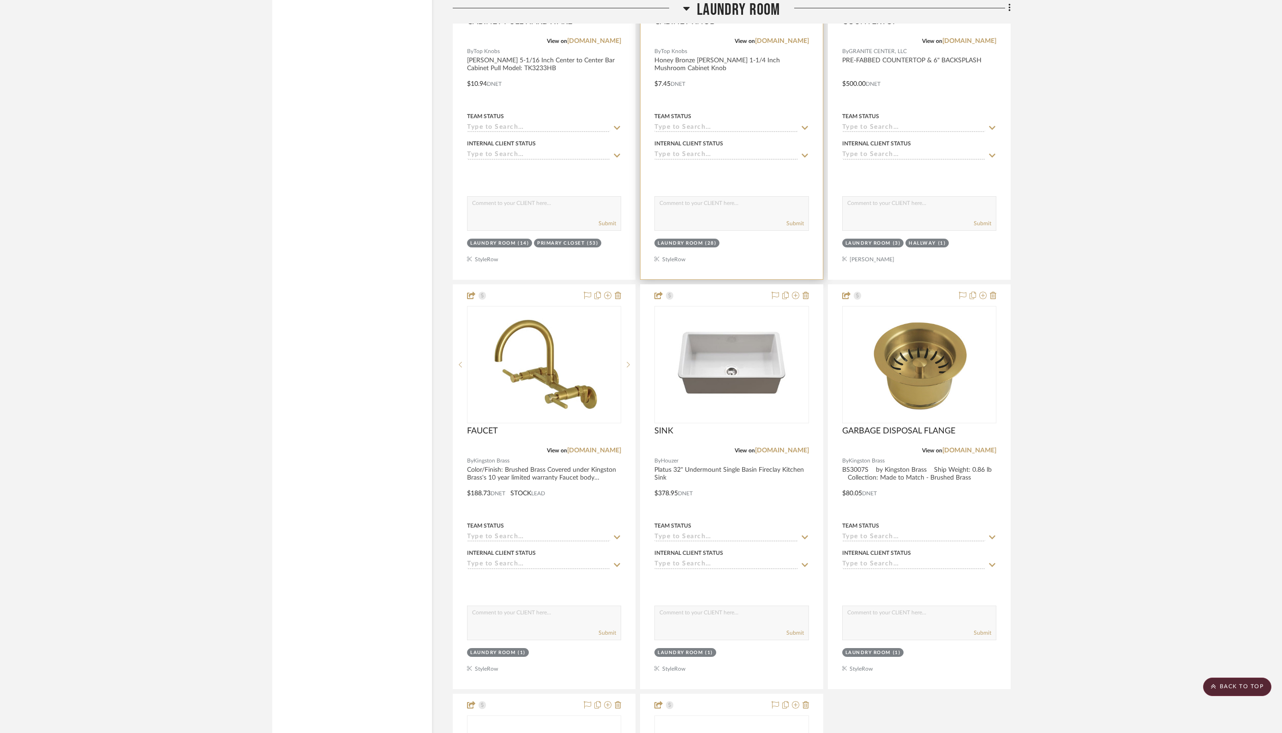
scroll to position [2490, 0]
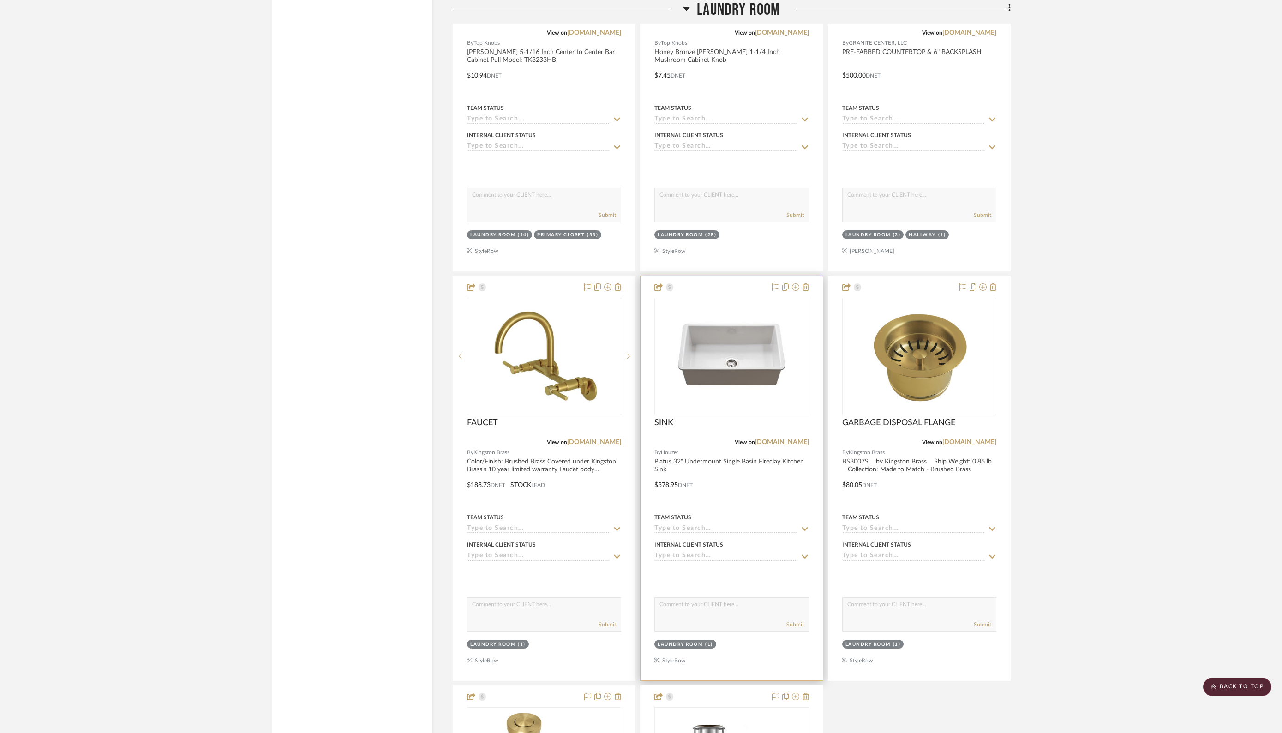
click at [765, 525] on input at bounding box center [725, 529] width 143 height 9
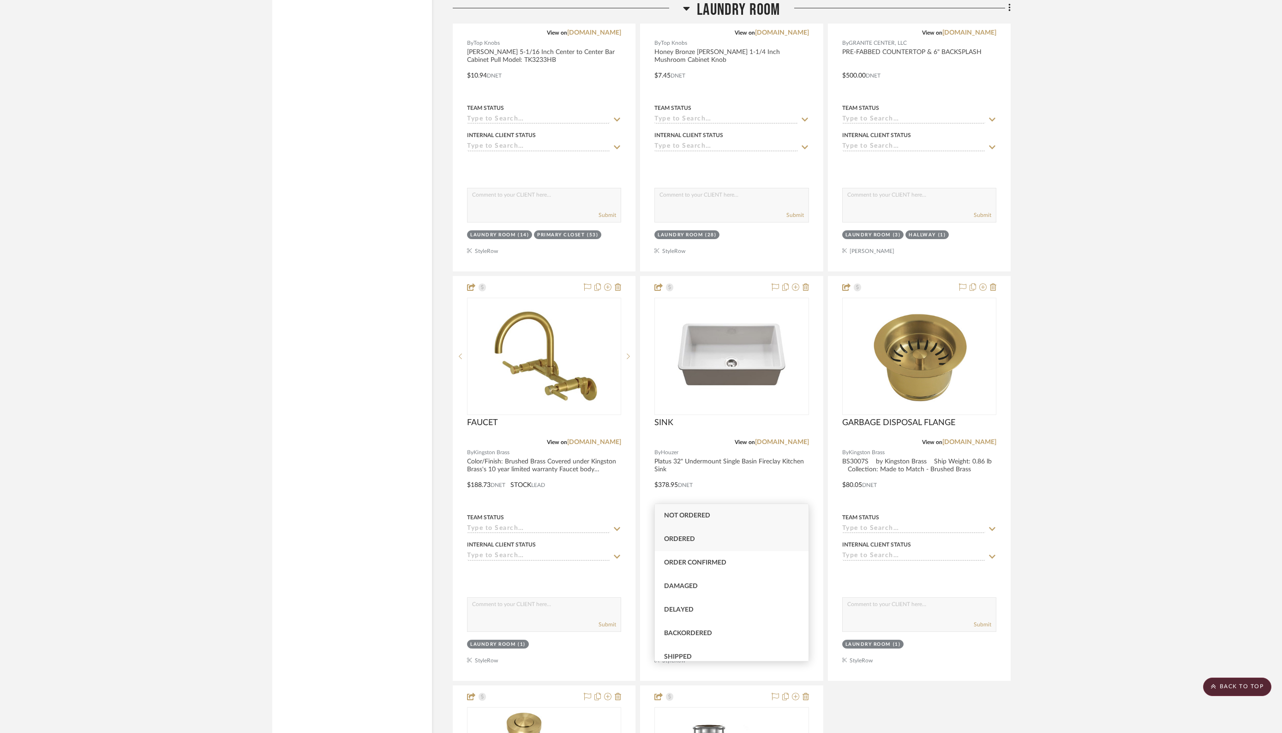
click at [702, 537] on div "Ordered" at bounding box center [732, 539] width 154 height 24
type input "[DATE]"
type input "Ordered"
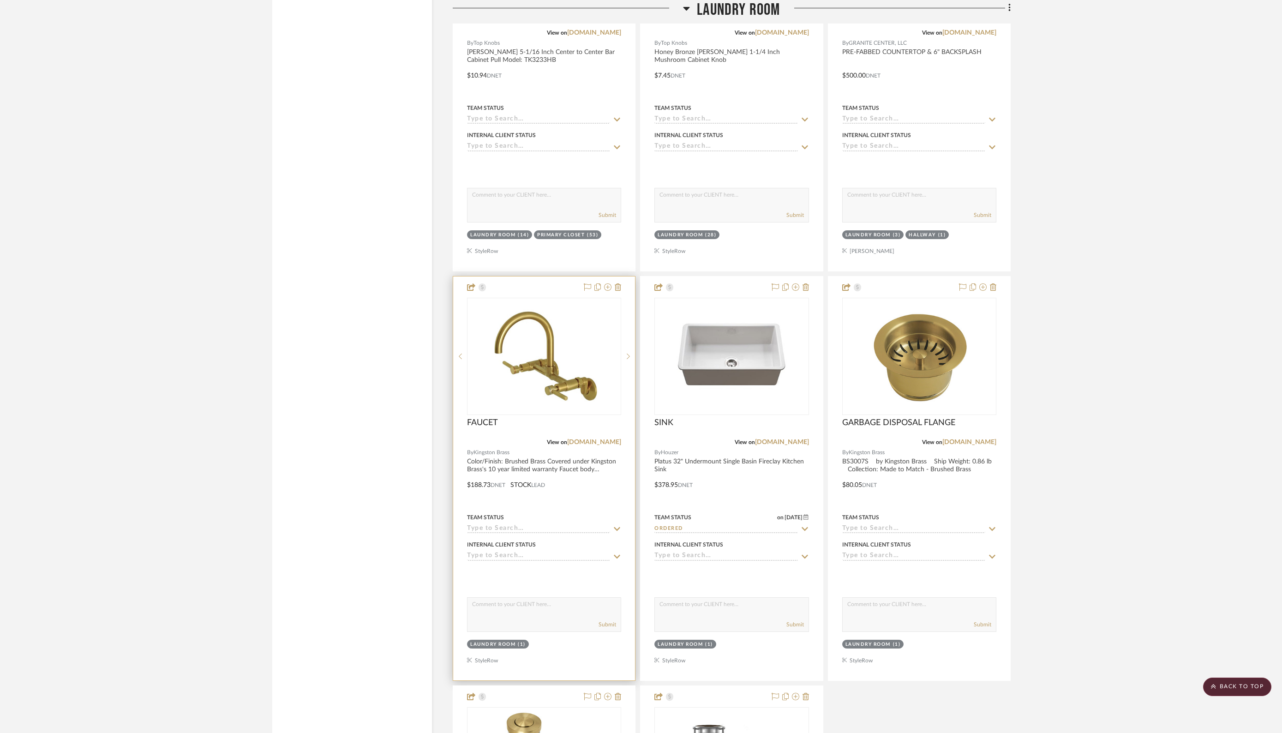
click at [616, 527] on icon at bounding box center [617, 529] width 6 height 4
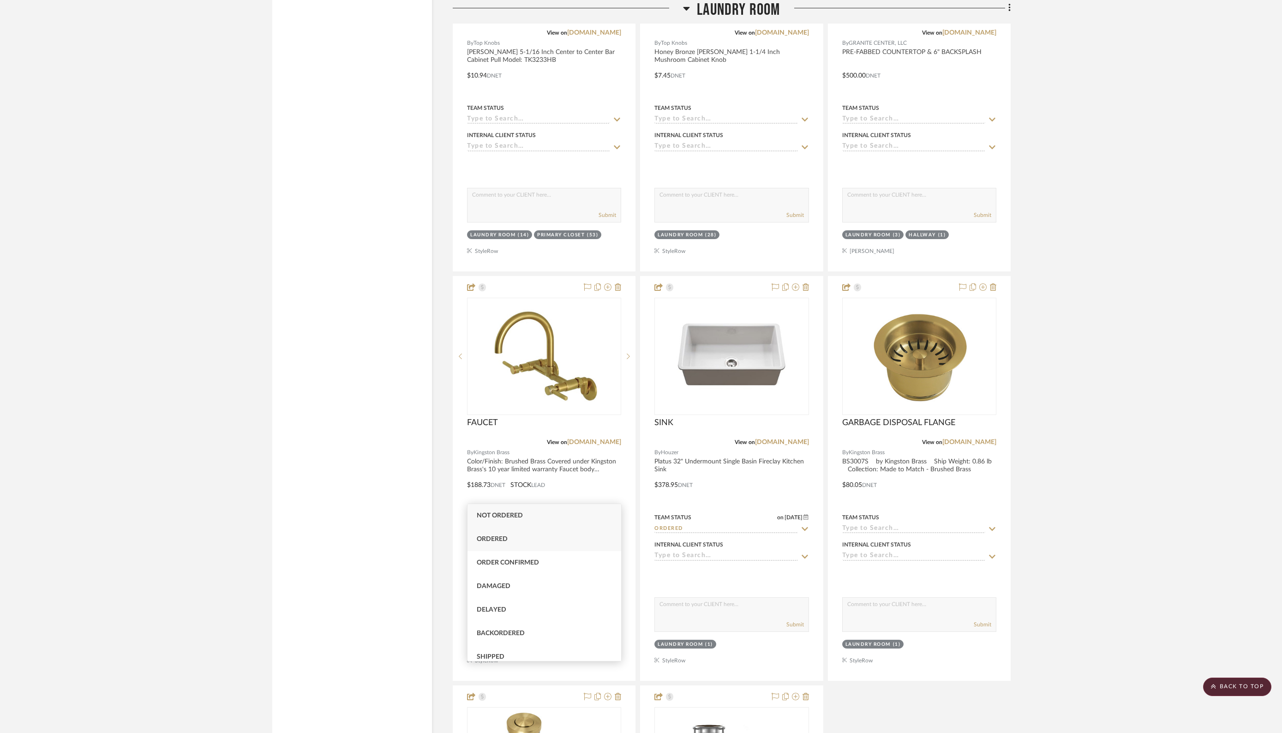
click at [569, 538] on div "Ordered" at bounding box center [544, 539] width 154 height 24
type input "[DATE]"
type input "Ordered"
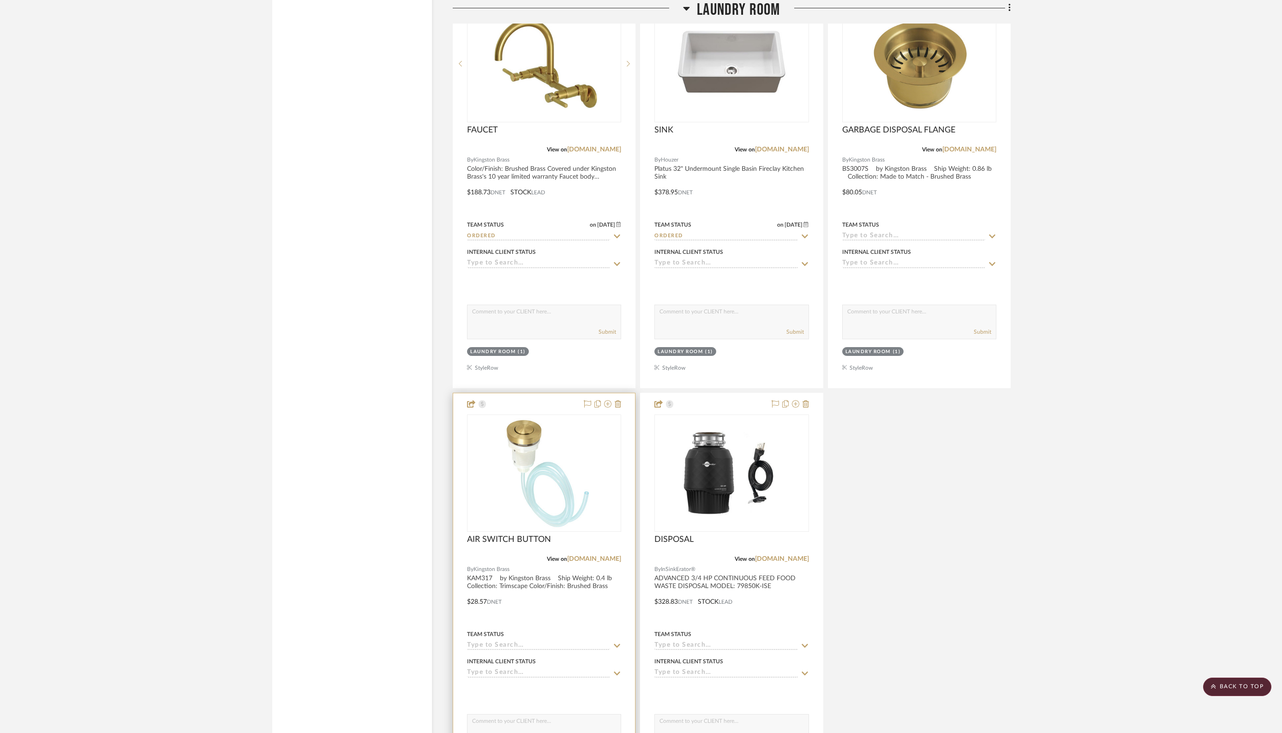
scroll to position [2812, 0]
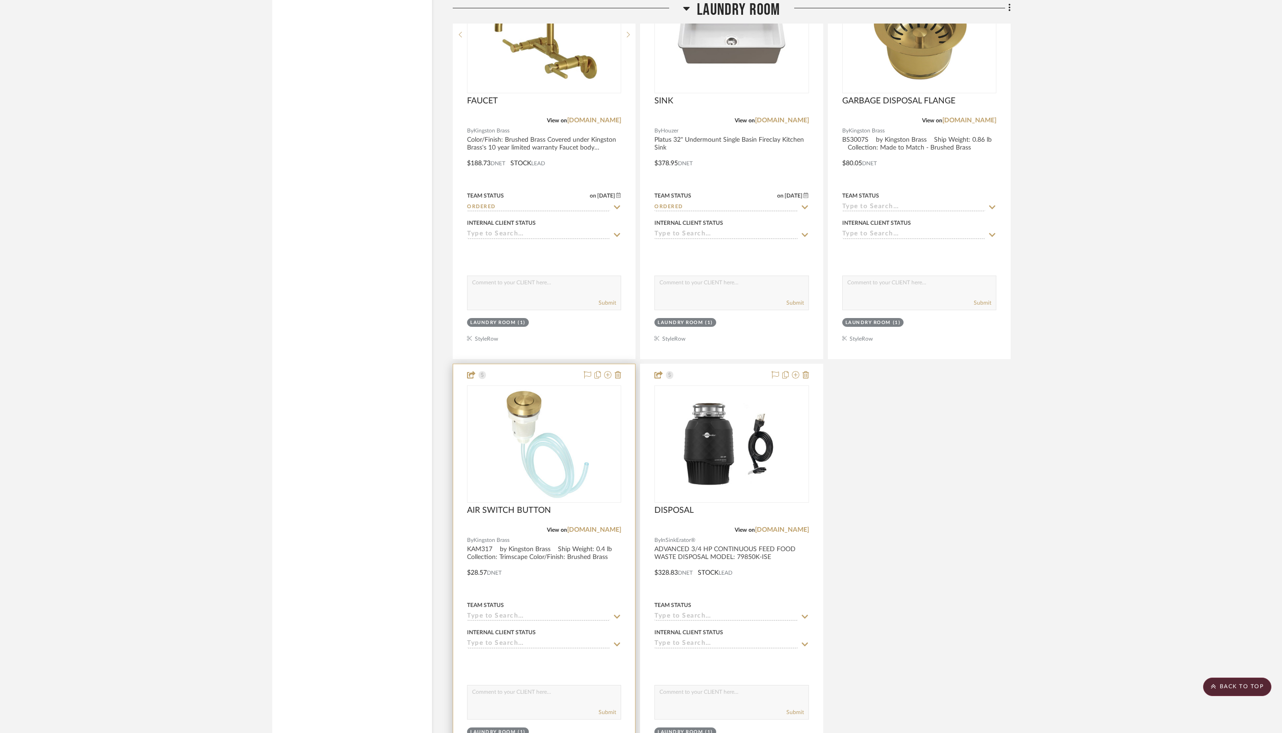
click at [507, 612] on input at bounding box center [538, 616] width 143 height 9
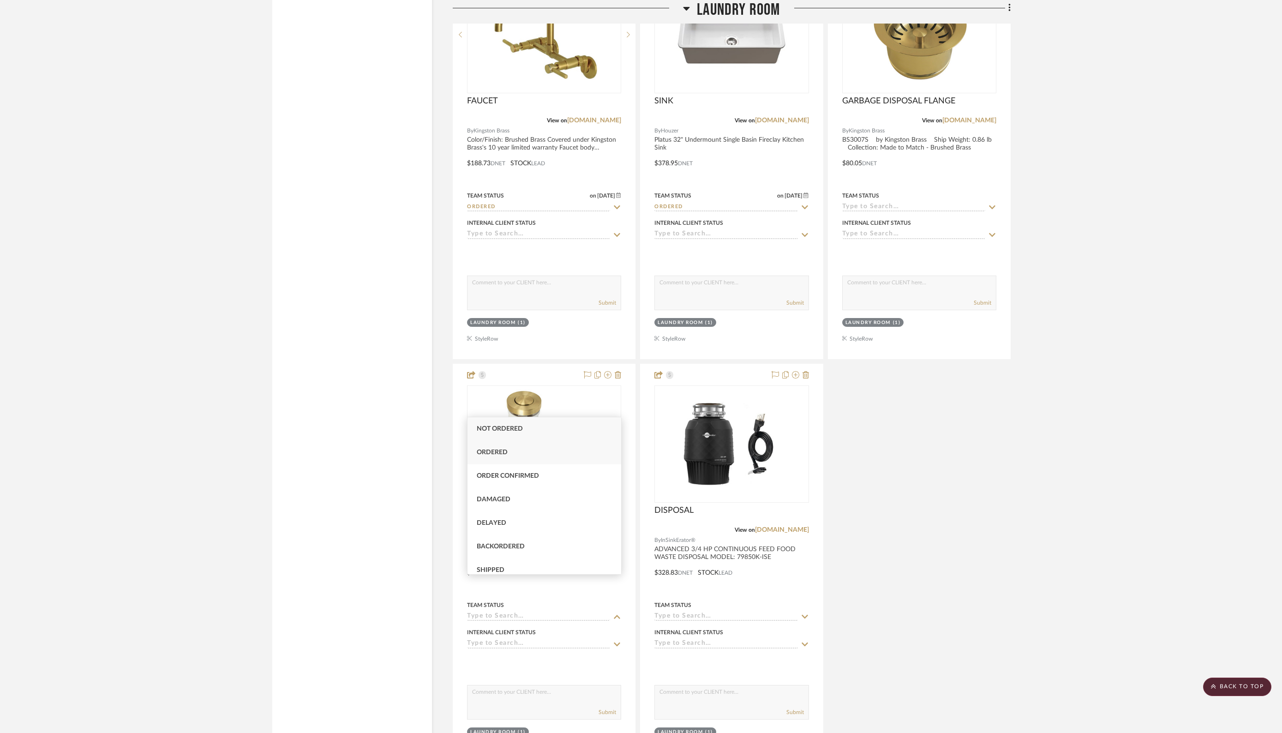
click at [488, 452] on span "Ordered" at bounding box center [492, 452] width 31 height 6
type input "[DATE]"
type input "Ordered"
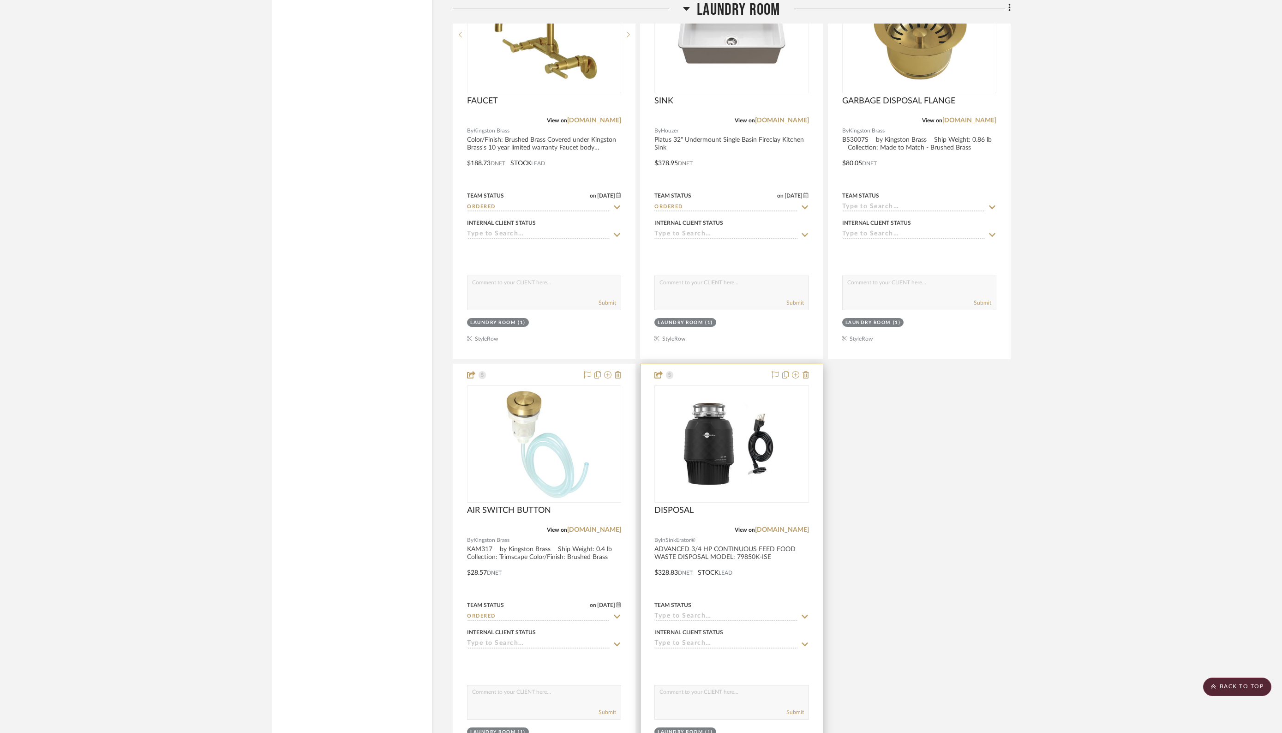
click at [718, 612] on input at bounding box center [725, 616] width 143 height 9
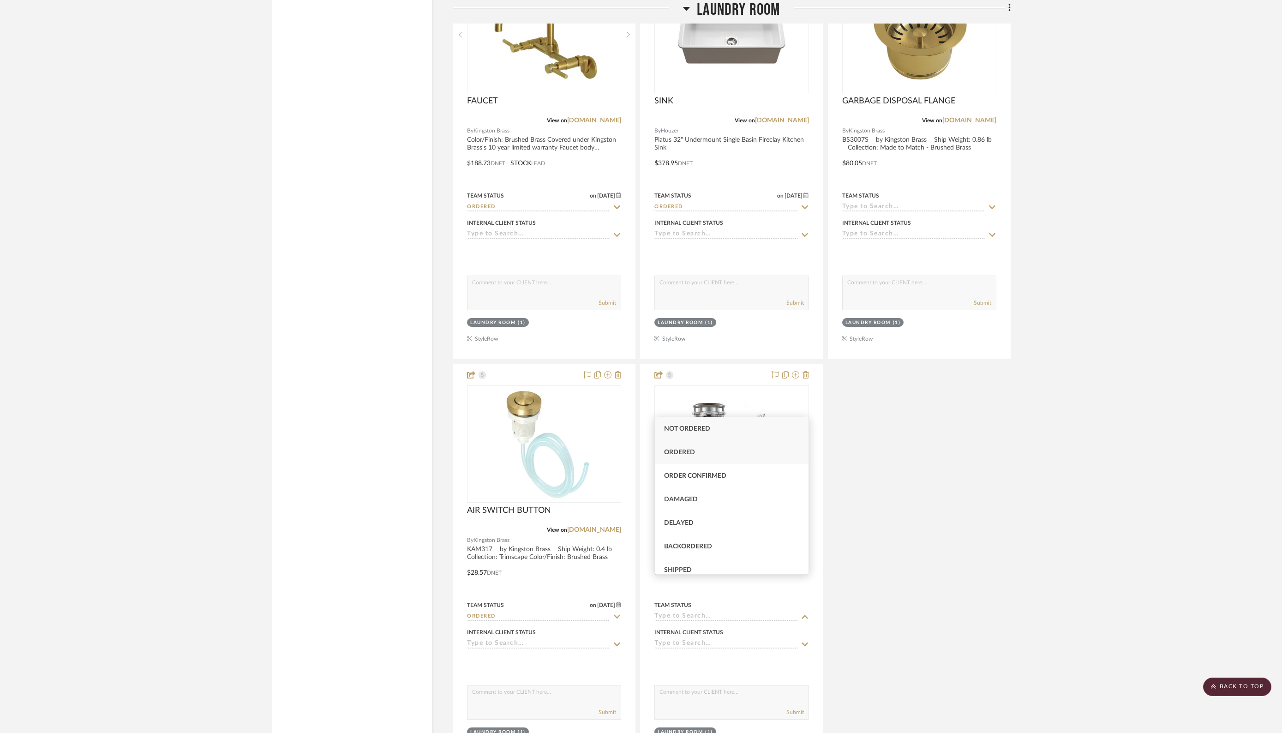
click at [674, 453] on span "Ordered" at bounding box center [679, 452] width 31 height 6
type input "[DATE]"
type input "Ordered"
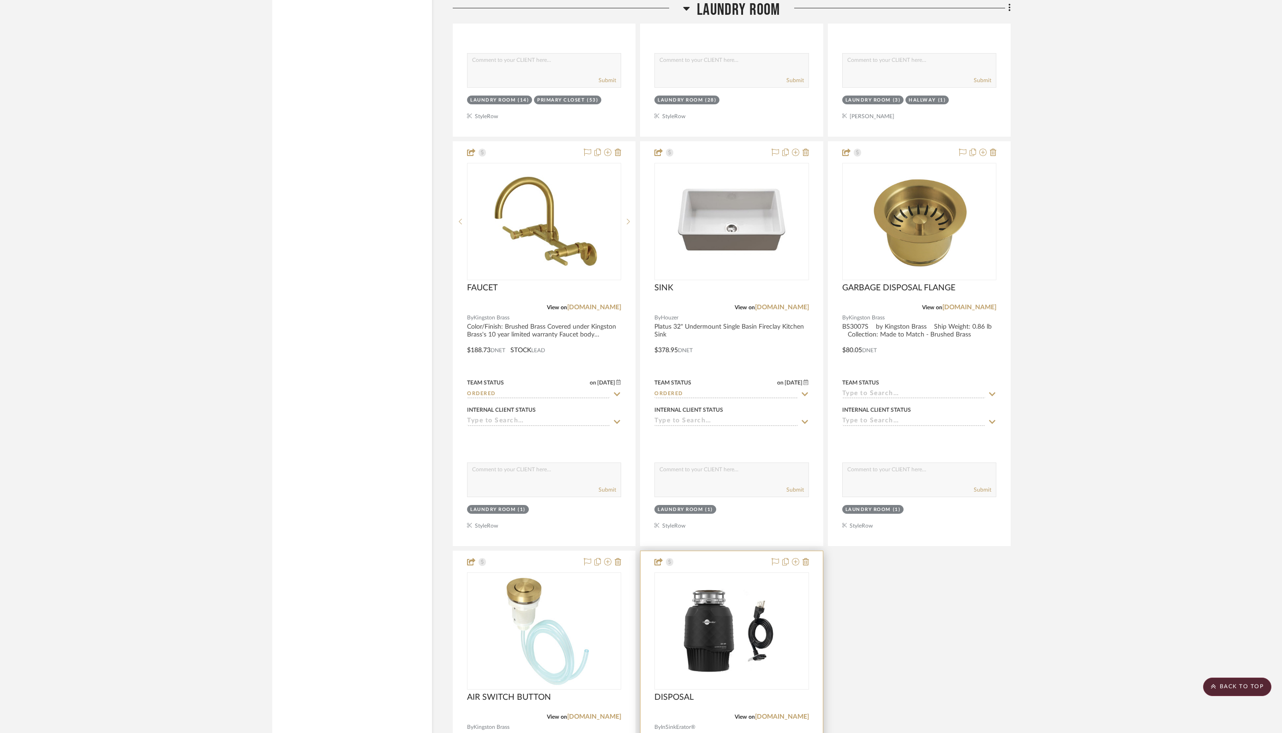
scroll to position [2602, 0]
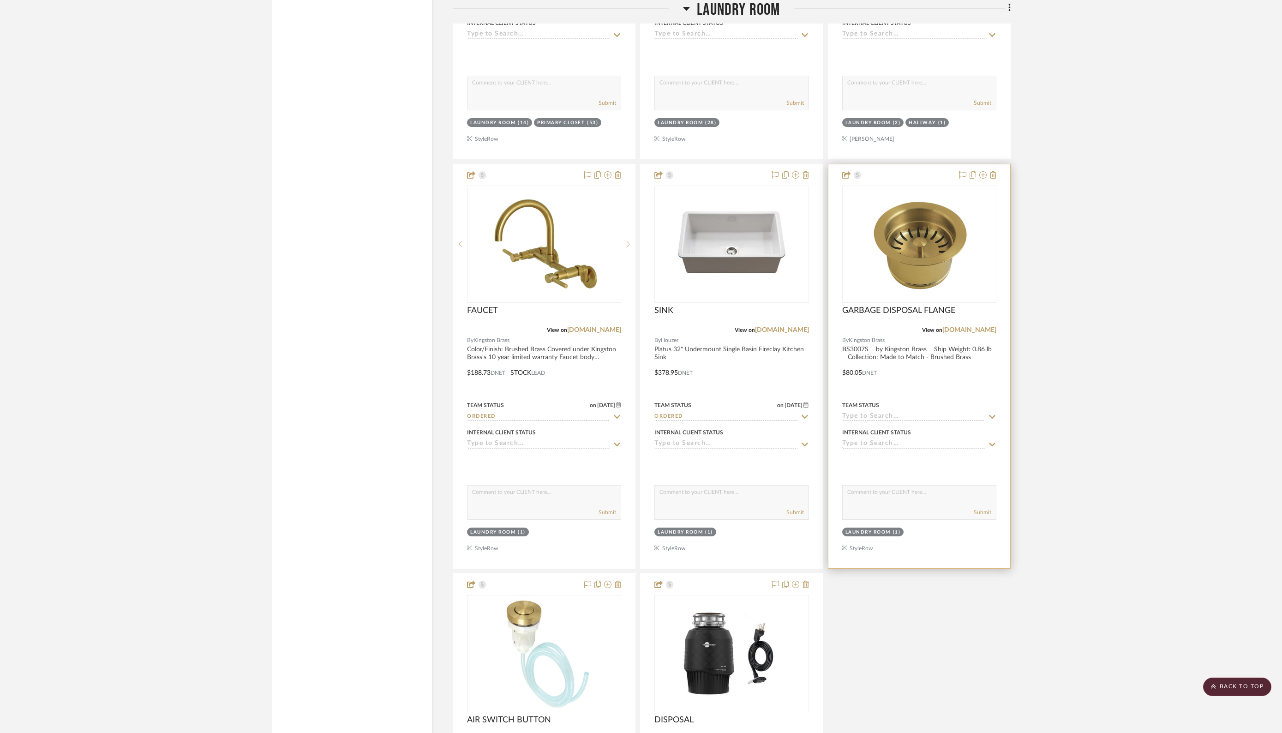
click at [869, 412] on input at bounding box center [913, 416] width 143 height 9
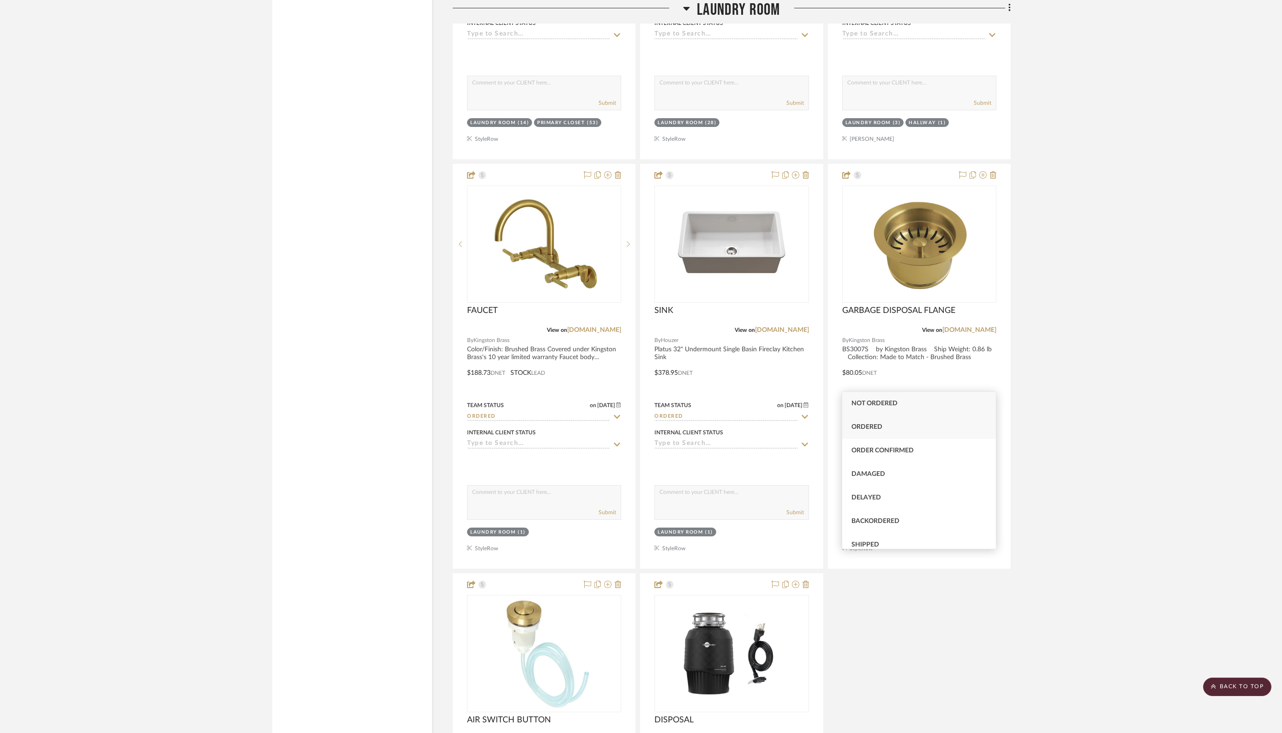
click at [862, 426] on span "Ordered" at bounding box center [866, 427] width 31 height 6
type input "[DATE]"
type input "Ordered"
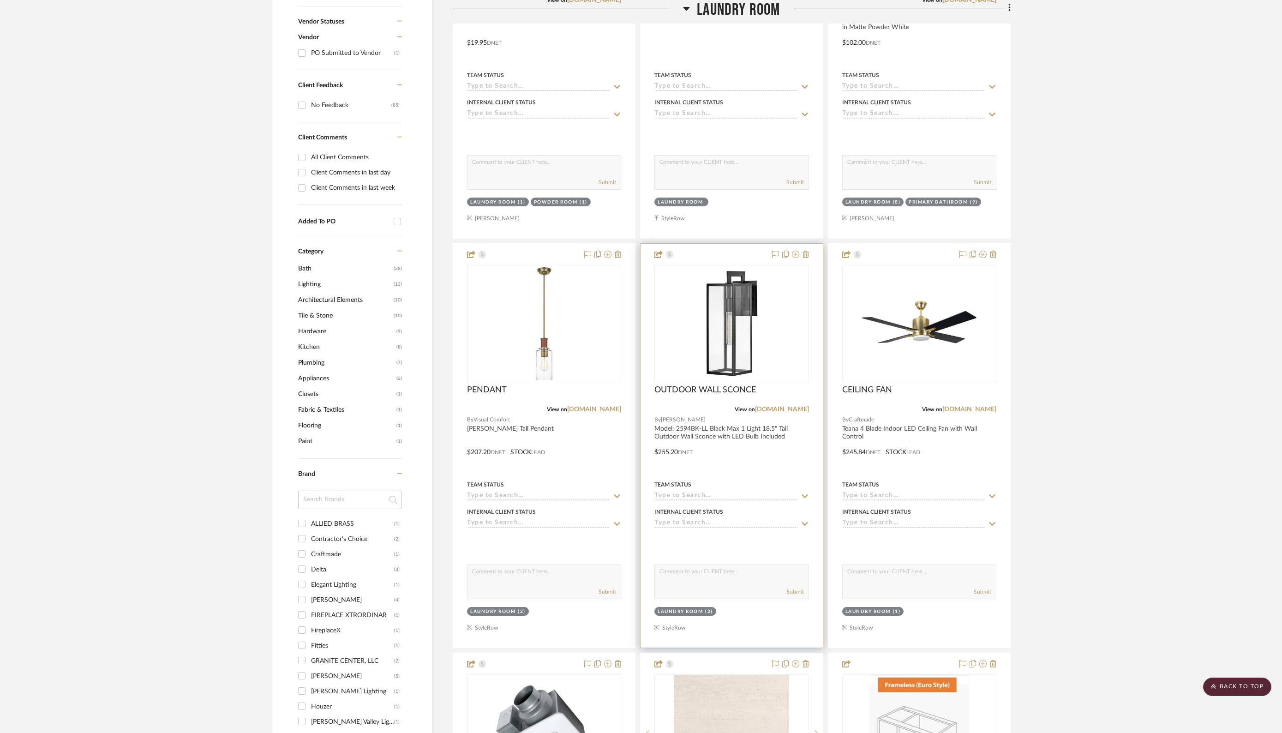
scroll to position [478, 0]
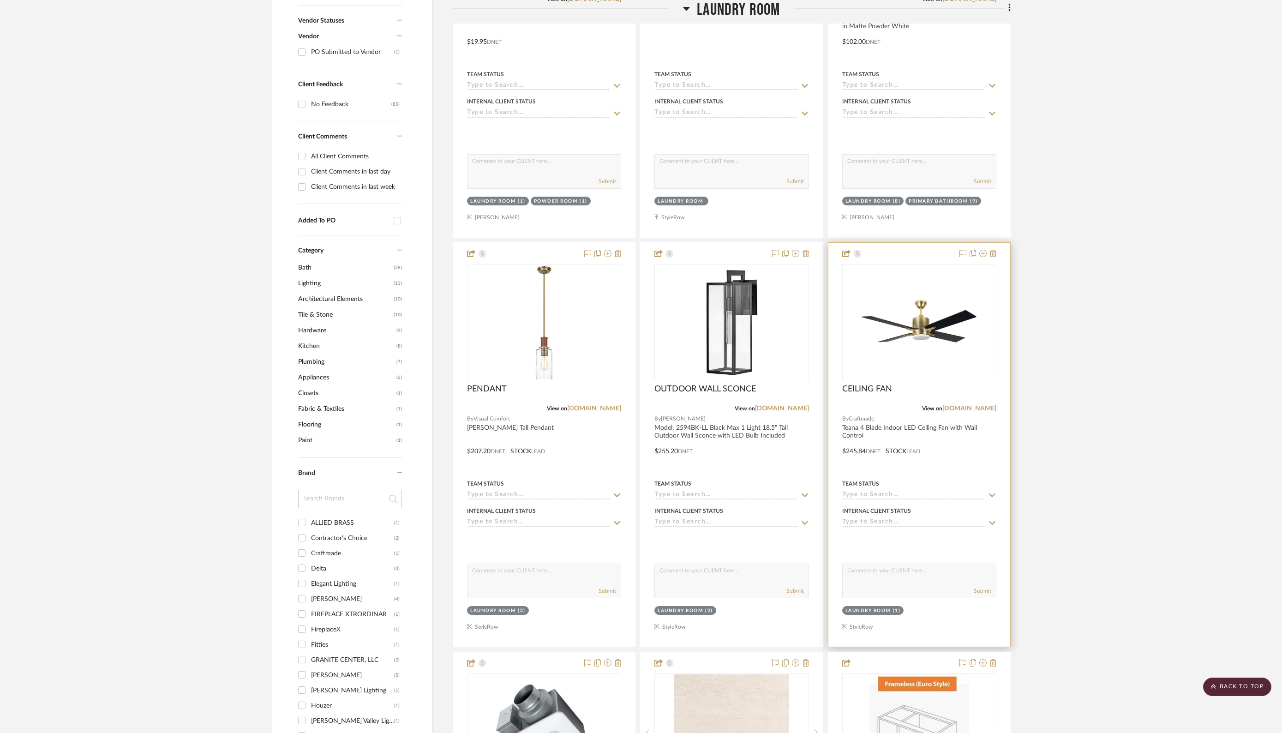
click at [880, 491] on input at bounding box center [913, 495] width 143 height 9
click at [861, 513] on span "Ordered" at bounding box center [866, 512] width 31 height 6
type input "[DATE]"
type input "Ordered"
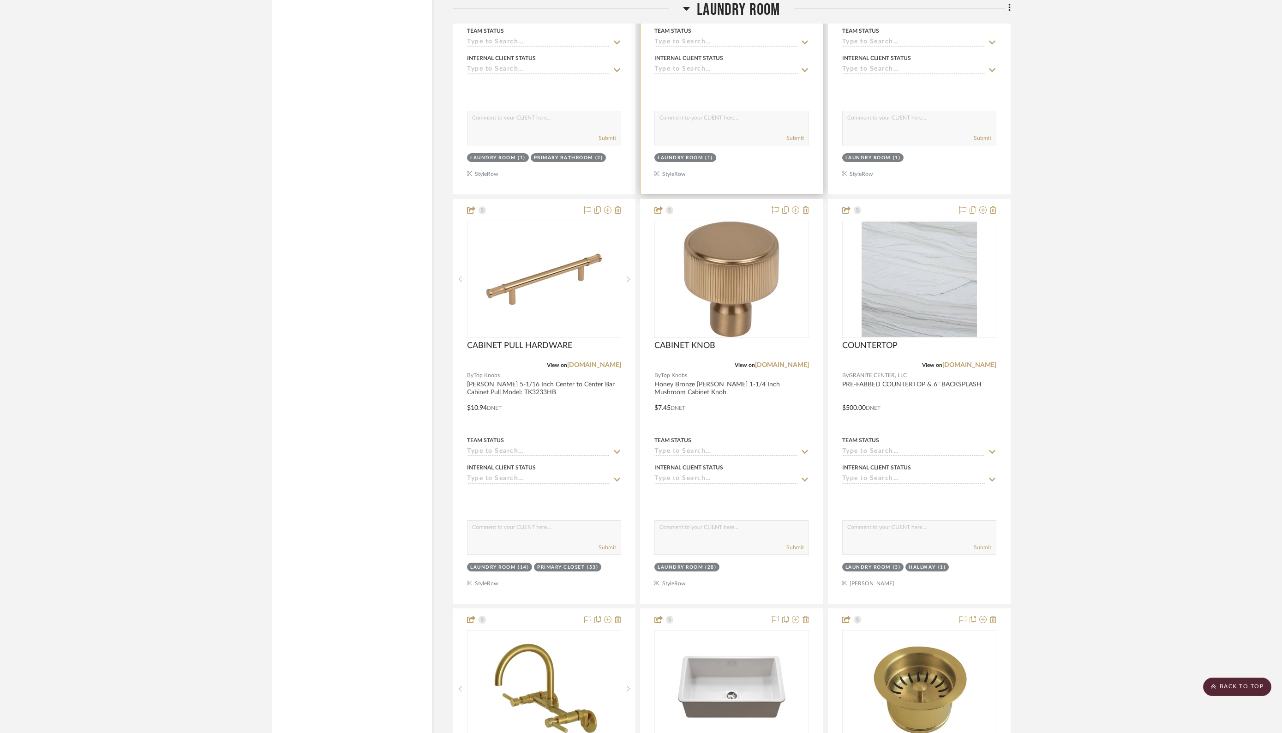
scroll to position [2158, 0]
click at [699, 563] on div "Laundry Room" at bounding box center [679, 566] width 45 height 7
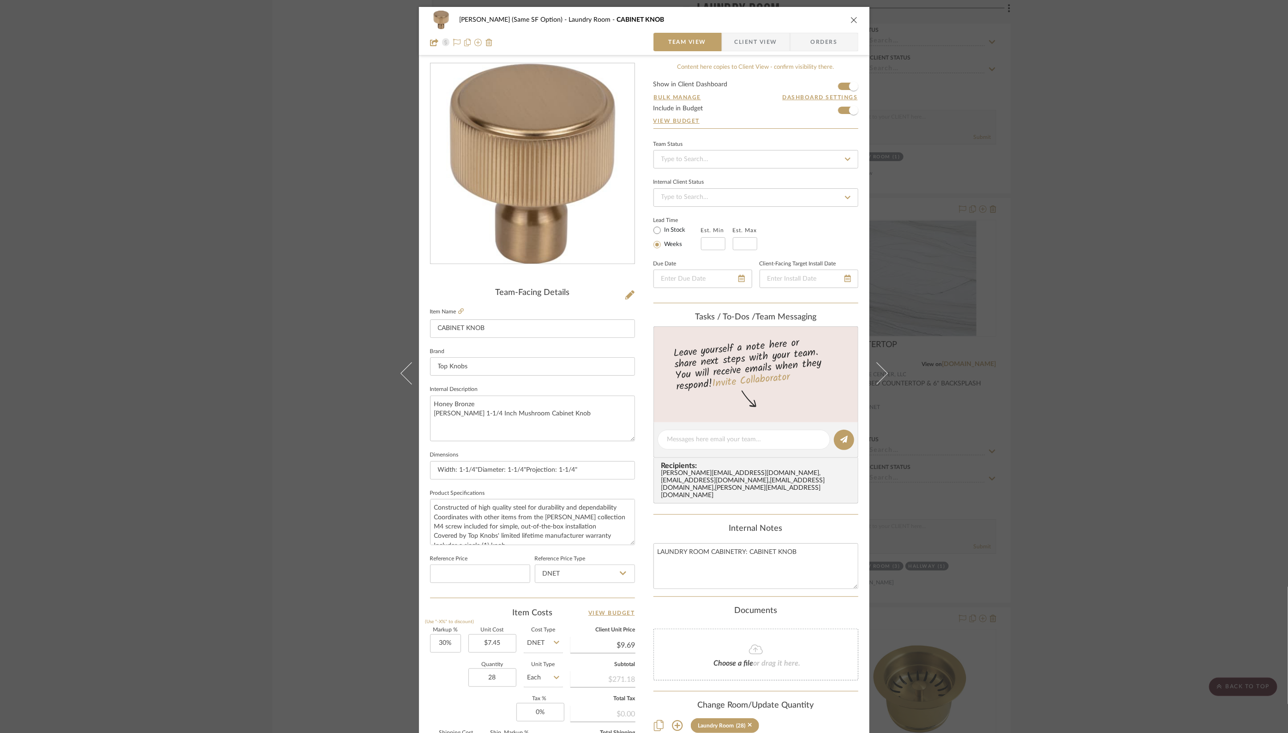
scroll to position [123, 0]
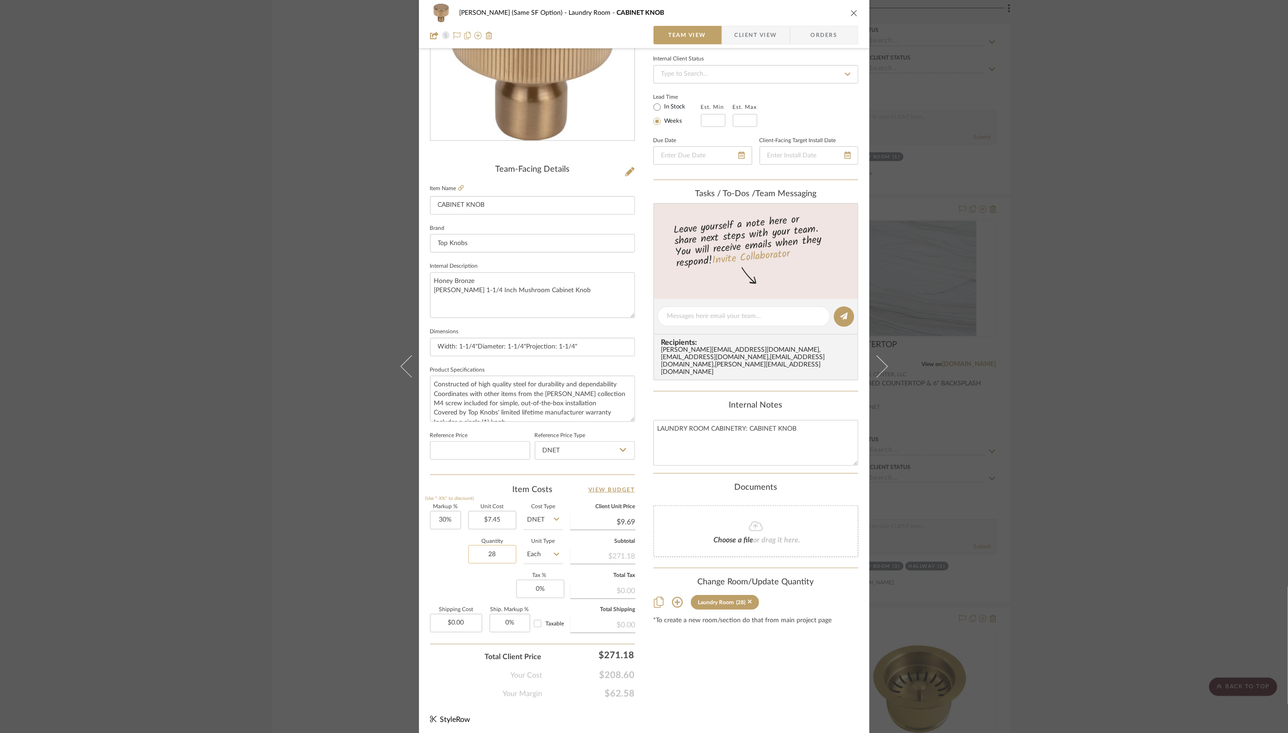
click at [484, 553] on input "28" at bounding box center [492, 554] width 48 height 18
type input "26"
